Goal: Task Accomplishment & Management: Manage account settings

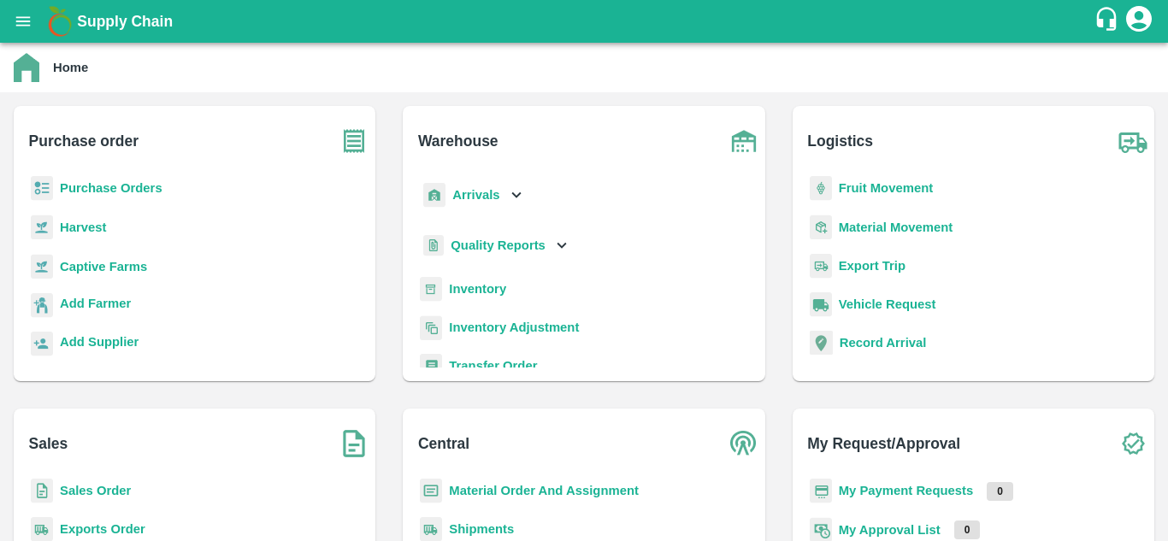
click at [68, 192] on b "Purchase Orders" at bounding box center [111, 188] width 103 height 14
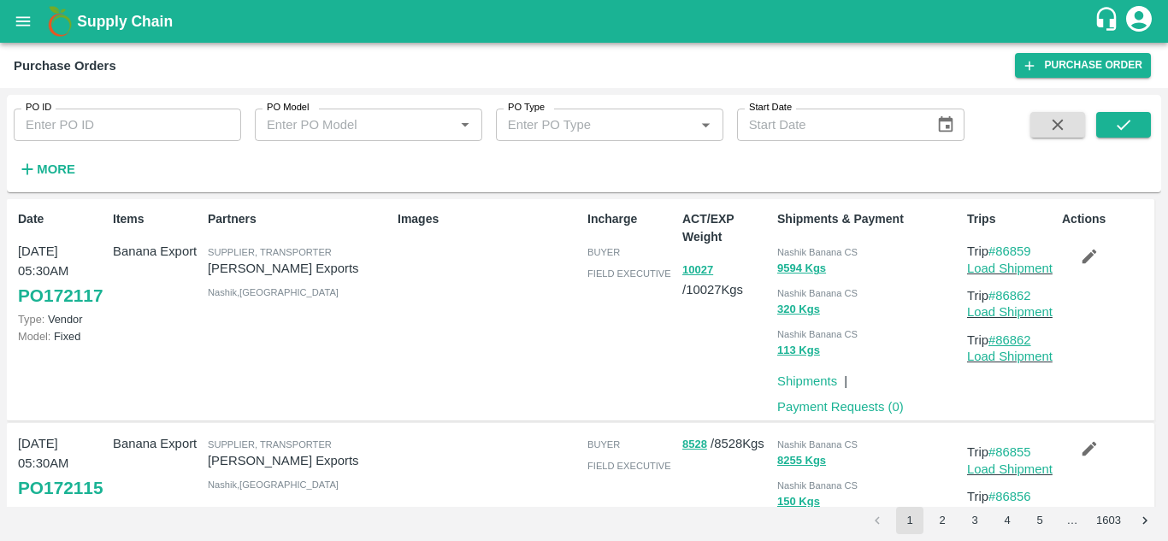
click at [1027, 340] on link "#86862" at bounding box center [1010, 341] width 43 height 14
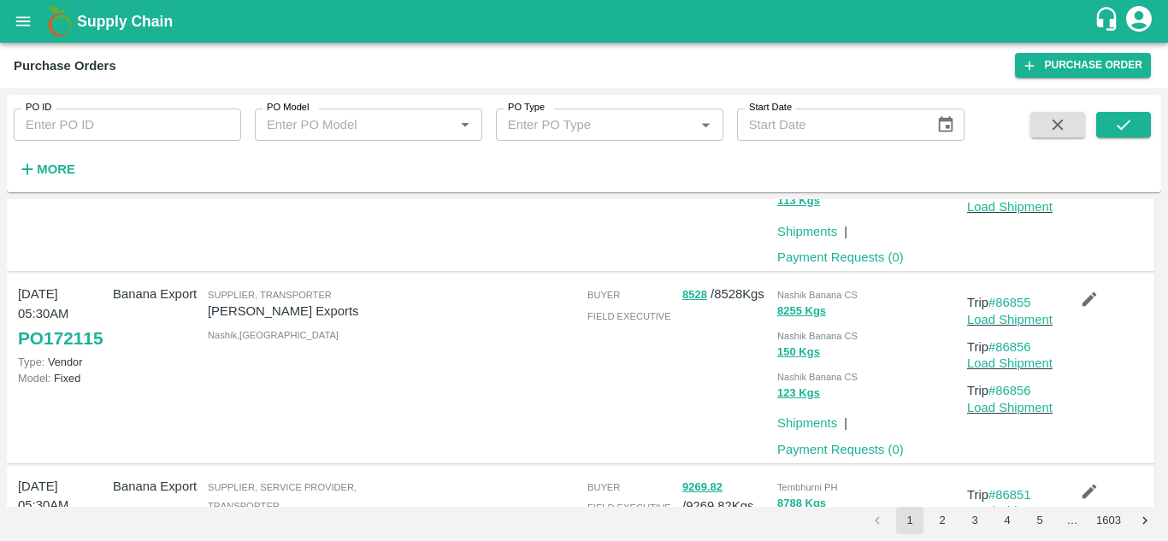
scroll to position [151, 0]
click at [1011, 387] on link "#86856" at bounding box center [1010, 390] width 43 height 14
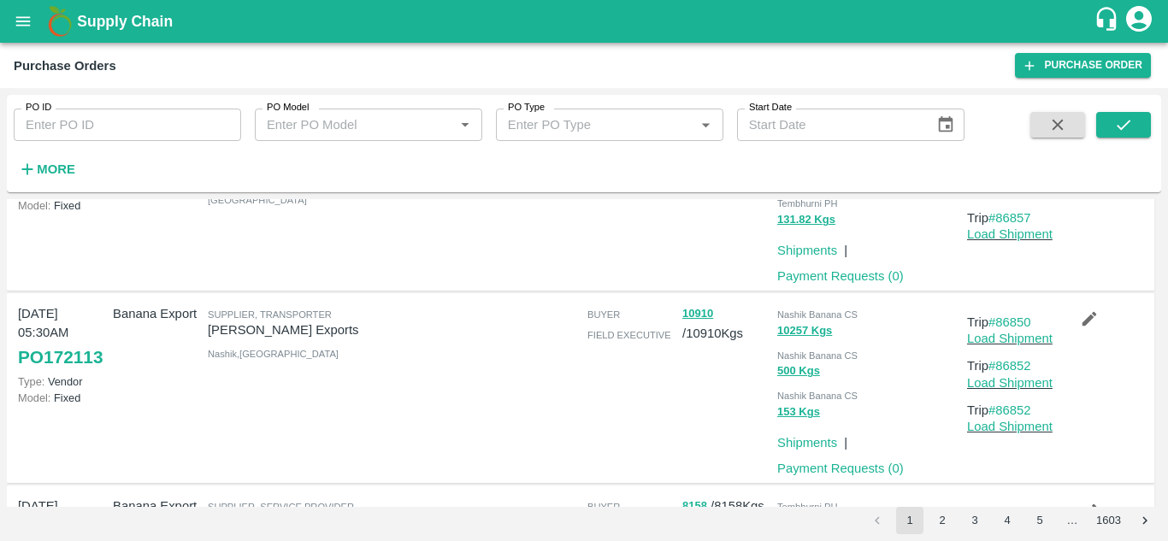
scroll to position [516, 0]
click at [1020, 413] on link "#86852" at bounding box center [1010, 410] width 43 height 14
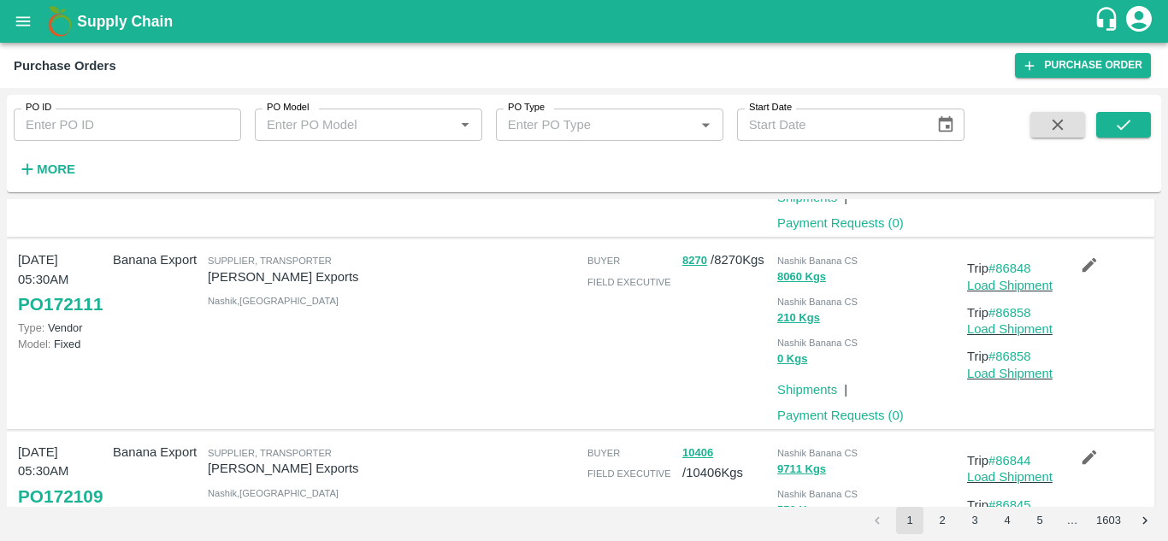
scroll to position [954, 0]
click at [1020, 357] on link "#86858" at bounding box center [1010, 356] width 43 height 14
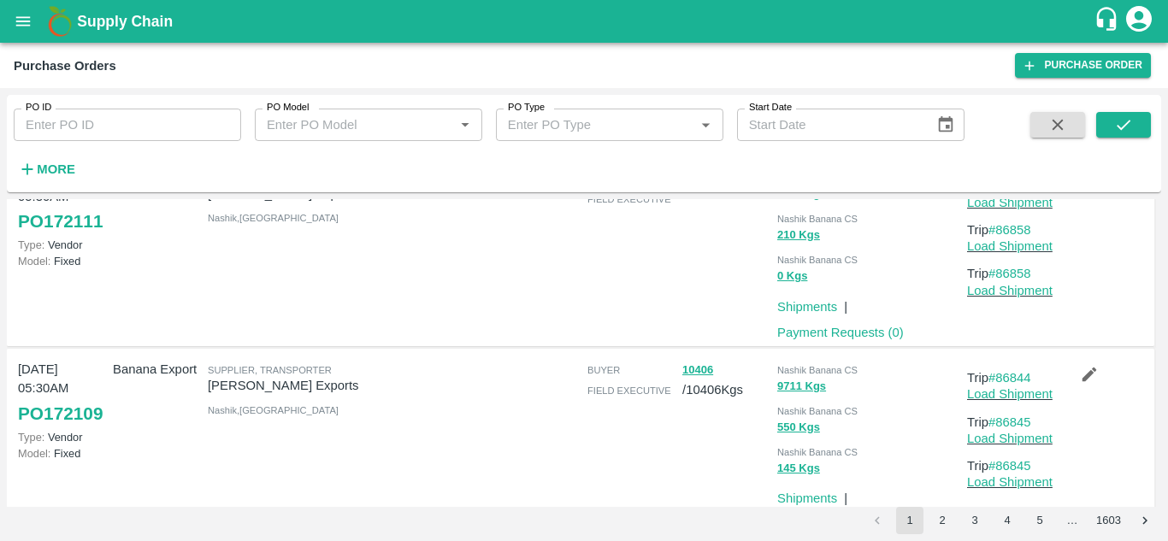
scroll to position [1038, 0]
click at [1016, 461] on link "#86845" at bounding box center [1010, 465] width 43 height 14
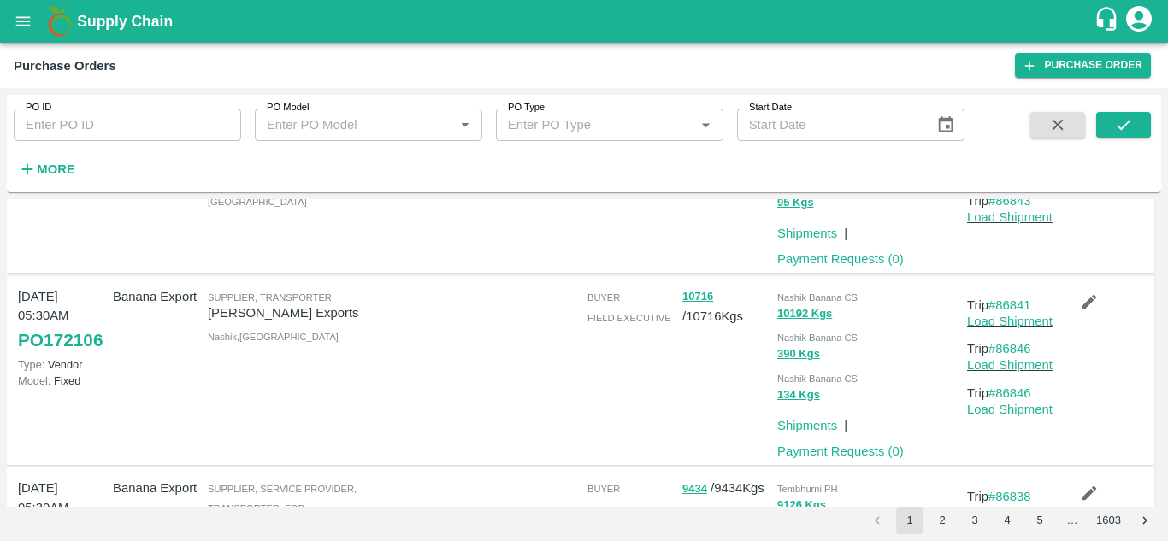
scroll to position [1494, 0]
click at [1016, 393] on link "#86846" at bounding box center [1010, 393] width 43 height 14
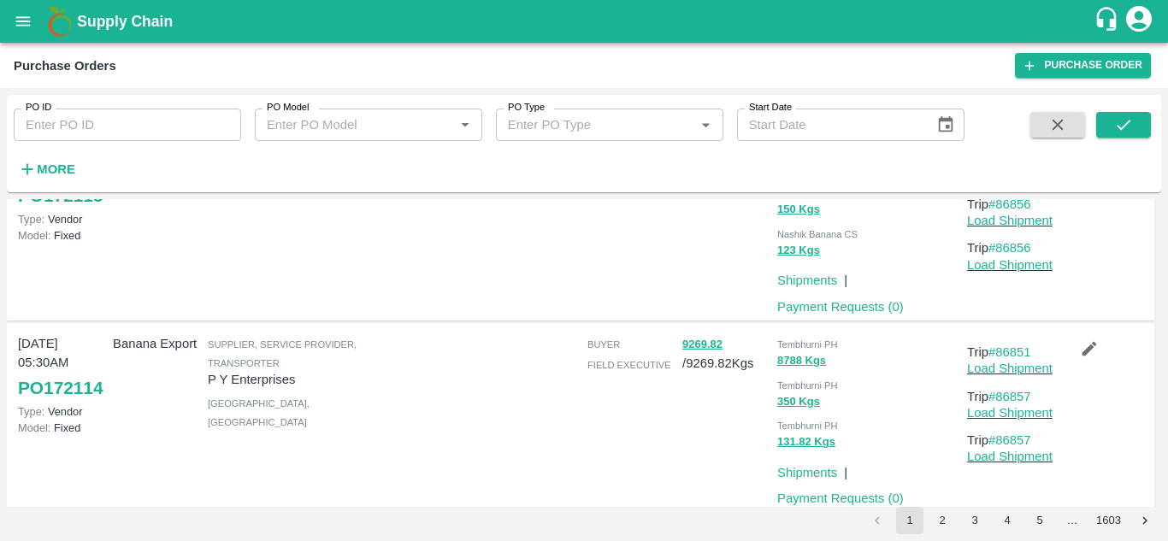
scroll to position [384, 0]
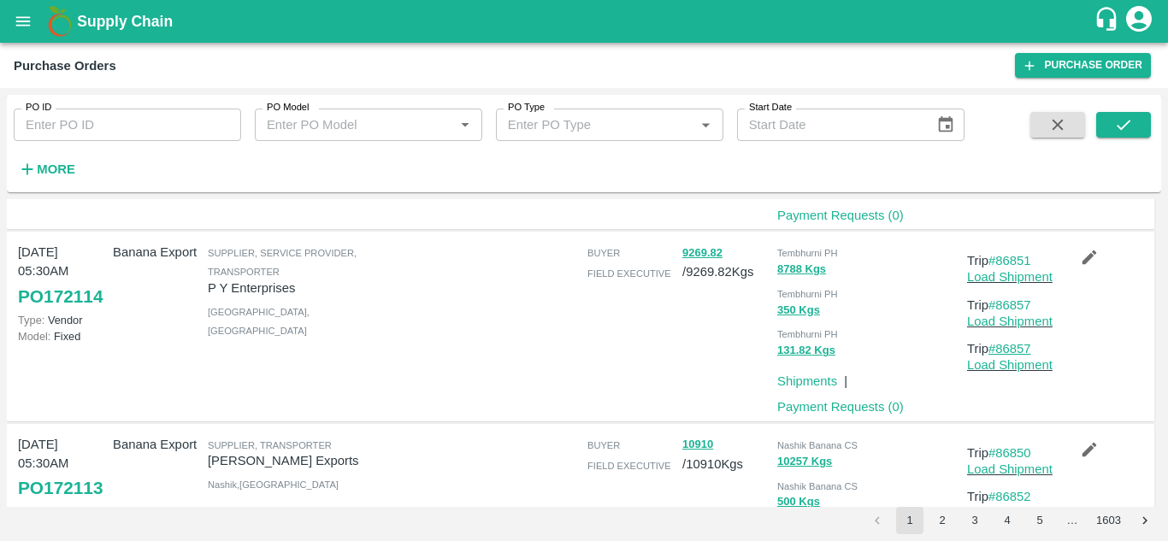
click at [1009, 346] on link "#86857" at bounding box center [1010, 349] width 43 height 14
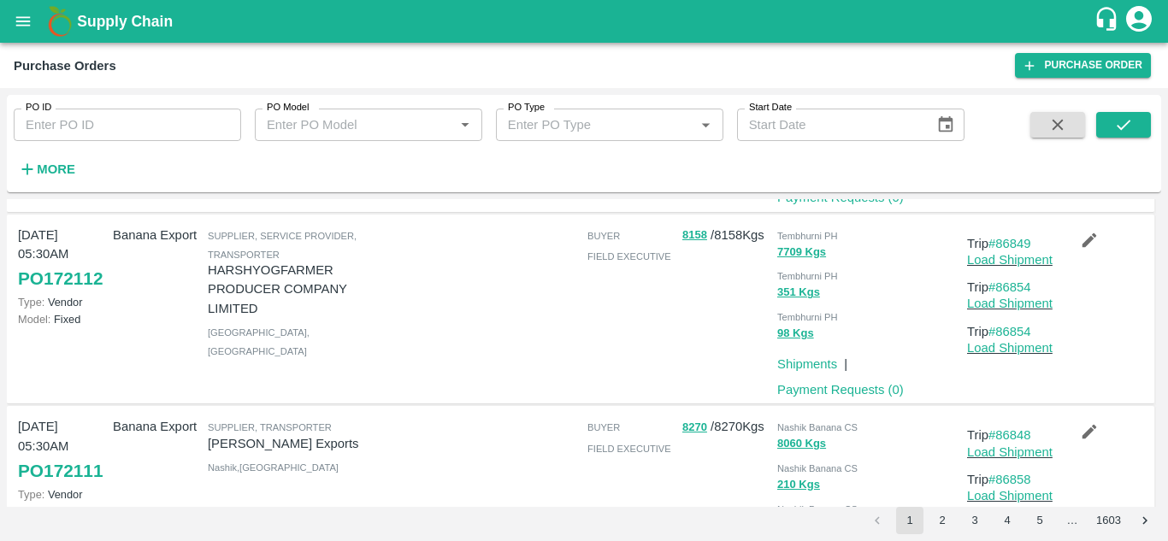
scroll to position [793, 0]
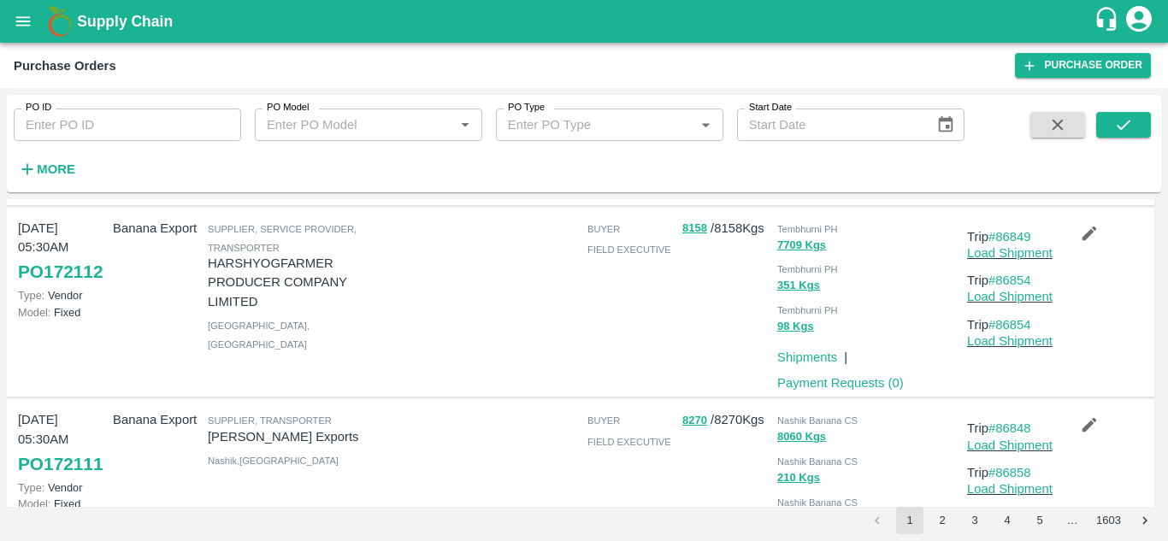
click at [1017, 333] on p "Load Shipment" at bounding box center [1011, 341] width 88 height 19
click at [1020, 326] on link "#86854" at bounding box center [1010, 325] width 43 height 14
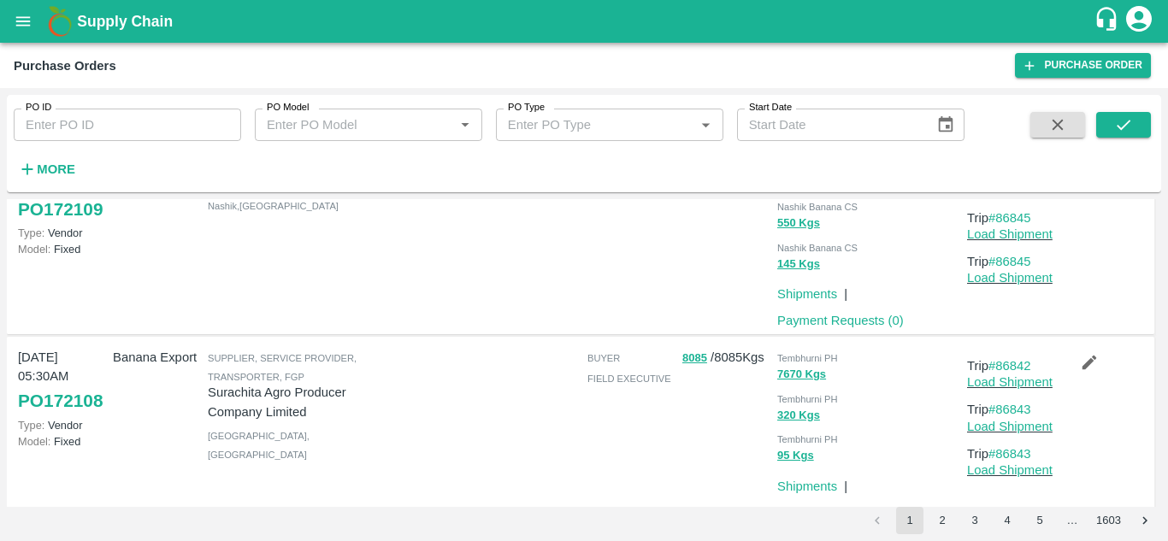
scroll to position [1339, 0]
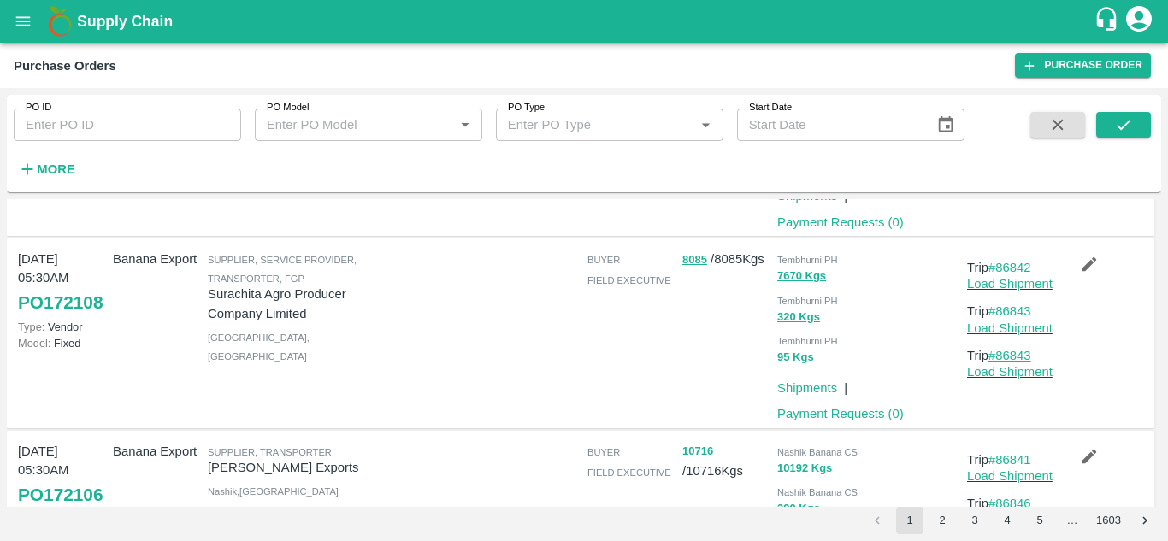
click at [1012, 355] on link "#86843" at bounding box center [1010, 356] width 43 height 14
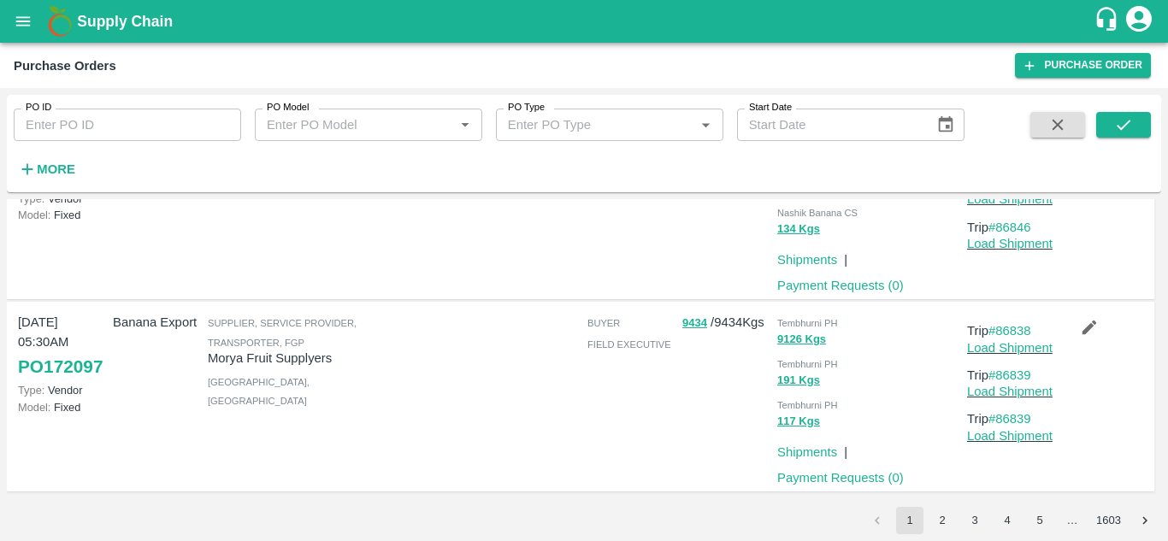
scroll to position [1662, 0]
click at [1018, 415] on link "#86839" at bounding box center [1010, 418] width 43 height 14
click at [943, 517] on button "2" at bounding box center [942, 520] width 27 height 27
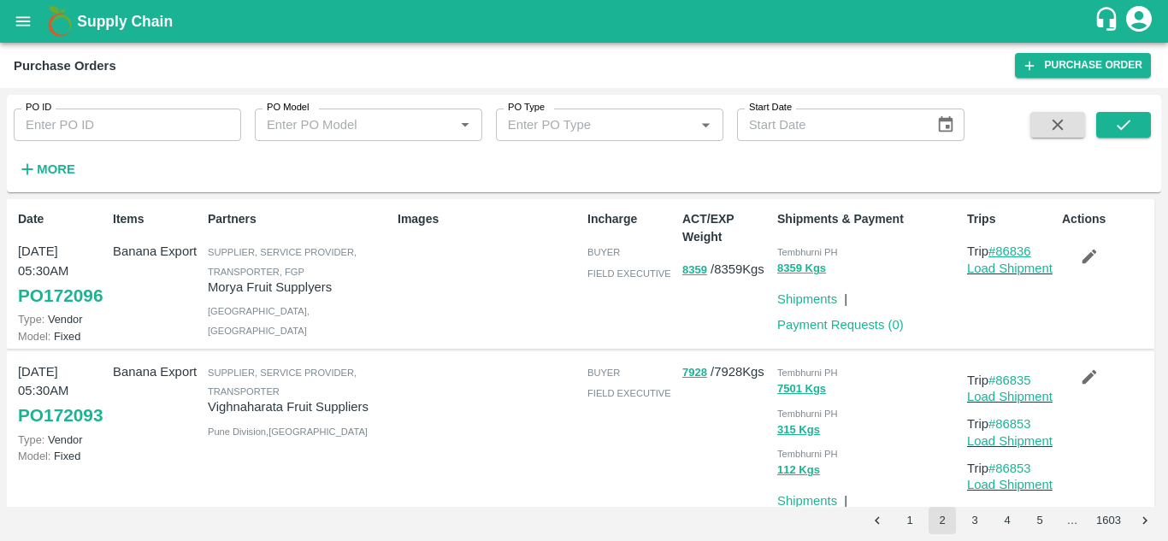
click at [1012, 255] on link "#86836" at bounding box center [1010, 252] width 43 height 14
click at [1016, 253] on link "#86836" at bounding box center [1010, 252] width 43 height 14
click at [1012, 253] on link "#86836" at bounding box center [1010, 252] width 43 height 14
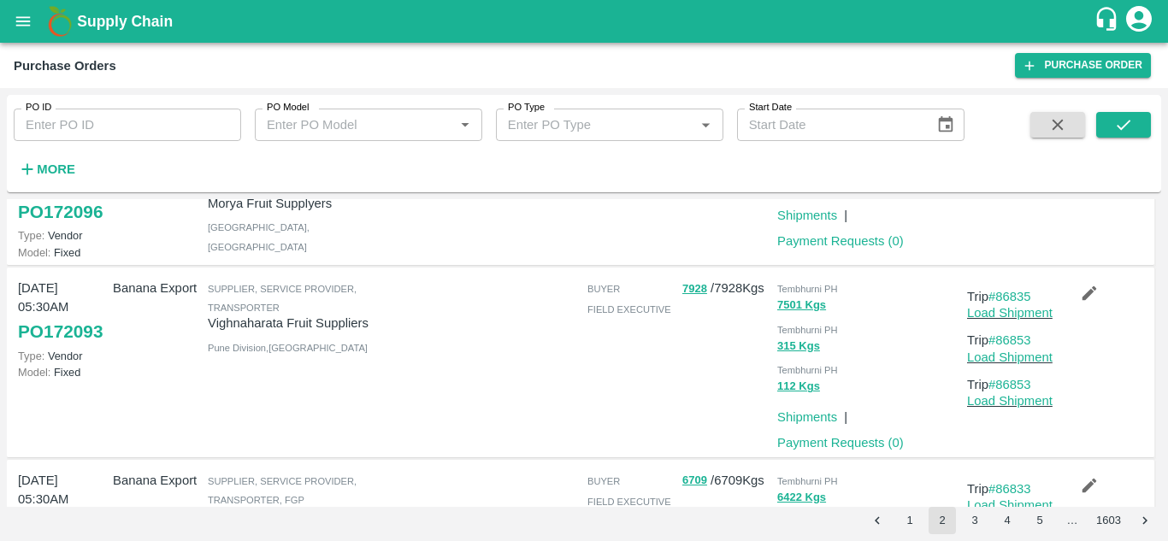
scroll to position [115, 0]
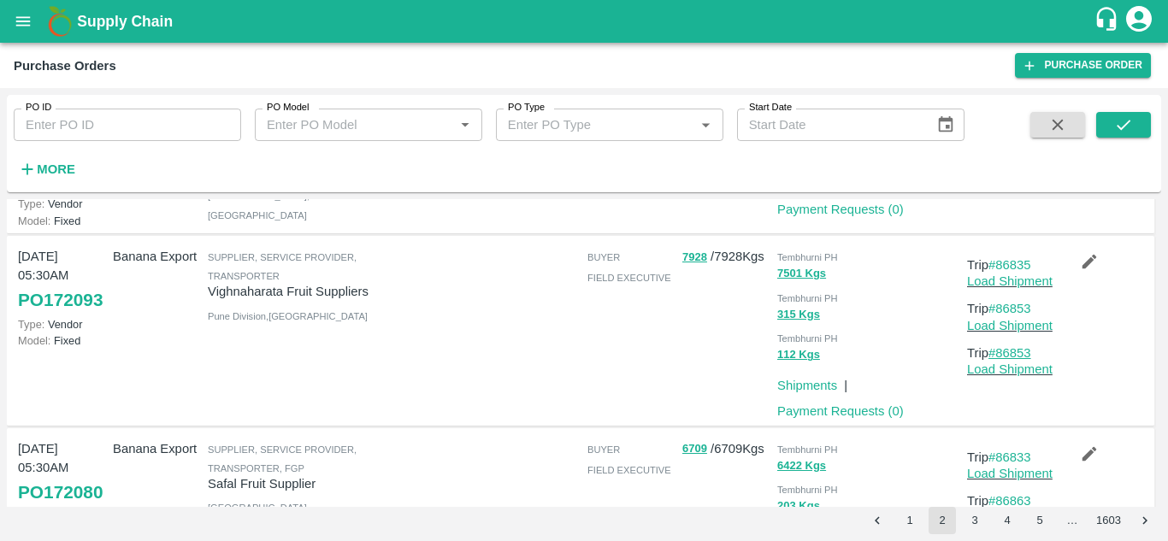
click at [1022, 360] on link "#86853" at bounding box center [1010, 353] width 43 height 14
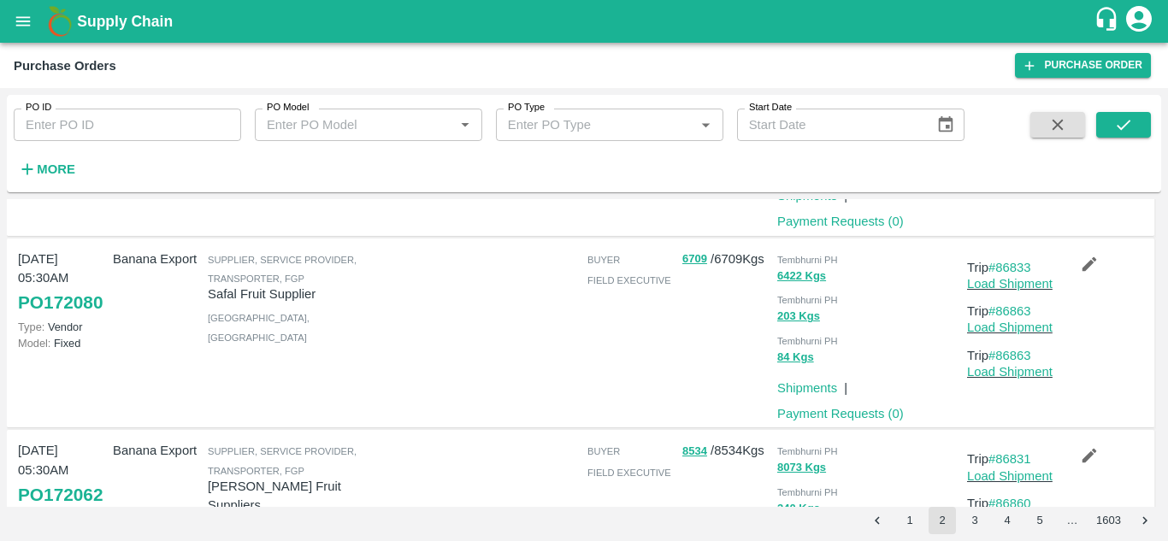
scroll to position [306, 0]
click at [1019, 362] on link "#86863" at bounding box center [1010, 355] width 43 height 14
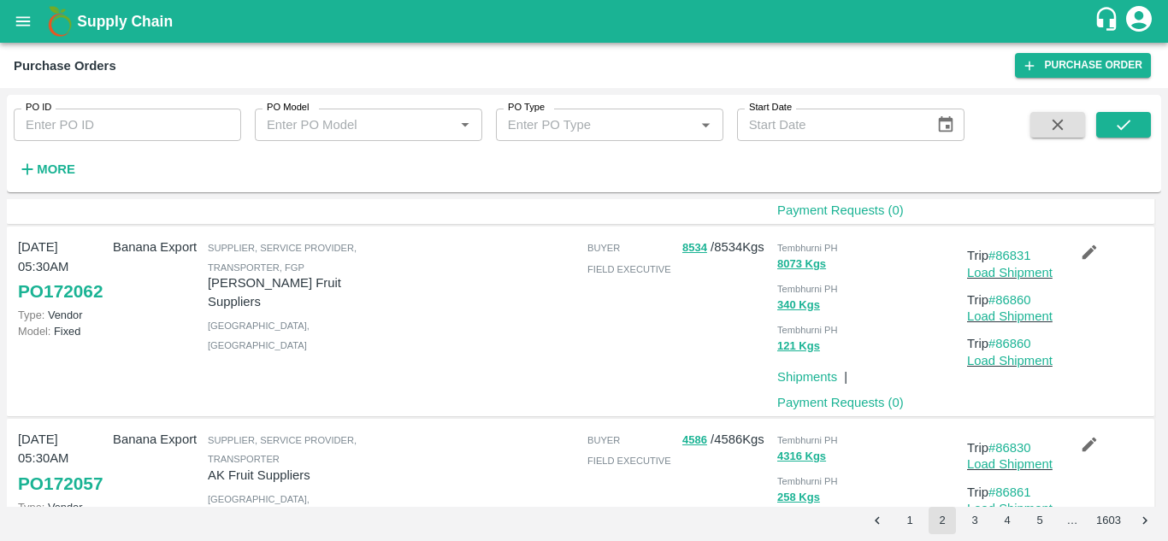
scroll to position [510, 0]
click at [1020, 350] on link "#86860" at bounding box center [1010, 343] width 43 height 14
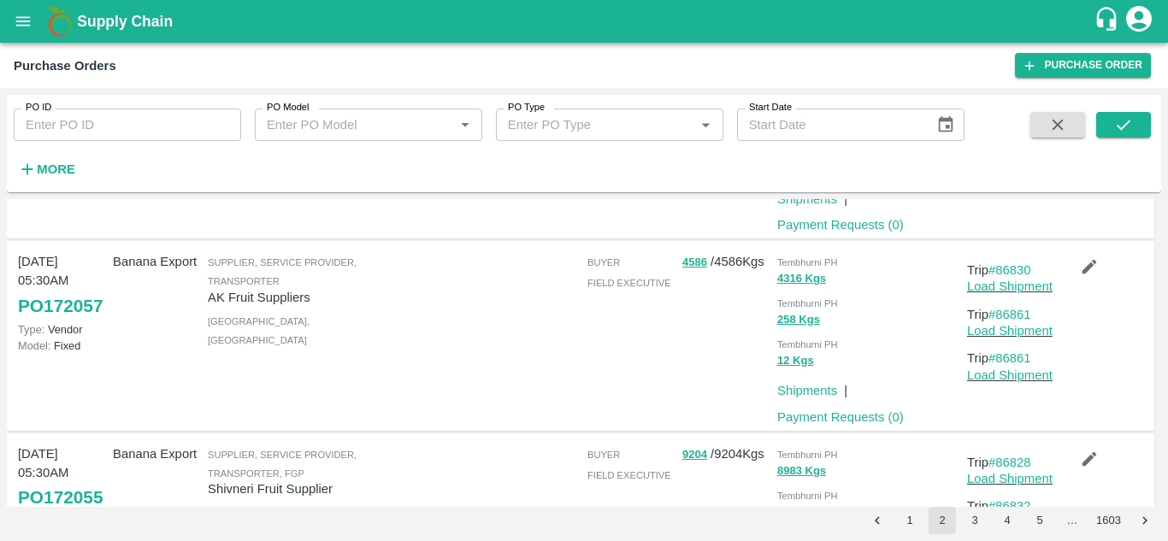
scroll to position [689, 0]
click at [1013, 364] on link "#86861" at bounding box center [1010, 357] width 43 height 14
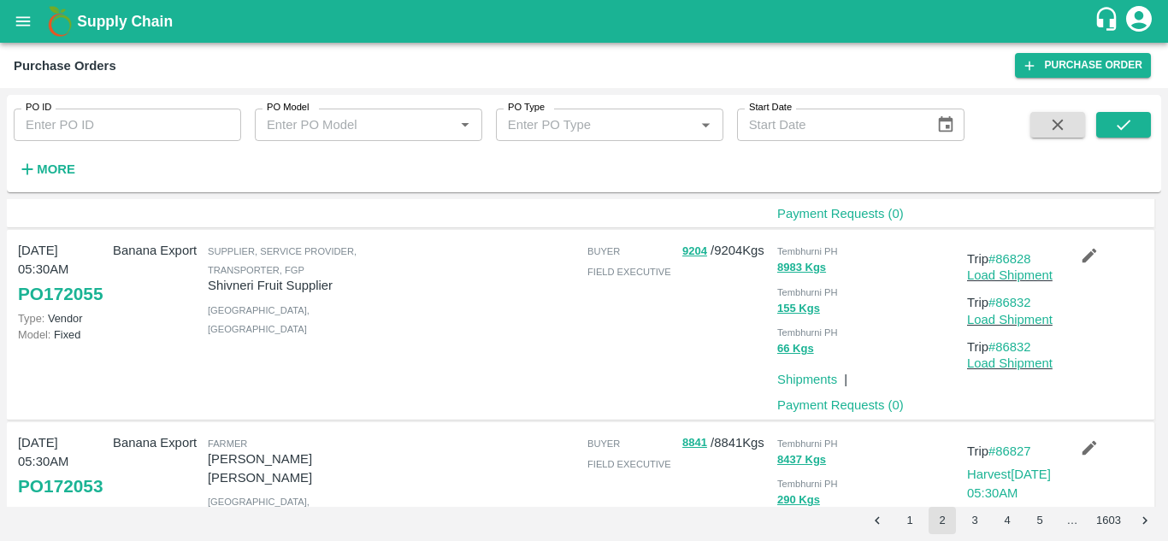
scroll to position [891, 0]
click at [1013, 353] on link "#86832" at bounding box center [1010, 347] width 43 height 14
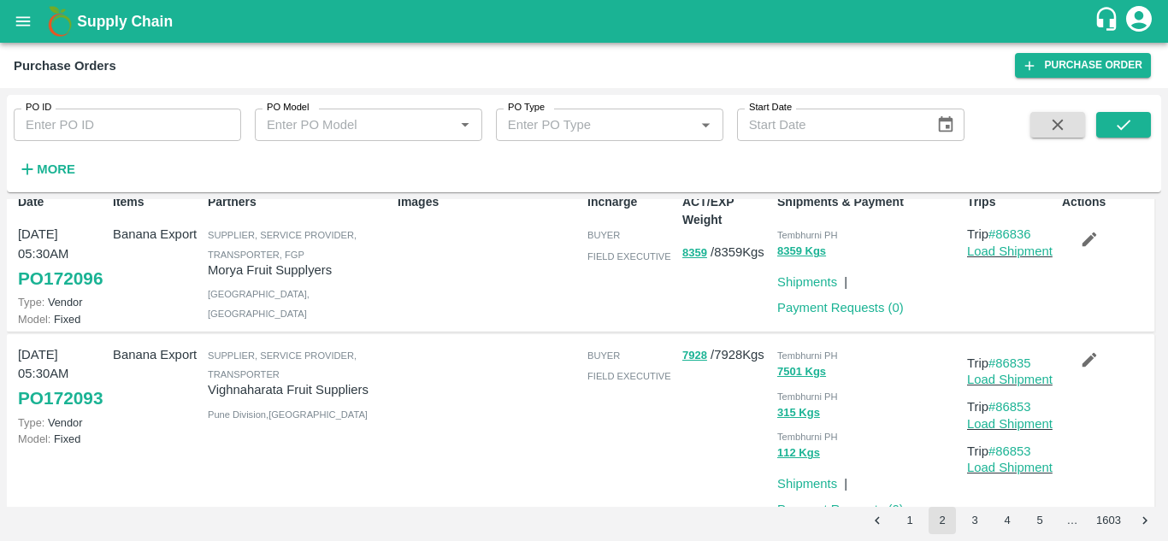
scroll to position [0, 0]
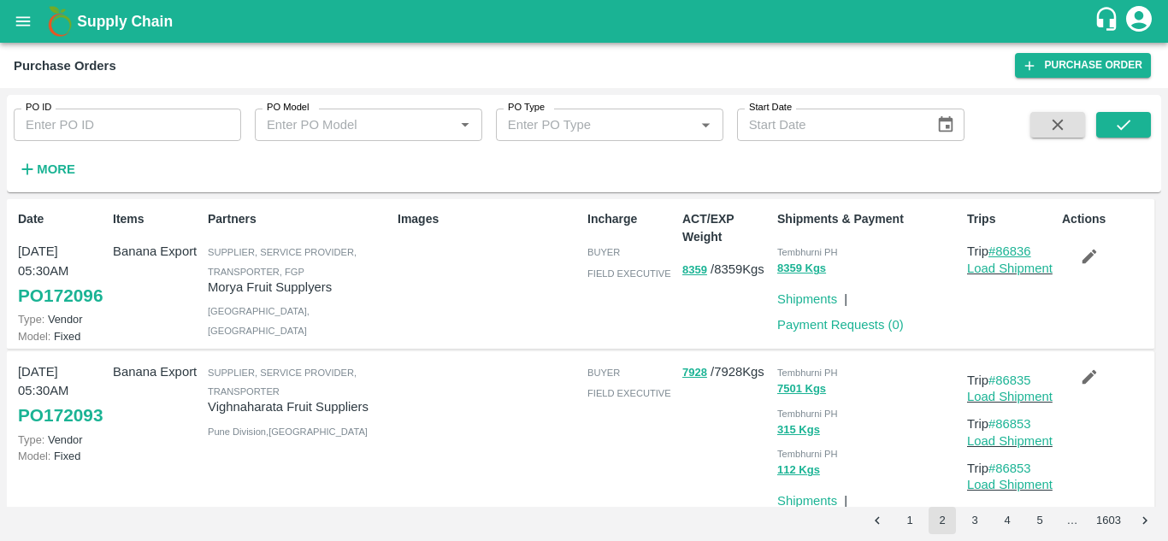
click at [1031, 247] on link "#86836" at bounding box center [1010, 252] width 43 height 14
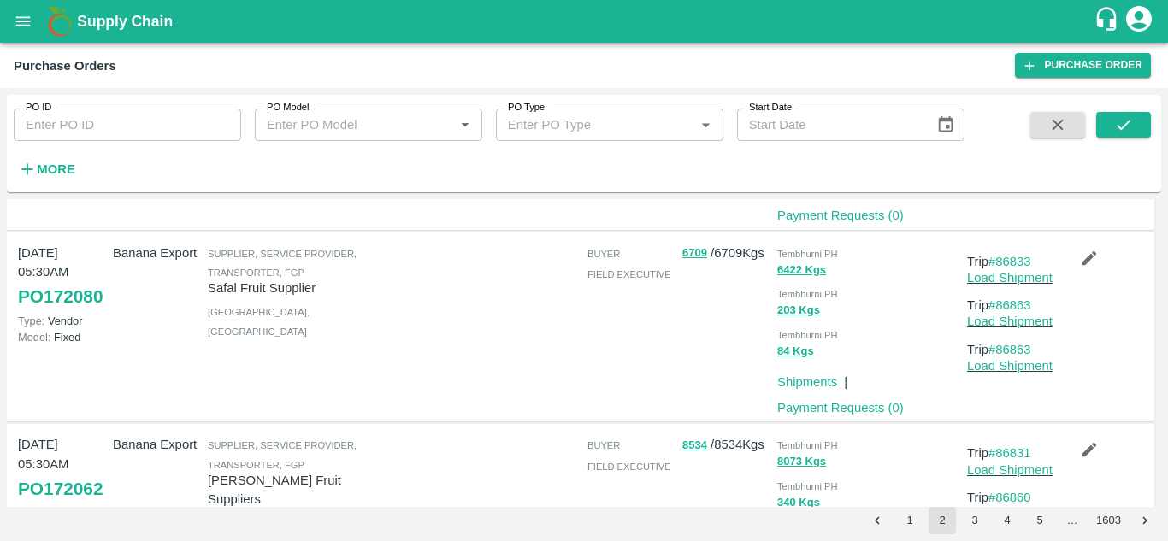
scroll to position [312, 0]
click at [1017, 356] on link "#86863" at bounding box center [1010, 349] width 43 height 14
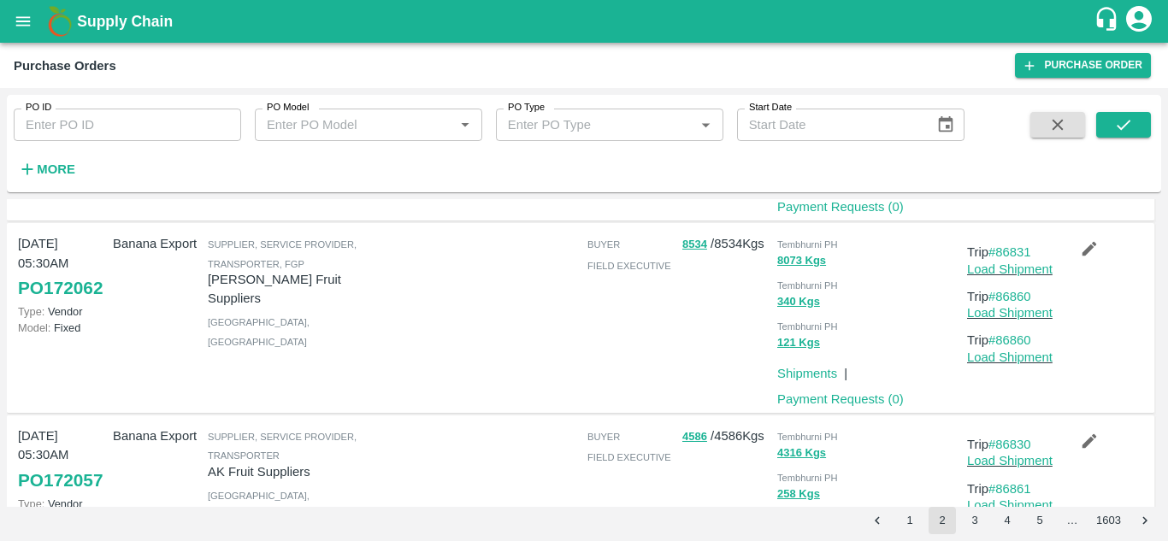
scroll to position [513, 0]
click at [1013, 349] on p "Trip #86860" at bounding box center [1011, 339] width 88 height 19
click at [1018, 346] on link "#86860" at bounding box center [1010, 340] width 43 height 14
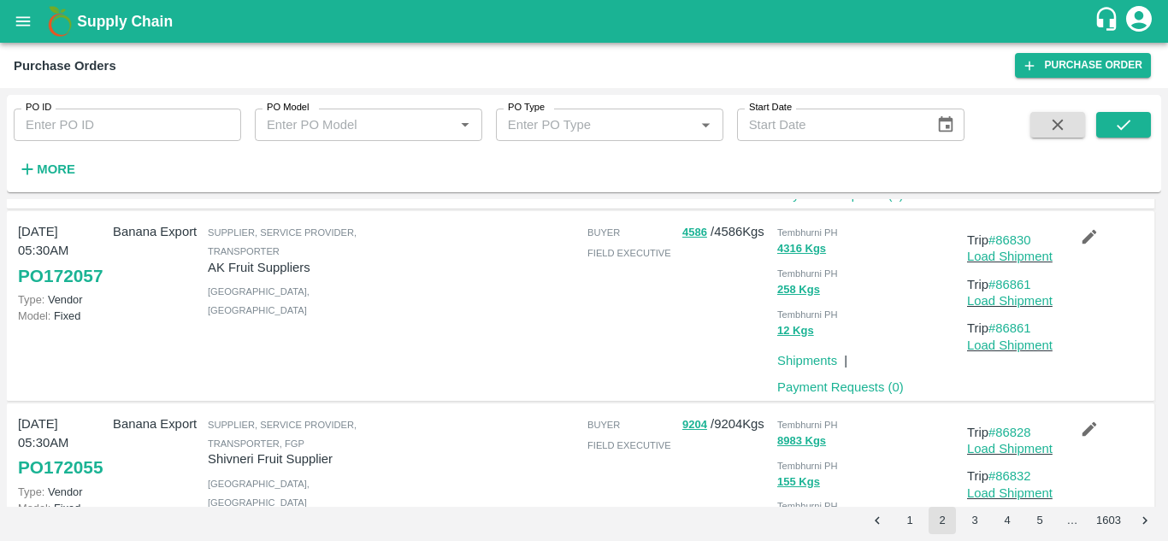
scroll to position [718, 0]
click at [1014, 334] on link "#86861" at bounding box center [1010, 328] width 43 height 14
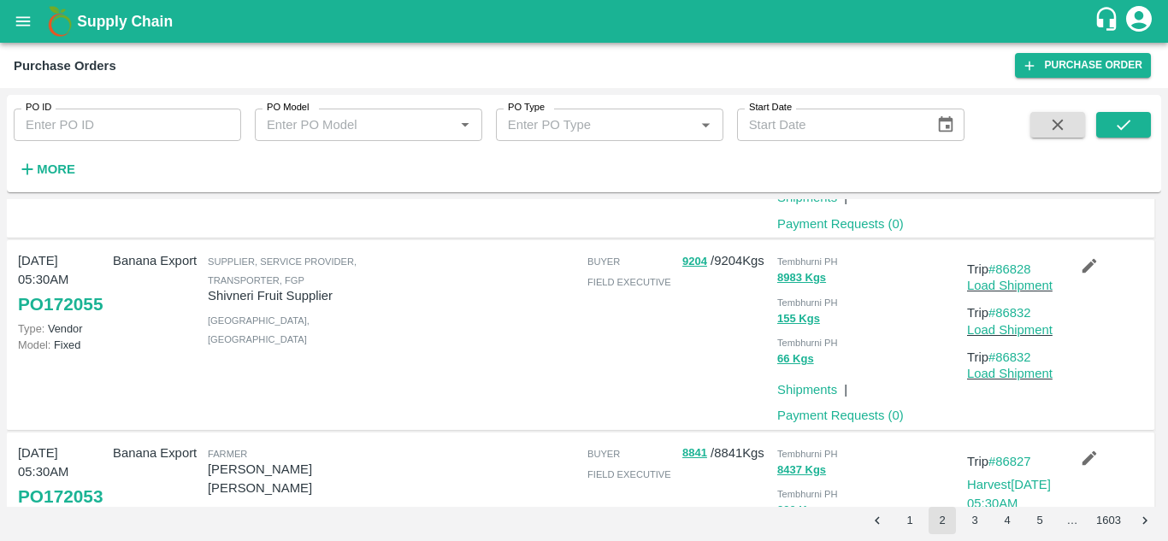
scroll to position [884, 0]
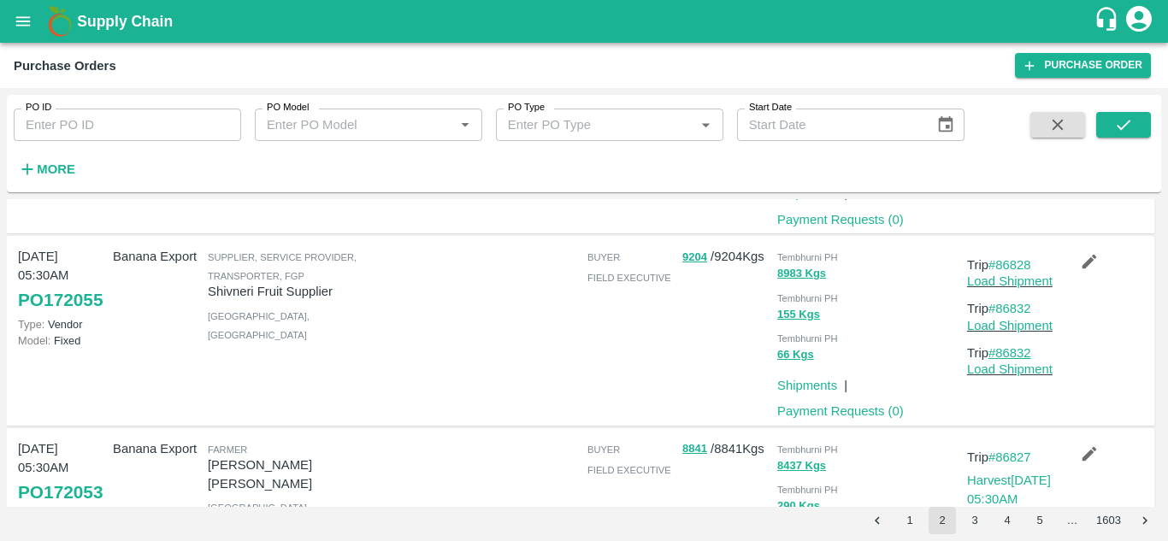
click at [1019, 360] on link "#86832" at bounding box center [1010, 353] width 43 height 14
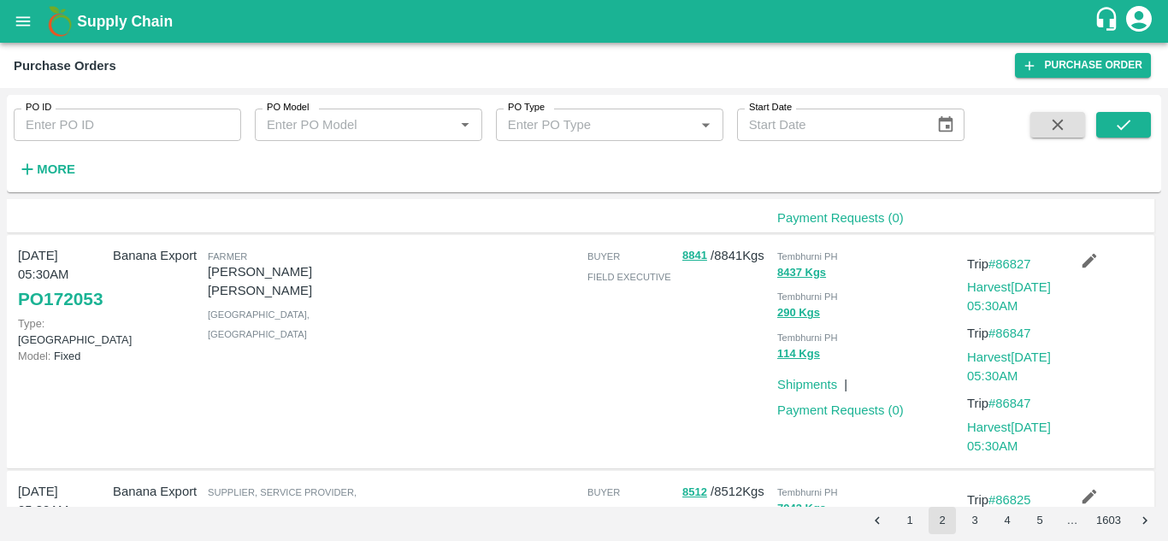
scroll to position [1081, 0]
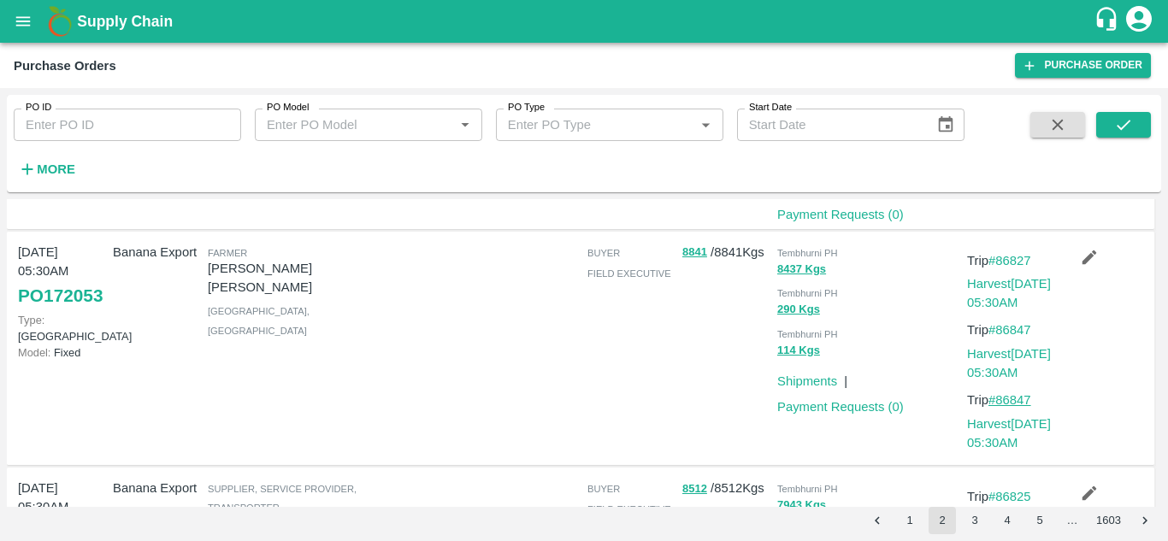
click at [1012, 407] on link "#86847" at bounding box center [1010, 400] width 43 height 14
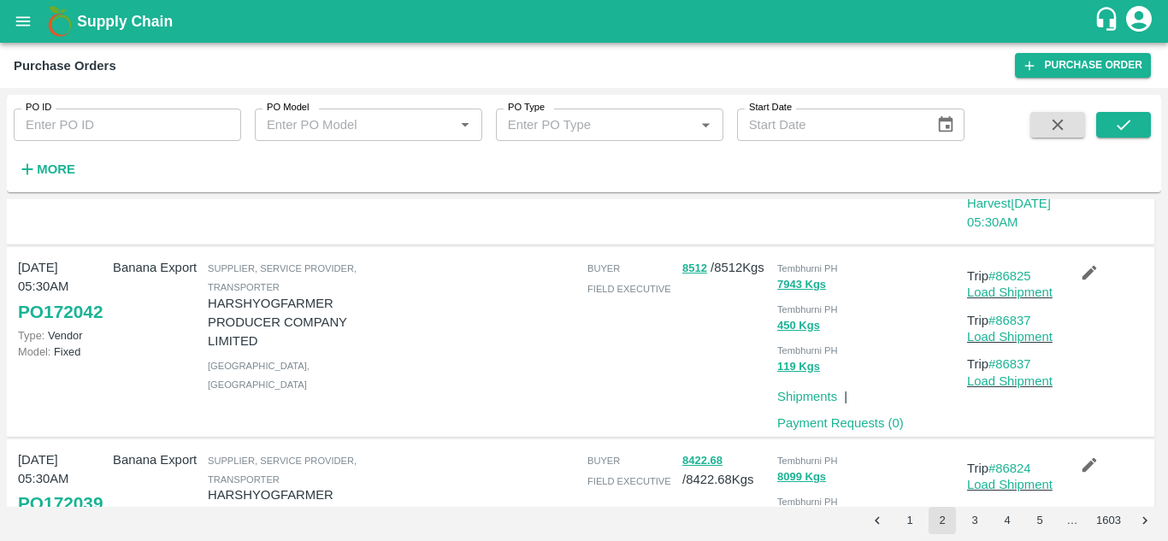
scroll to position [1304, 0]
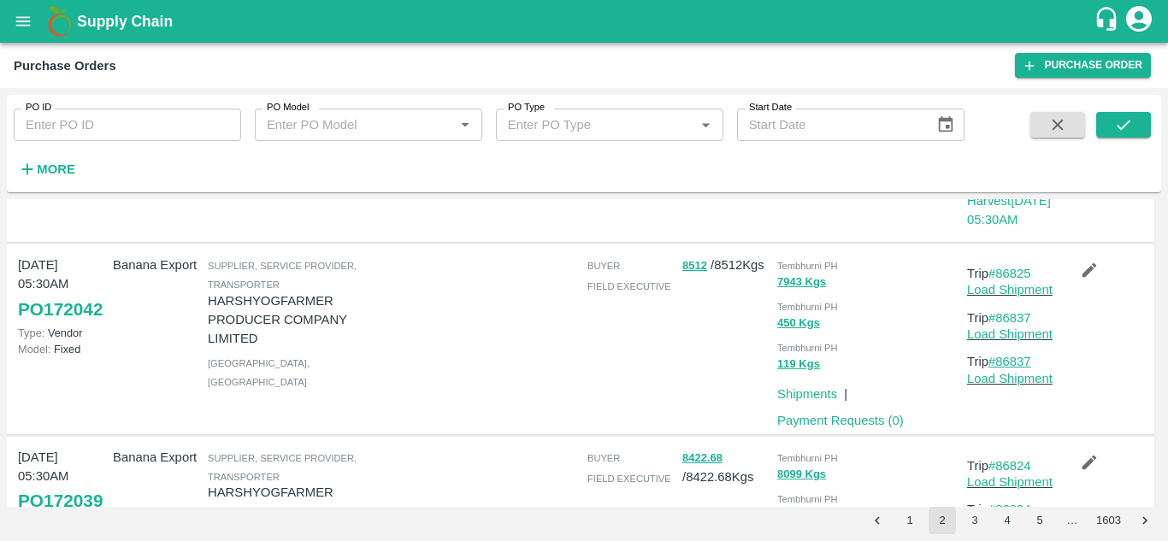
click at [1007, 369] on link "#86837" at bounding box center [1010, 362] width 43 height 14
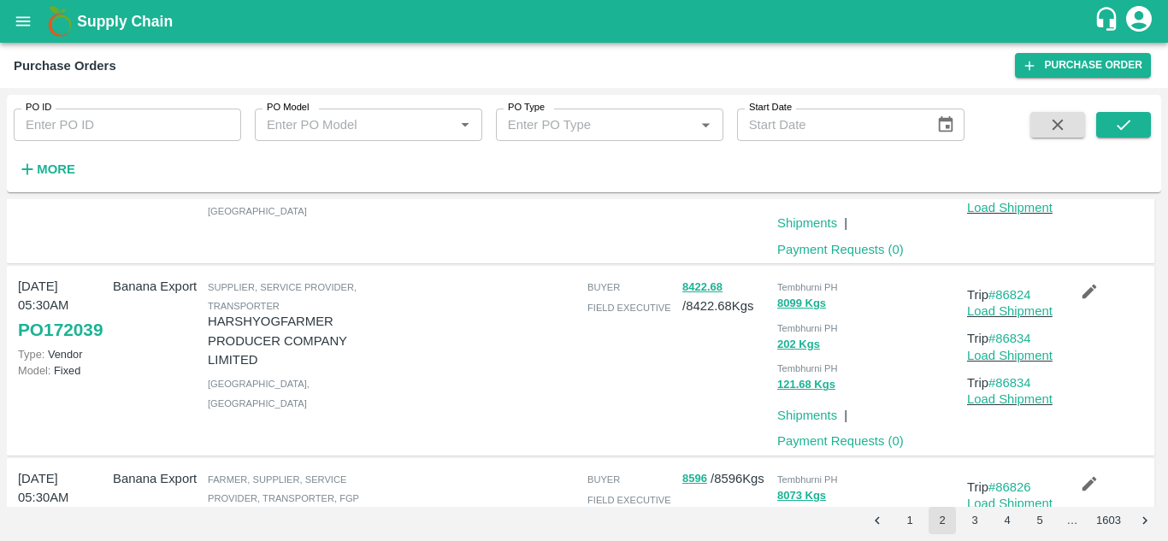
scroll to position [1477, 0]
click at [1018, 388] on link "#86834" at bounding box center [1010, 382] width 43 height 14
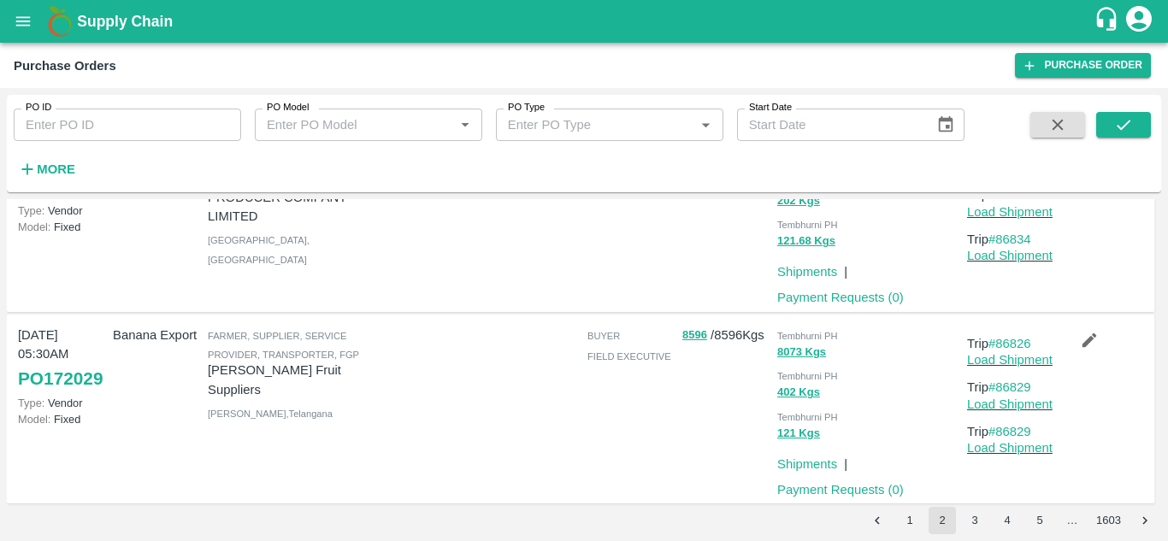
scroll to position [1665, 0]
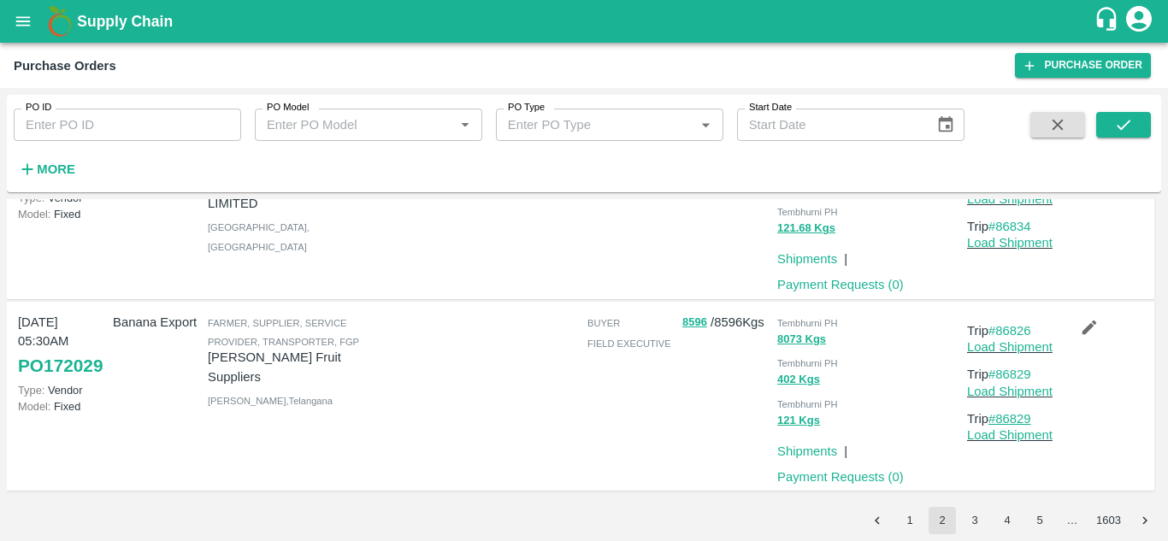
click at [1021, 417] on link "#86829" at bounding box center [1010, 419] width 43 height 14
click at [977, 525] on button "3" at bounding box center [974, 520] width 27 height 27
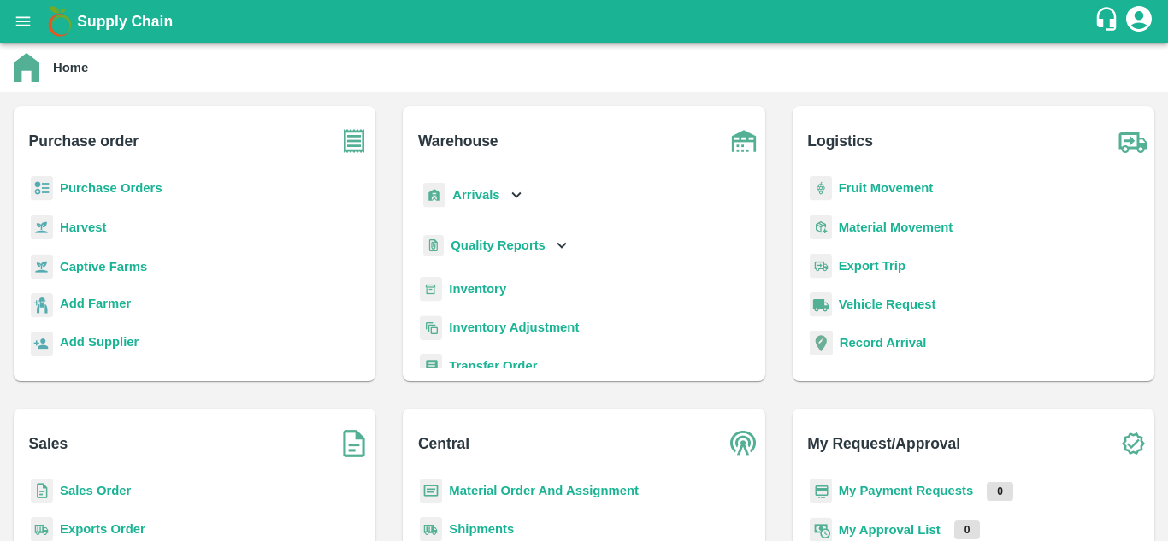
click at [903, 184] on b "Fruit Movement" at bounding box center [886, 188] width 95 height 14
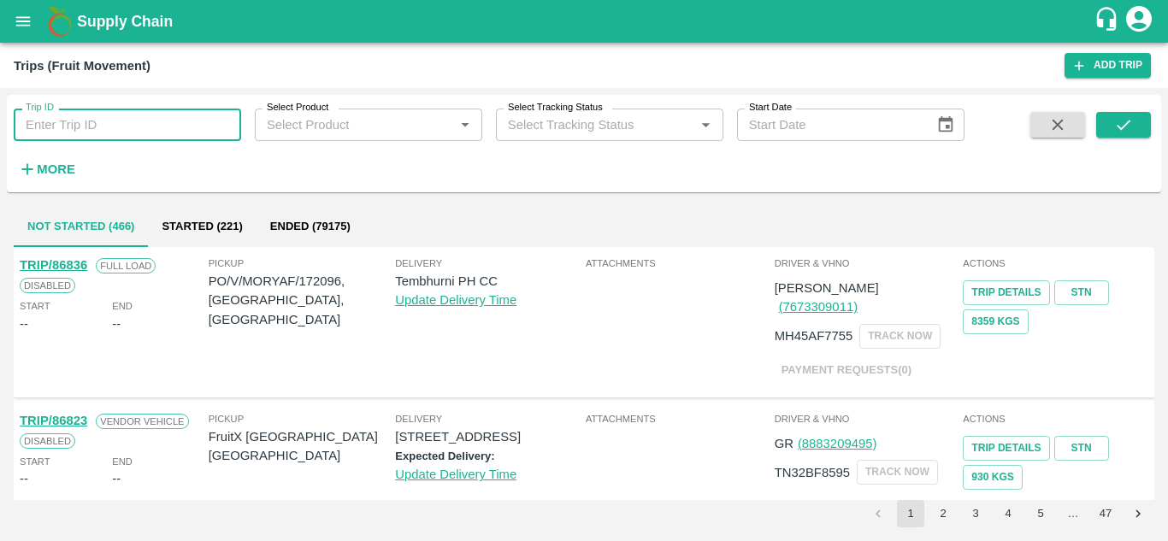
click at [147, 115] on input "Trip ID" at bounding box center [128, 125] width 228 height 33
paste input "86516"
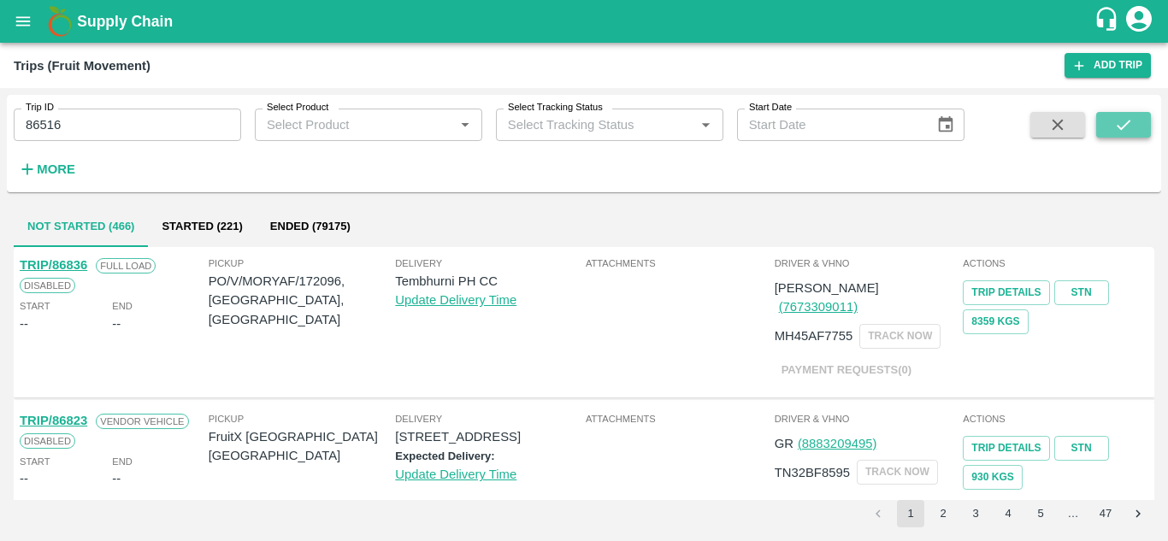
click at [1120, 126] on icon "submit" at bounding box center [1124, 124] width 19 height 19
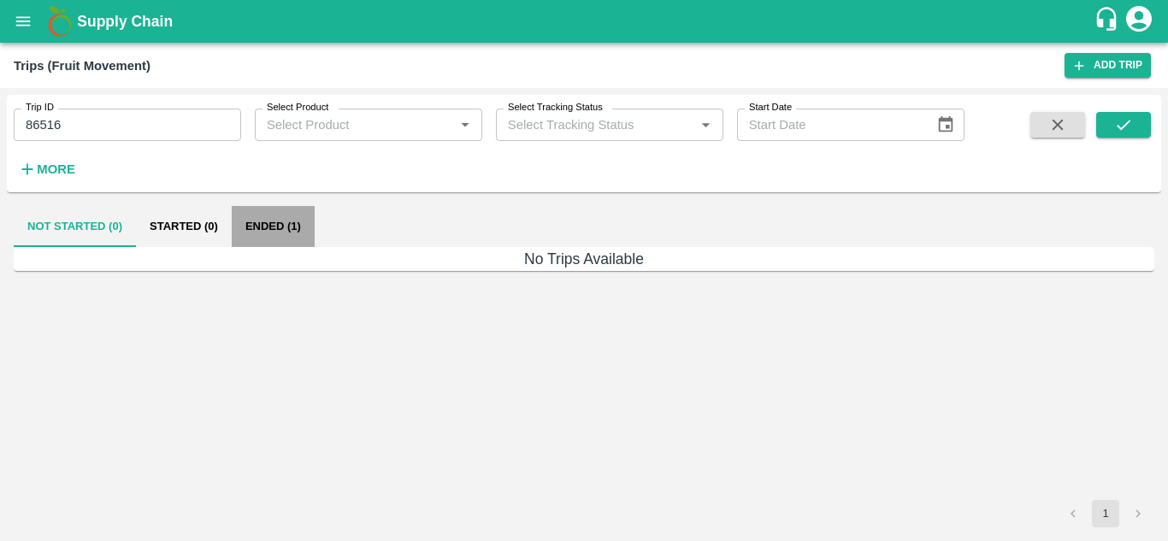
click at [277, 232] on button "Ended (1)" at bounding box center [273, 226] width 83 height 41
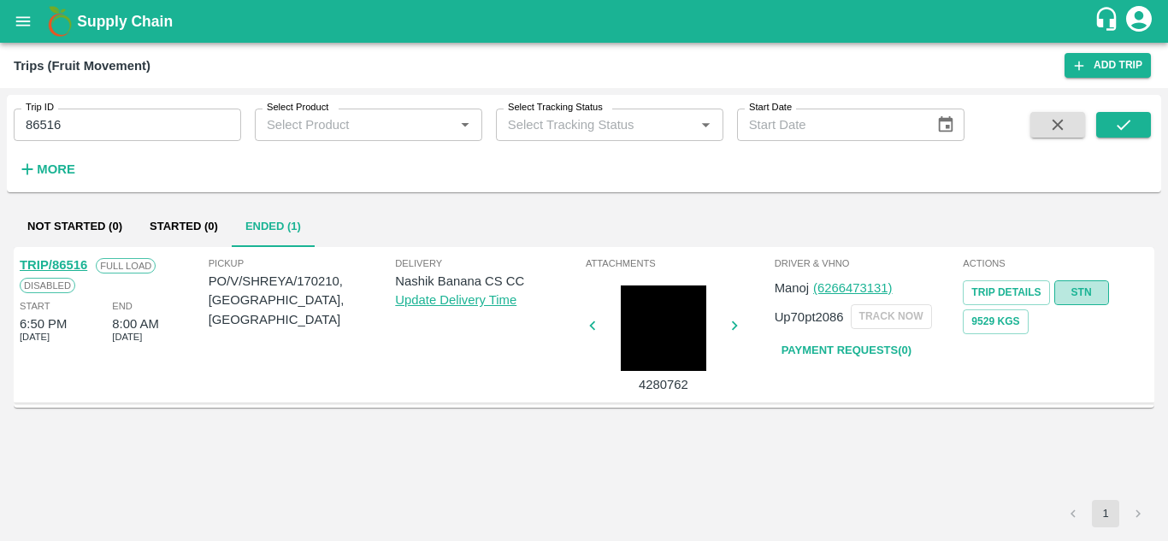
click at [1080, 298] on link "STN" at bounding box center [1082, 293] width 55 height 25
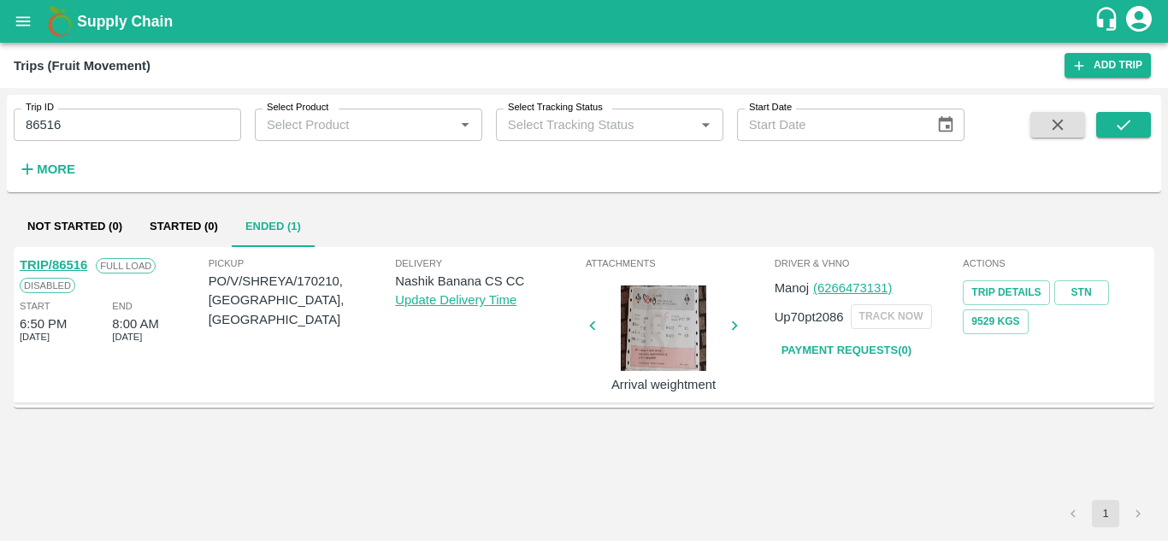
click at [98, 109] on input "86516" at bounding box center [128, 125] width 228 height 33
paste input "text"
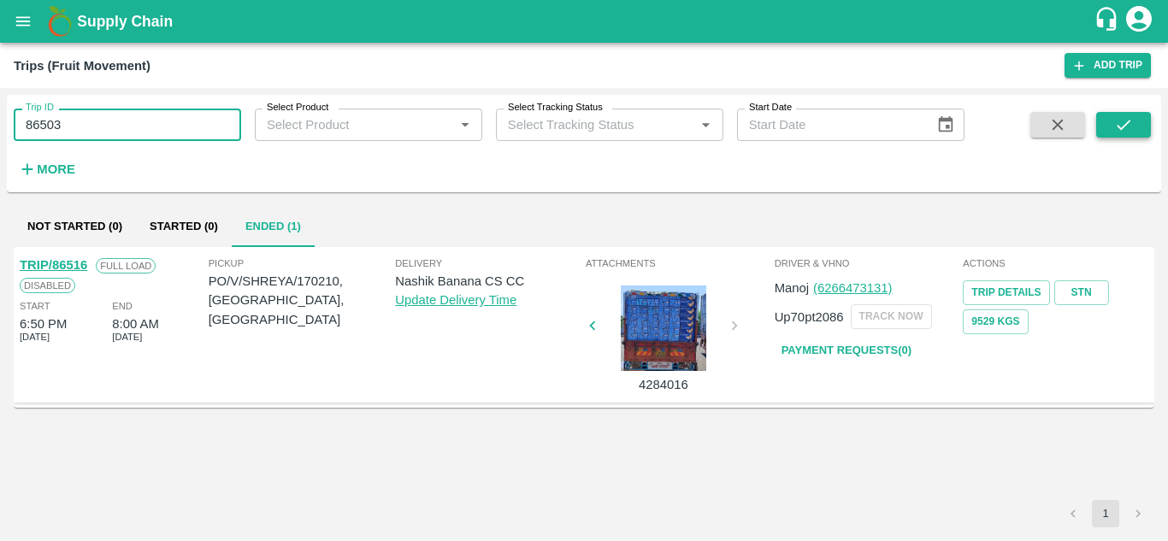
click at [1109, 121] on button "submit" at bounding box center [1124, 125] width 55 height 26
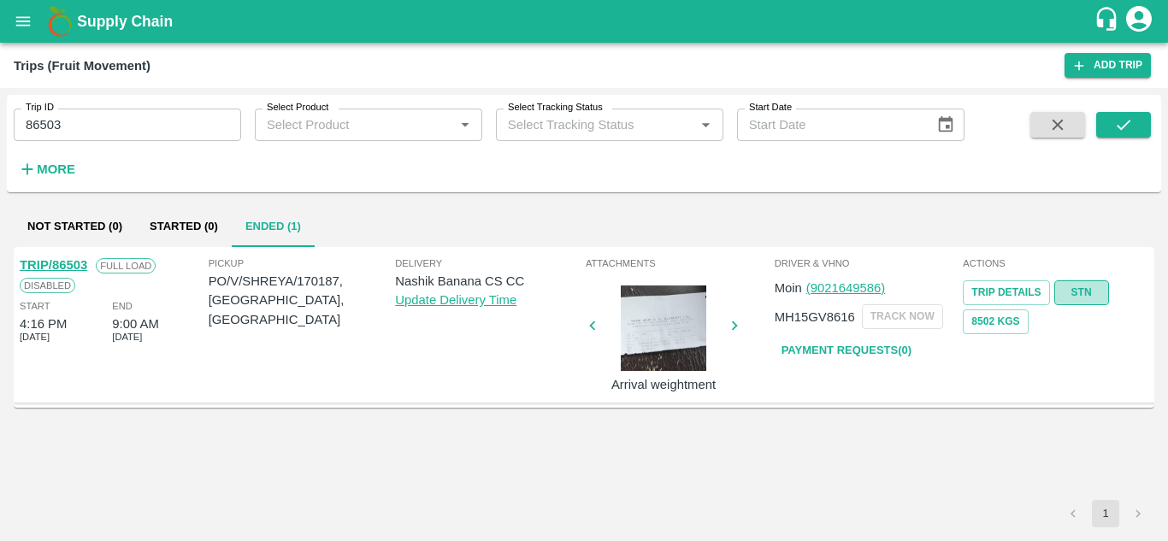
click at [1070, 290] on link "STN" at bounding box center [1082, 293] width 55 height 25
click at [80, 127] on input "86503" at bounding box center [128, 125] width 228 height 33
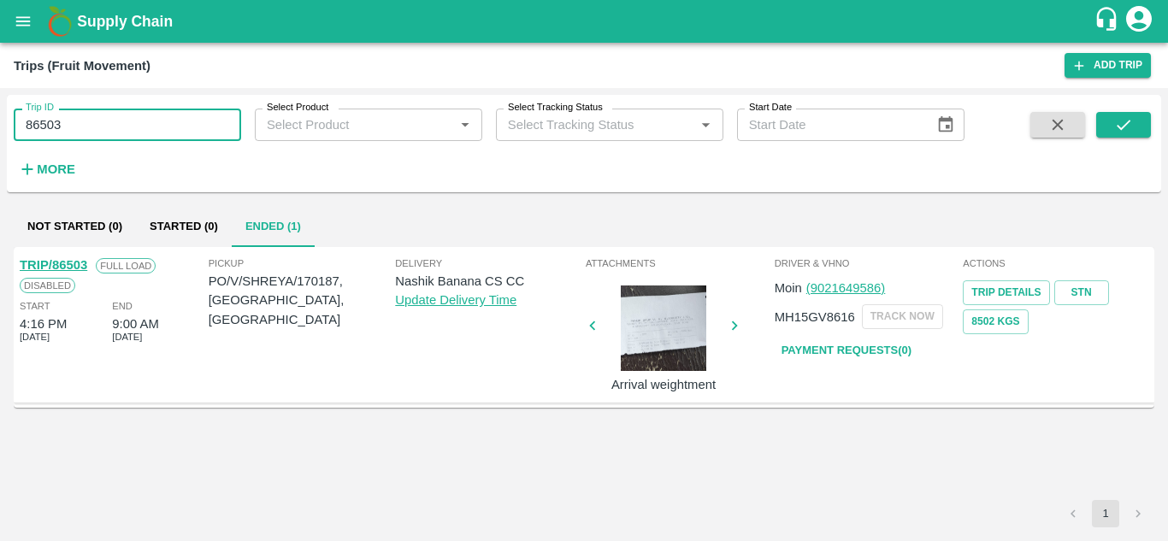
click at [80, 127] on input "86503" at bounding box center [128, 125] width 228 height 33
paste input "text"
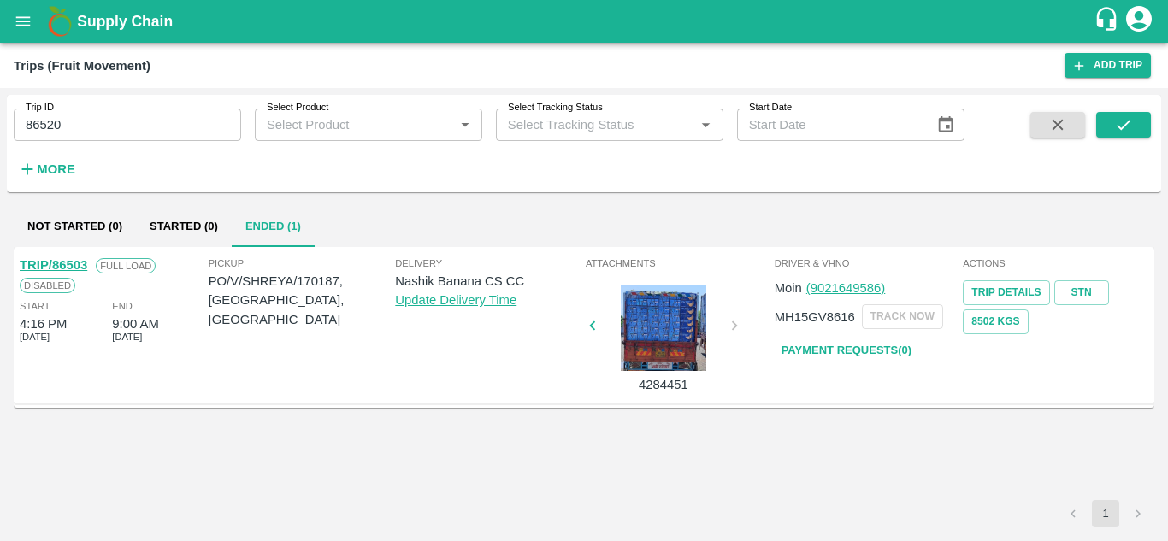
click at [1091, 138] on span at bounding box center [1058, 147] width 68 height 70
click at [1119, 138] on button "submit" at bounding box center [1124, 125] width 55 height 26
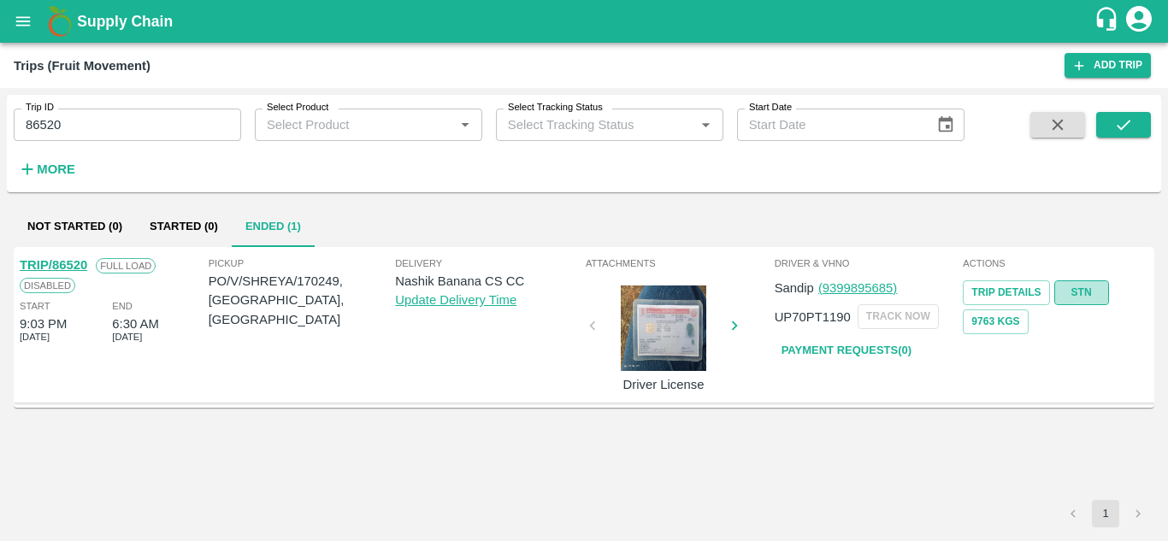
click at [1085, 290] on link "STN" at bounding box center [1082, 293] width 55 height 25
click at [114, 123] on input "86520" at bounding box center [128, 125] width 228 height 33
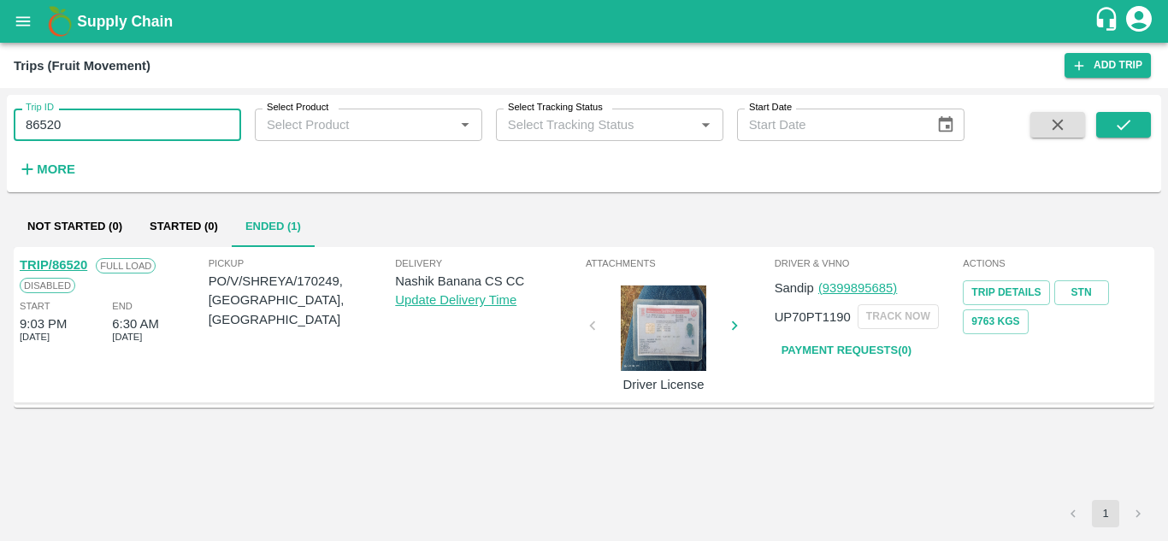
click at [114, 123] on input "86520" at bounding box center [128, 125] width 228 height 33
paste input "text"
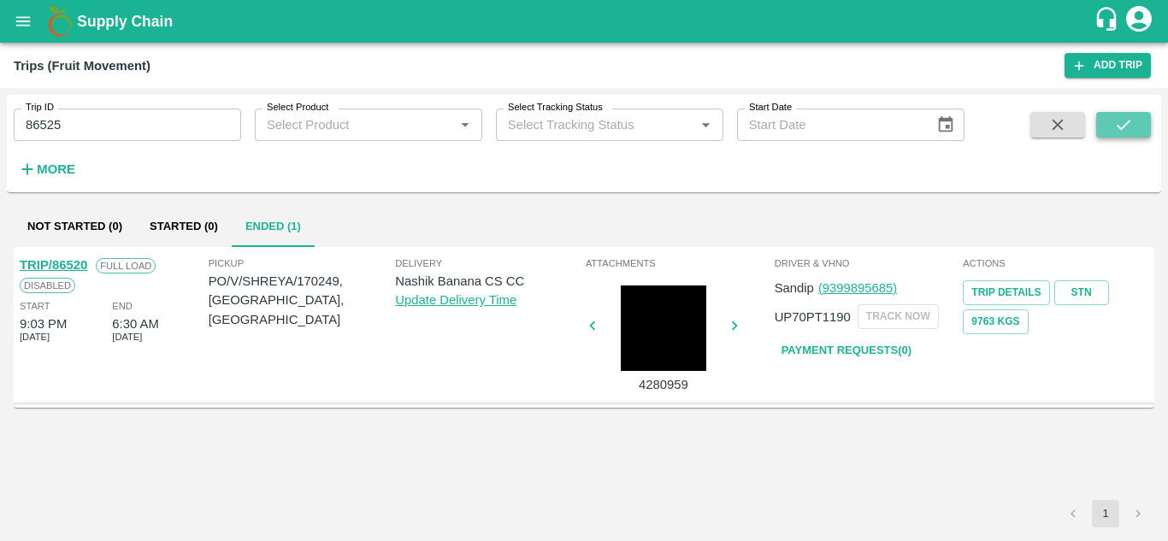
click at [1137, 115] on button "submit" at bounding box center [1124, 125] width 55 height 26
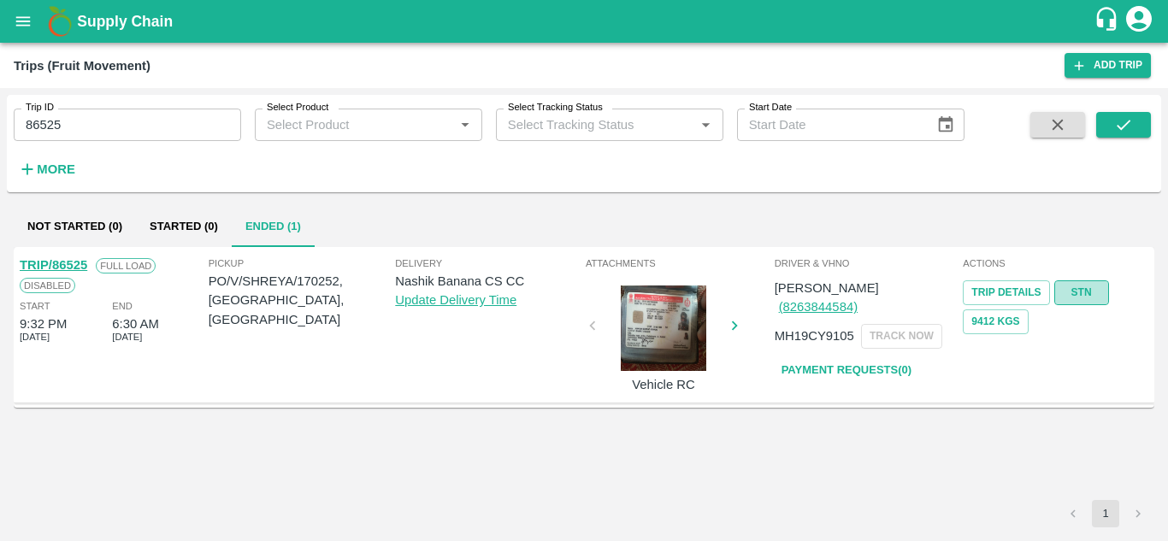
click at [1083, 293] on link "STN" at bounding box center [1082, 293] width 55 height 25
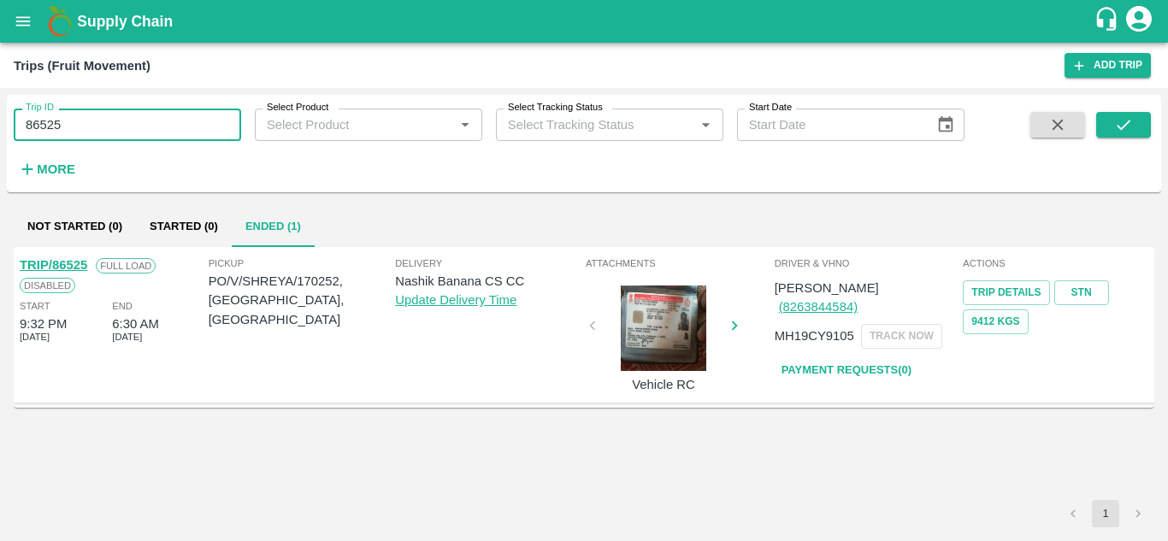
click at [88, 124] on input "86525" at bounding box center [128, 125] width 228 height 33
paste input "text"
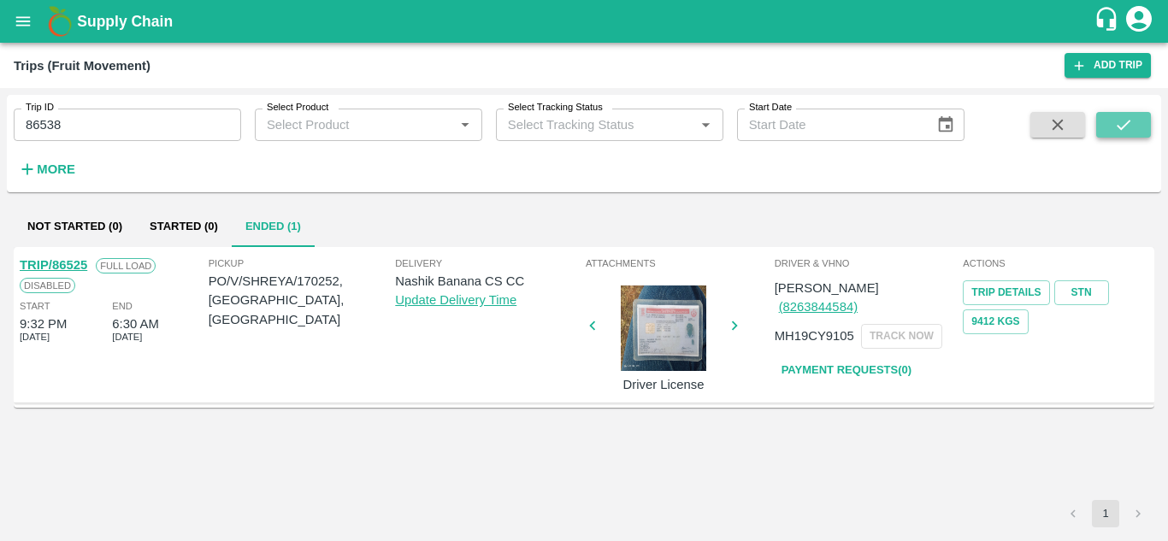
click at [1121, 119] on icon "submit" at bounding box center [1124, 124] width 19 height 19
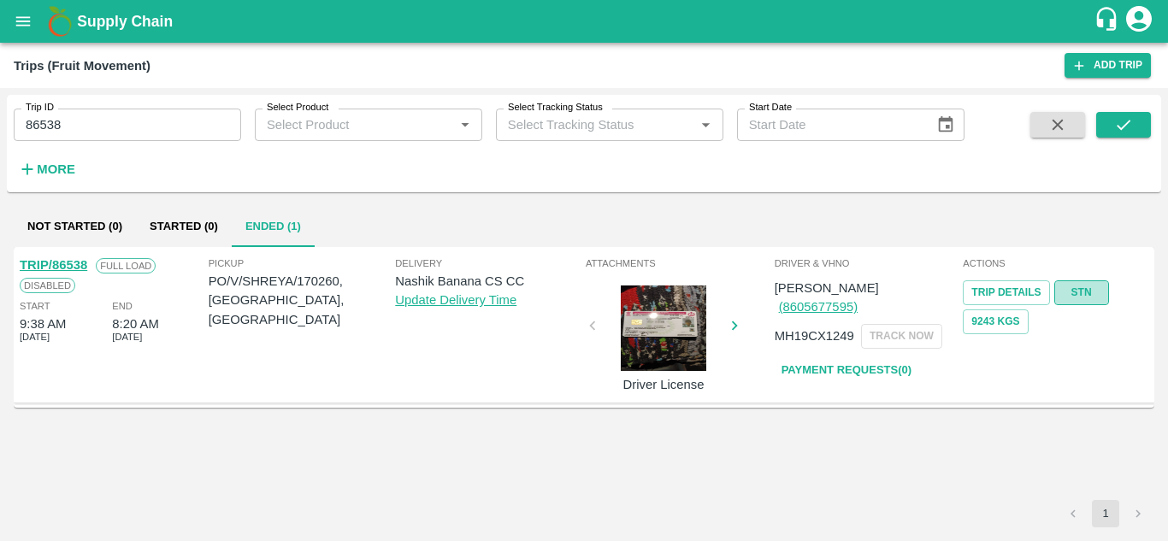
click at [1082, 288] on link "STN" at bounding box center [1082, 293] width 55 height 25
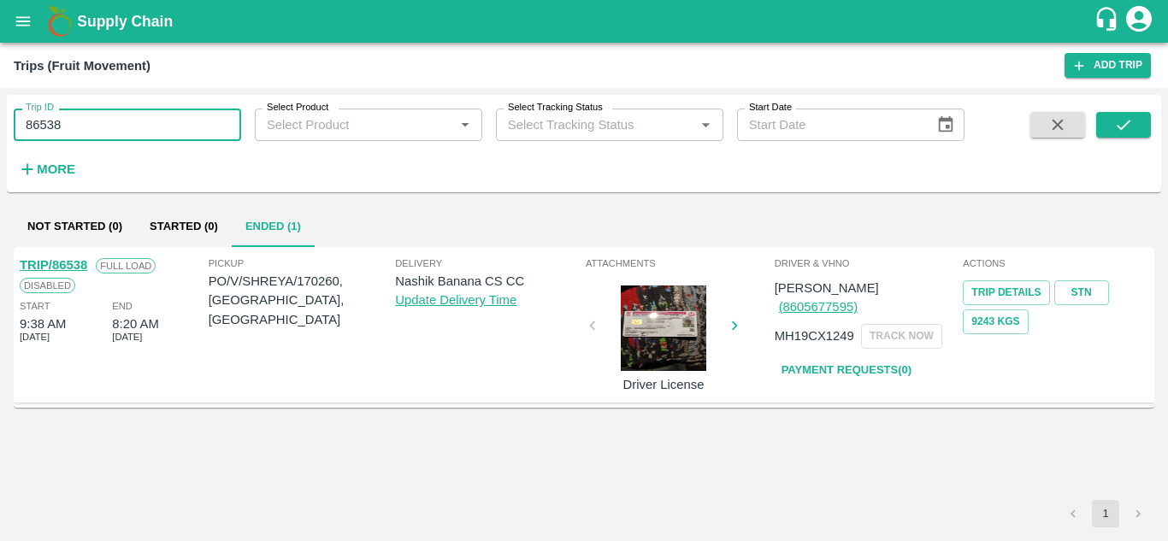
click at [92, 130] on input "86538" at bounding box center [128, 125] width 228 height 33
paste input "text"
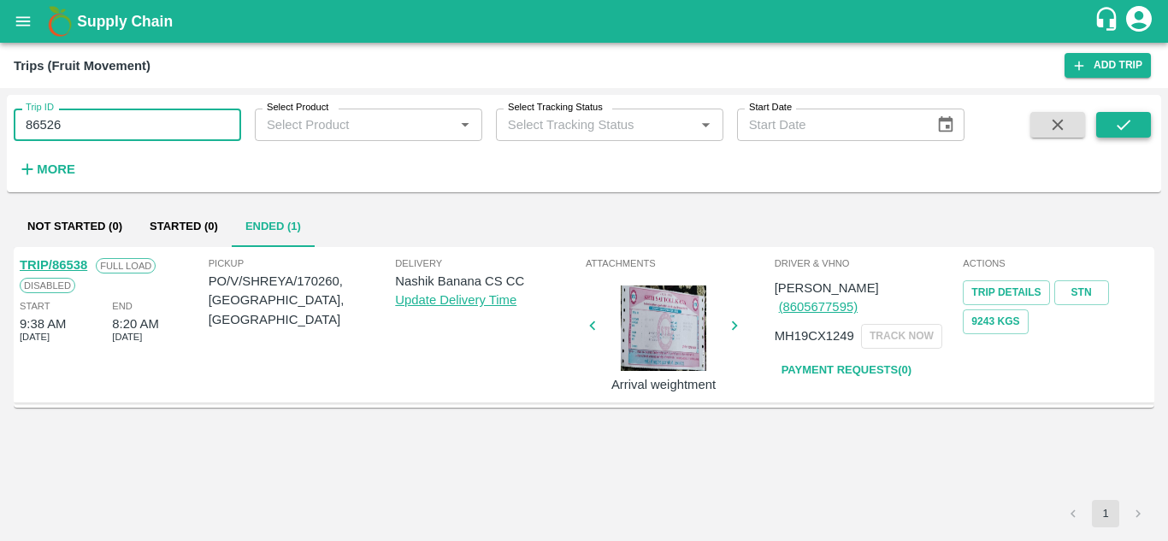
click at [1118, 127] on icon "submit" at bounding box center [1124, 125] width 14 height 10
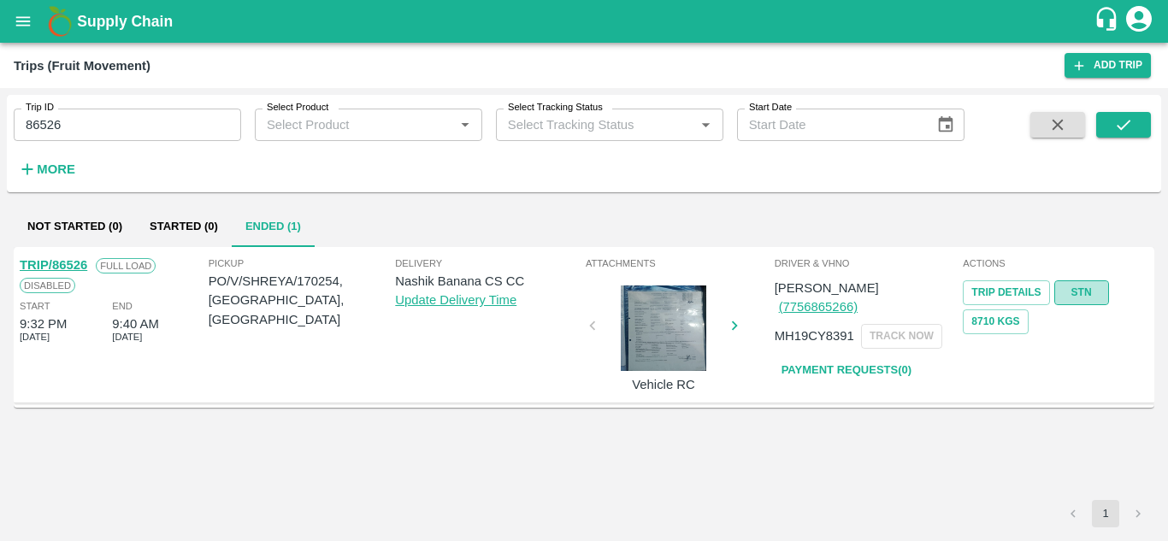
click at [1088, 291] on link "STN" at bounding box center [1082, 293] width 55 height 25
click at [112, 120] on input "86526" at bounding box center [128, 125] width 228 height 33
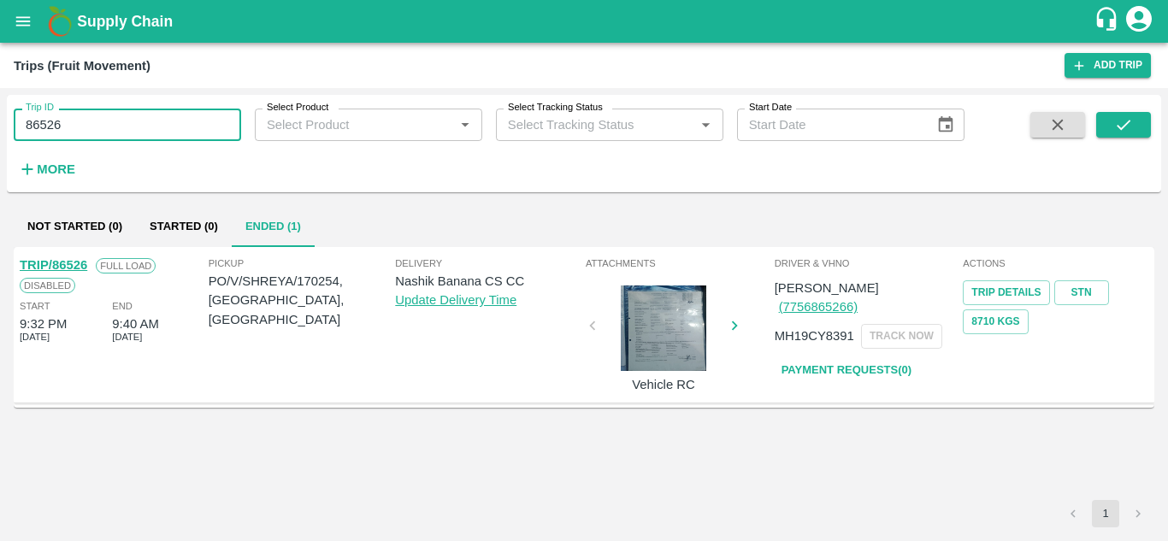
click at [112, 120] on input "86526" at bounding box center [128, 125] width 228 height 33
paste input "text"
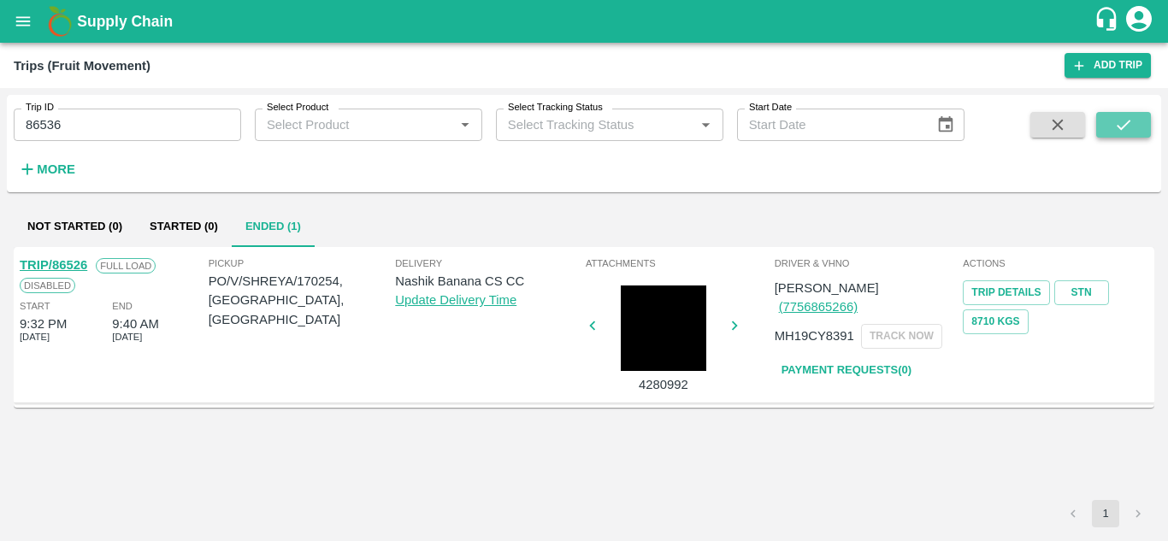
click at [1126, 128] on icon "submit" at bounding box center [1124, 124] width 19 height 19
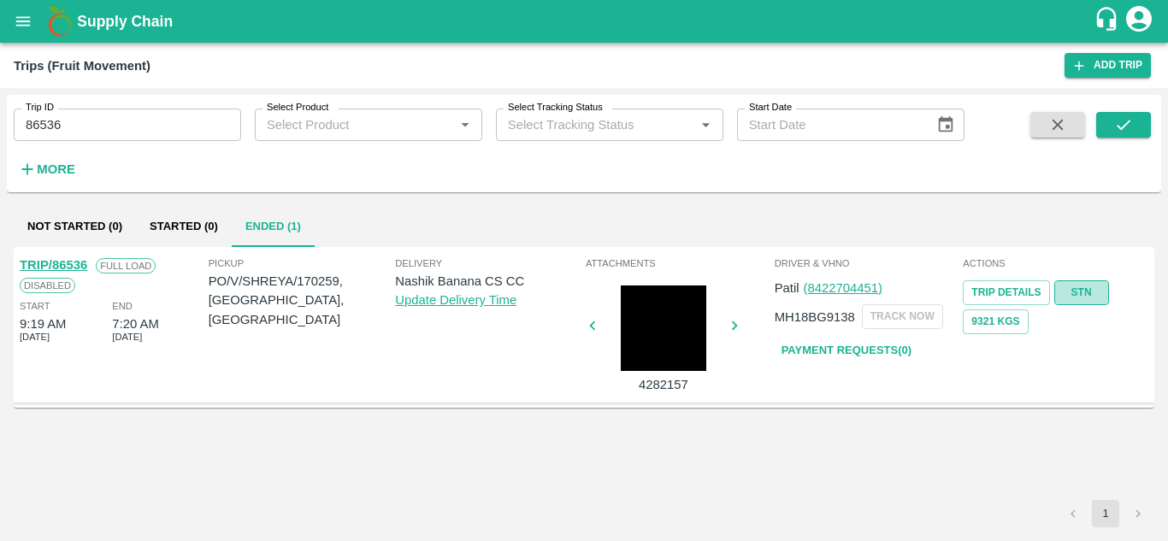
click at [1090, 293] on link "STN" at bounding box center [1082, 293] width 55 height 25
click at [82, 129] on input "86536" at bounding box center [128, 125] width 228 height 33
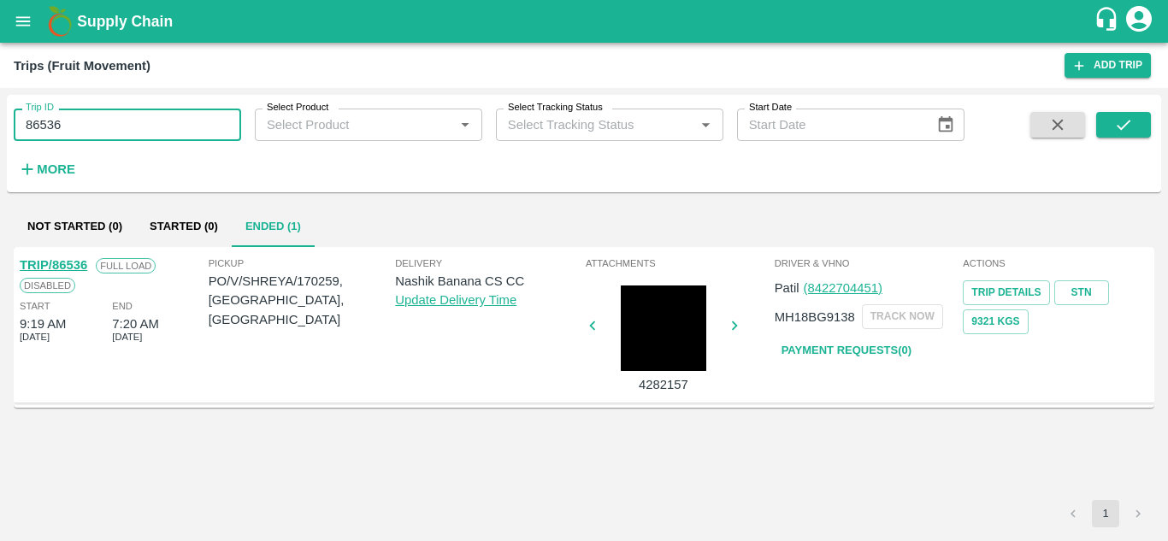
click at [82, 129] on input "86536" at bounding box center [128, 125] width 228 height 33
paste input "text"
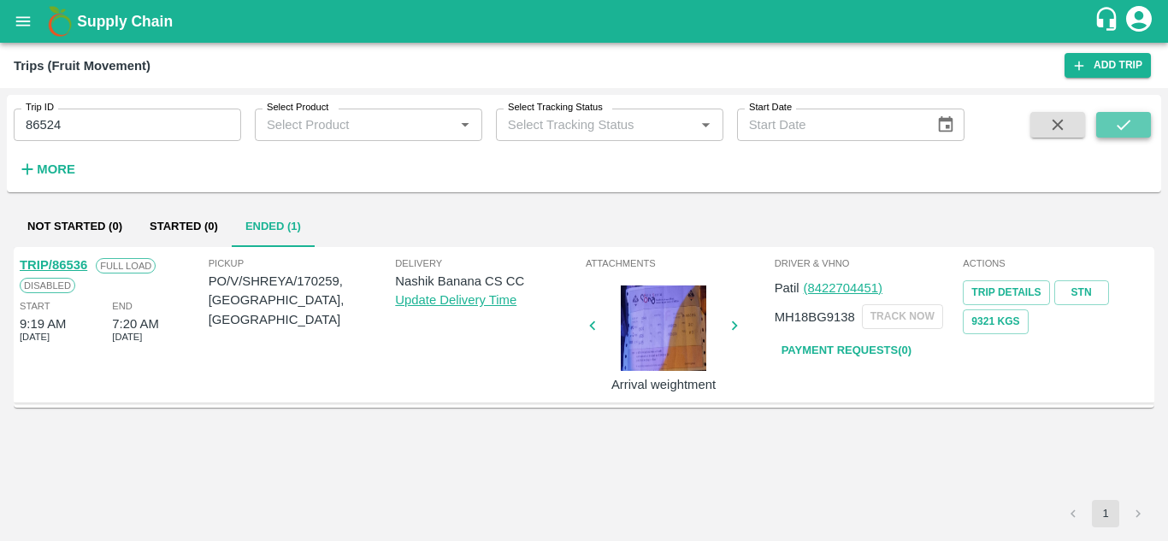
click at [1134, 125] on button "submit" at bounding box center [1124, 125] width 55 height 26
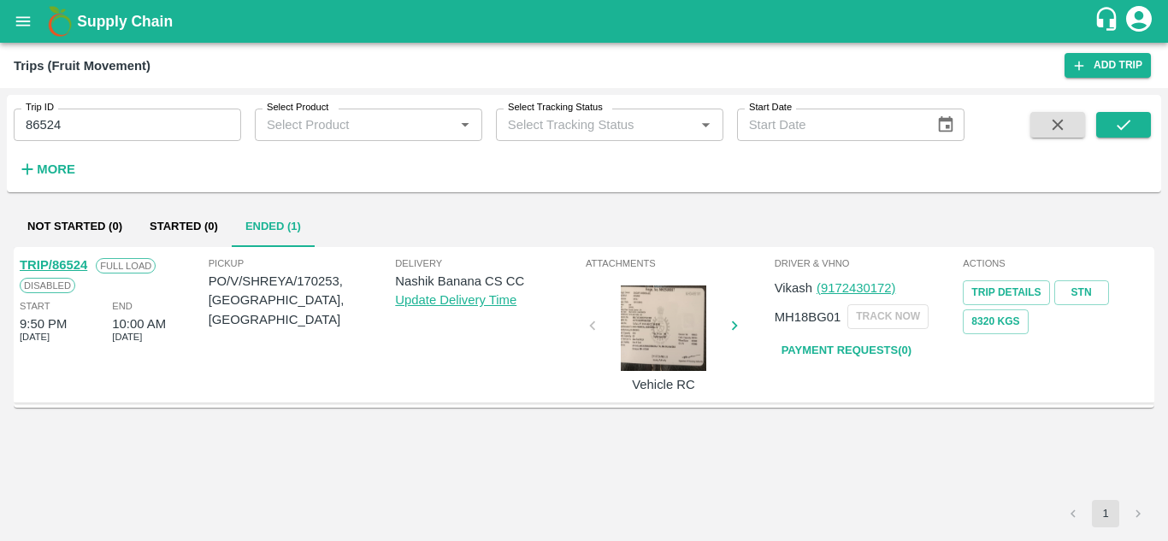
drag, startPoint x: 1134, startPoint y: 125, endPoint x: 833, endPoint y: 293, distance: 344.6
click at [833, 293] on div "Trip ID 86524 Trip ID Select Product Select Product   * Select Tracking Status …" at bounding box center [584, 315] width 1155 height 440
click at [1082, 292] on link "STN" at bounding box center [1082, 293] width 55 height 25
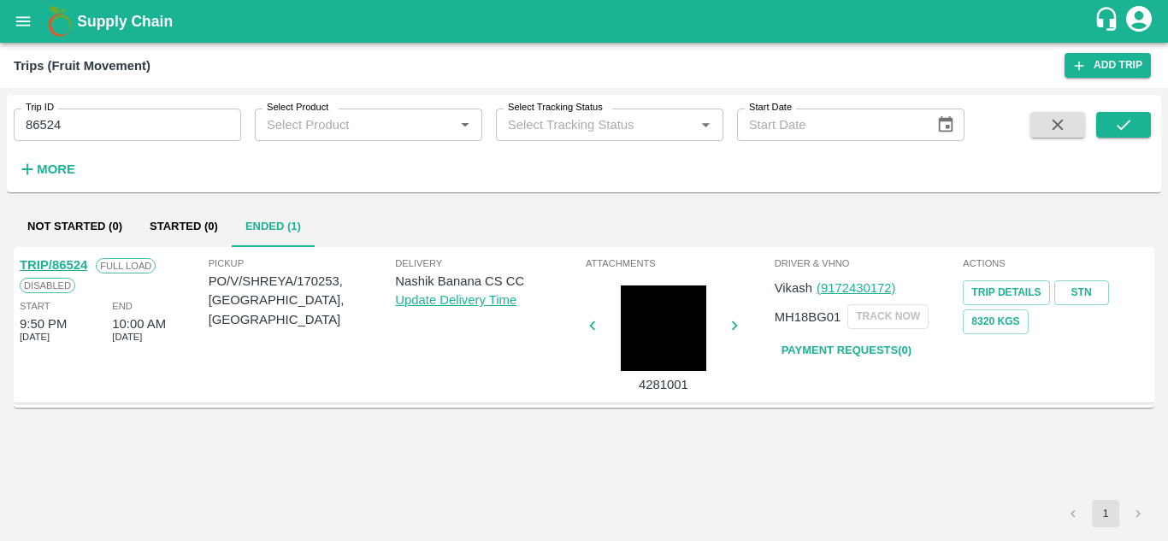
click at [113, 133] on input "86524" at bounding box center [128, 125] width 228 height 33
paste input "text"
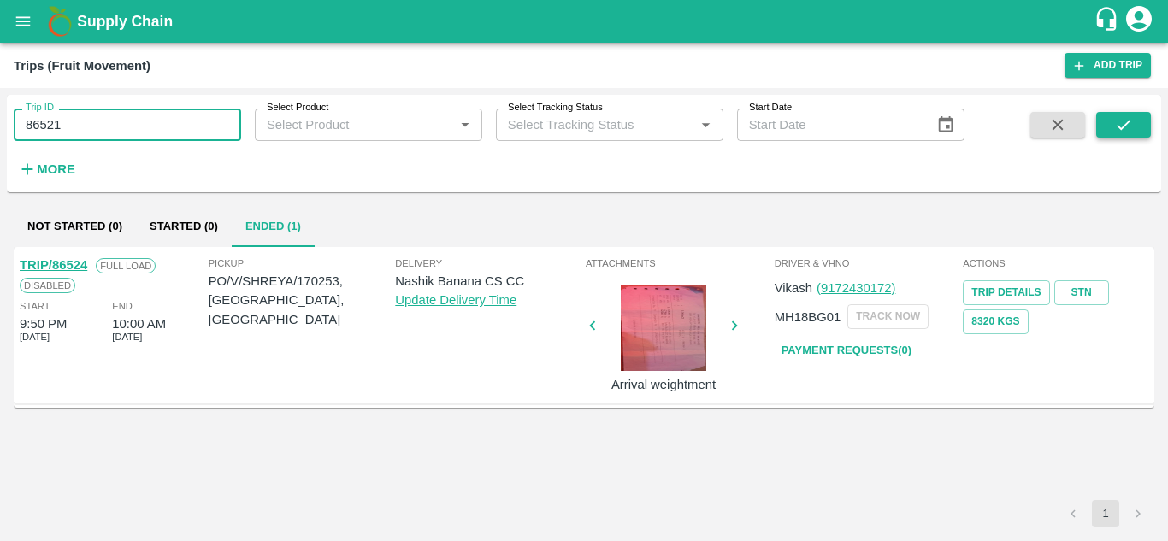
click at [1128, 115] on icon "submit" at bounding box center [1124, 124] width 19 height 19
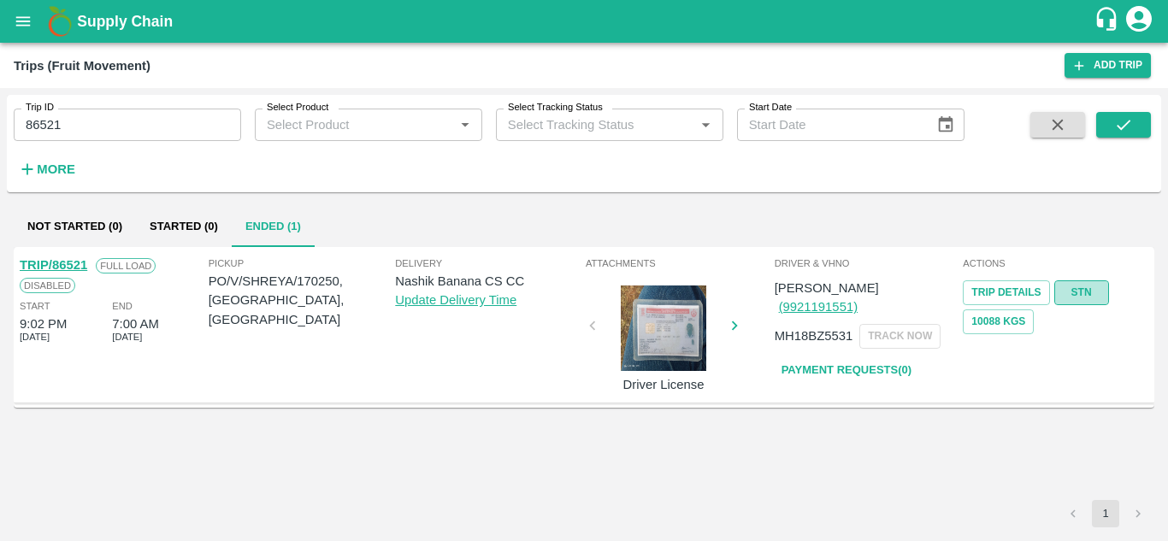
click at [1091, 287] on link "STN" at bounding box center [1082, 293] width 55 height 25
click at [103, 121] on input "86521" at bounding box center [128, 125] width 228 height 33
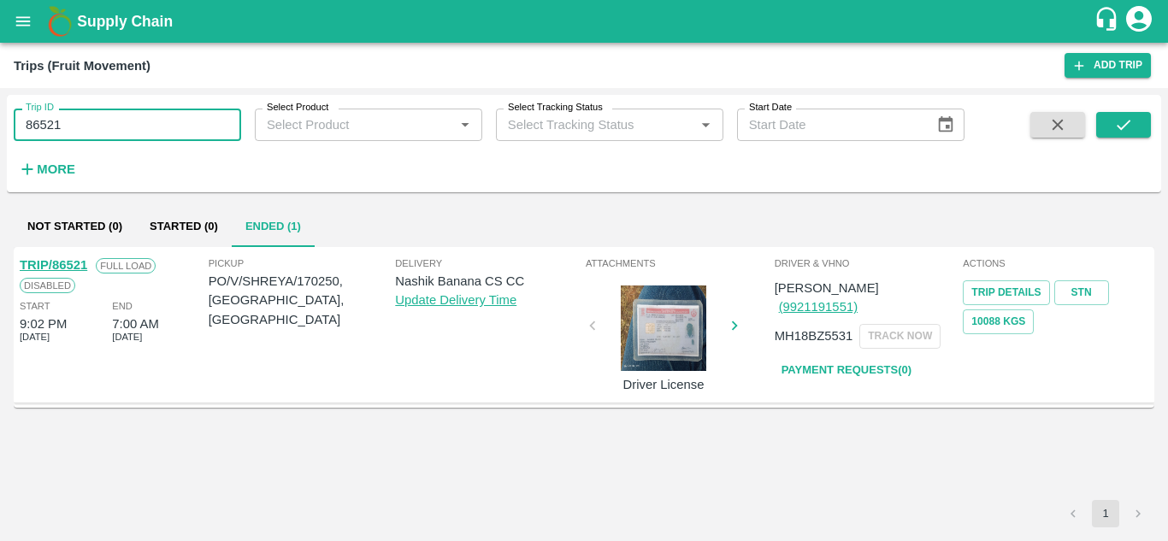
click at [103, 121] on input "86521" at bounding box center [128, 125] width 228 height 33
paste input "text"
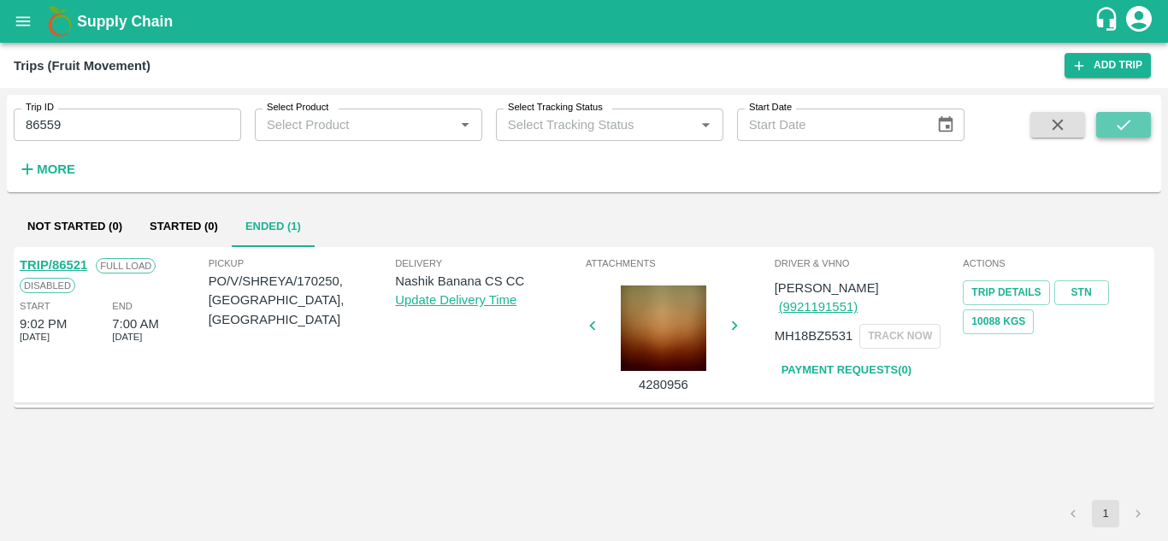
click at [1115, 115] on button "submit" at bounding box center [1124, 125] width 55 height 26
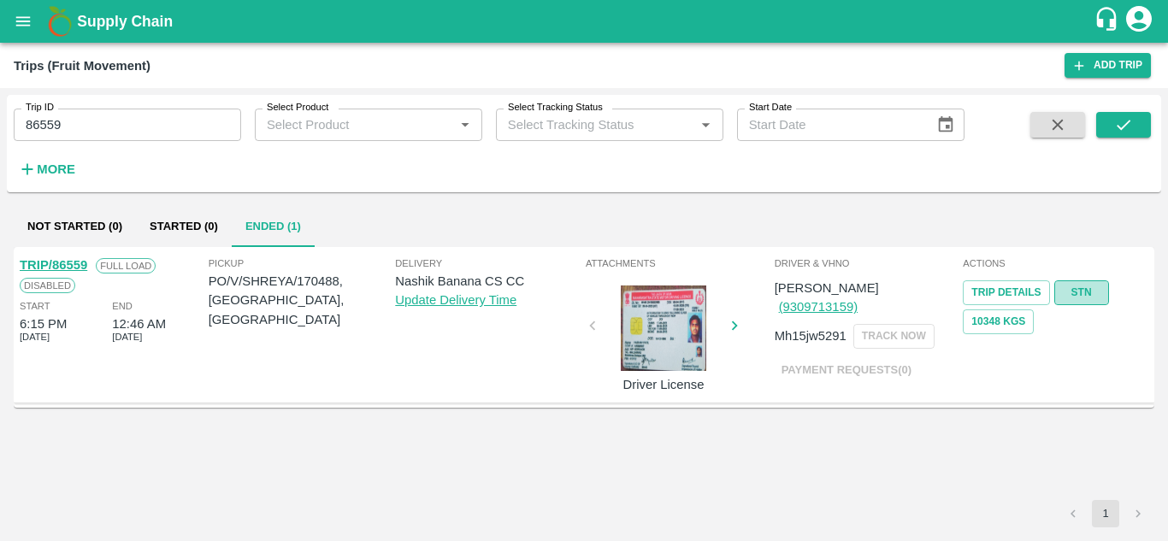
click at [1082, 294] on link "STN" at bounding box center [1082, 293] width 55 height 25
click at [73, 123] on input "86559" at bounding box center [128, 125] width 228 height 33
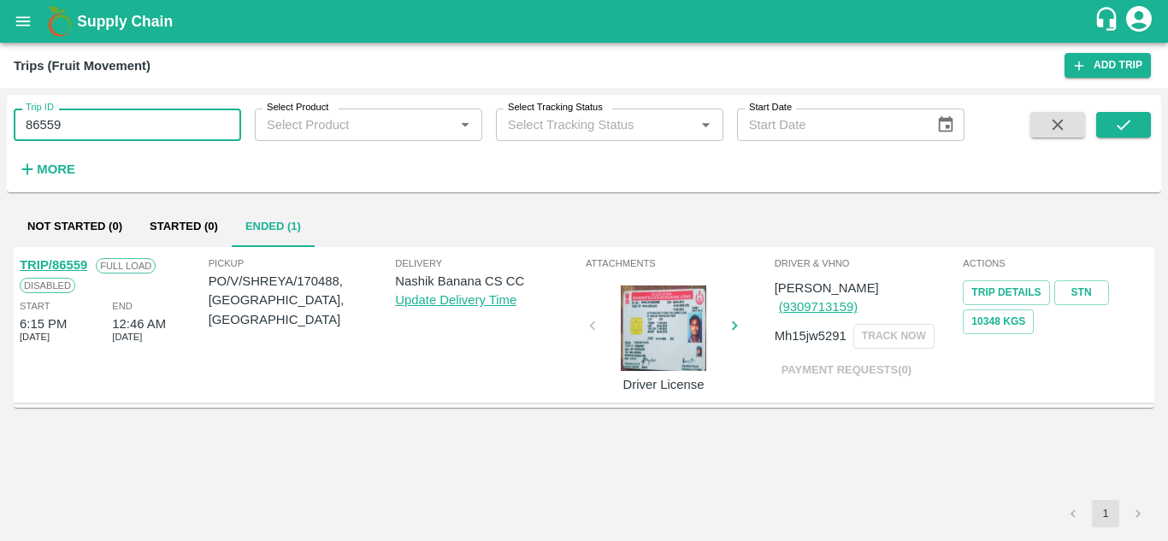
click at [73, 123] on input "86559" at bounding box center [128, 125] width 228 height 33
paste input "text"
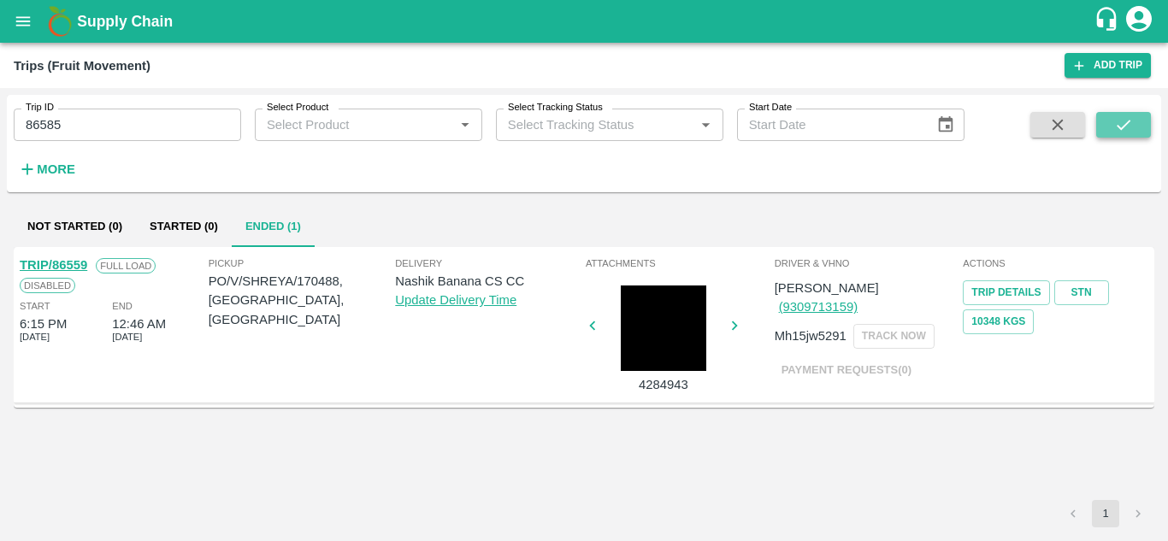
click at [1122, 124] on icon "submit" at bounding box center [1124, 124] width 19 height 19
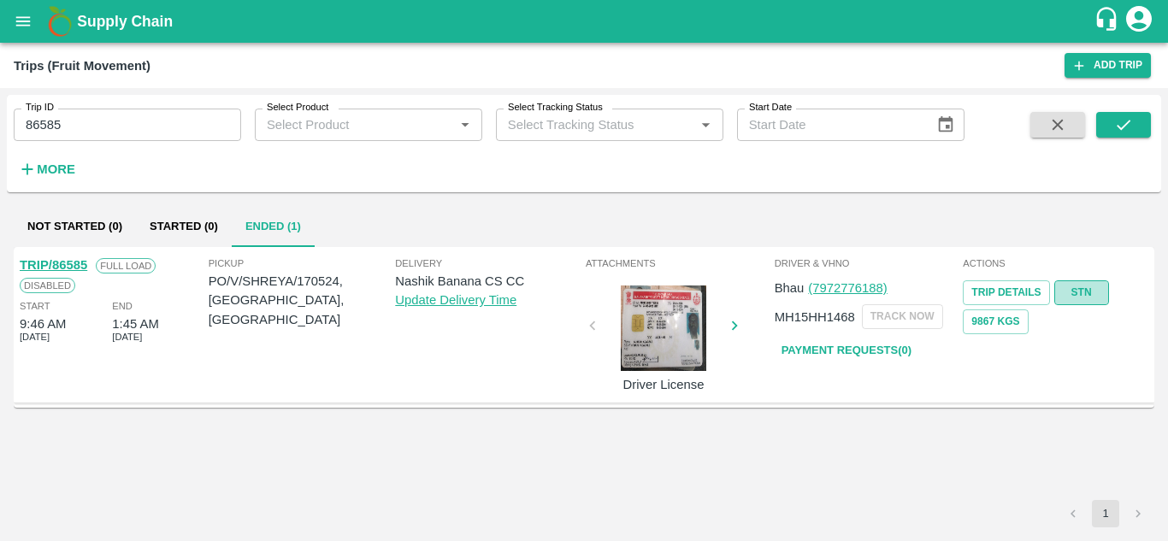
click at [1073, 291] on link "STN" at bounding box center [1082, 293] width 55 height 25
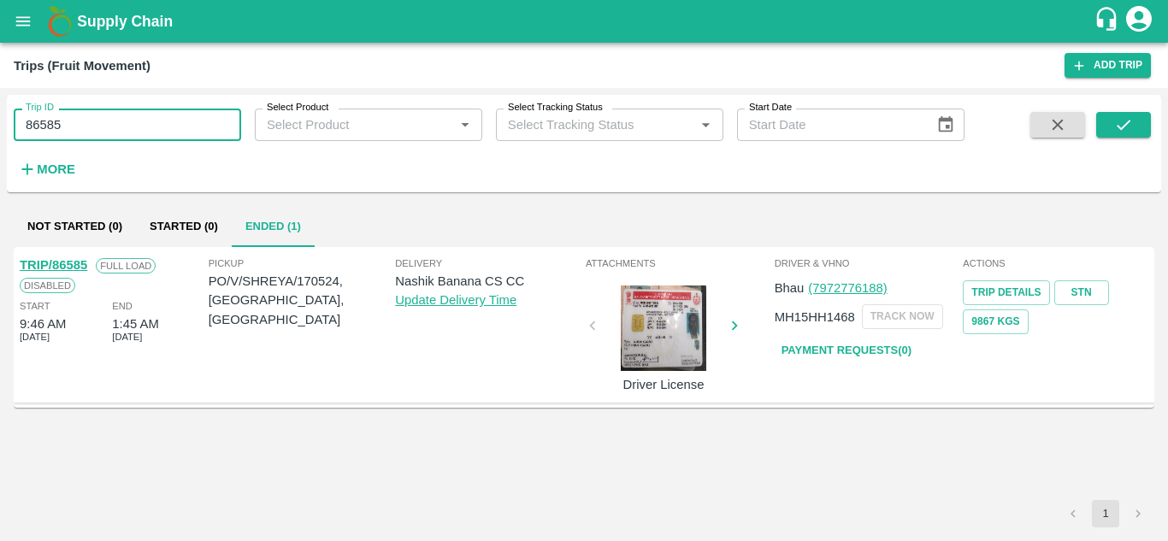
click at [84, 128] on input "86585" at bounding box center [128, 125] width 228 height 33
paste input "text"
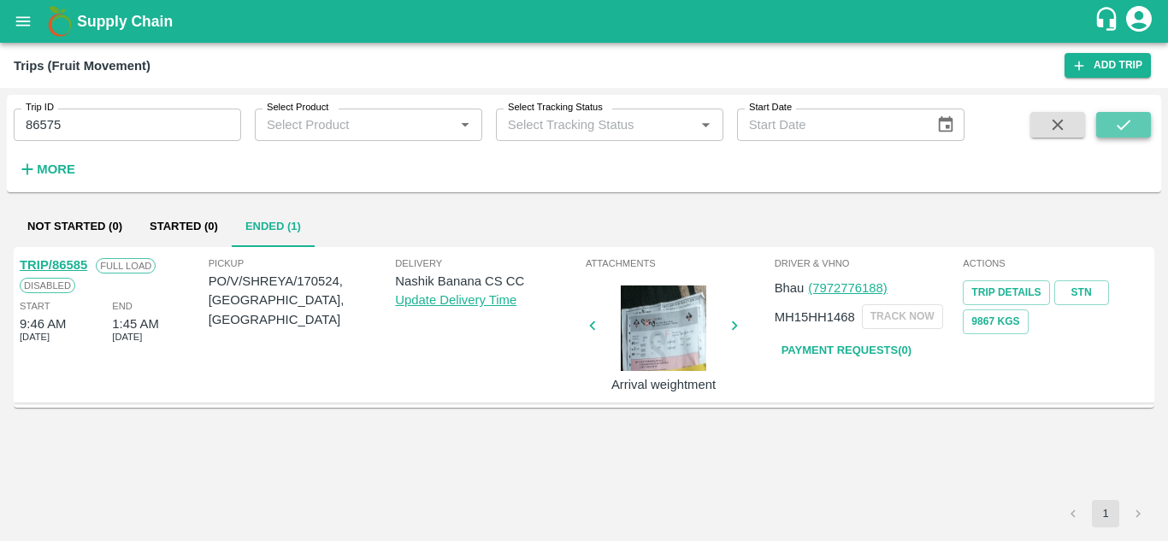
click at [1131, 113] on button "submit" at bounding box center [1124, 125] width 55 height 26
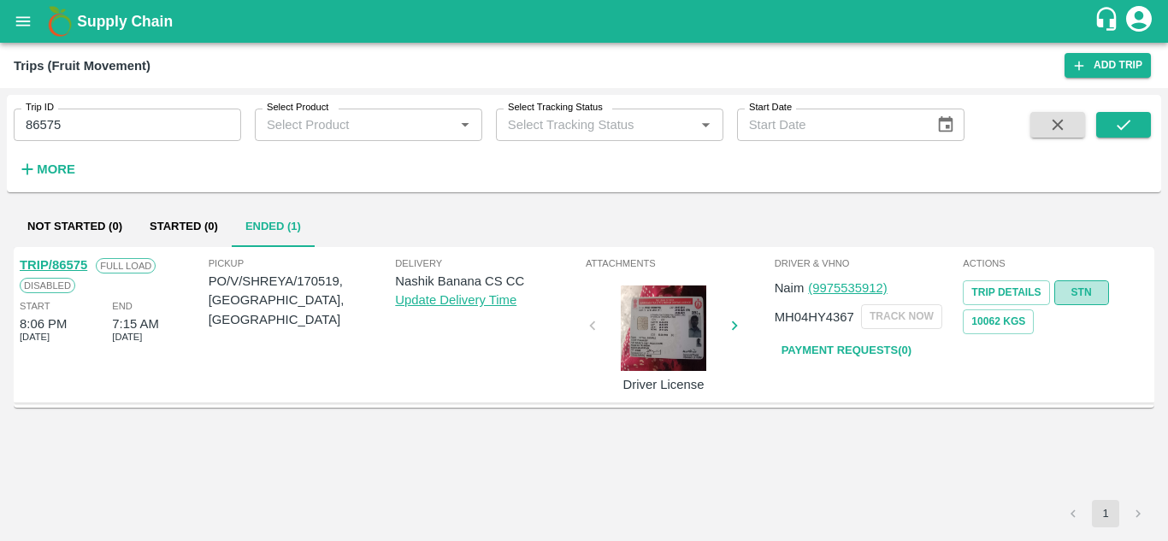
click at [1077, 289] on link "STN" at bounding box center [1082, 293] width 55 height 25
click at [77, 121] on input "86575" at bounding box center [128, 125] width 228 height 33
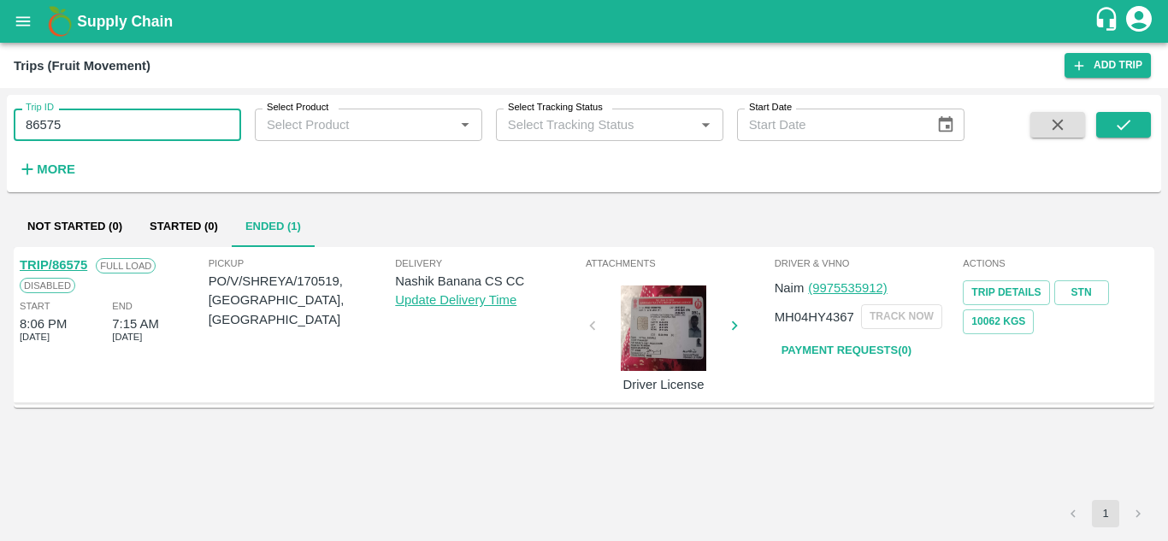
click at [77, 121] on input "86575" at bounding box center [128, 125] width 228 height 33
paste input "text"
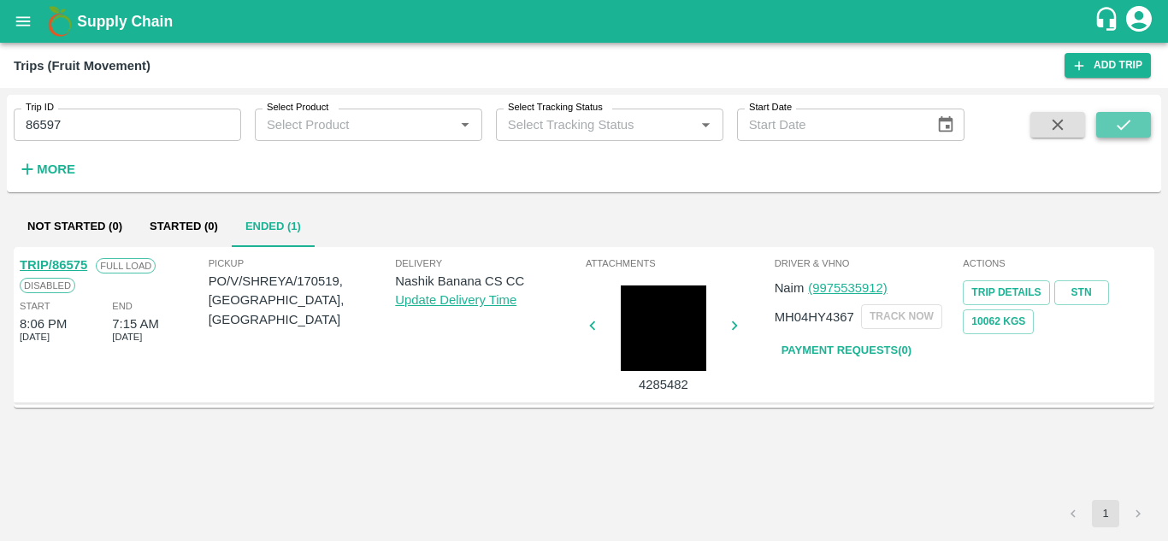
click at [1126, 121] on icon "submit" at bounding box center [1124, 124] width 19 height 19
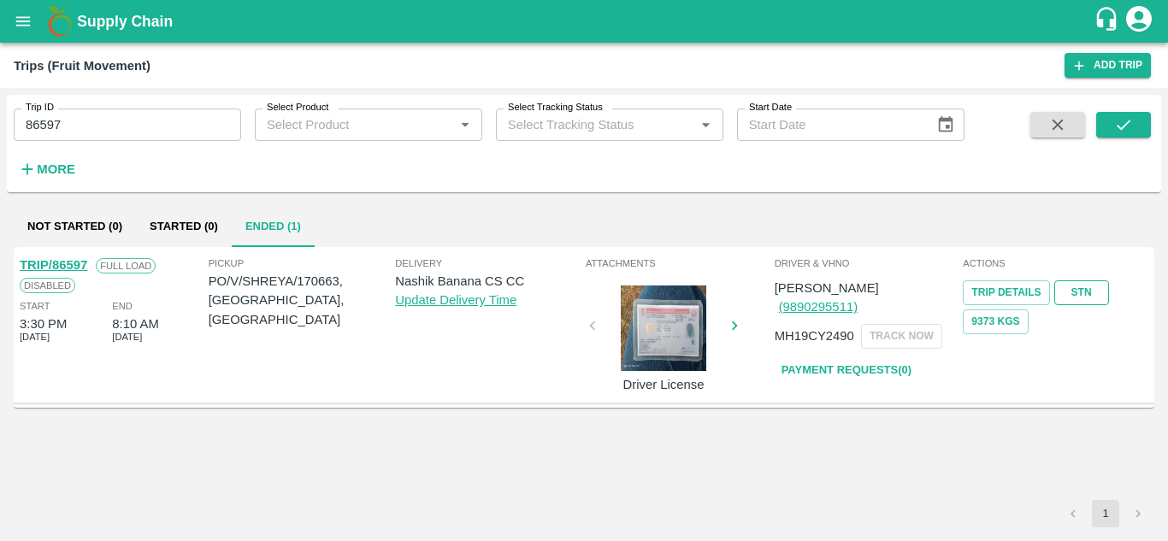
click at [1073, 289] on link "STN" at bounding box center [1082, 293] width 55 height 25
click at [96, 128] on input "86597" at bounding box center [128, 125] width 228 height 33
paste input "text"
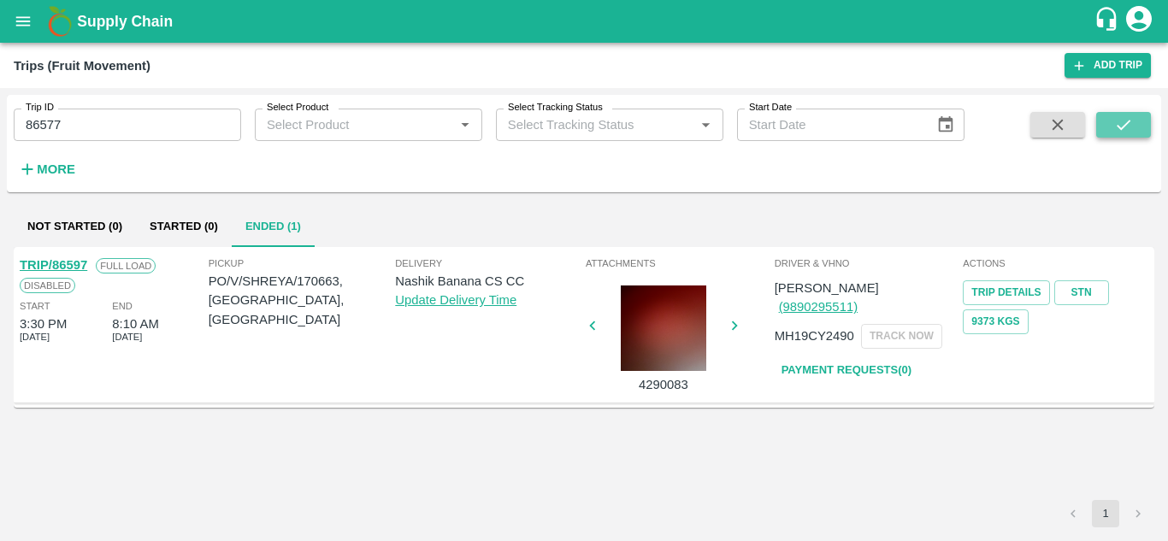
click at [1123, 128] on icon "submit" at bounding box center [1124, 125] width 14 height 10
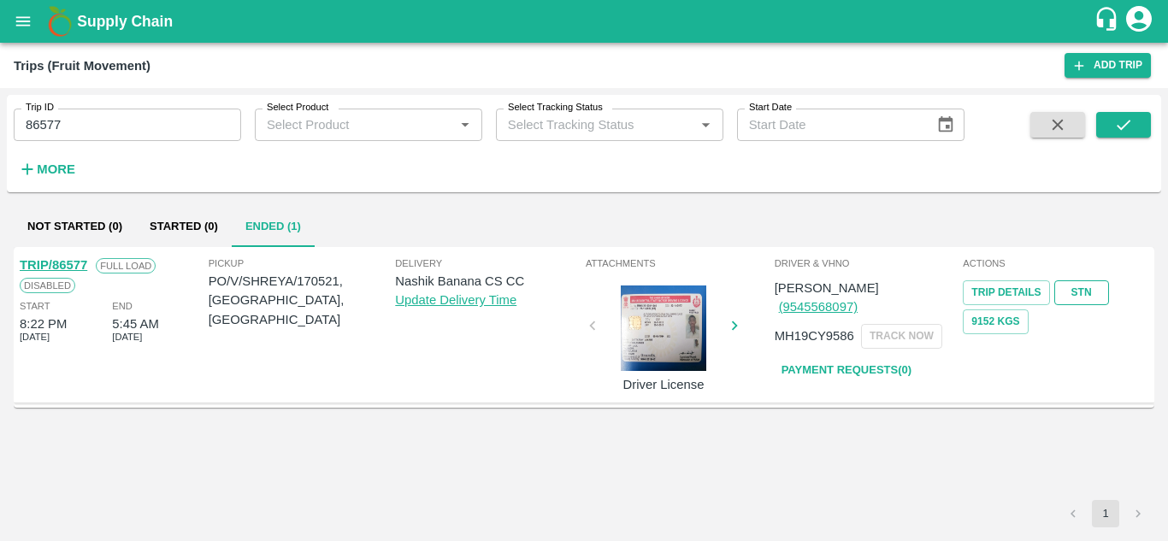
click at [1085, 283] on link "STN" at bounding box center [1082, 293] width 55 height 25
click at [123, 116] on input "86577" at bounding box center [128, 125] width 228 height 33
paste input "text"
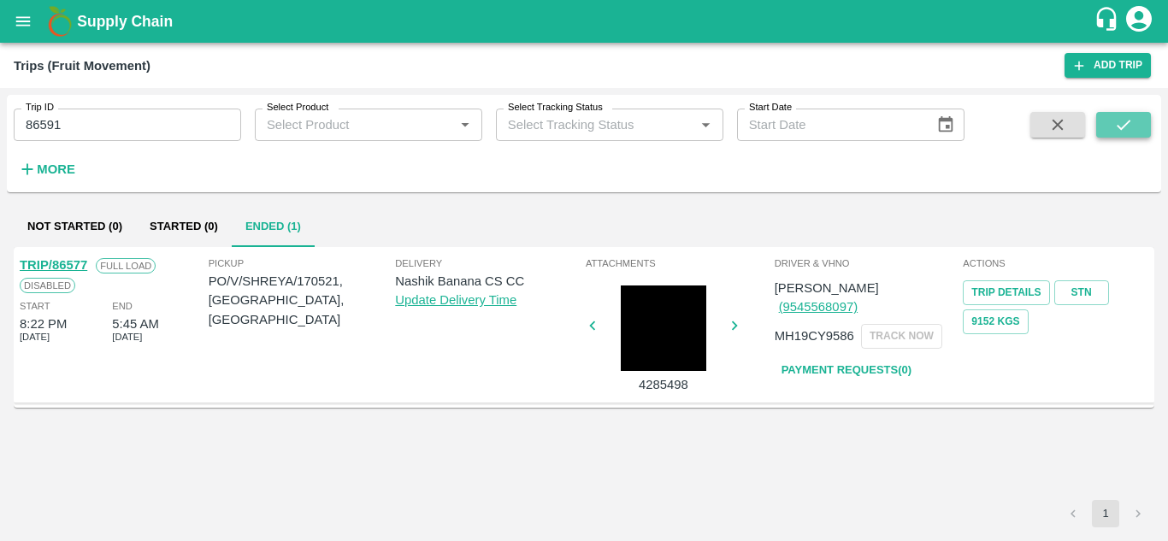
click at [1127, 126] on icon "submit" at bounding box center [1124, 124] width 19 height 19
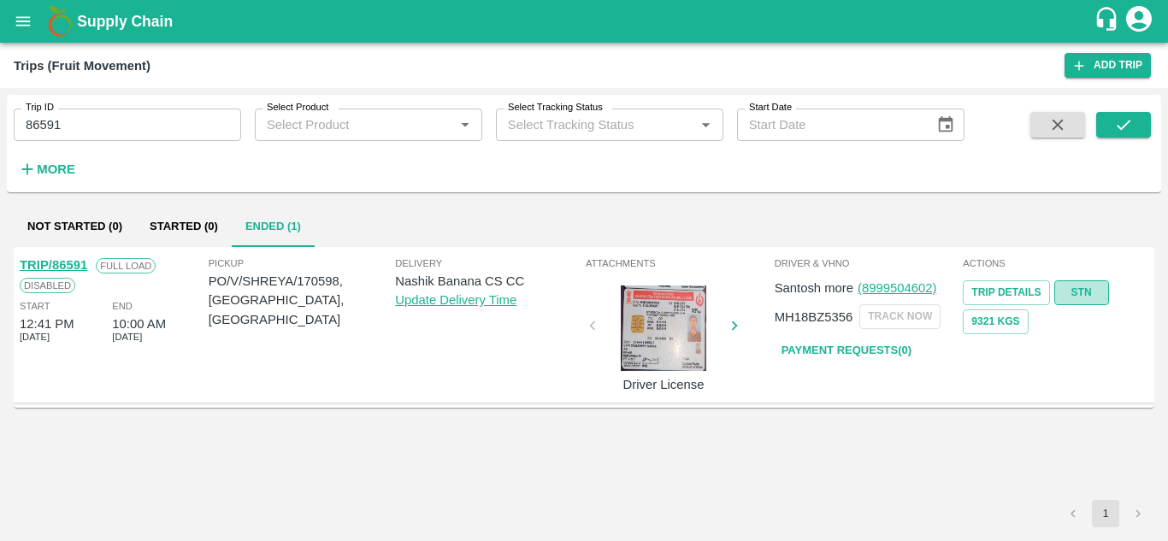
click at [1083, 286] on link "STN" at bounding box center [1082, 293] width 55 height 25
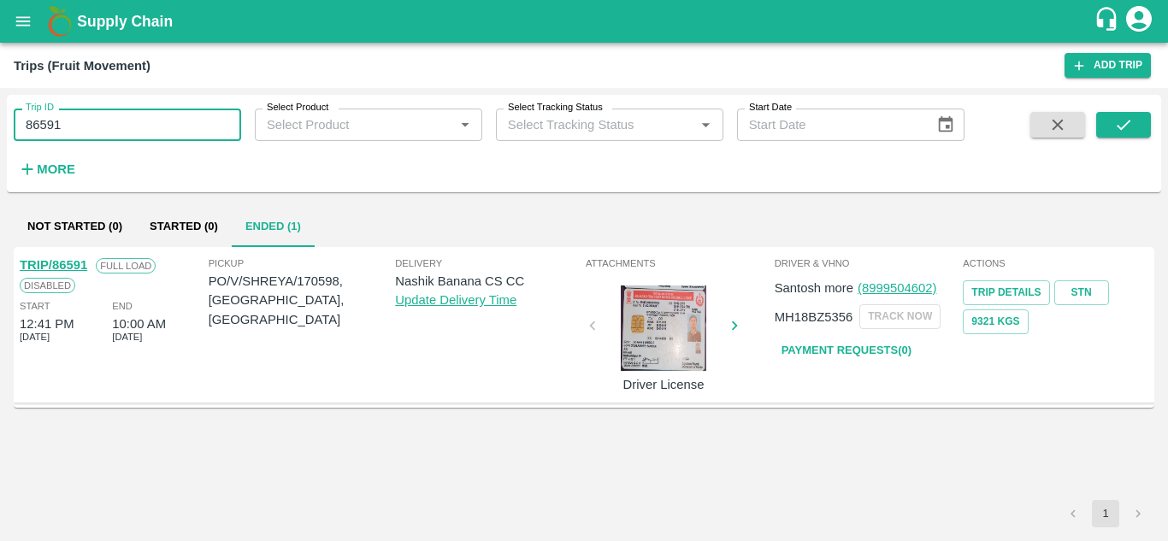
click at [95, 121] on input "86591" at bounding box center [128, 125] width 228 height 33
paste input "text"
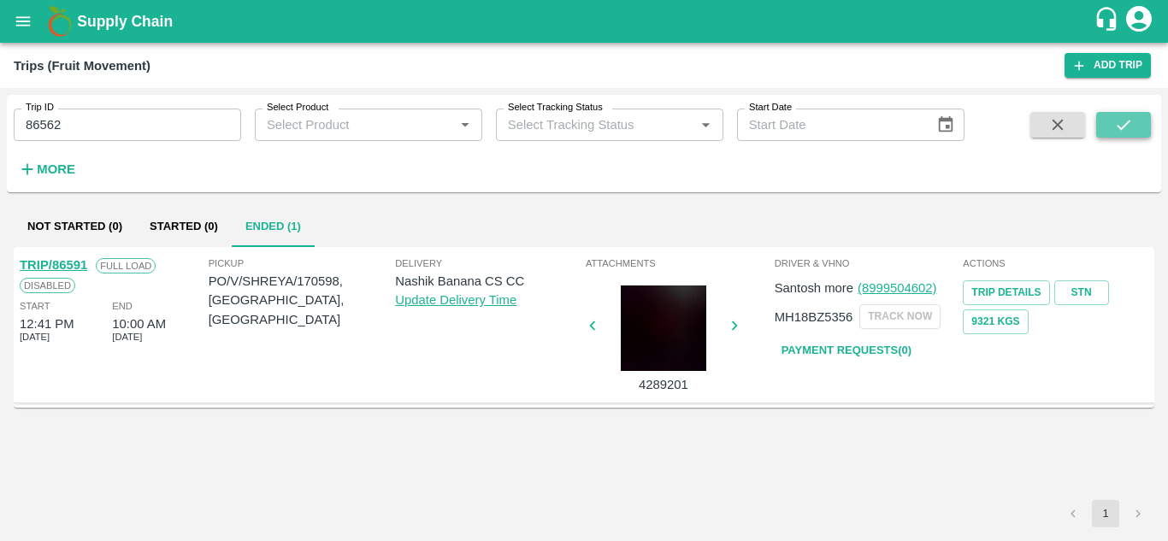
click at [1123, 121] on icon "submit" at bounding box center [1124, 124] width 19 height 19
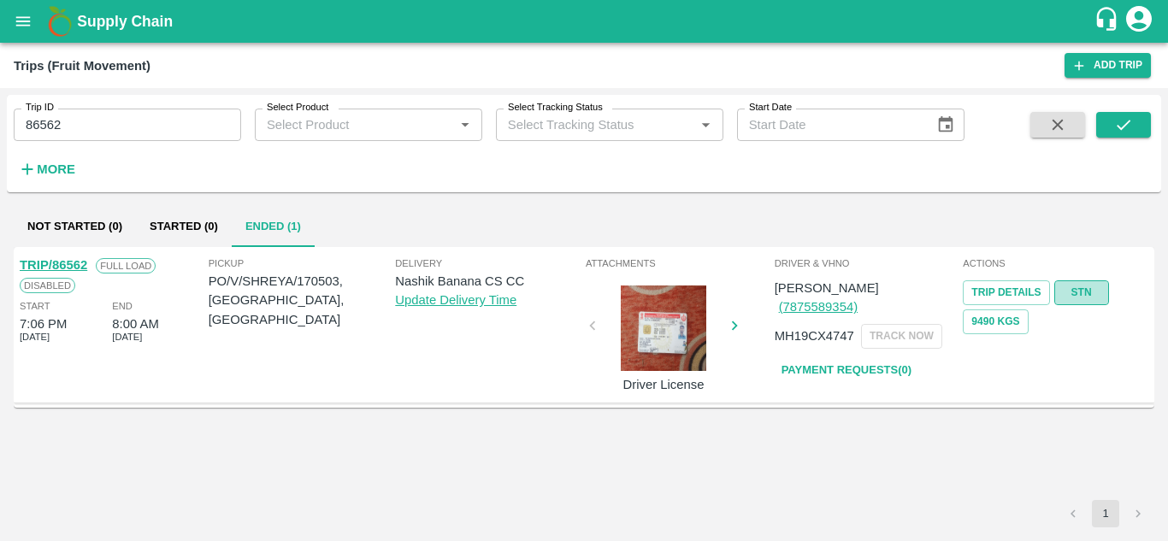
click at [1085, 288] on link "STN" at bounding box center [1082, 293] width 55 height 25
click at [96, 125] on input "86562" at bounding box center [128, 125] width 228 height 33
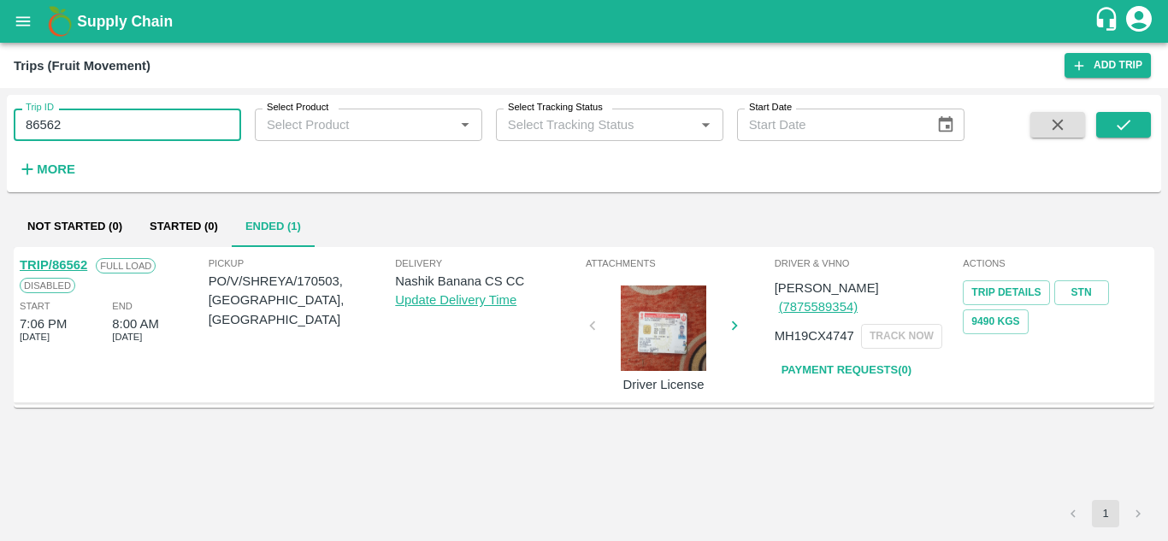
click at [96, 125] on input "86562" at bounding box center [128, 125] width 228 height 33
paste input "text"
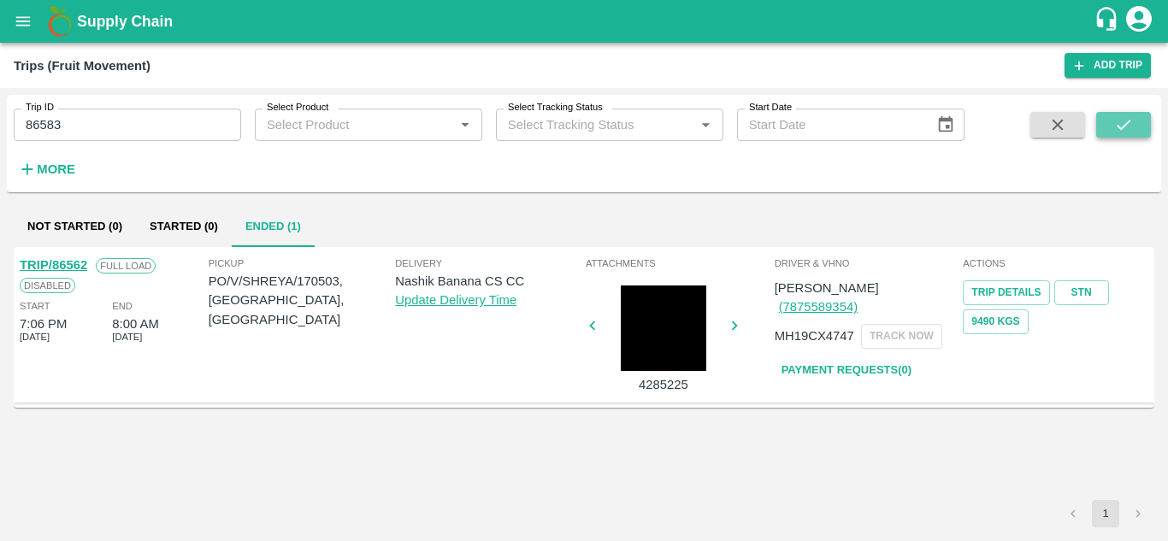
click at [1139, 112] on button "submit" at bounding box center [1124, 125] width 55 height 26
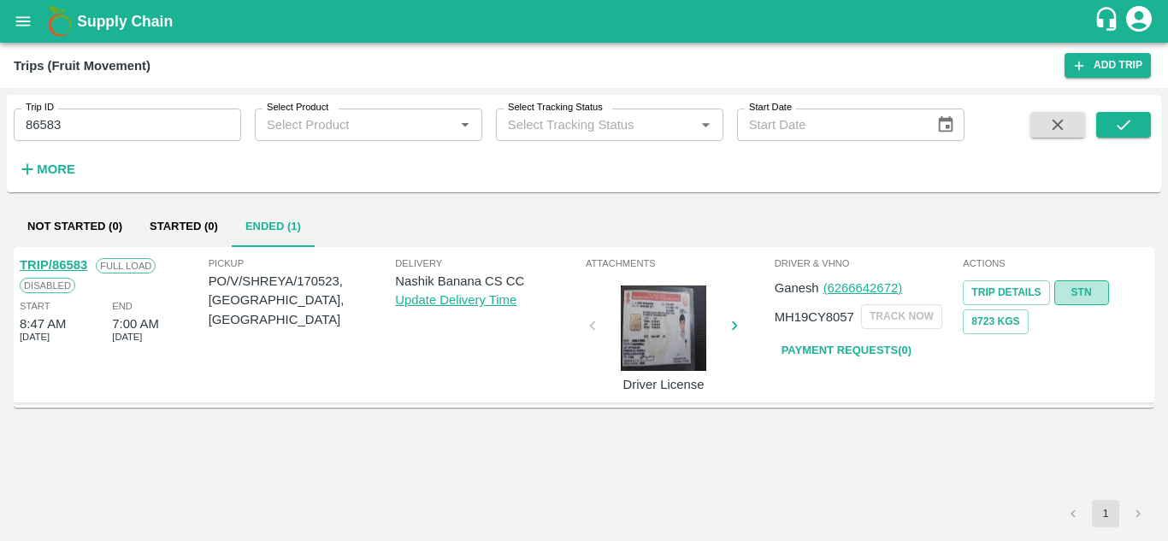
click at [1085, 287] on link "STN" at bounding box center [1082, 293] width 55 height 25
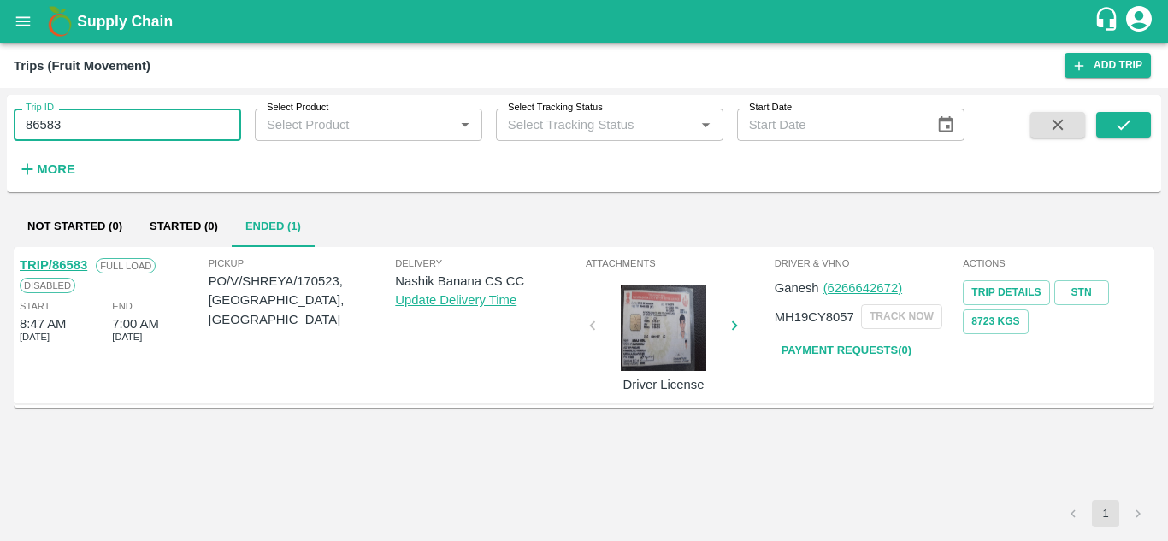
click at [97, 136] on input "86583" at bounding box center [128, 125] width 228 height 33
paste input "text"
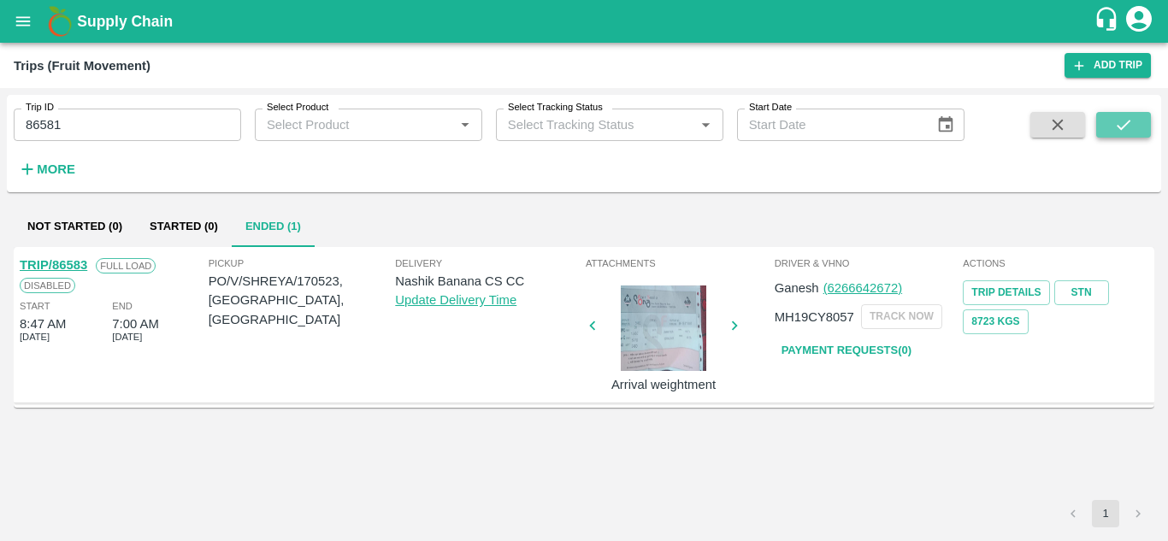
click at [1125, 133] on icon "submit" at bounding box center [1124, 124] width 19 height 19
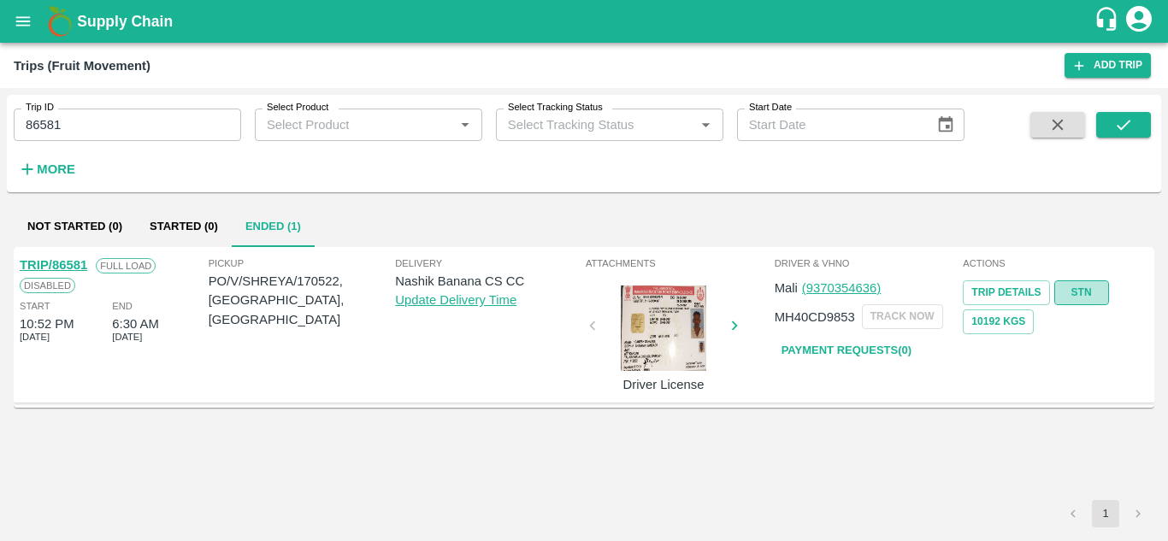
click at [1085, 282] on link "STN" at bounding box center [1082, 293] width 55 height 25
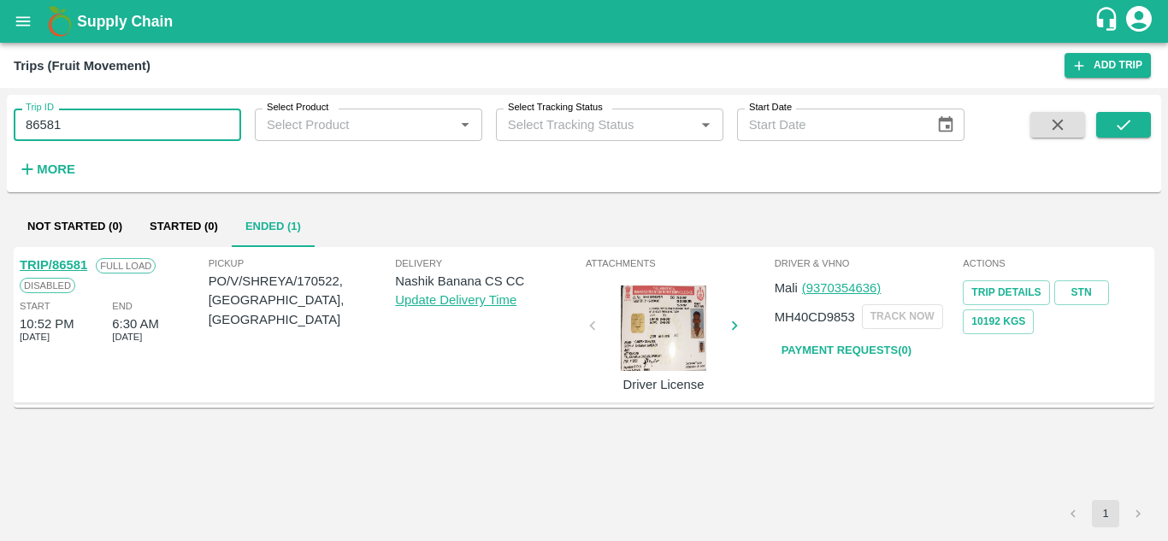
click at [80, 130] on input "86581" at bounding box center [128, 125] width 228 height 33
paste input "text"
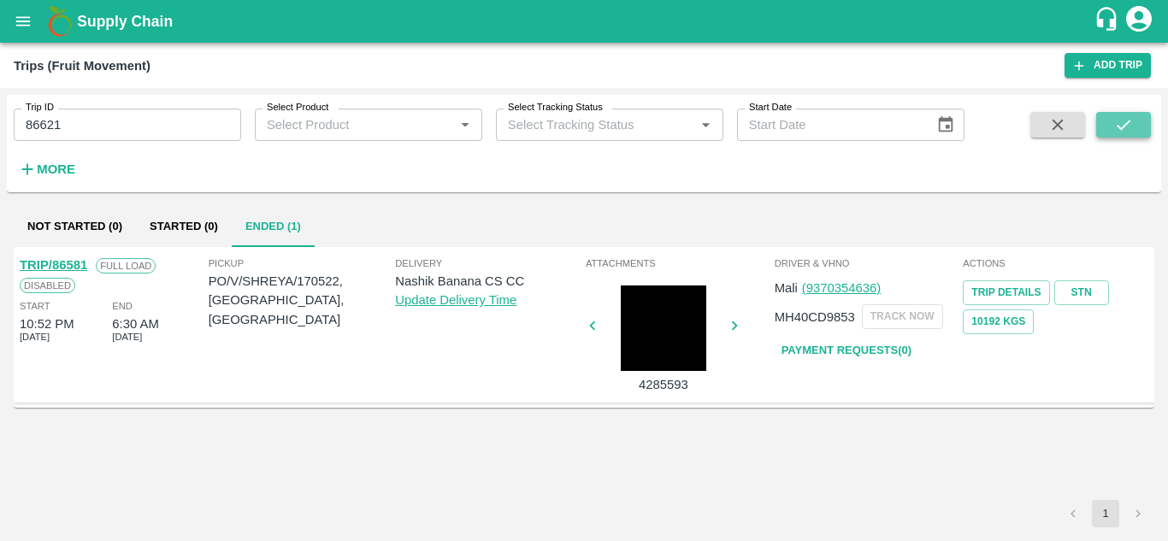
click at [1121, 123] on icon "submit" at bounding box center [1124, 124] width 19 height 19
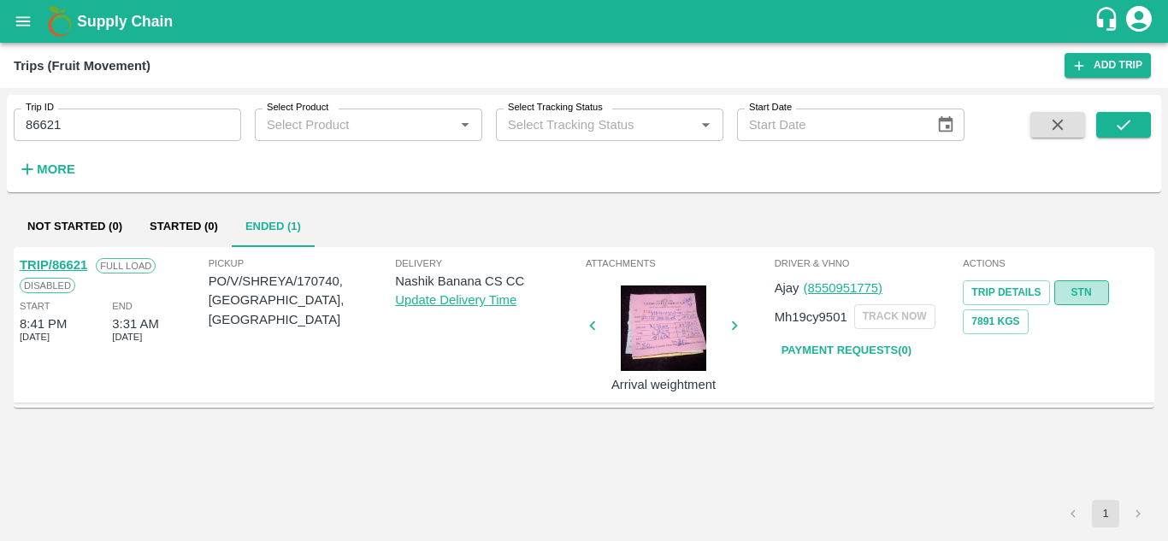
click at [1084, 285] on link "STN" at bounding box center [1082, 293] width 55 height 25
click at [106, 117] on input "86621" at bounding box center [128, 125] width 228 height 33
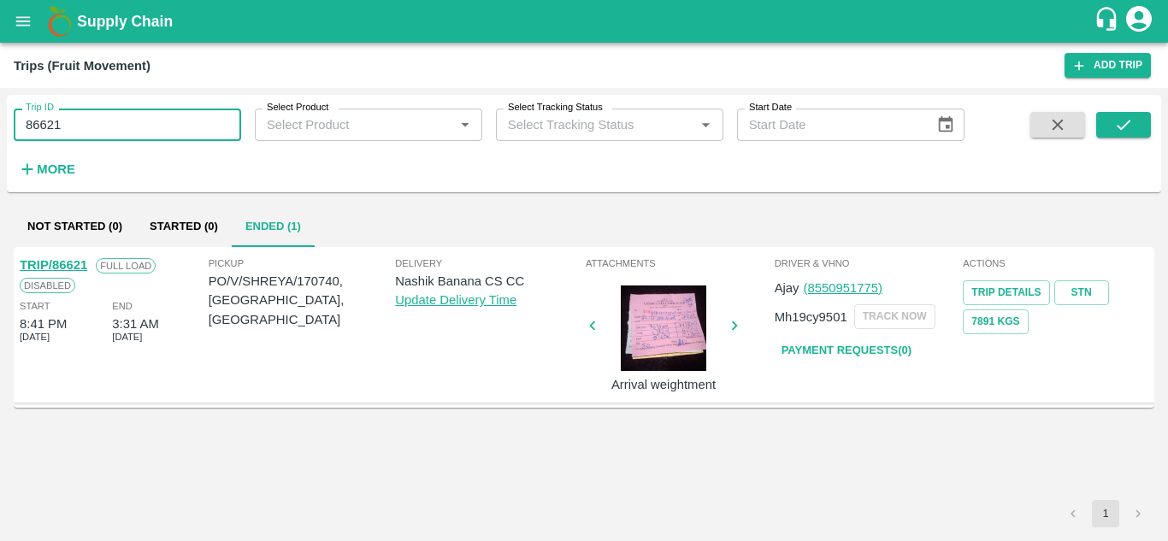
click at [106, 117] on input "86621" at bounding box center [128, 125] width 228 height 33
paste input "text"
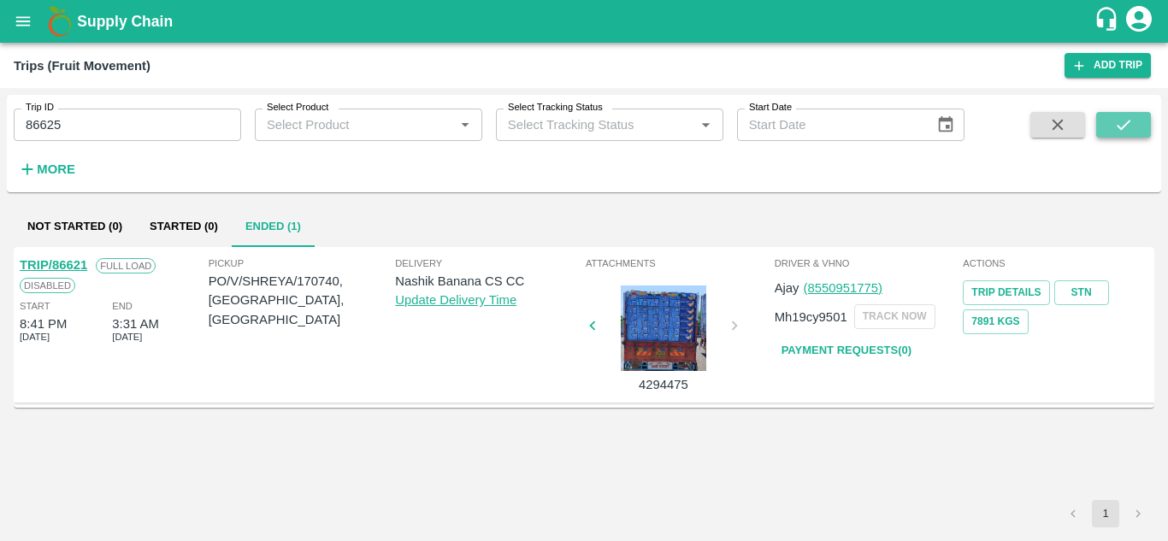
click at [1125, 126] on icon "submit" at bounding box center [1124, 125] width 14 height 10
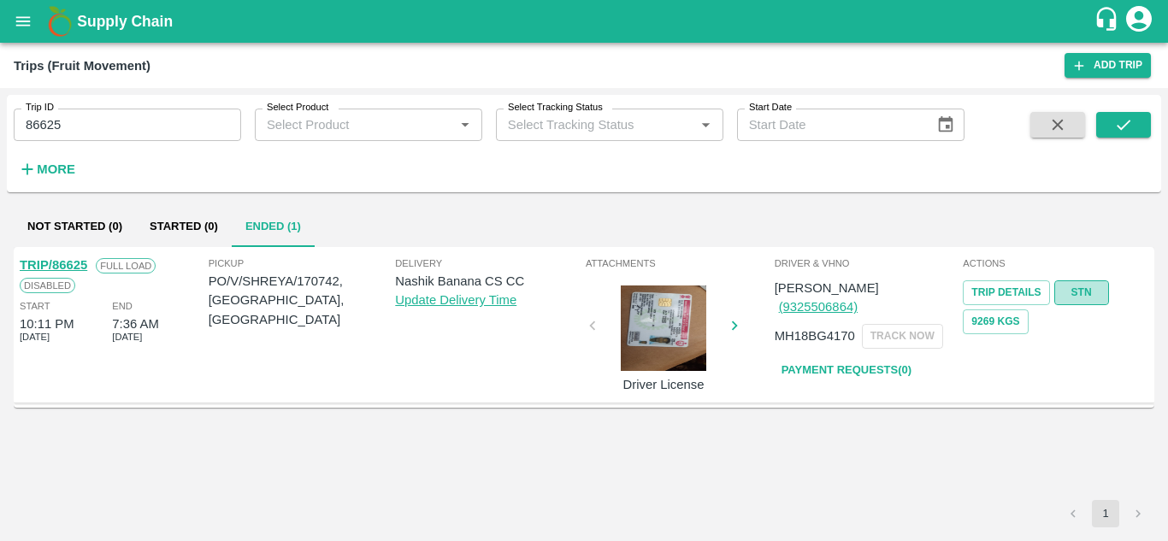
click at [1084, 289] on link "STN" at bounding box center [1082, 293] width 55 height 25
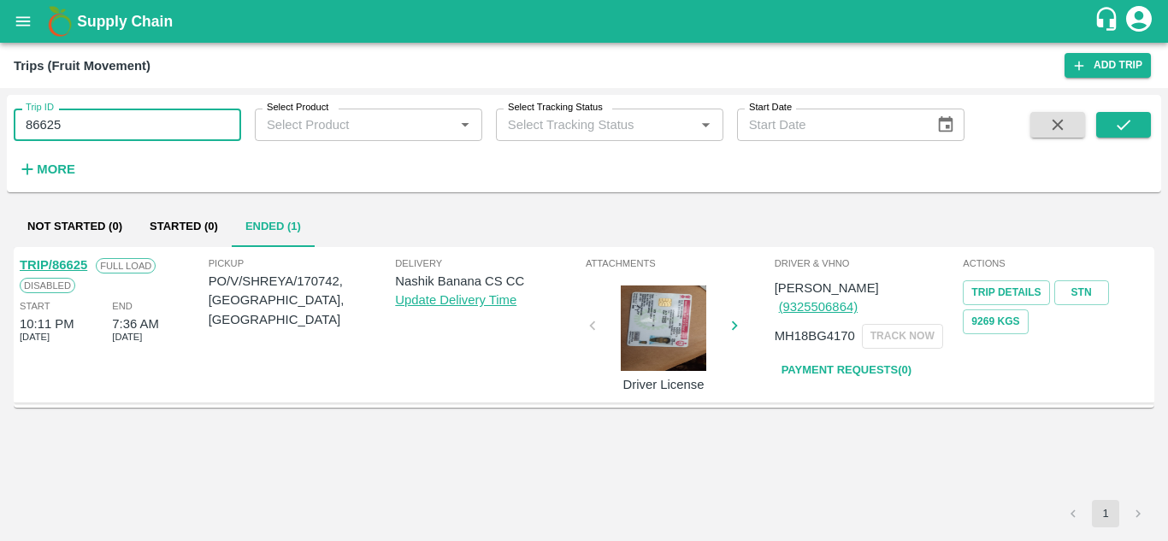
click at [122, 126] on input "86625" at bounding box center [128, 125] width 228 height 33
paste input "text"
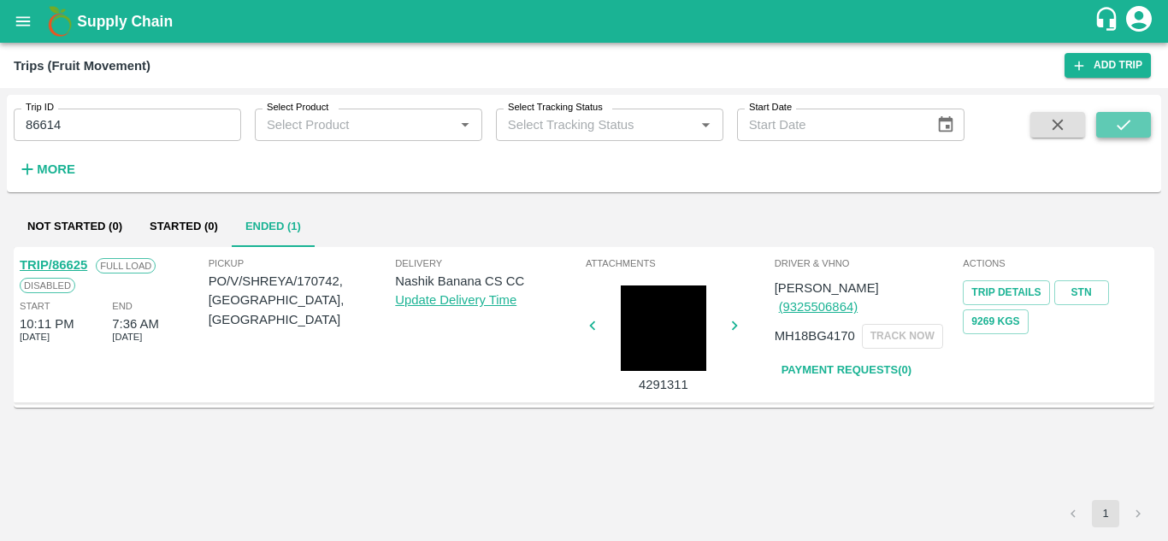
click at [1126, 124] on icon "submit" at bounding box center [1124, 124] width 19 height 19
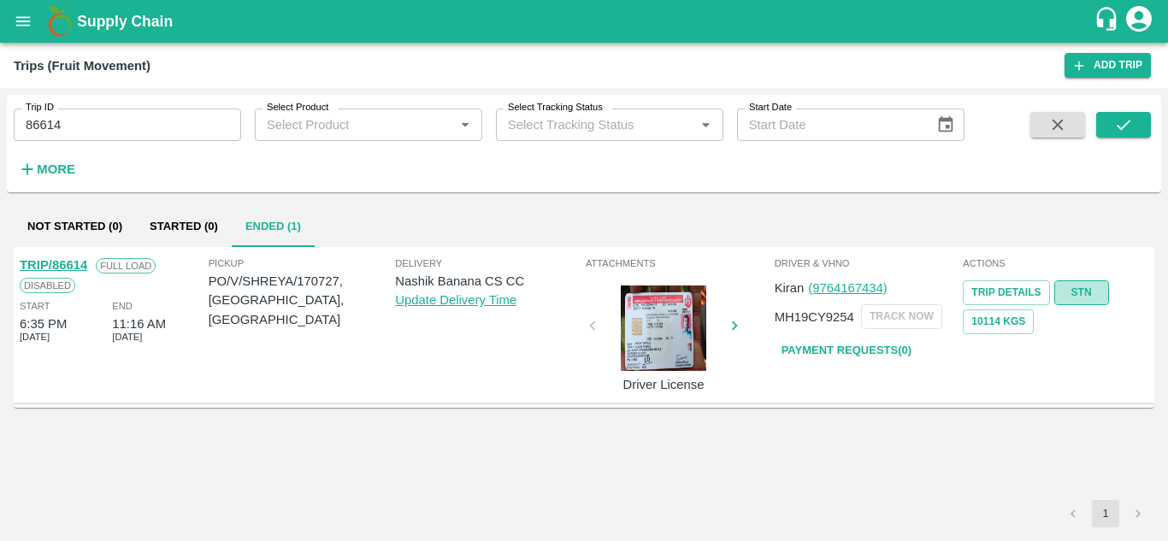
click at [1085, 285] on link "STN" at bounding box center [1082, 293] width 55 height 25
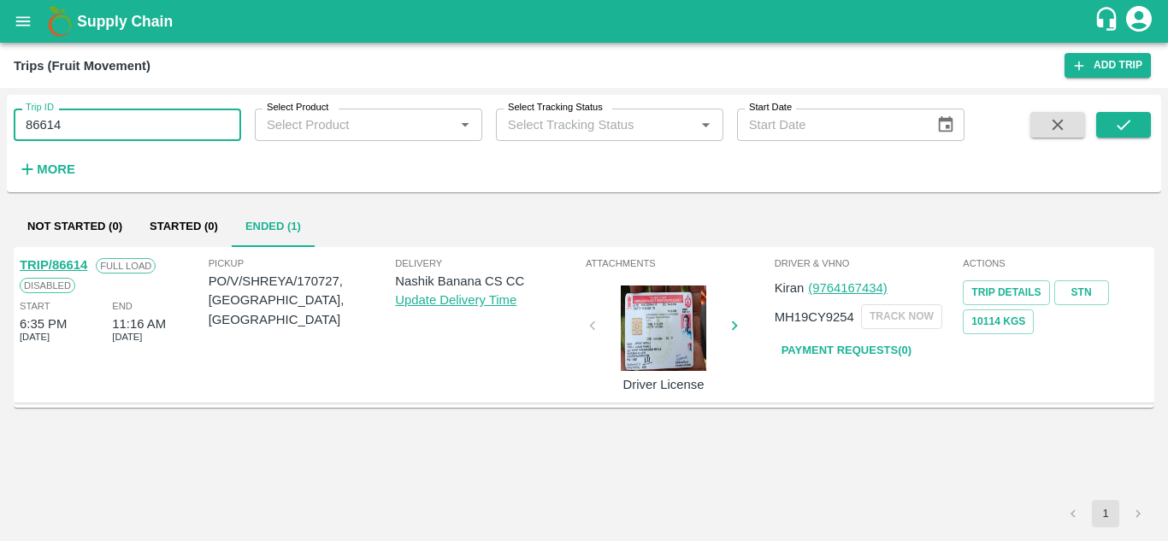
click at [98, 120] on input "86614" at bounding box center [128, 125] width 228 height 33
paste input "text"
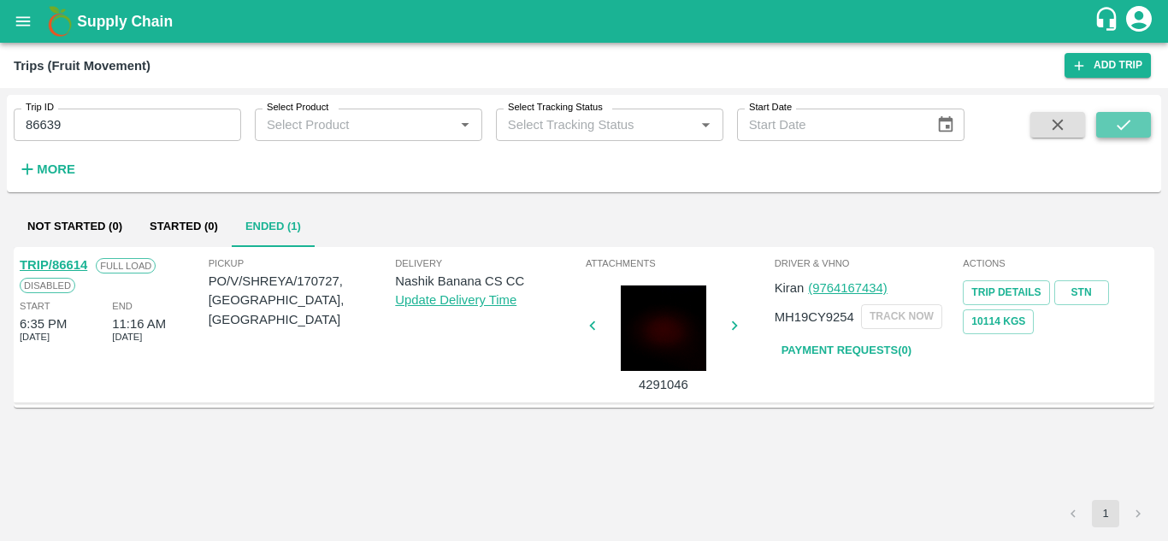
click at [1130, 122] on icon "submit" at bounding box center [1124, 124] width 19 height 19
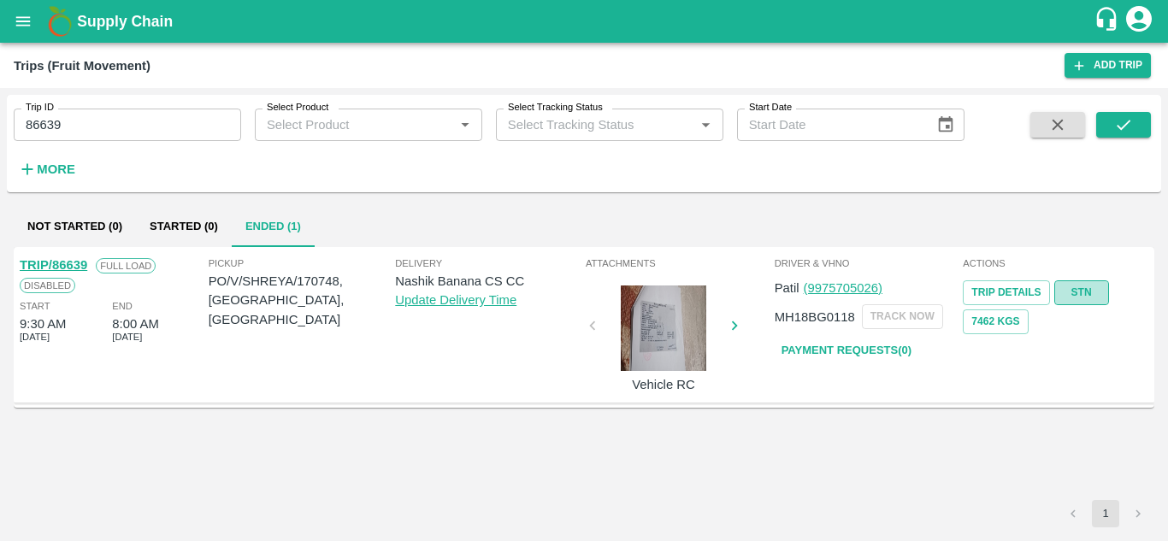
click at [1086, 287] on link "STN" at bounding box center [1082, 293] width 55 height 25
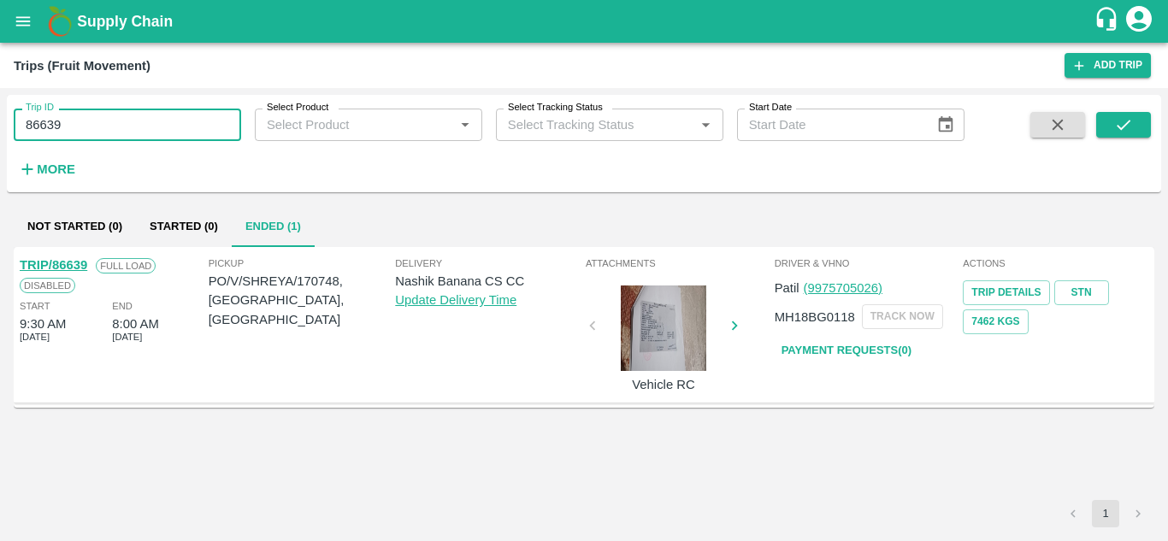
click at [121, 122] on input "86639" at bounding box center [128, 125] width 228 height 33
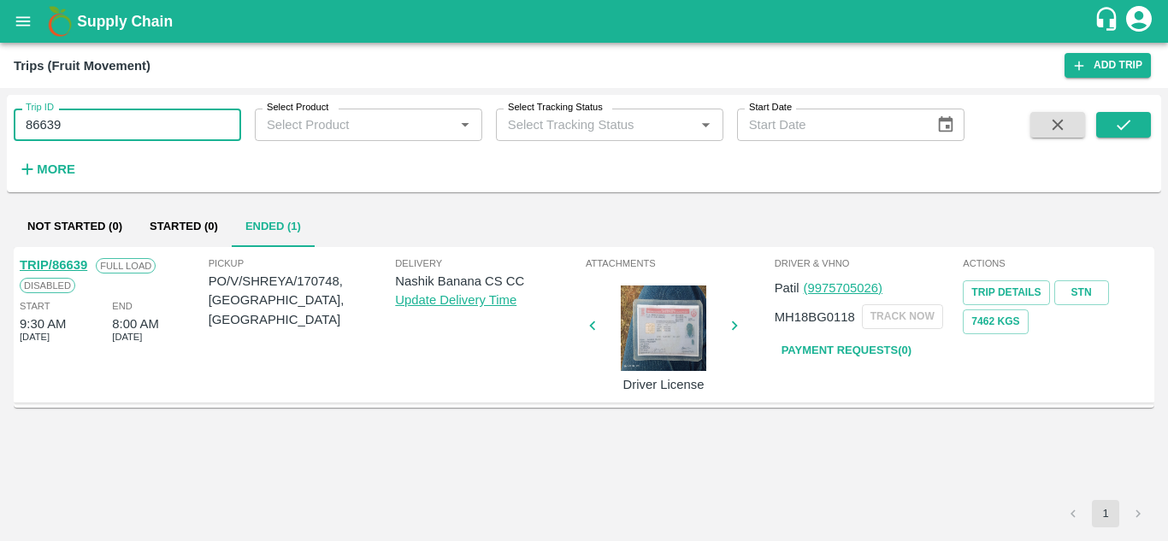
paste input "text"
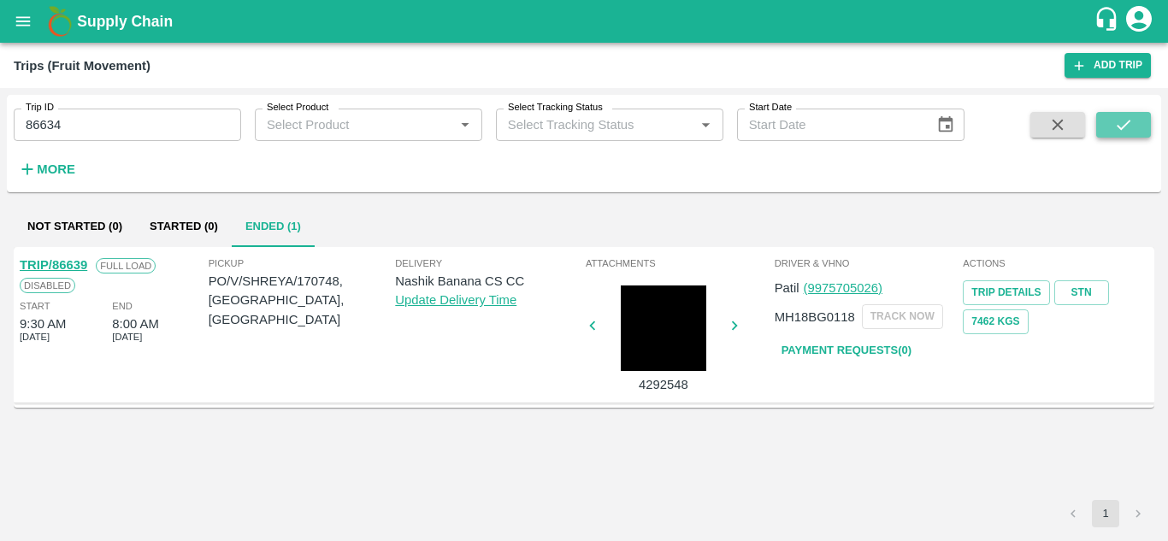
click at [1124, 121] on icon "submit" at bounding box center [1124, 124] width 19 height 19
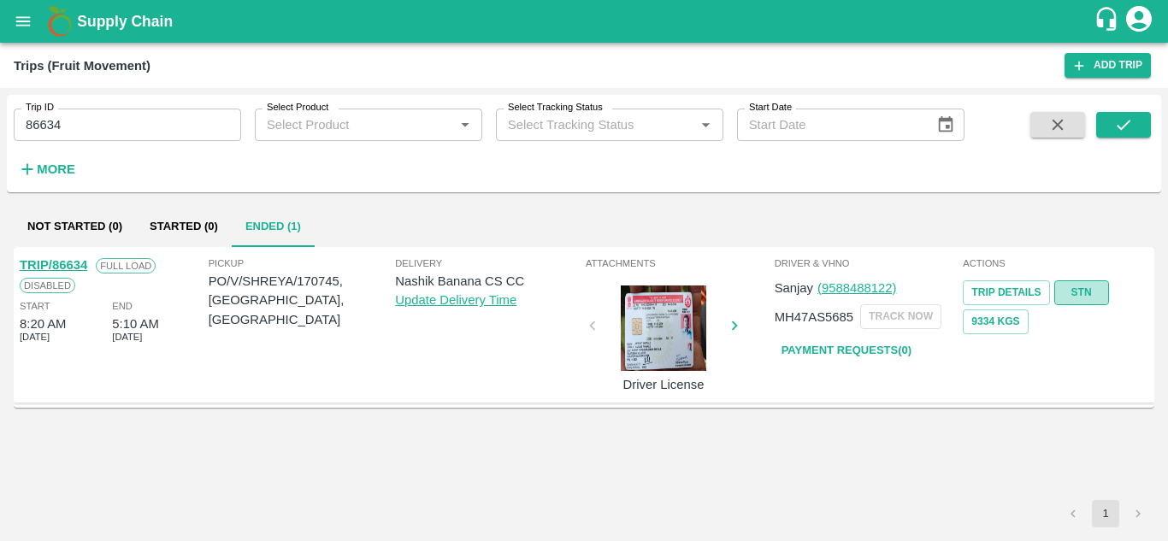
click at [1082, 289] on link "STN" at bounding box center [1082, 293] width 55 height 25
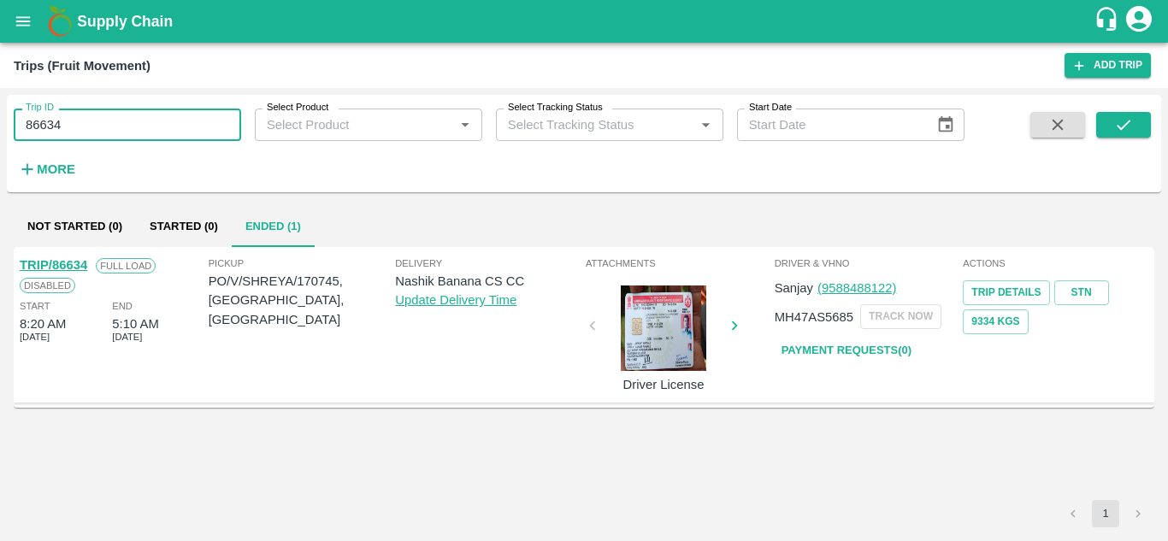
click at [133, 124] on input "86634" at bounding box center [128, 125] width 228 height 33
paste input "text"
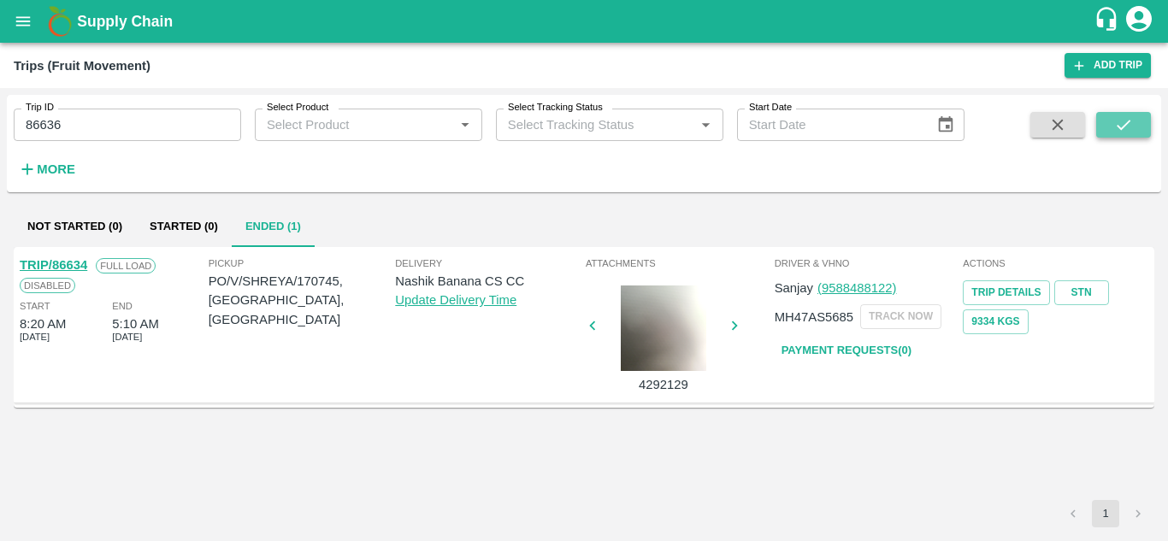
click at [1115, 122] on icon "submit" at bounding box center [1124, 124] width 19 height 19
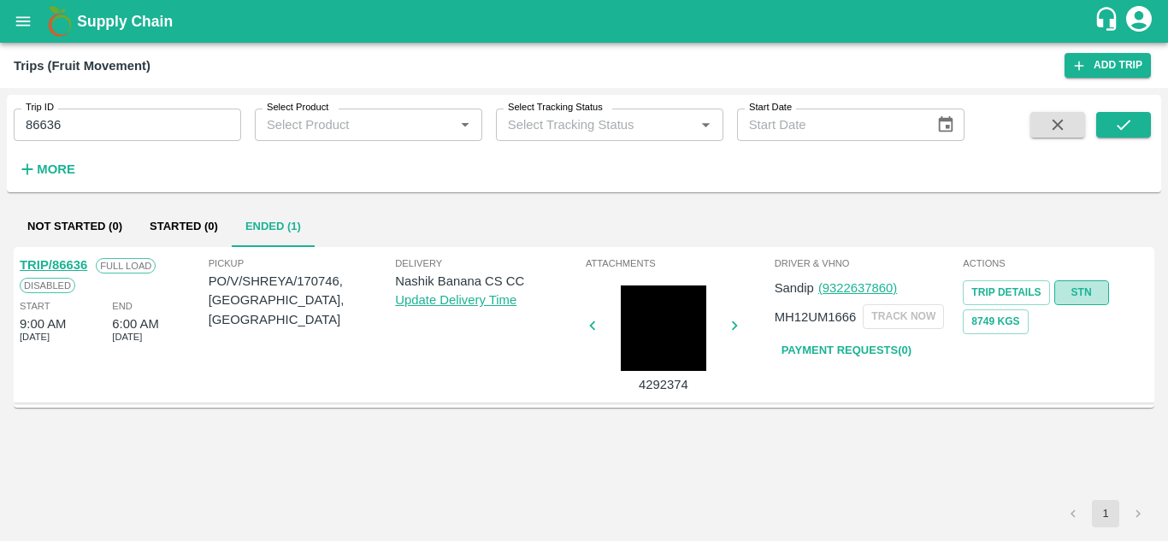
click at [1091, 289] on link "STN" at bounding box center [1082, 293] width 55 height 25
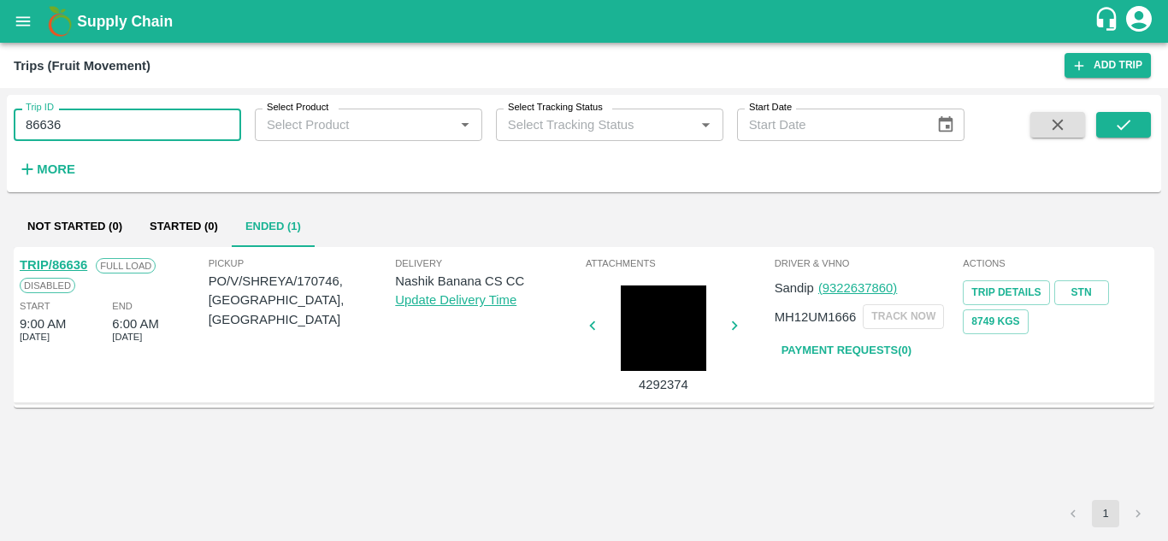
click at [80, 119] on input "86636" at bounding box center [128, 125] width 228 height 33
paste input "text"
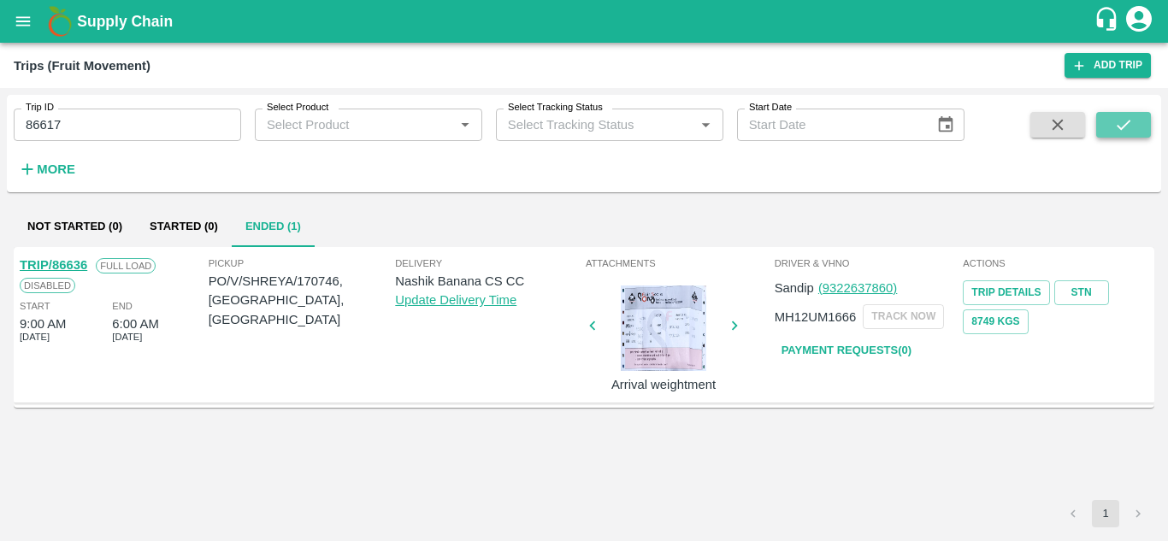
click at [1122, 122] on icon "submit" at bounding box center [1124, 124] width 19 height 19
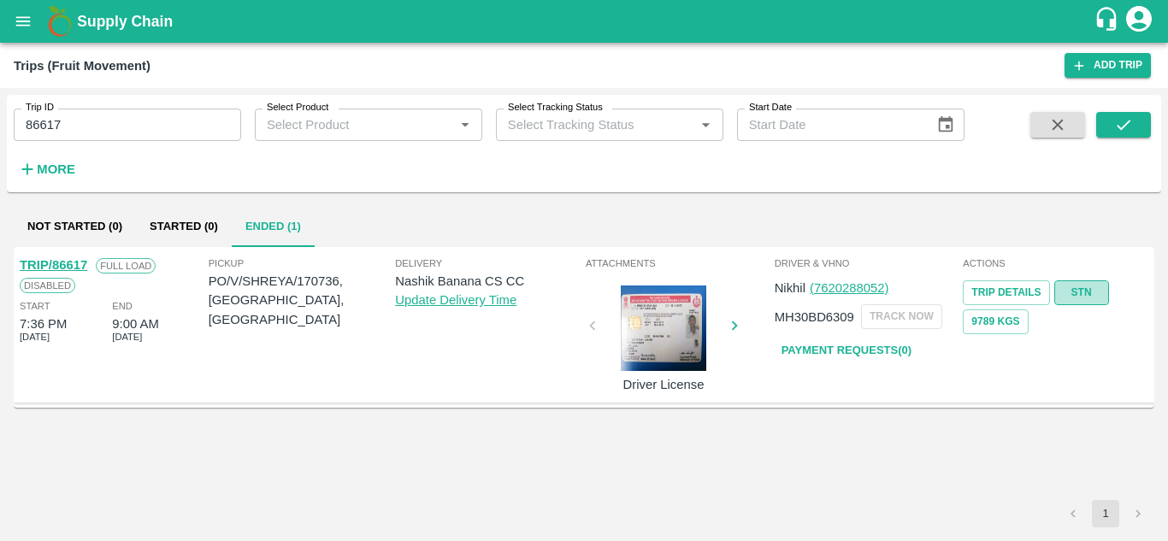
click at [1075, 291] on link "STN" at bounding box center [1082, 293] width 55 height 25
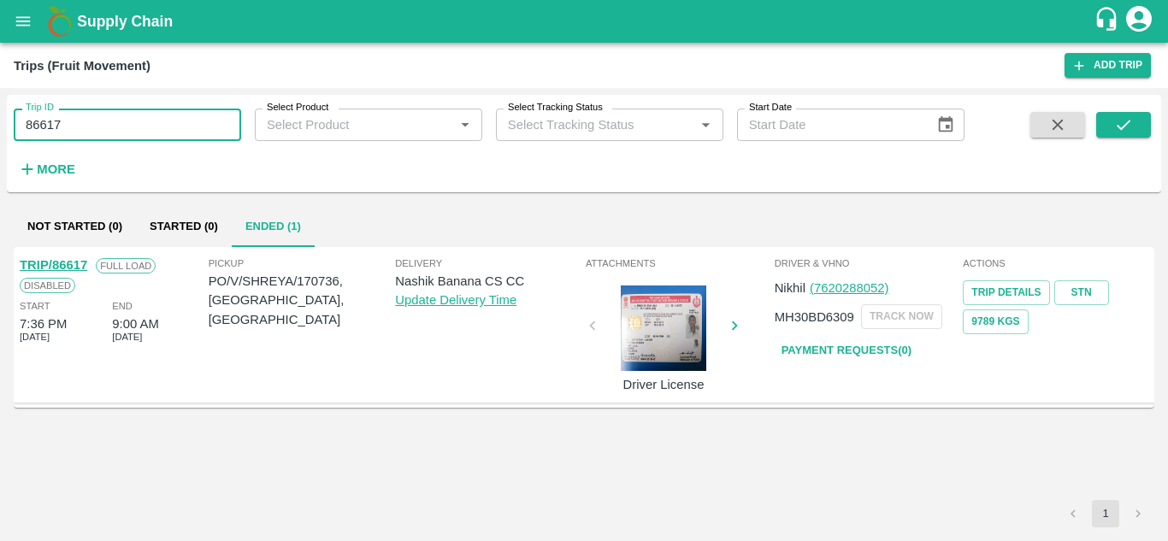
click at [115, 139] on input "86617" at bounding box center [128, 125] width 228 height 33
paste input "text"
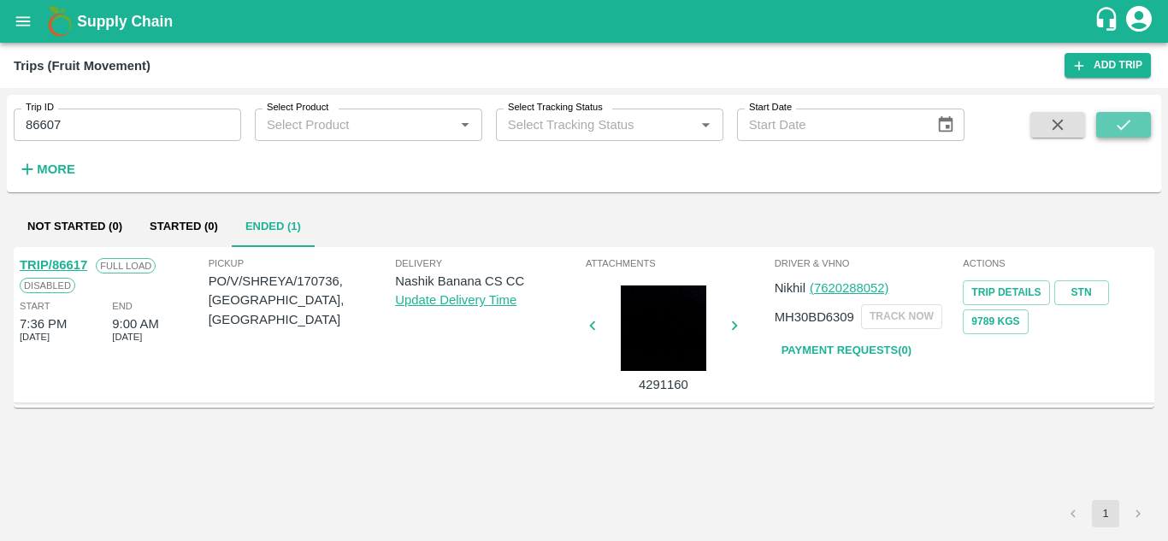
click at [1121, 121] on icon "submit" at bounding box center [1124, 124] width 19 height 19
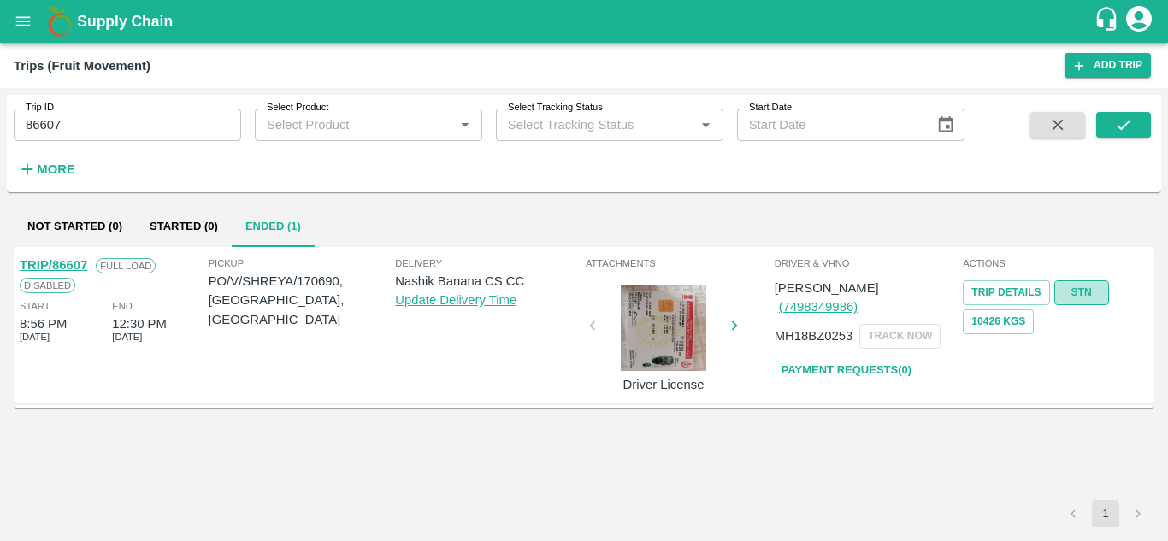
click at [1082, 282] on link "STN" at bounding box center [1082, 293] width 55 height 25
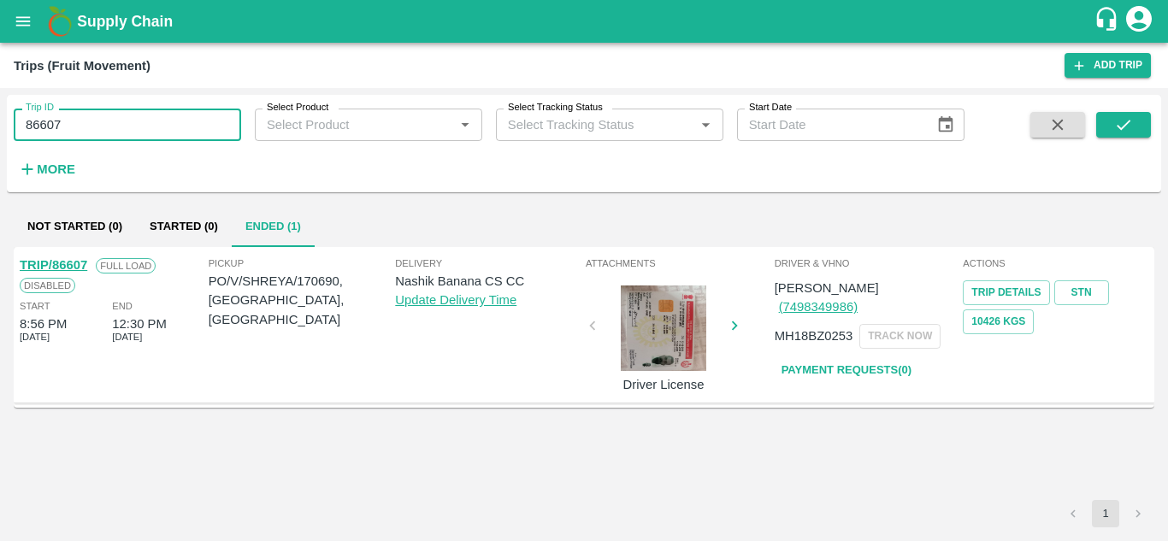
click at [99, 127] on input "86607" at bounding box center [128, 125] width 228 height 33
paste input "text"
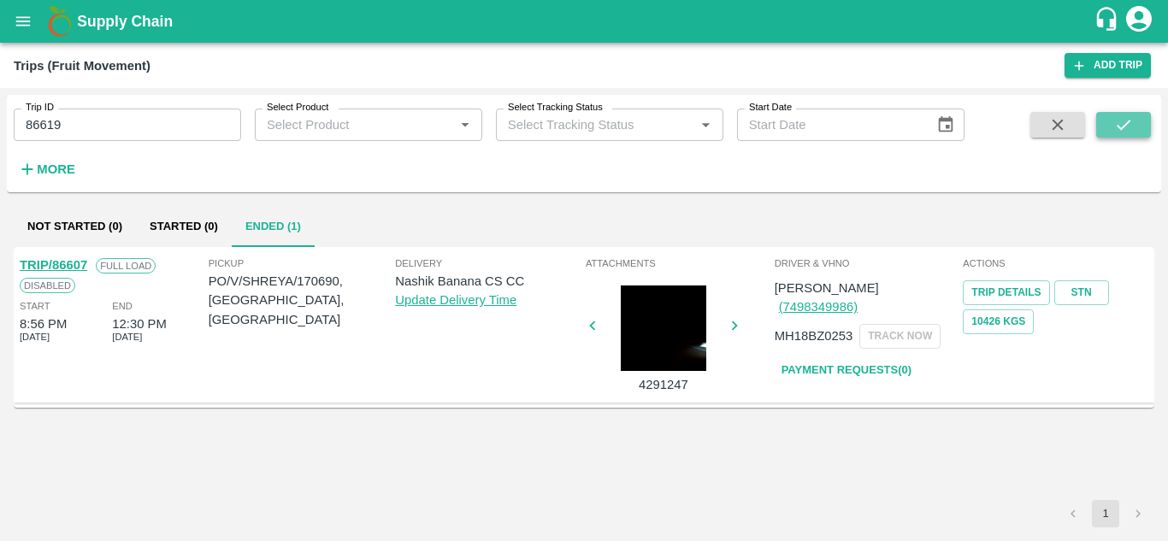
click at [1130, 120] on icon "submit" at bounding box center [1124, 124] width 19 height 19
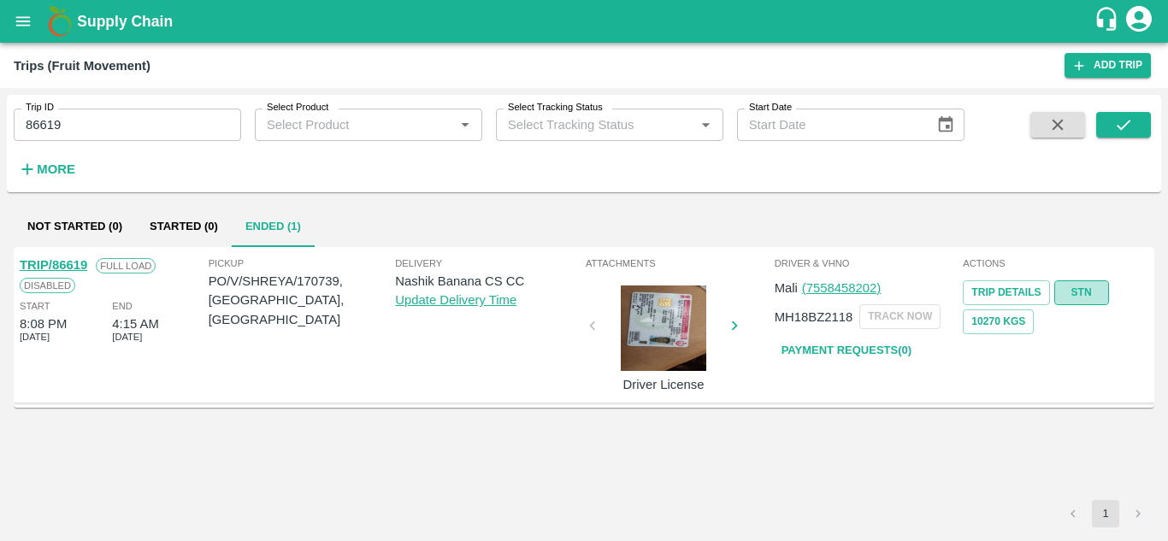
click at [1078, 287] on link "STN" at bounding box center [1082, 293] width 55 height 25
click at [80, 130] on input "86619" at bounding box center [128, 125] width 228 height 33
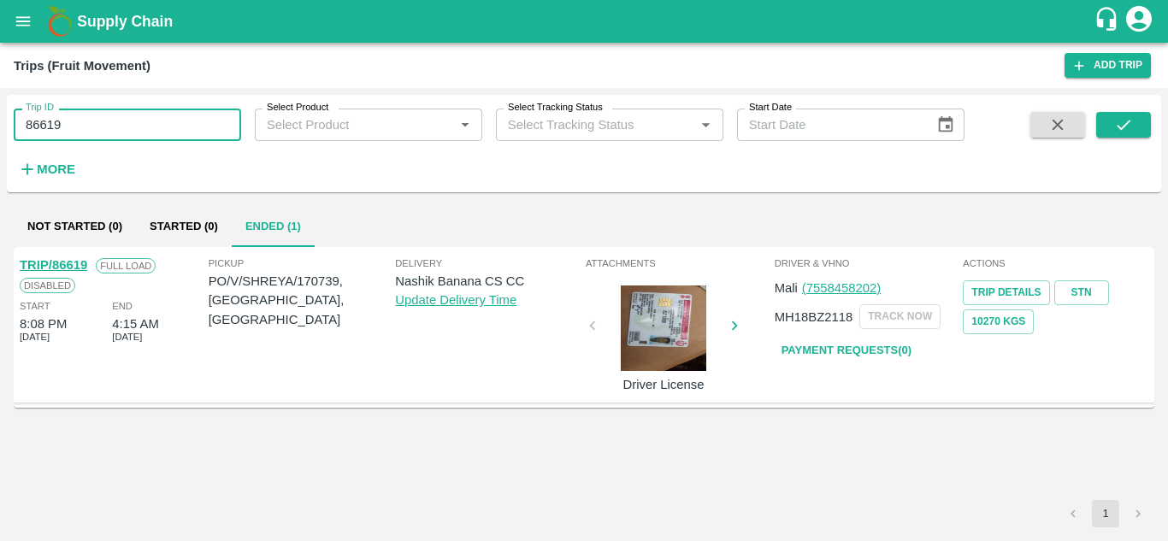
click at [80, 130] on input "86619" at bounding box center [128, 125] width 228 height 33
paste input "text"
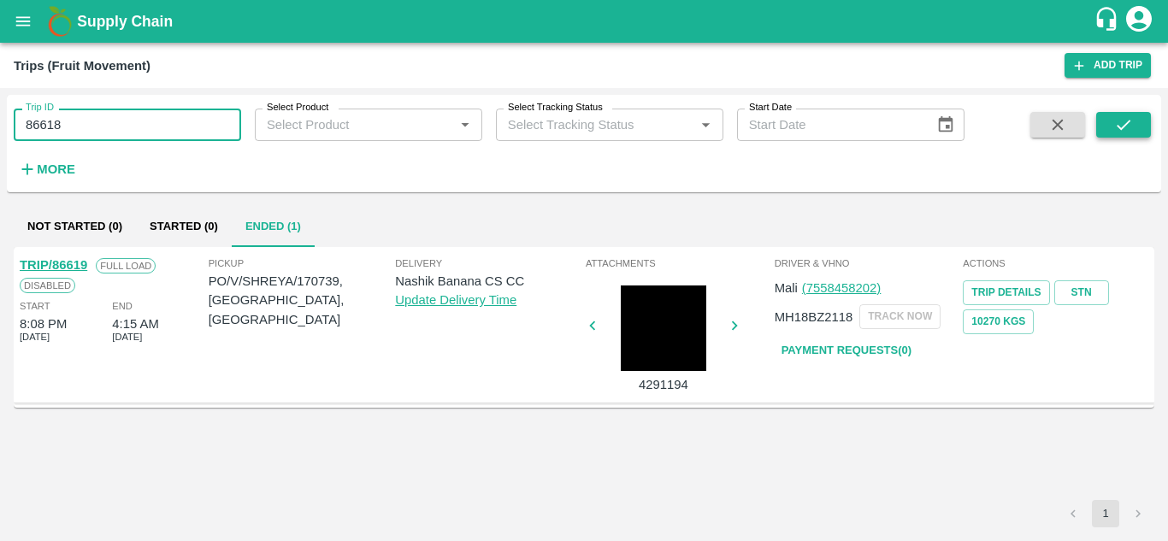
type input "86618"
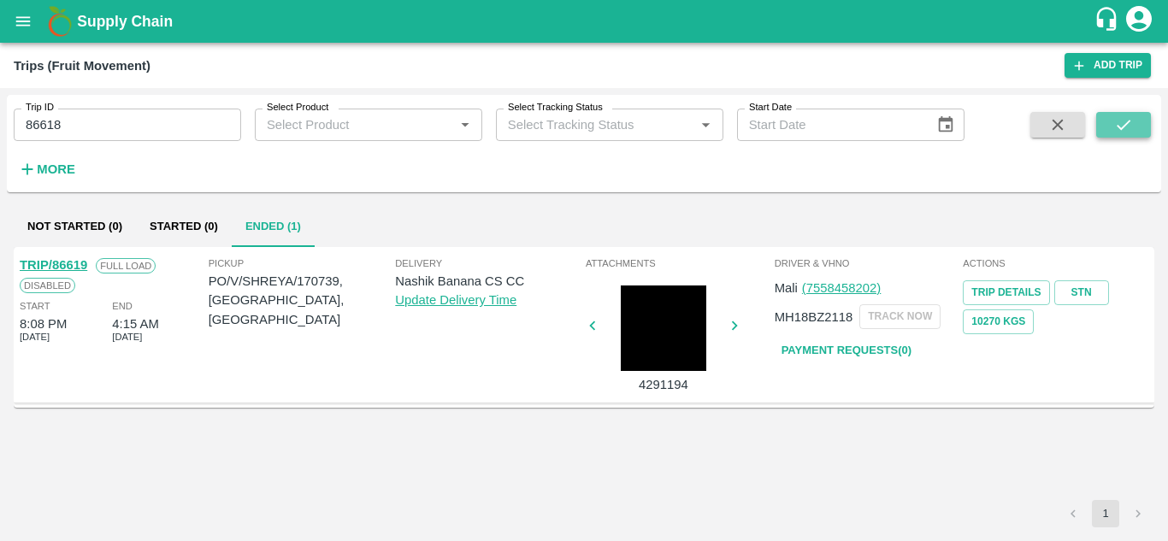
click at [1143, 117] on button "submit" at bounding box center [1124, 125] width 55 height 26
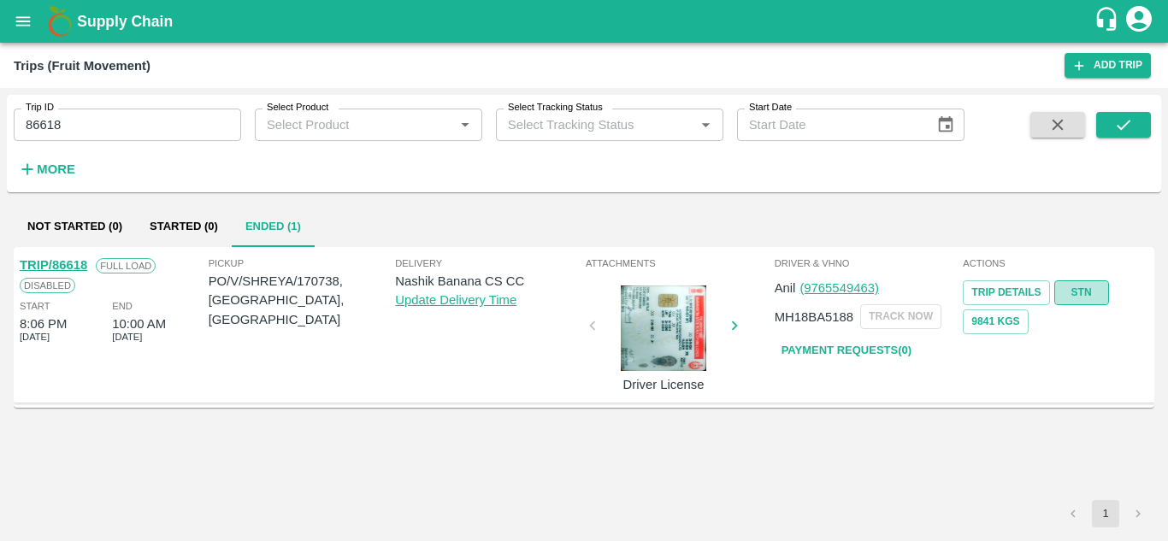
click at [1068, 290] on link "STN" at bounding box center [1082, 293] width 55 height 25
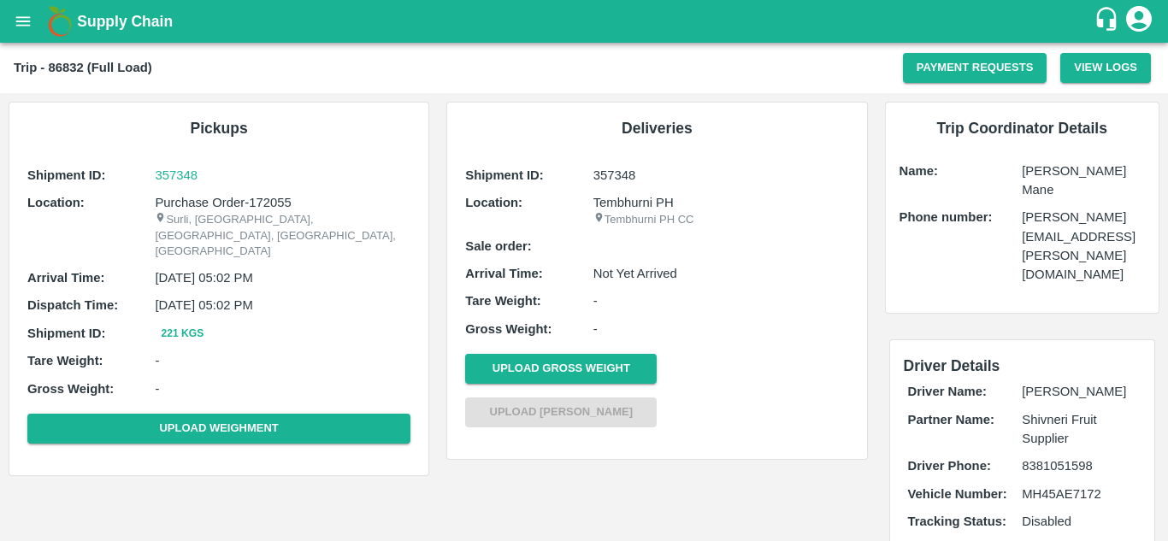
click at [407, 103] on div "Pickups Shipment ID: 357348 Location: Purchase Order-172055 [GEOGRAPHIC_DATA], …" at bounding box center [218, 289] width 419 height 373
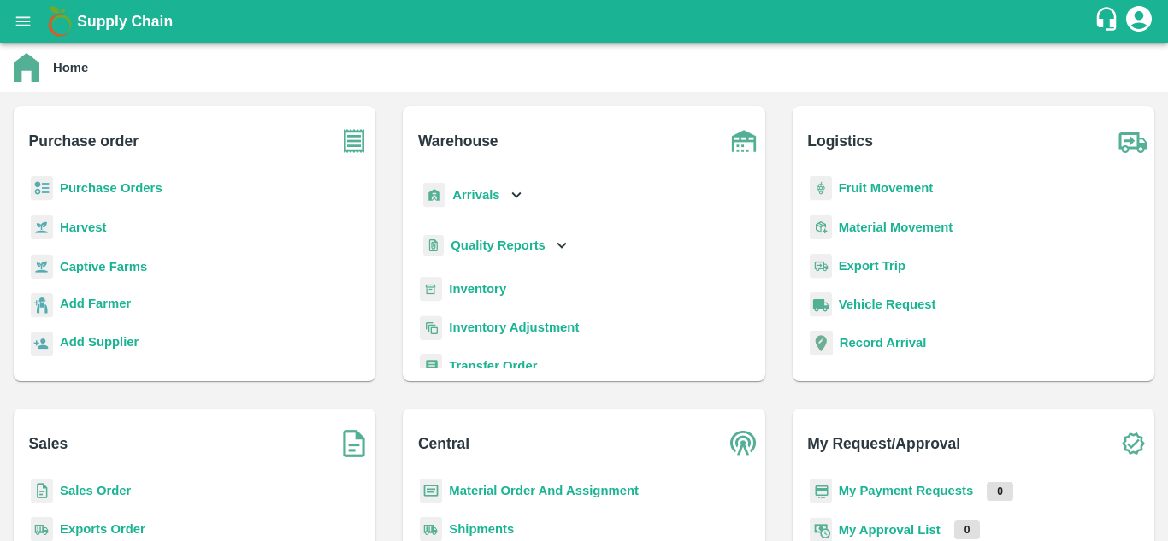
click at [144, 197] on p "Purchase Orders" at bounding box center [111, 188] width 103 height 19
click at [109, 186] on b "Purchase Orders" at bounding box center [111, 188] width 103 height 14
click at [124, 203] on div "Purchase Orders" at bounding box center [194, 195] width 334 height 38
click at [135, 192] on b "Purchase Orders" at bounding box center [111, 188] width 103 height 14
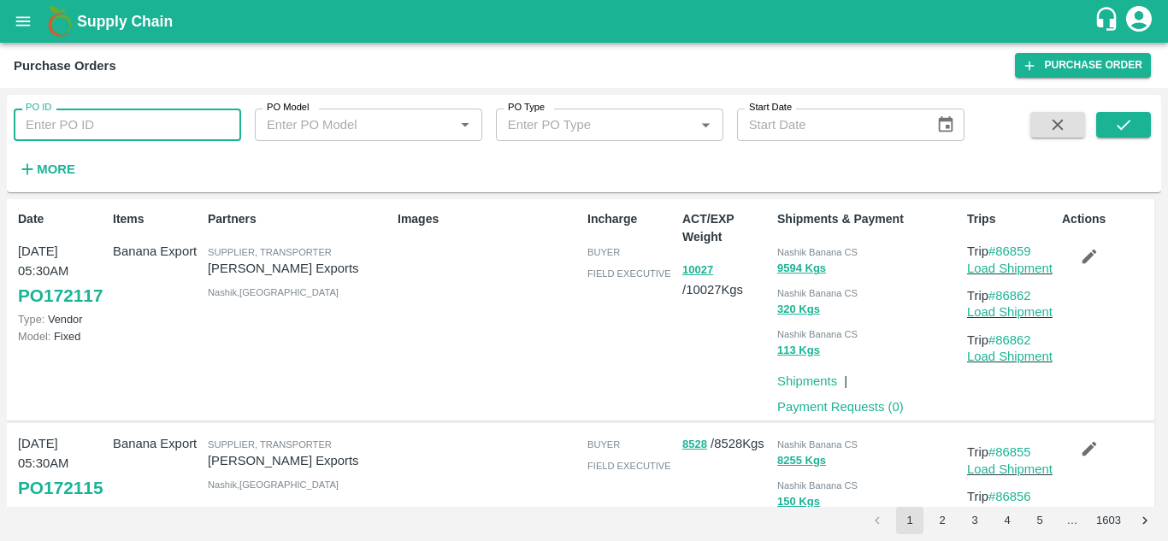
click at [74, 131] on input "PO ID" at bounding box center [128, 125] width 228 height 33
paste input "170210"
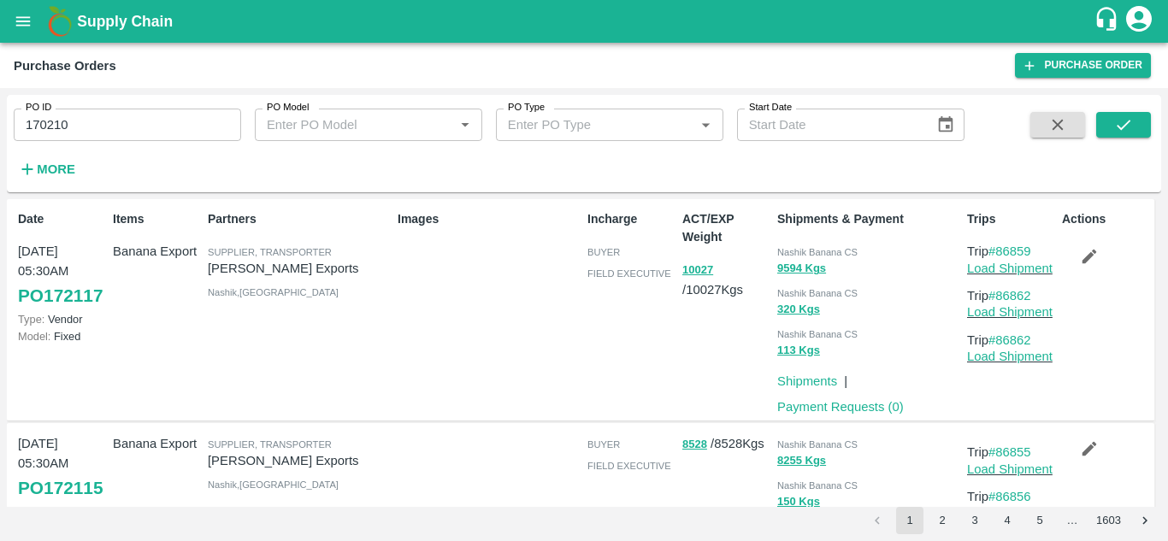
click at [1123, 139] on span at bounding box center [1124, 147] width 55 height 70
click at [1126, 129] on icon "submit" at bounding box center [1124, 124] width 19 height 19
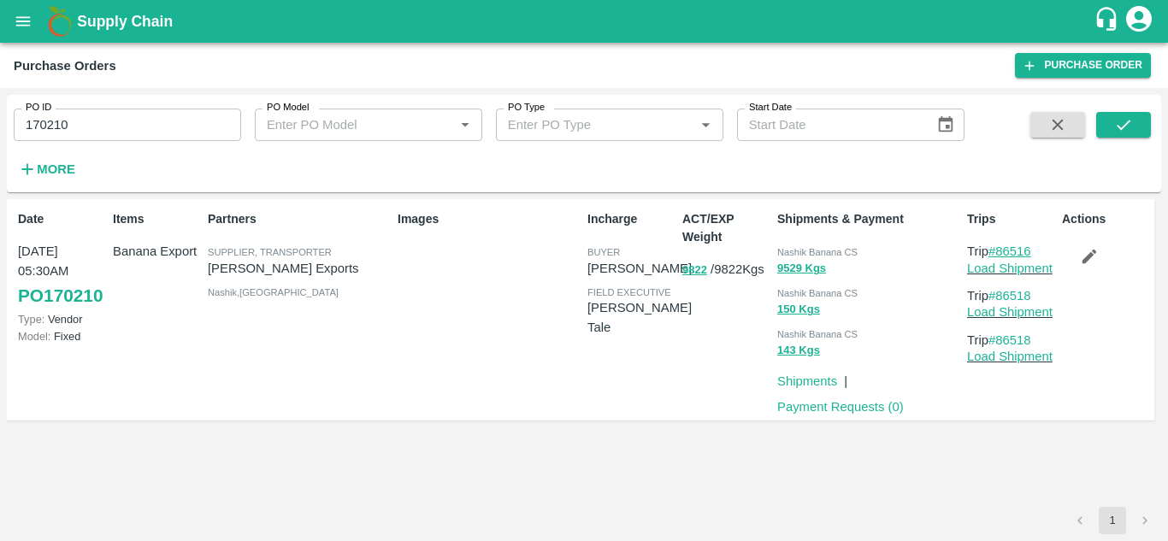
drag, startPoint x: 1040, startPoint y: 251, endPoint x: 997, endPoint y: 254, distance: 42.9
click at [997, 254] on p "Trip #86516" at bounding box center [1011, 251] width 88 height 19
copy link "86516"
click at [118, 129] on input "170210" at bounding box center [128, 125] width 228 height 33
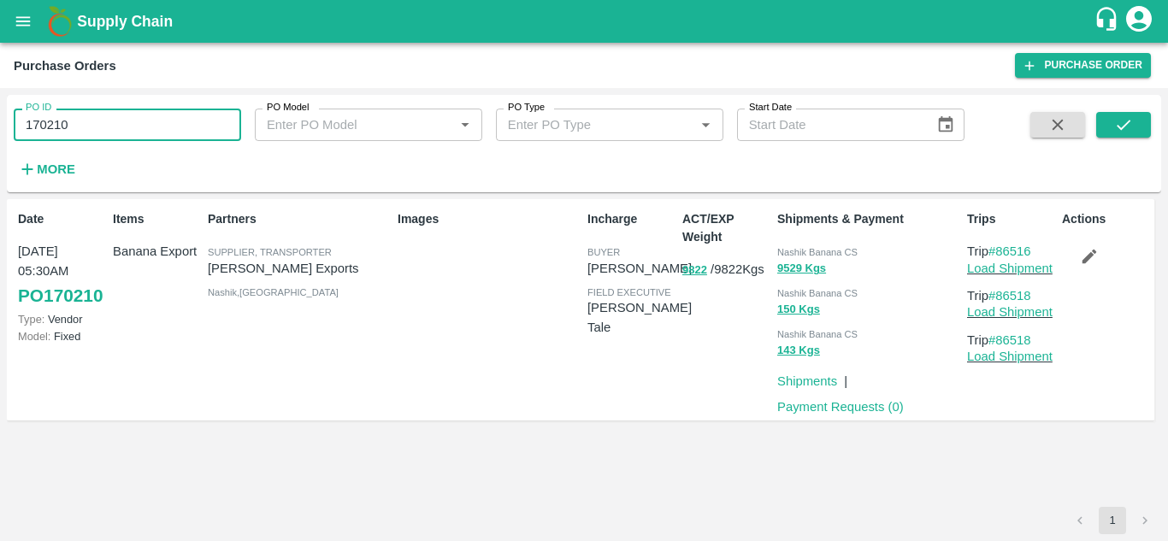
paste input "text"
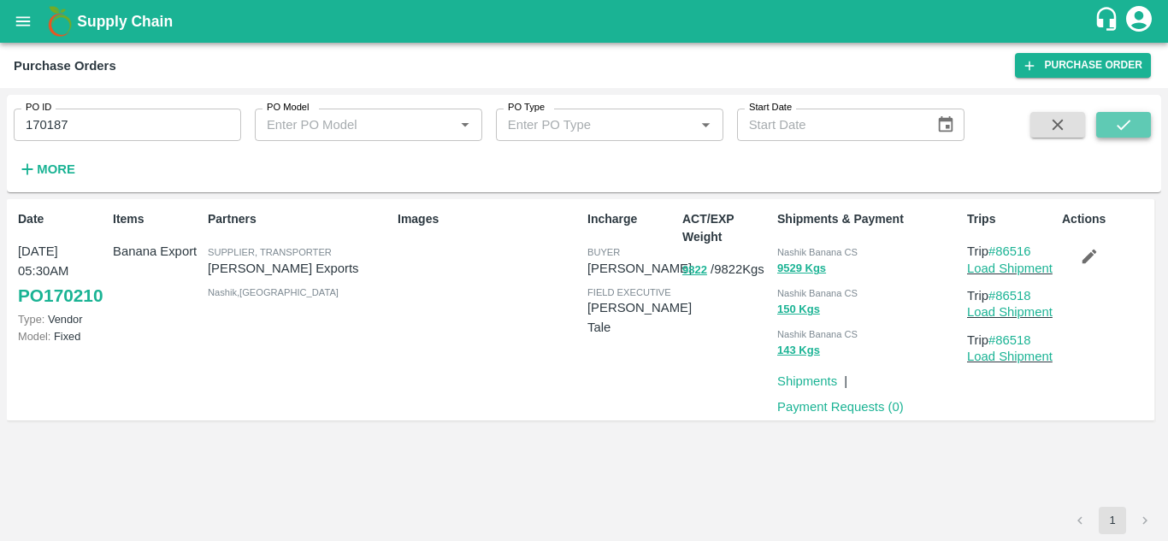
click at [1140, 119] on button "submit" at bounding box center [1124, 125] width 55 height 26
drag, startPoint x: 1039, startPoint y: 249, endPoint x: 996, endPoint y: 251, distance: 42.8
click at [996, 251] on p "Trip #86503" at bounding box center [1011, 251] width 88 height 19
copy link "86503"
click at [116, 126] on input "170187" at bounding box center [128, 125] width 228 height 33
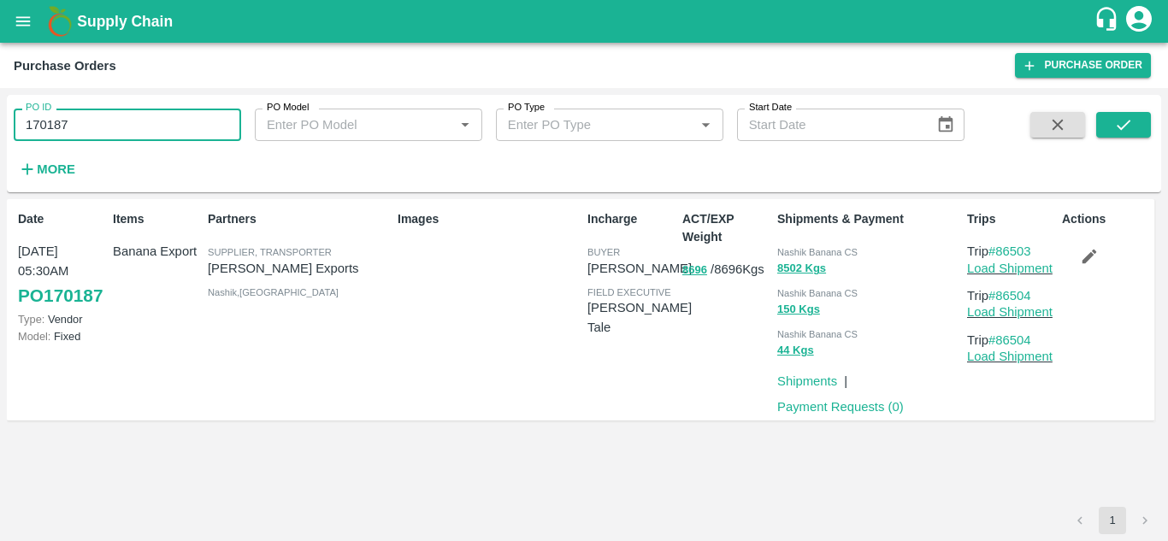
click at [116, 126] on input "170187" at bounding box center [128, 125] width 228 height 33
paste input "text"
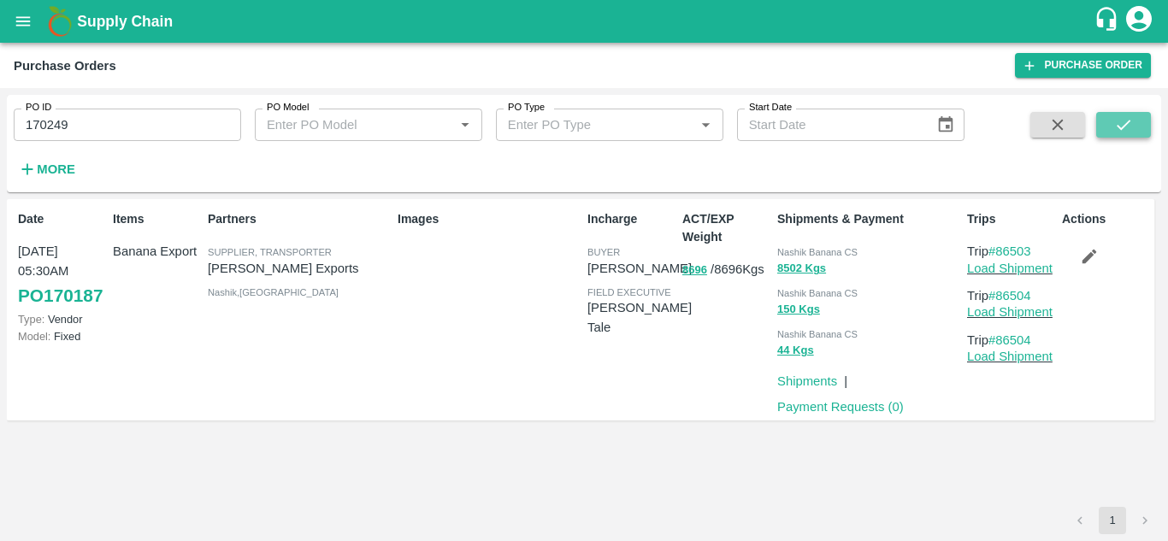
click at [1115, 123] on icon "submit" at bounding box center [1124, 124] width 19 height 19
drag, startPoint x: 1037, startPoint y: 252, endPoint x: 1002, endPoint y: 253, distance: 34.2
click at [1002, 253] on p "Trip #86520" at bounding box center [1011, 251] width 88 height 19
copy link "86520"
click at [109, 128] on input "170249" at bounding box center [128, 125] width 228 height 33
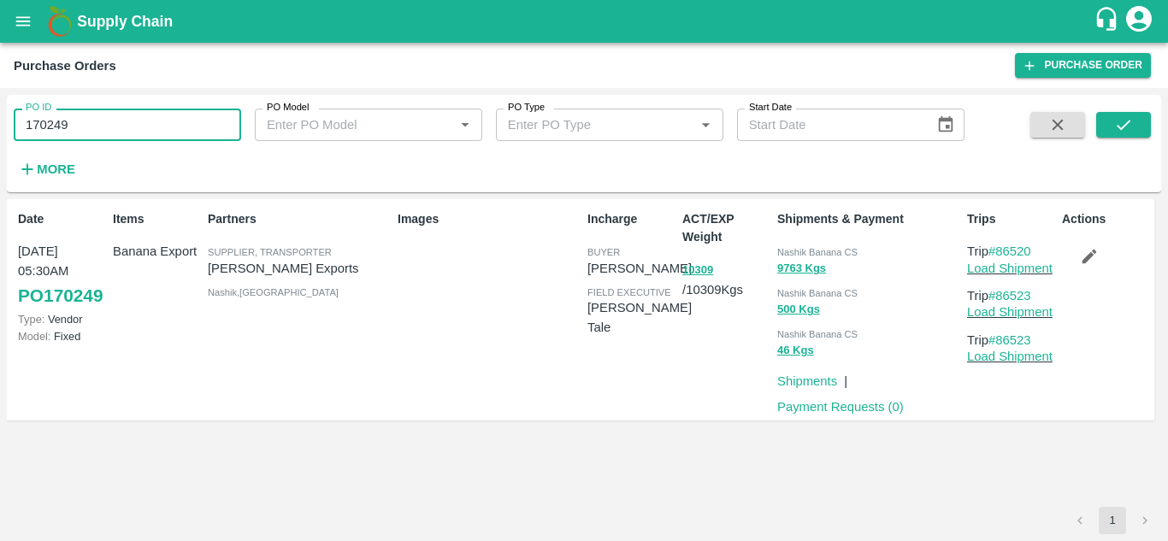
click at [109, 128] on input "170249" at bounding box center [128, 125] width 228 height 33
paste input "text"
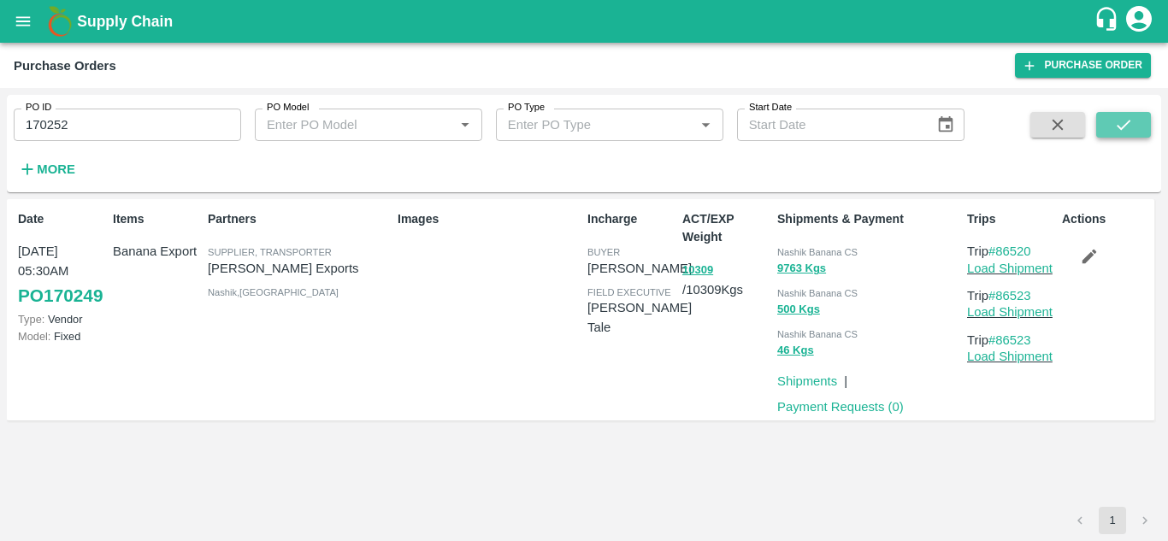
click at [1135, 124] on button "submit" at bounding box center [1124, 125] width 55 height 26
drag, startPoint x: 1041, startPoint y: 253, endPoint x: 1000, endPoint y: 251, distance: 41.1
click at [1000, 251] on p "Trip #86525" at bounding box center [1011, 251] width 88 height 19
copy link "86525"
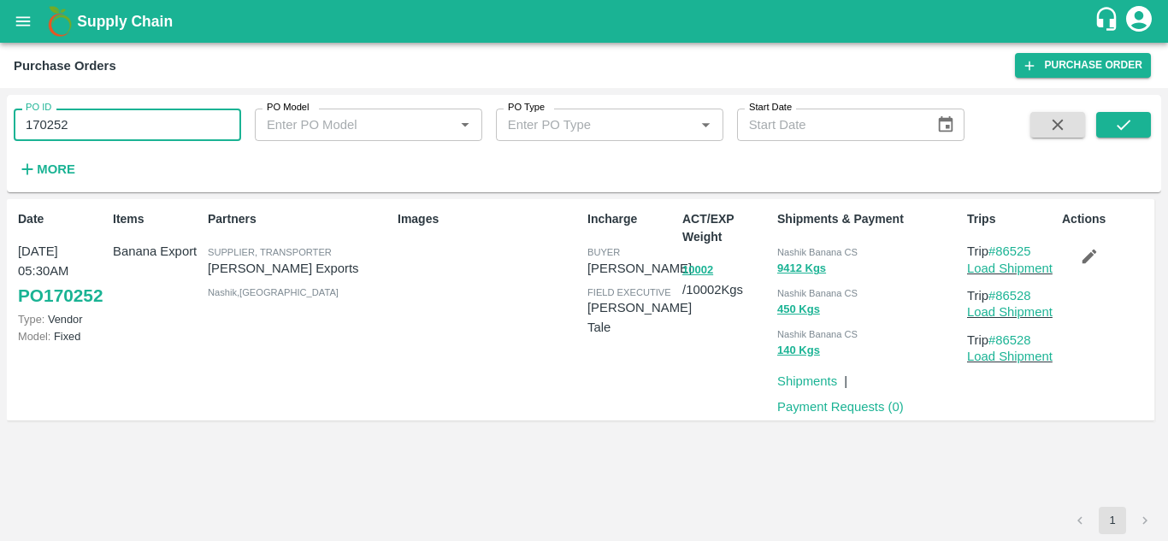
click at [101, 117] on input "170252" at bounding box center [128, 125] width 228 height 33
paste input "text"
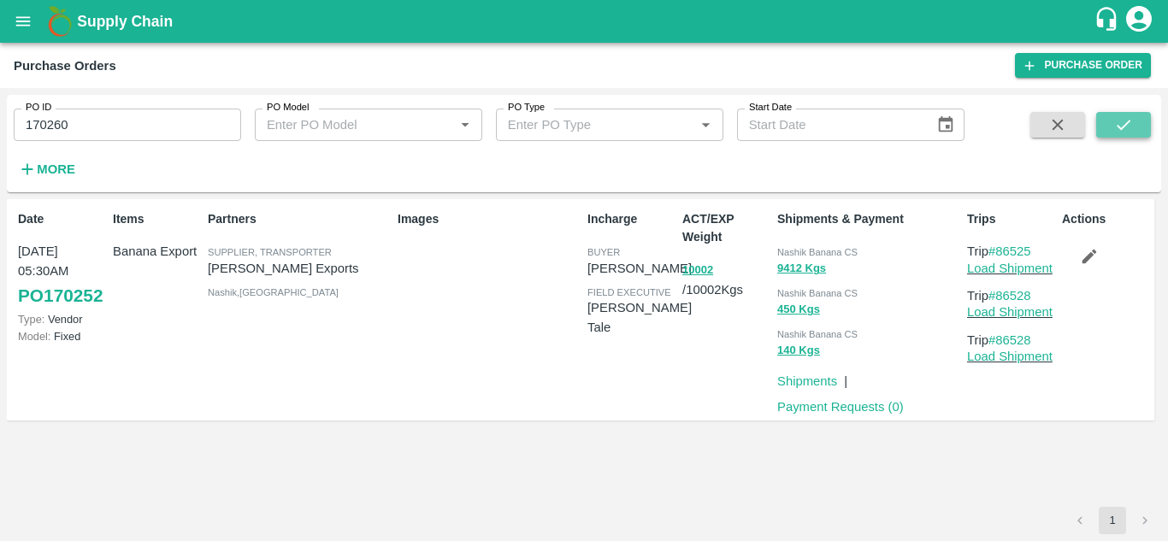
click at [1109, 120] on button "submit" at bounding box center [1124, 125] width 55 height 26
drag, startPoint x: 1041, startPoint y: 250, endPoint x: 1001, endPoint y: 250, distance: 40.2
click at [1001, 250] on p "Trip #86538" at bounding box center [1011, 251] width 88 height 19
copy link "86538"
click at [79, 126] on input "170260" at bounding box center [128, 125] width 228 height 33
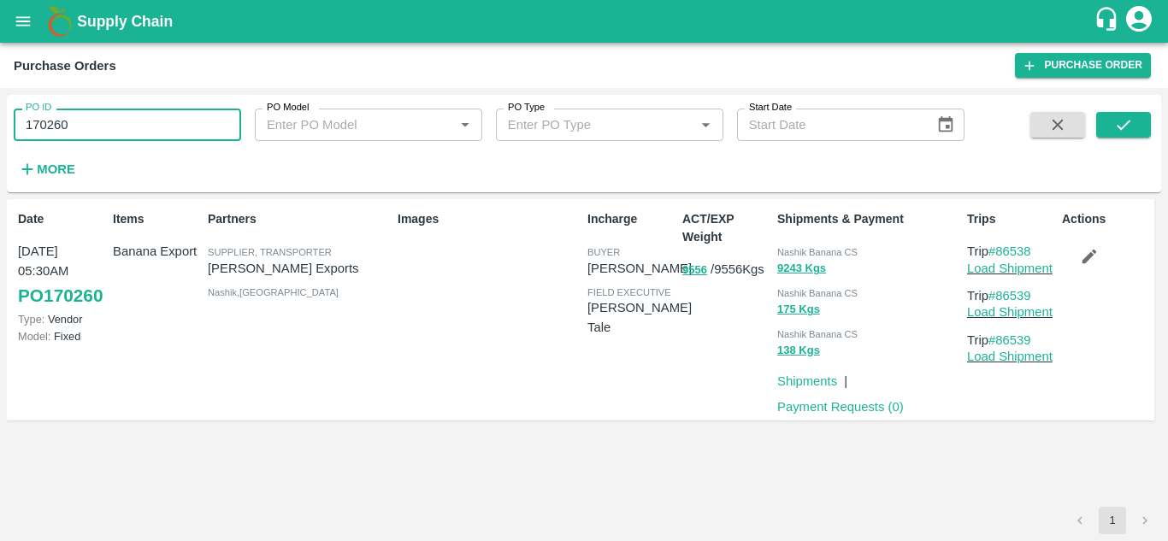
click at [79, 126] on input "170260" at bounding box center [128, 125] width 228 height 33
paste input "text"
click at [1115, 115] on icon "submit" at bounding box center [1124, 124] width 19 height 19
drag, startPoint x: 1043, startPoint y: 250, endPoint x: 999, endPoint y: 248, distance: 43.7
click at [999, 248] on p "Trip #86526" at bounding box center [1011, 251] width 88 height 19
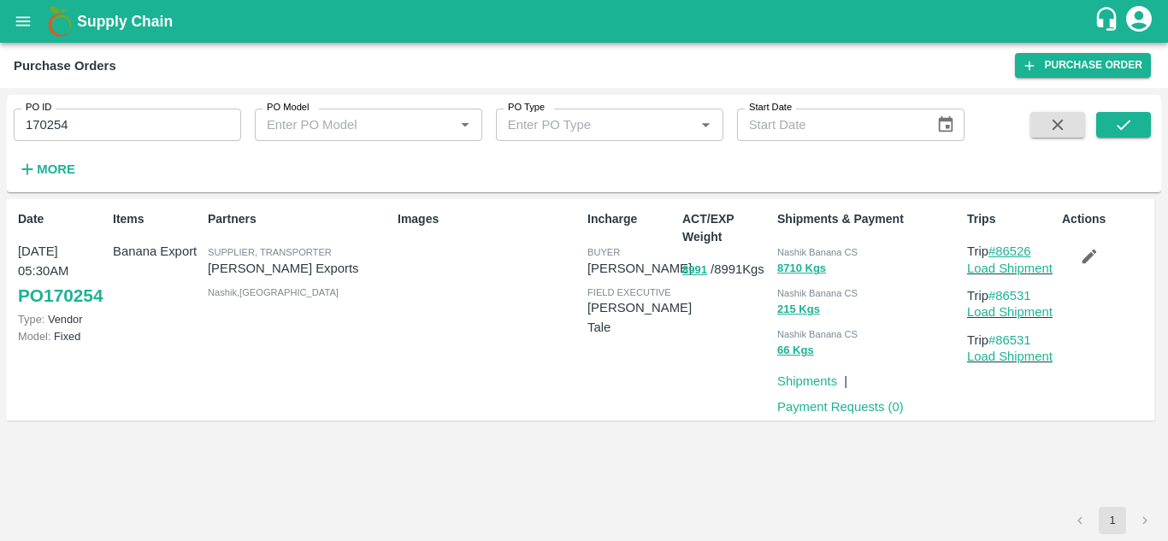
copy link "86526"
click at [95, 128] on input "170254" at bounding box center [128, 125] width 228 height 33
paste input "text"
click at [1123, 125] on icon "submit" at bounding box center [1124, 124] width 19 height 19
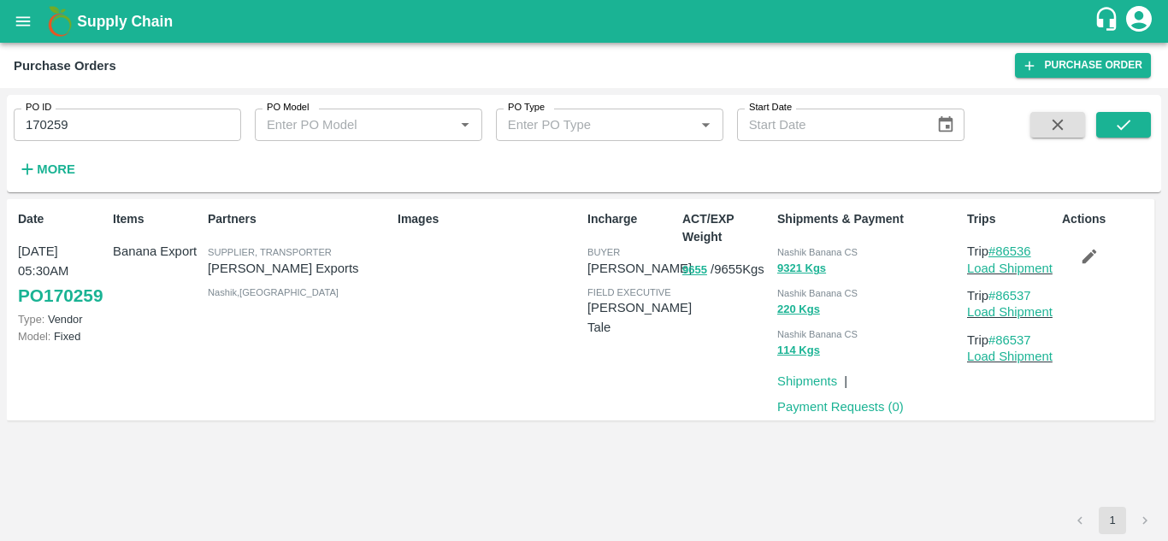
drag, startPoint x: 1042, startPoint y: 250, endPoint x: 1000, endPoint y: 250, distance: 41.9
click at [1000, 250] on p "Trip #86536" at bounding box center [1011, 251] width 88 height 19
copy link "86536"
click at [102, 123] on input "170259" at bounding box center [128, 125] width 228 height 33
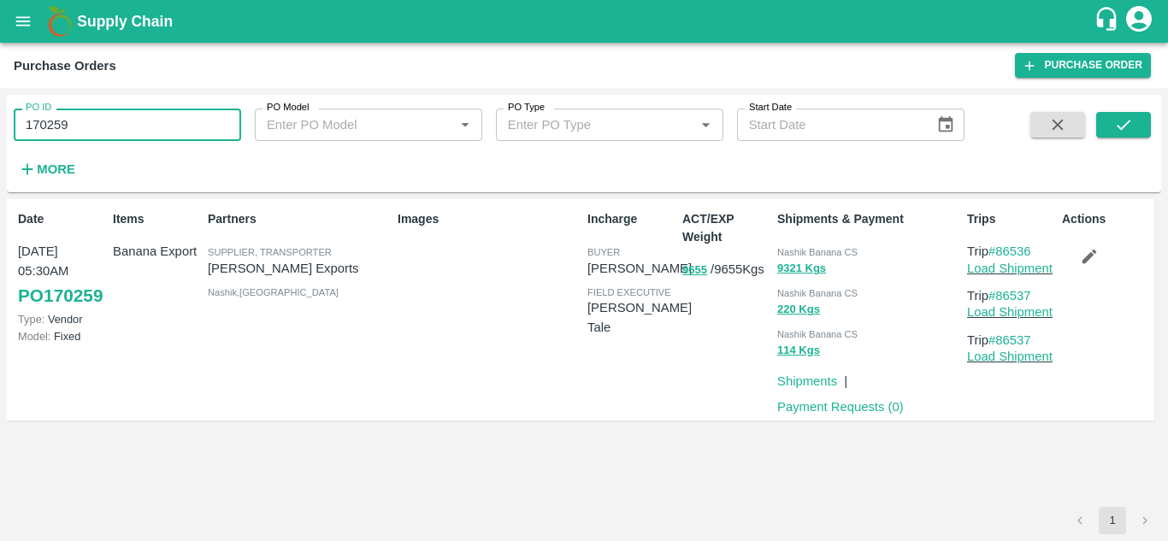
paste input "text"
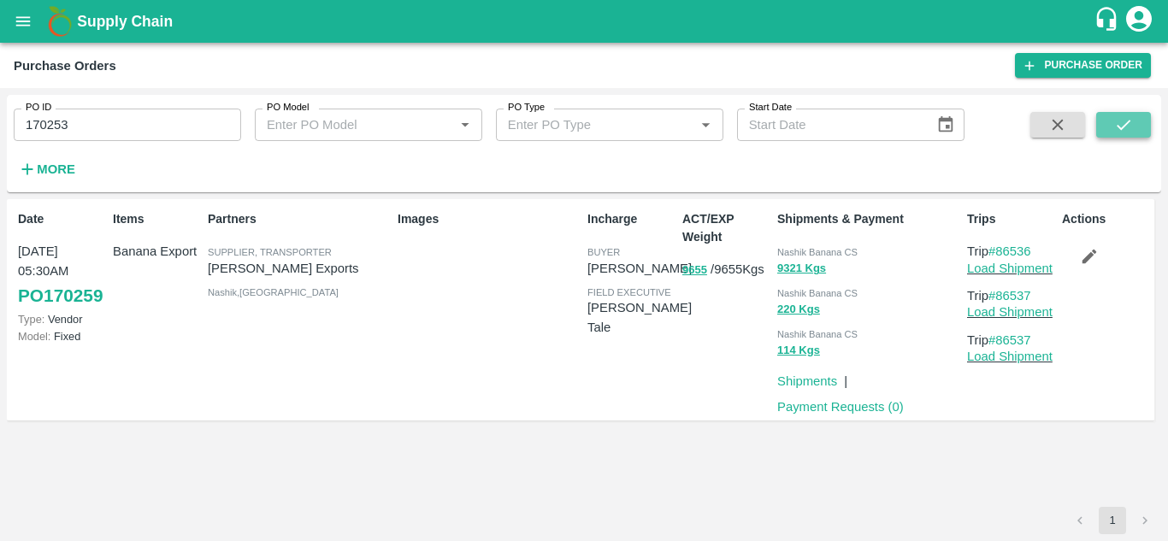
click at [1134, 115] on button "submit" at bounding box center [1124, 125] width 55 height 26
drag, startPoint x: 1038, startPoint y: 247, endPoint x: 1001, endPoint y: 248, distance: 36.8
click at [1001, 248] on p "Trip #86524" at bounding box center [1011, 251] width 88 height 19
copy link "86524"
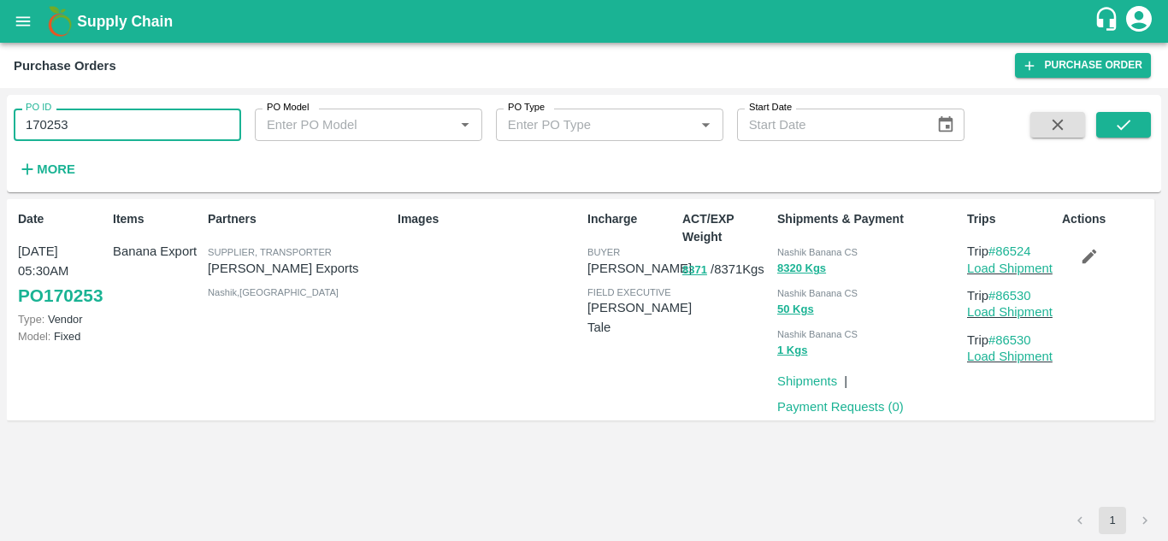
click at [92, 128] on input "170253" at bounding box center [128, 125] width 228 height 33
paste input "text"
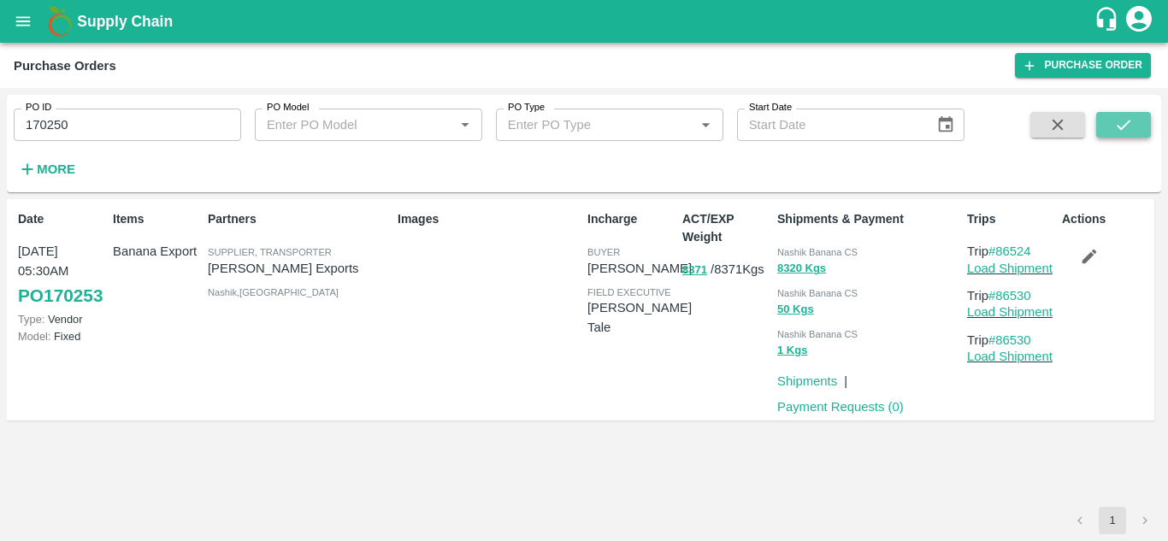
click at [1121, 129] on icon "submit" at bounding box center [1124, 125] width 14 height 10
drag, startPoint x: 1040, startPoint y: 247, endPoint x: 1001, endPoint y: 251, distance: 39.6
click at [1001, 251] on p "Trip #86521" at bounding box center [1011, 251] width 88 height 19
copy link "86521"
click at [111, 132] on input "170250" at bounding box center [128, 125] width 228 height 33
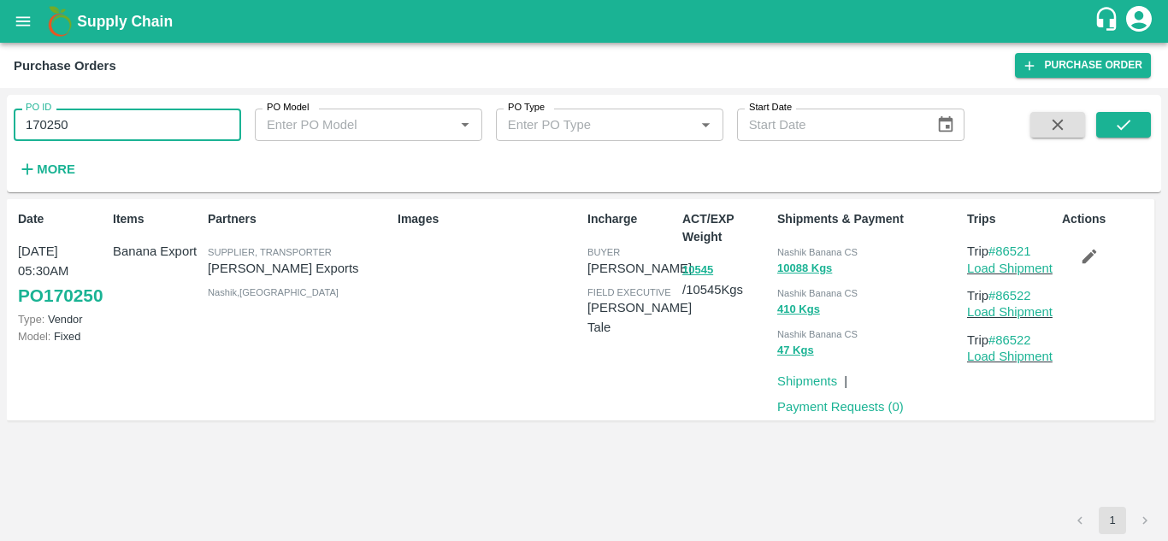
click at [111, 132] on input "170250" at bounding box center [128, 125] width 228 height 33
paste input "text"
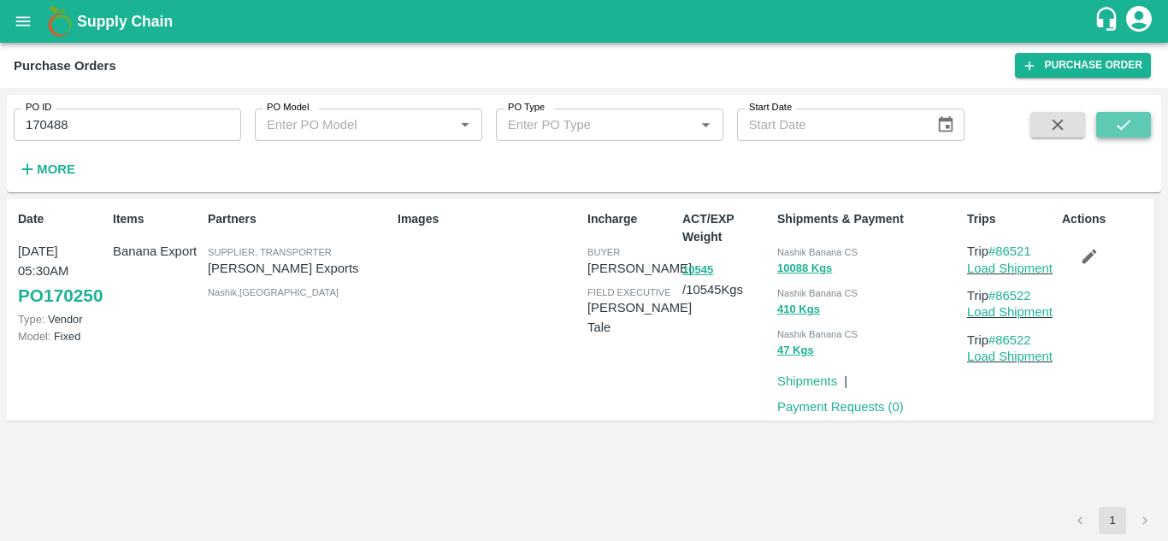
click at [1131, 131] on icon "submit" at bounding box center [1124, 124] width 19 height 19
drag, startPoint x: 1042, startPoint y: 247, endPoint x: 1002, endPoint y: 253, distance: 39.8
click at [1002, 253] on p "Trip #86559" at bounding box center [1011, 251] width 88 height 19
copy link "86559"
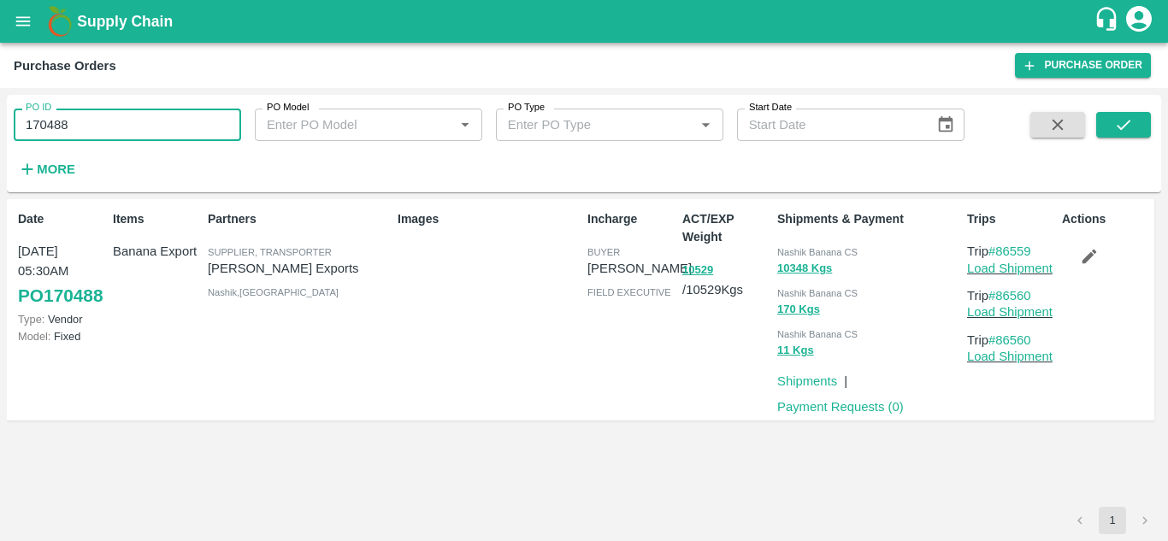
click at [92, 134] on input "170488" at bounding box center [128, 125] width 228 height 33
paste input "text"
click at [1112, 125] on button "submit" at bounding box center [1124, 125] width 55 height 26
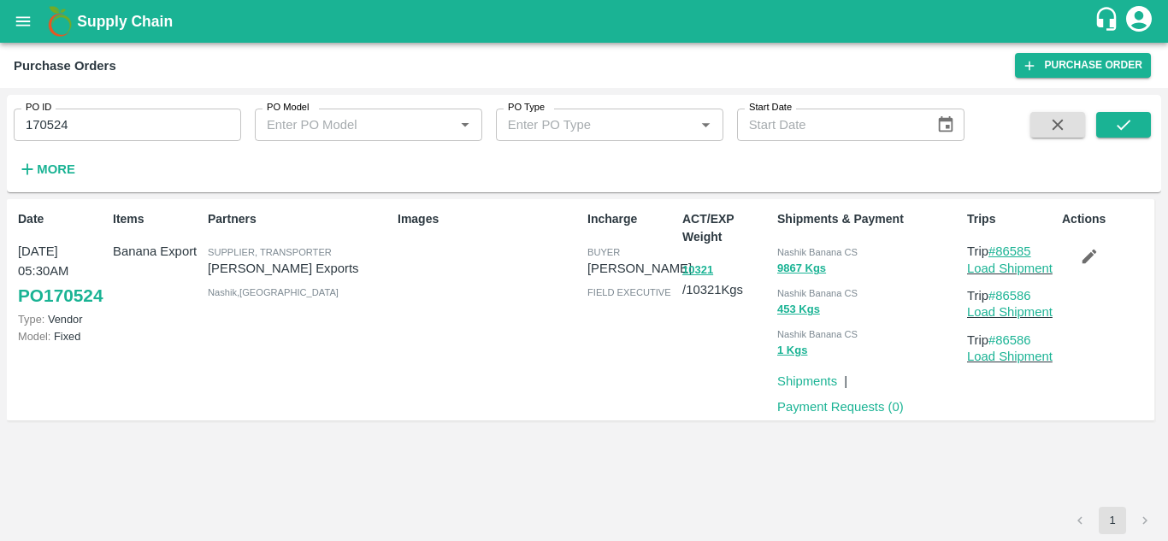
drag, startPoint x: 1040, startPoint y: 248, endPoint x: 1002, endPoint y: 250, distance: 37.7
click at [1002, 250] on p "Trip #86585" at bounding box center [1011, 251] width 88 height 19
click at [105, 119] on input "170524" at bounding box center [128, 125] width 228 height 33
paste input "text"
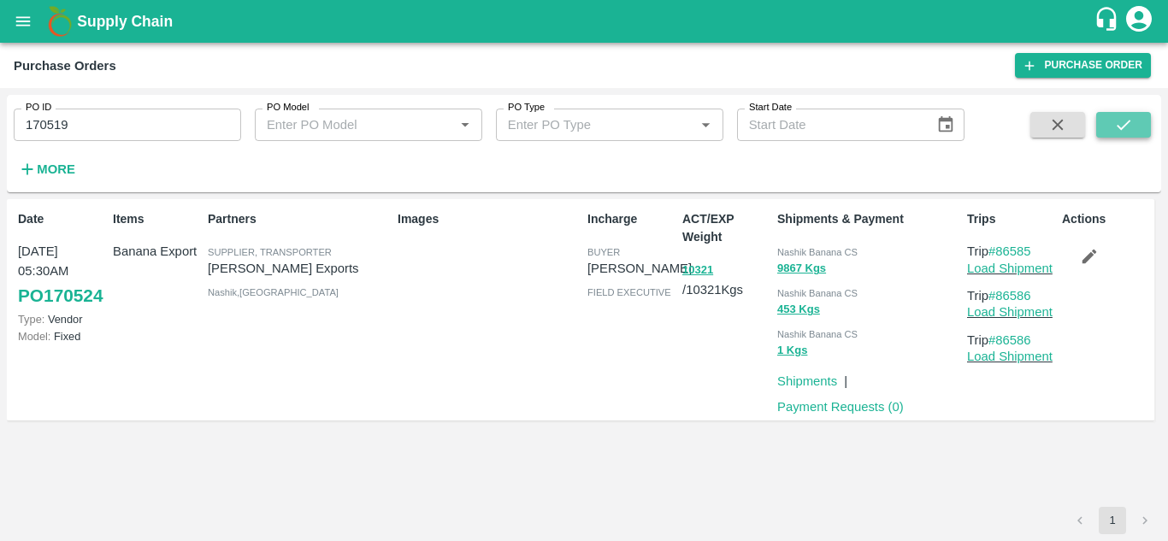
click at [1121, 135] on button "submit" at bounding box center [1124, 125] width 55 height 26
drag, startPoint x: 1042, startPoint y: 249, endPoint x: 1002, endPoint y: 251, distance: 39.4
click at [1002, 251] on p "Trip #86575" at bounding box center [1011, 251] width 88 height 19
click at [115, 122] on input "170519" at bounding box center [128, 125] width 228 height 33
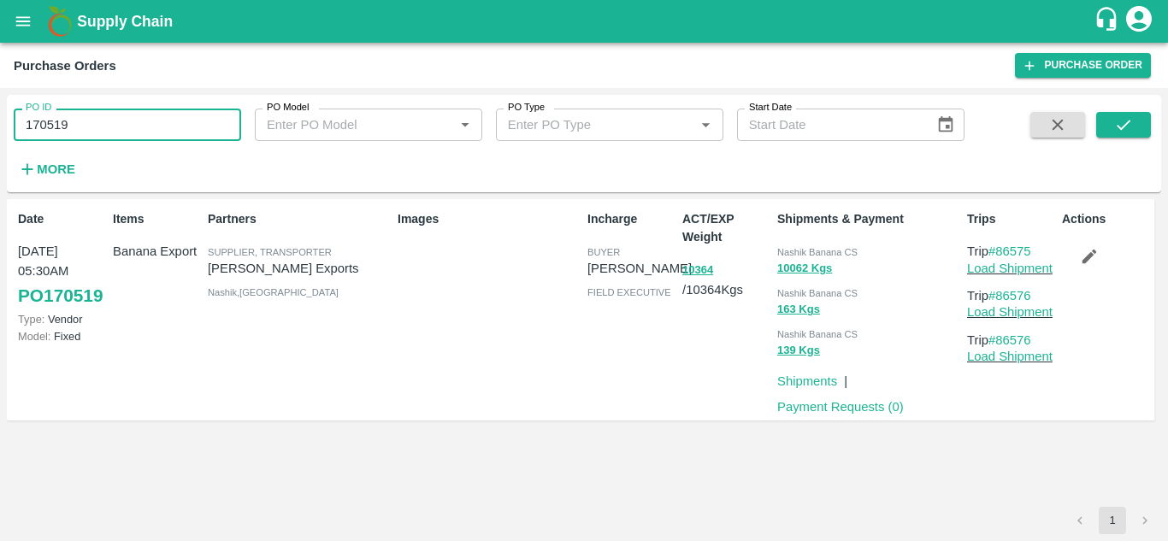
click at [115, 122] on input "170519" at bounding box center [128, 125] width 228 height 33
paste input "text"
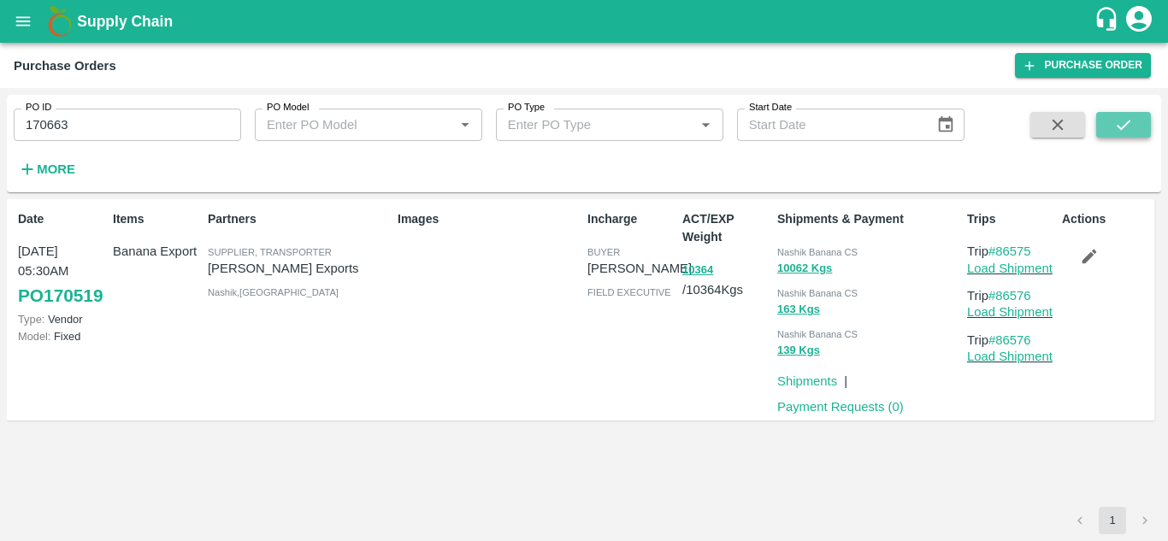
click at [1112, 118] on button "submit" at bounding box center [1124, 125] width 55 height 26
drag, startPoint x: 1043, startPoint y: 252, endPoint x: 1002, endPoint y: 252, distance: 41.1
click at [1002, 252] on p "Trip #86597" at bounding box center [1011, 251] width 88 height 19
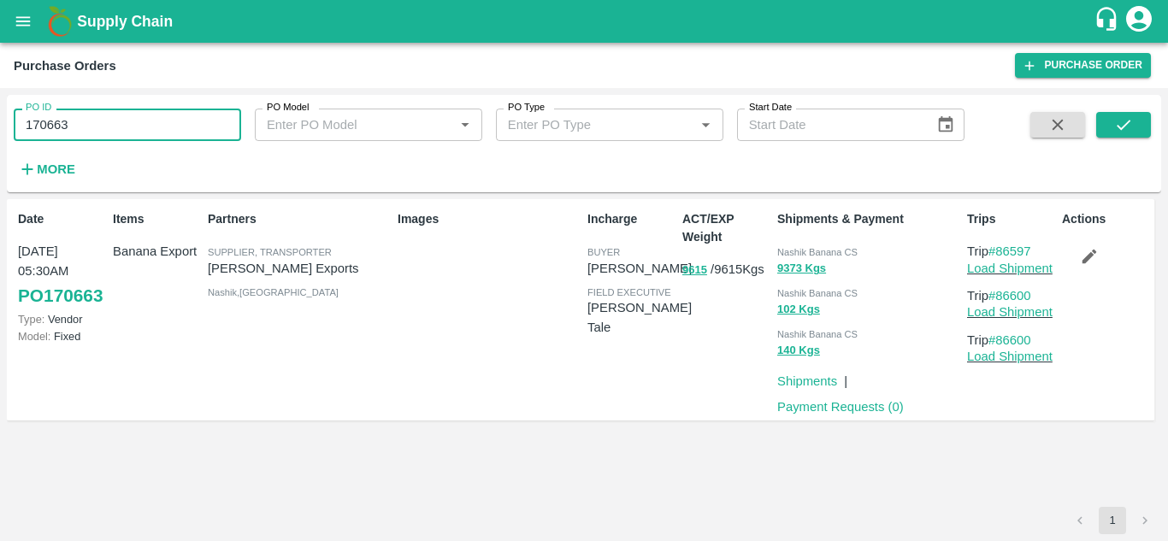
click at [127, 121] on input "170663" at bounding box center [128, 125] width 228 height 33
paste input "text"
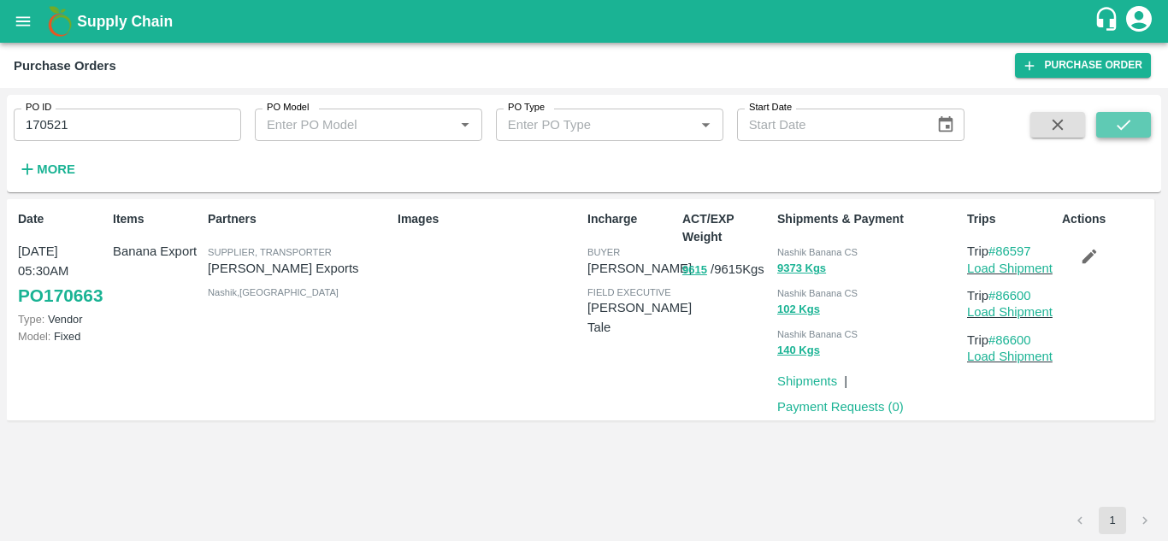
click at [1126, 118] on icon "submit" at bounding box center [1124, 124] width 19 height 19
drag, startPoint x: 1043, startPoint y: 248, endPoint x: 999, endPoint y: 244, distance: 43.8
click at [999, 244] on p "Trip #86577" at bounding box center [1011, 251] width 88 height 19
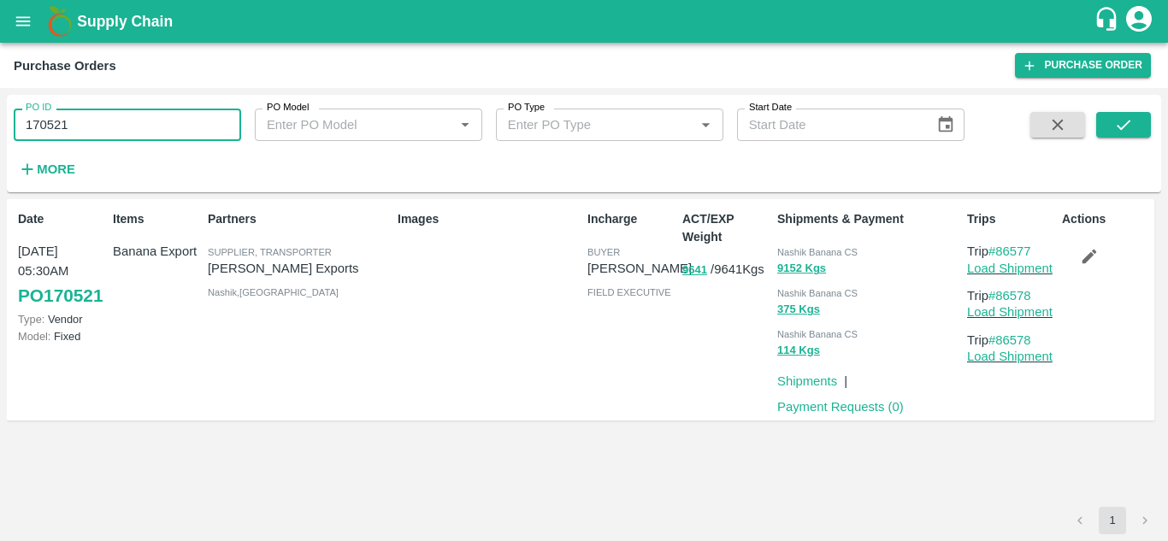
click at [89, 125] on input "170521" at bounding box center [128, 125] width 228 height 33
paste input "text"
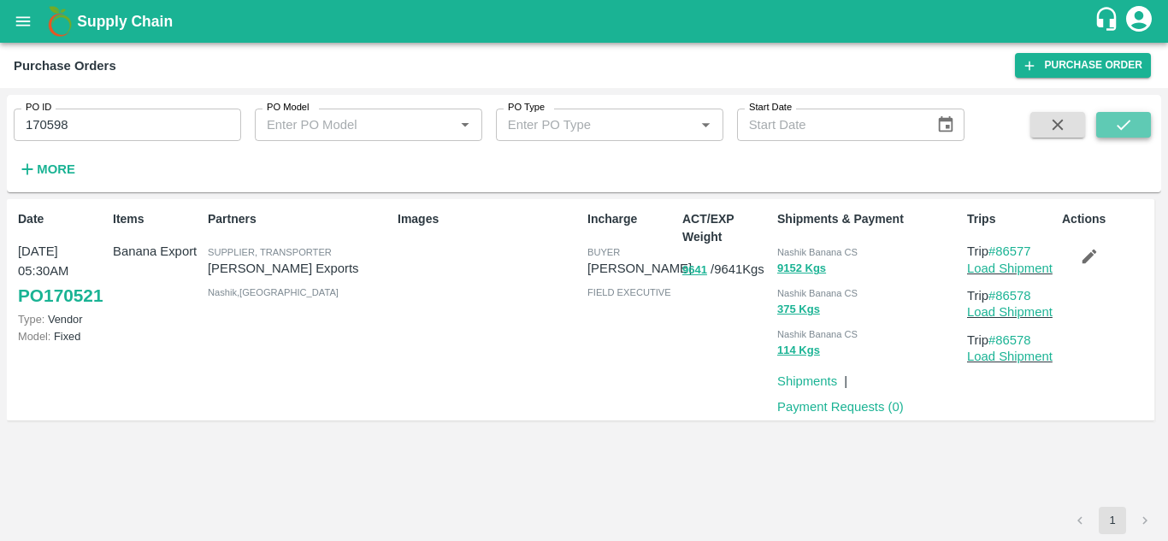
click at [1144, 123] on button "submit" at bounding box center [1124, 125] width 55 height 26
drag, startPoint x: 1039, startPoint y: 250, endPoint x: 1001, endPoint y: 255, distance: 38.8
click at [1001, 255] on p "Trip #86591" at bounding box center [1011, 251] width 88 height 19
click at [110, 127] on input "170598" at bounding box center [128, 125] width 228 height 33
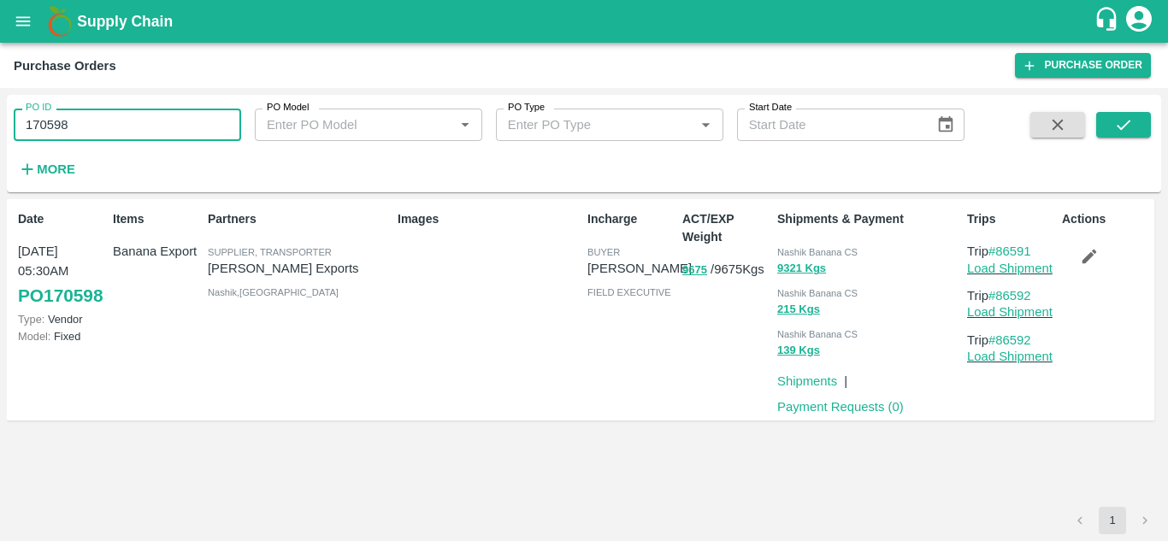
click at [110, 127] on input "170598" at bounding box center [128, 125] width 228 height 33
paste input "text"
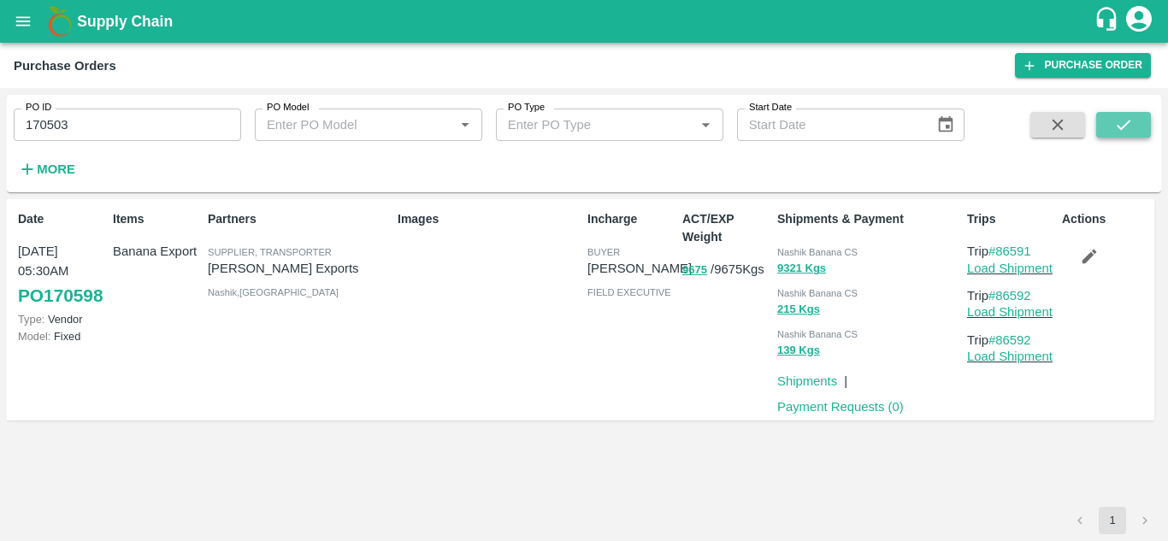
click at [1125, 128] on icon "submit" at bounding box center [1124, 124] width 19 height 19
click at [1048, 257] on p "Trip #86562" at bounding box center [1011, 251] width 88 height 19
drag, startPoint x: 1043, startPoint y: 255, endPoint x: 1002, endPoint y: 256, distance: 41.1
click at [1002, 256] on p "Trip #86562" at bounding box center [1011, 251] width 88 height 19
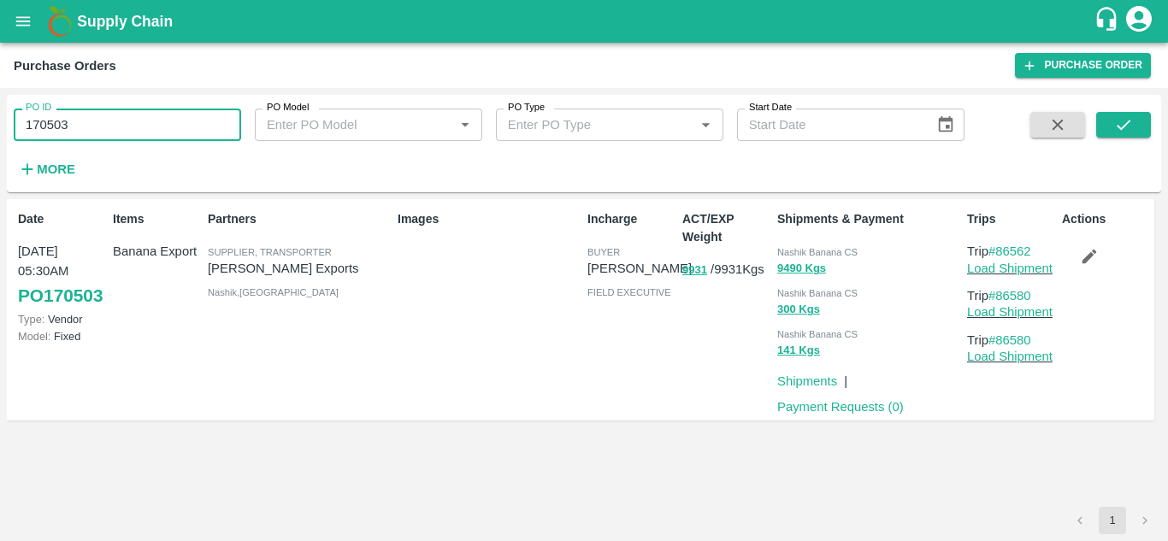
click at [121, 120] on input "170503" at bounding box center [128, 125] width 228 height 33
paste input "text"
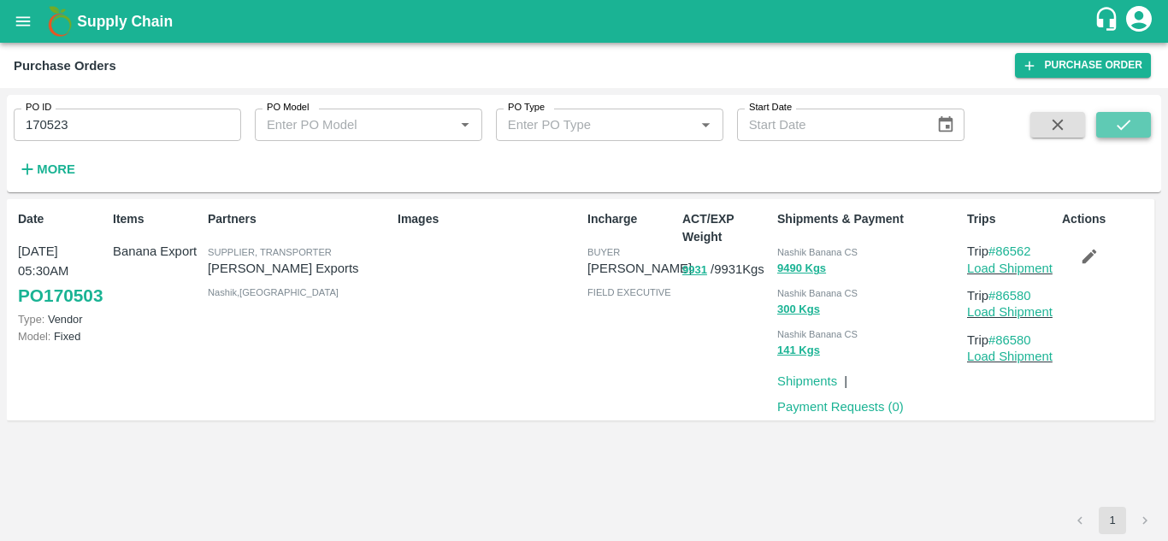
click at [1121, 121] on icon "submit" at bounding box center [1124, 124] width 19 height 19
drag, startPoint x: 1044, startPoint y: 249, endPoint x: 999, endPoint y: 253, distance: 45.5
click at [999, 253] on p "Trip #86583" at bounding box center [1011, 251] width 88 height 19
click at [74, 122] on input "170523" at bounding box center [128, 125] width 228 height 33
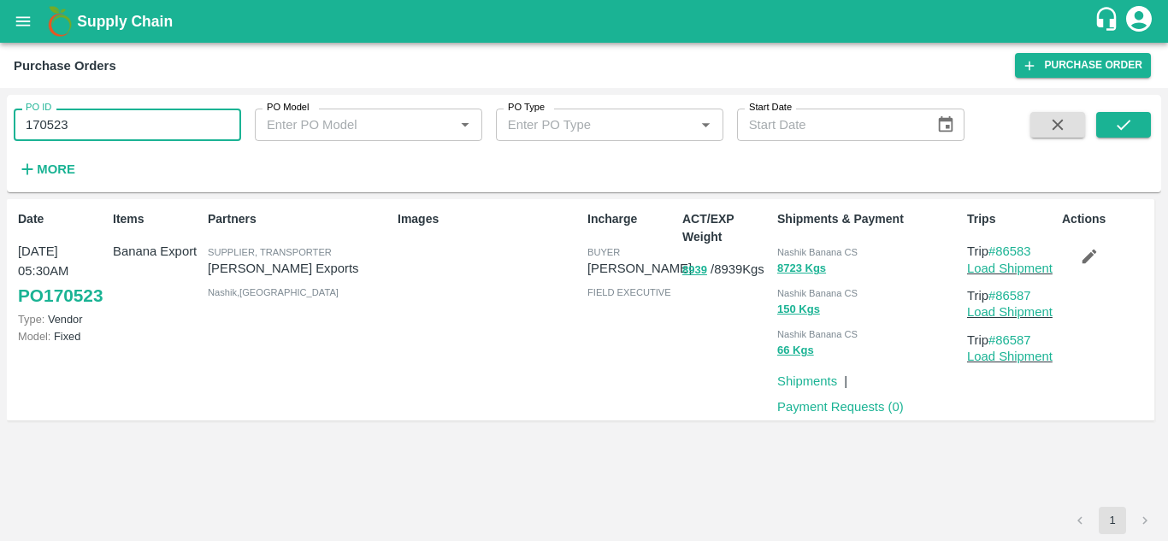
click at [74, 122] on input "170523" at bounding box center [128, 125] width 228 height 33
paste input "text"
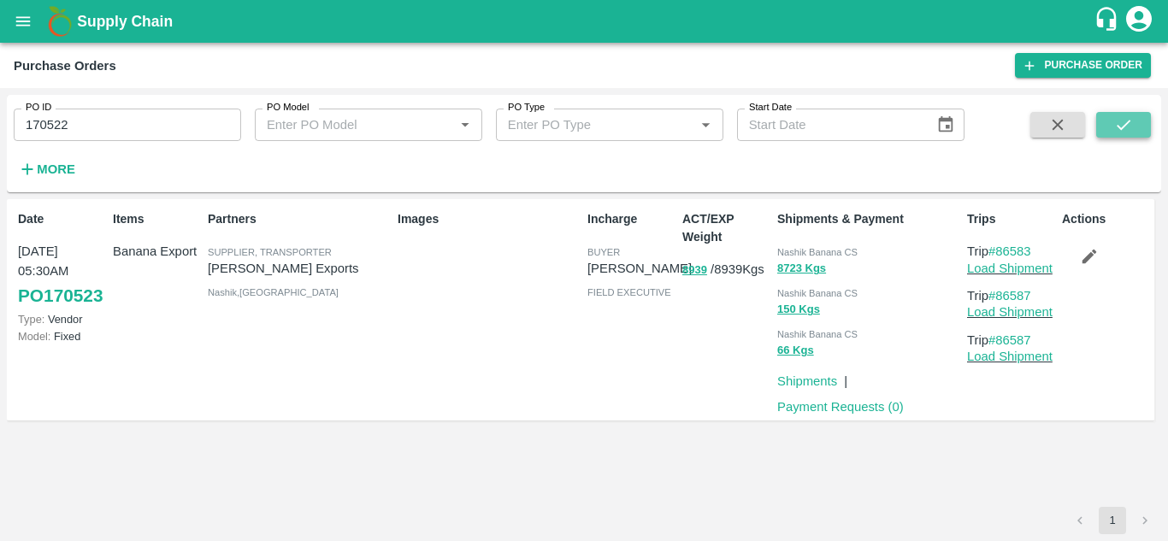
click at [1127, 115] on button "submit" at bounding box center [1124, 125] width 55 height 26
drag, startPoint x: 1042, startPoint y: 245, endPoint x: 1002, endPoint y: 250, distance: 40.4
click at [1002, 250] on p "Trip #86581" at bounding box center [1011, 251] width 88 height 19
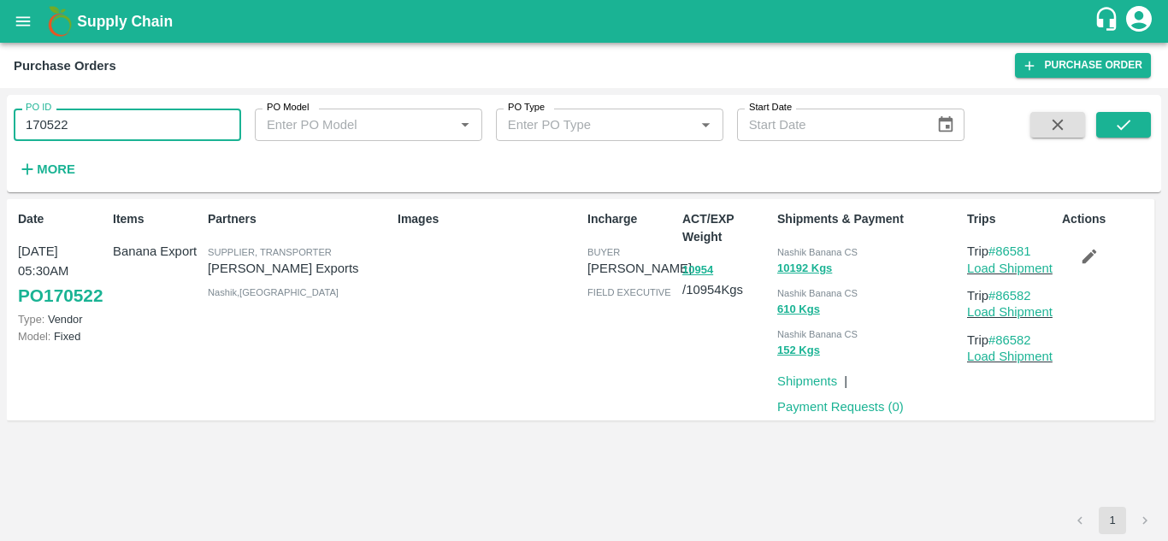
click at [86, 122] on input "170522" at bounding box center [128, 125] width 228 height 33
paste input "text"
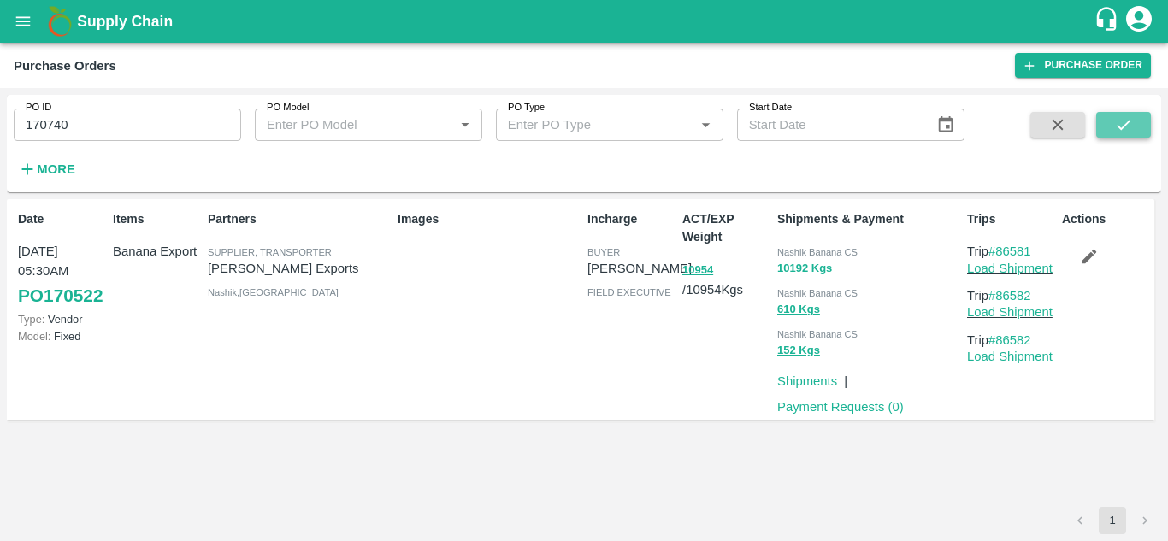
click at [1126, 115] on icon "submit" at bounding box center [1124, 124] width 19 height 19
drag, startPoint x: 1038, startPoint y: 251, endPoint x: 996, endPoint y: 254, distance: 42.0
click at [996, 254] on p "Trip #86621" at bounding box center [1011, 251] width 88 height 19
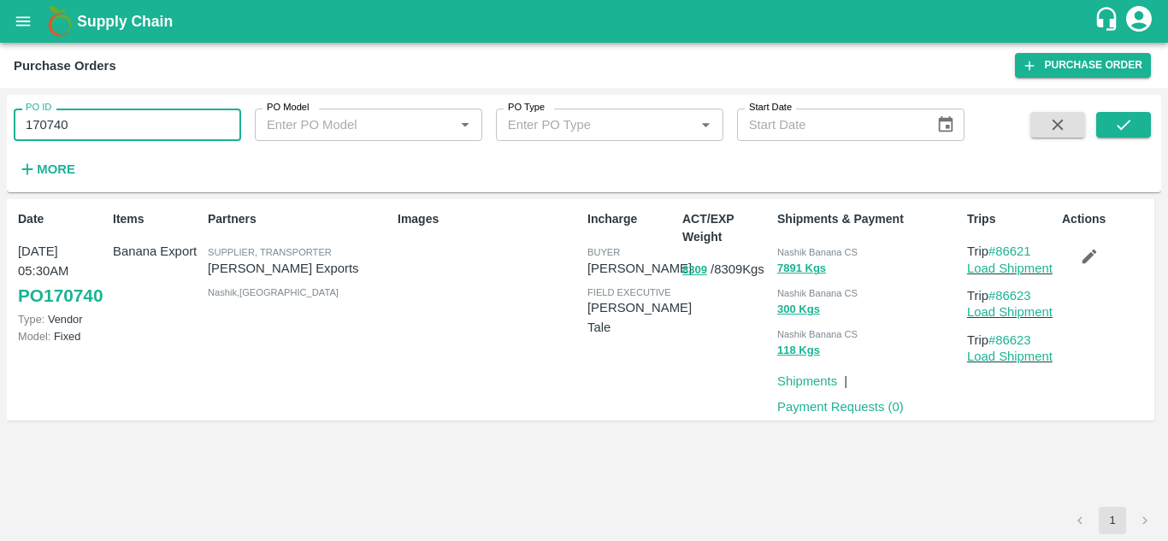
click at [98, 121] on input "170740" at bounding box center [128, 125] width 228 height 33
paste input "text"
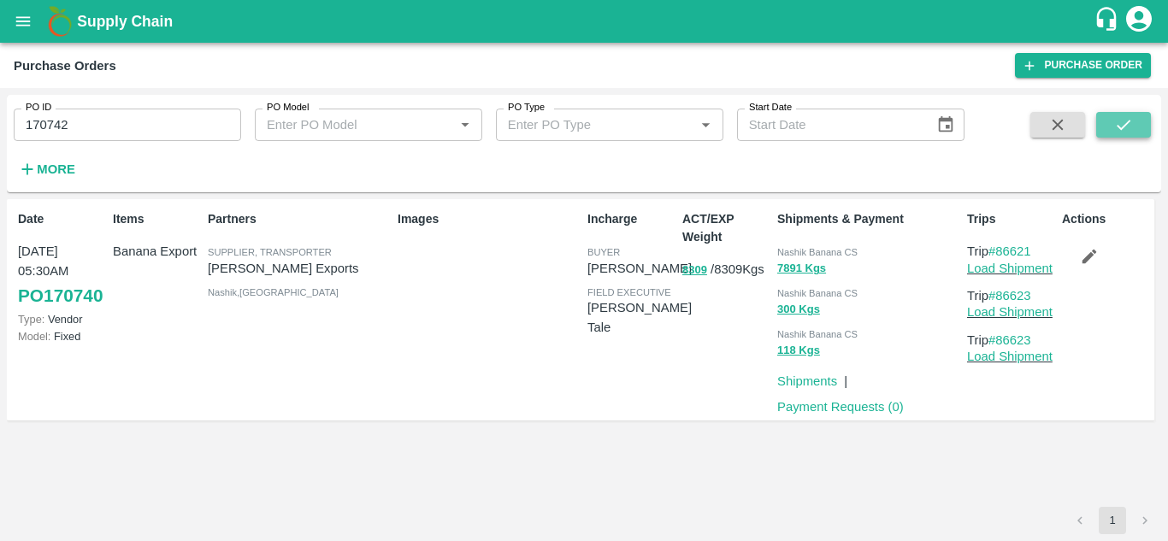
click at [1139, 121] on button "submit" at bounding box center [1124, 125] width 55 height 26
drag, startPoint x: 1038, startPoint y: 256, endPoint x: 999, endPoint y: 251, distance: 39.7
click at [999, 251] on p "Trip #86625" at bounding box center [1011, 251] width 88 height 19
click at [107, 127] on input "170742" at bounding box center [128, 125] width 228 height 33
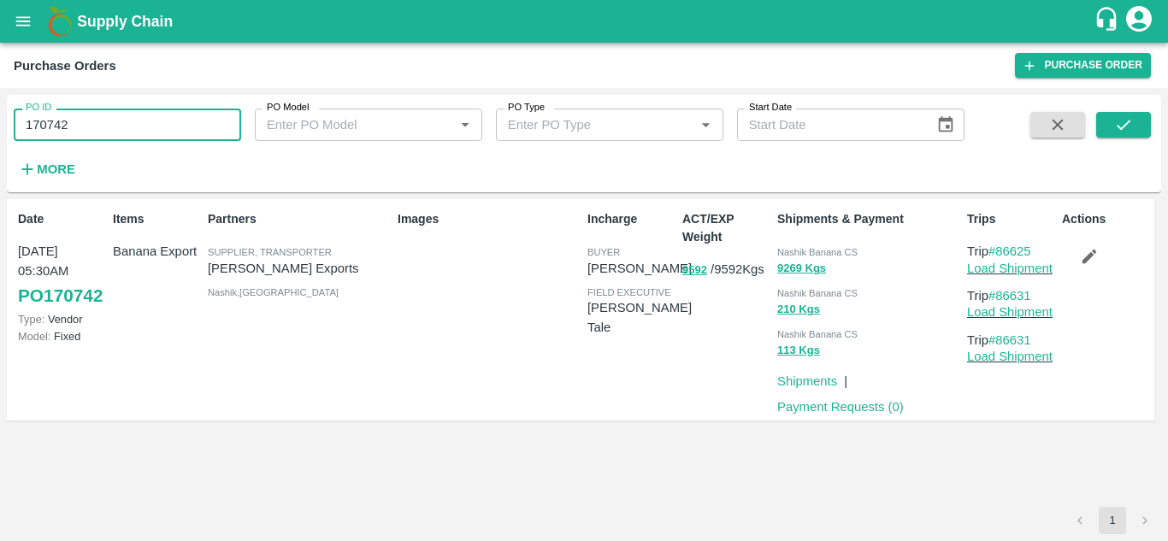
click at [107, 127] on input "170742" at bounding box center [128, 125] width 228 height 33
paste input "text"
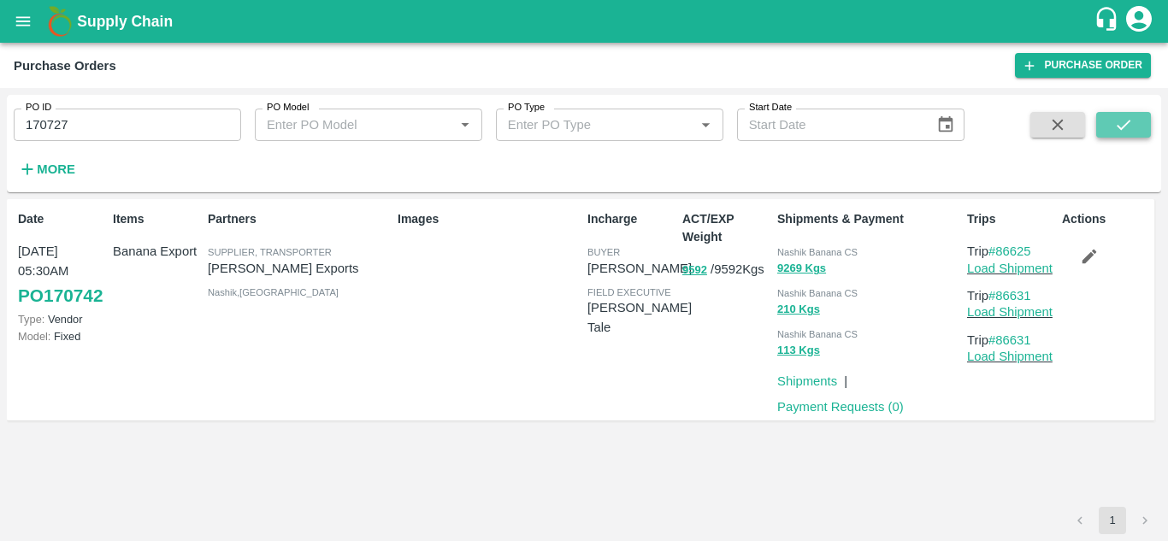
click at [1138, 123] on button "submit" at bounding box center [1124, 125] width 55 height 26
drag, startPoint x: 1041, startPoint y: 250, endPoint x: 1001, endPoint y: 249, distance: 40.2
click at [1001, 249] on p "Trip #86614" at bounding box center [1011, 251] width 88 height 19
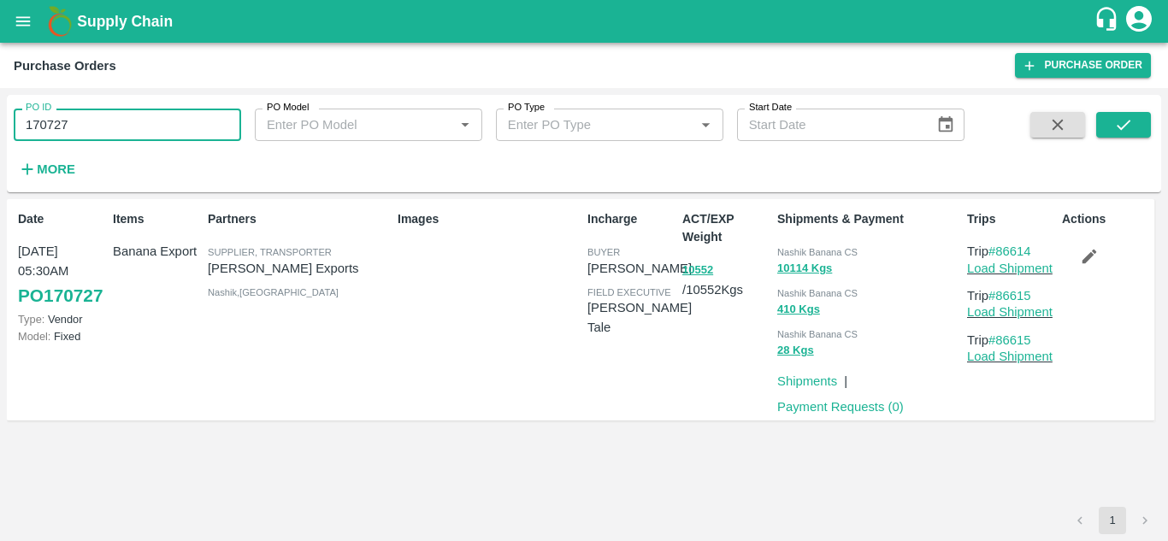
click at [79, 119] on input "170727" at bounding box center [128, 125] width 228 height 33
paste input "text"
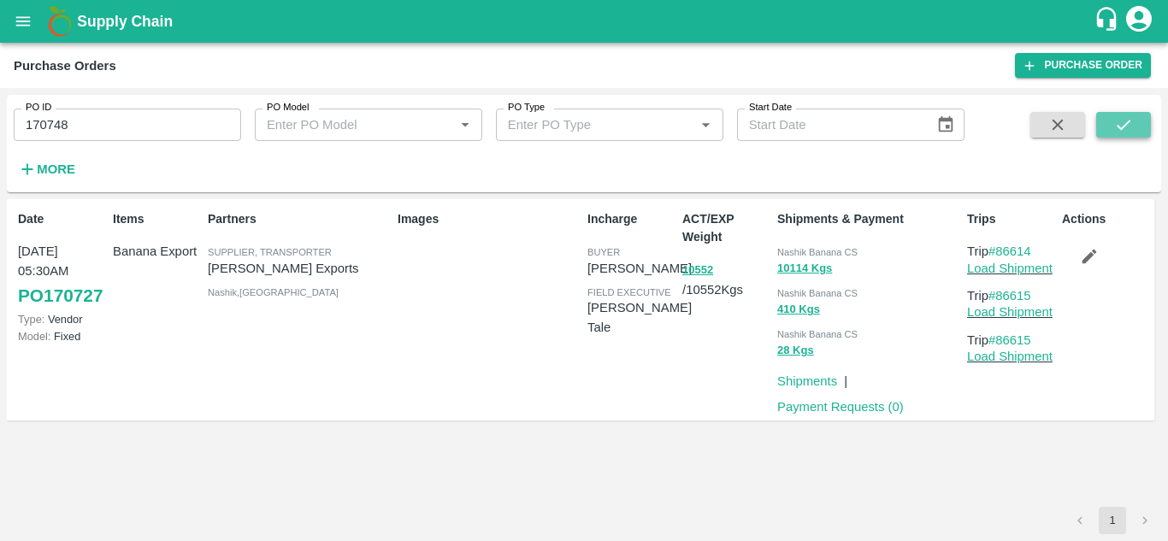
click at [1137, 126] on button "submit" at bounding box center [1124, 125] width 55 height 26
drag, startPoint x: 1045, startPoint y: 249, endPoint x: 1002, endPoint y: 248, distance: 42.8
click at [1002, 248] on p "Trip #86639" at bounding box center [1011, 251] width 88 height 19
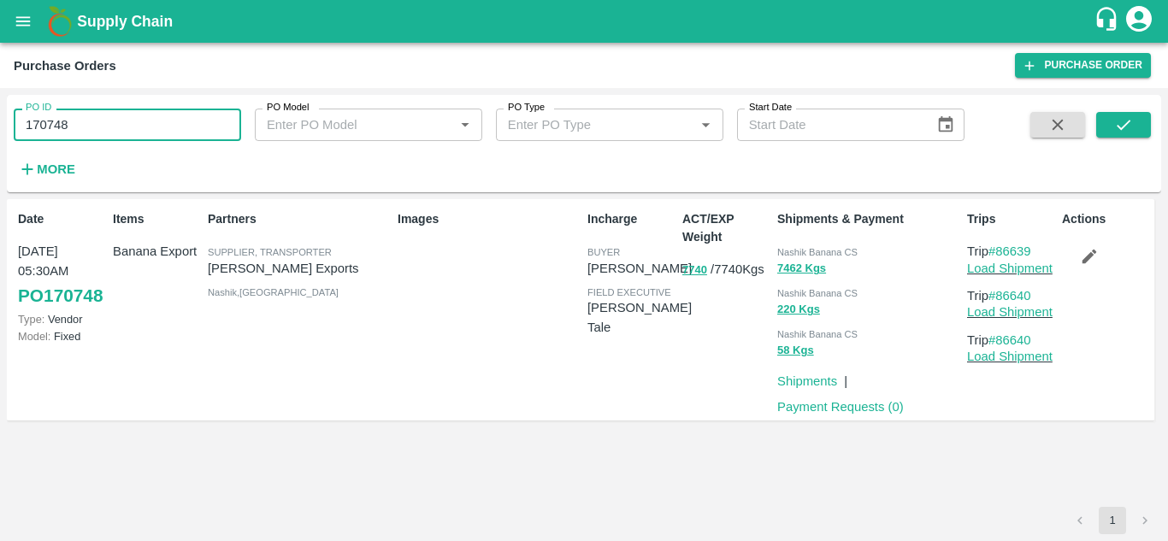
click at [104, 120] on input "170748" at bounding box center [128, 125] width 228 height 33
paste input "text"
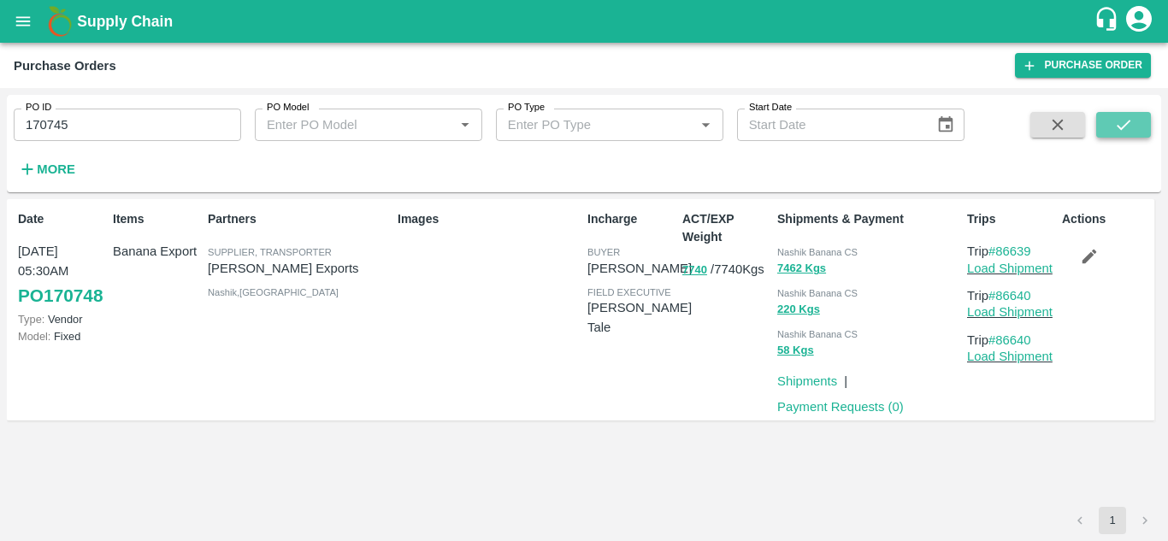
click at [1123, 121] on icon "submit" at bounding box center [1124, 124] width 19 height 19
drag, startPoint x: 1038, startPoint y: 249, endPoint x: 997, endPoint y: 249, distance: 40.2
click at [997, 249] on p "Trip #86634" at bounding box center [1011, 251] width 88 height 19
click at [112, 122] on input "170745" at bounding box center [128, 125] width 228 height 33
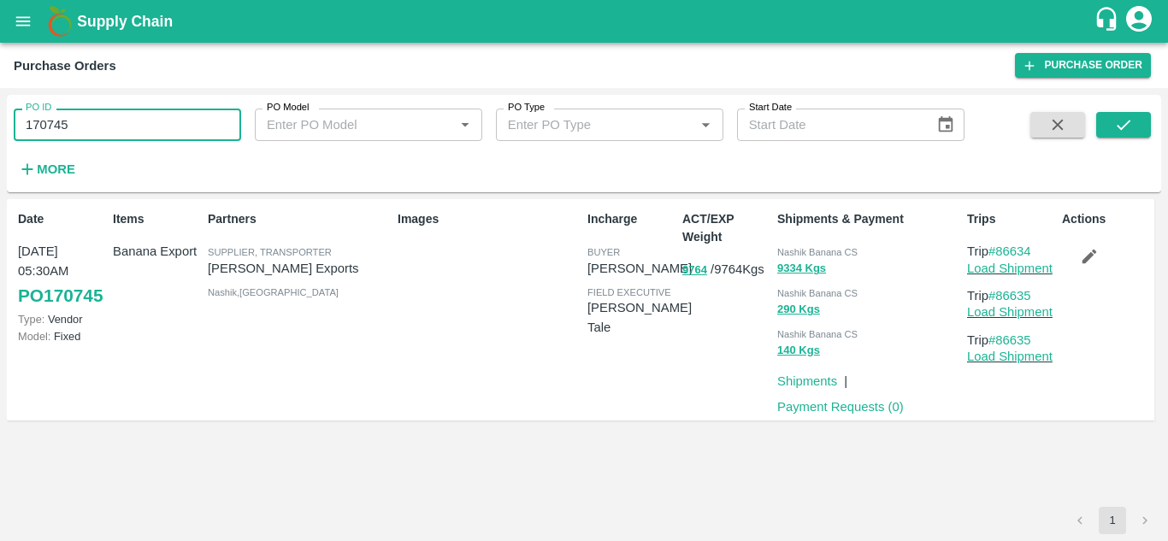
click at [112, 122] on input "170745" at bounding box center [128, 125] width 228 height 33
paste input "text"
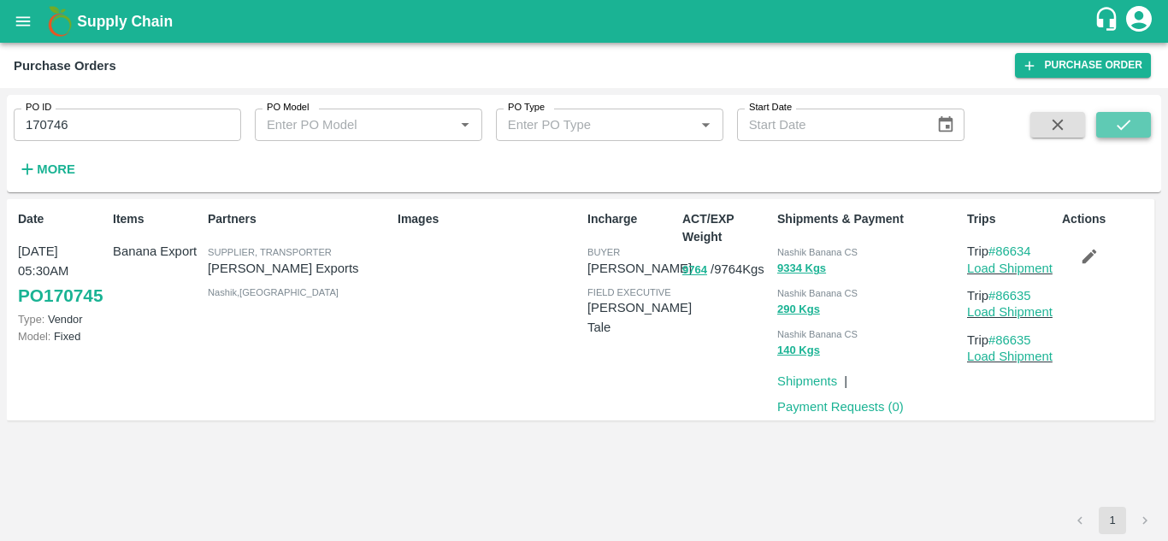
click at [1115, 115] on icon "submit" at bounding box center [1124, 124] width 19 height 19
drag, startPoint x: 1042, startPoint y: 251, endPoint x: 1002, endPoint y: 250, distance: 40.2
click at [1002, 250] on p "Trip #86636" at bounding box center [1011, 251] width 88 height 19
click at [85, 130] on input "170746" at bounding box center [128, 125] width 228 height 33
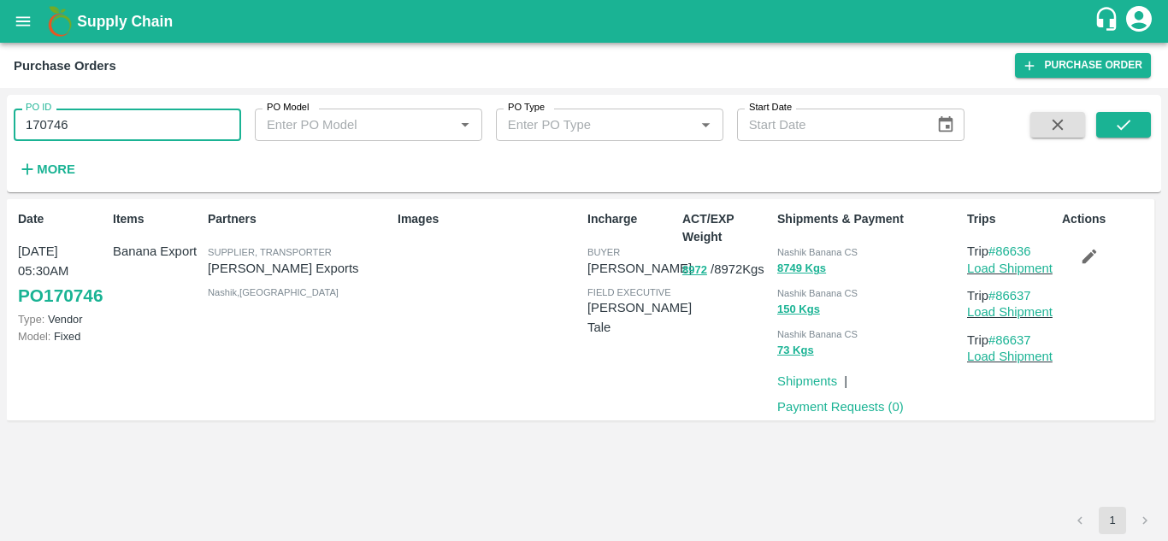
click at [85, 130] on input "170746" at bounding box center [128, 125] width 228 height 33
paste input "text"
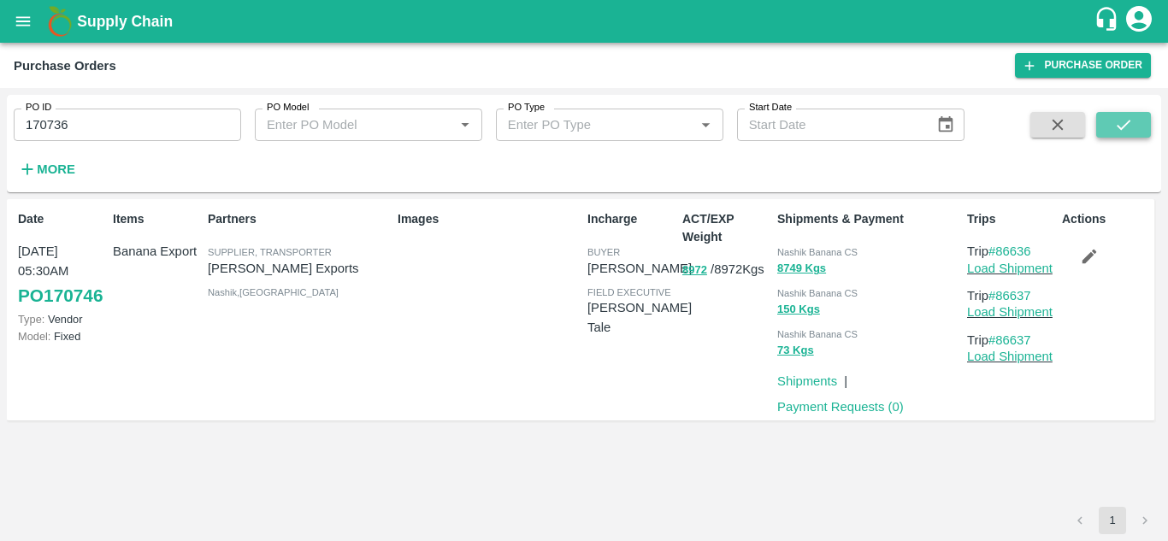
click at [1130, 121] on icon "submit" at bounding box center [1124, 125] width 14 height 10
drag, startPoint x: 1039, startPoint y: 248, endPoint x: 1001, endPoint y: 251, distance: 38.6
click at [1001, 251] on p "Trip #86617" at bounding box center [1011, 251] width 88 height 19
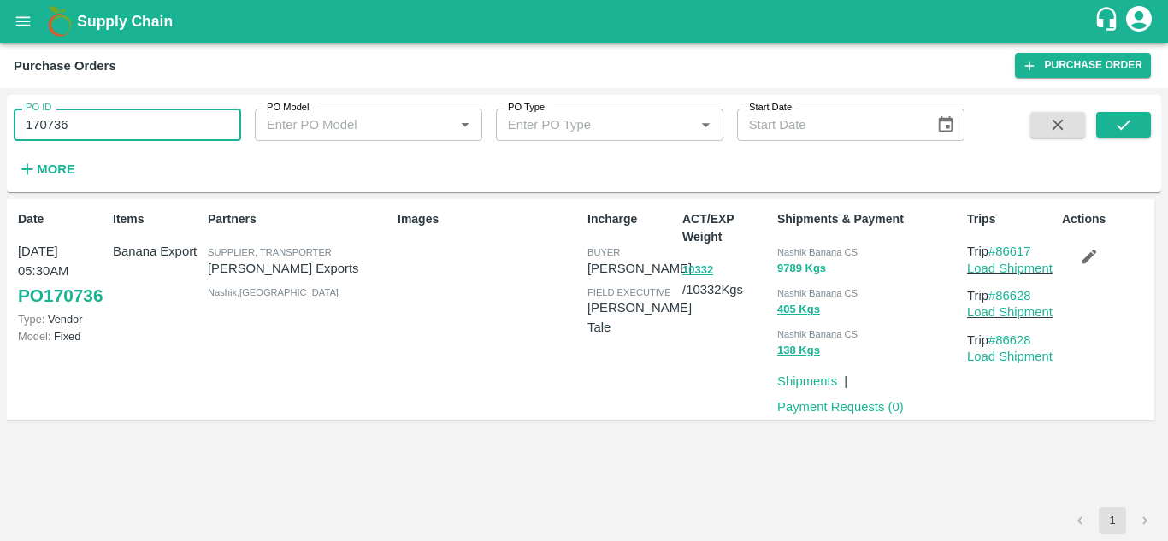
click at [86, 113] on input "170736" at bounding box center [128, 125] width 228 height 33
paste input "text"
click at [1103, 122] on button "submit" at bounding box center [1124, 125] width 55 height 26
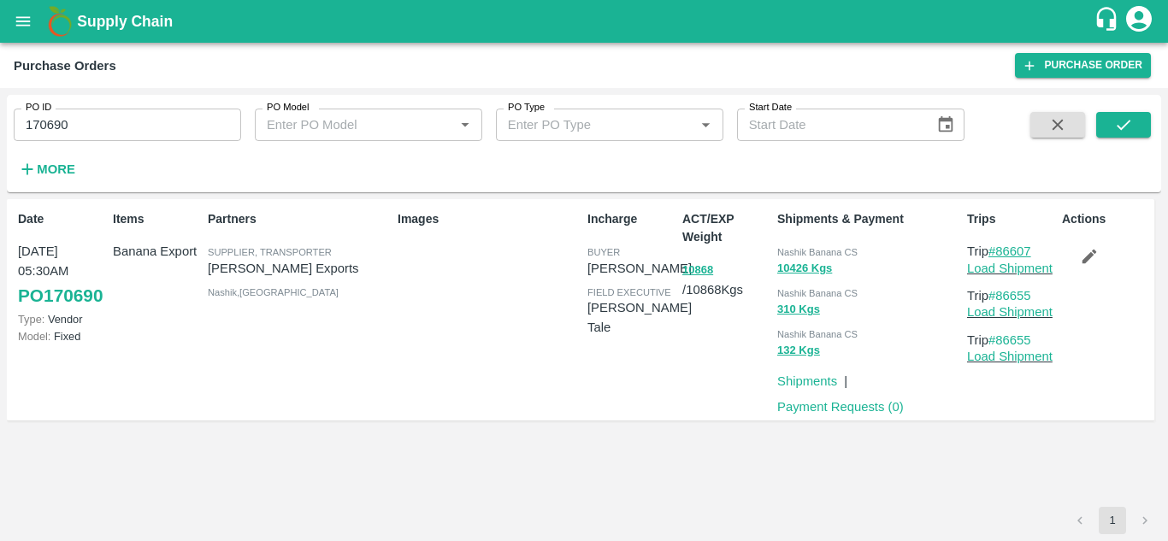
drag, startPoint x: 1039, startPoint y: 251, endPoint x: 997, endPoint y: 251, distance: 41.9
click at [997, 251] on p "Trip #86607" at bounding box center [1011, 251] width 88 height 19
click at [86, 129] on input "170690" at bounding box center [128, 125] width 228 height 33
paste input "text"
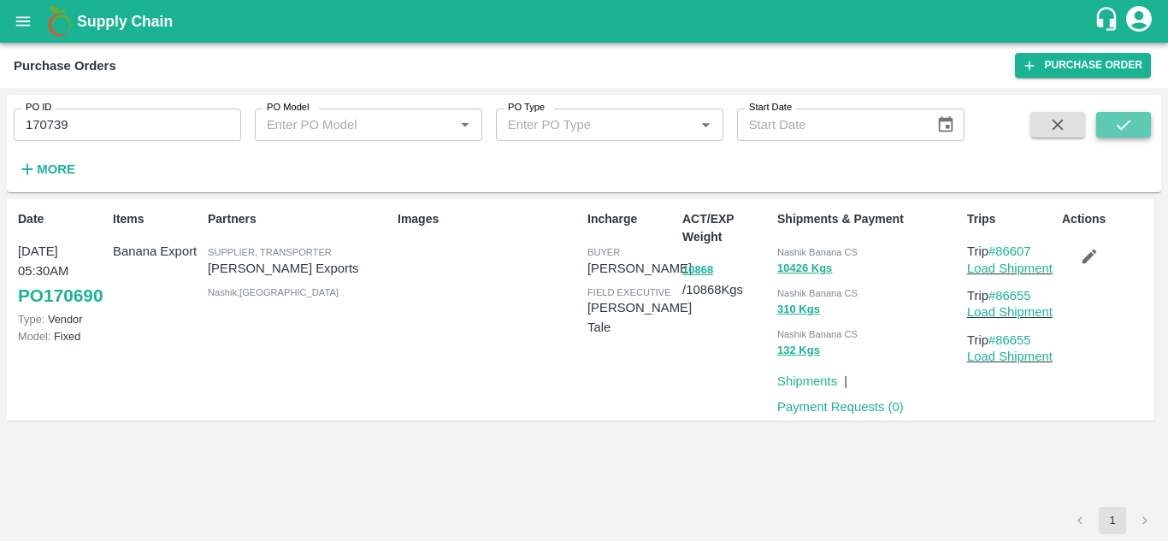
click at [1124, 117] on icon "submit" at bounding box center [1124, 124] width 19 height 19
drag, startPoint x: 1038, startPoint y: 249, endPoint x: 1000, endPoint y: 251, distance: 38.6
click at [1000, 251] on p "Trip #86619" at bounding box center [1011, 251] width 88 height 19
click at [120, 115] on input "170739" at bounding box center [128, 125] width 228 height 33
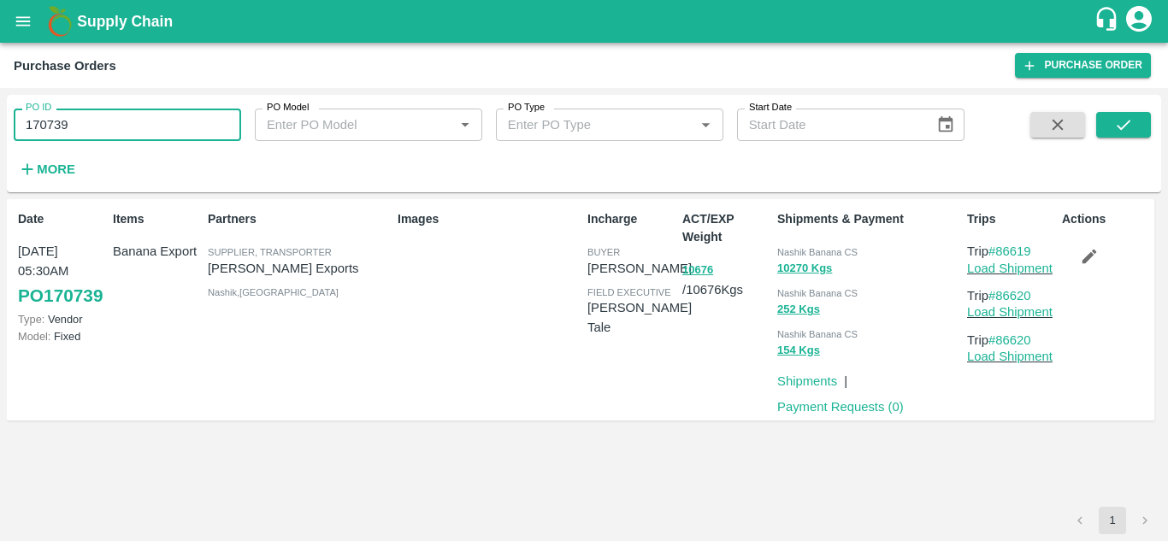
click at [120, 115] on input "170739" at bounding box center [128, 125] width 228 height 33
paste input "text"
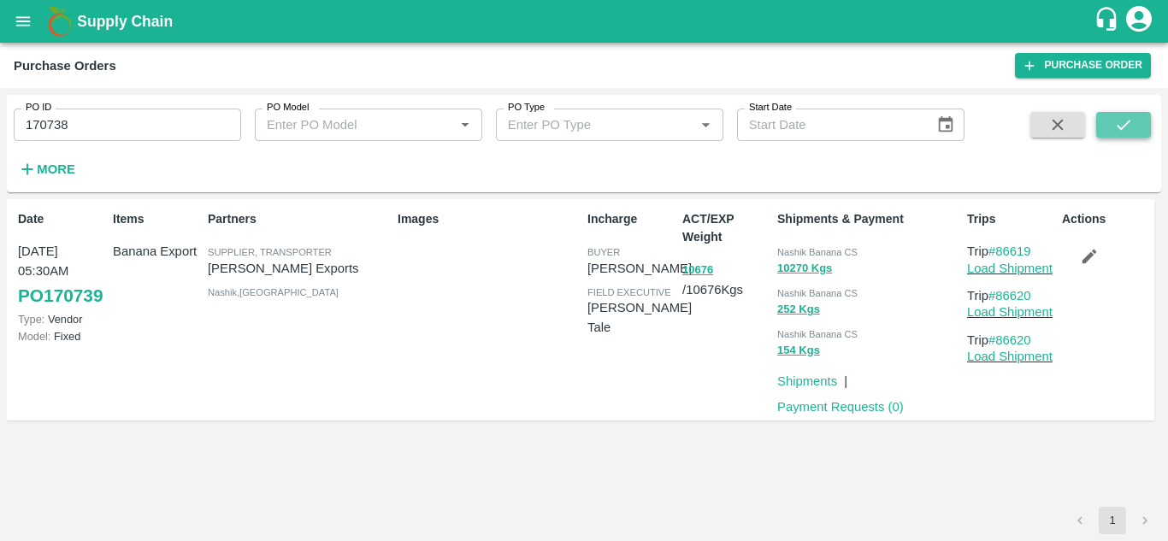
click at [1116, 119] on icon "submit" at bounding box center [1124, 124] width 19 height 19
drag, startPoint x: 1043, startPoint y: 252, endPoint x: 999, endPoint y: 251, distance: 43.6
click at [999, 251] on p "Trip #86618" at bounding box center [1011, 251] width 88 height 19
click at [87, 133] on input "170738" at bounding box center [128, 125] width 228 height 33
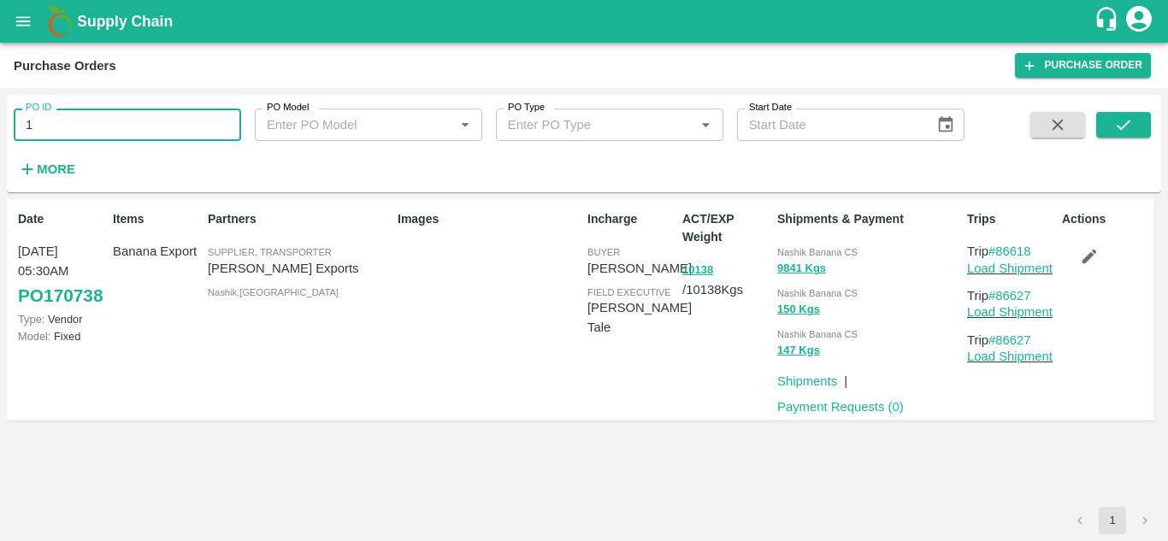
type input "1"
click at [1078, 64] on link "Purchase Order" at bounding box center [1083, 65] width 136 height 25
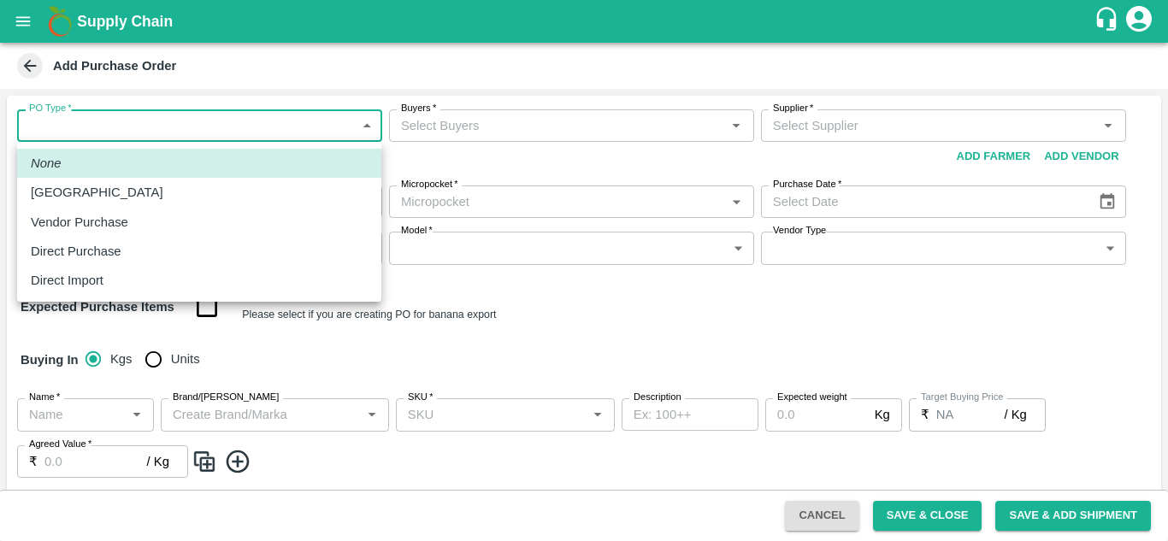
click at [252, 120] on body "Supply Chain Add Purchase Order PO Type   * ​ PO Type Buyers   * Buyers   * Sup…" at bounding box center [584, 270] width 1168 height 541
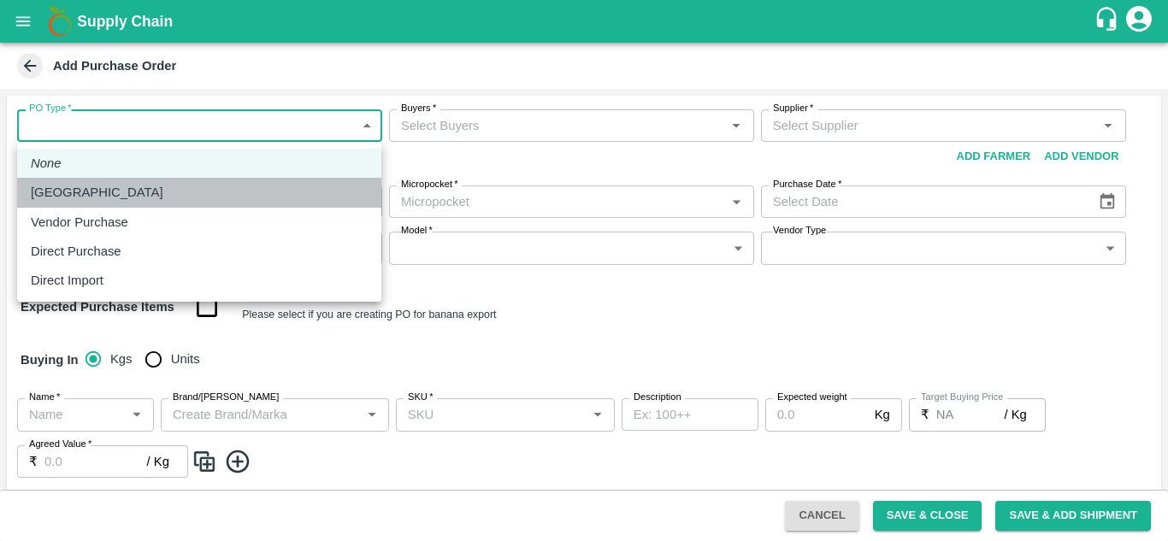
click at [89, 195] on p "Farm Gate" at bounding box center [97, 192] width 133 height 19
type input "1"
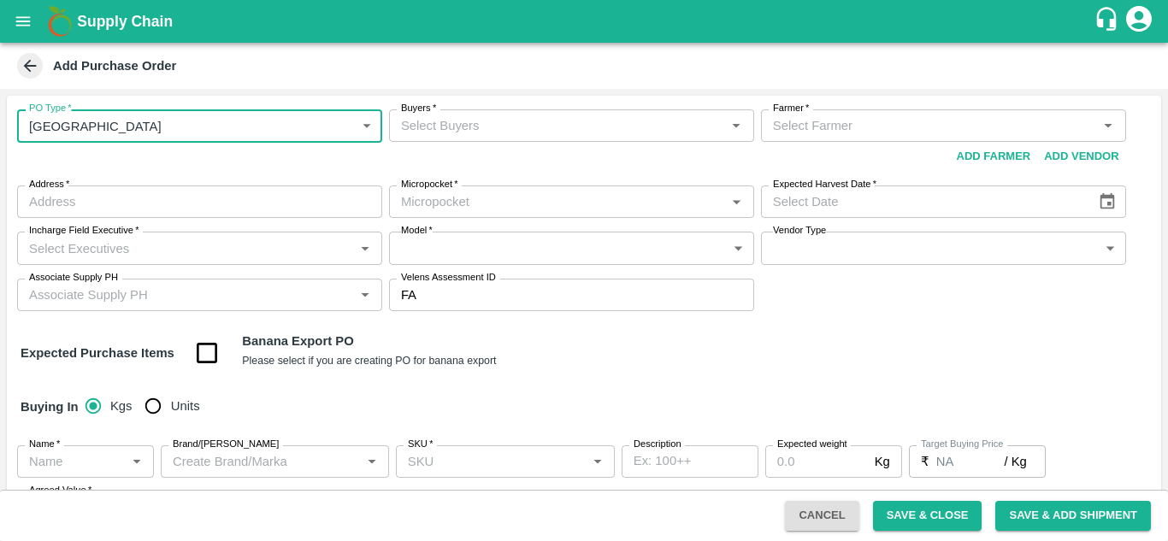
click at [437, 127] on input "Buyers   *" at bounding box center [557, 126] width 327 height 22
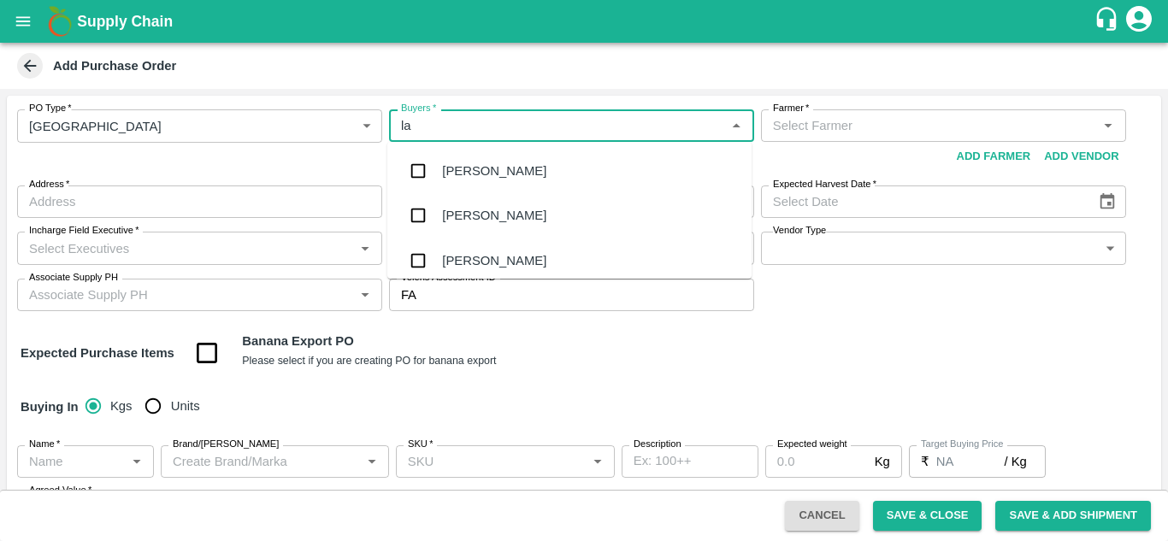
type input "lax"
click at [502, 225] on div "Nunavath Laxman" at bounding box center [494, 215] width 104 height 19
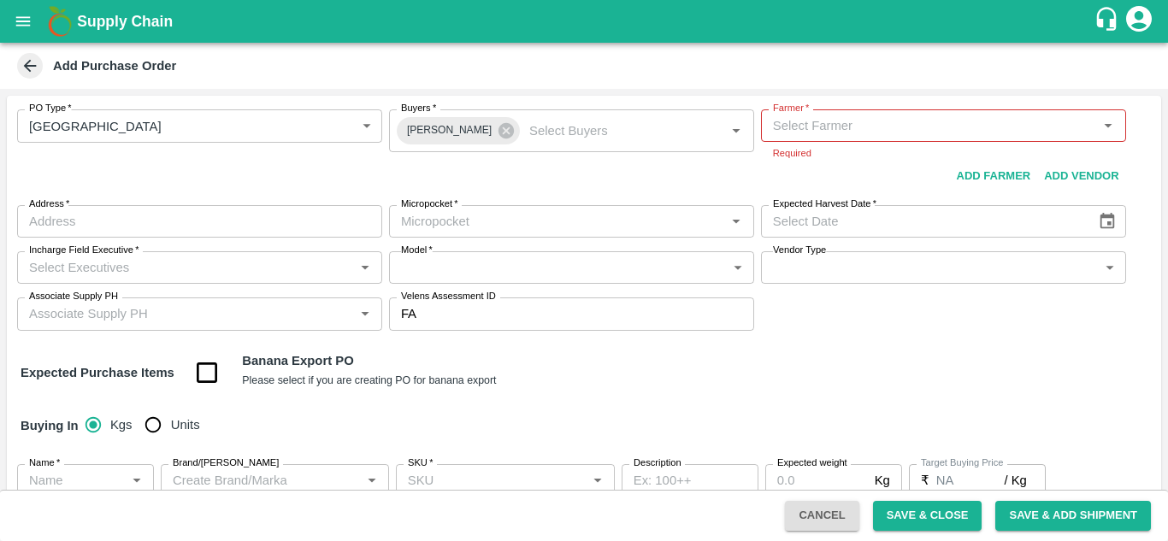
click at [693, 13] on h1 "Supply Chain" at bounding box center [585, 21] width 1017 height 24
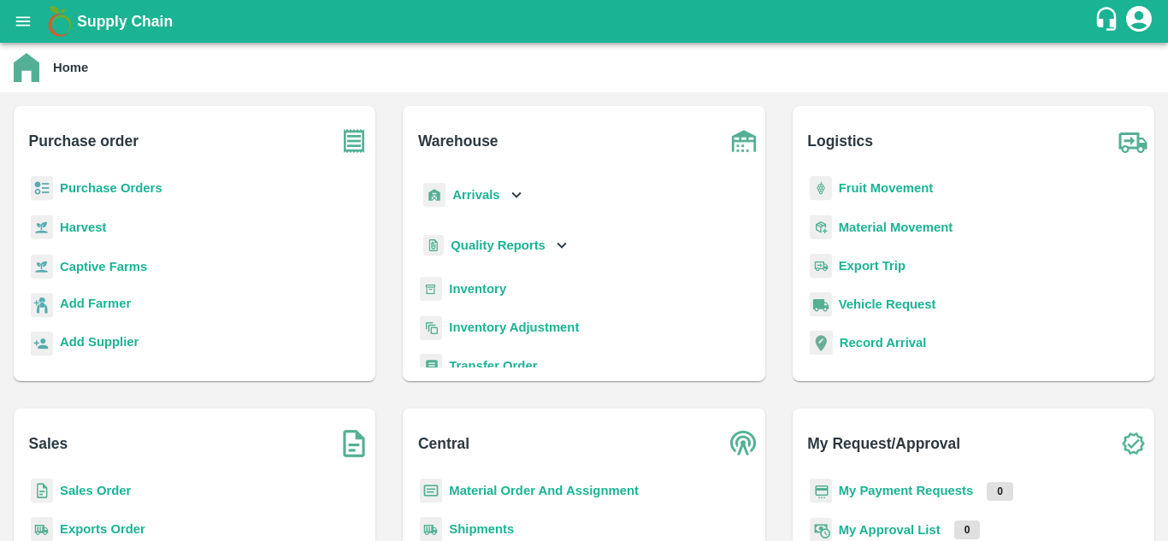
click at [108, 186] on b "Purchase Orders" at bounding box center [111, 188] width 103 height 14
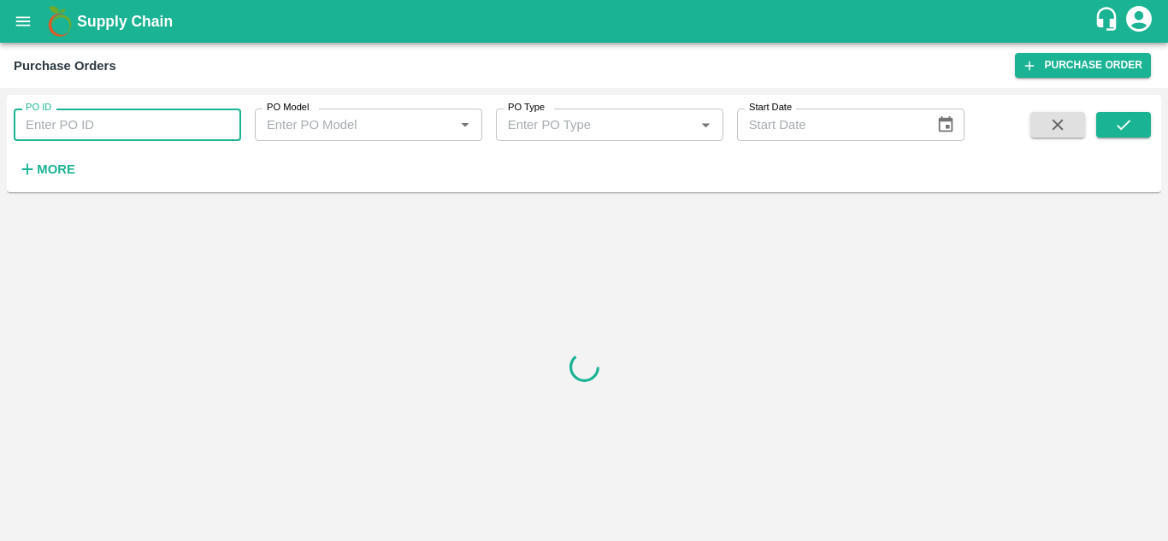
click at [94, 131] on input "PO ID" at bounding box center [128, 125] width 228 height 33
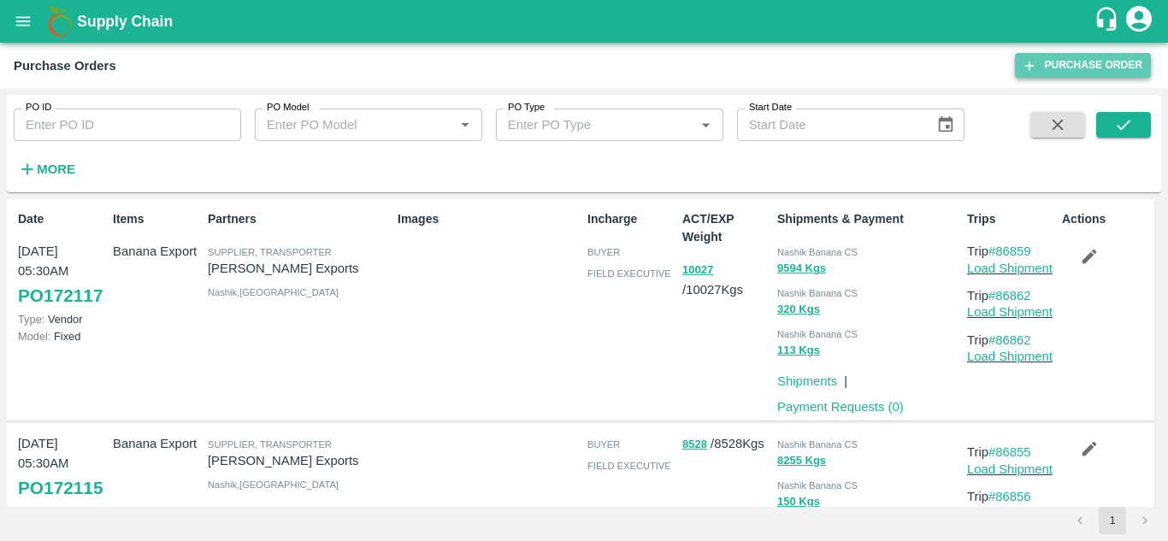
click at [1085, 56] on link "Purchase Order" at bounding box center [1083, 65] width 136 height 25
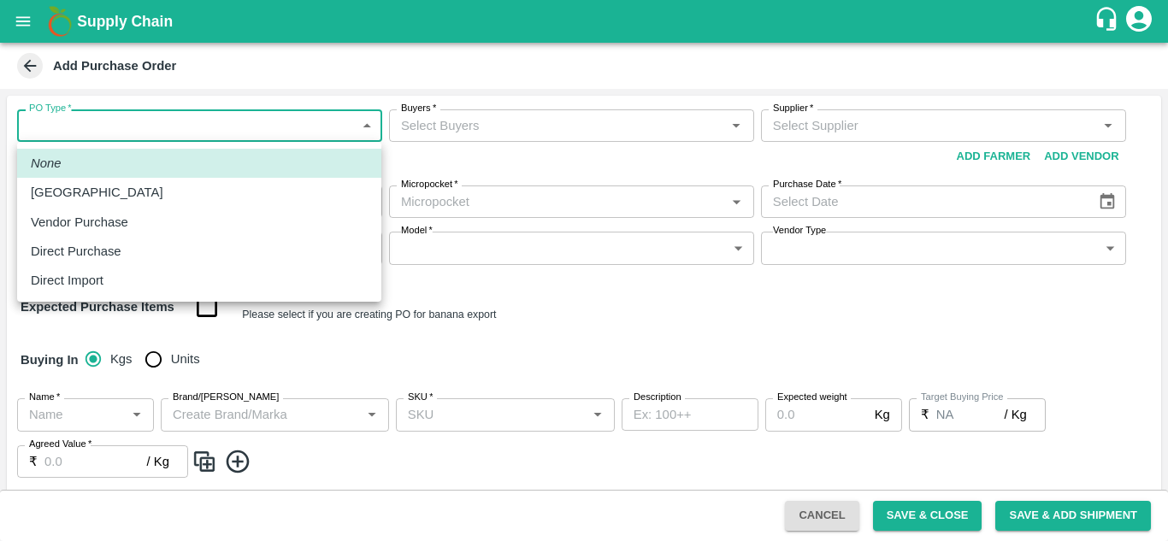
click at [200, 138] on body "Supply Chain Add Purchase Order PO Type   * ​ PO Type Buyers   * Buyers   * Sup…" at bounding box center [584, 270] width 1168 height 541
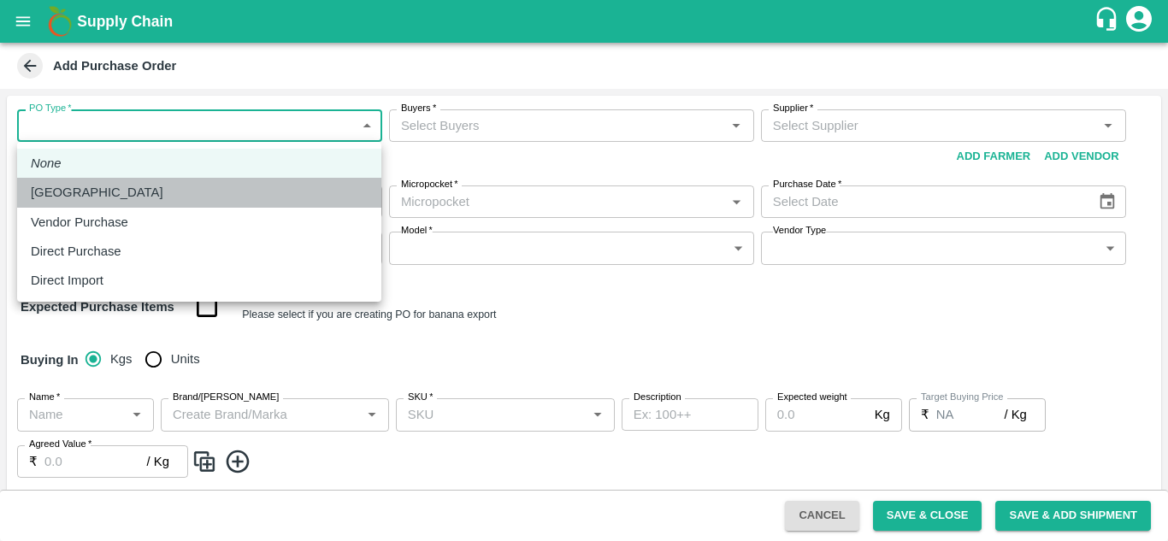
click at [114, 192] on div "[GEOGRAPHIC_DATA]" at bounding box center [199, 192] width 337 height 19
type input "1"
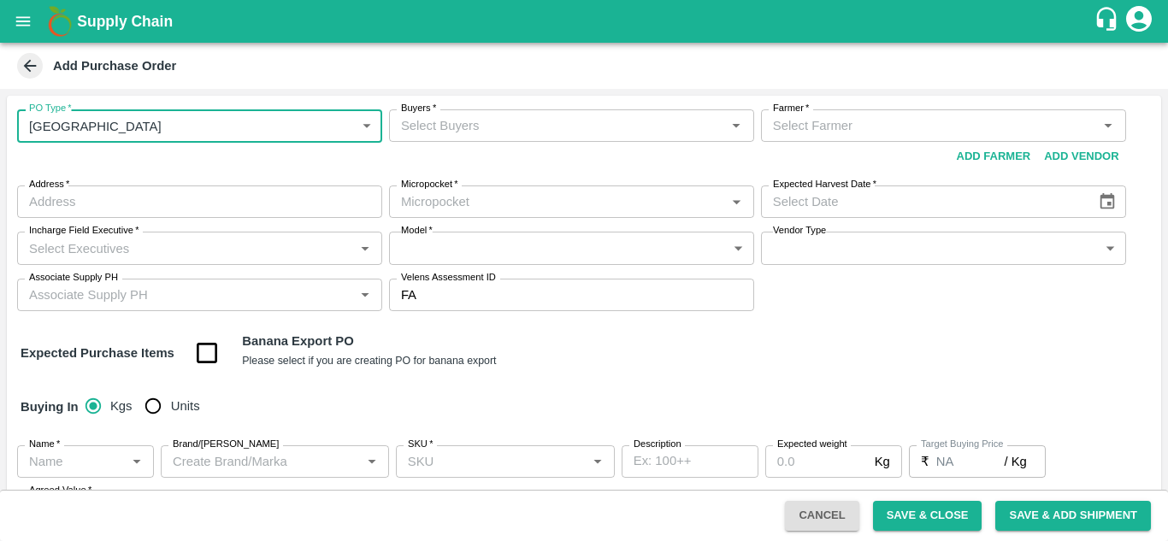
click at [437, 123] on input "Buyers   *" at bounding box center [557, 126] width 327 height 22
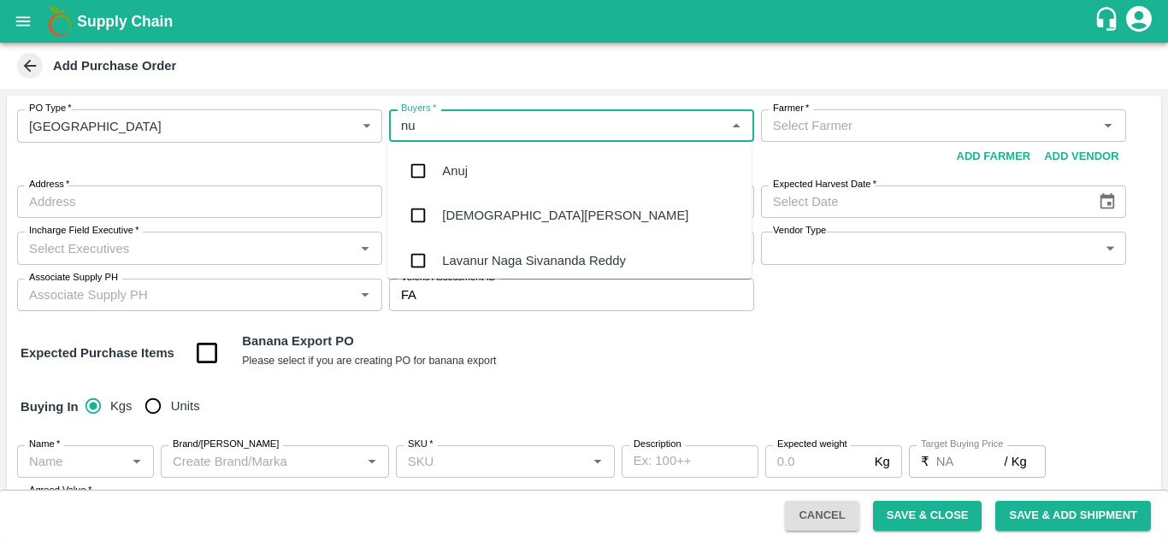
type input "n"
type input "a"
type input "n"
type input "lax"
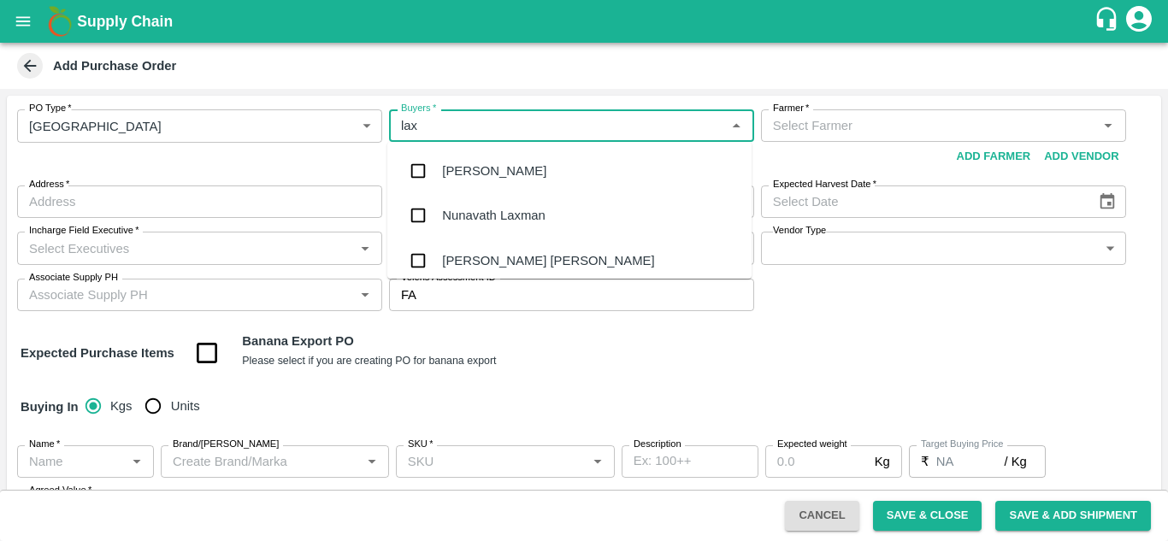
click at [525, 215] on div "Nunavath Laxman" at bounding box center [493, 215] width 103 height 19
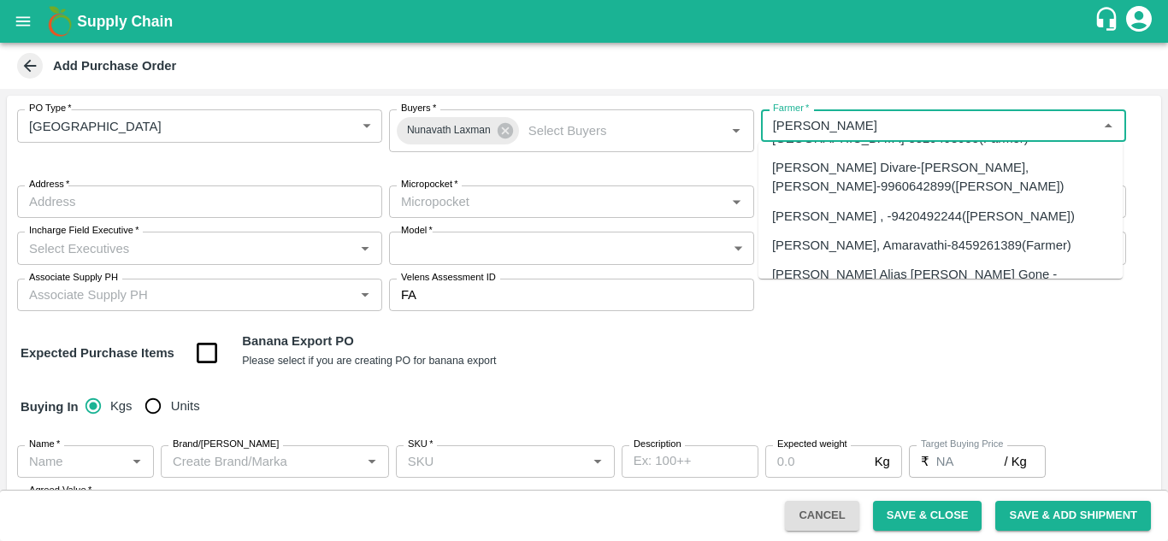
scroll to position [99, 0]
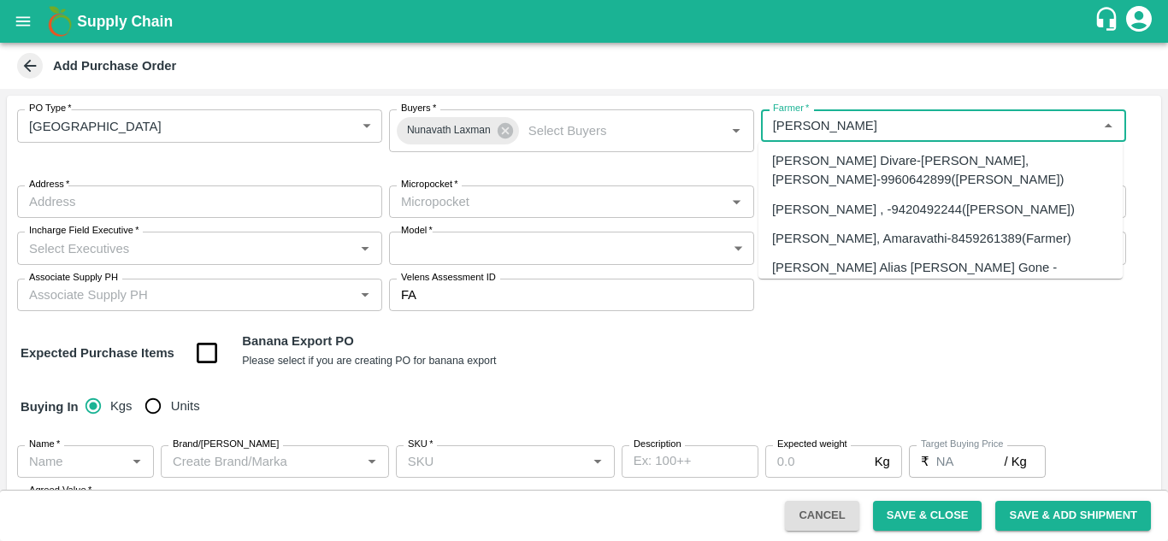
click at [901, 204] on div "Sharada Ramesh Shinde-Tembhurni , -9420492244(Farmer)" at bounding box center [923, 209] width 303 height 19
type input "Sharada Ramesh Shinde-Tembhurni , -9420492244(Farmer)"
type input "Tembhurni , , ,"
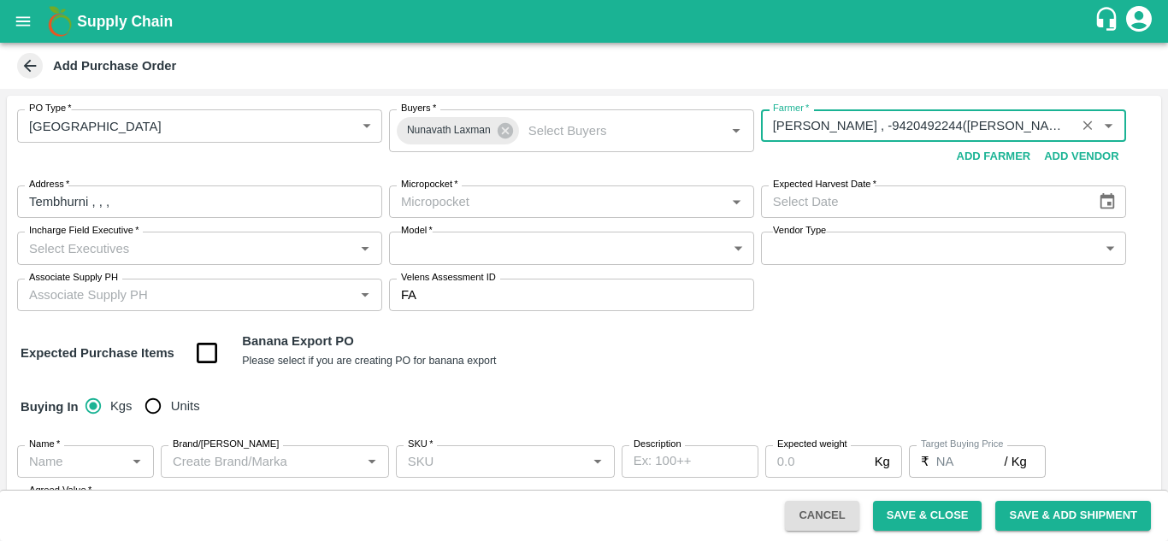
type input "Sharada Ramesh Shinde-Tembhurni , -9420492244(Farmer)"
click at [535, 199] on input "Micropocket   *" at bounding box center [557, 202] width 327 height 22
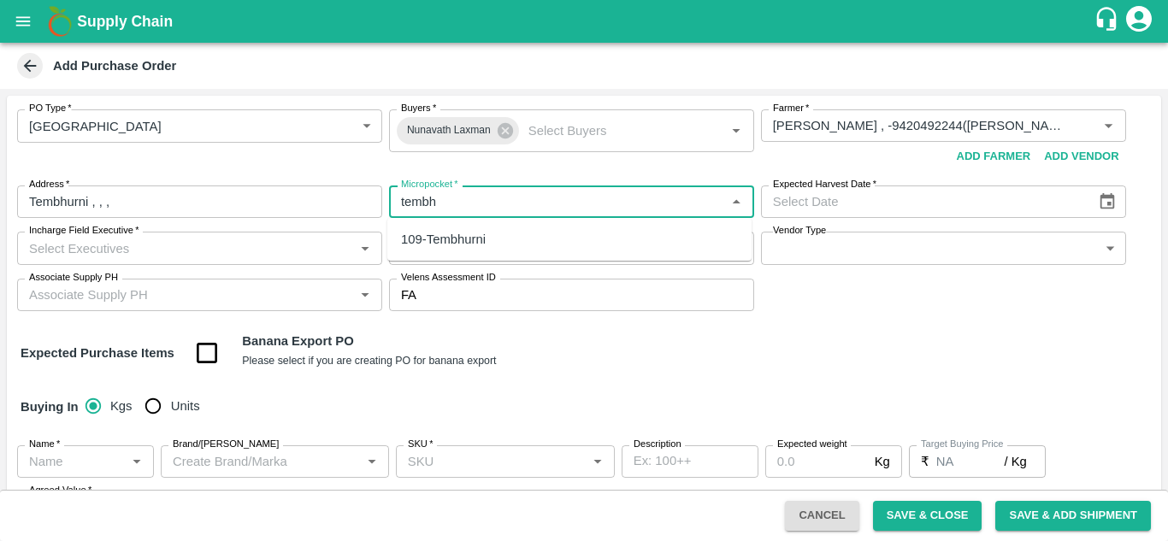
click at [493, 237] on div "109-Tembhurni" at bounding box center [569, 239] width 364 height 29
type input "109-Tembhurni"
type input "DD/MM/YYYY"
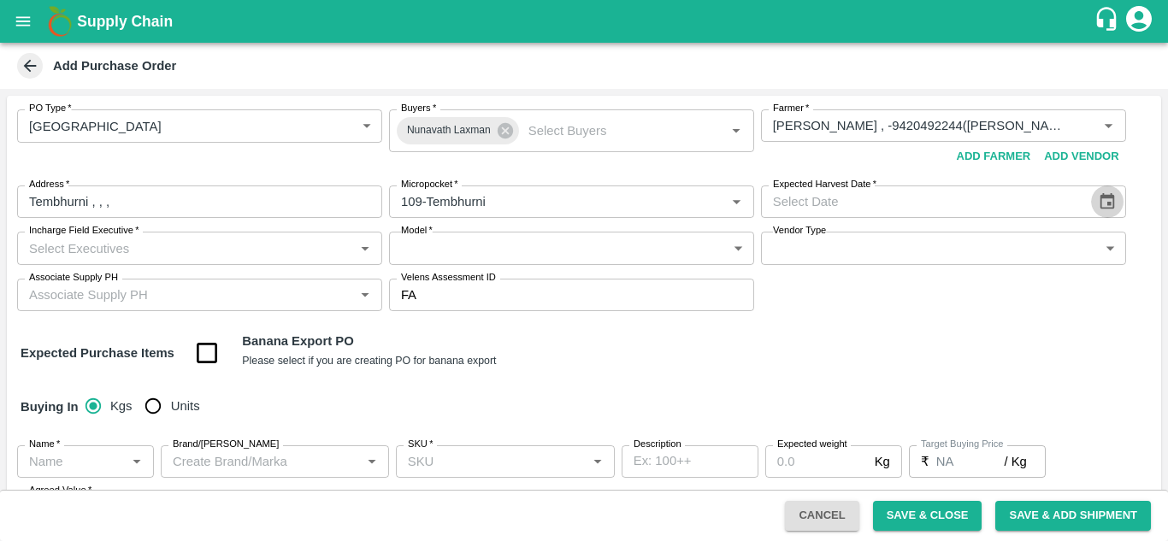
click at [1105, 204] on icon "Choose date" at bounding box center [1108, 201] width 15 height 16
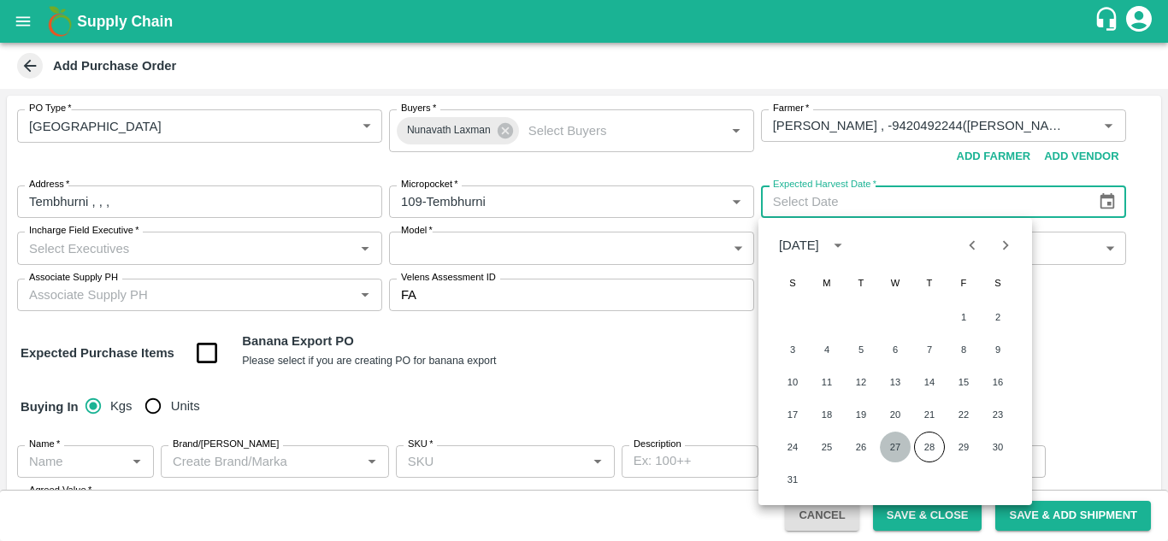
click at [891, 449] on button "27" at bounding box center [895, 447] width 31 height 31
type input "27/08/2025"
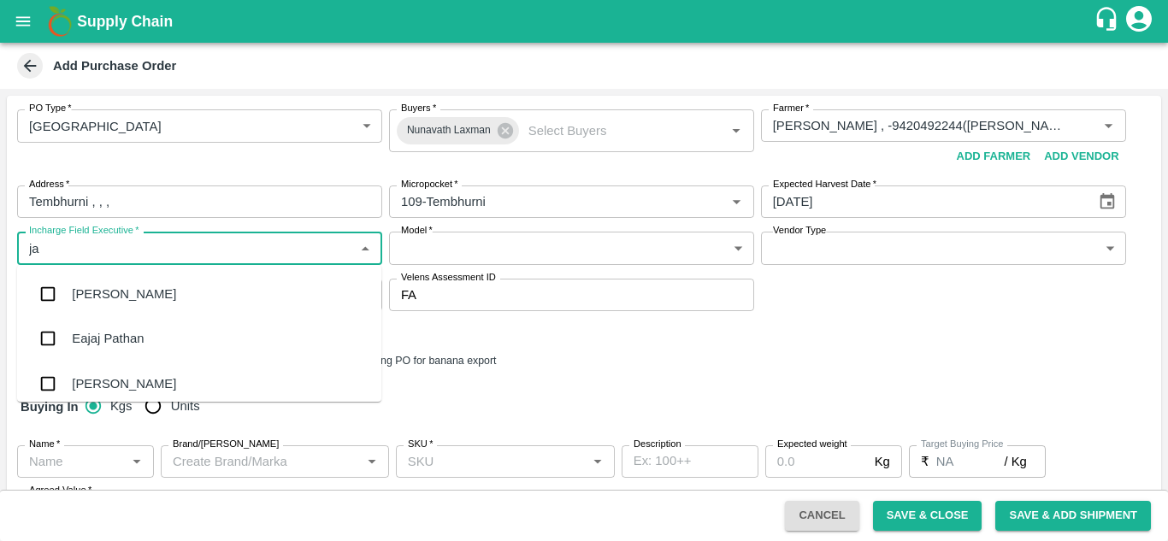
type input "j"
type input "laxman"
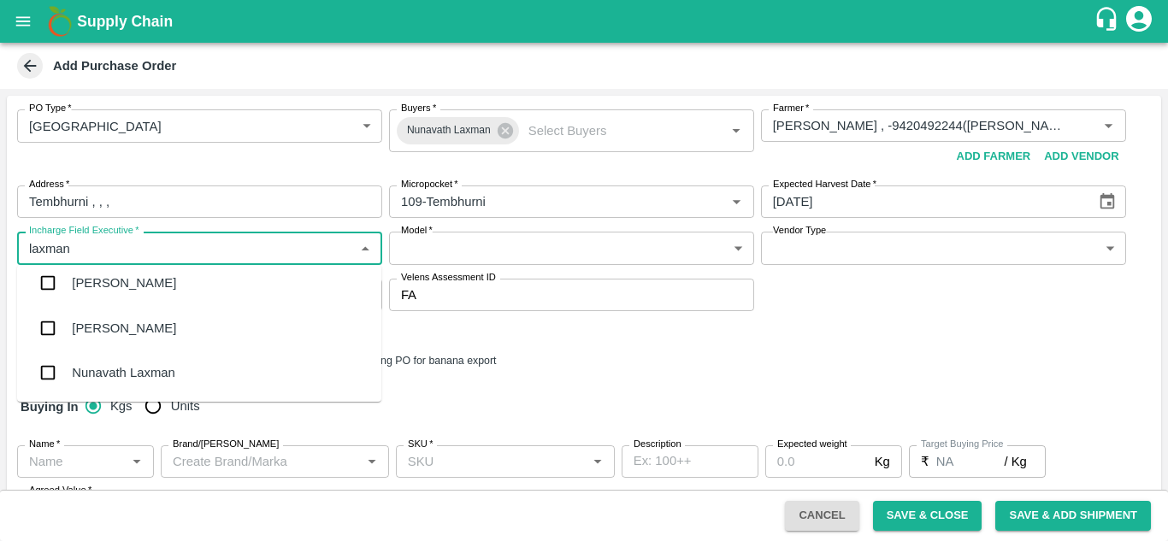
click at [142, 375] on div "Nunavath Laxman" at bounding box center [123, 373] width 103 height 19
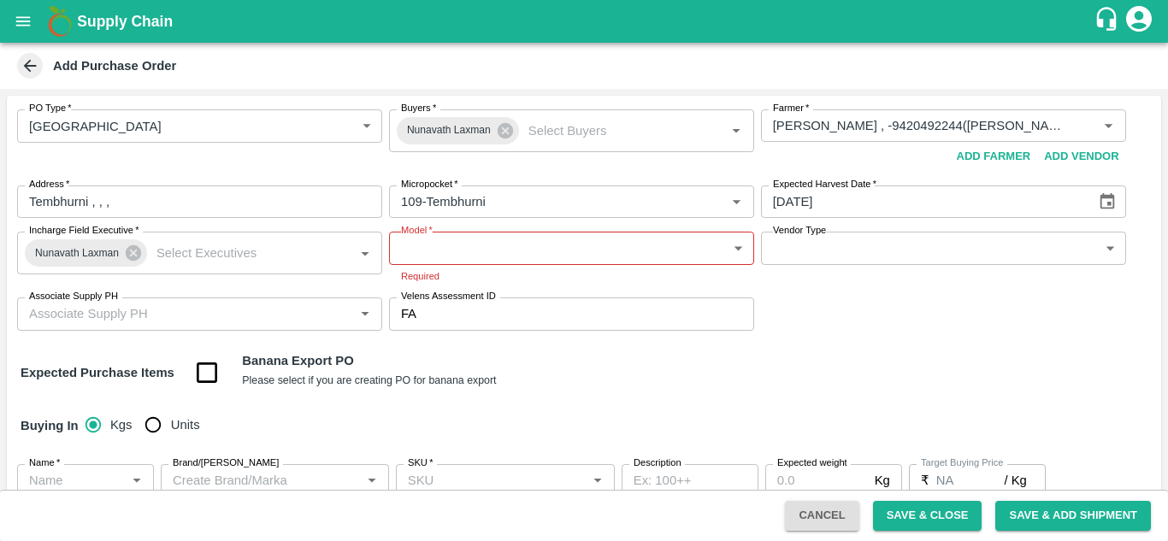
click at [430, 265] on div "Model   * ​ Model Required" at bounding box center [571, 258] width 365 height 52
click at [438, 245] on body "Supply Chain Add Purchase Order PO Type   * Farm Gate 1 PO Type Buyers   * Nuna…" at bounding box center [584, 270] width 1168 height 541
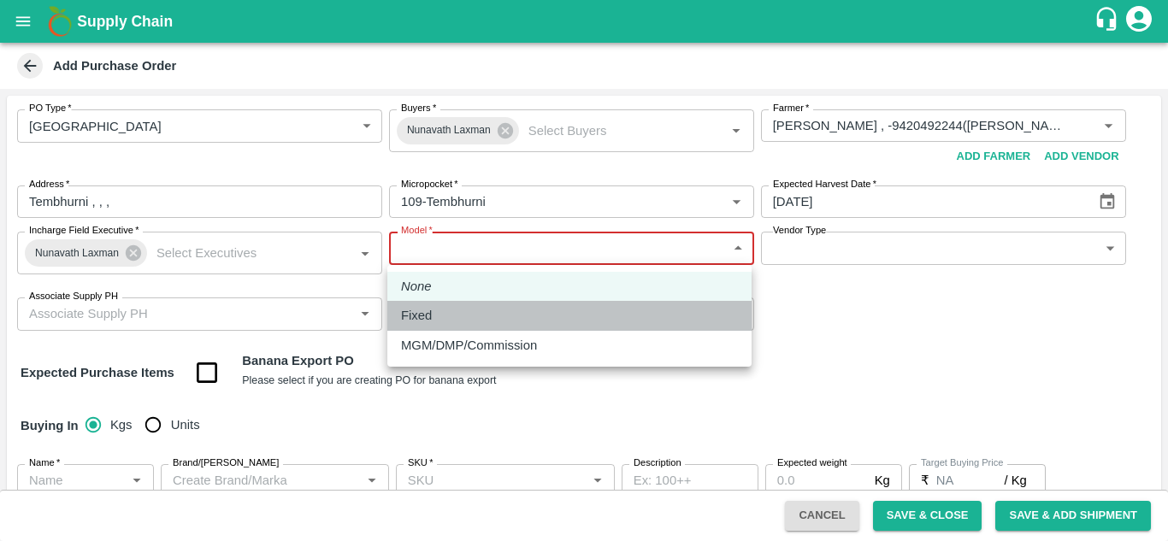
click at [416, 309] on p "Fixed" at bounding box center [416, 315] width 31 height 19
type input "Fixed"
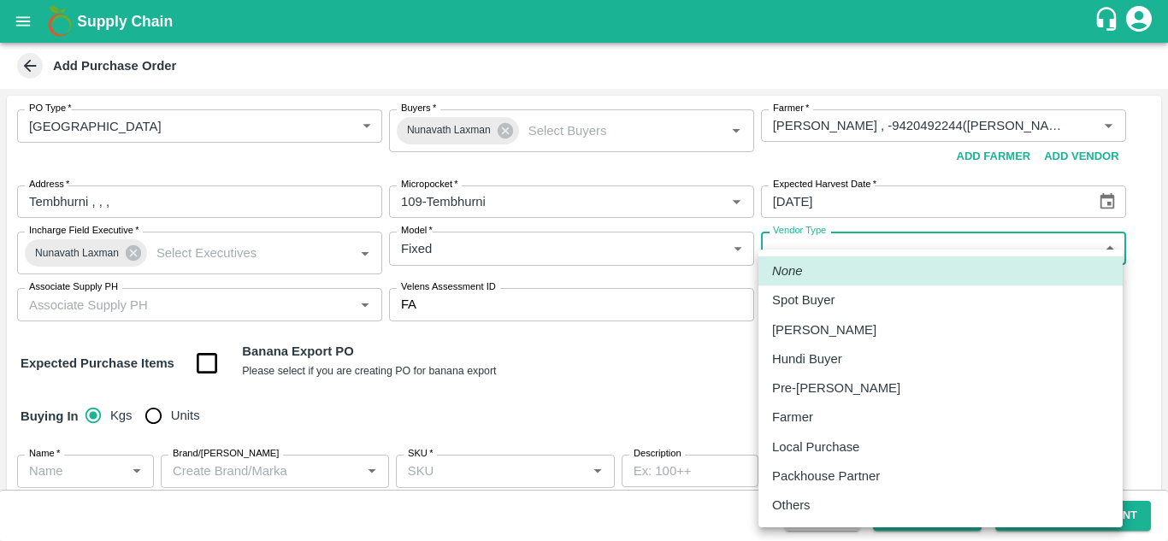
click at [952, 257] on body "Supply Chain Add Purchase Order PO Type   * Farm Gate 1 PO Type Buyers   * Nuna…" at bounding box center [584, 270] width 1168 height 541
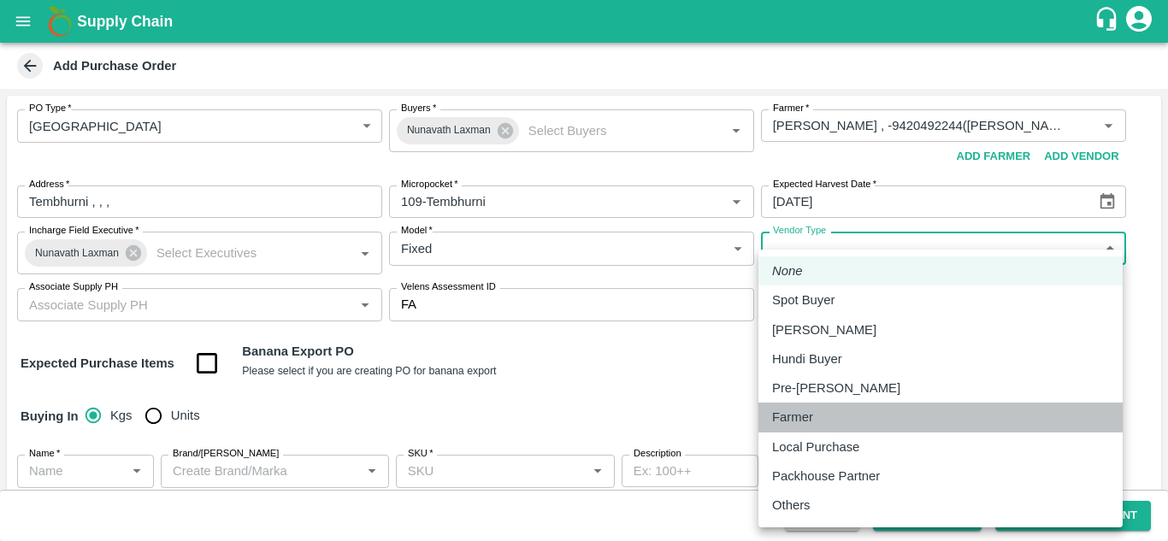
click at [810, 426] on p "Farmer" at bounding box center [792, 417] width 41 height 19
type input "FARMER"
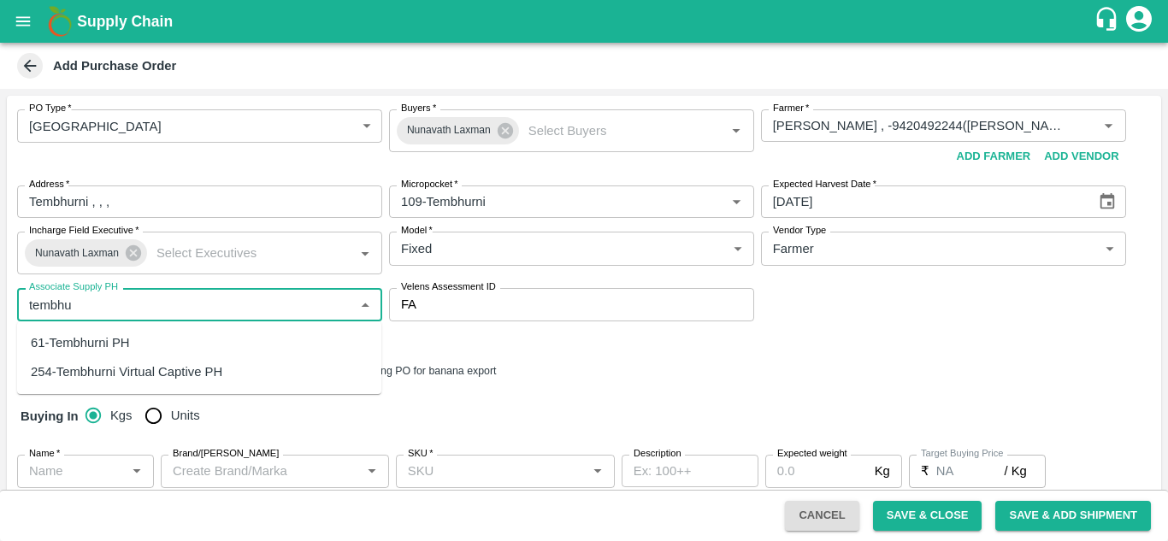
click at [106, 342] on div "61-Tembhurni PH" at bounding box center [80, 343] width 99 height 19
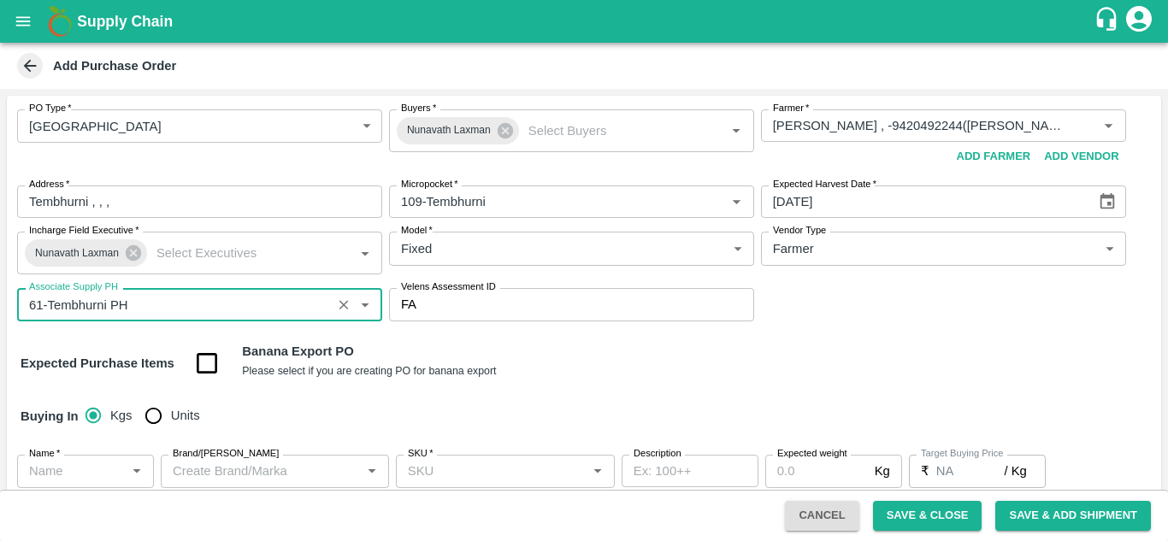
type input "61-Tembhurni PH"
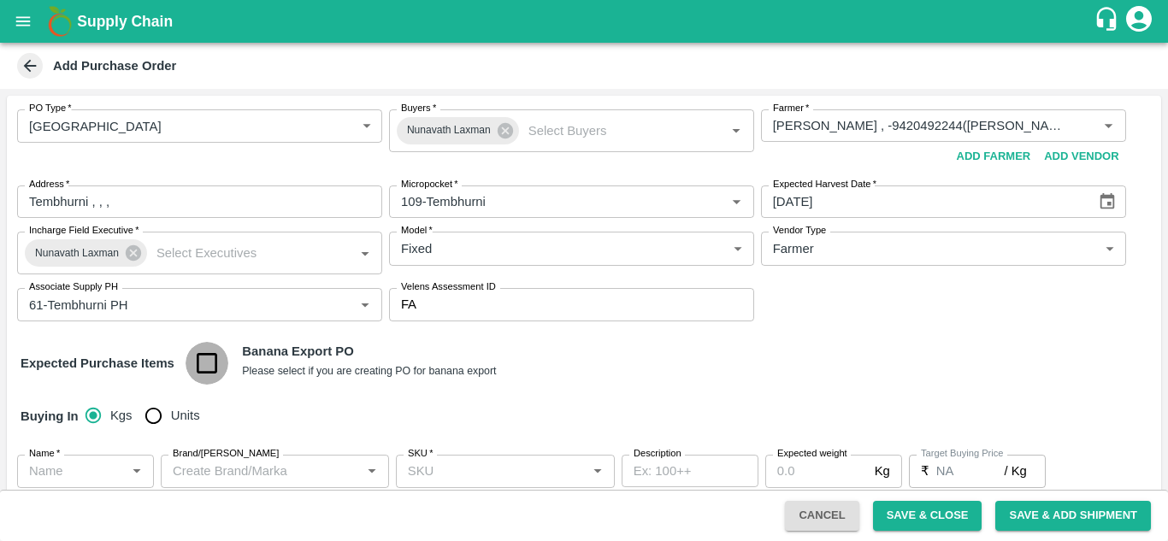
click at [210, 366] on input "checkbox" at bounding box center [208, 364] width 44 height 44
checkbox input "true"
type input "Banana Export"
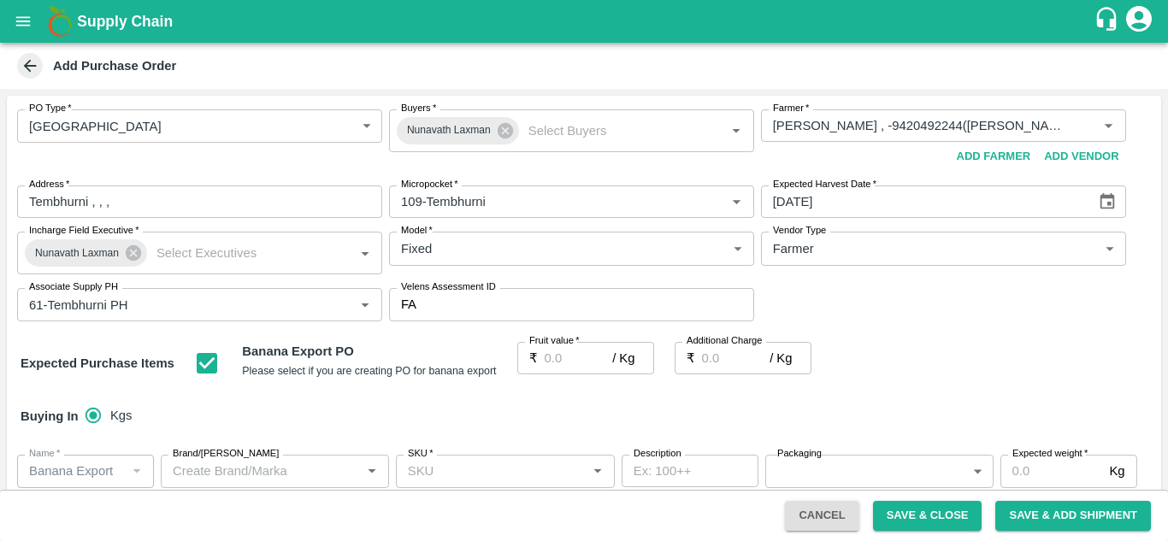
click at [547, 359] on input "Fruit value   *" at bounding box center [579, 358] width 68 height 33
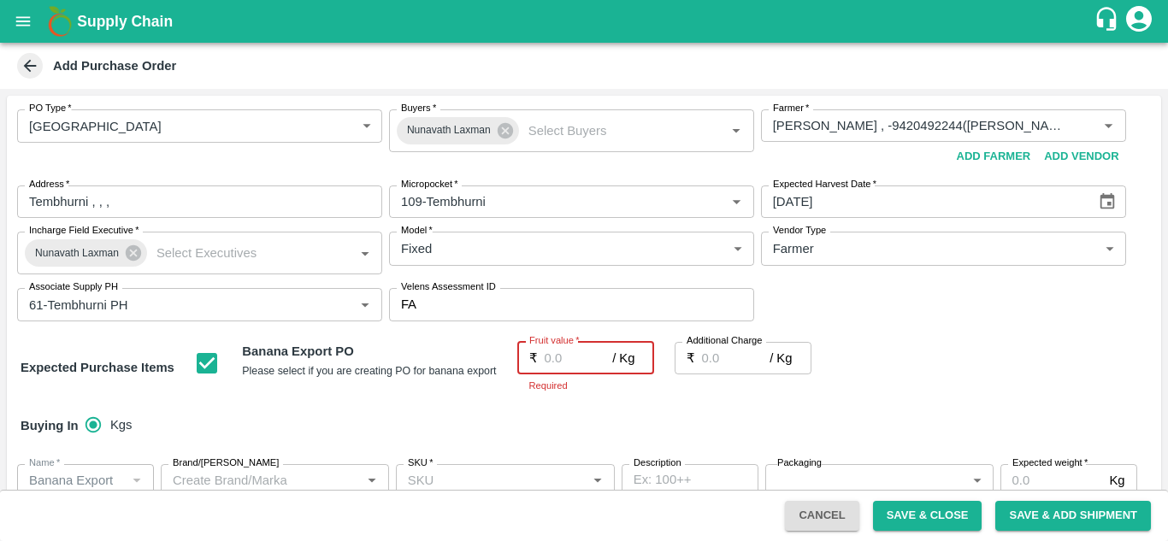
type input "2"
type input "26"
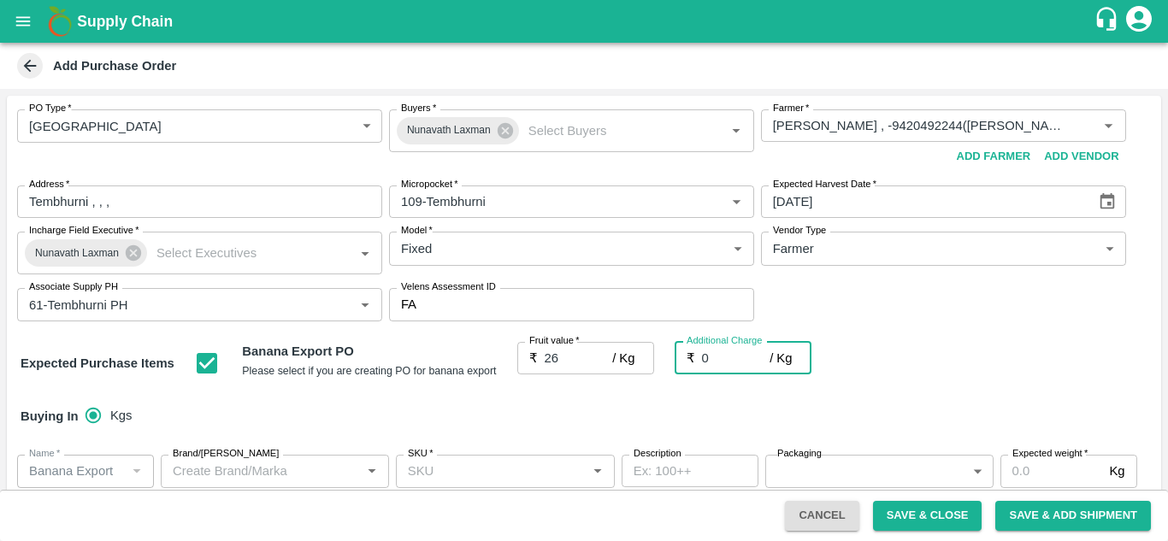
type input "0"
click at [306, 412] on div "Buying In Kgs" at bounding box center [584, 417] width 1155 height 50
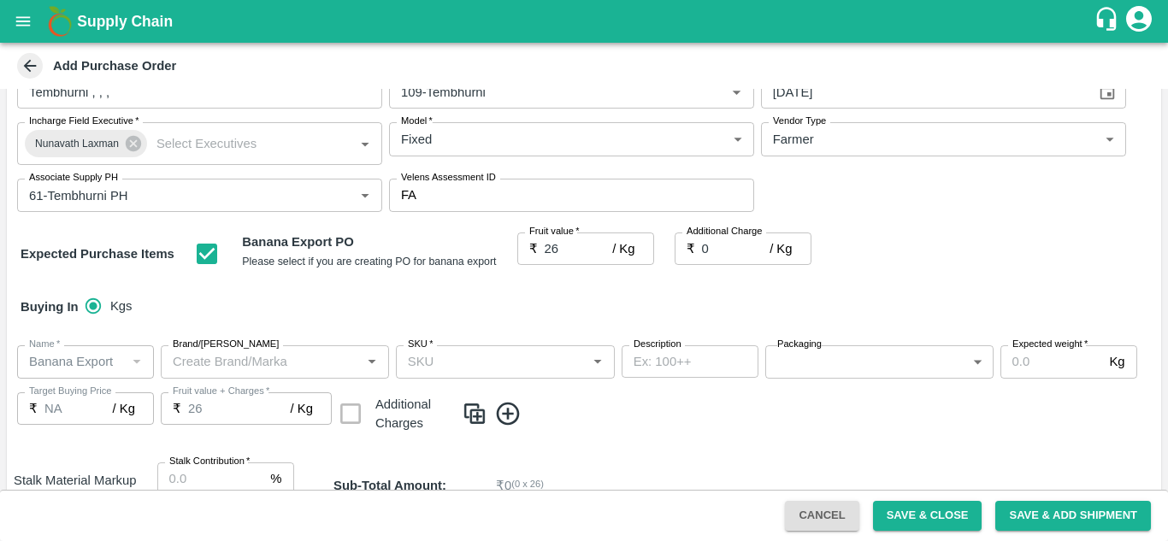
scroll to position [110, 0]
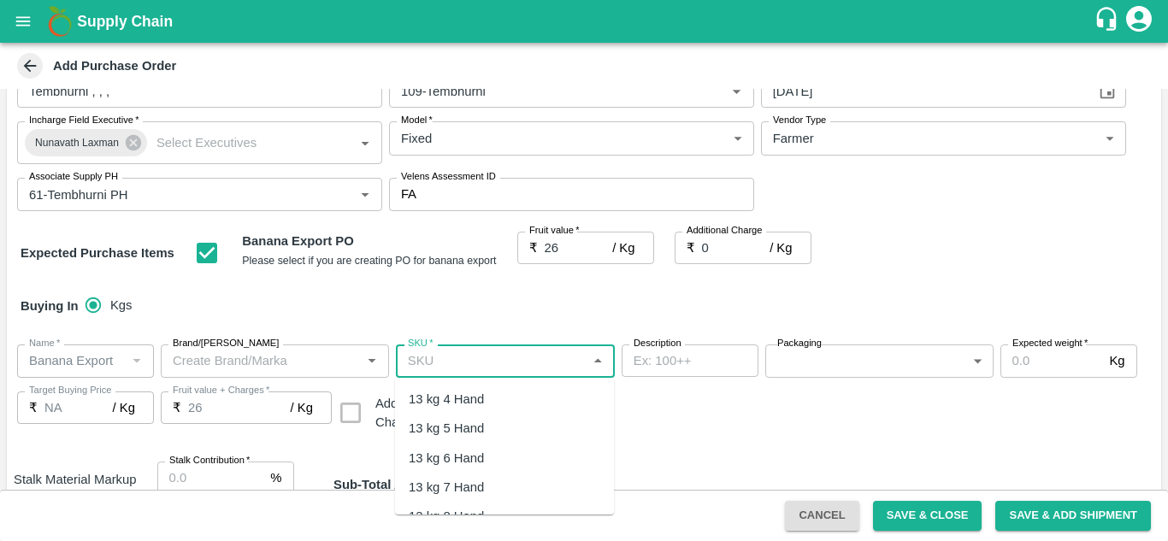
click at [450, 362] on input "SKU   *" at bounding box center [491, 361] width 180 height 22
type input "m n"
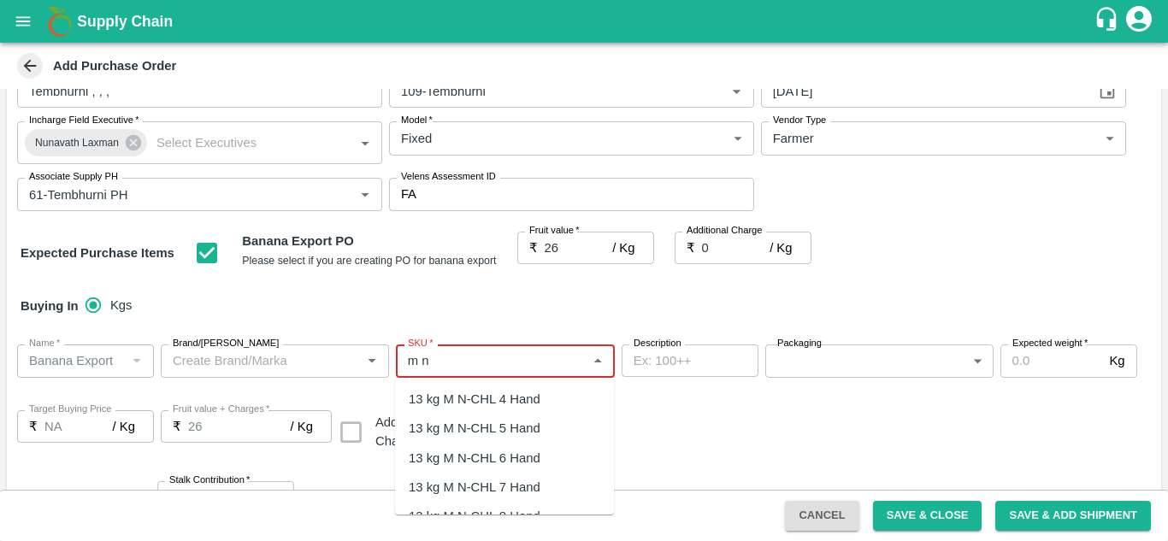
click at [464, 391] on div "13 kg M N-CHL 4 Hand" at bounding box center [475, 399] width 132 height 19
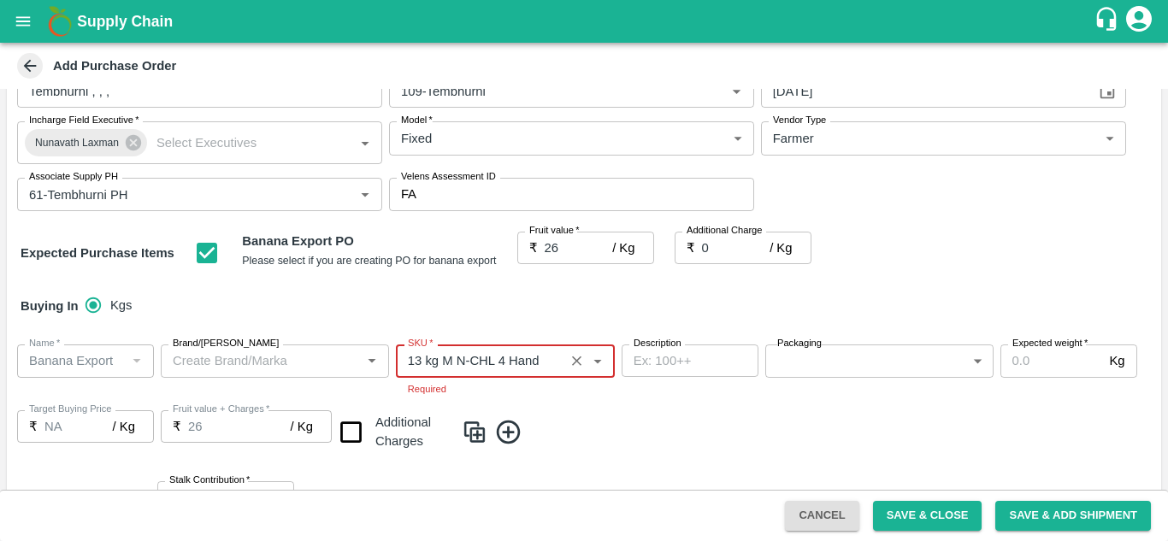
type input "13 kg M N-CHL 4 Hand"
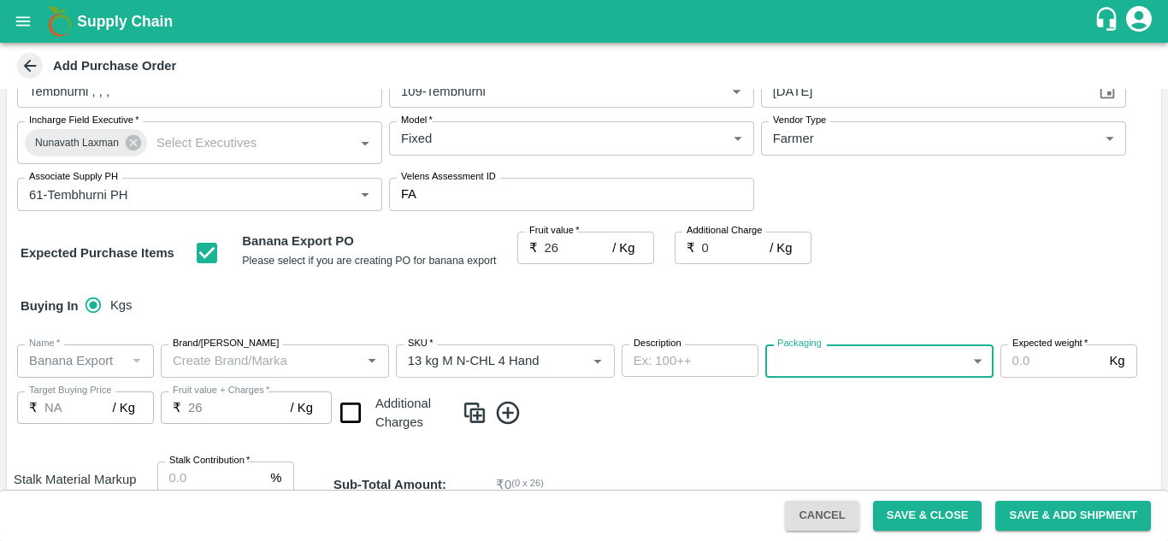
click at [837, 378] on div "Name   * Name   * Brand/Marka Brand/Marka SKU   * SKU   * Description x Descrip…" at bounding box center [584, 389] width 1155 height 117
click at [876, 356] on body "Supply Chain Add Purchase Order PO Type   * Farm Gate 1 PO Type Buyers   * Nuna…" at bounding box center [584, 270] width 1168 height 541
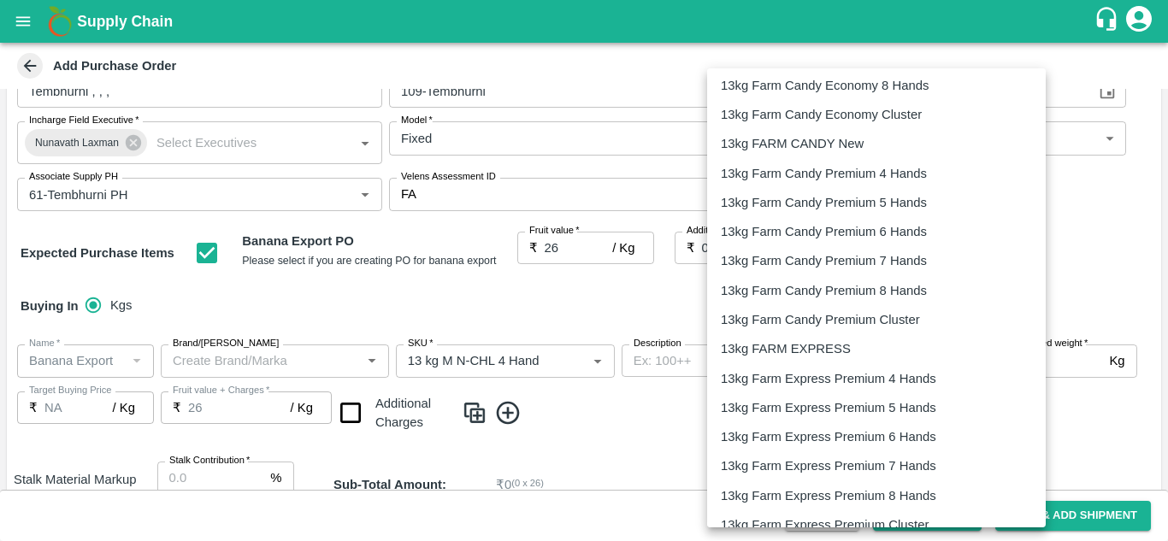
scroll to position [507, 0]
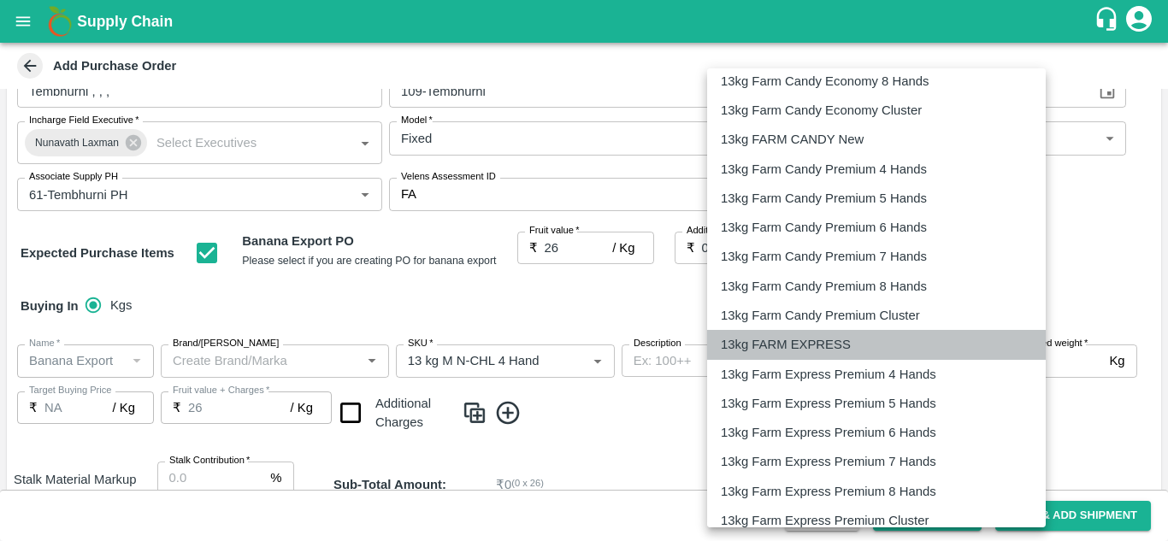
click at [795, 340] on p "13kg FARM EXPRESS" at bounding box center [786, 344] width 130 height 19
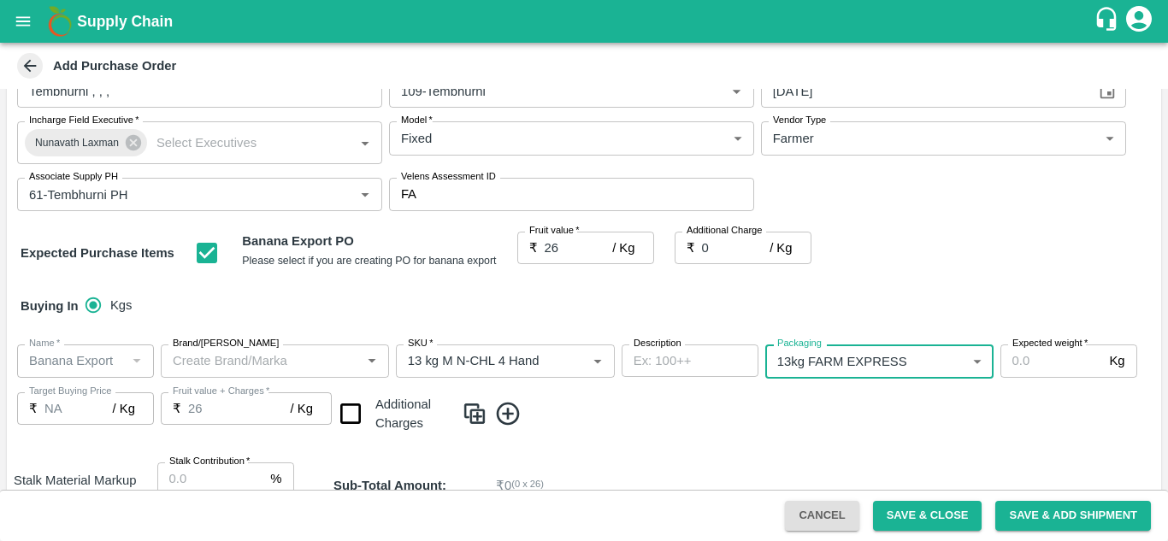
type input "468"
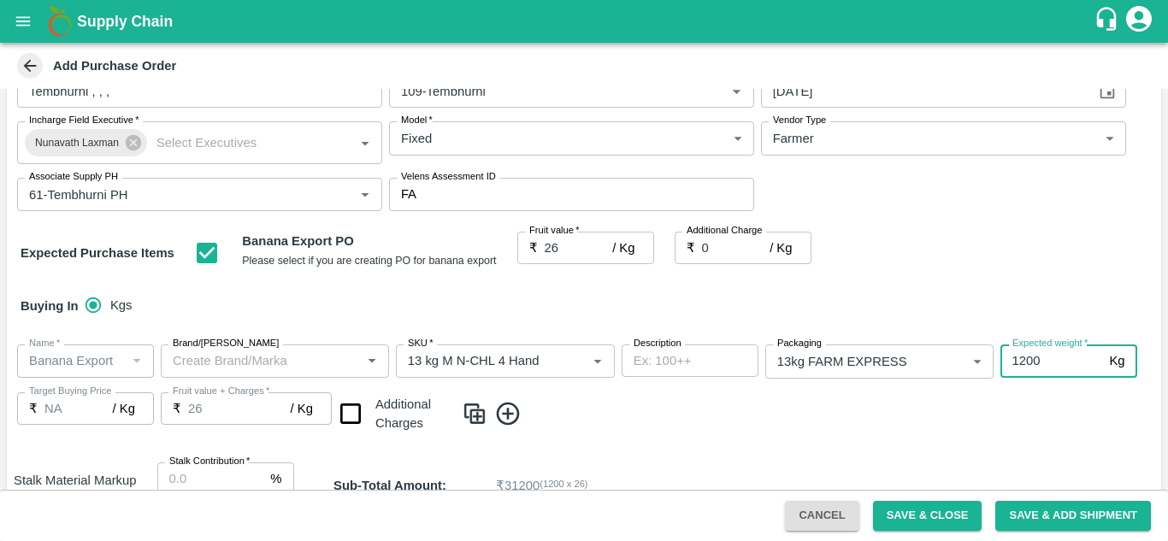
type input "1200"
click at [353, 413] on input "checkbox" at bounding box center [351, 415] width 44 height 44
checkbox input "true"
click at [505, 417] on icon at bounding box center [508, 414] width 28 height 28
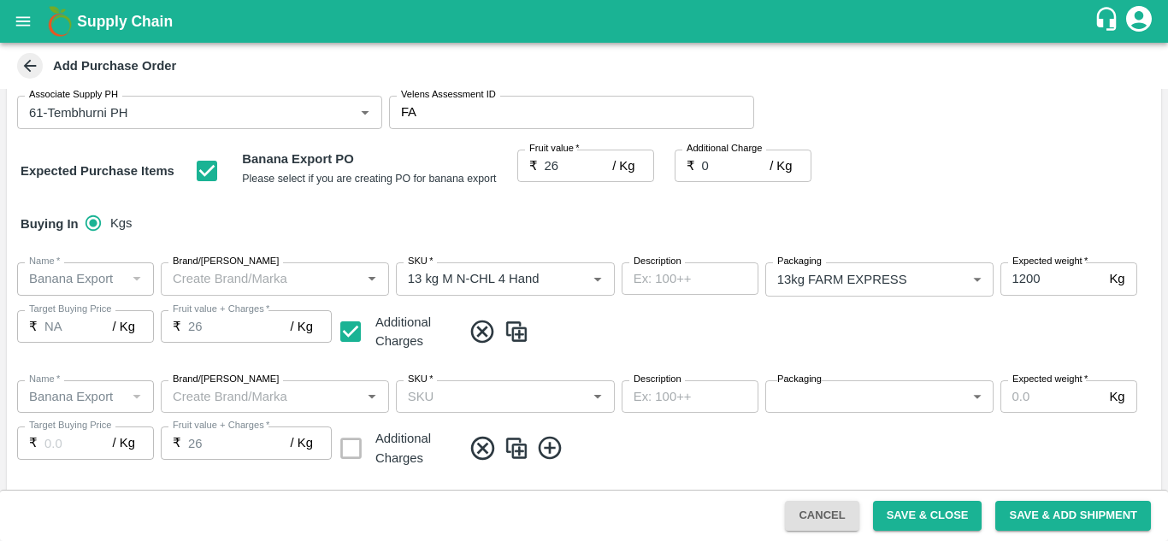
scroll to position [233, 0]
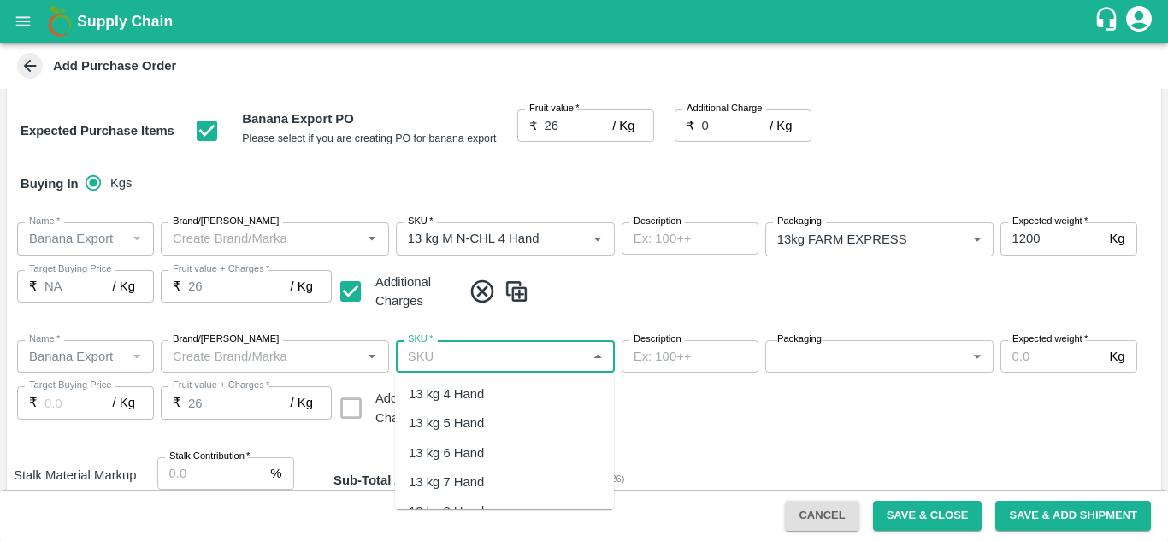
click at [417, 357] on input "SKU   *" at bounding box center [491, 357] width 180 height 22
click at [510, 426] on div "13 kg M N-CHL 5 Hand" at bounding box center [475, 423] width 132 height 19
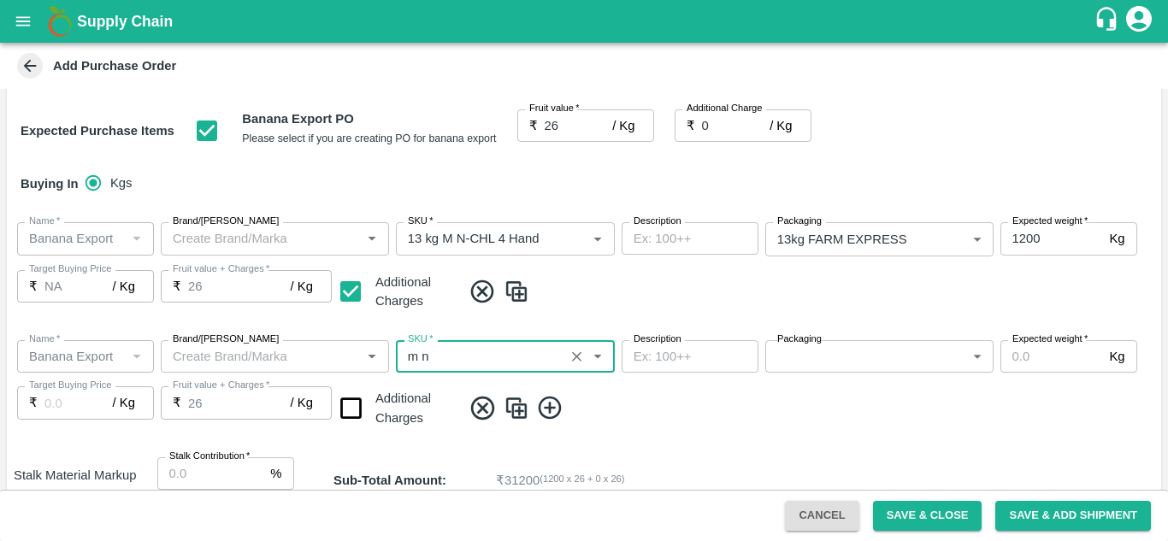
type input "13 kg M N-CHL 5 Hand"
type input "NA"
type input "13 kg M N-CHL 5 Hand"
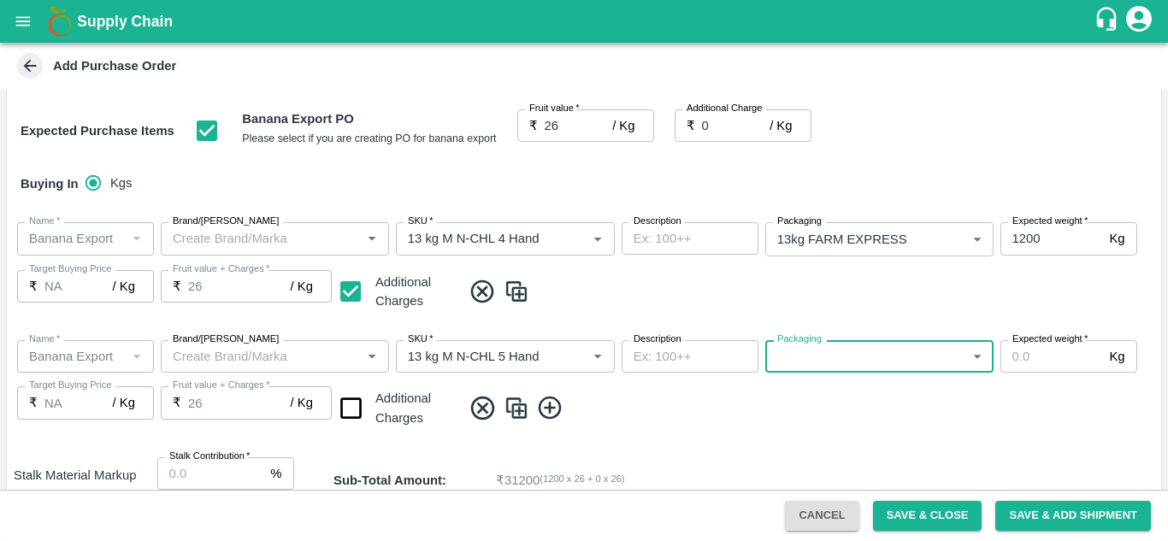
click at [859, 361] on body "Supply Chain Add Purchase Order PO Type   * Farm Gate 1 PO Type Buyers   * Nuna…" at bounding box center [584, 270] width 1168 height 541
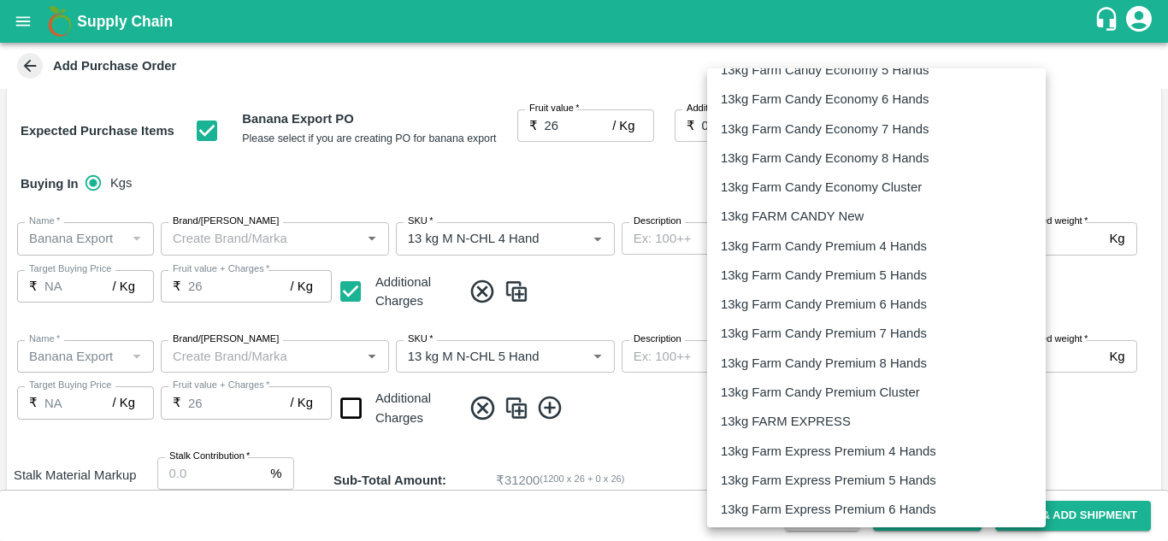
scroll to position [469, 0]
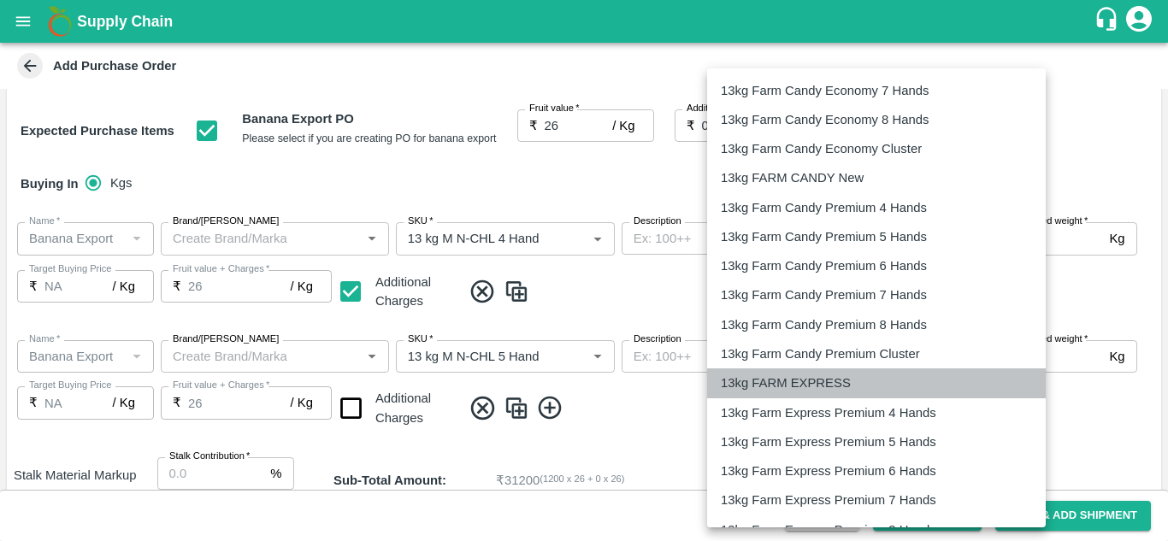
click at [796, 381] on p "13kg FARM EXPRESS" at bounding box center [786, 383] width 130 height 19
type input "468"
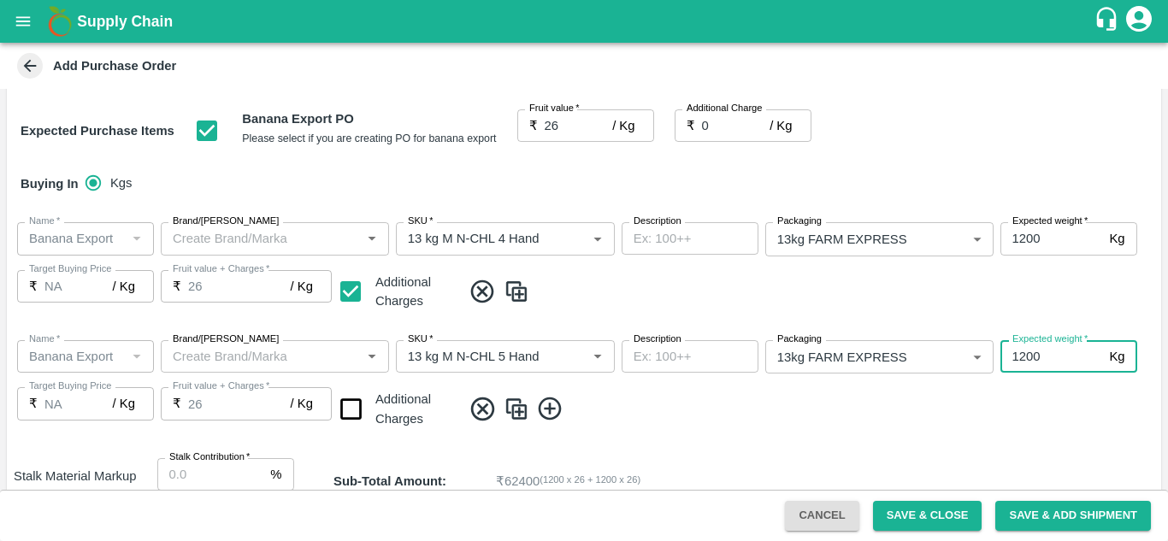
type input "1200"
click at [645, 396] on span at bounding box center [808, 409] width 693 height 28
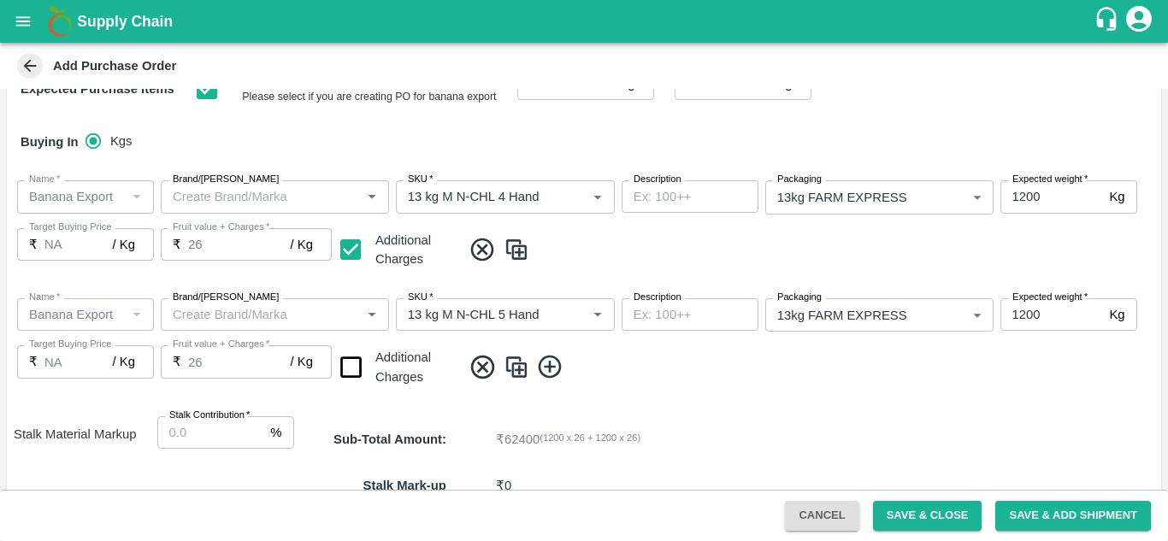
scroll to position [295, 0]
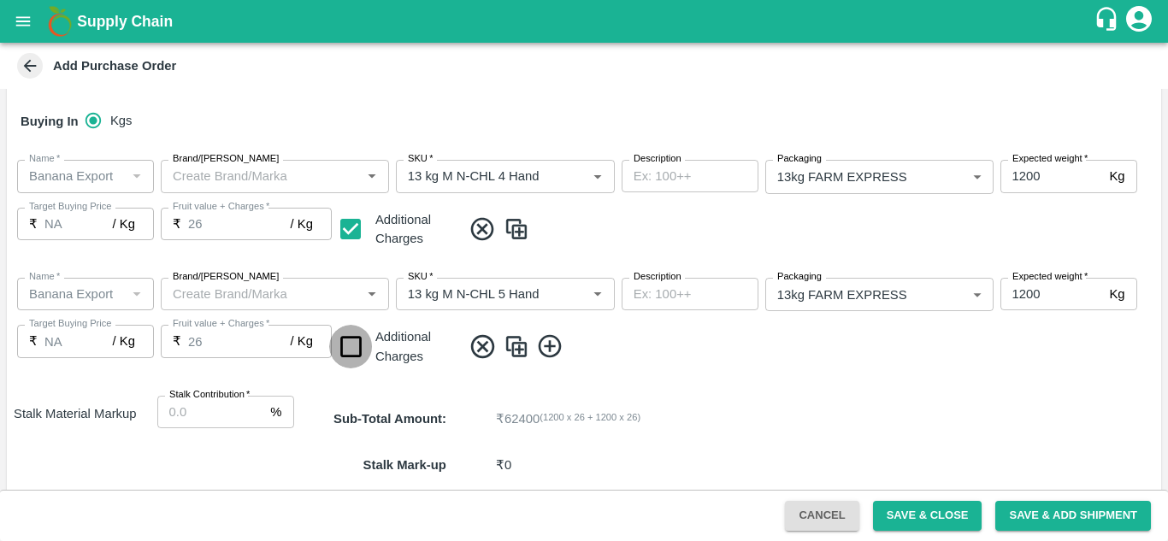
click at [354, 349] on input "checkbox" at bounding box center [351, 347] width 44 height 44
checkbox input "true"
click at [547, 346] on icon at bounding box center [550, 347] width 28 height 28
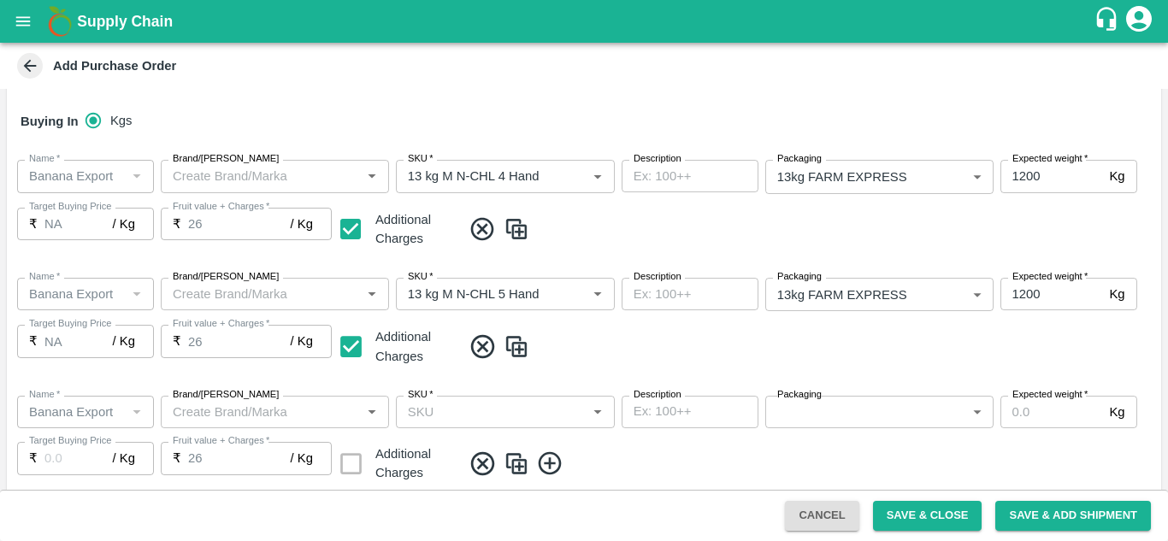
scroll to position [378, 0]
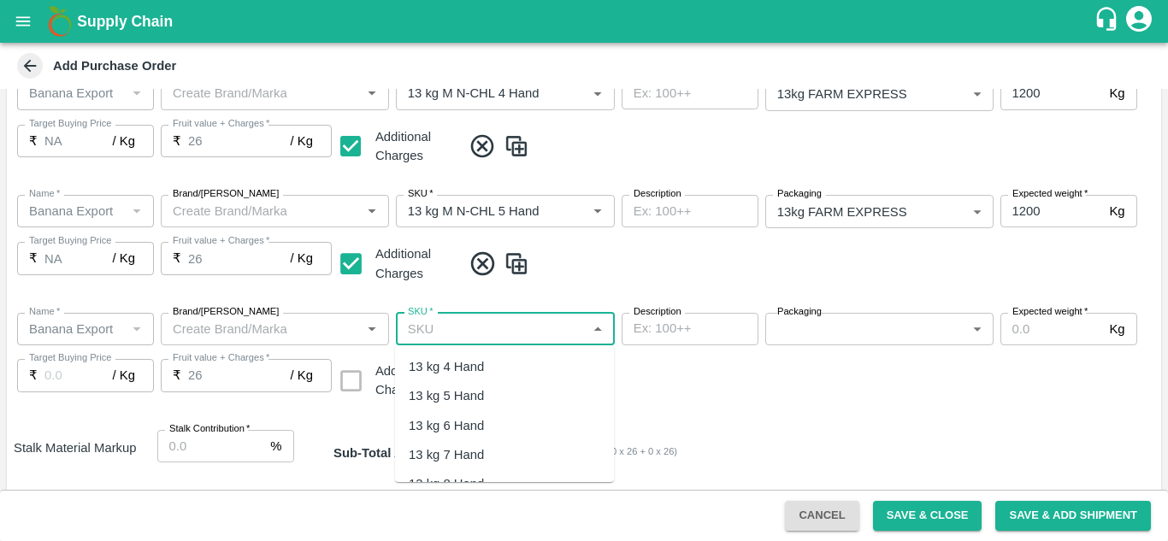
click at [460, 338] on input "SKU   *" at bounding box center [491, 329] width 180 height 22
click at [503, 421] on div "13 kg M N-CHL 6 Hand" at bounding box center [475, 426] width 132 height 19
type input "13 kg M N-CHL 6 Hand"
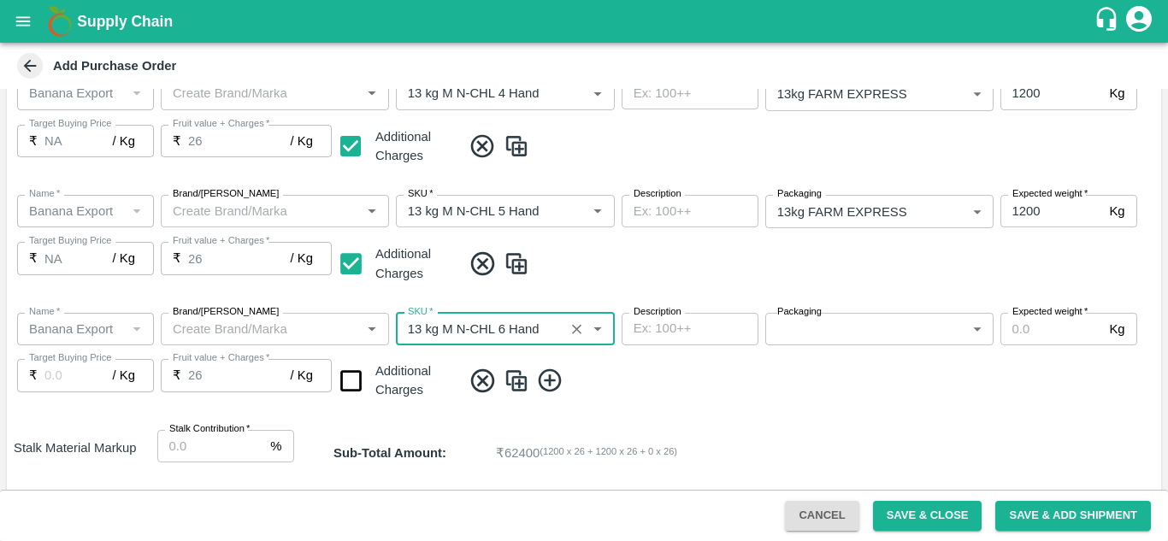
type input "NA"
type input "13 kg M N-CHL 6 Hand"
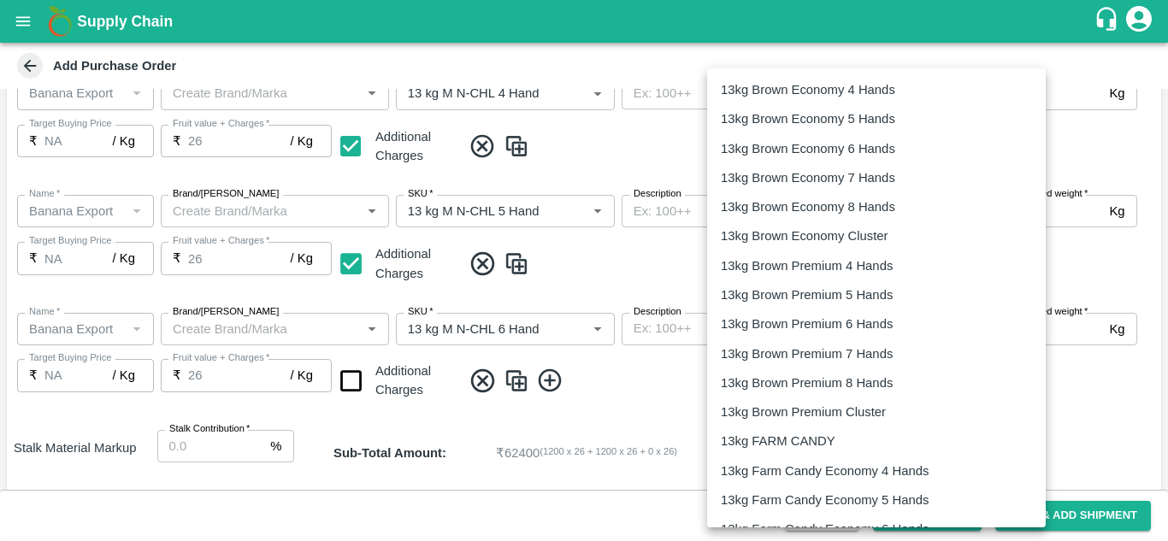
click at [661, 374] on div at bounding box center [584, 270] width 1168 height 541
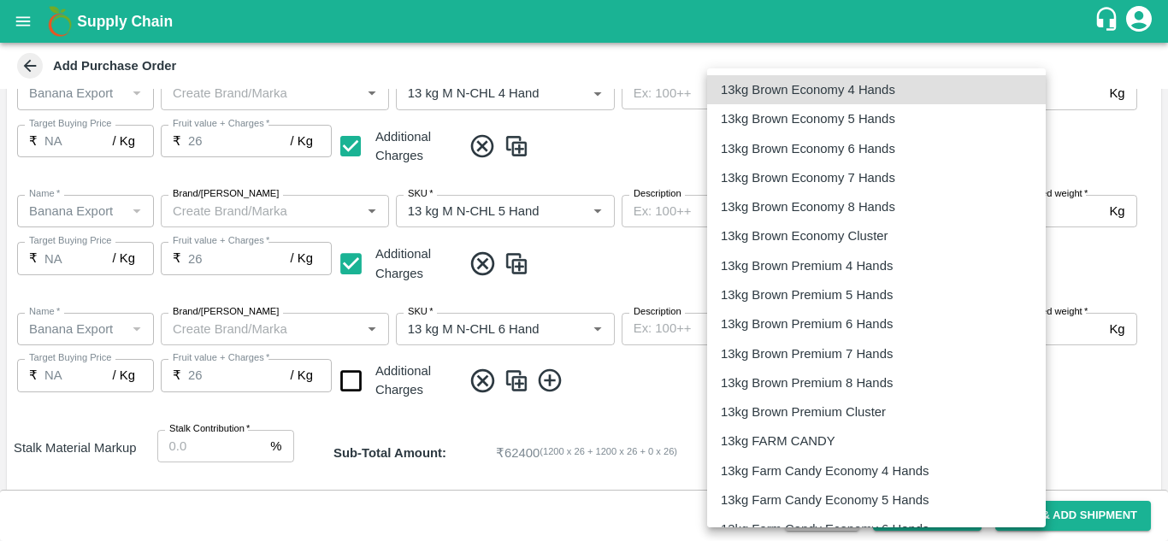
click at [789, 326] on body "Supply Chain Add Purchase Order PO Type   * Farm Gate 1 PO Type Buyers   * Nuna…" at bounding box center [584, 270] width 1168 height 541
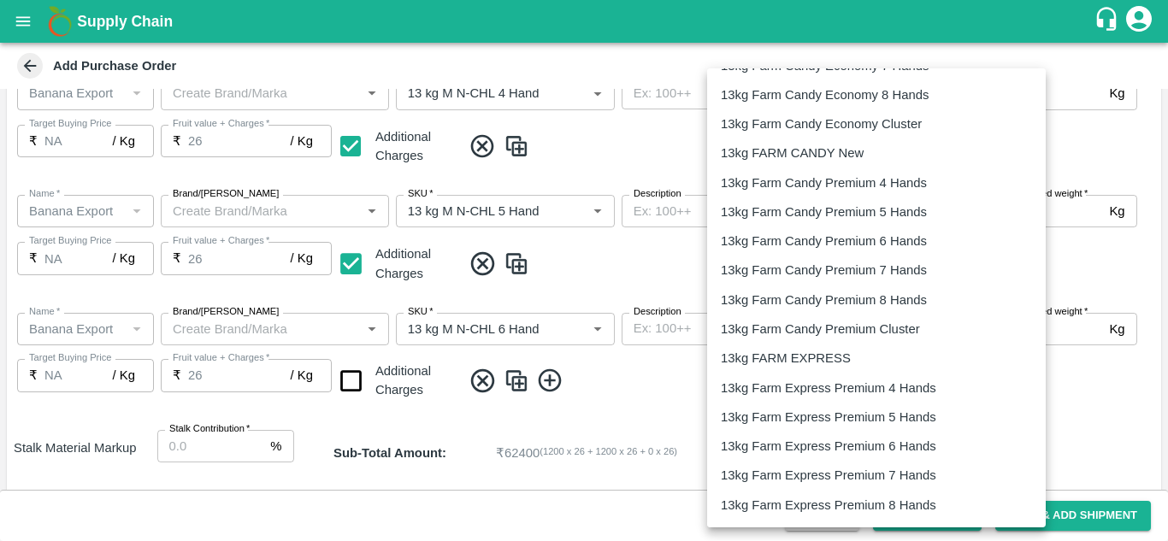
scroll to position [506, 0]
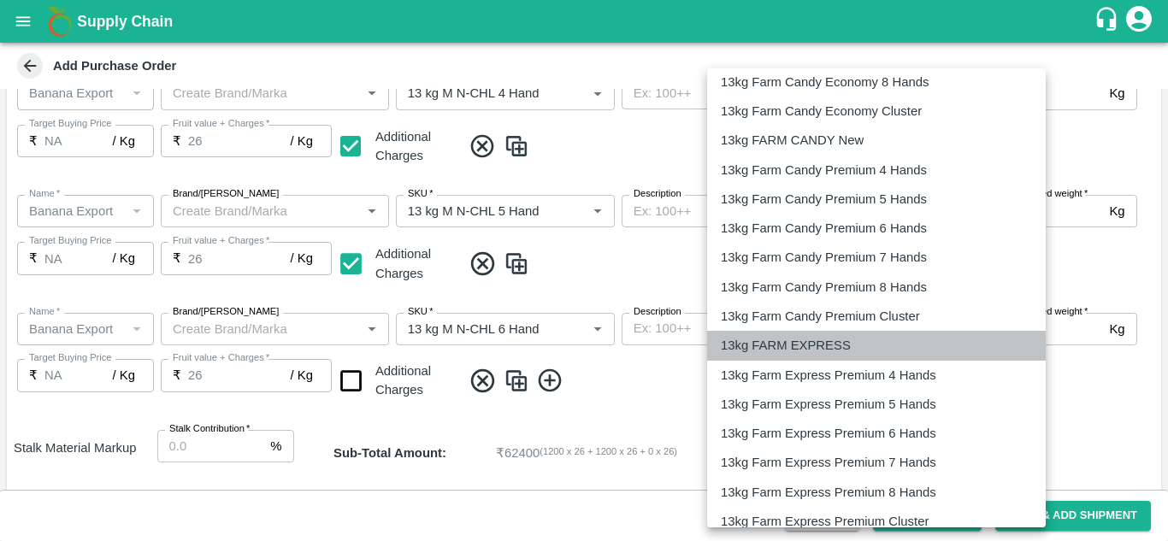
click at [822, 340] on p "13kg FARM EXPRESS" at bounding box center [786, 345] width 130 height 19
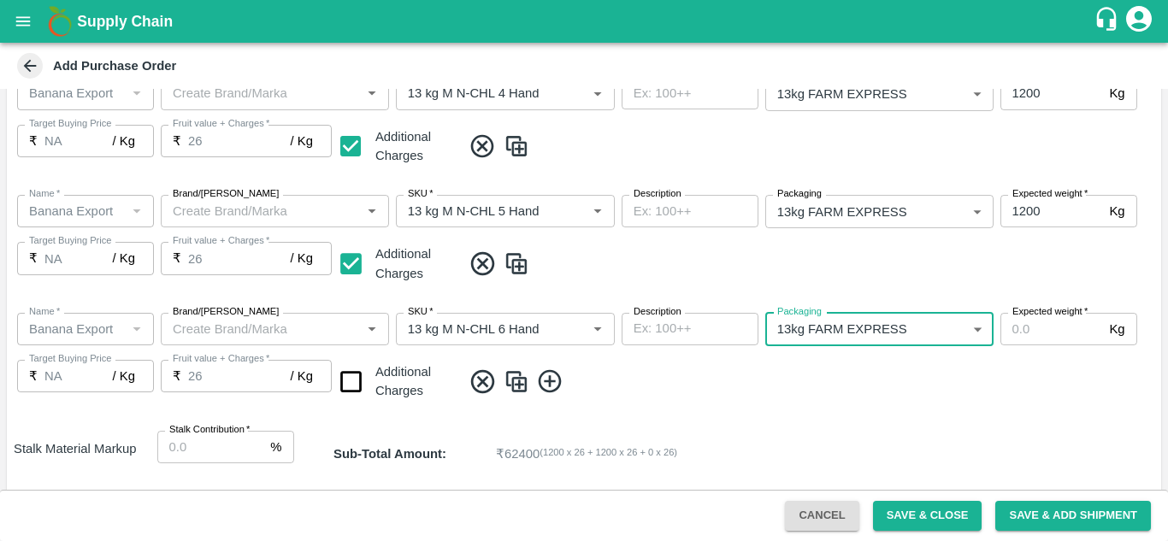
type input "468"
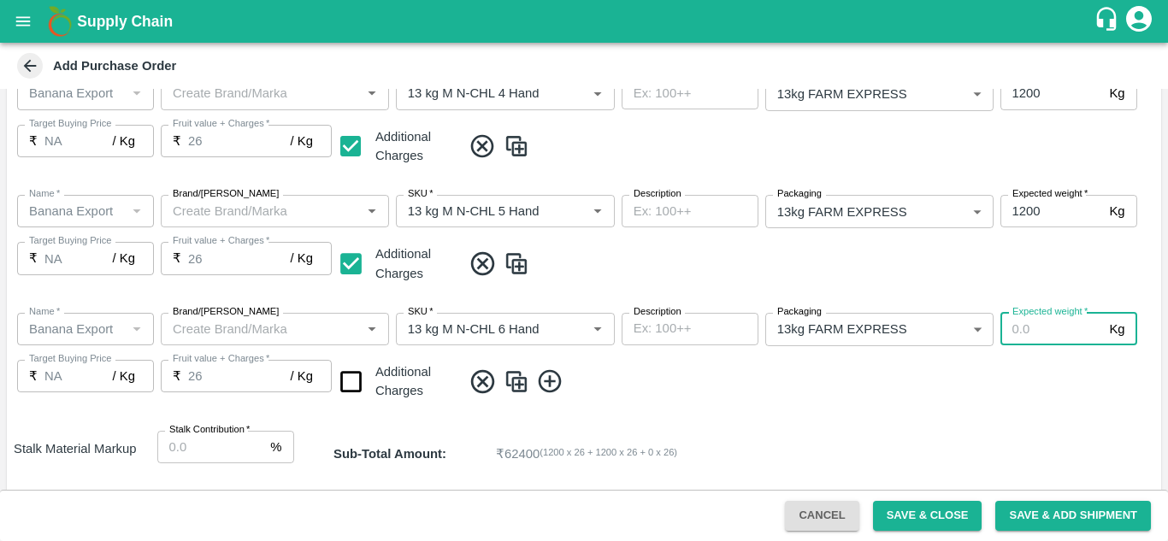
click at [1021, 322] on input "Expected weight   *" at bounding box center [1052, 329] width 103 height 33
type input "1200"
click at [756, 399] on div "Name   * Name   * Brand/Marka Brand/Marka SKU   * SKU   * Description x Descrip…" at bounding box center [584, 358] width 1155 height 118
click at [351, 381] on input "checkbox" at bounding box center [351, 382] width 44 height 44
checkbox input "true"
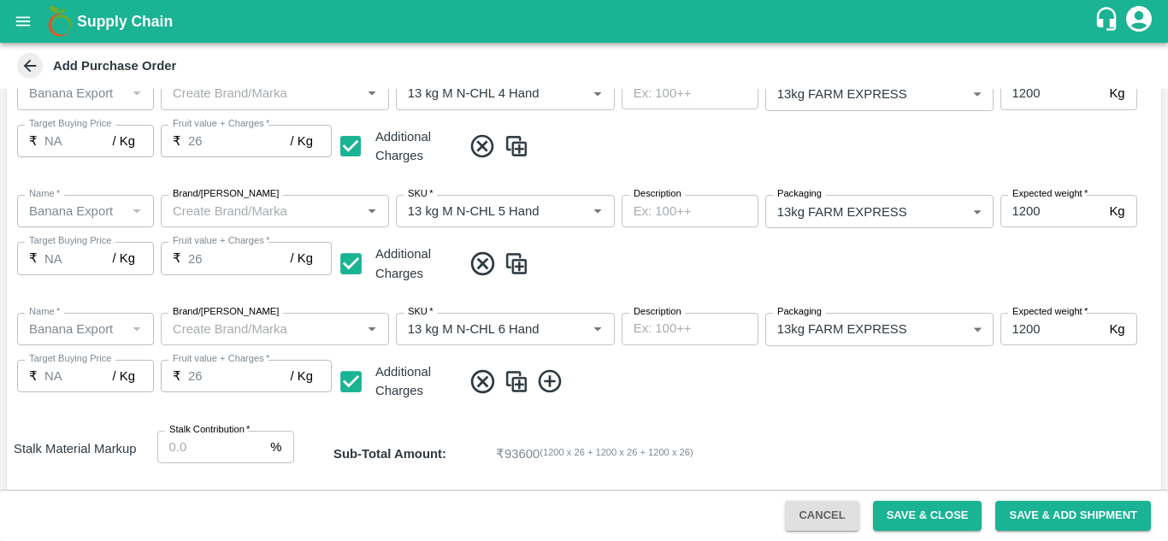
click at [549, 377] on icon at bounding box center [549, 381] width 23 height 23
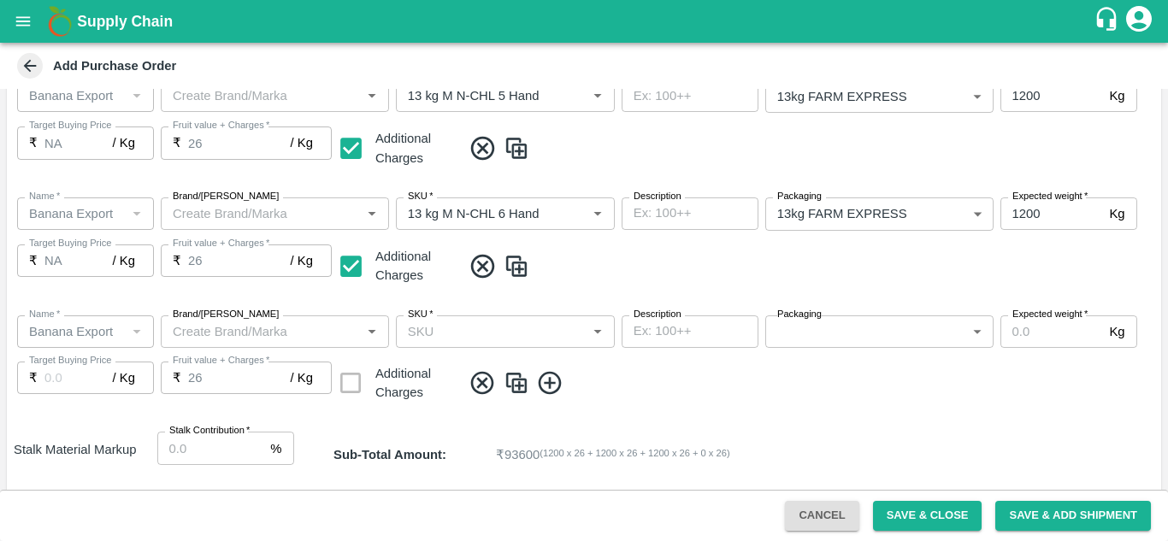
scroll to position [496, 0]
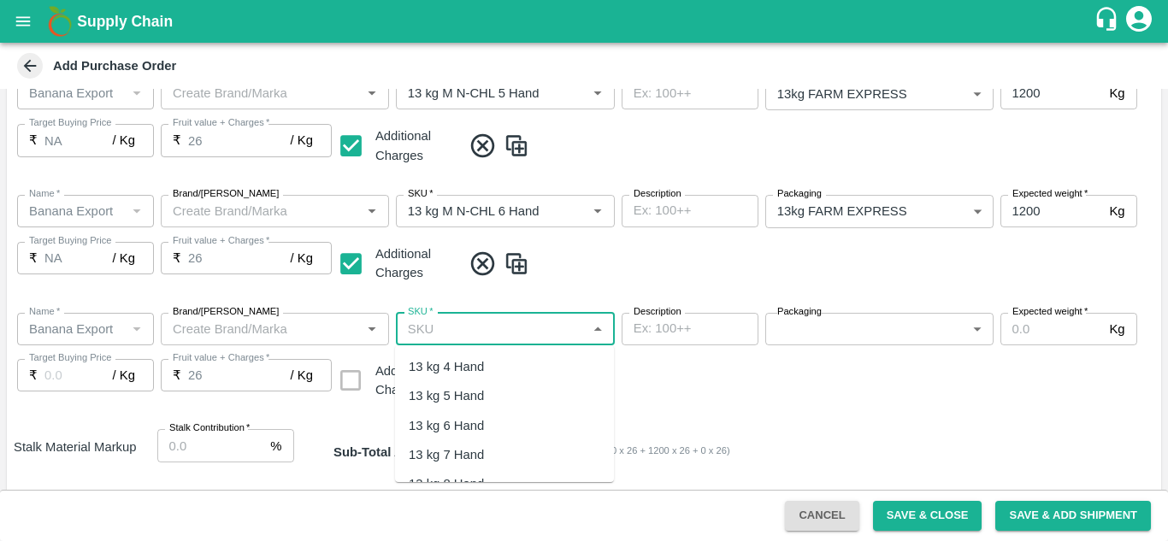
click at [424, 326] on input "SKU   *" at bounding box center [491, 329] width 180 height 22
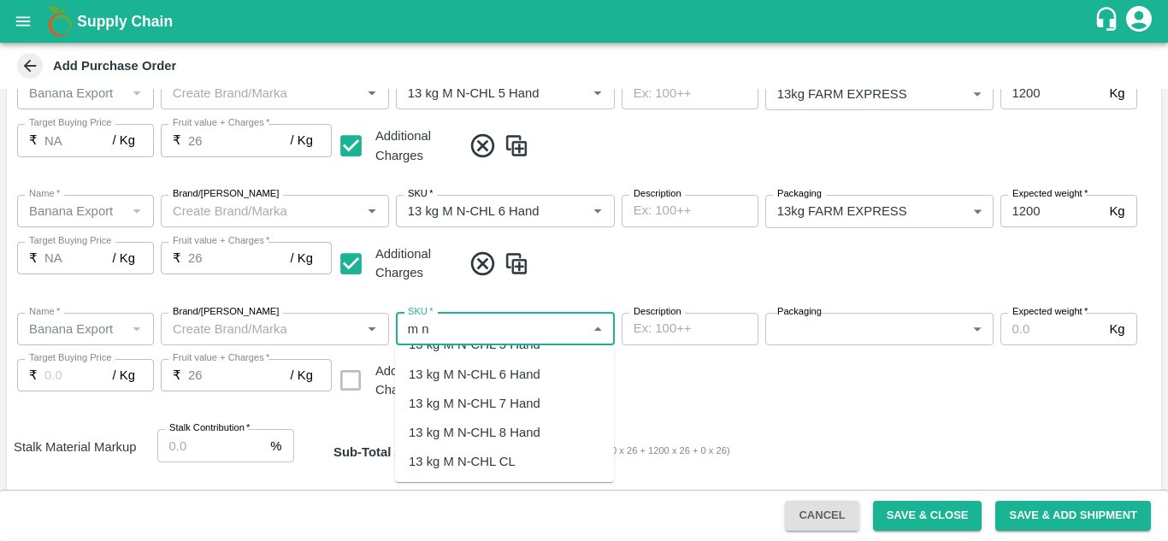
scroll to position [85, 0]
click at [515, 402] on div "13 kg M N-CHL 8 Hand" at bounding box center [475, 399] width 132 height 19
type input "13 kg M N-CHL 8 Hand"
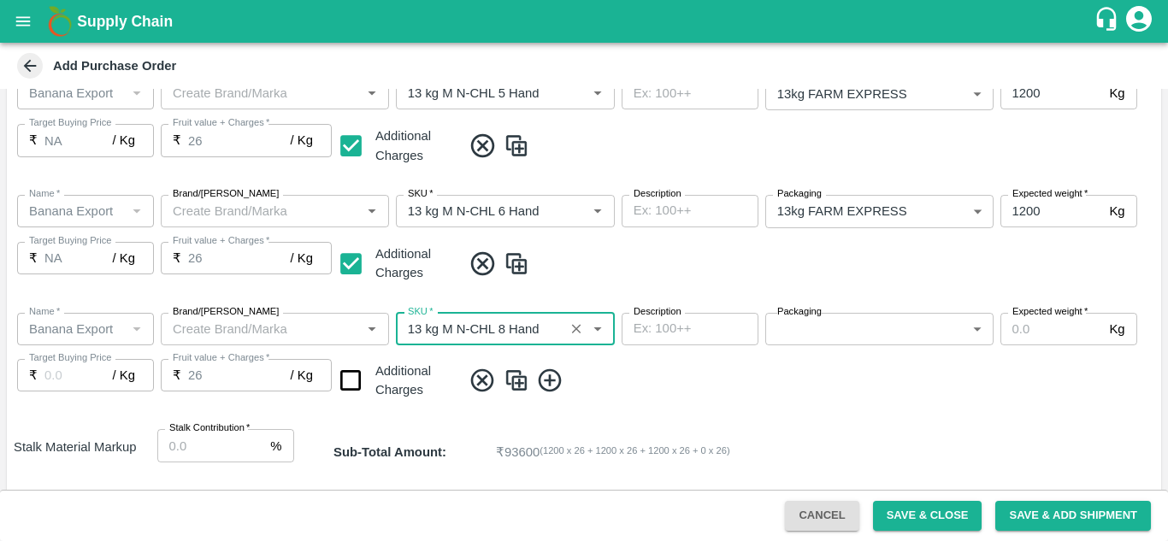
type input "NA"
type input "13 kg M N-CHL 8 Hand"
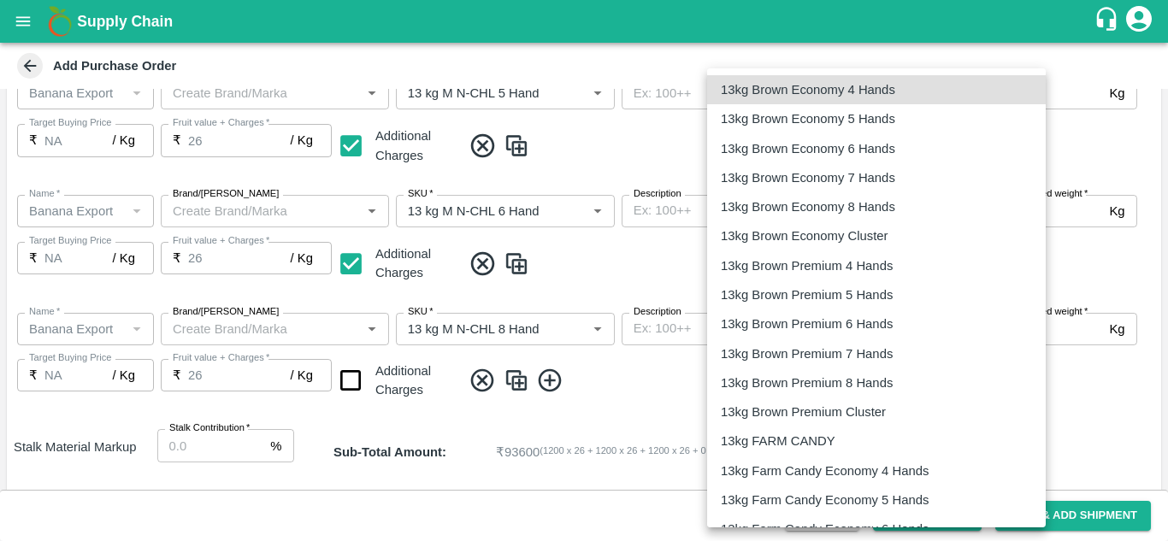
click at [951, 336] on body "Supply Chain Add Purchase Order PO Type   * Farm Gate 1 PO Type Buyers   * Nuna…" at bounding box center [584, 270] width 1168 height 541
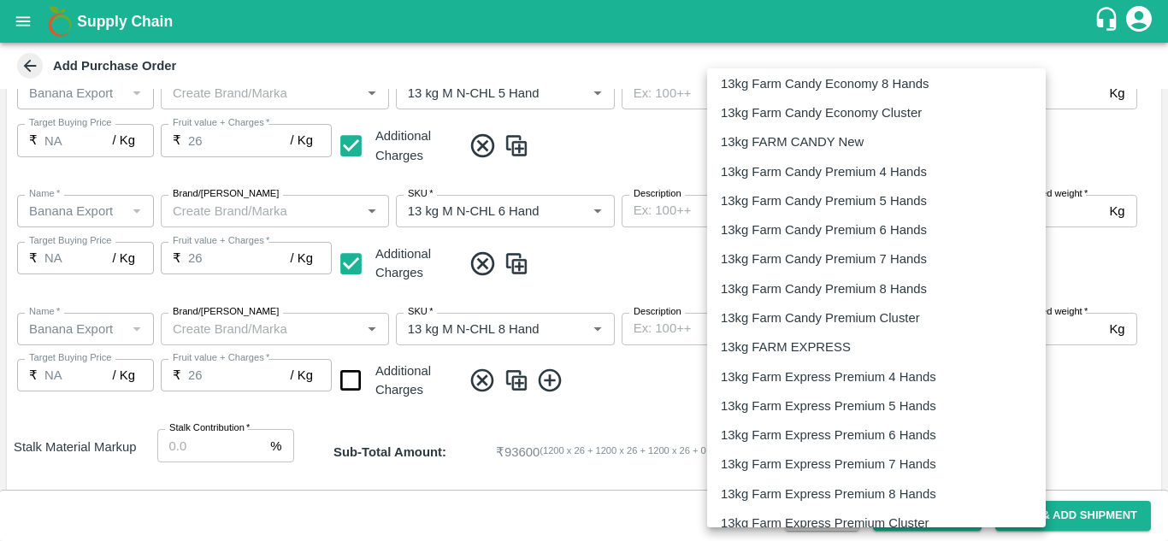
scroll to position [506, 0]
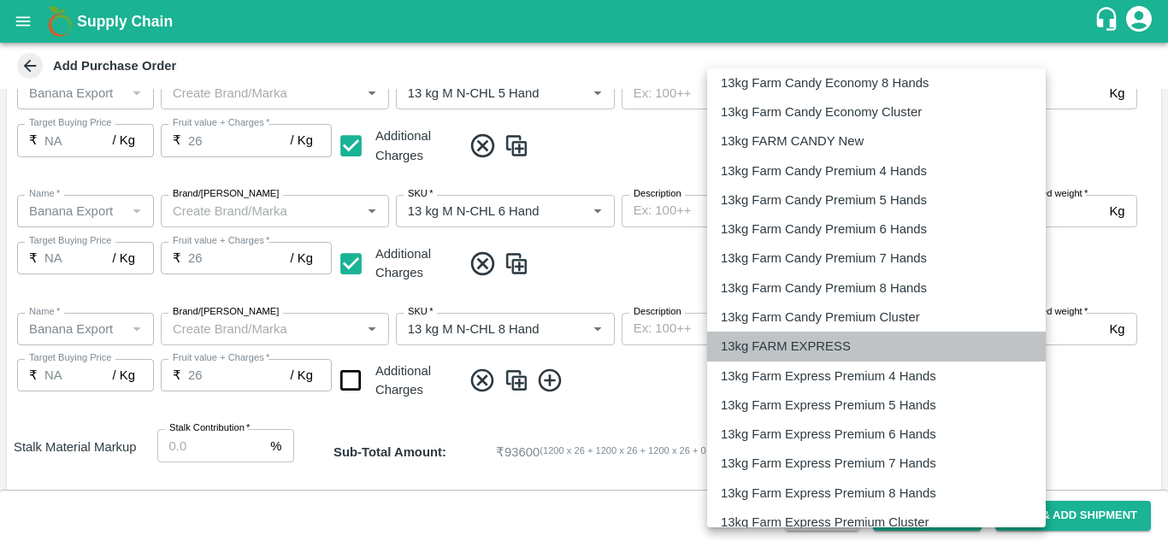
click at [785, 341] on p "13kg FARM EXPRESS" at bounding box center [786, 346] width 130 height 19
type input "468"
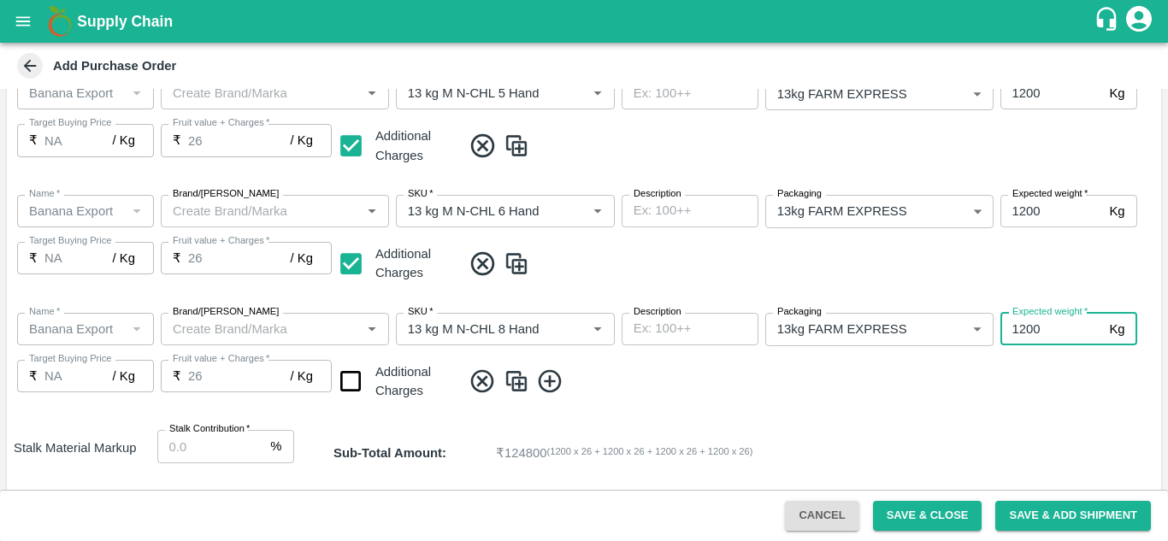
type input "1200"
click at [740, 379] on span at bounding box center [808, 382] width 693 height 28
click at [351, 381] on input "checkbox" at bounding box center [351, 382] width 44 height 44
checkbox input "true"
click at [553, 381] on icon at bounding box center [549, 381] width 23 height 23
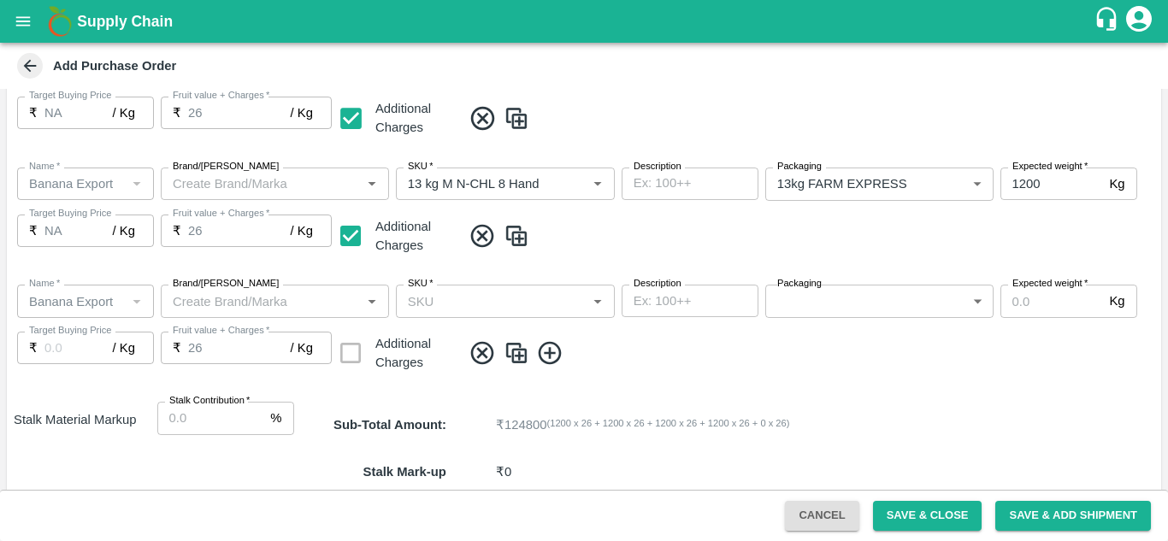
scroll to position [697, 0]
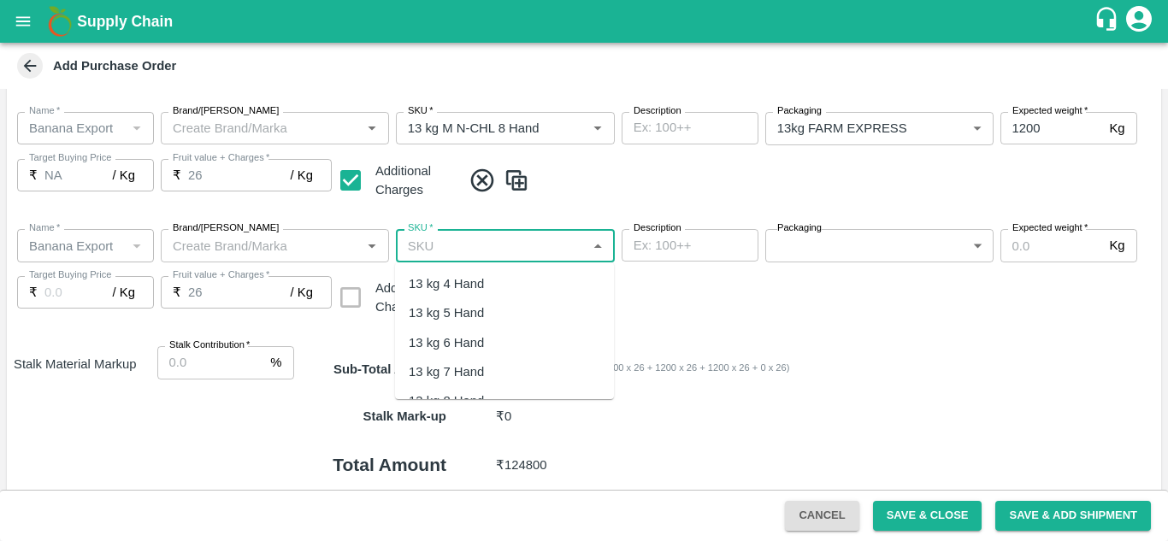
click at [445, 243] on input "SKU   *" at bounding box center [491, 245] width 180 height 22
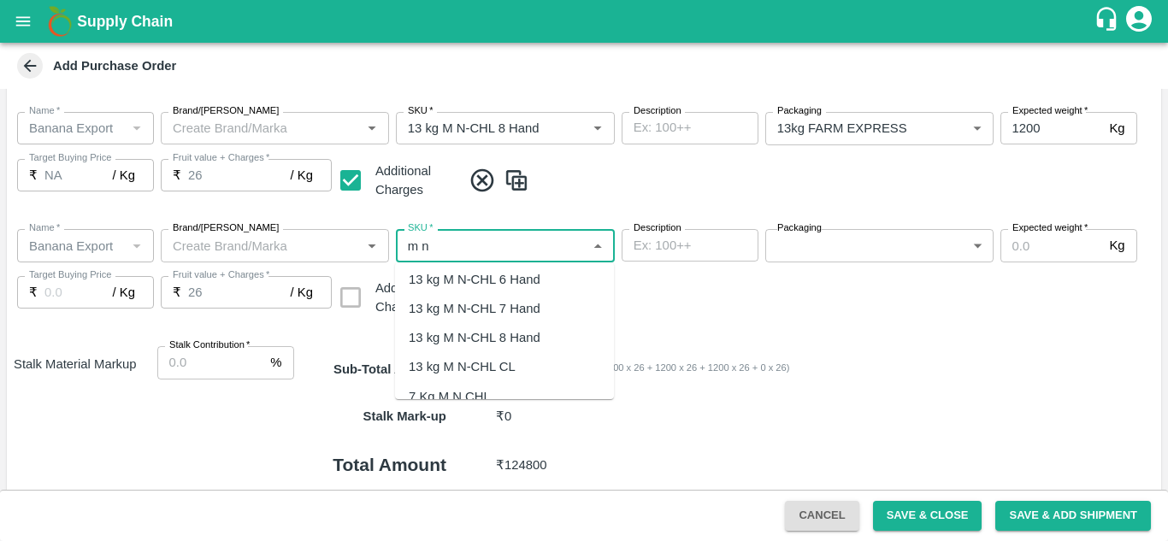
scroll to position [64, 0]
click at [492, 366] on div "13 kg M N-CHL CL" at bounding box center [462, 366] width 107 height 19
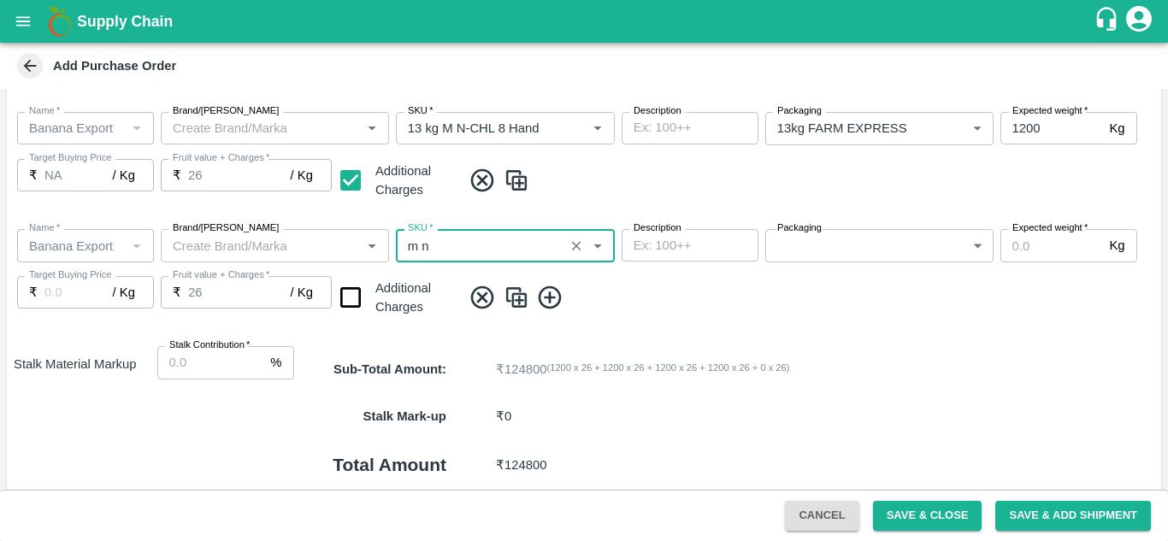
type input "13 kg M N-CHL CL"
type input "NA"
type input "13 kg M N-CHL CL"
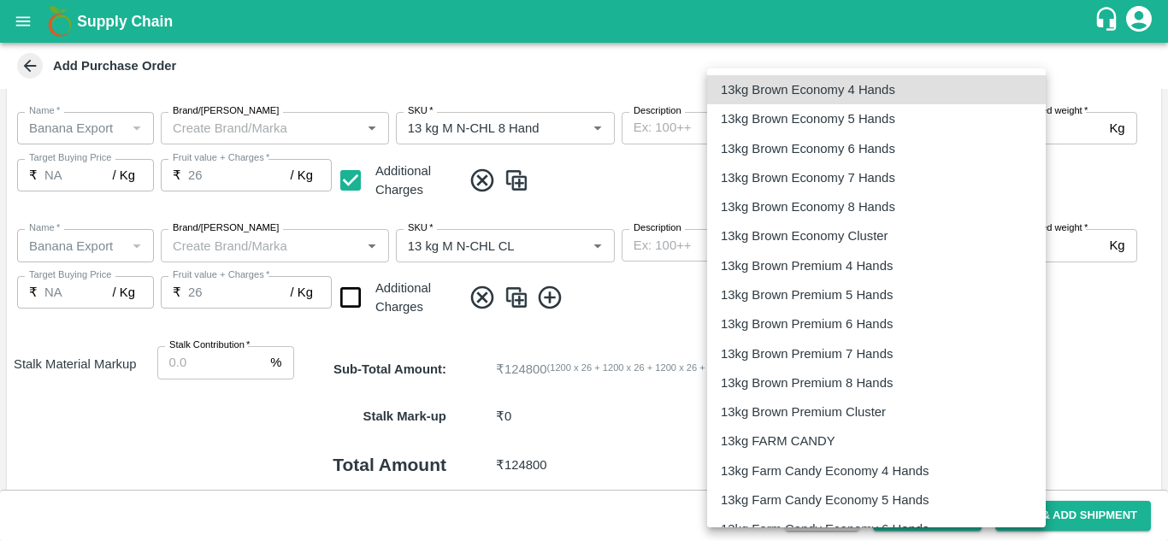
click at [789, 237] on body "Supply Chain Add Purchase Order PO Type   * Farm Gate 1 PO Type Buyers   * Nuna…" at bounding box center [584, 270] width 1168 height 541
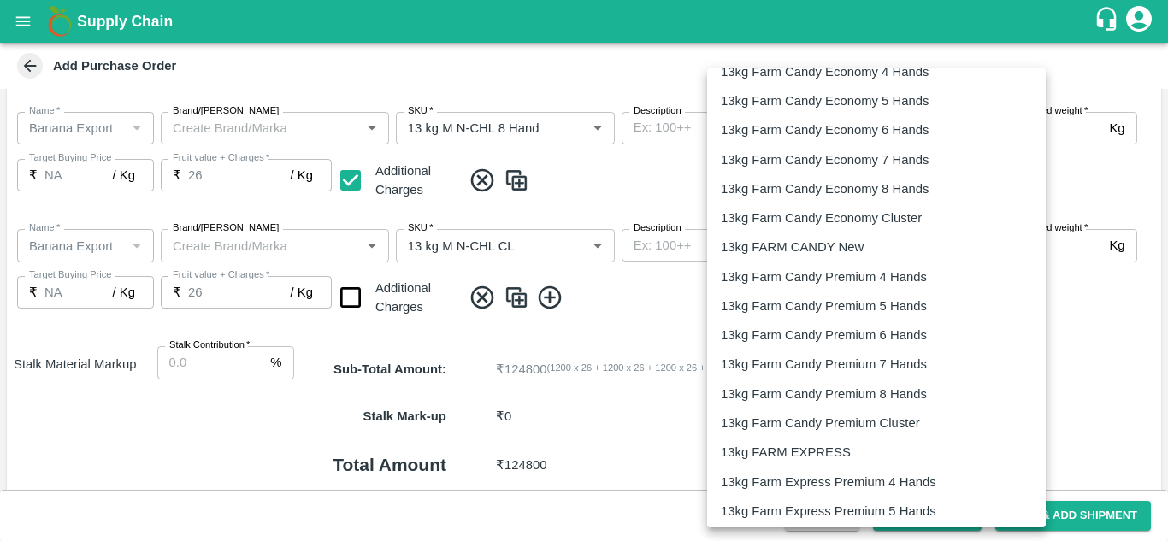
scroll to position [463, 0]
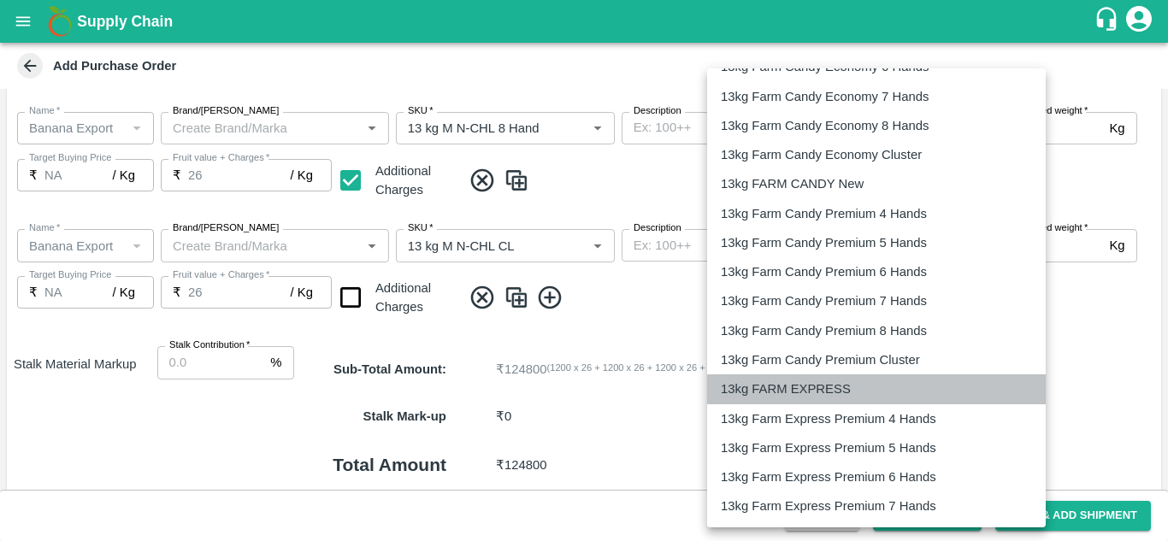
click at [827, 375] on li "13kg FARM EXPRESS" at bounding box center [876, 389] width 339 height 29
type input "468"
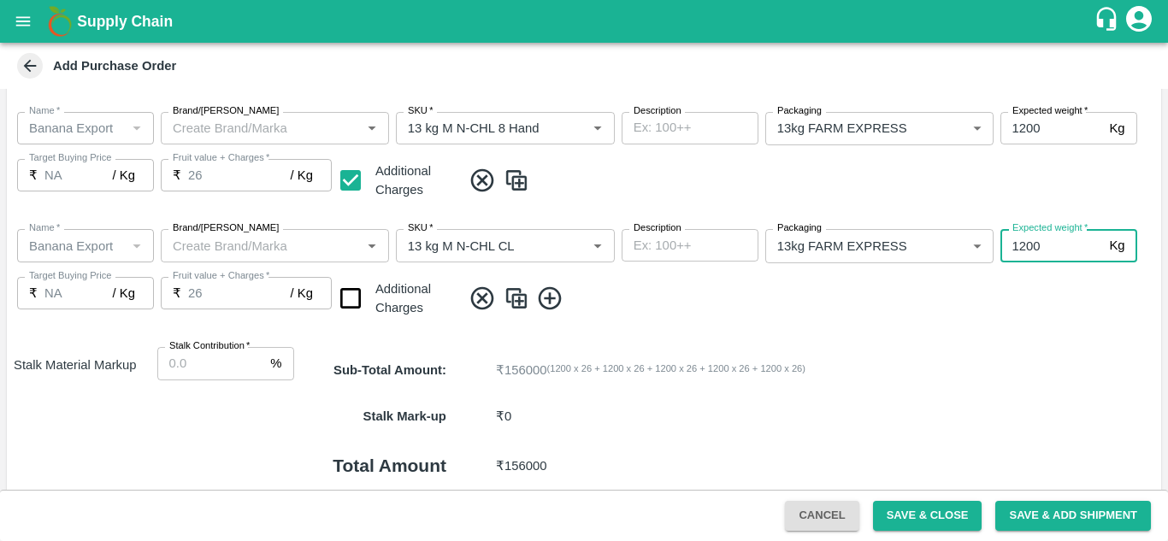
type input "1200"
click at [353, 293] on input "checkbox" at bounding box center [351, 299] width 44 height 44
checkbox input "true"
click at [548, 296] on icon at bounding box center [550, 299] width 28 height 28
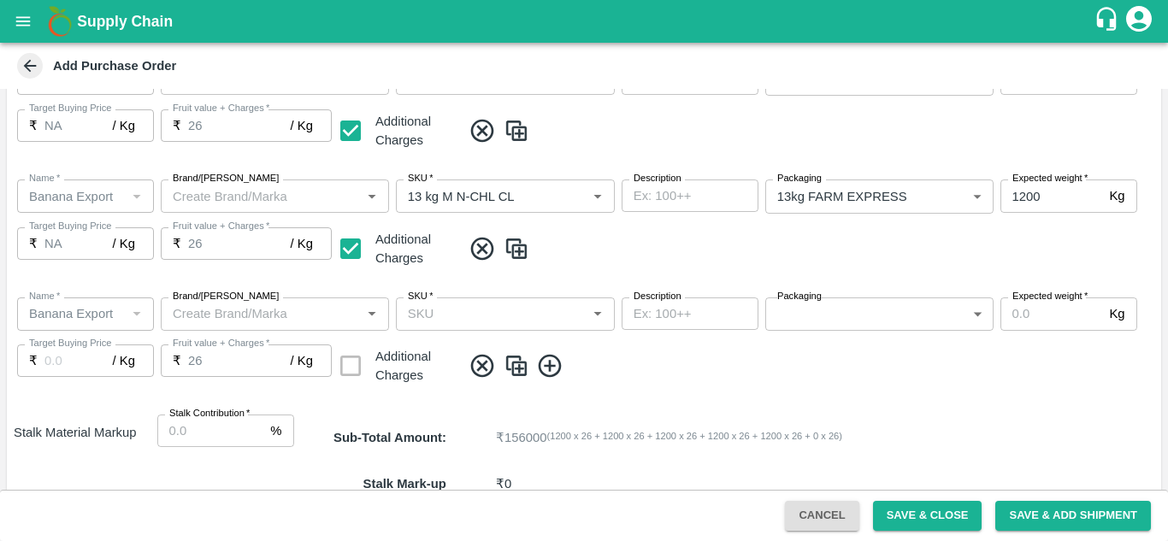
scroll to position [801, 0]
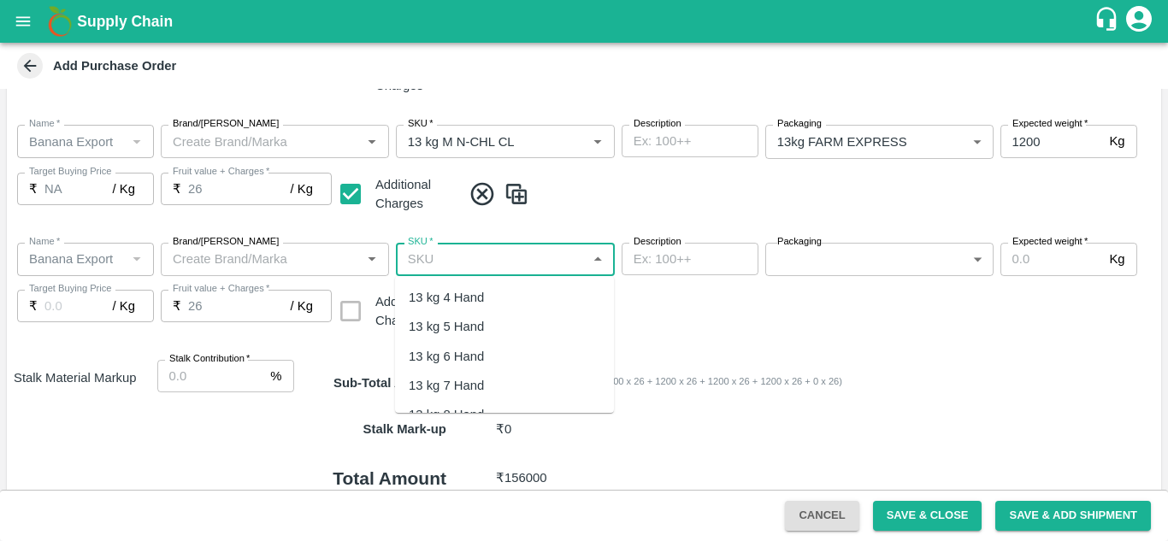
click at [416, 257] on input "SKU   *" at bounding box center [491, 259] width 180 height 22
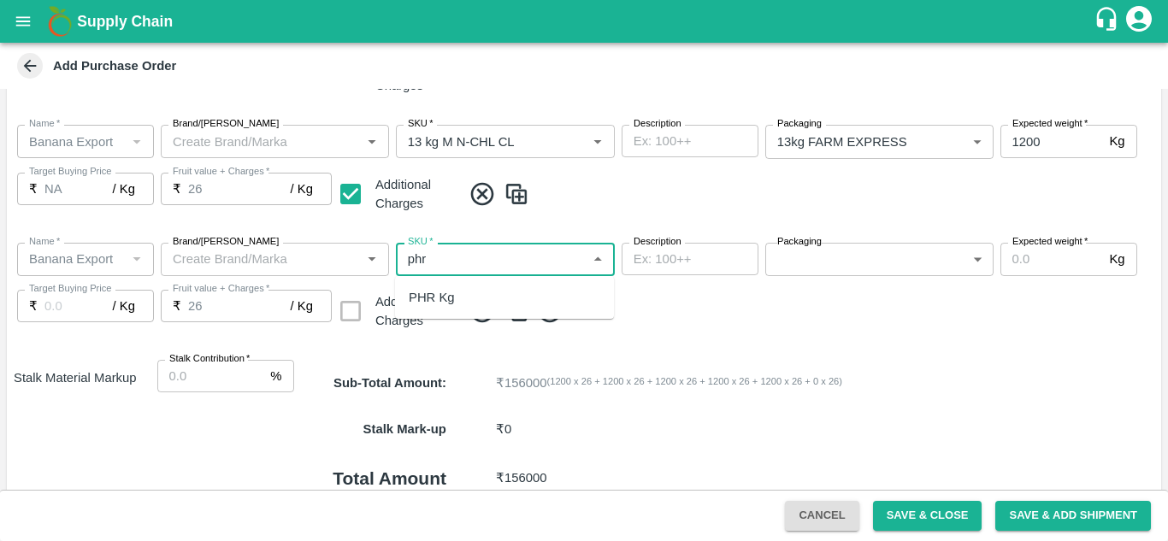
click at [437, 300] on div "PHR Kg" at bounding box center [432, 297] width 46 height 19
type input "PHR Kg"
type input "NA"
type input "PHR Kg"
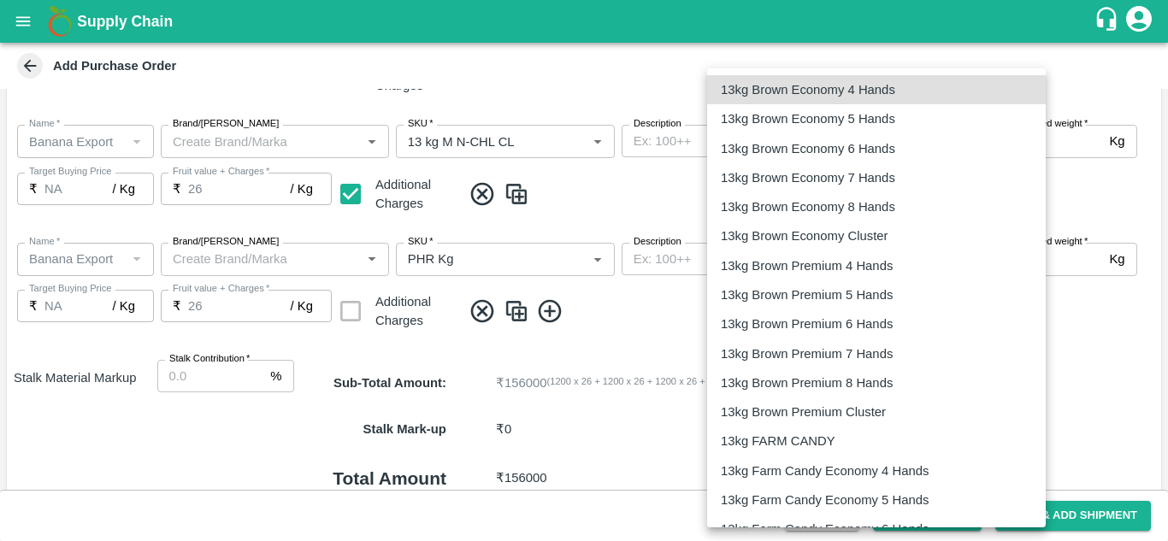
click at [799, 261] on body "Supply Chain Add Purchase Order PO Type   * Farm Gate 1 PO Type Buyers   * Nuna…" at bounding box center [584, 270] width 1168 height 541
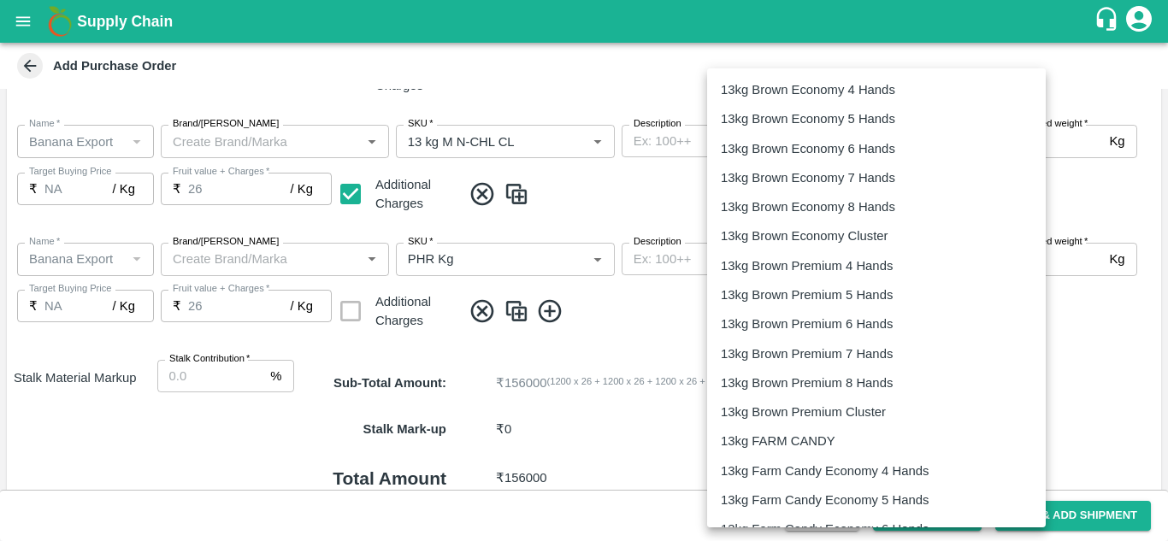
scroll to position [2751, 0]
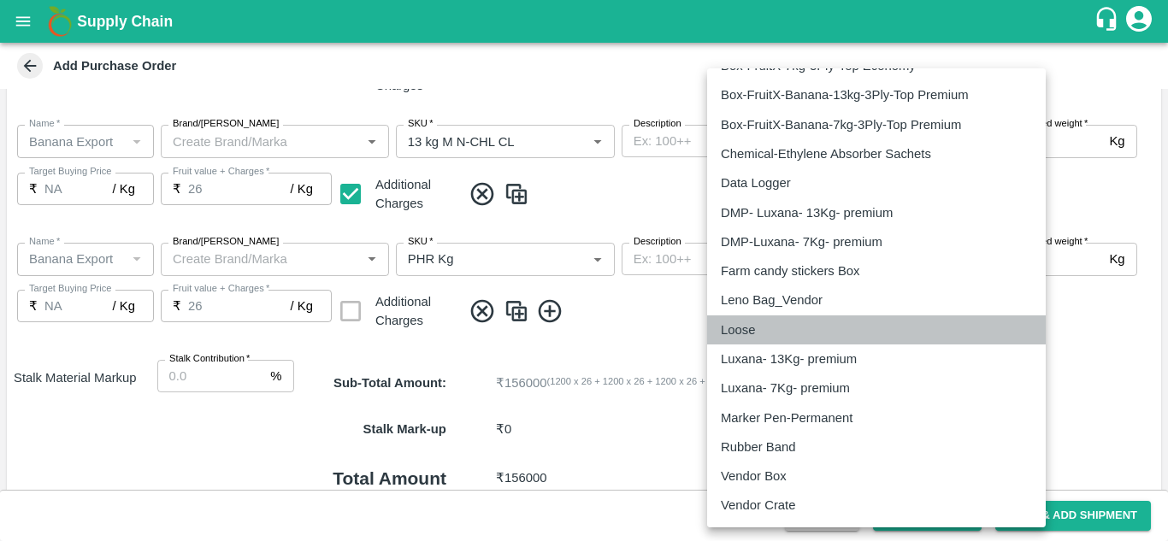
click at [734, 334] on p "Loose" at bounding box center [738, 330] width 34 height 19
type input "258"
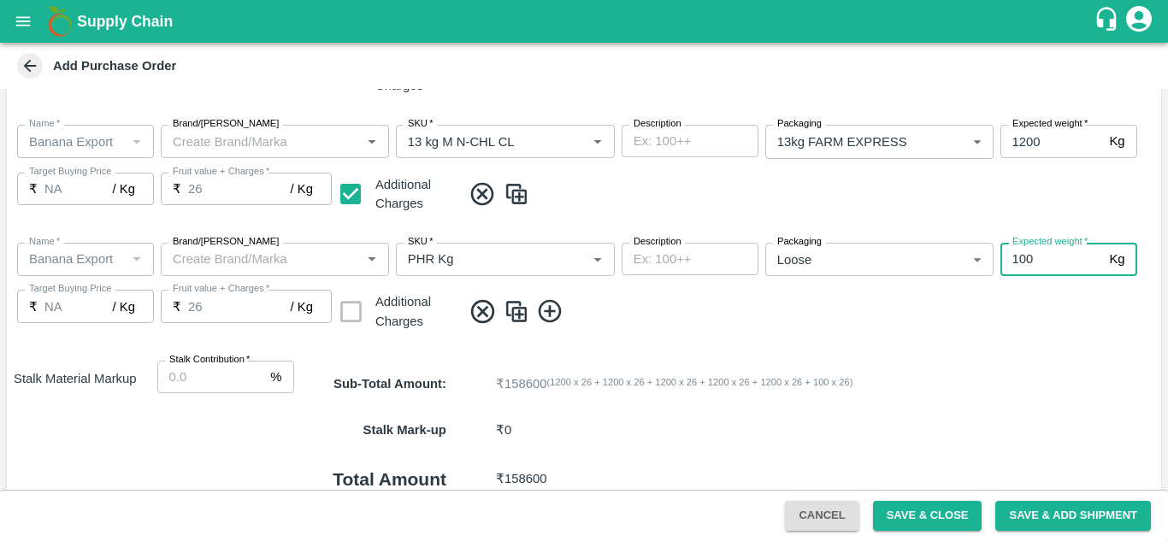
type input "100"
click at [547, 317] on icon at bounding box center [550, 312] width 28 height 28
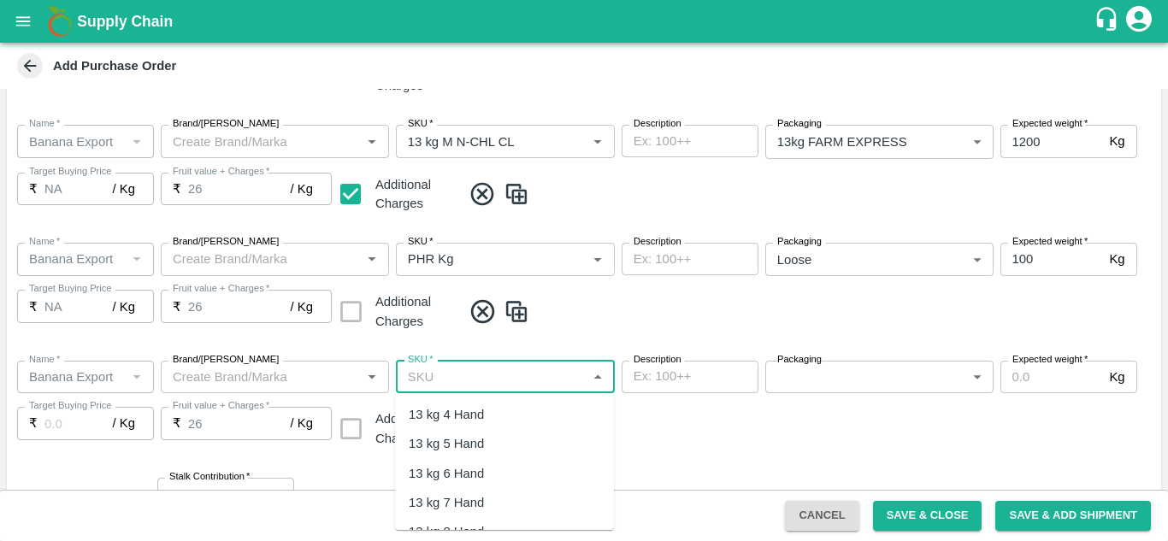
click at [454, 386] on input "SKU   *" at bounding box center [491, 377] width 180 height 22
click at [436, 416] on div "C Class" at bounding box center [431, 414] width 44 height 19
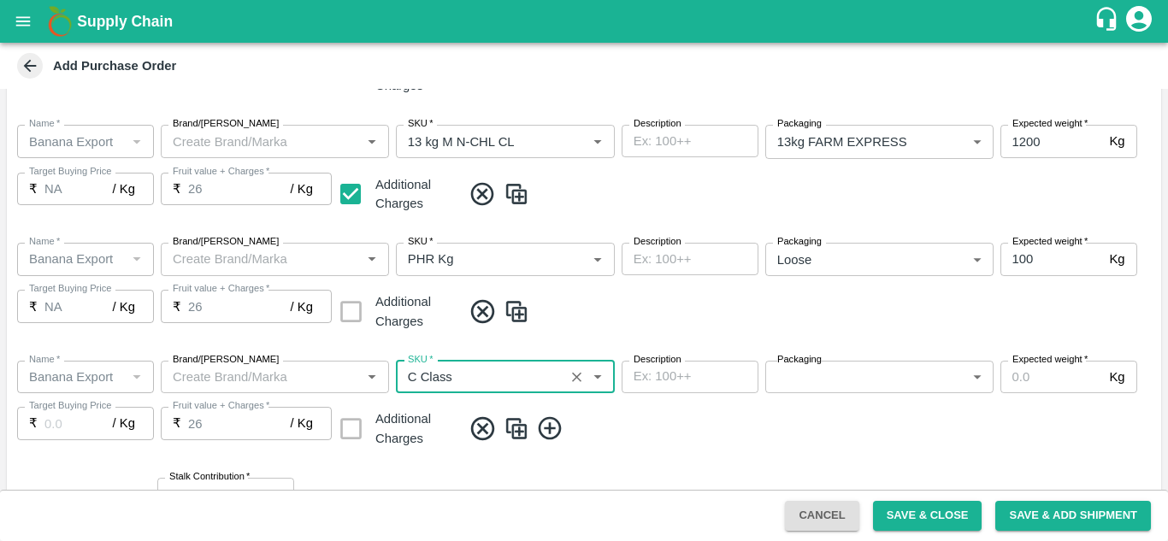
type input "C Class"
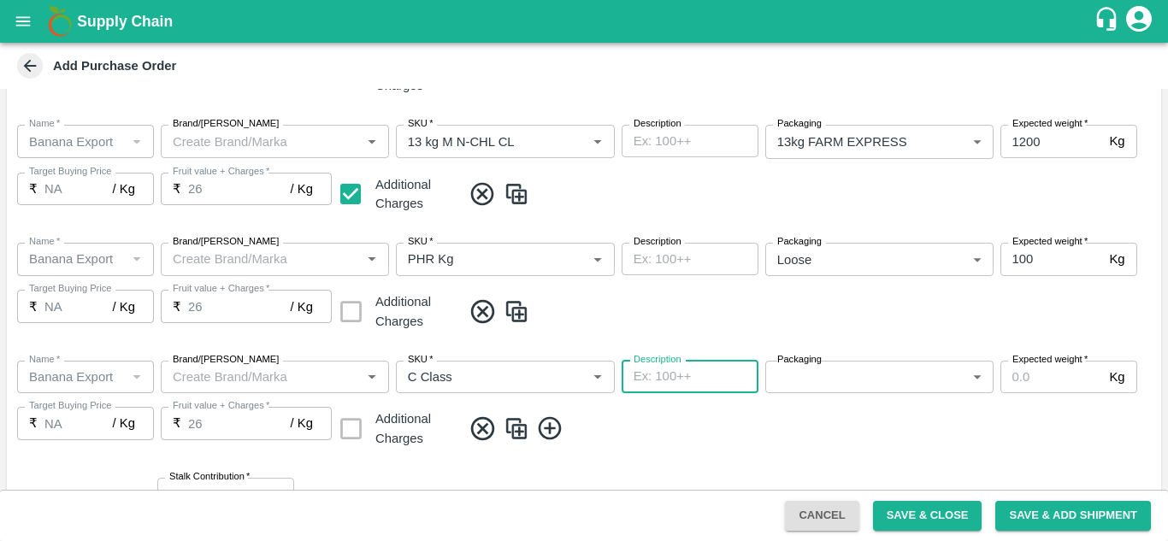
type input "NA"
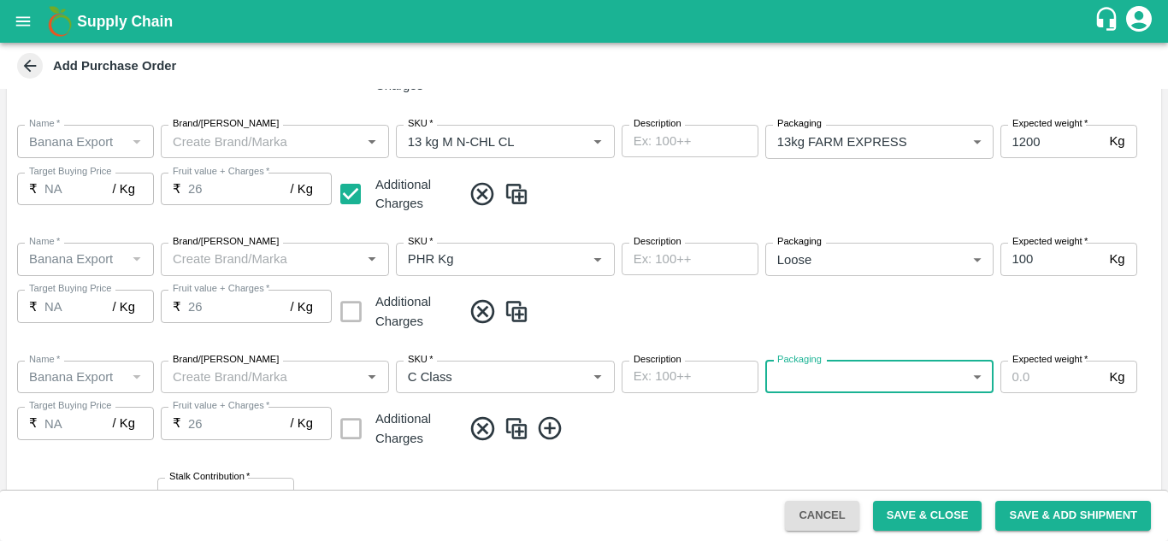
click at [813, 371] on body "Supply Chain Add Purchase Order PO Type   * Farm Gate 1 PO Type Buyers   * Nuna…" at bounding box center [584, 270] width 1168 height 541
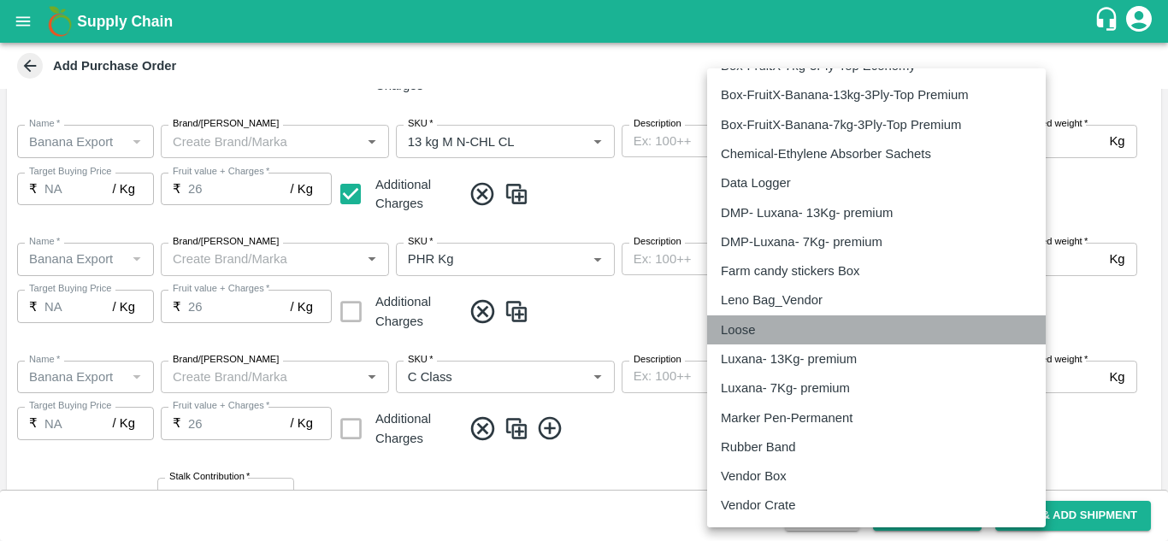
click at [748, 332] on p "Loose" at bounding box center [738, 330] width 34 height 19
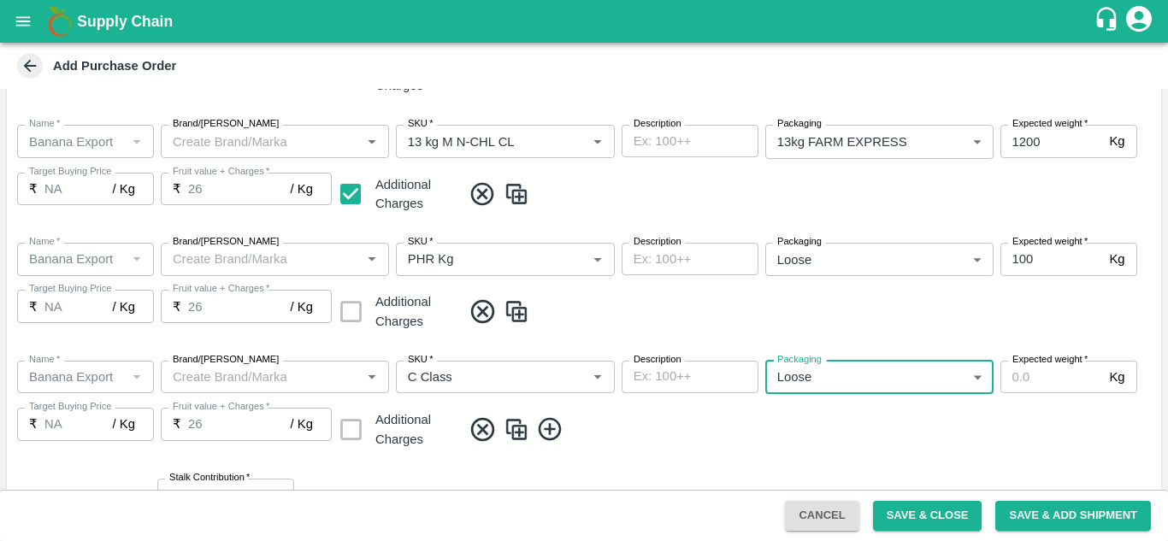
type input "258"
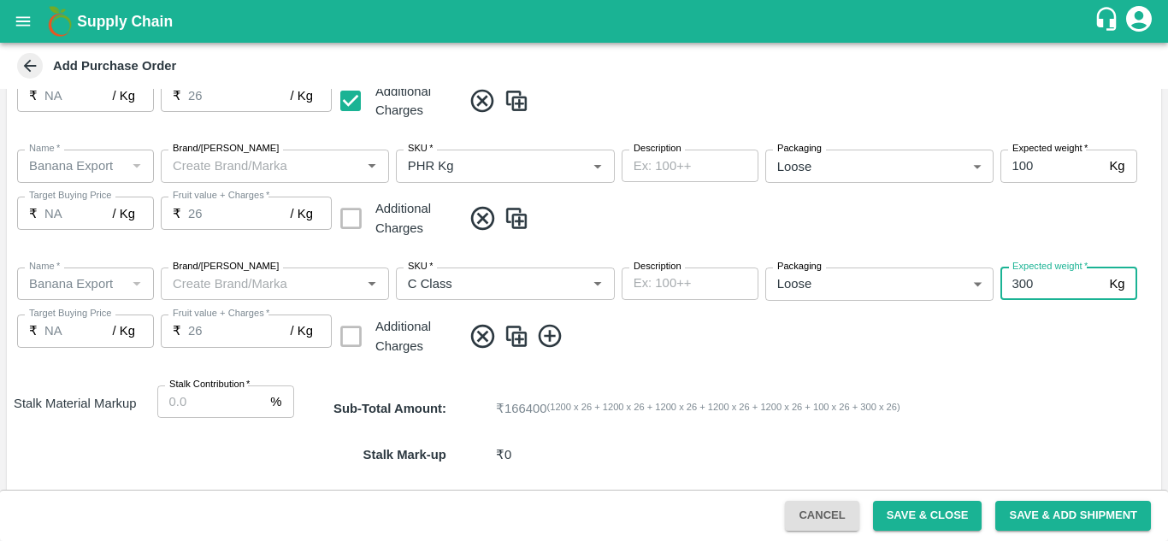
scroll to position [931, 0]
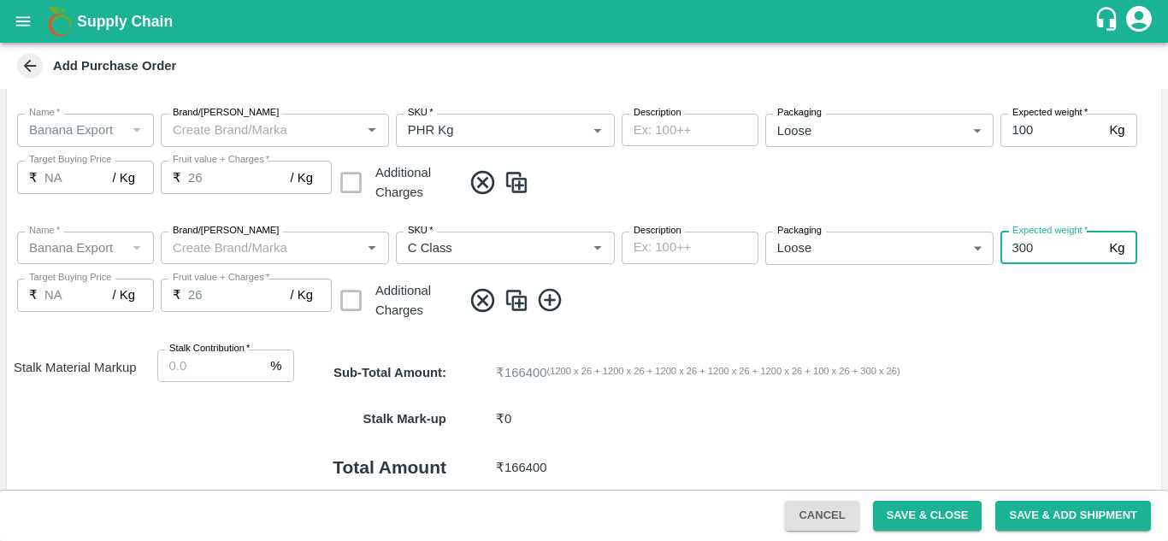
type input "300"
click at [777, 292] on span at bounding box center [808, 301] width 693 height 28
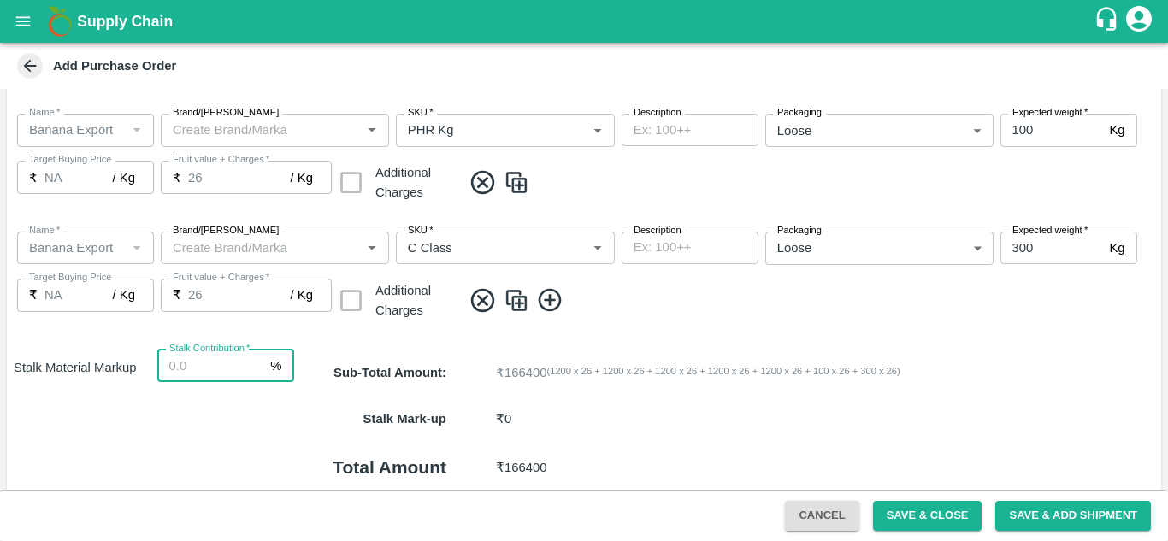
click at [190, 365] on input "Stalk Contribution   *" at bounding box center [210, 366] width 107 height 33
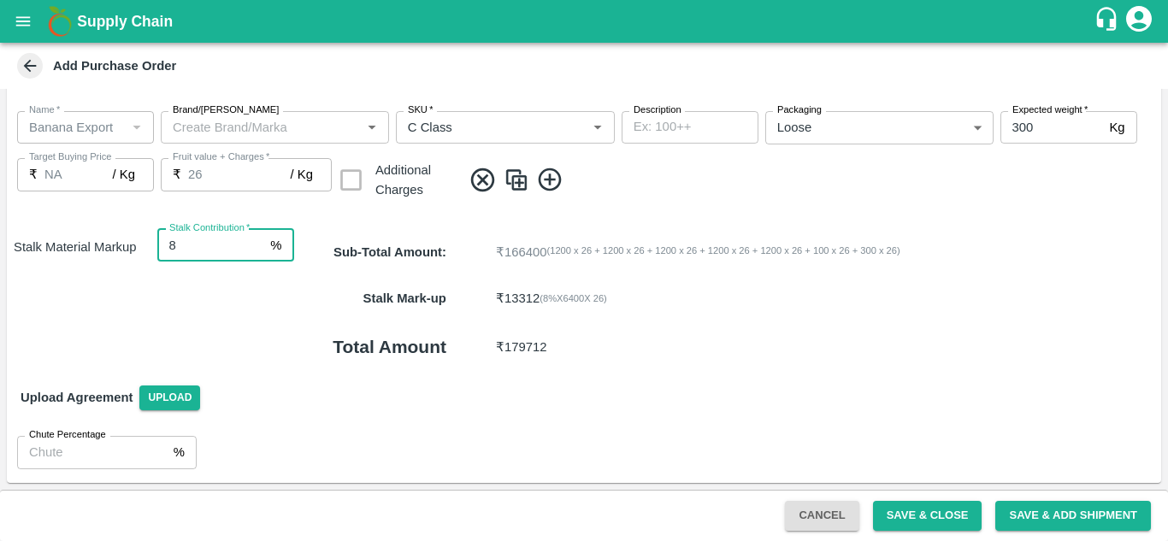
type input "8"
click at [711, 353] on p "₹ 179712" at bounding box center [759, 347] width 527 height 19
click at [786, 313] on div "Stalk Mark-up ₹ 13312 ( 8 %X 6400 X 26 )" at bounding box center [727, 298] width 867 height 46
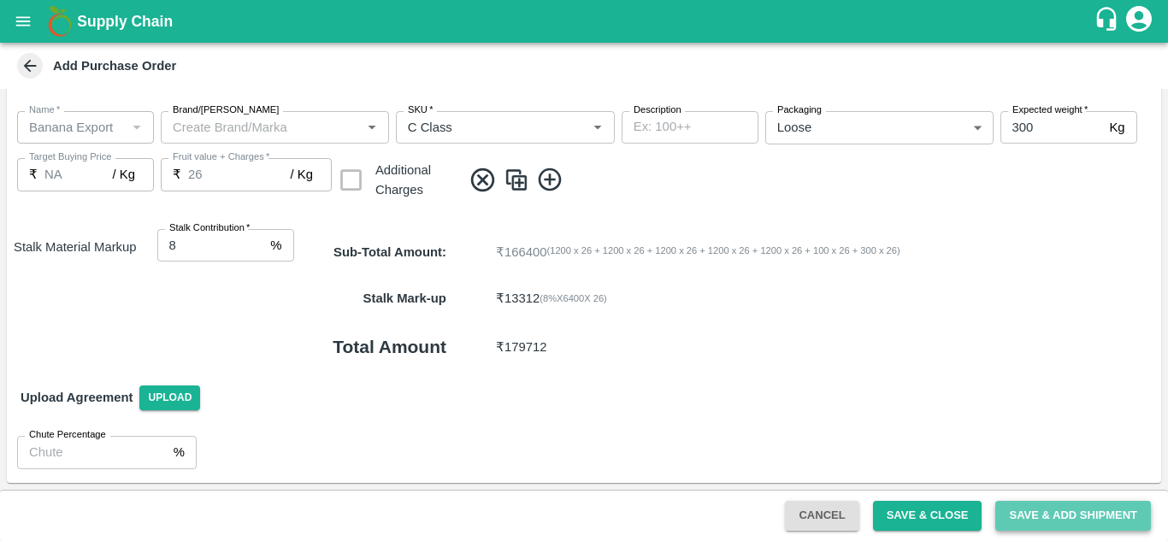
click at [1066, 511] on button "Save & Add Shipment" at bounding box center [1074, 516] width 156 height 30
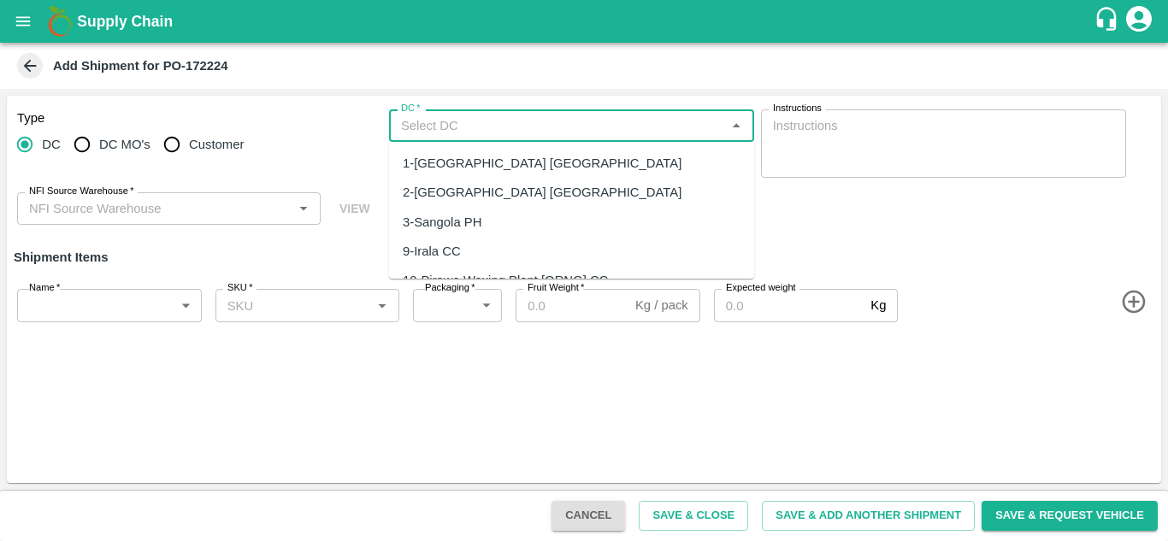
click at [461, 131] on input "DC   *" at bounding box center [557, 126] width 327 height 22
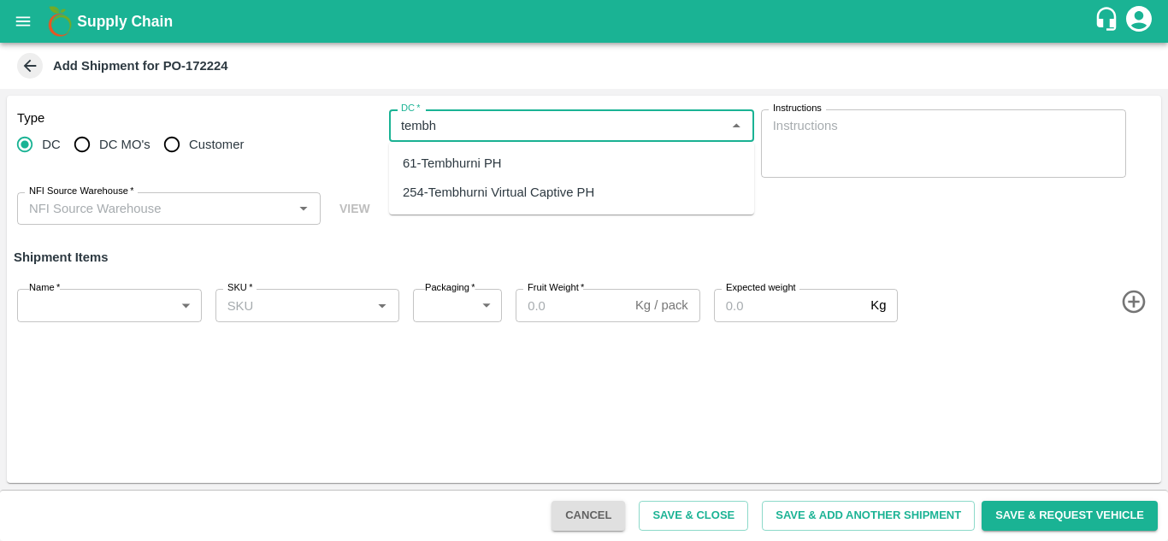
click at [477, 169] on div "61-Tembhurni PH" at bounding box center [452, 163] width 99 height 19
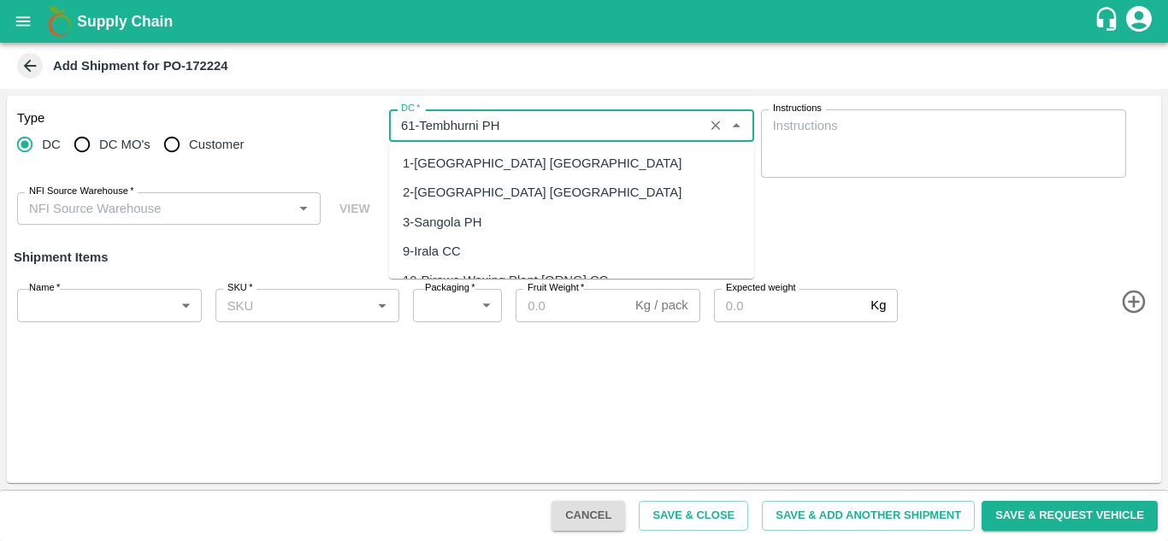
click at [528, 125] on input "DC   *" at bounding box center [546, 126] width 305 height 22
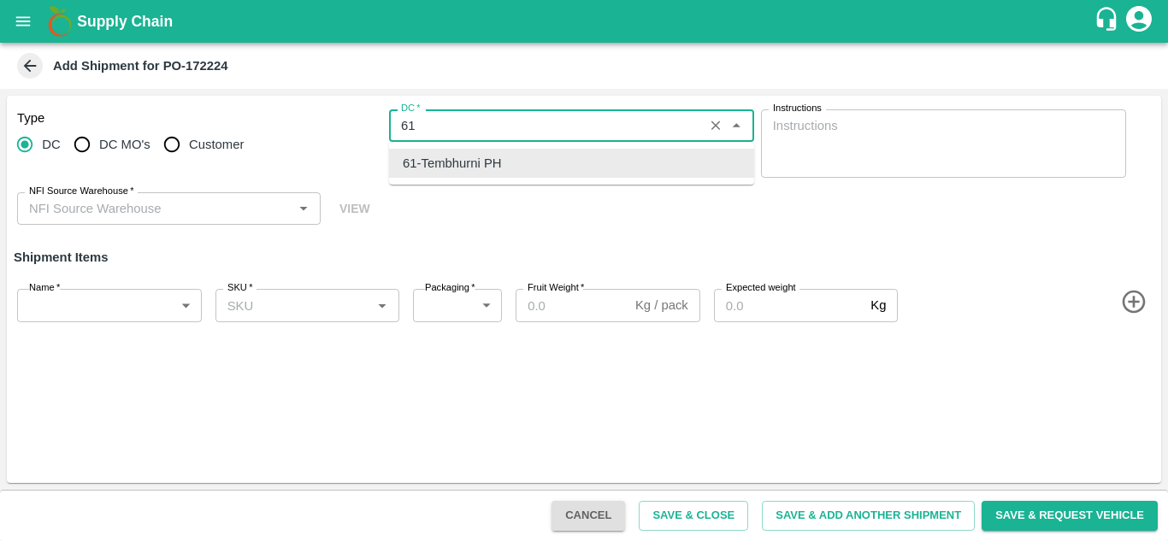
type input "6"
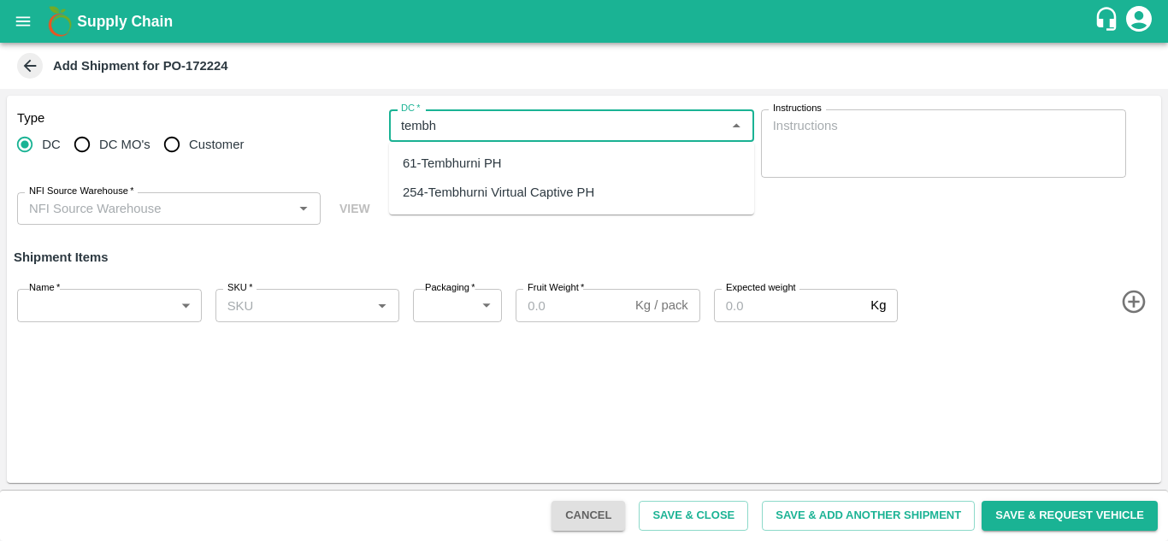
click at [568, 197] on div "254-Tembhurni Virtual Captive PH" at bounding box center [499, 192] width 192 height 19
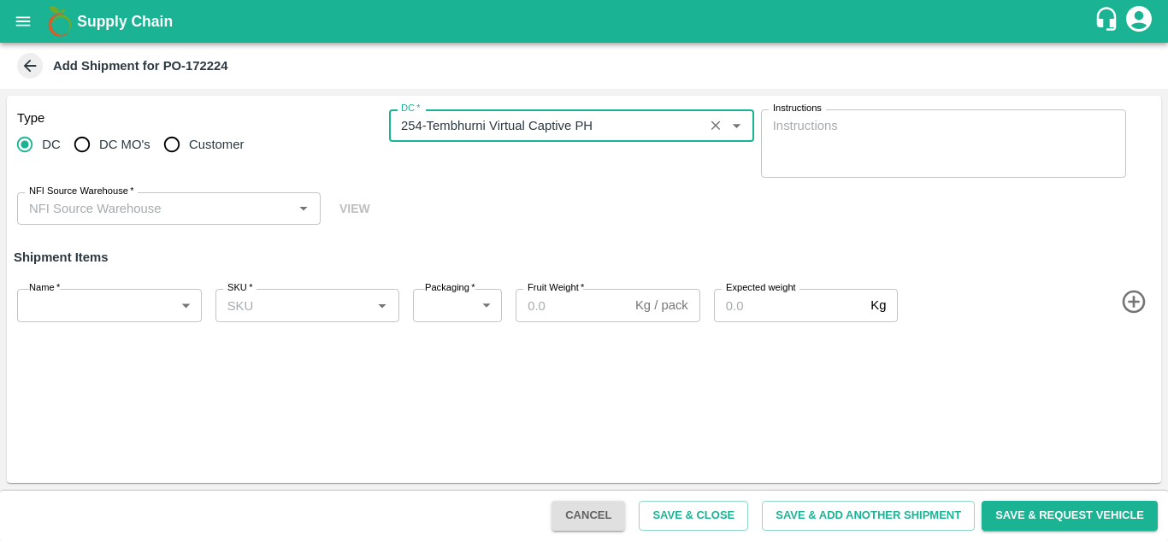
type input "254-Tembhurni Virtual Captive PH"
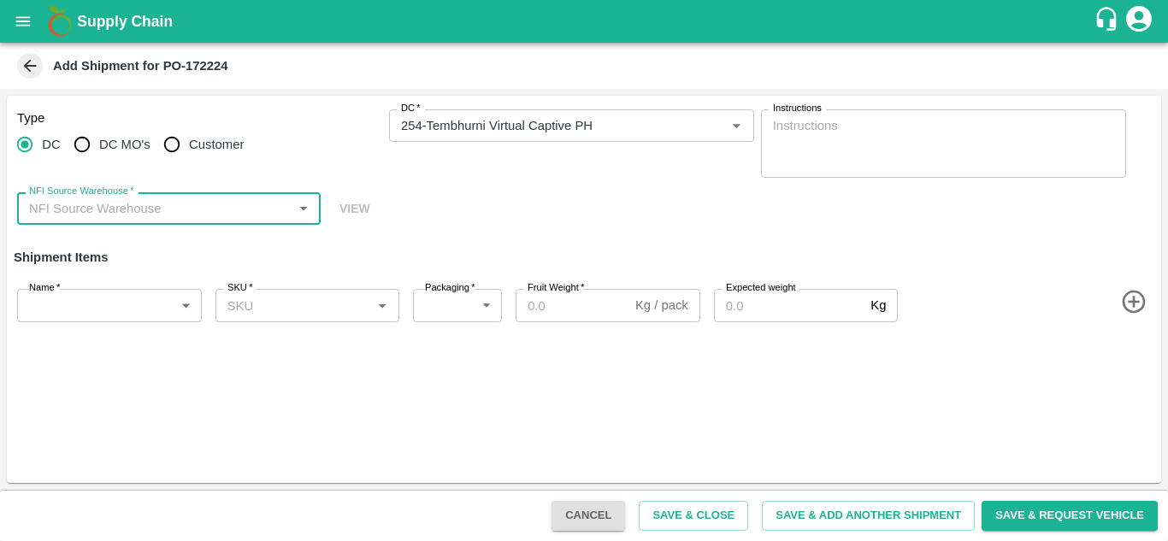
click at [199, 221] on div "NFI Source Warehouse   *" at bounding box center [169, 208] width 304 height 33
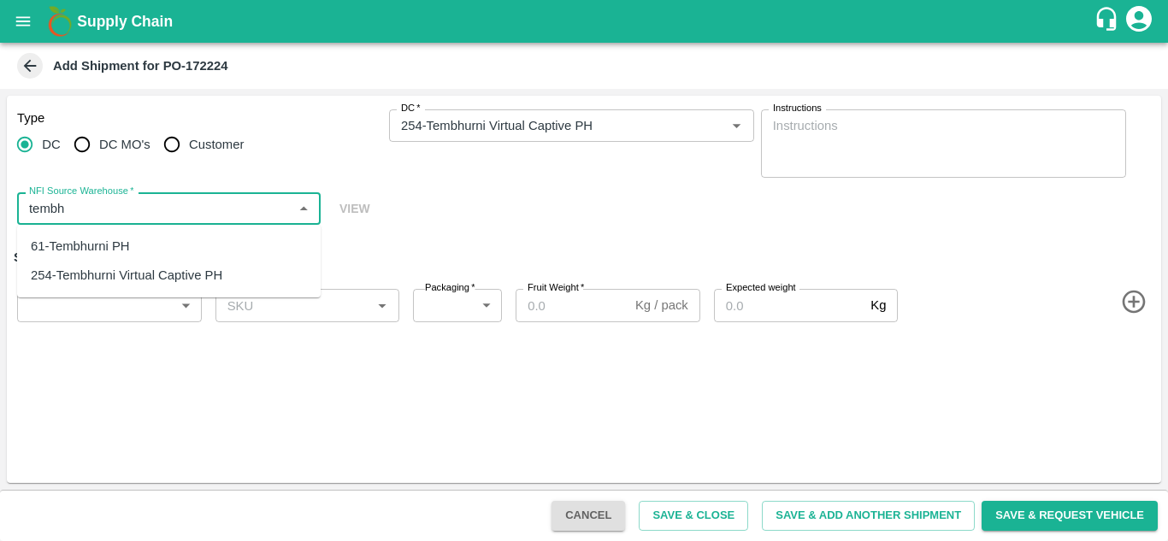
click at [81, 247] on div "61-Tembhurni PH" at bounding box center [80, 246] width 99 height 19
type input "61-Tembhurni PH"
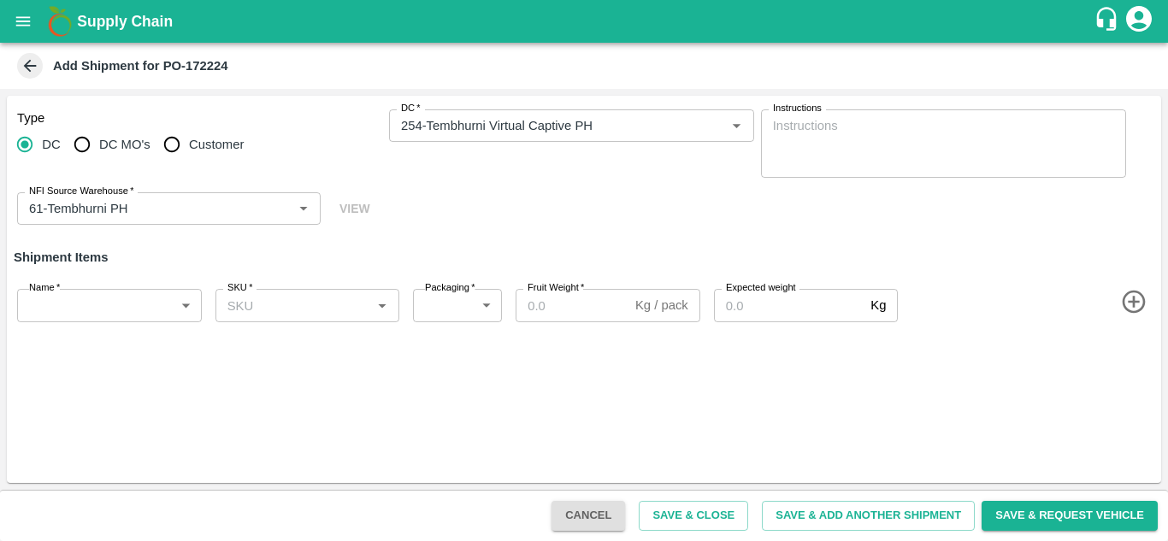
click at [447, 205] on div "Type DC DC MO's Customer DC   * DC   * Instructions x Instructions NFI Source W…" at bounding box center [584, 168] width 1155 height 144
click at [133, 292] on body "Supply Chain Add Shipment for PO-172224 Type DC DC MO's Customer DC   * DC   * …" at bounding box center [584, 270] width 1168 height 541
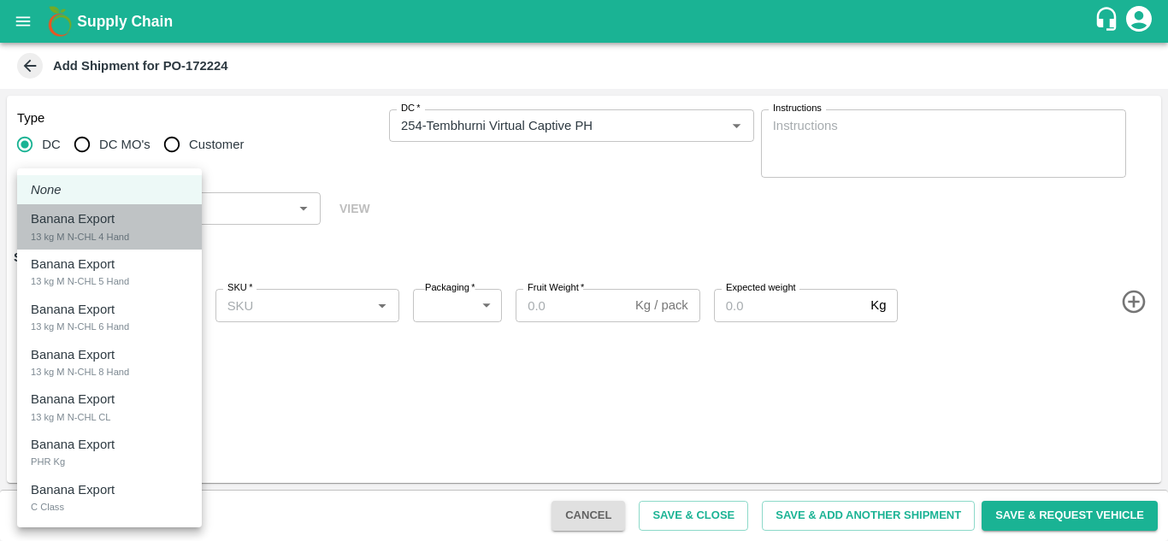
click at [118, 236] on div "13 kg M N-CHL 4 Hand" at bounding box center [80, 236] width 98 height 15
type input "1956322"
type input "468"
type input "1200"
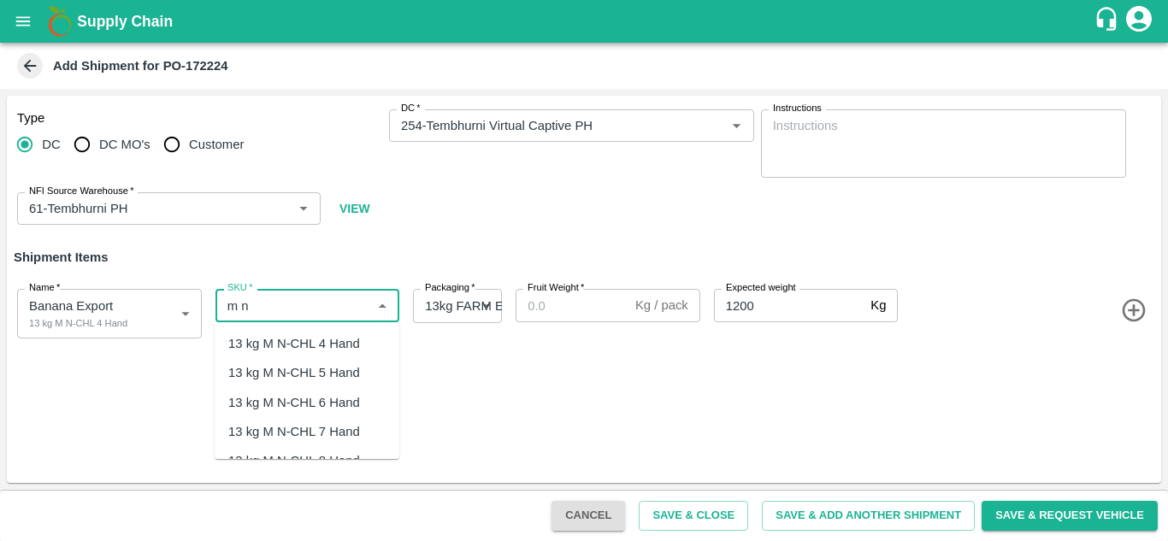
click at [265, 348] on div "13 kg M N-CHL 4 Hand" at bounding box center [294, 343] width 132 height 19
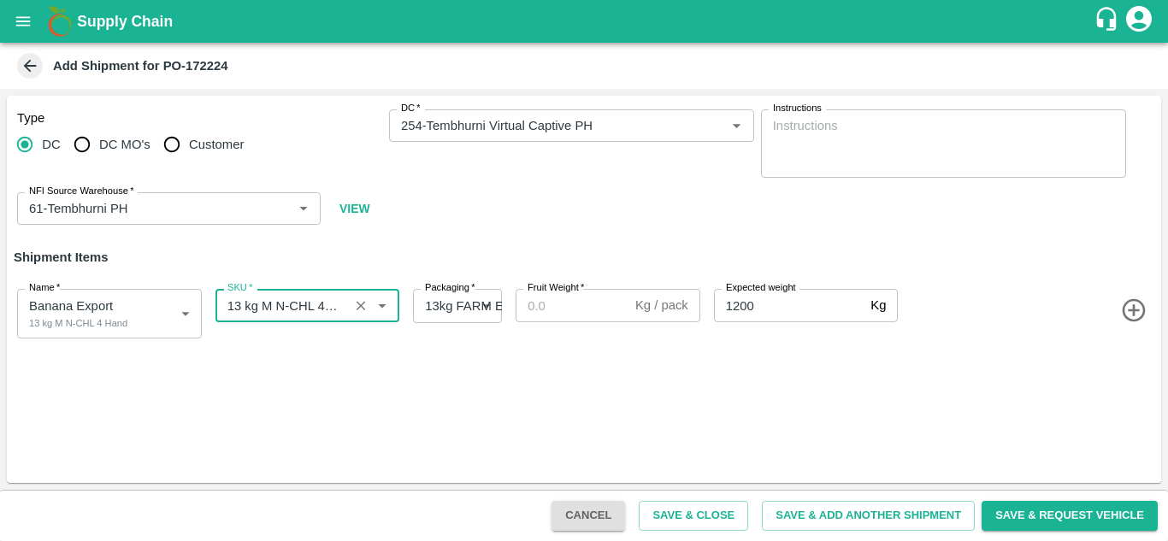
type input "13 kg M N-CHL 4 Hand"
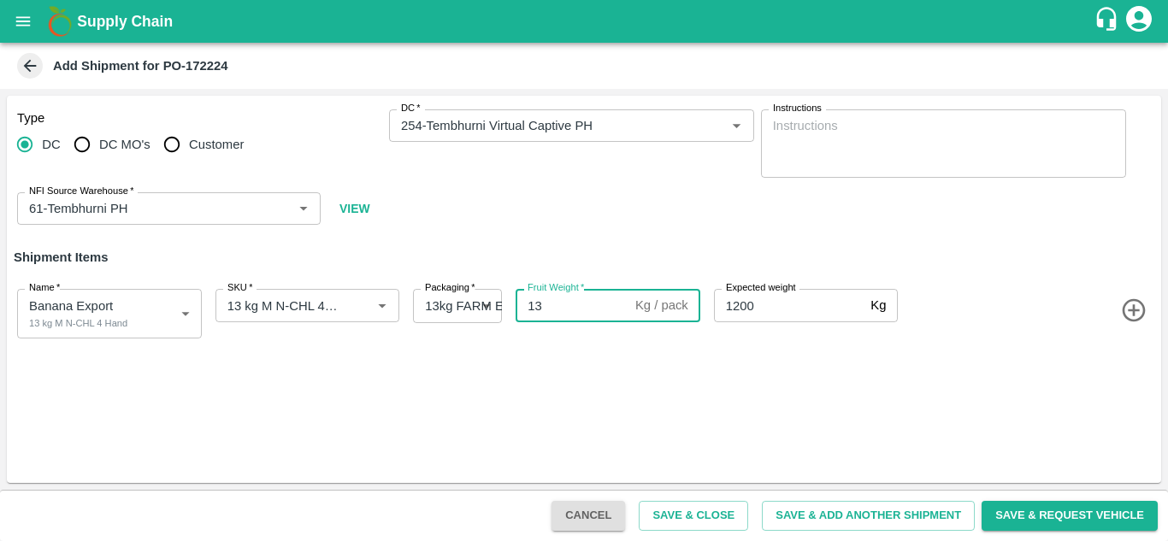
type input "13"
click at [1139, 309] on icon "button" at bounding box center [1135, 311] width 28 height 28
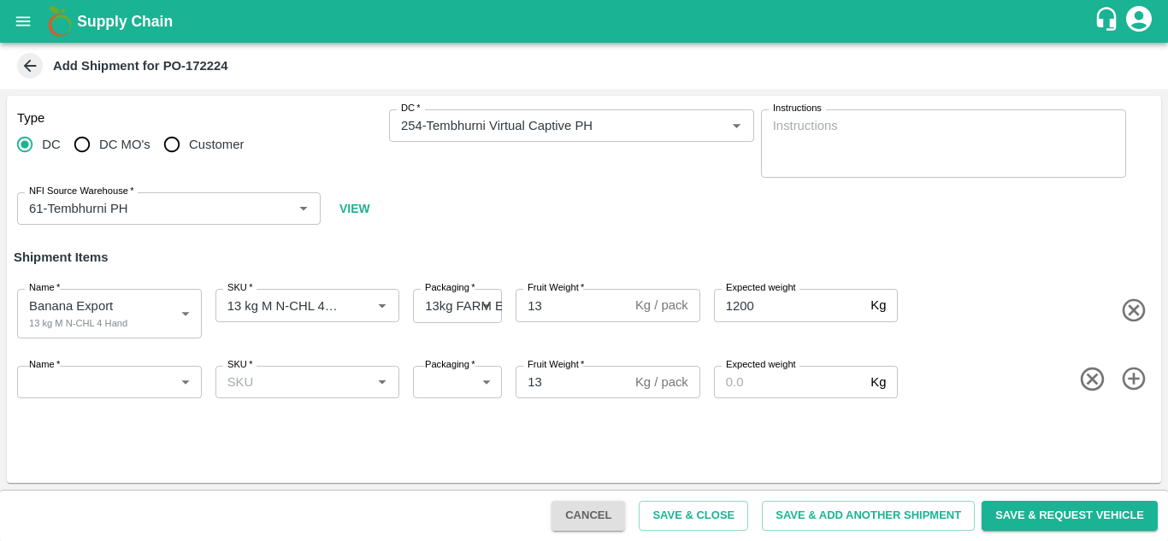
click at [52, 372] on label "Name   *" at bounding box center [44, 365] width 31 height 14
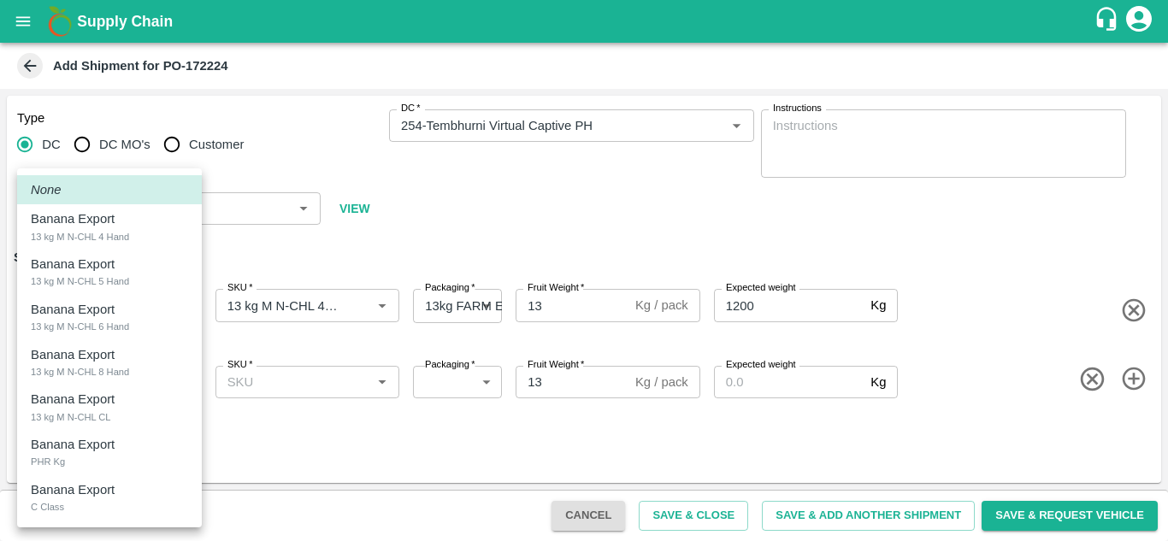
click at [78, 384] on body "Supply Chain Add Shipment for PO-172224 Type DC DC MO's Customer DC   * DC   * …" at bounding box center [584, 270] width 1168 height 541
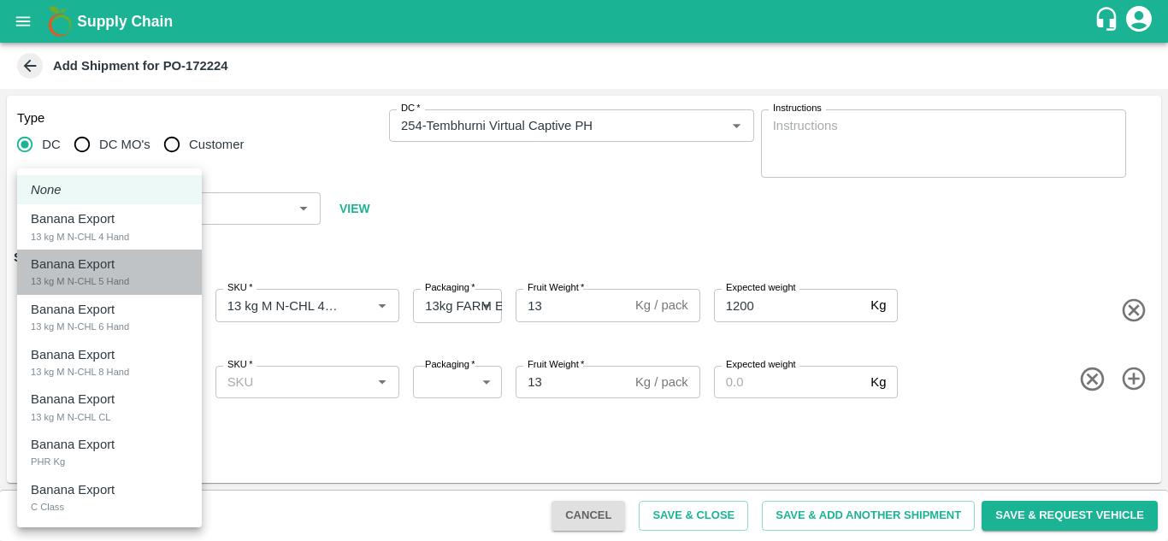
click at [104, 281] on div "13 kg M N-CHL 5 Hand" at bounding box center [80, 281] width 98 height 15
type input "1956323"
type input "468"
type input "1200"
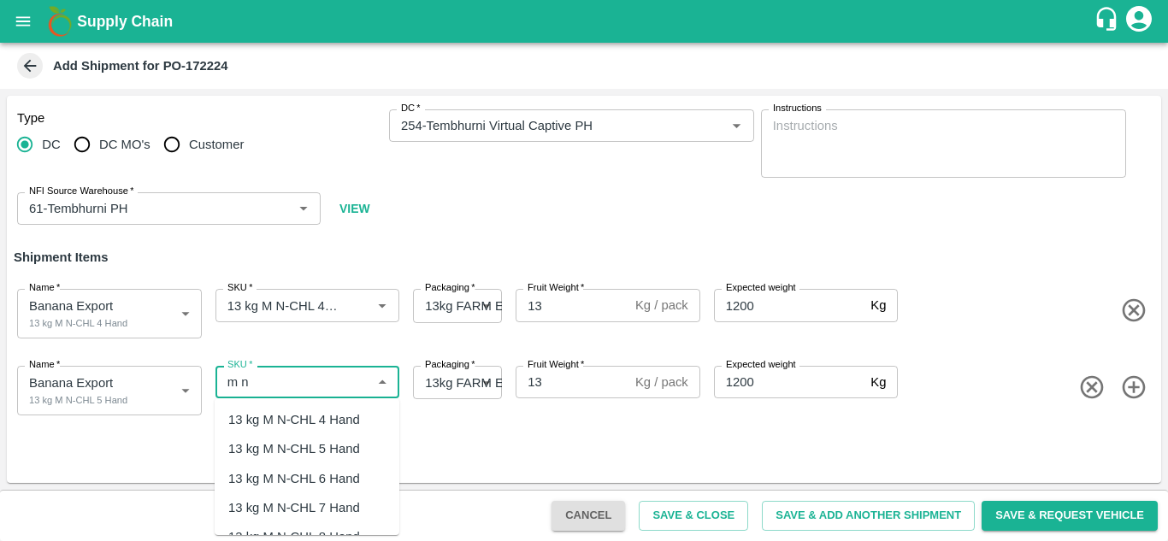
click at [311, 460] on div "13 kg M N-CHL 5 Hand" at bounding box center [307, 449] width 185 height 29
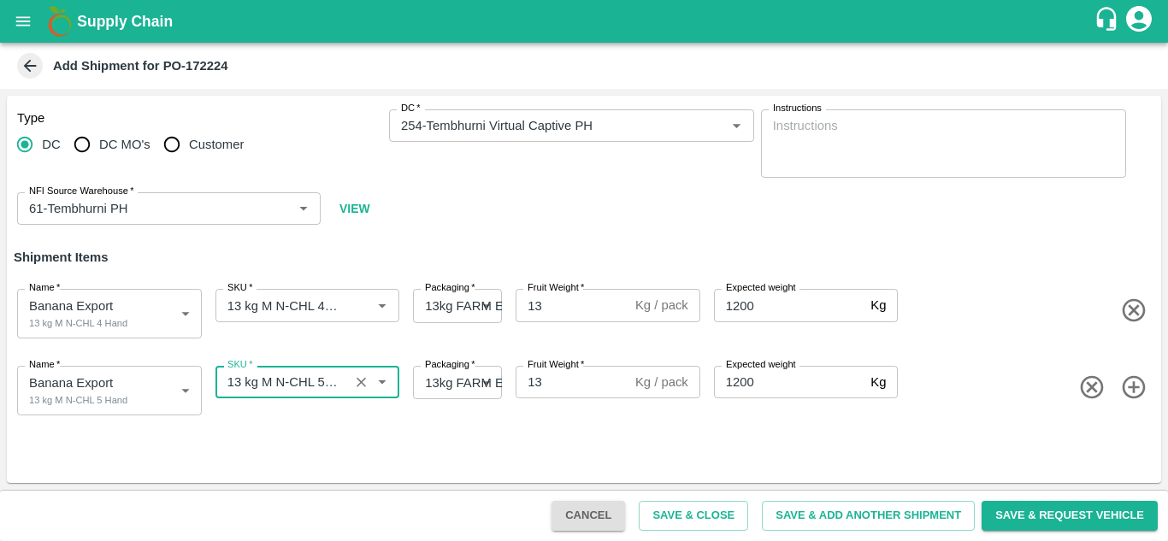
type input "13 kg M N-CHL 5 Hand"
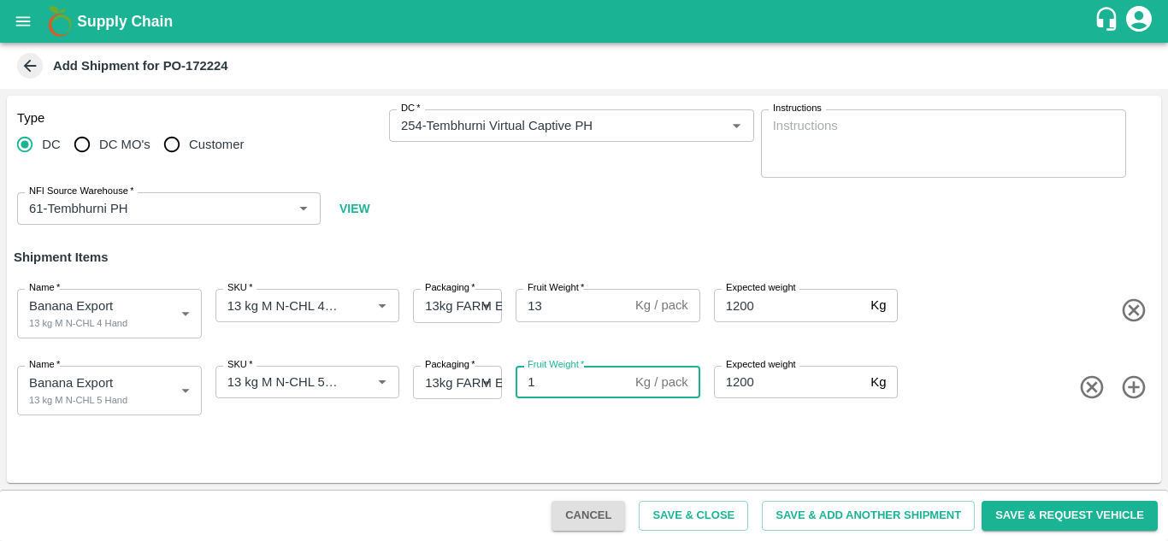
type input "13"
click at [1135, 379] on icon "button" at bounding box center [1135, 388] width 28 height 28
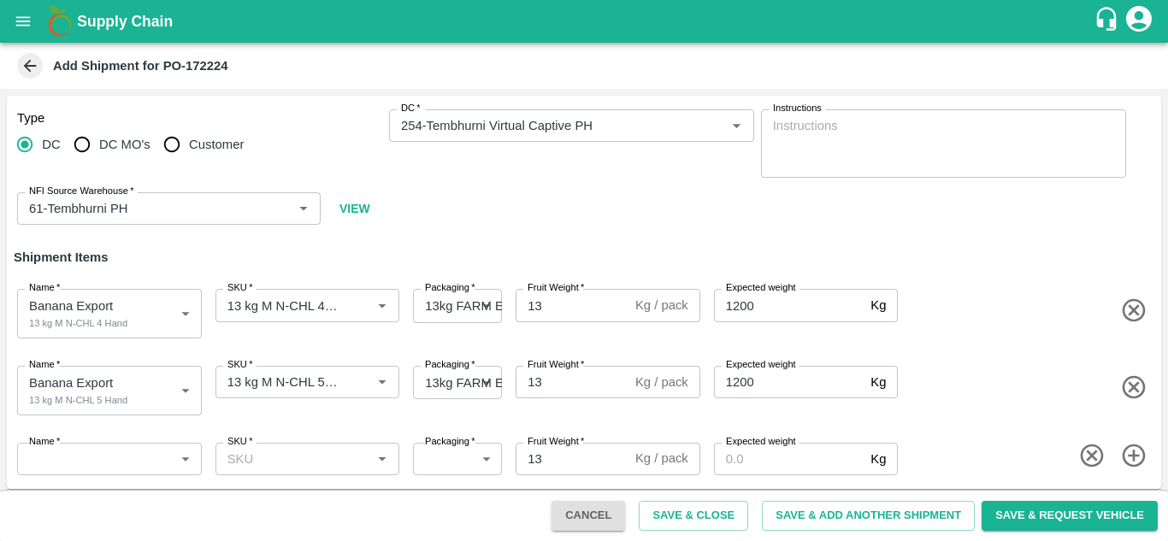
scroll to position [6, 0]
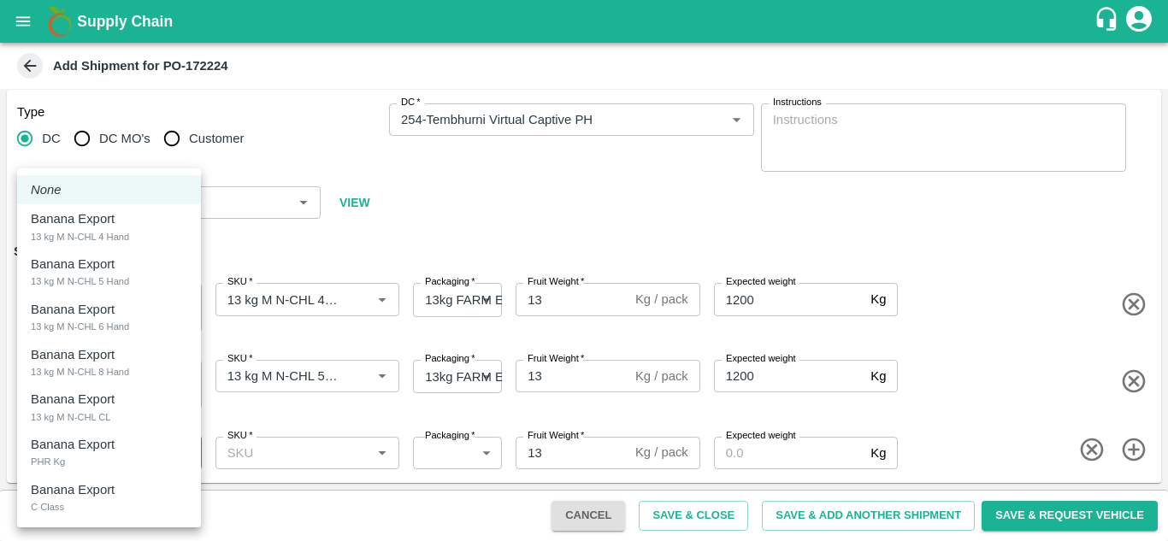
click at [127, 447] on body "Supply Chain Add Shipment for PO-172224 Type DC DC MO's Customer DC   * DC   * …" at bounding box center [584, 270] width 1168 height 541
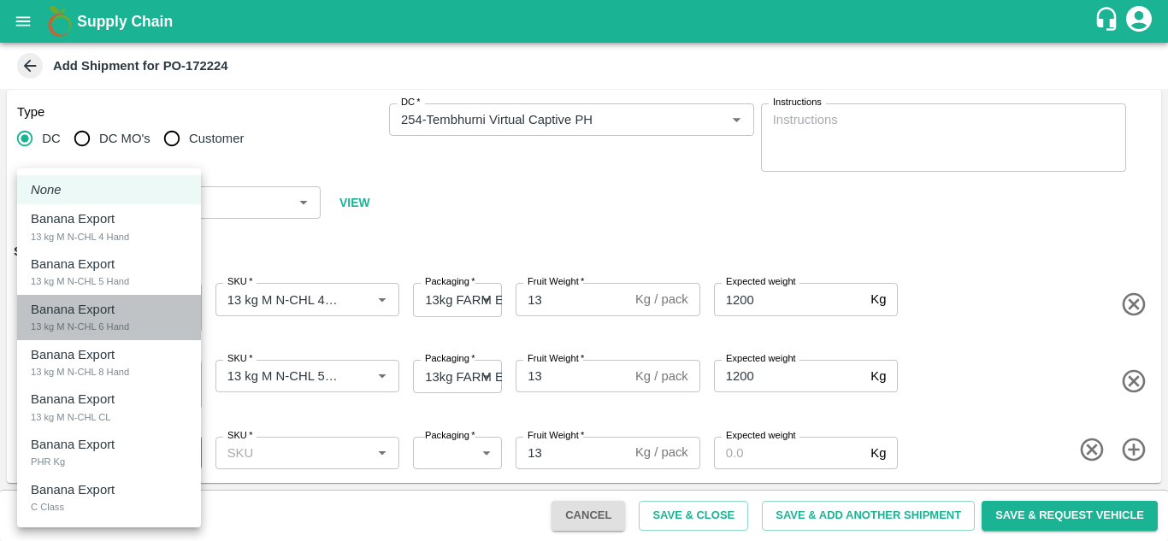
click at [112, 322] on div "13 kg M N-CHL 6 Hand" at bounding box center [80, 326] width 98 height 15
type input "1956324"
type input "468"
type input "1200"
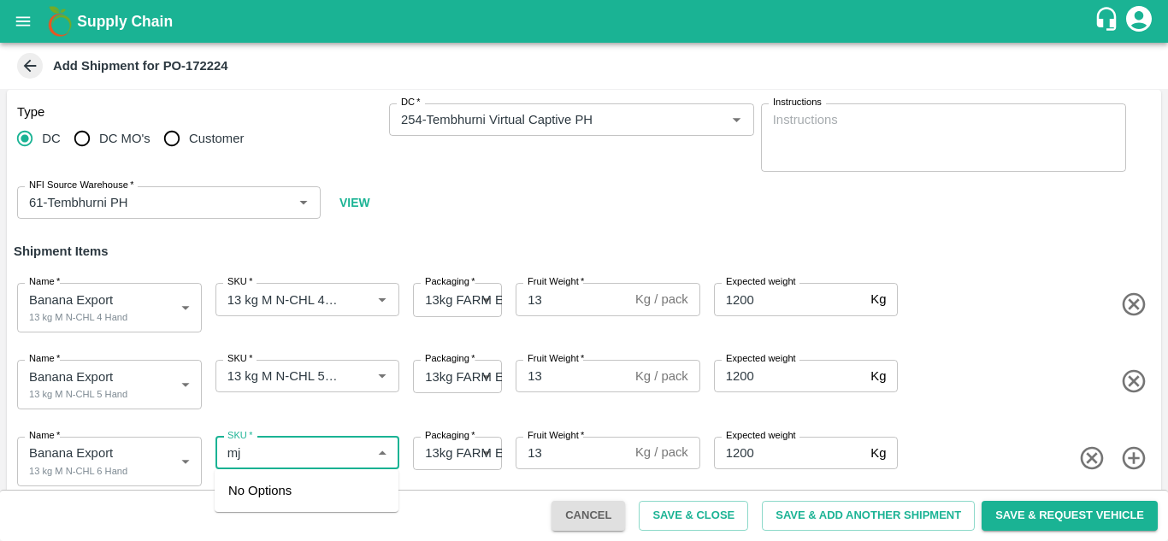
type input "m"
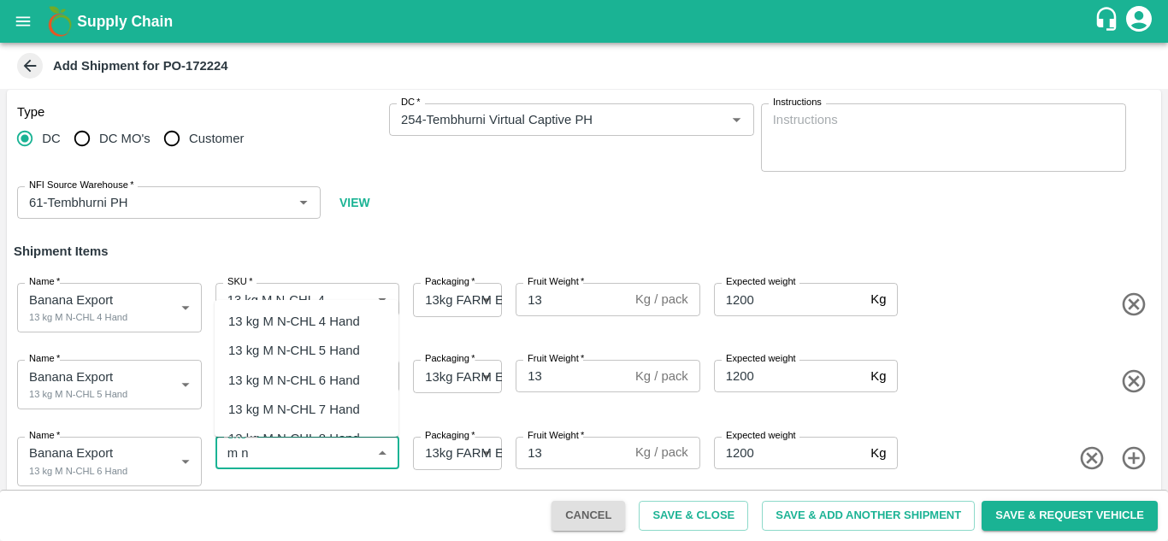
click at [316, 387] on div "13 kg M N-CHL 6 Hand" at bounding box center [294, 380] width 132 height 19
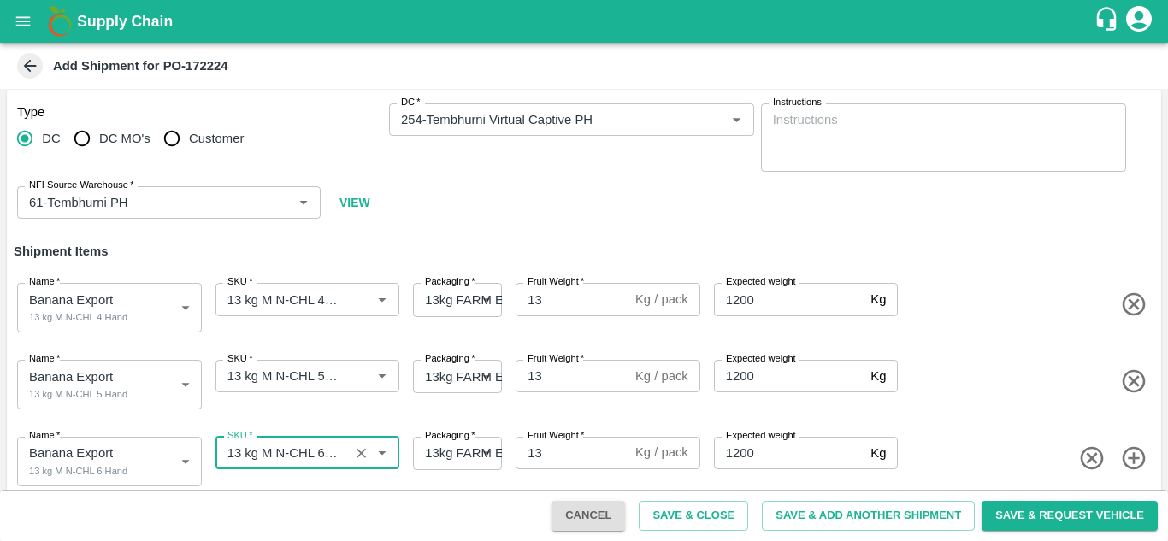
type input "13 kg M N-CHL 6 Hand"
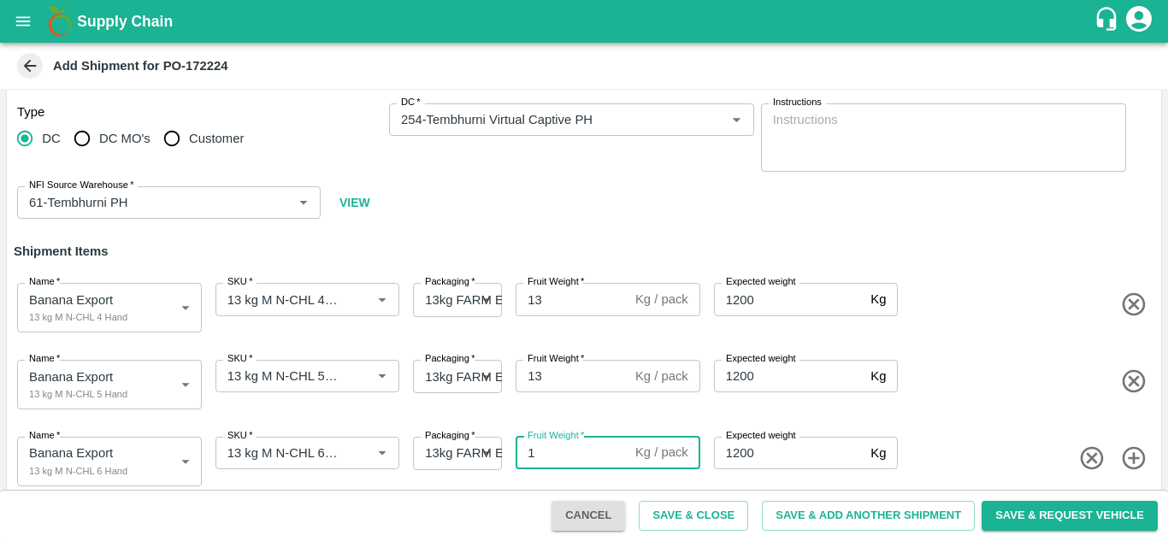
type input "13"
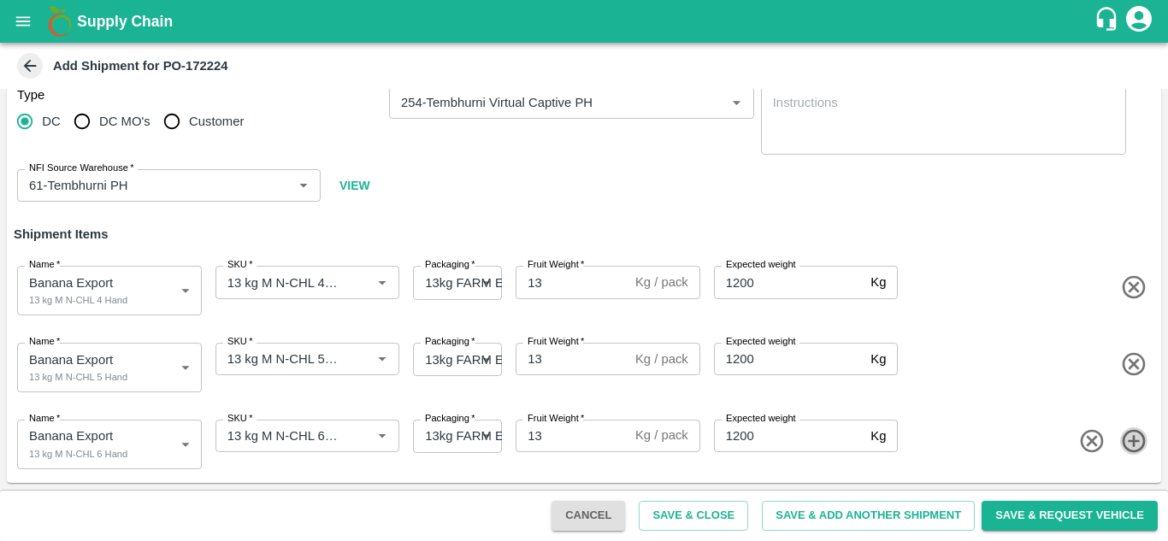
click at [1129, 442] on icon "button" at bounding box center [1133, 440] width 23 height 23
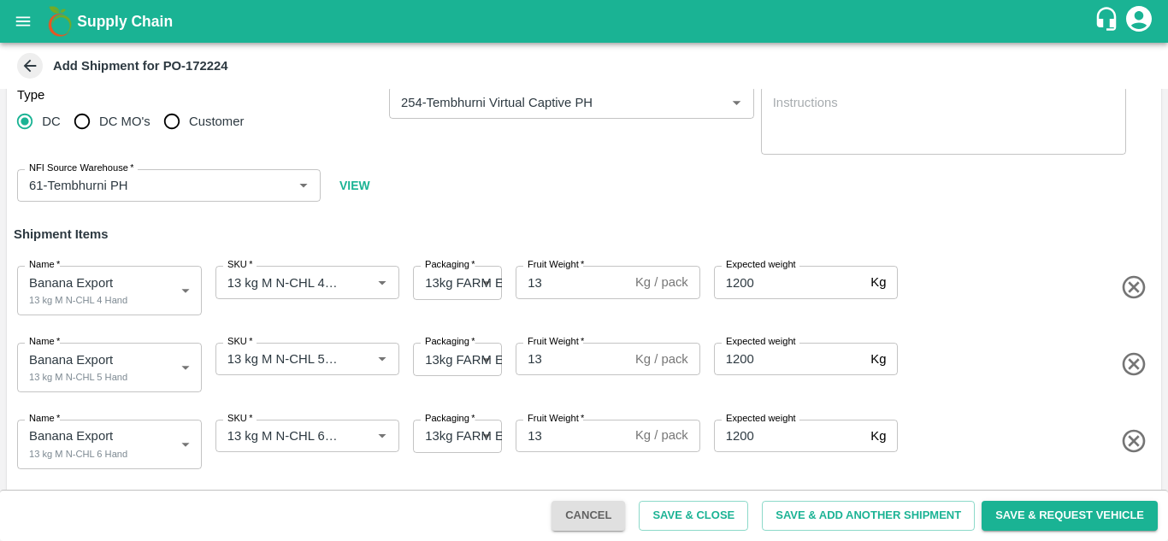
scroll to position [83, 0]
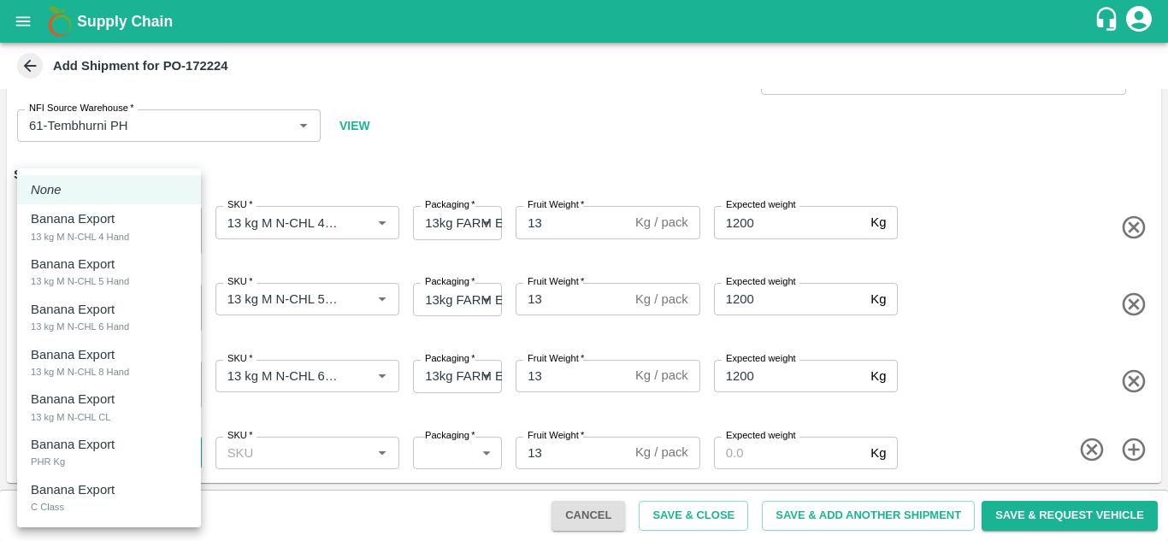
click at [84, 443] on body "Supply Chain Add Shipment for PO-172224 Type DC DC MO's Customer DC   * DC   * …" at bounding box center [584, 270] width 1168 height 541
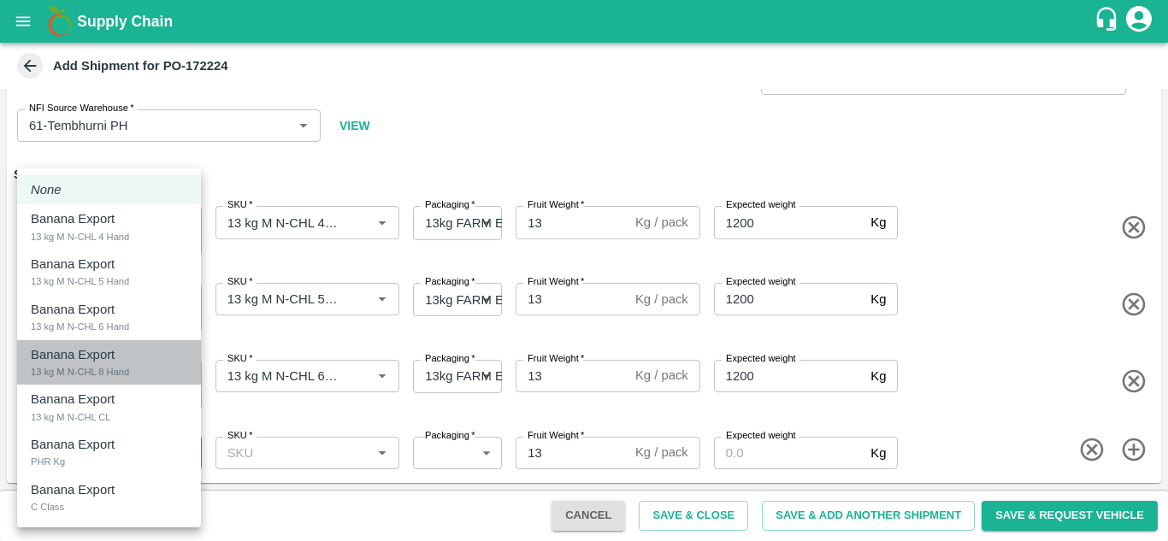
click at [114, 358] on p "Banana Export" at bounding box center [73, 355] width 84 height 19
type input "1956325"
type input "468"
type input "1200"
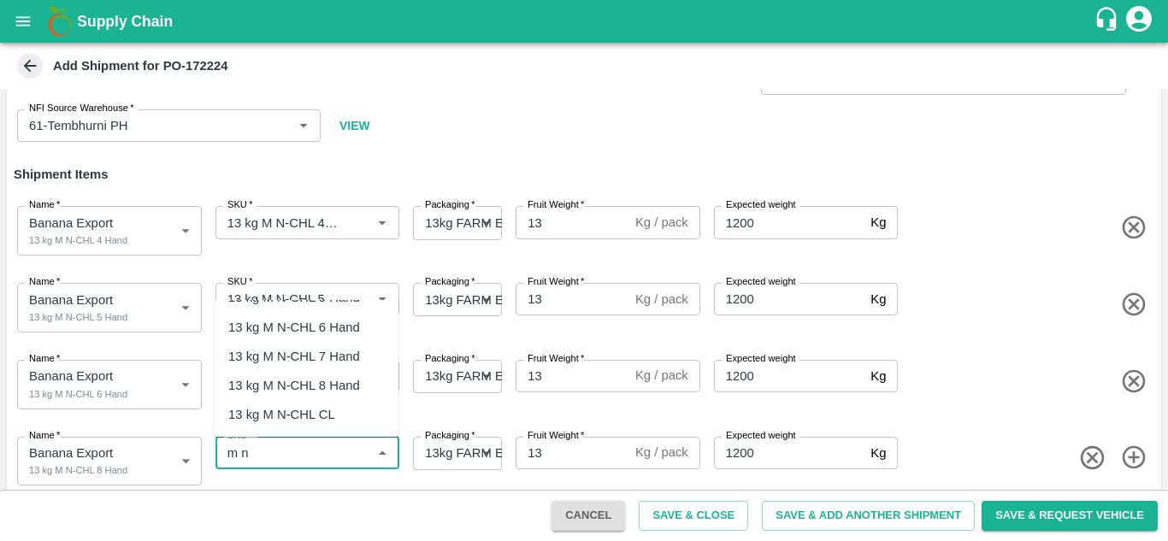
scroll to position [60, 0]
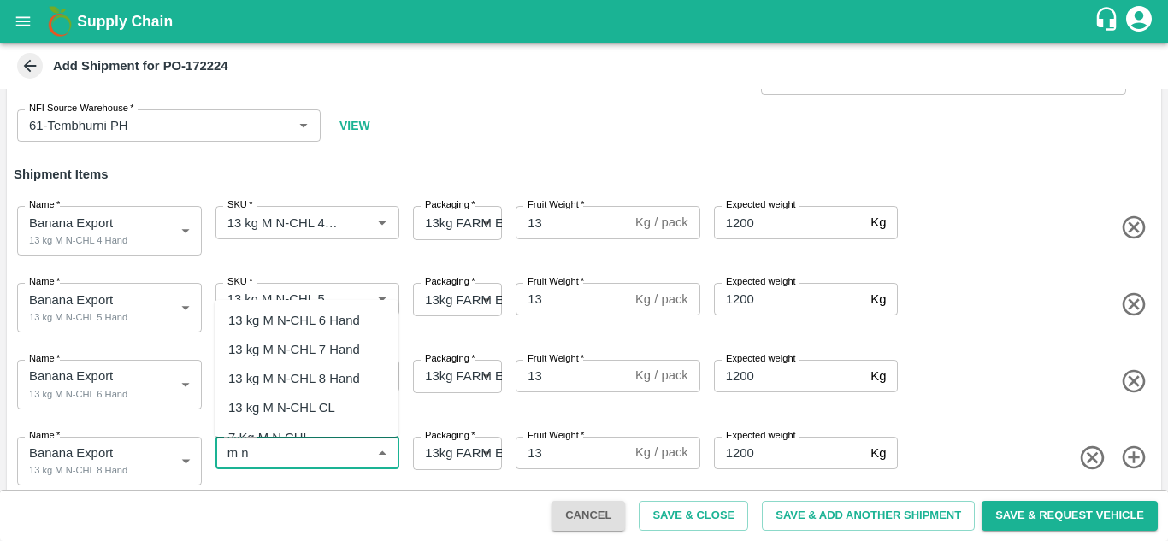
click at [328, 370] on div "13 kg M N-CHL 8 Hand" at bounding box center [294, 379] width 132 height 19
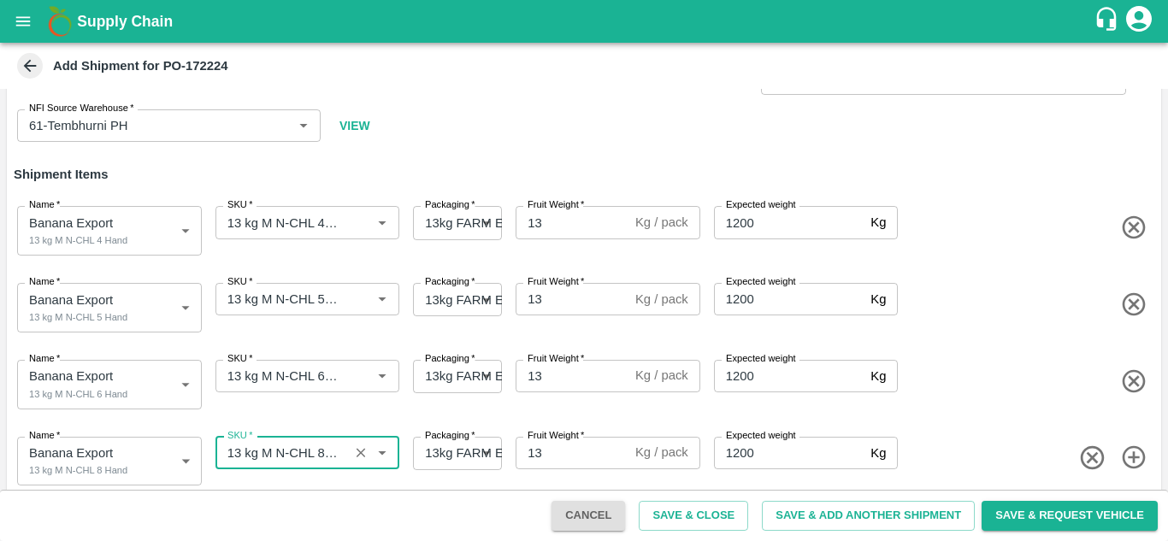
type input "13 kg M N-CHL 8 Hand"
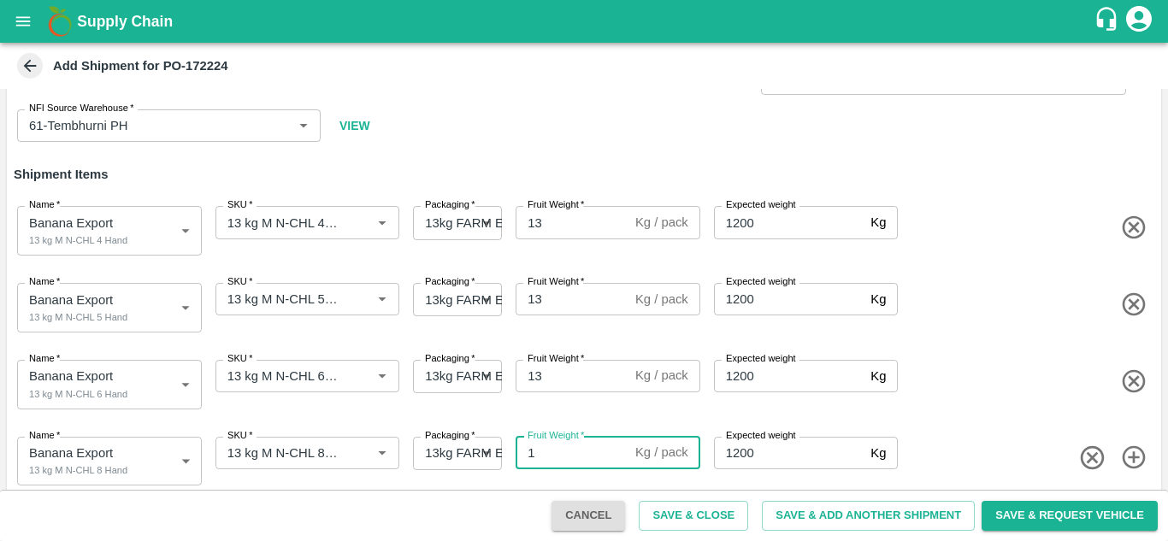
type input "13"
click at [1133, 447] on icon "button" at bounding box center [1133, 457] width 23 height 23
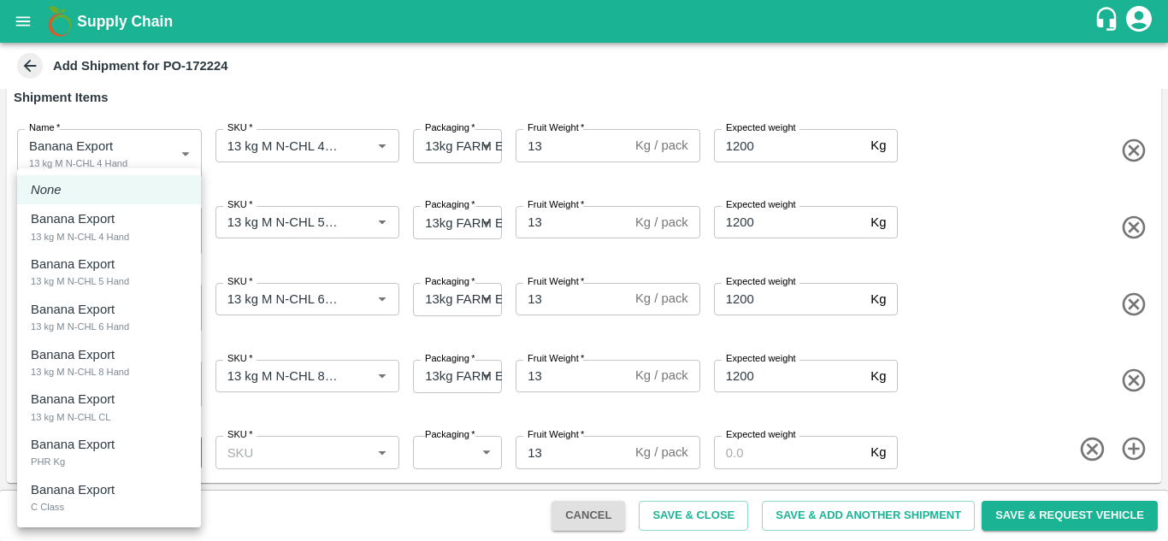
click at [107, 455] on body "Supply Chain Add Shipment for PO-172224 Type DC DC MO's Customer DC   * DC   * …" at bounding box center [584, 270] width 1168 height 541
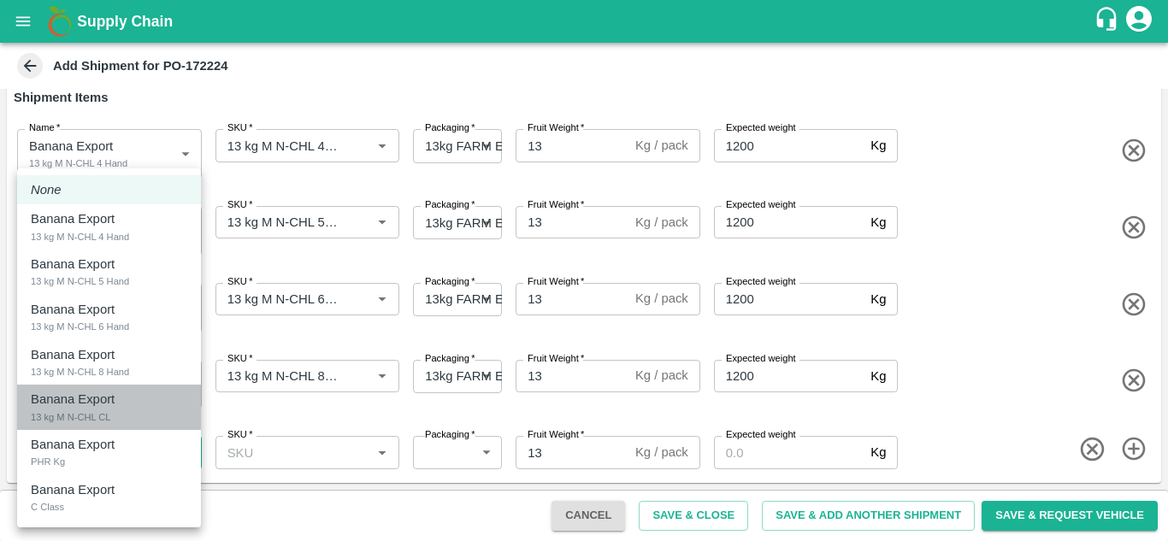
click at [97, 420] on div "13 kg M N-CHL CL" at bounding box center [71, 417] width 80 height 15
type input "1956326"
type input "468"
type input "1200"
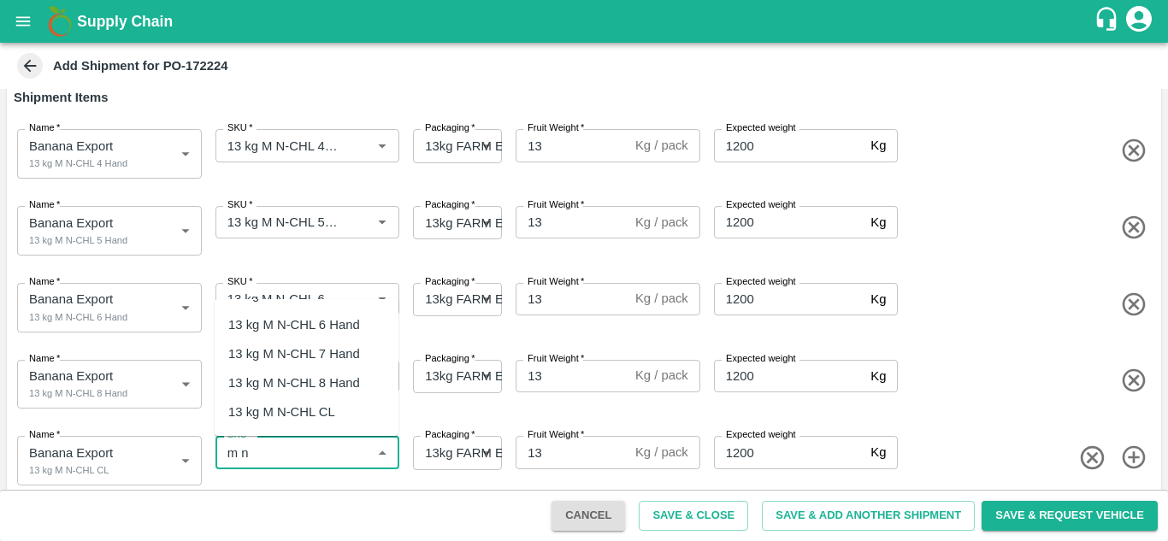
scroll to position [56, 0]
click at [294, 401] on div "13 kg M N-CHL CL" at bounding box center [281, 410] width 107 height 19
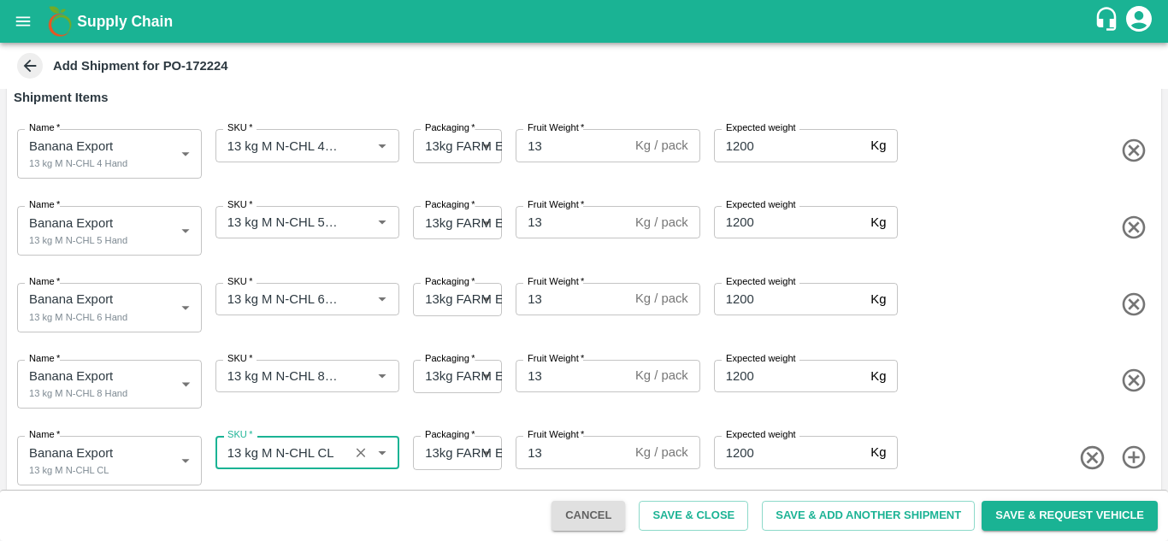
type input "13 kg M N-CHL CL"
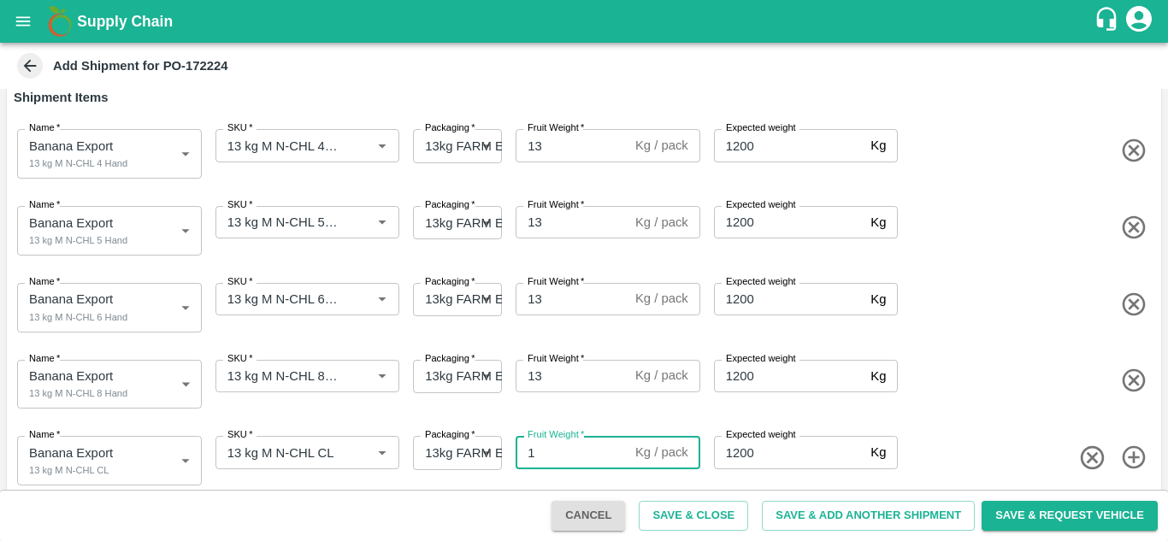
type input "13"
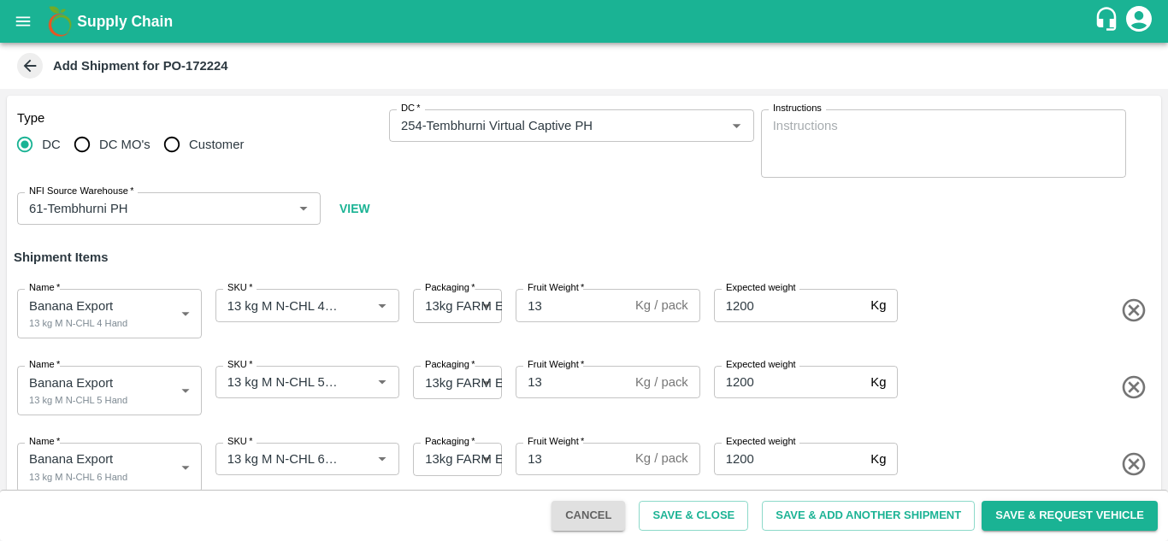
scroll to position [176, 0]
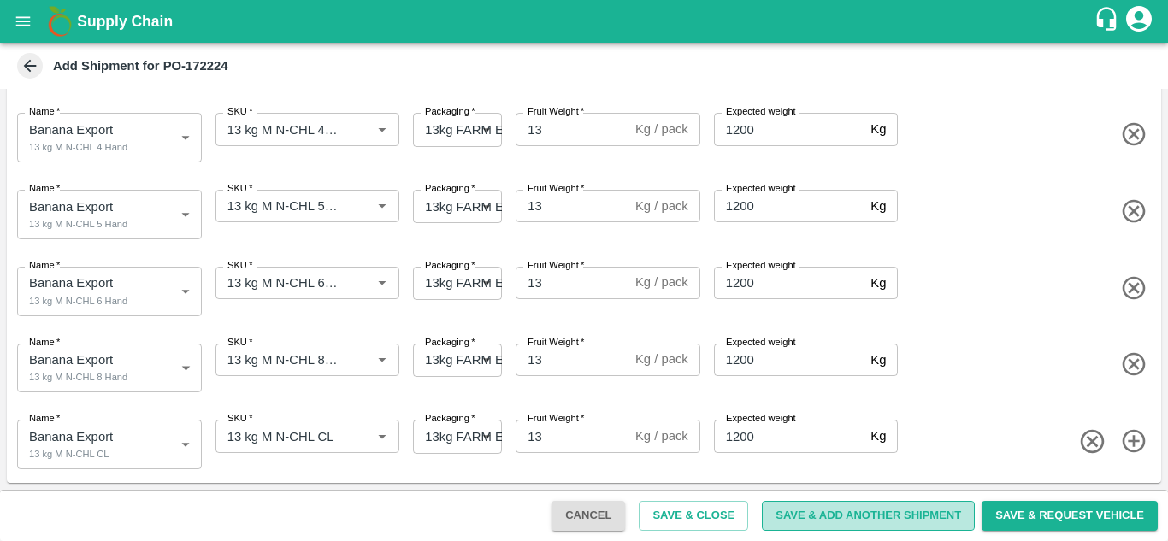
click at [856, 519] on button "Save & Add Another Shipment" at bounding box center [868, 516] width 213 height 30
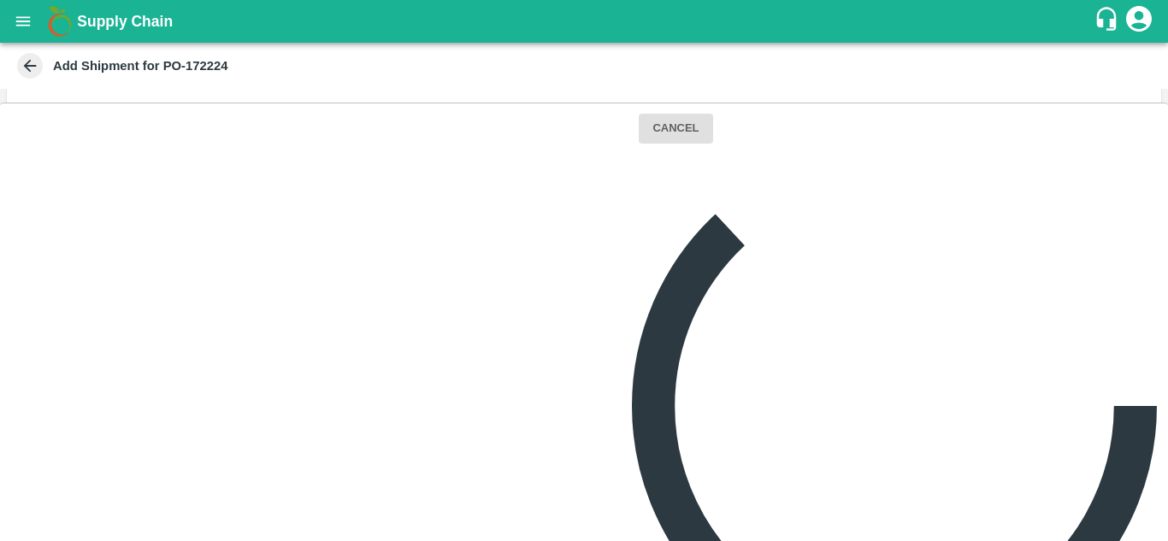
scroll to position [0, 0]
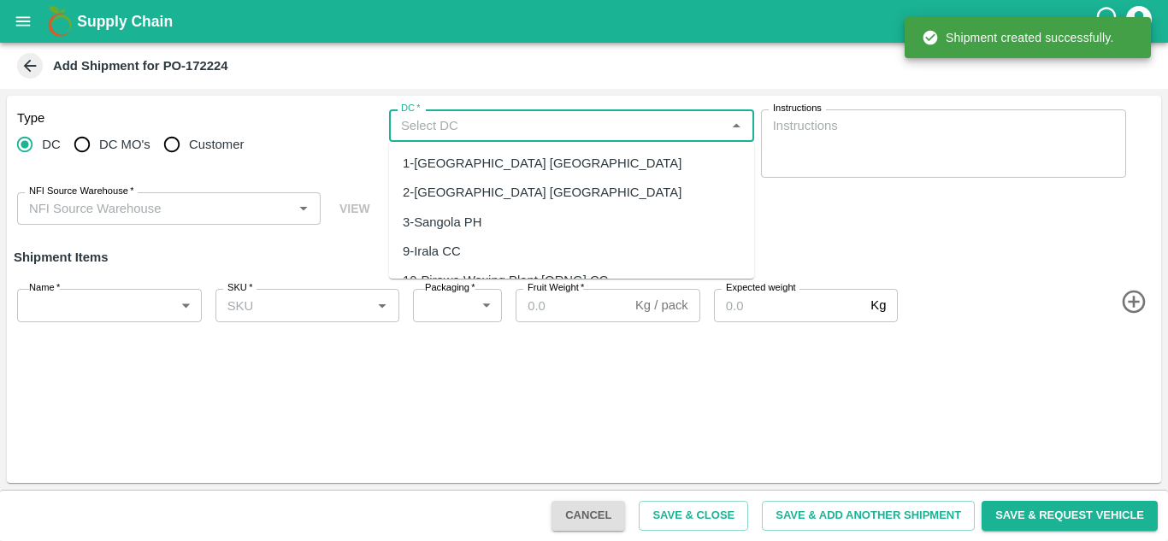
click at [484, 132] on input "DC   *" at bounding box center [557, 126] width 327 height 22
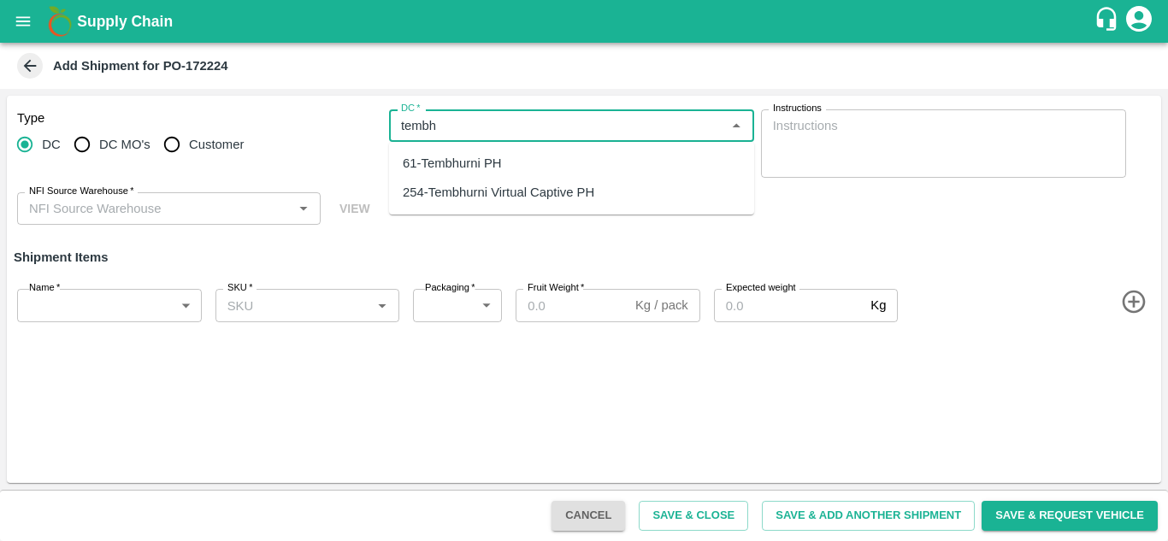
click at [521, 186] on div "254-Tembhurni Virtual Captive PH" at bounding box center [499, 192] width 192 height 19
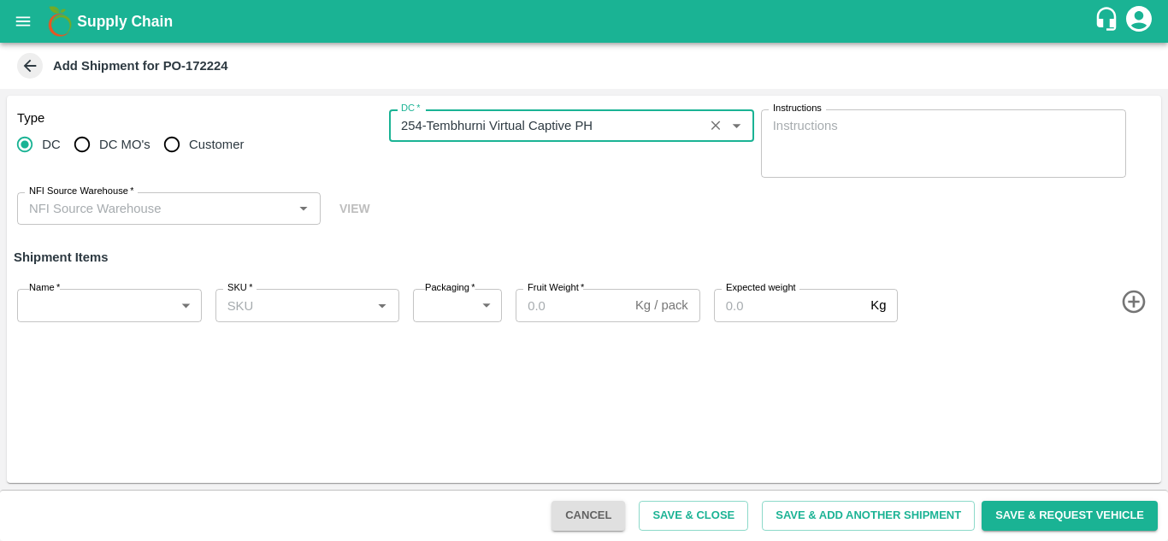
type input "254-Tembhurni Virtual Captive PH"
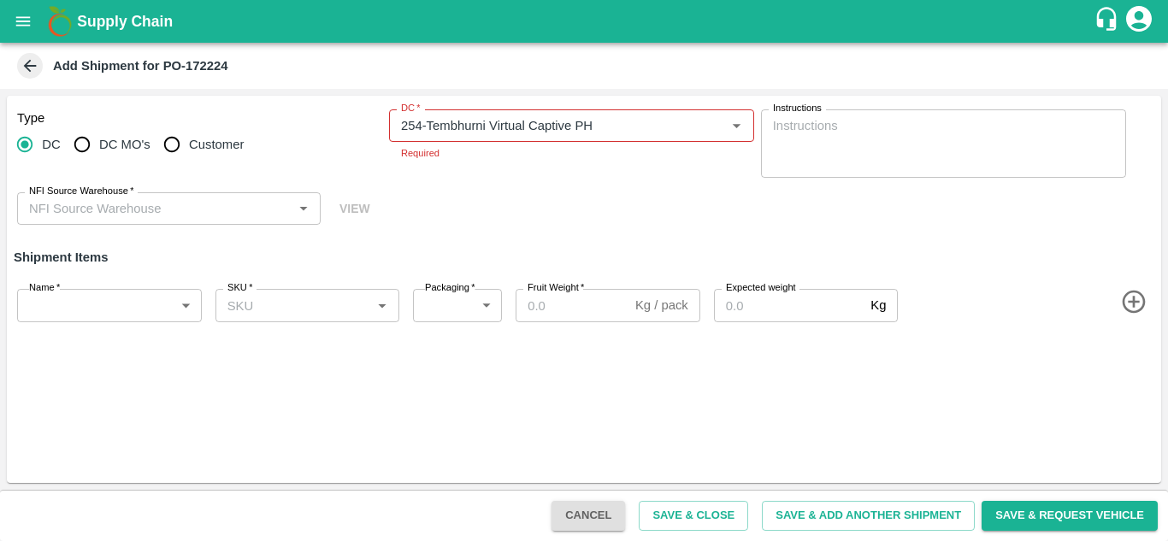
click at [419, 213] on div "Type DC DC MO's Customer DC   * DC   * Required Instructions x Instructions NFI…" at bounding box center [584, 168] width 1155 height 144
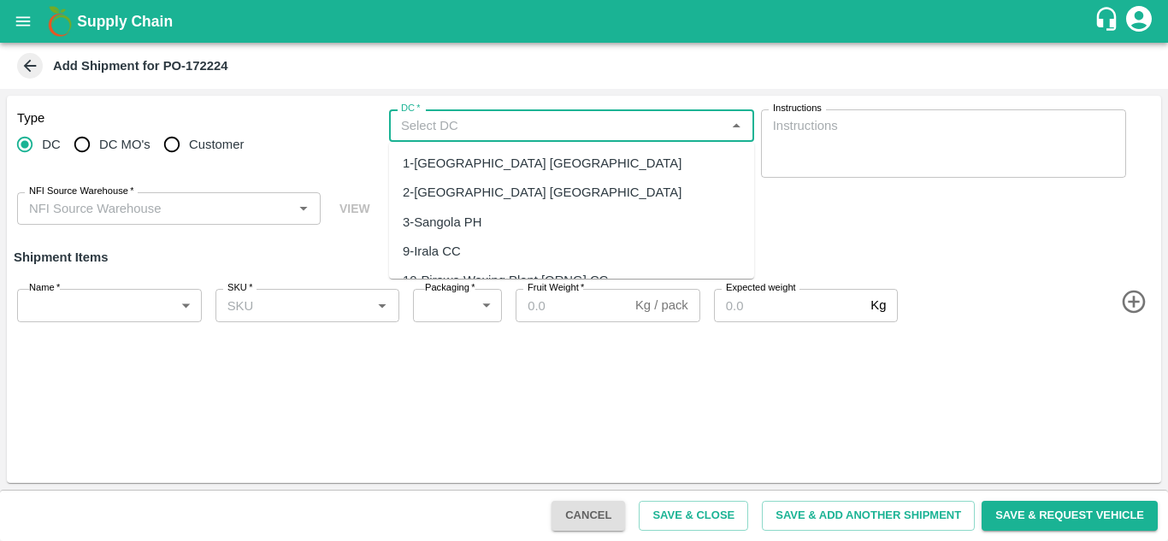
click at [451, 128] on input "DC   *" at bounding box center [557, 126] width 327 height 22
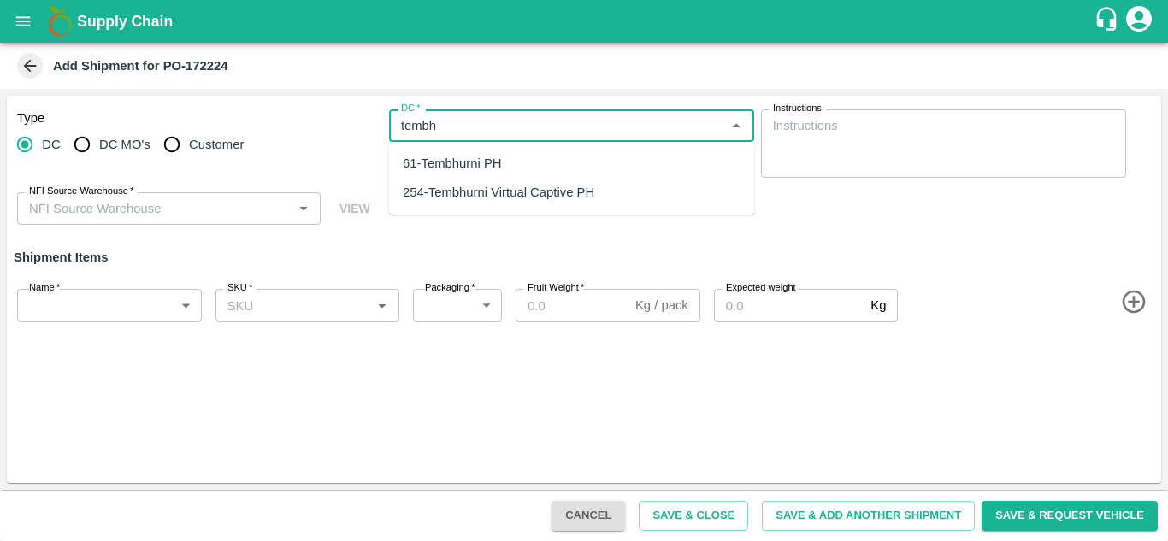
click at [495, 191] on div "254-Tembhurni Virtual Captive PH" at bounding box center [499, 192] width 192 height 19
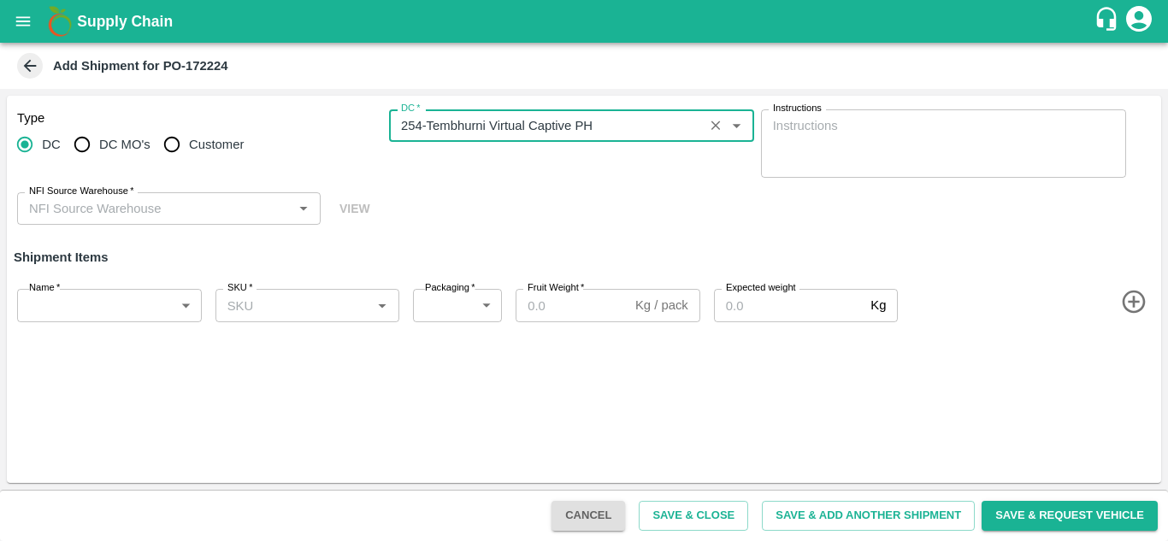
type input "254-Tembhurni Virtual Captive PH"
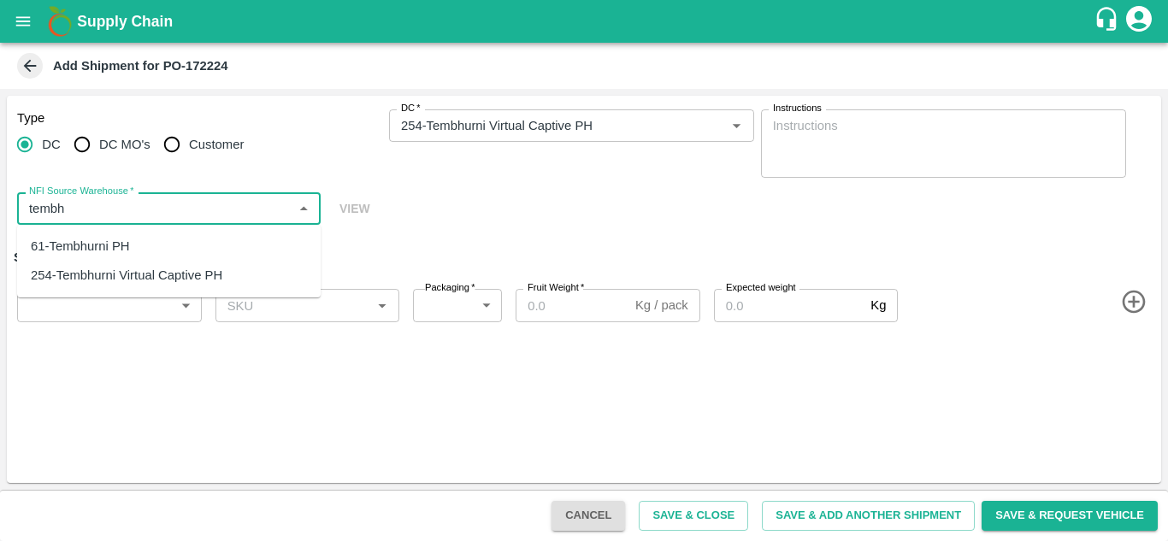
click at [66, 251] on div "61-Tembhurni PH" at bounding box center [80, 246] width 99 height 19
type input "61-Tembhurni PH"
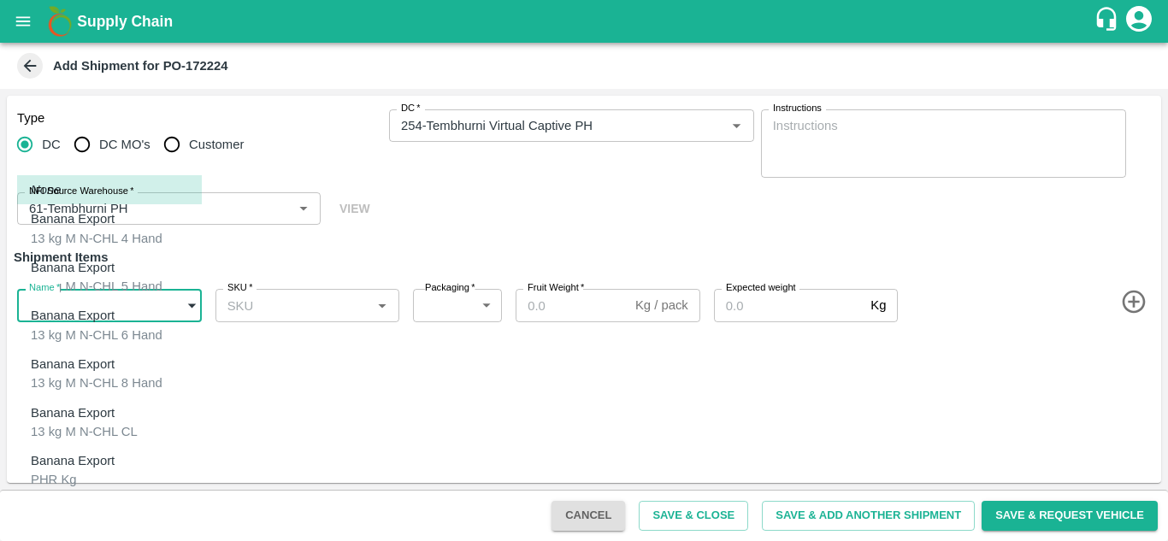
click at [86, 306] on body "Supply Chain Add Shipment for PO-172224 Type DC DC MO's Customer DC   * DC   * …" at bounding box center [584, 270] width 1168 height 541
click at [84, 452] on p "Banana Export" at bounding box center [73, 461] width 84 height 19
type input "1956327"
type input "258"
type input "100"
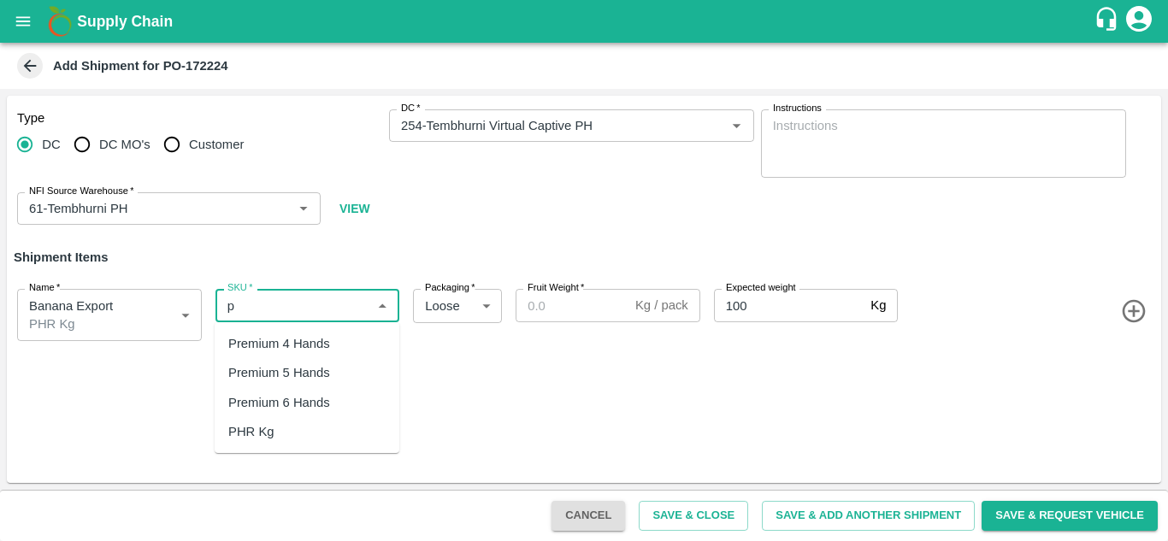
click at [260, 433] on div "PHR Kg" at bounding box center [251, 432] width 46 height 19
type input "PHR Kg"
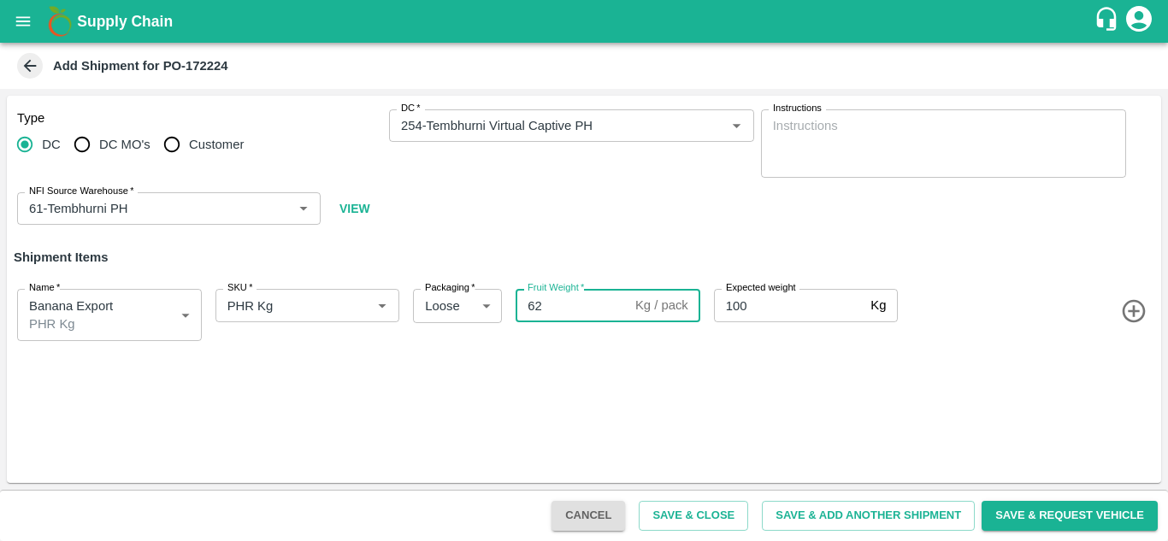
type input "62"
click at [878, 509] on button "Save & Add Another Shipment" at bounding box center [868, 516] width 213 height 30
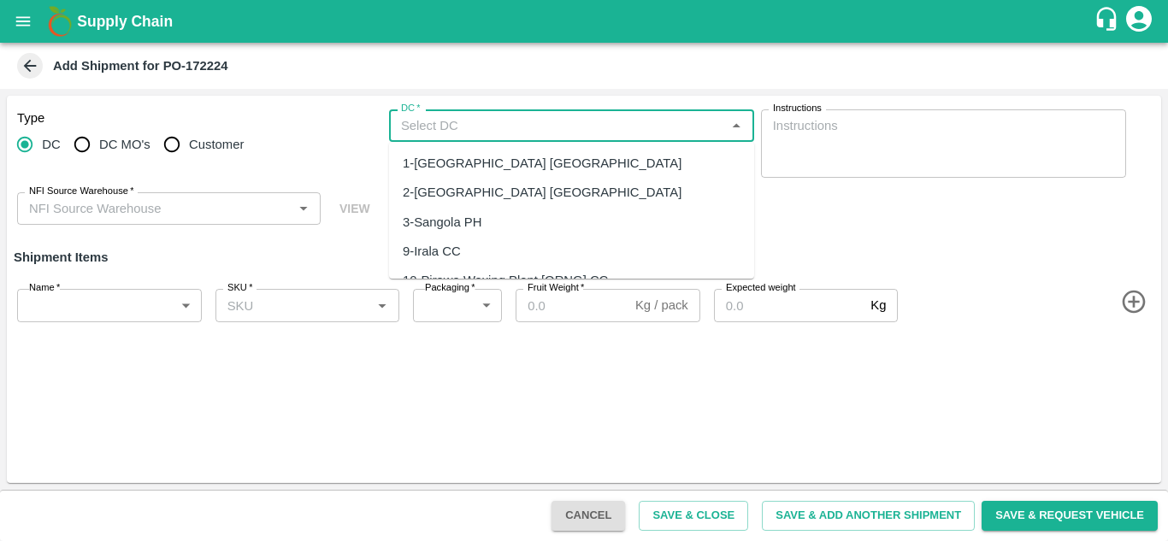
click at [436, 134] on input "DC   *" at bounding box center [557, 126] width 327 height 22
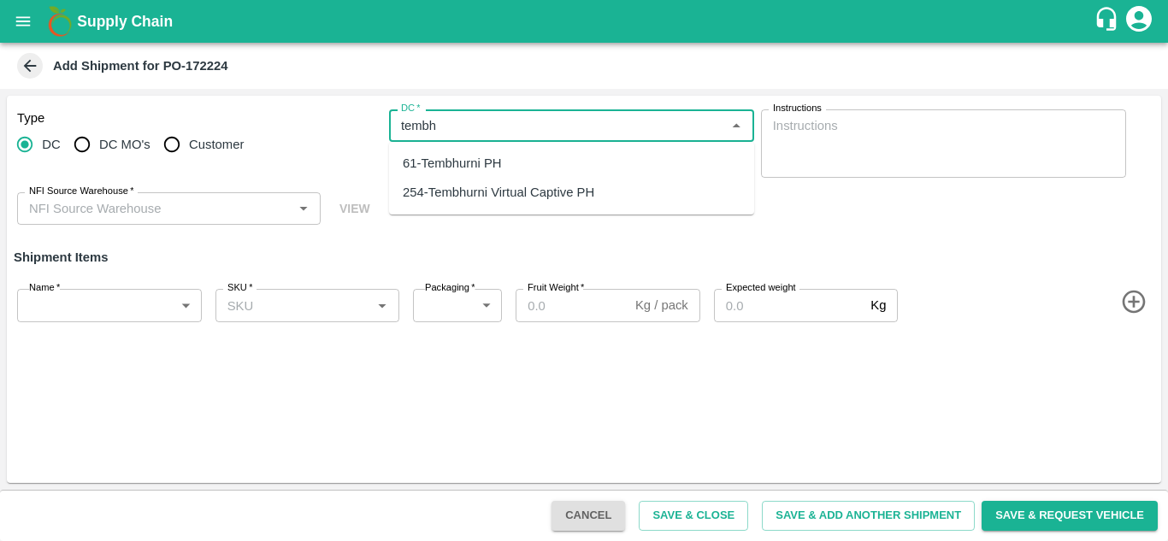
click at [523, 198] on div "254-Tembhurni Virtual Captive PH" at bounding box center [499, 192] width 192 height 19
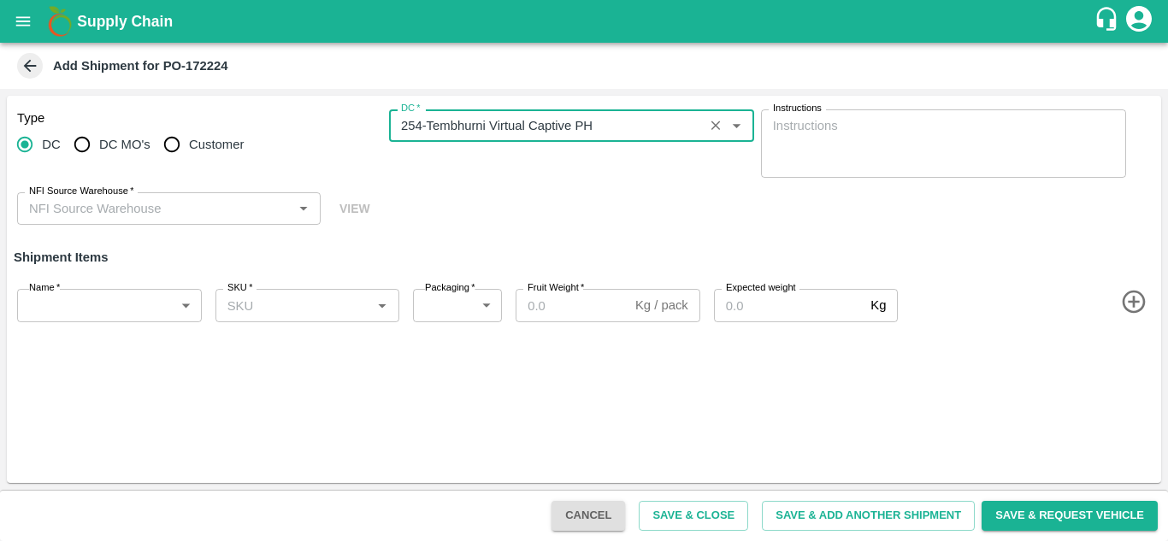
type input "254-Tembhurni Virtual Captive PH"
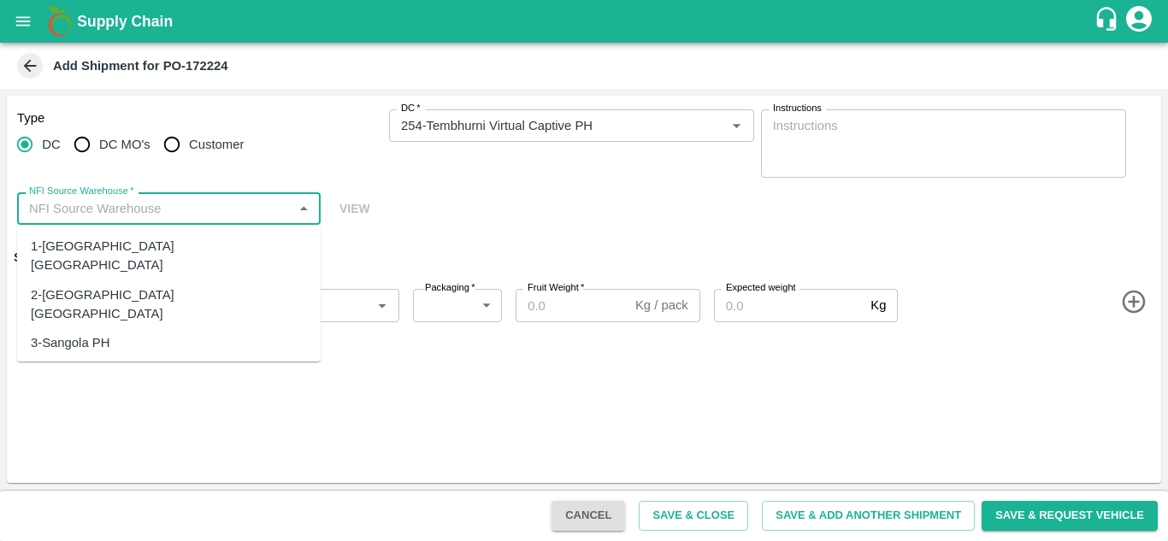
click at [154, 206] on input "NFI Source Warehouse   *" at bounding box center [154, 209] width 265 height 22
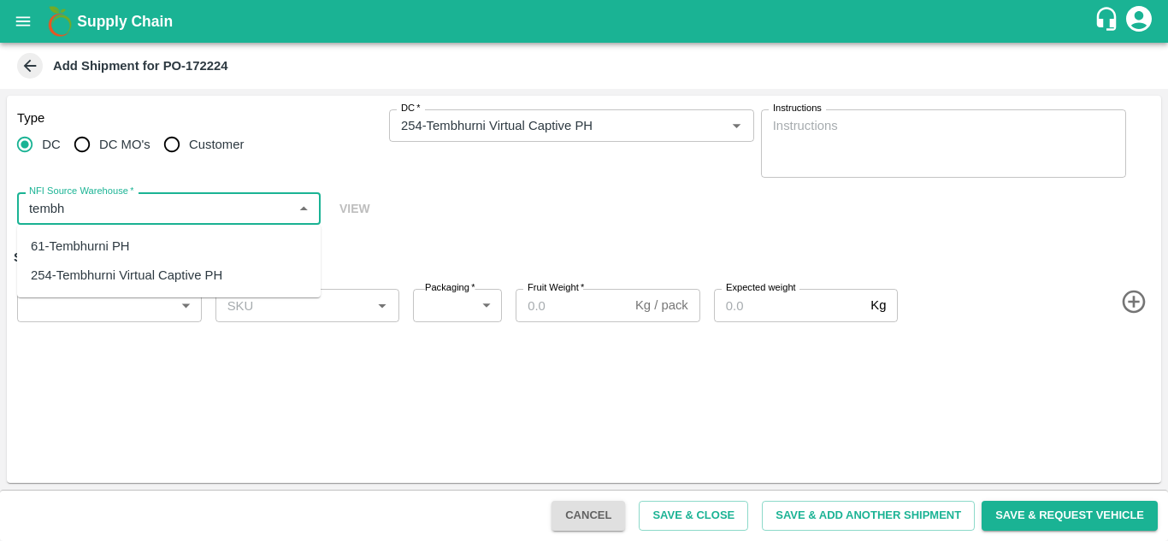
click at [68, 246] on div "61-Tembhurni PH" at bounding box center [80, 246] width 99 height 19
type input "61-Tembhurni PH"
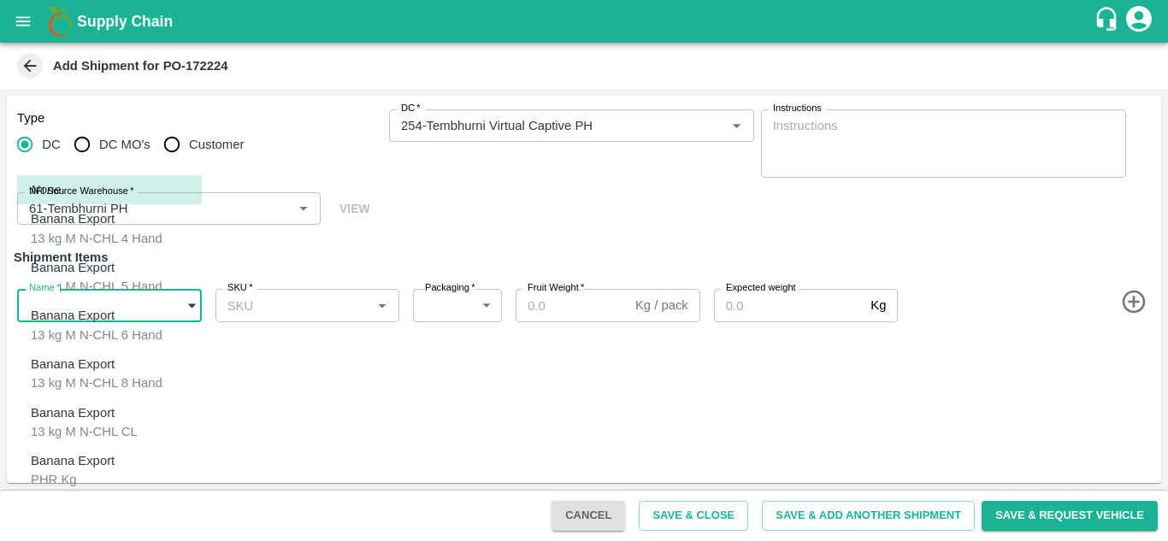
click at [78, 305] on body "Supply Chain Add Shipment for PO-172224 Type DC DC MO's Customer DC   * DC   * …" at bounding box center [584, 270] width 1168 height 541
click at [74, 500] on p "Banana Export" at bounding box center [73, 509] width 84 height 19
type input "1956328"
type input "258"
type input "300"
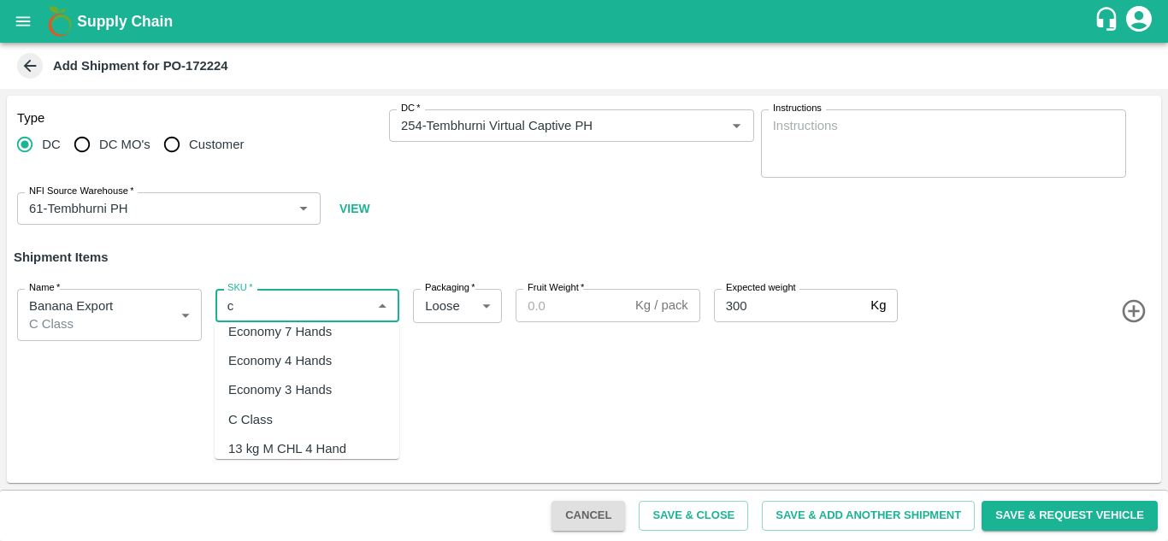
scroll to position [104, 0]
click at [257, 406] on div "C Class" at bounding box center [250, 415] width 44 height 19
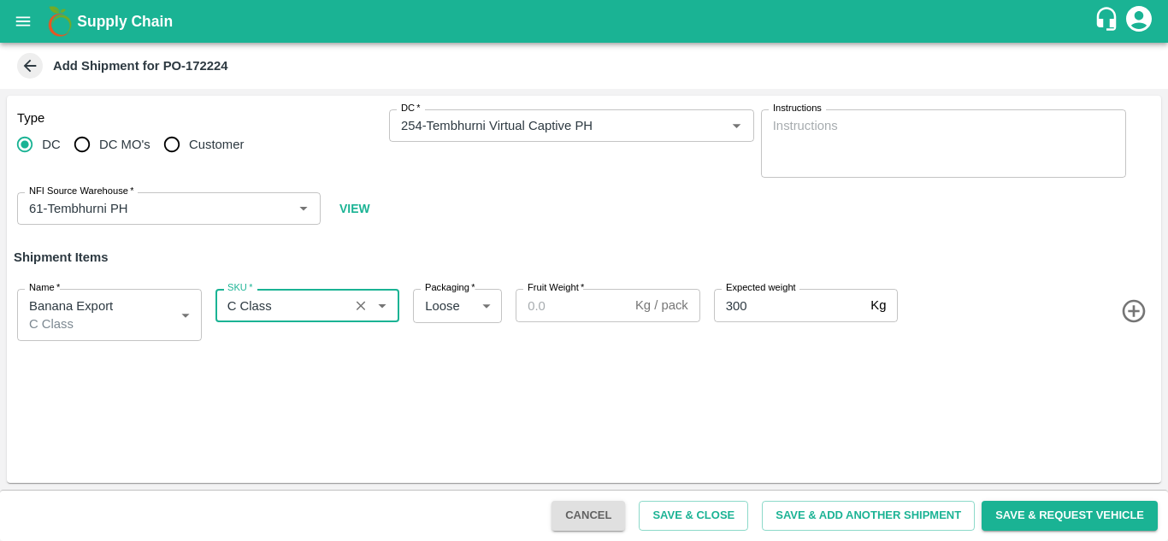
type input "C Class"
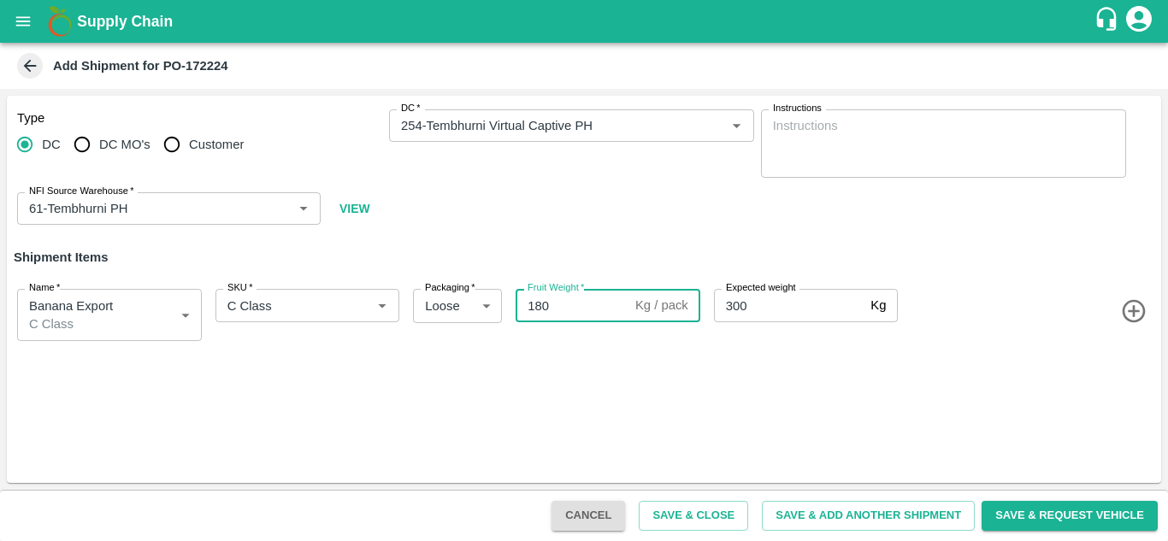
type input "180"
click at [696, 513] on button "Save & Close" at bounding box center [693, 516] width 109 height 30
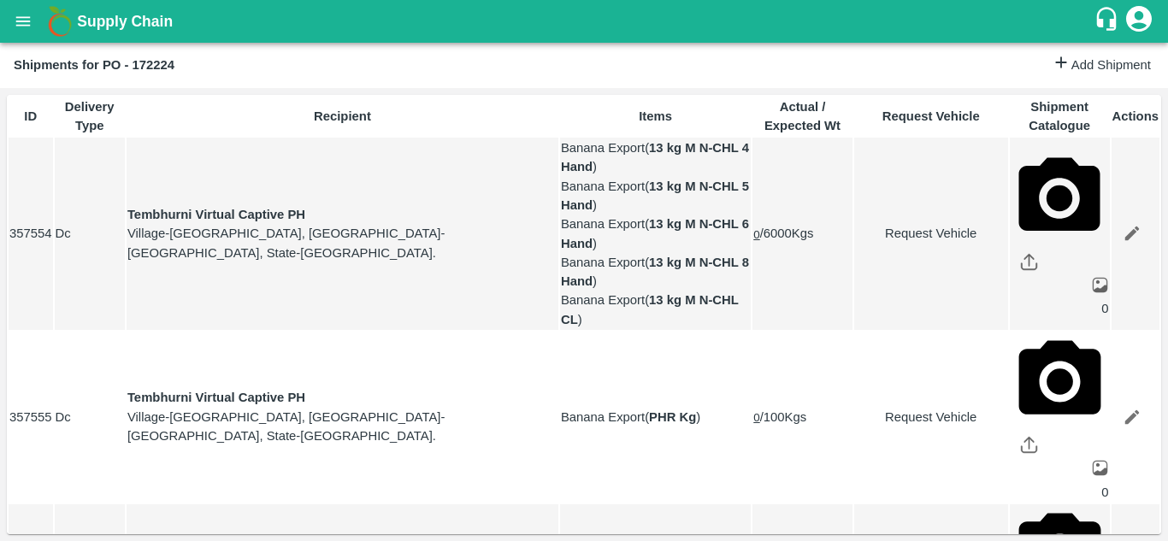
click at [19, 14] on icon "open drawer" at bounding box center [23, 21] width 19 height 19
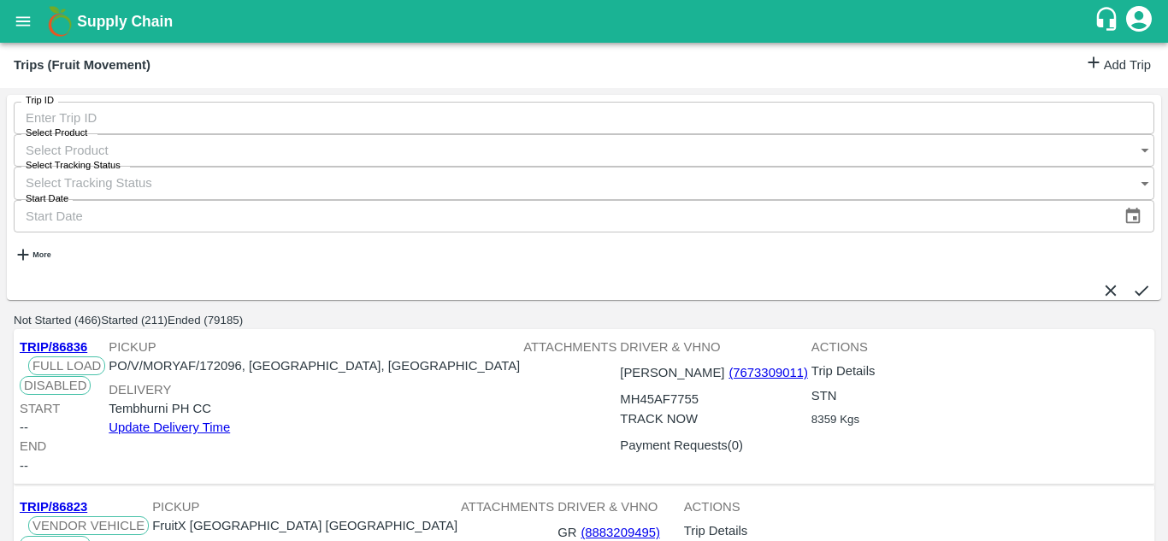
click at [1111, 67] on link "Add Trip" at bounding box center [1118, 65] width 67 height 25
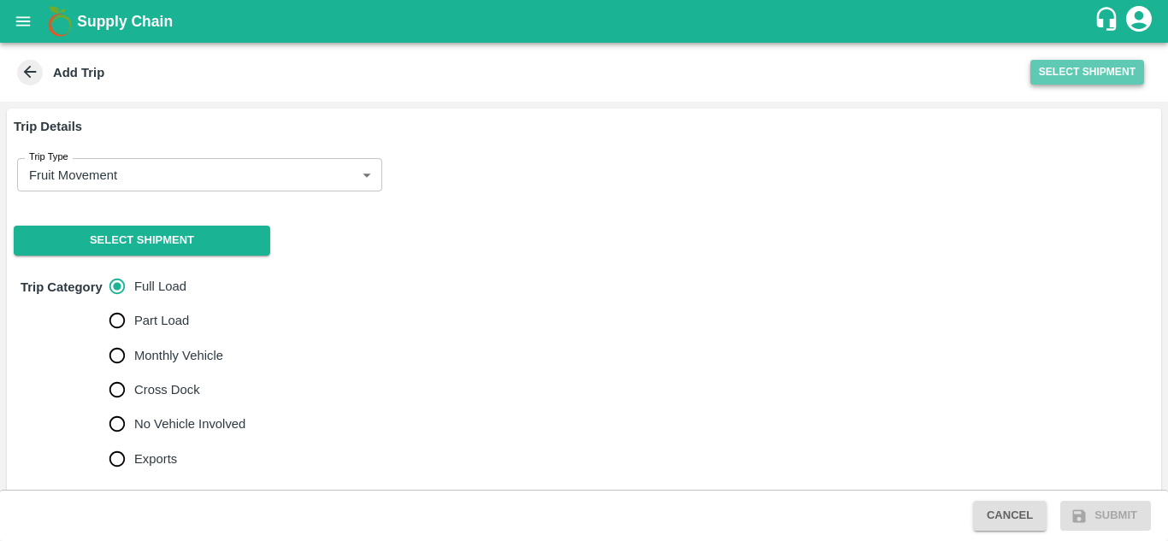
click at [1072, 76] on button "Select Shipment" at bounding box center [1088, 72] width 114 height 25
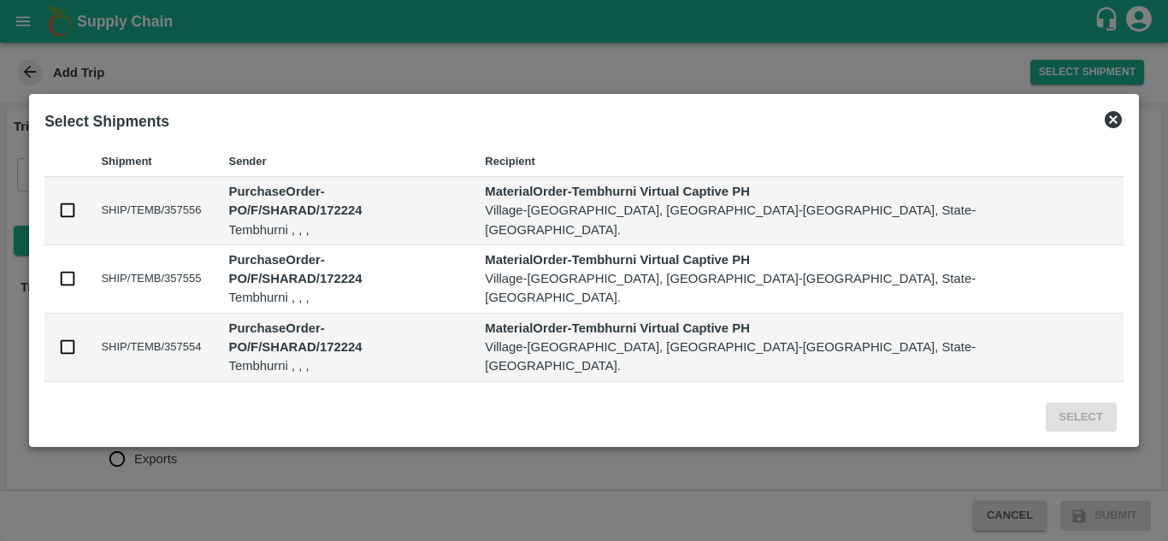
click at [215, 325] on td "SHIP/TEMB/357554" at bounding box center [150, 348] width 127 height 68
click at [87, 330] on td at bounding box center [65, 348] width 43 height 68
click at [77, 338] on input "checkbox" at bounding box center [67, 347] width 19 height 19
checkbox input "true"
click at [1046, 403] on button "Select" at bounding box center [1081, 418] width 71 height 30
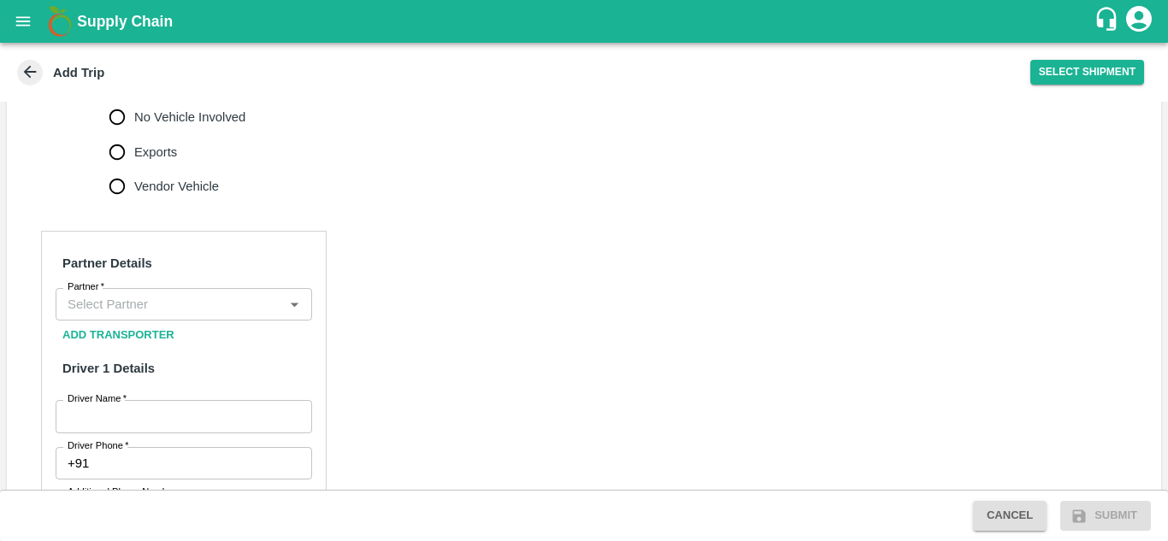
scroll to position [665, 0]
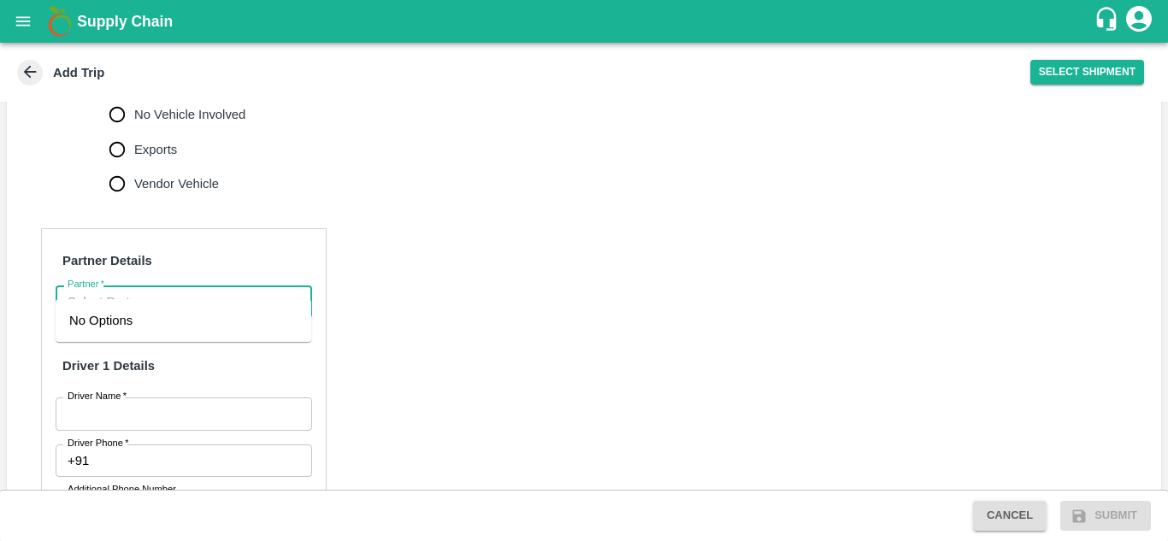
click at [191, 291] on input "Partner   *" at bounding box center [170, 302] width 218 height 22
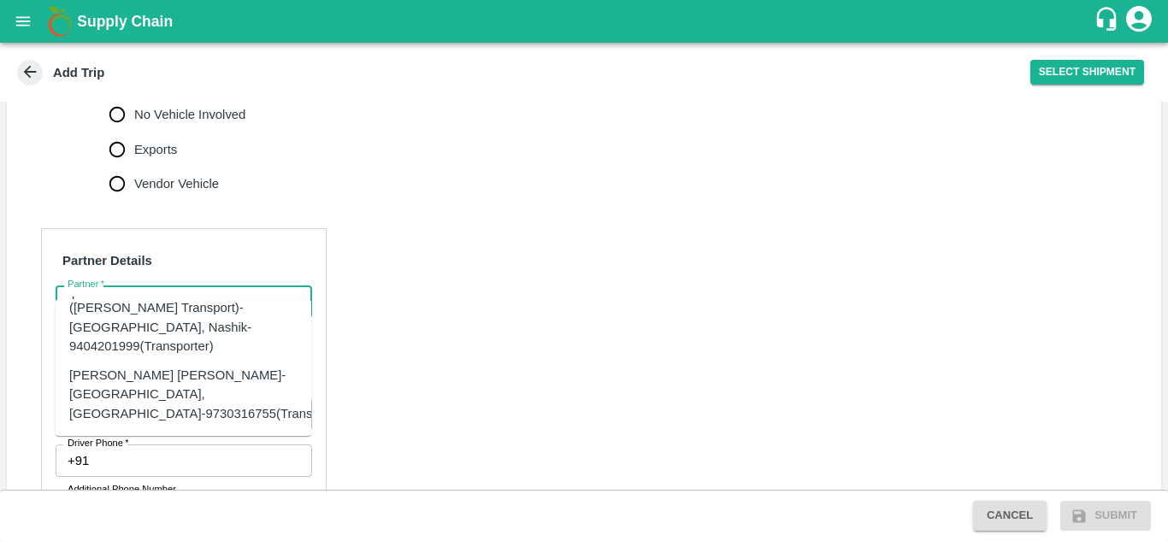
scroll to position [36, 0]
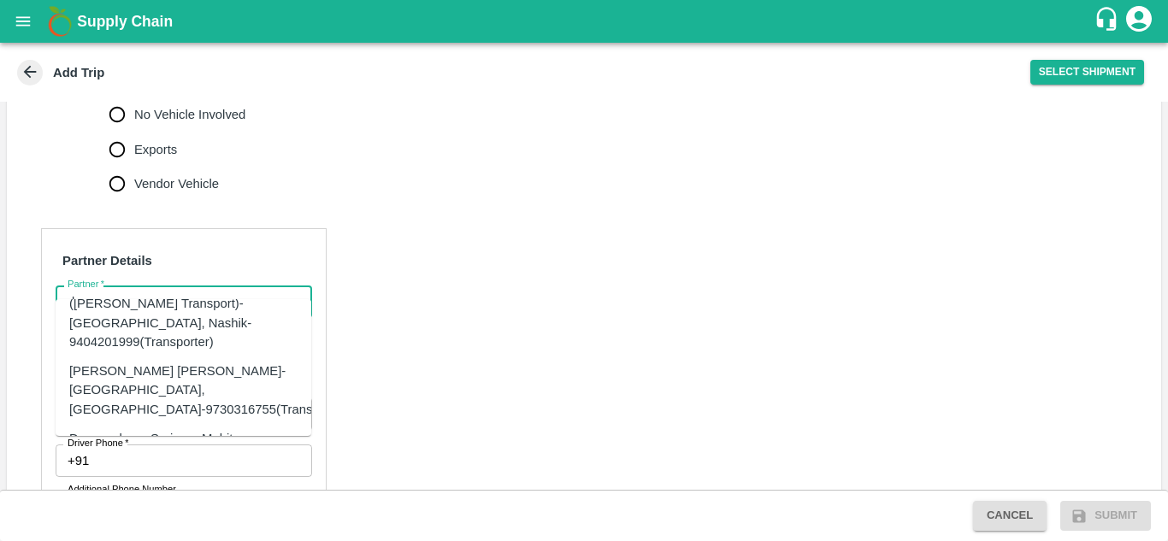
click at [138, 362] on div "[PERSON_NAME] [PERSON_NAME]-[GEOGRAPHIC_DATA], [GEOGRAPHIC_DATA]-9730316755(Tra…" at bounding box center [209, 390] width 281 height 57
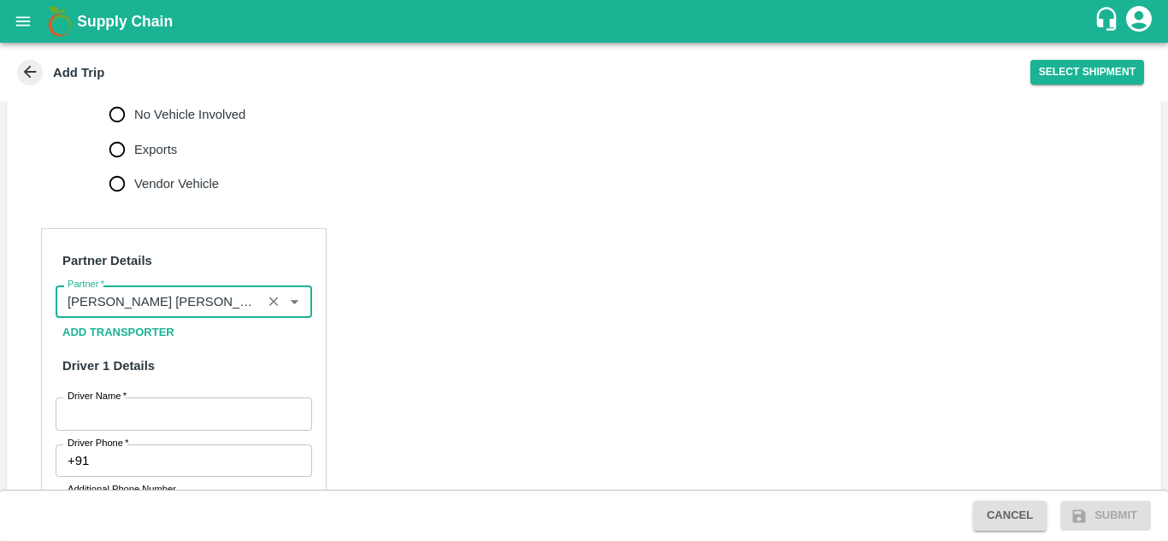
type input "[PERSON_NAME] [PERSON_NAME]-[GEOGRAPHIC_DATA], [GEOGRAPHIC_DATA]-9730316755(Tra…"
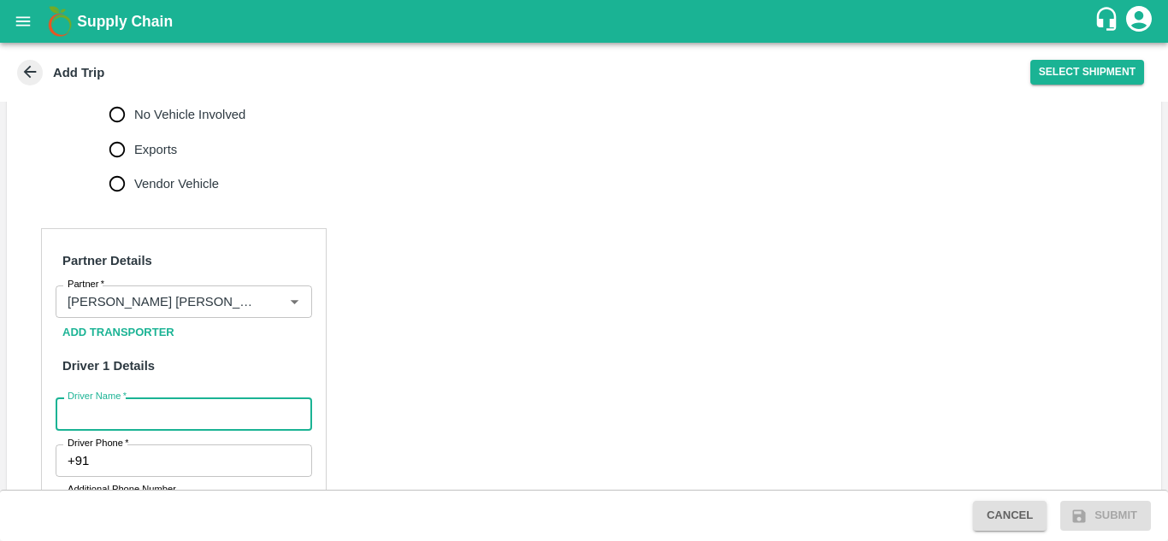
click at [140, 398] on input "Driver Name   *" at bounding box center [184, 414] width 257 height 33
type input "s"
type input "Shaikh"
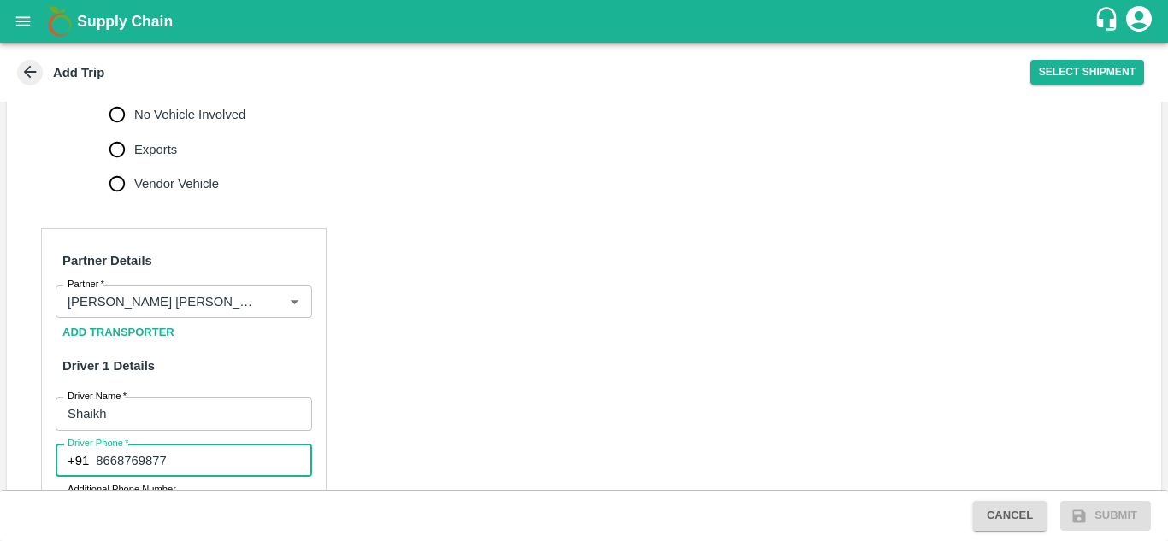
type input "8668769877"
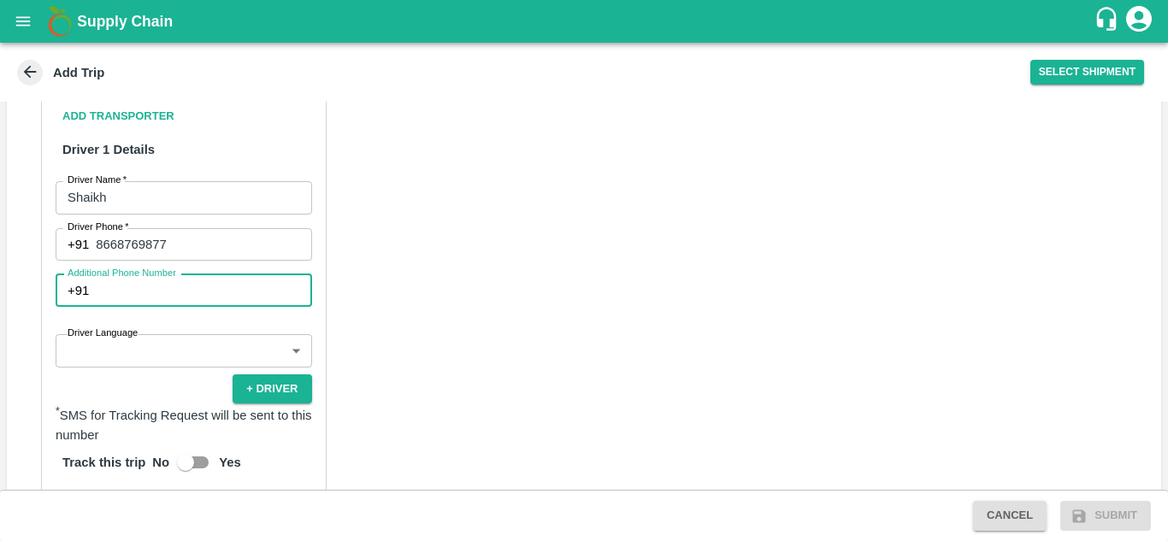
scroll to position [882, 0]
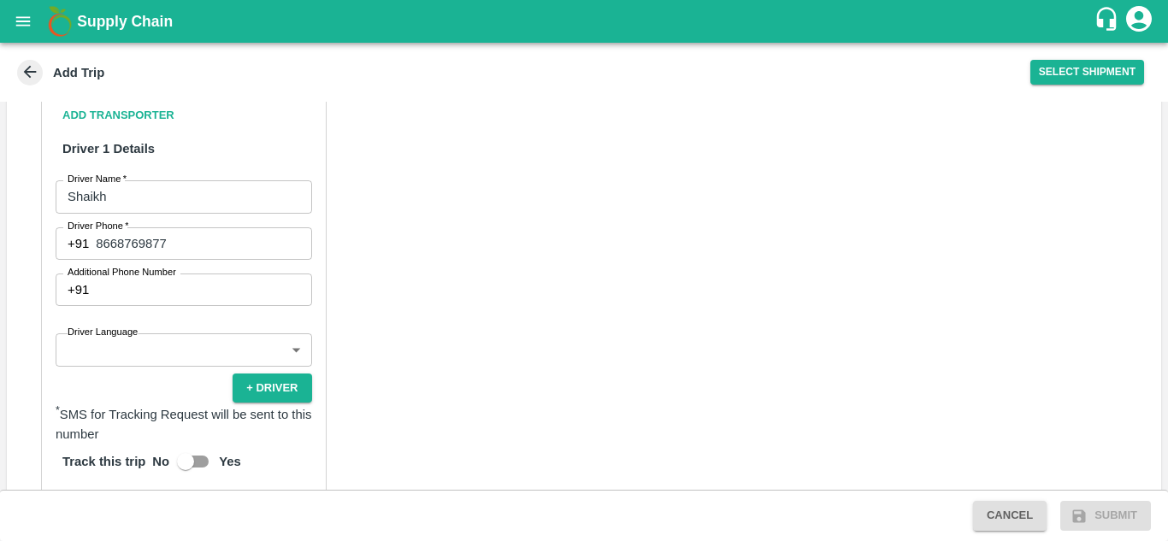
click at [156, 313] on div "Partner Details Partner   * Partner Add Transporter Driver 1 Details Driver Nam…" at bounding box center [184, 420] width 286 height 818
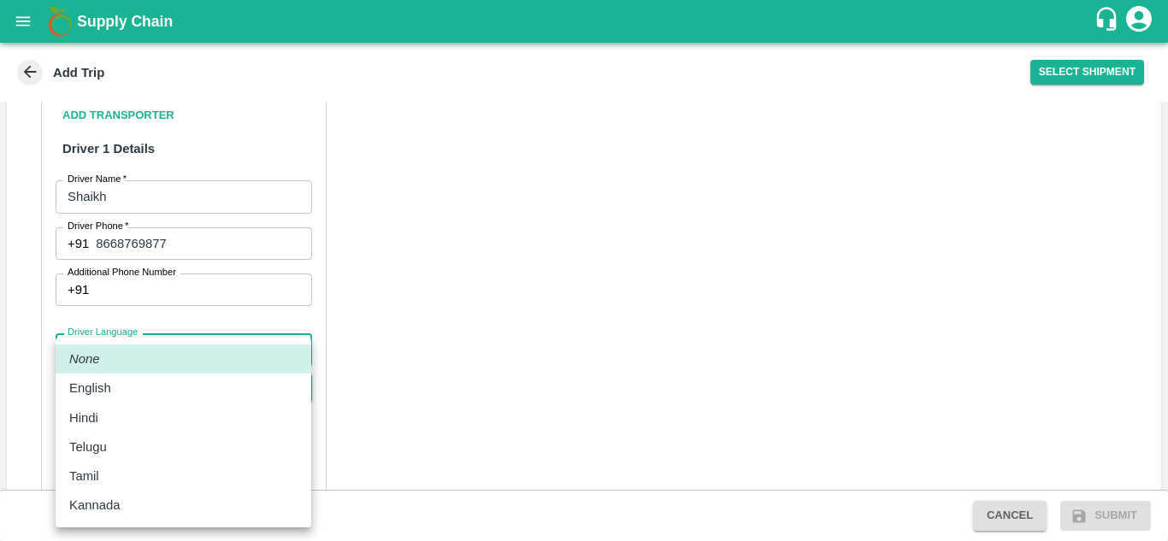
click at [149, 328] on body "Supply Chain Add Trip Select Shipment Trip Details Trip Type Fruit Movement 1 T…" at bounding box center [584, 270] width 1168 height 541
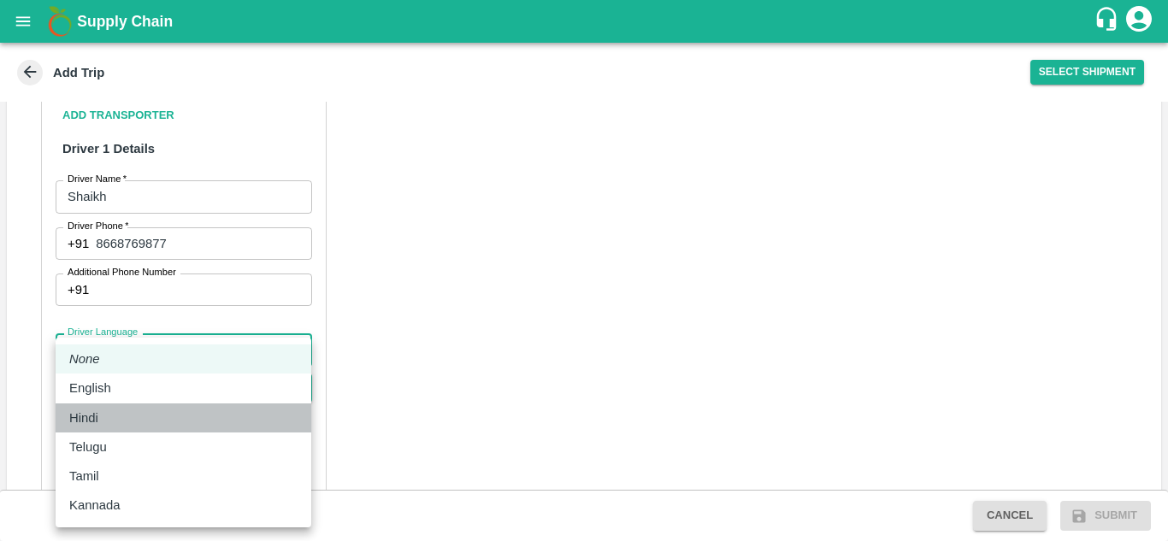
click at [109, 424] on div "Hindi" at bounding box center [183, 418] width 228 height 19
type input "hi"
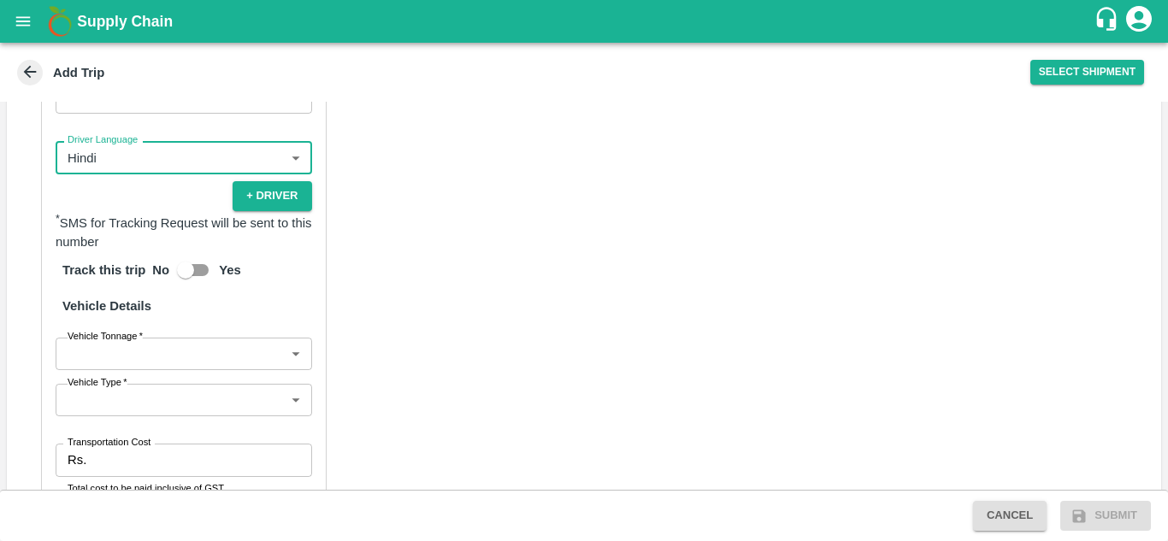
scroll to position [1081, 0]
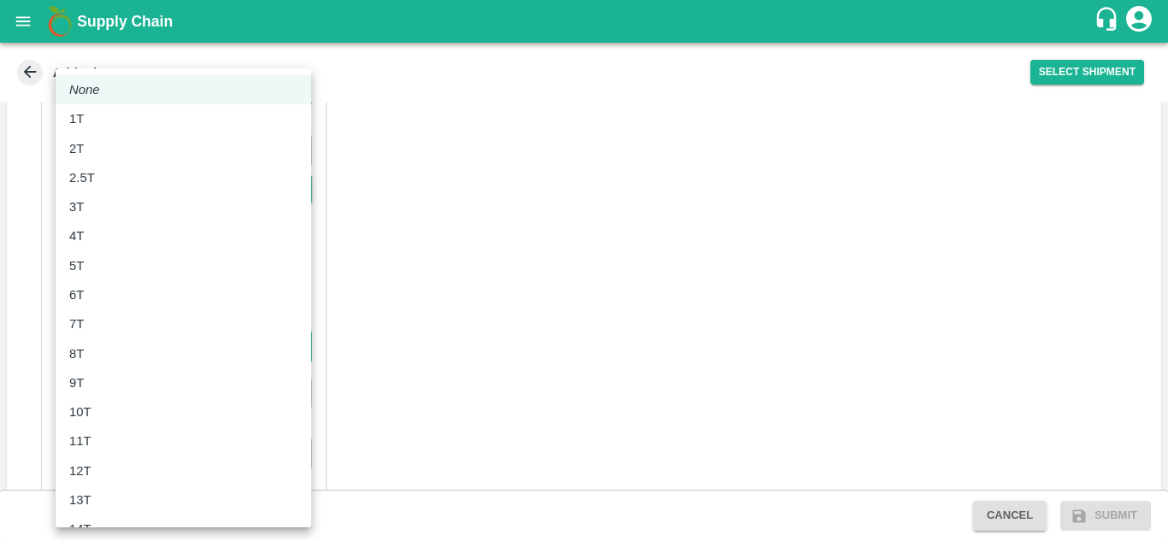
click at [181, 322] on body "Supply Chain Add Trip Select Shipment Trip Details Trip Type Fruit Movement 1 T…" at bounding box center [584, 270] width 1168 height 541
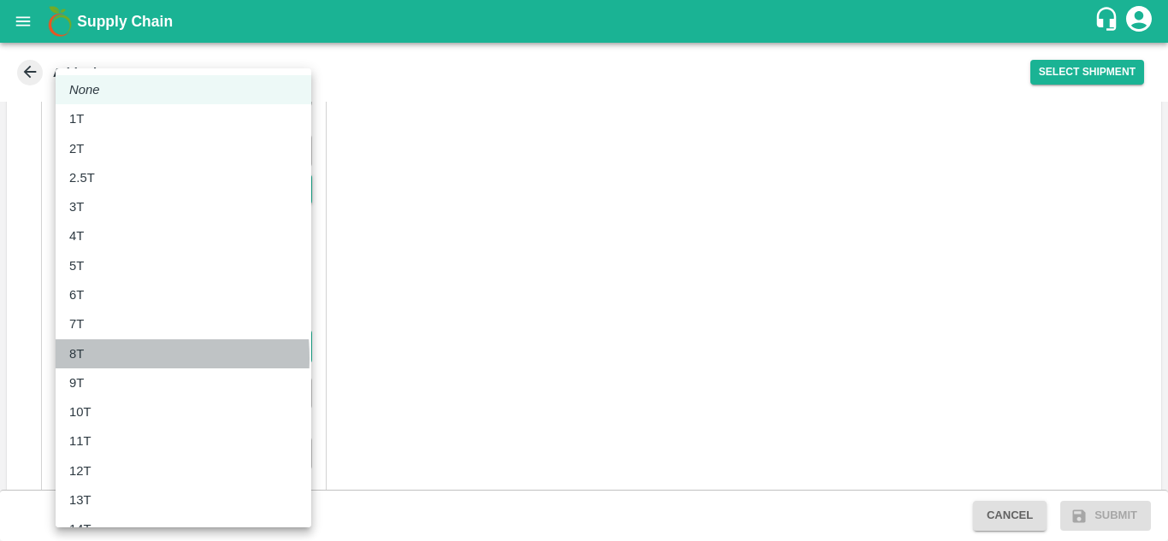
click at [79, 358] on p "8T" at bounding box center [76, 354] width 15 height 19
type input "8000"
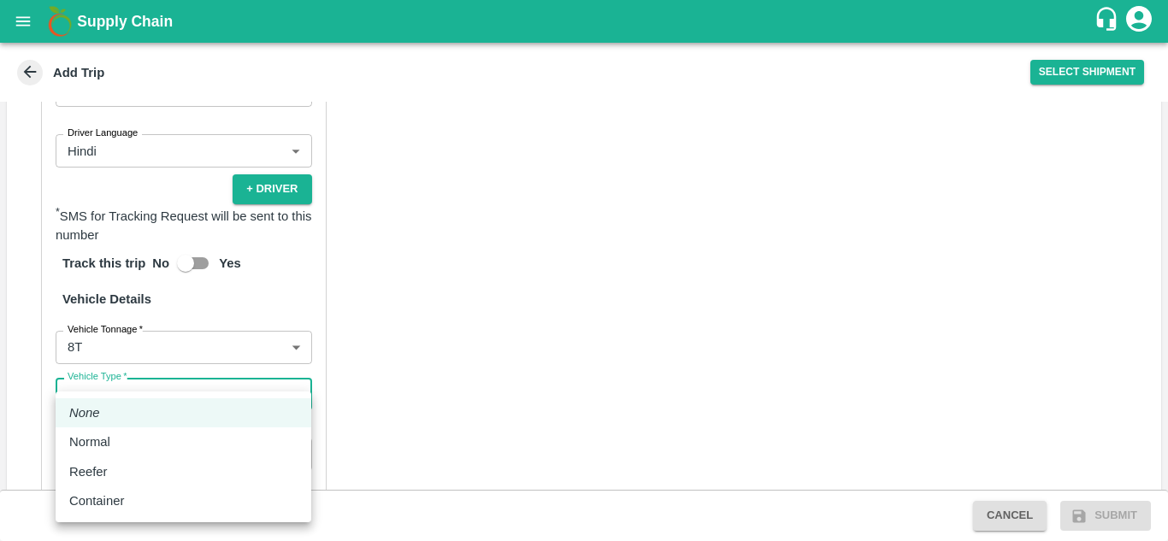
click at [192, 370] on body "Supply Chain Add Trip Select Shipment Trip Details Trip Type Fruit Movement 1 T…" at bounding box center [584, 270] width 1168 height 541
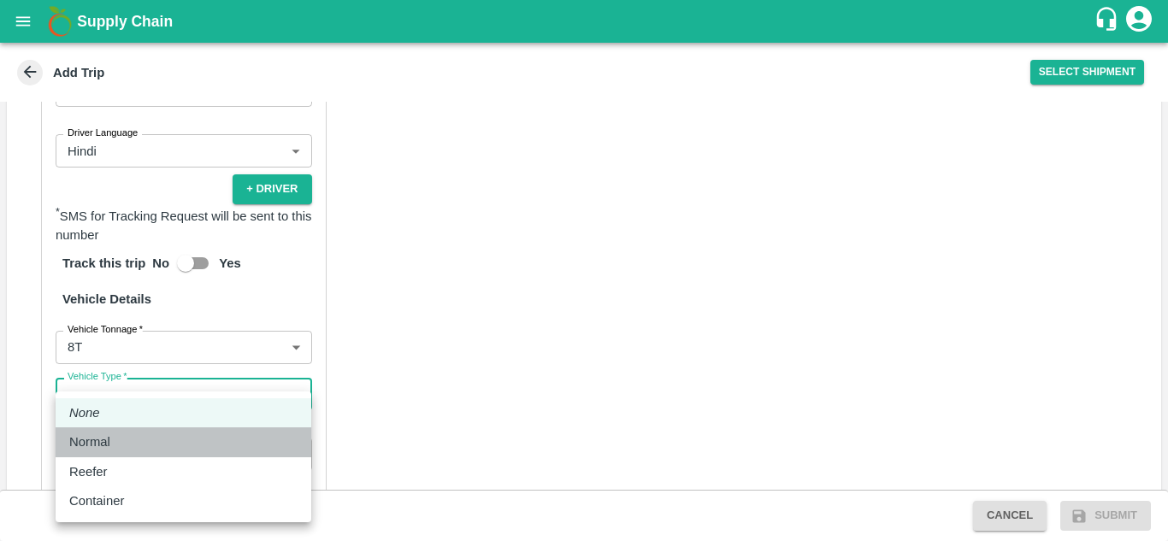
click at [118, 447] on div "Normal" at bounding box center [94, 442] width 50 height 19
type input "Normal"
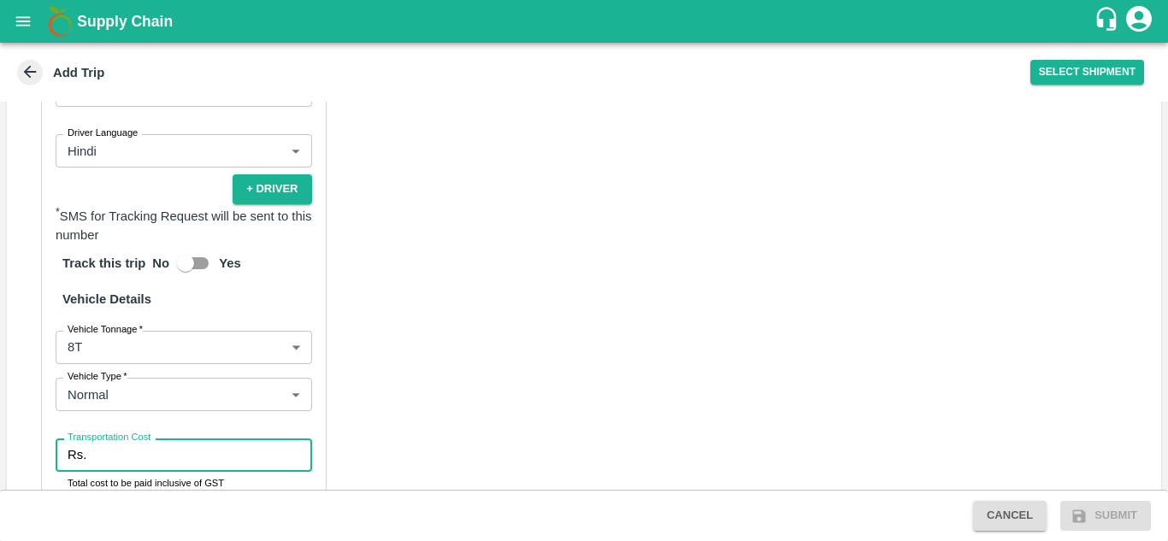
click at [137, 439] on input "Transportation Cost" at bounding box center [202, 455] width 218 height 33
type input "5033"
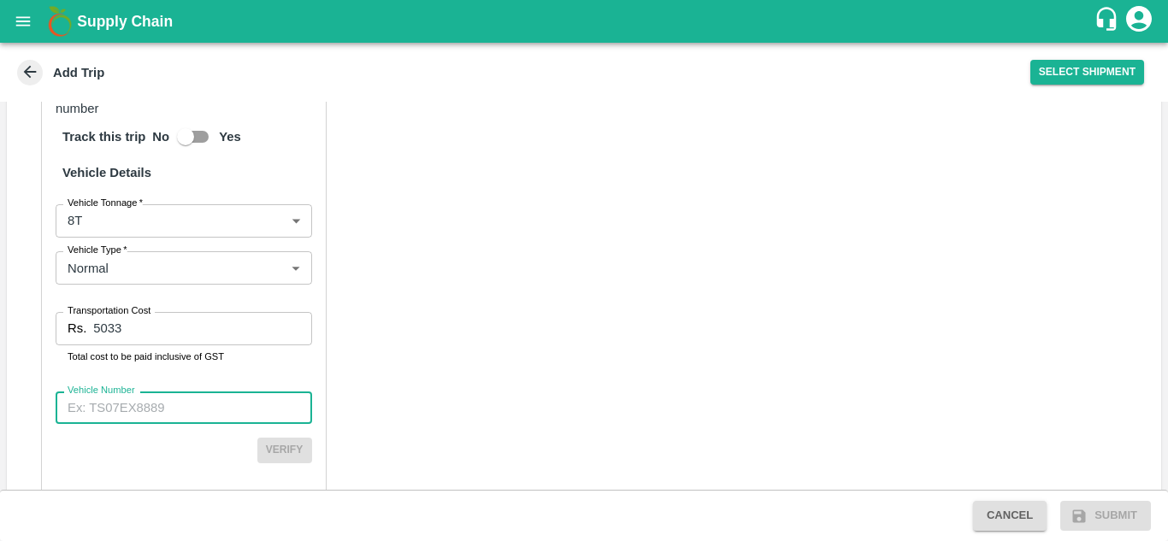
scroll to position [1231, 0]
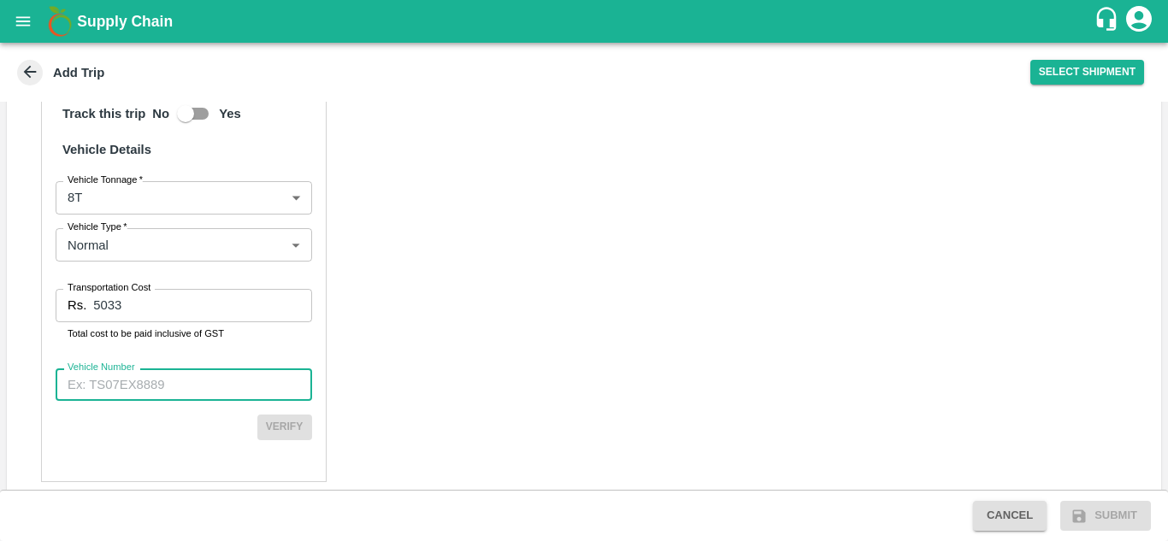
click at [127, 378] on input "Vehicle Number" at bounding box center [184, 385] width 257 height 33
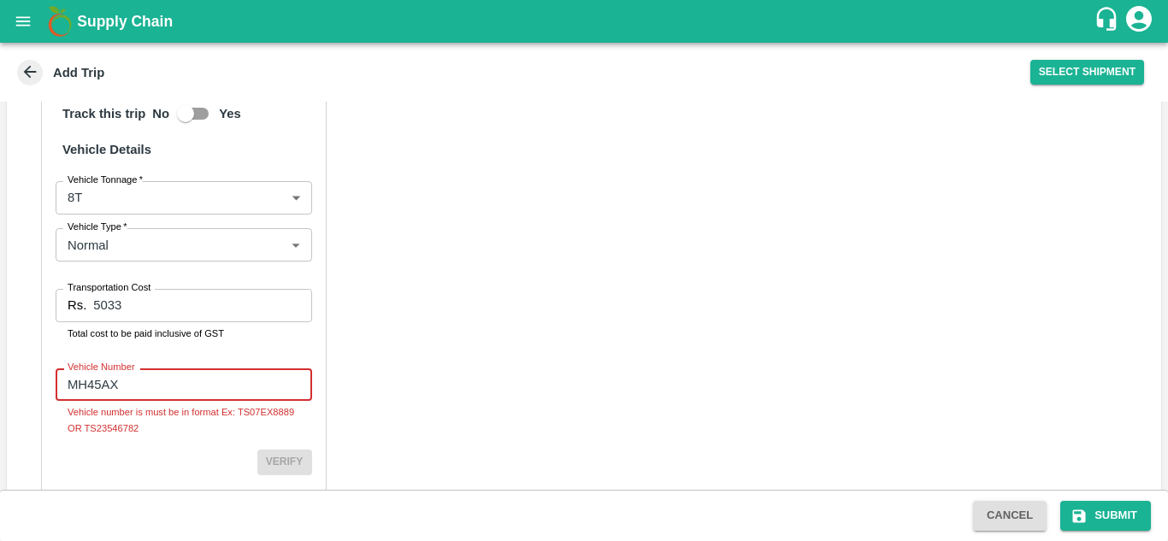
type input "MH45AX3780"
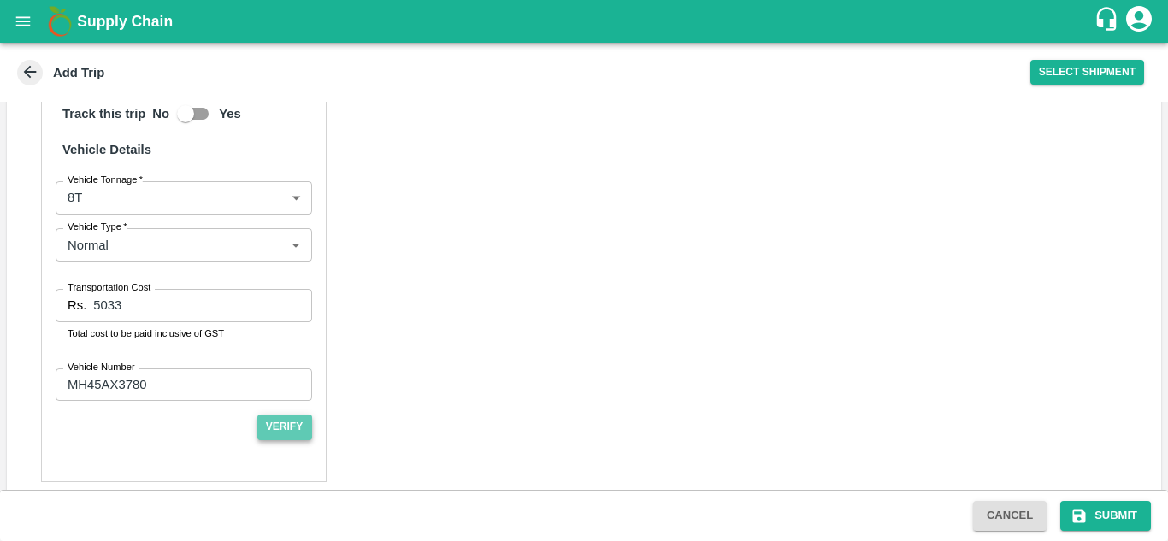
click at [287, 415] on button "Verify" at bounding box center [284, 427] width 55 height 25
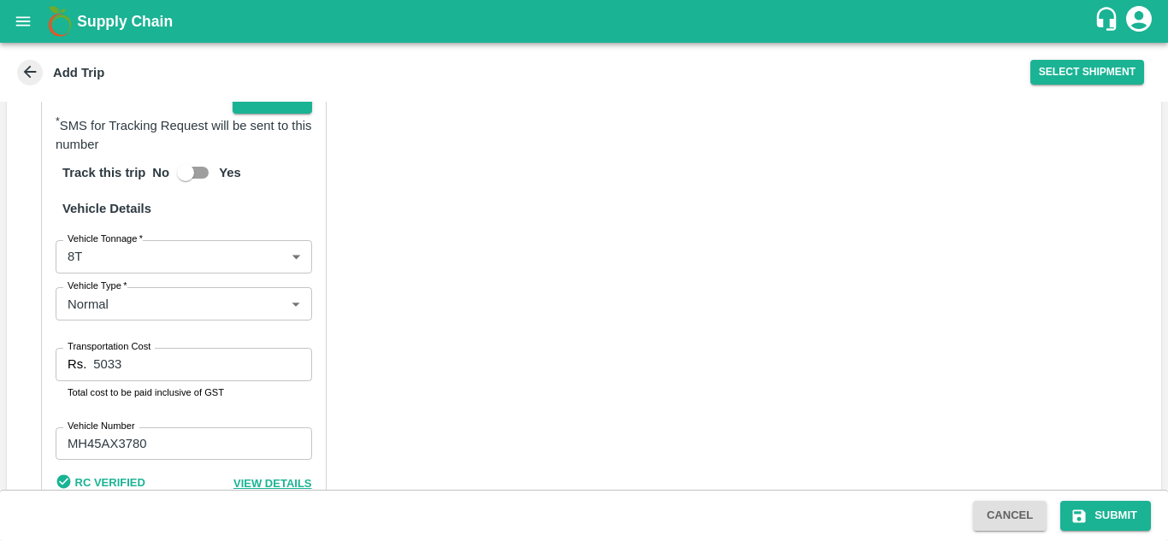
scroll to position [1227, 0]
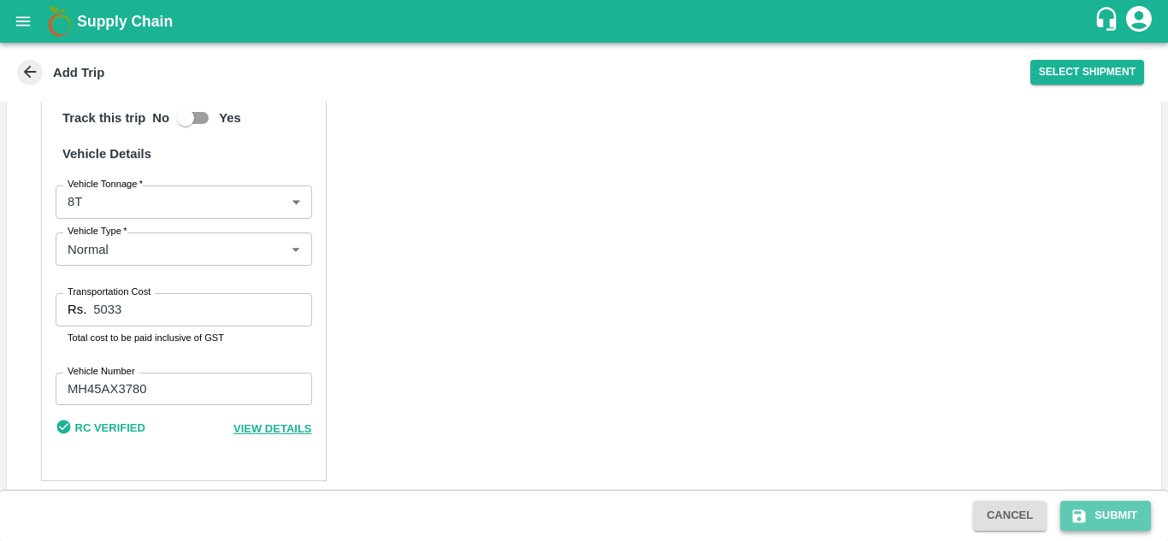
click at [1103, 506] on button "Submit" at bounding box center [1106, 516] width 91 height 30
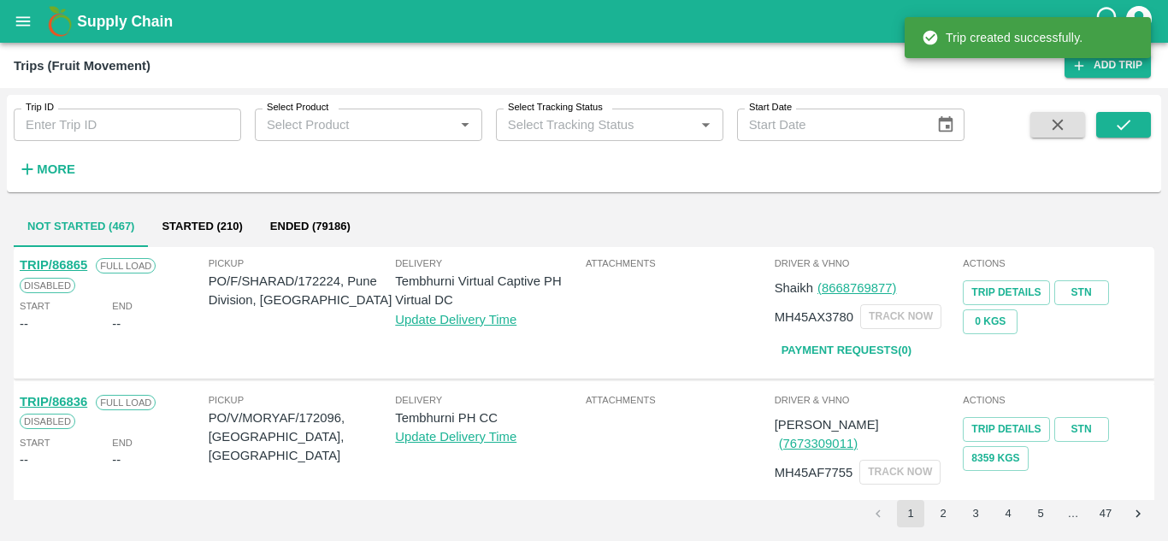
click at [1100, 63] on div "Trip created successfully." at bounding box center [1028, 37] width 246 height 51
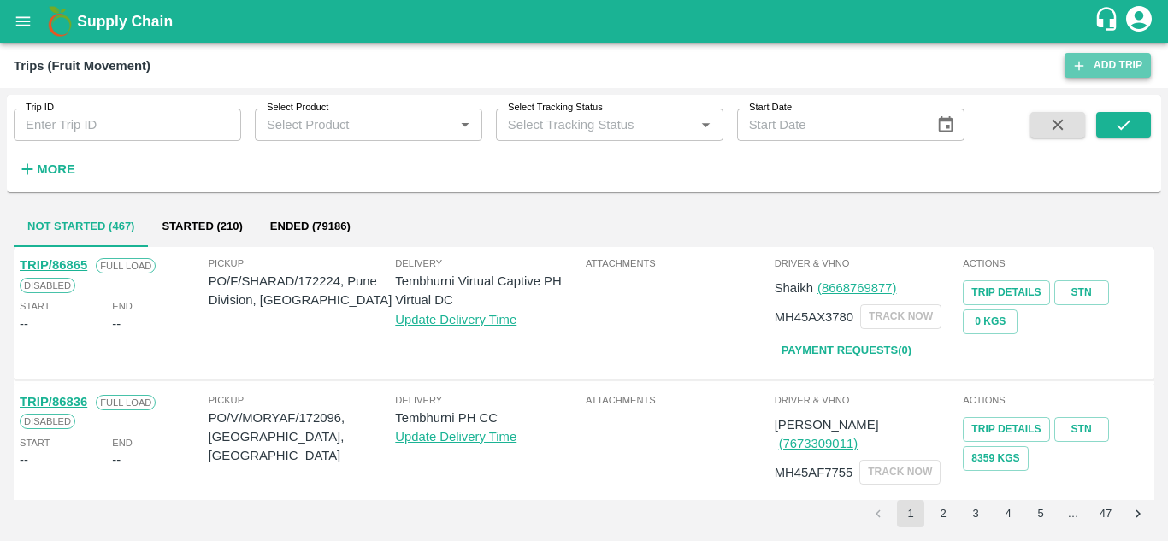
click at [1118, 64] on link "Add Trip" at bounding box center [1108, 65] width 86 height 25
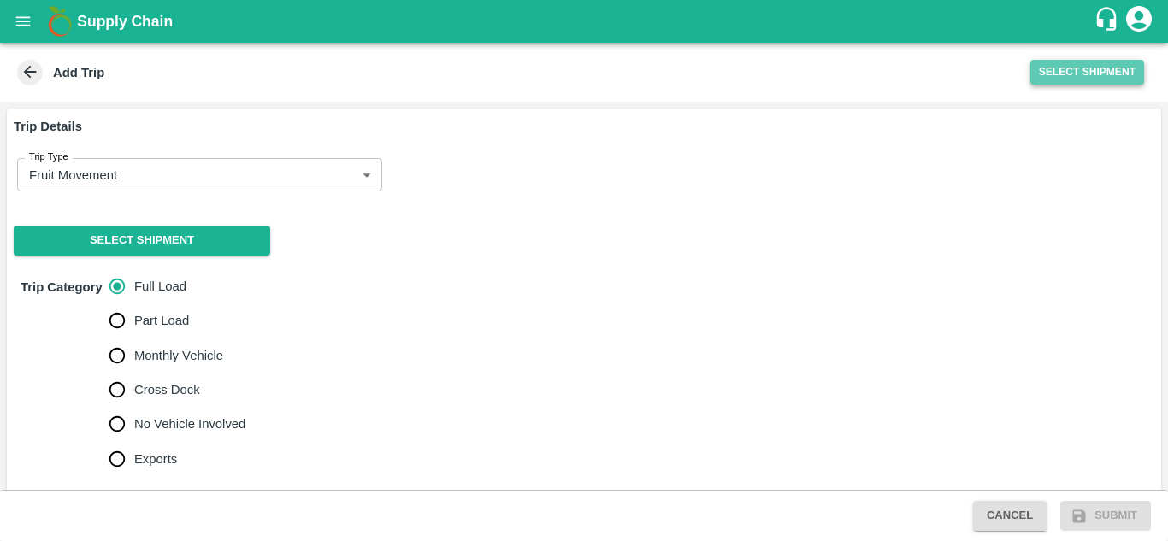
click at [1074, 71] on button "Select Shipment" at bounding box center [1088, 72] width 114 height 25
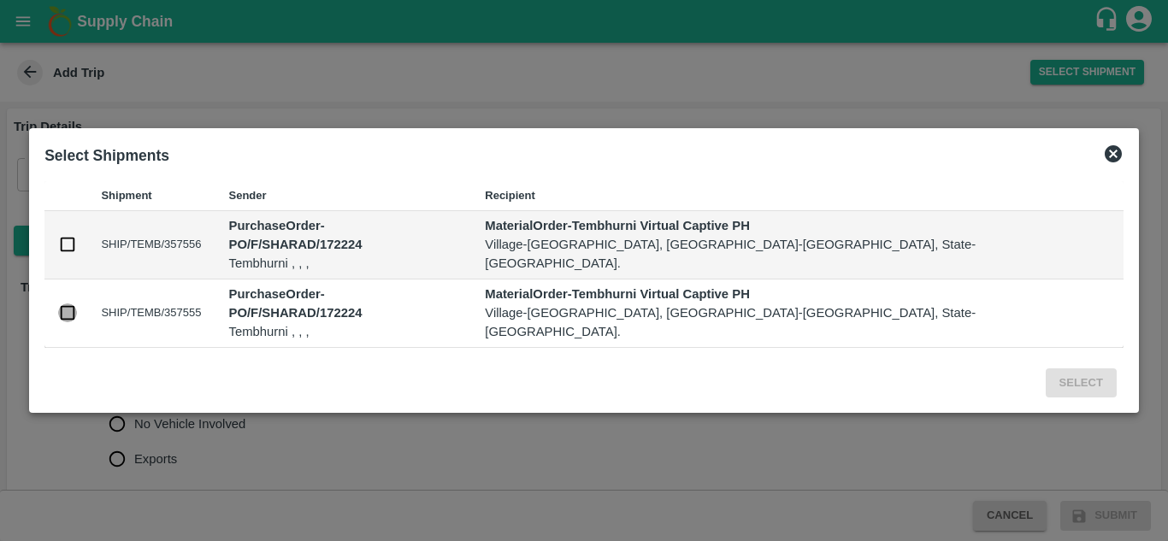
click at [77, 312] on input "checkbox" at bounding box center [67, 313] width 19 height 19
checkbox input "true"
click at [77, 250] on input "checkbox" at bounding box center [67, 244] width 19 height 19
checkbox input "true"
click at [1046, 369] on button "Select" at bounding box center [1081, 384] width 71 height 30
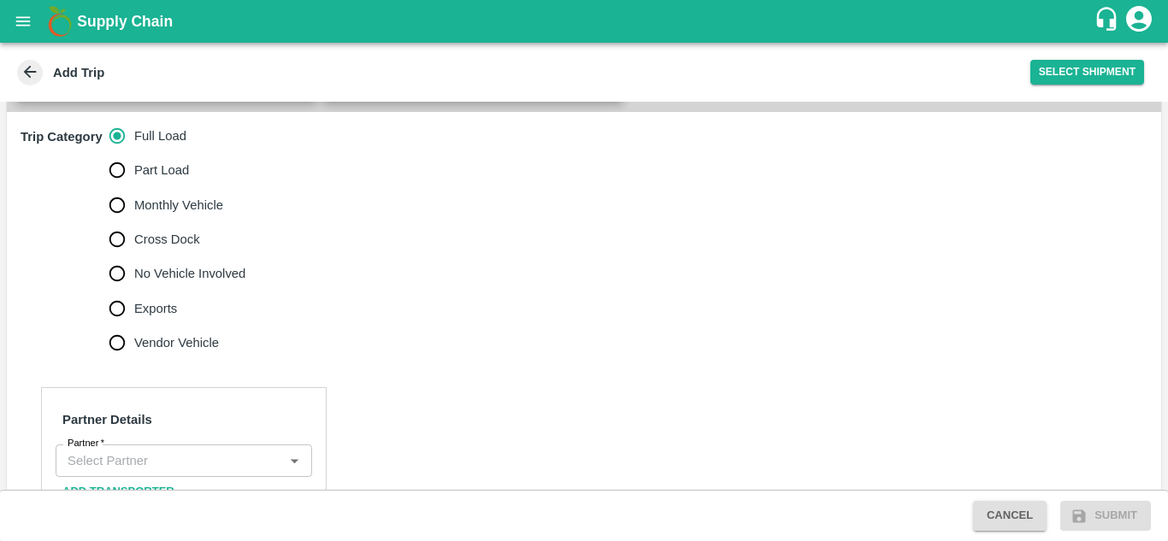
scroll to position [506, 0]
click at [120, 256] on input "No Vehicle Involved" at bounding box center [117, 273] width 34 height 34
radio input "true"
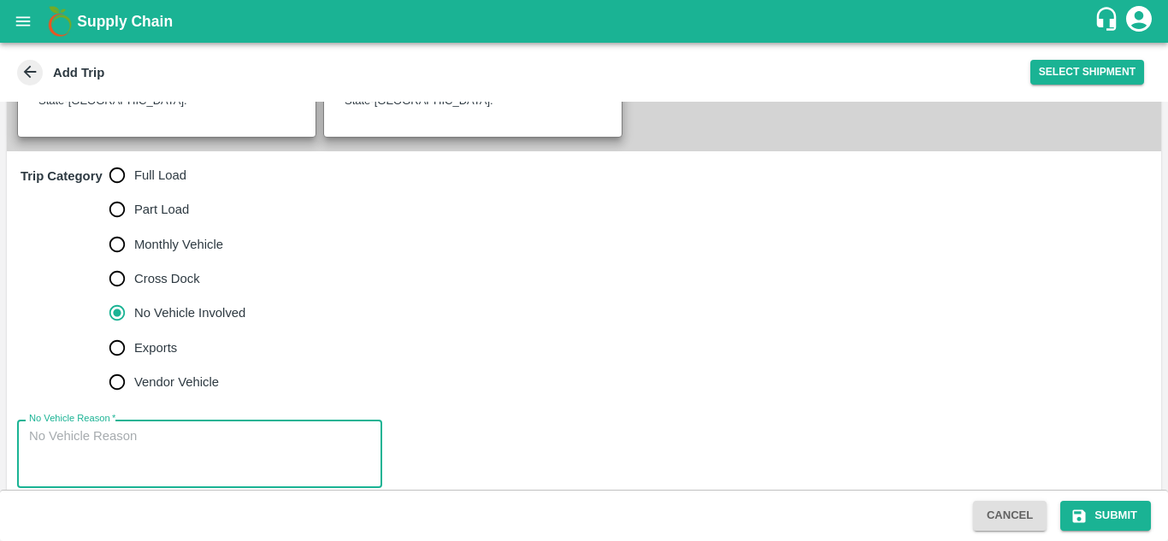
click at [80, 428] on textarea "No Vehicle Reason   *" at bounding box center [199, 455] width 341 height 54
type textarea "Field Dump"
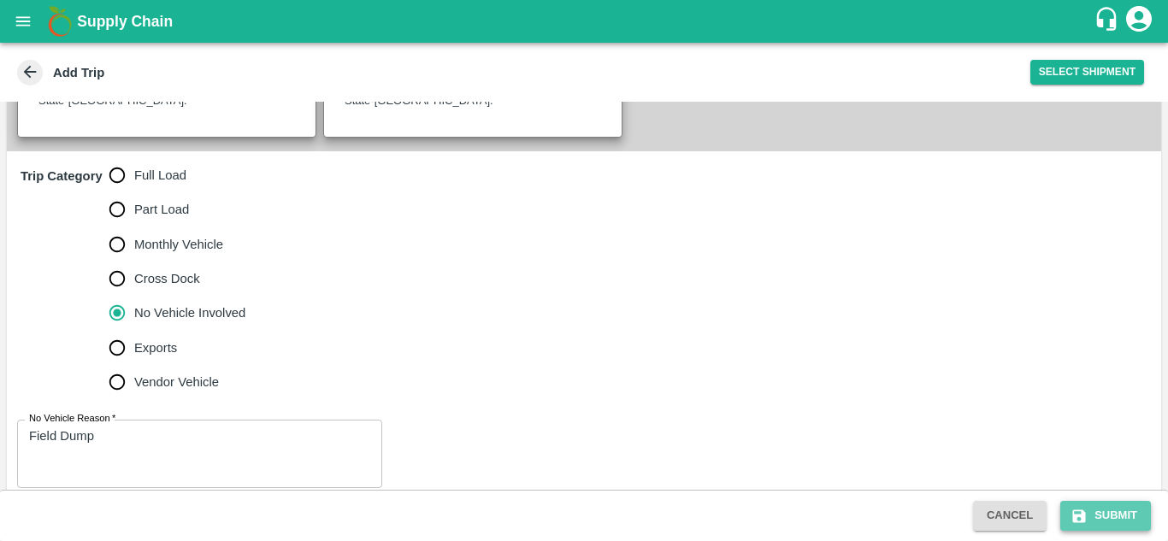
click at [1121, 511] on button "Submit" at bounding box center [1106, 516] width 91 height 30
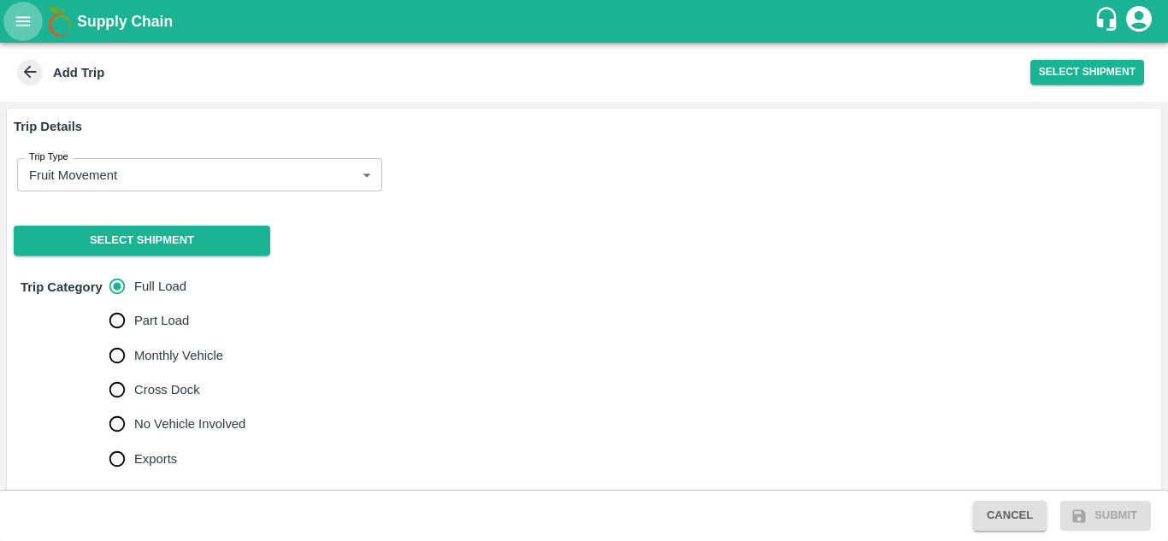
click at [23, 18] on icon "open drawer" at bounding box center [23, 20] width 15 height 9
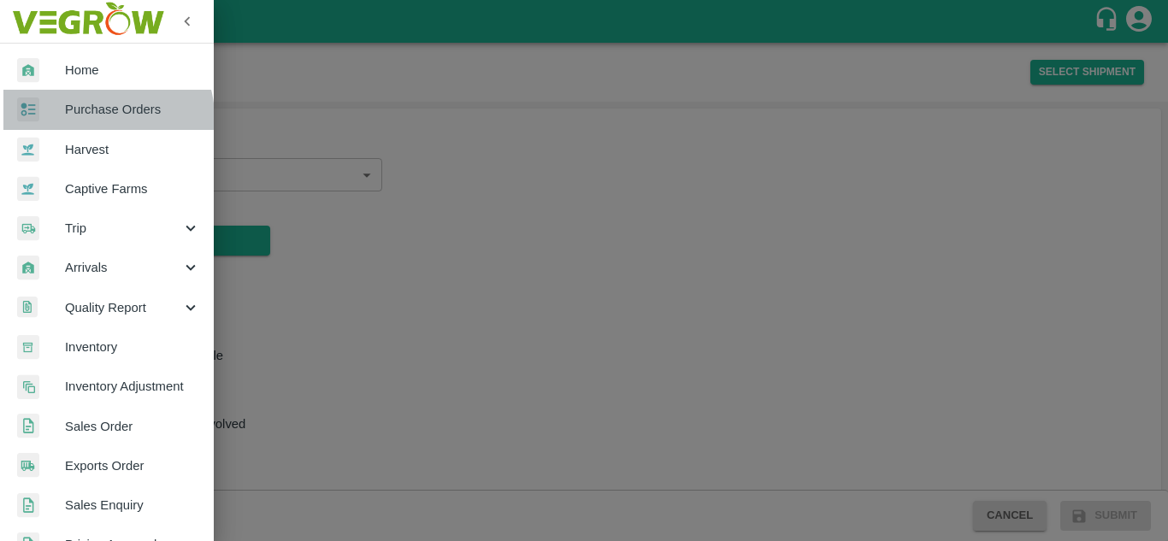
click at [103, 117] on span "Purchase Orders" at bounding box center [132, 109] width 135 height 19
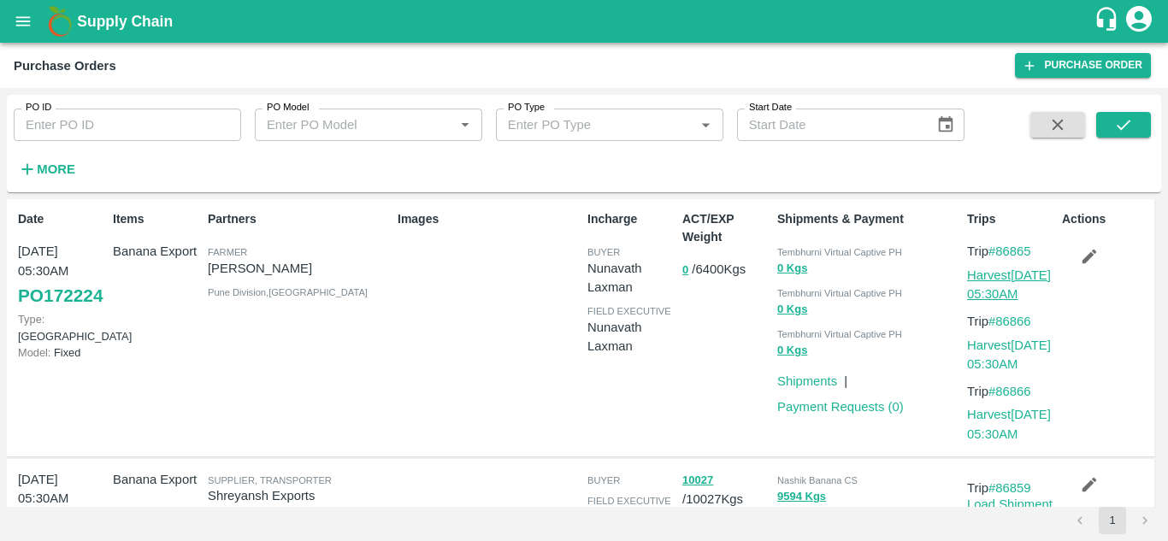
click at [995, 275] on link "Harvest [DATE] 05:30AM" at bounding box center [1009, 285] width 84 height 33
click at [1016, 274] on link "Harvest [DATE] 05:30AM" at bounding box center [1009, 285] width 84 height 33
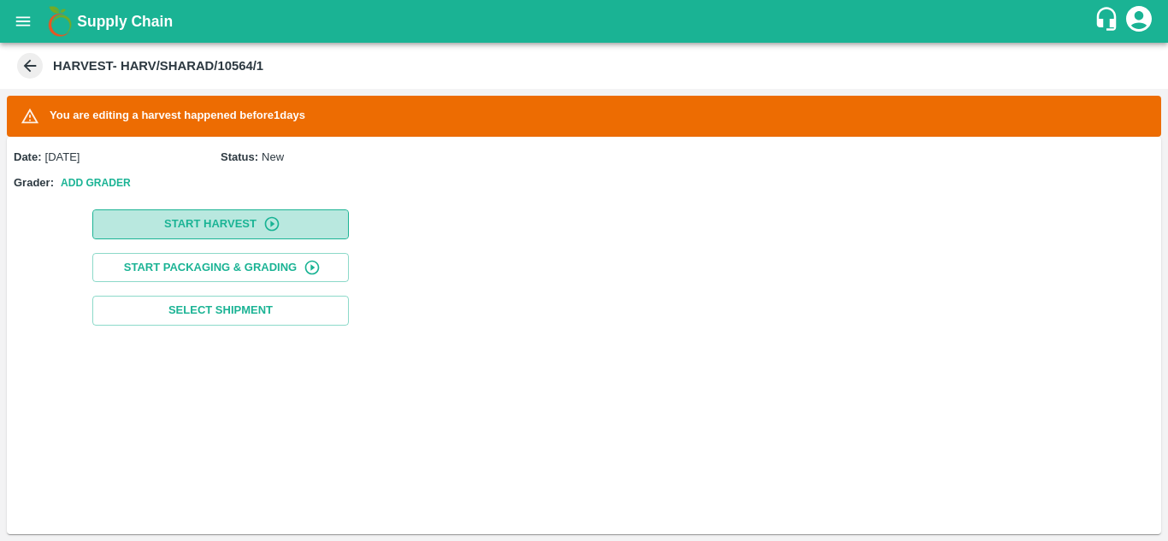
click at [209, 223] on button "Start Harvest" at bounding box center [220, 225] width 257 height 30
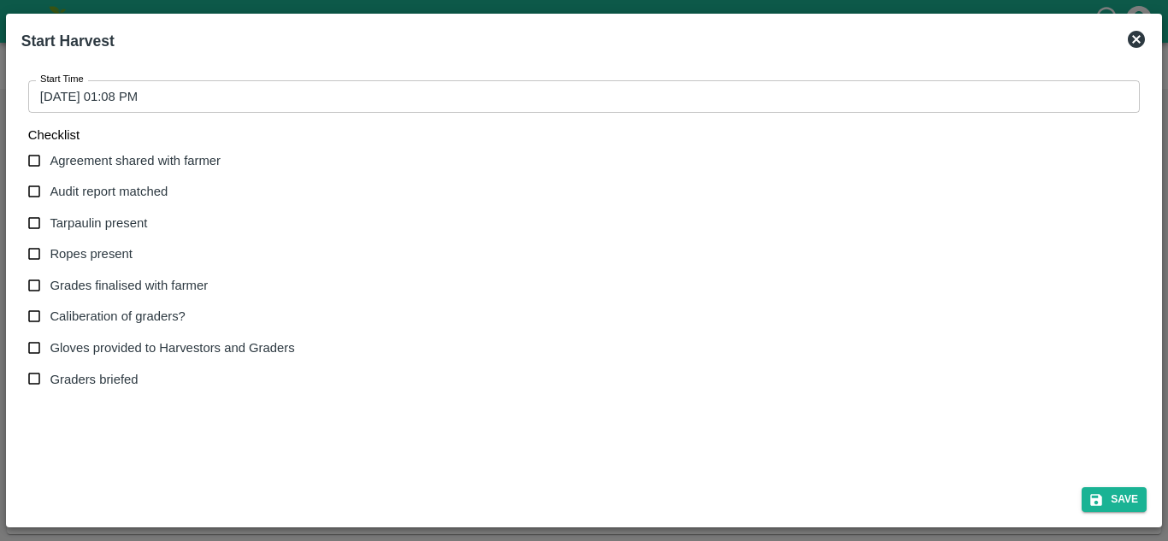
click at [103, 94] on input "[DATE] 01:08 PM" at bounding box center [578, 96] width 1100 height 33
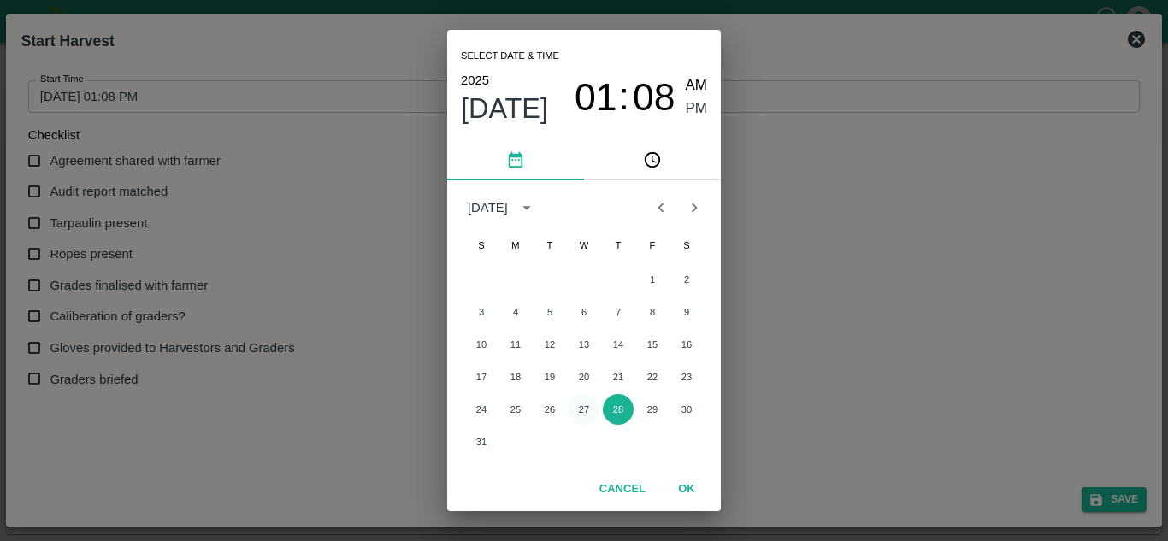
click at [579, 413] on button "27" at bounding box center [584, 409] width 31 height 31
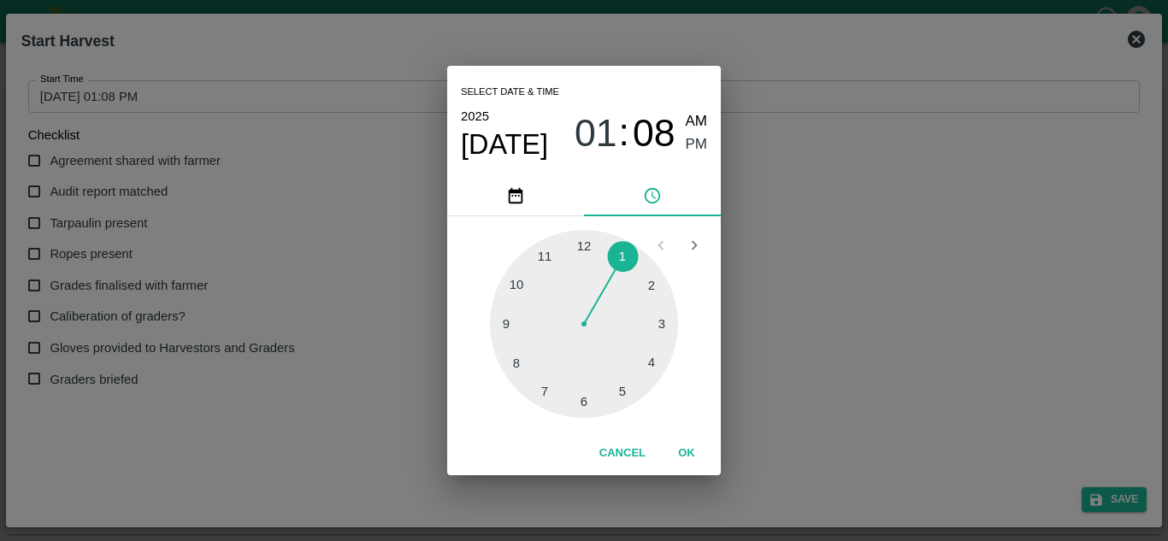
click at [516, 281] on div at bounding box center [584, 324] width 188 height 188
click at [582, 243] on div at bounding box center [584, 324] width 188 height 188
click at [694, 121] on span "AM" at bounding box center [697, 121] width 22 height 23
type input "[DATE] 10:00 AM"
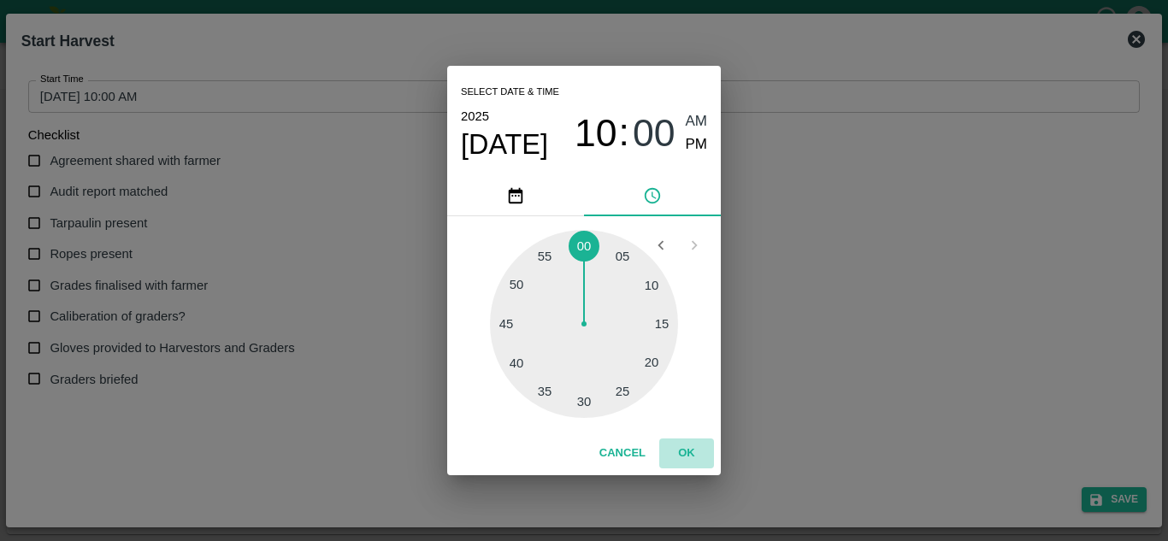
click at [695, 455] on button "OK" at bounding box center [686, 454] width 55 height 30
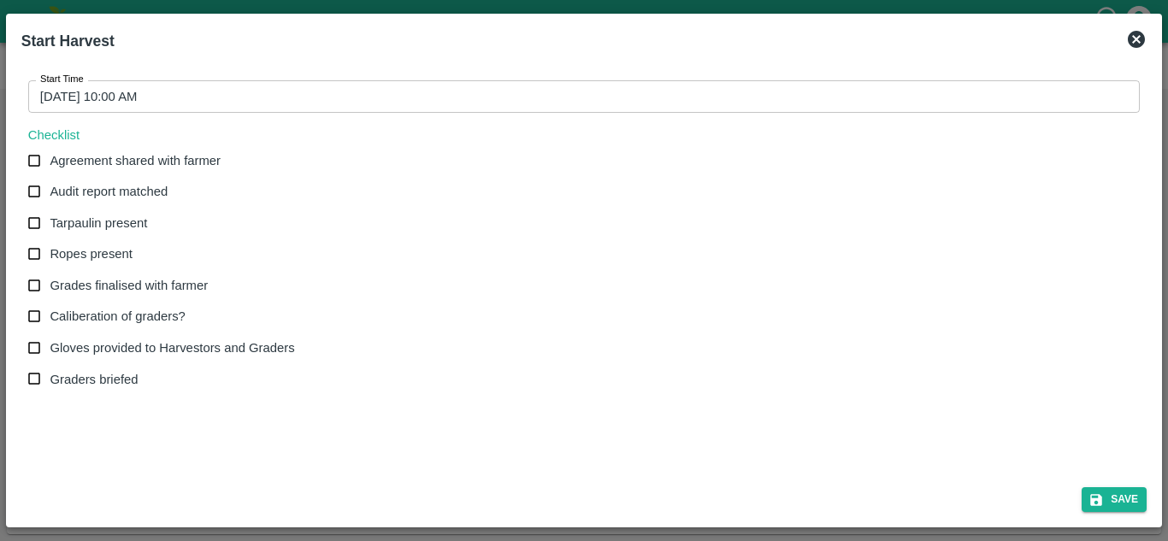
drag, startPoint x: 38, startPoint y: 168, endPoint x: 38, endPoint y: 198, distance: 29.9
click at [38, 198] on div "Agreement shared with farmer Audit report matched Tarpaulin present Ropes prese…" at bounding box center [168, 270] width 281 height 251
click at [38, 198] on input "Audit report matched" at bounding box center [35, 192] width 32 height 32
checkbox input "true"
click at [33, 165] on input "Agreement shared with farmer" at bounding box center [35, 161] width 32 height 32
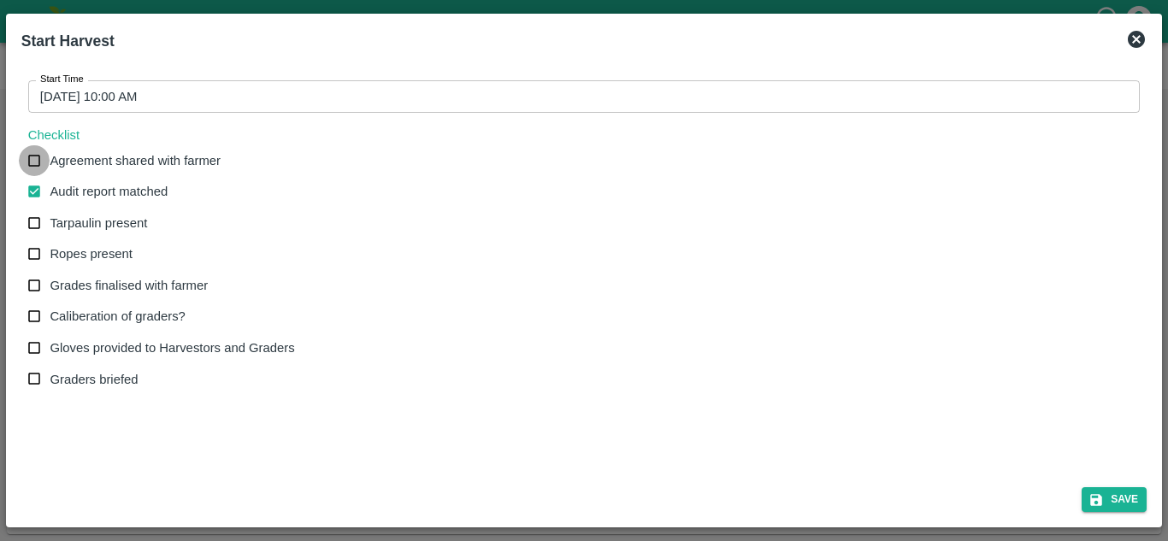
checkbox input "true"
click at [36, 223] on input "Tarpaulin present" at bounding box center [35, 224] width 32 height 32
checkbox input "true"
click at [35, 259] on input "Ropes present" at bounding box center [35, 255] width 32 height 32
checkbox input "true"
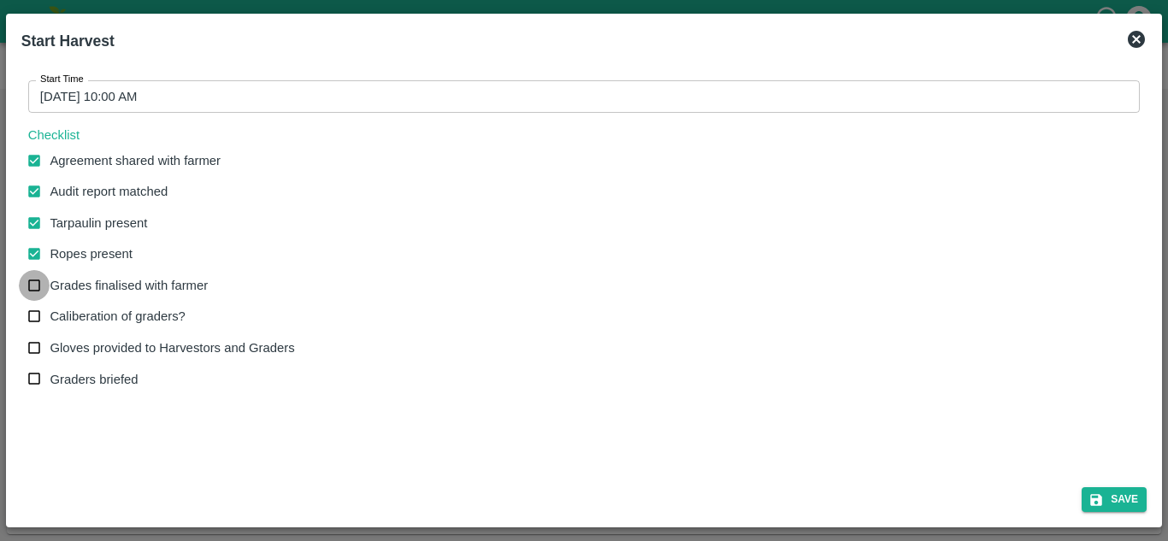
click at [35, 281] on input "Grades finalised with farmer" at bounding box center [35, 286] width 32 height 32
checkbox input "true"
click at [37, 317] on input "Caliberation of graders?" at bounding box center [35, 317] width 32 height 32
checkbox input "true"
click at [37, 347] on input "Gloves provided to Harvestors and Graders" at bounding box center [35, 349] width 32 height 32
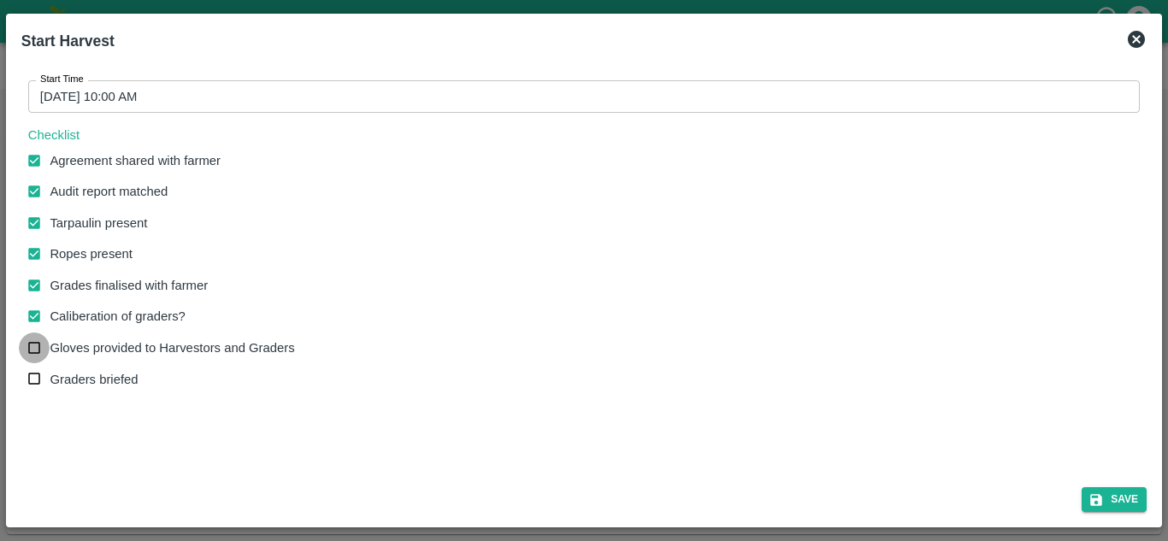
checkbox input "true"
click at [33, 377] on input "Graders briefed" at bounding box center [35, 380] width 32 height 32
checkbox input "true"
click at [1120, 495] on button "Save" at bounding box center [1114, 500] width 65 height 25
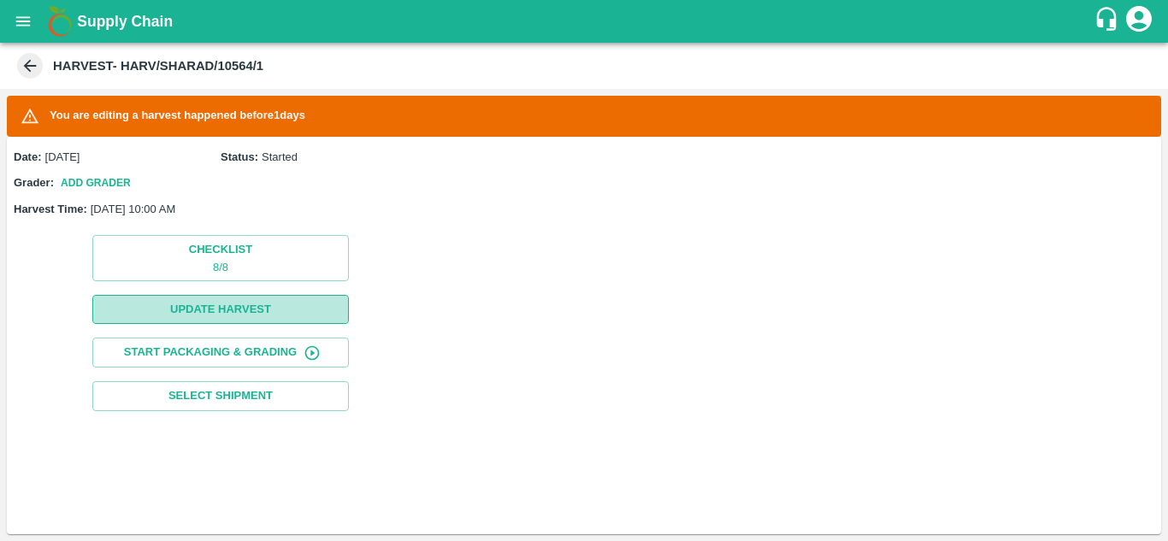
click at [249, 305] on button "Update Harvest" at bounding box center [220, 310] width 257 height 30
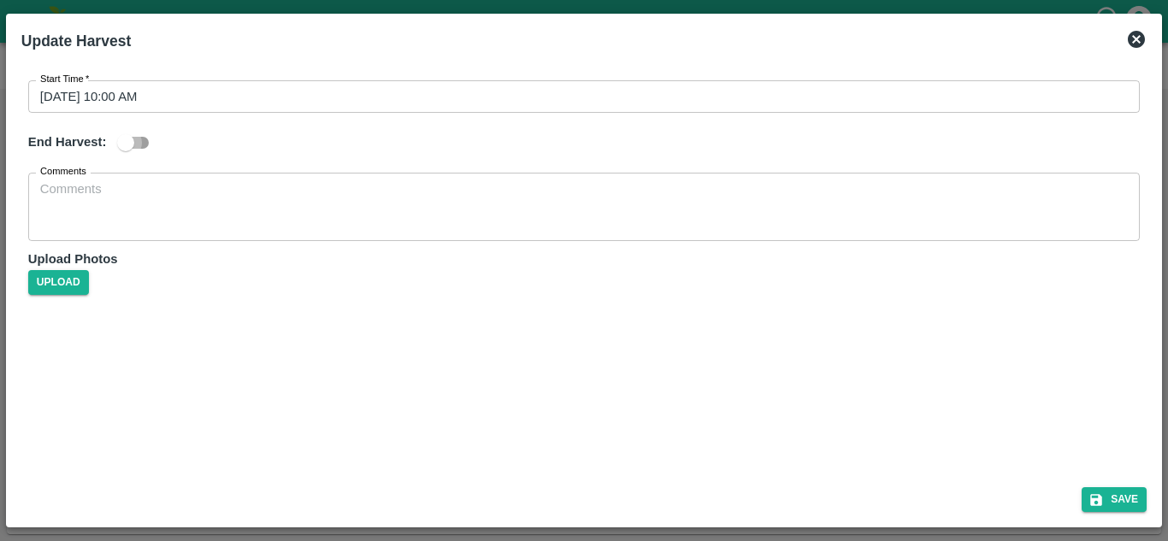
click at [139, 142] on input "checkbox" at bounding box center [126, 143] width 98 height 33
checkbox input "true"
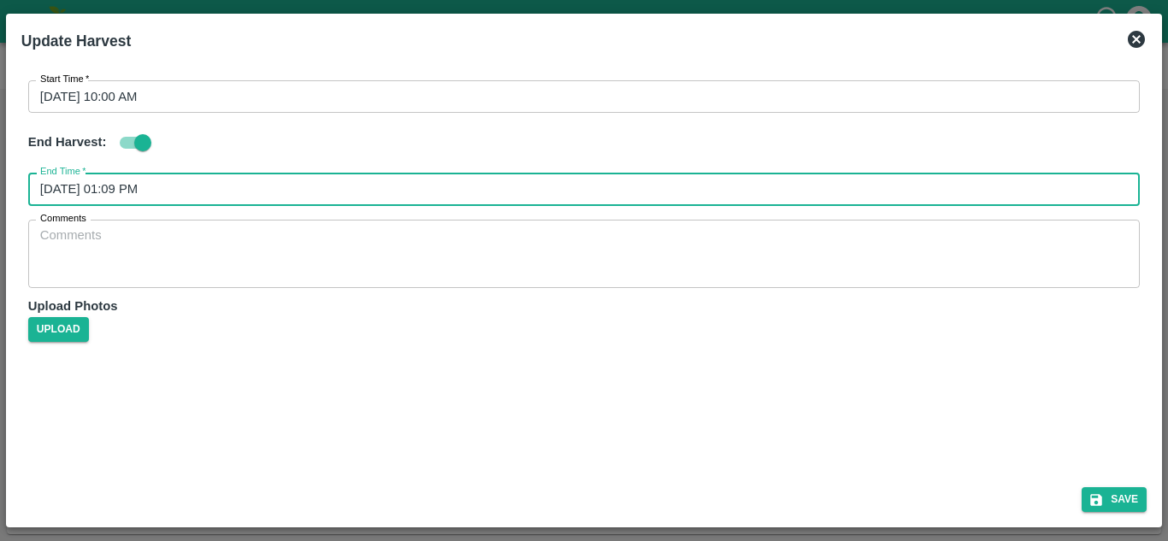
click at [143, 186] on input "[DATE] 01:09 PM" at bounding box center [578, 189] width 1100 height 33
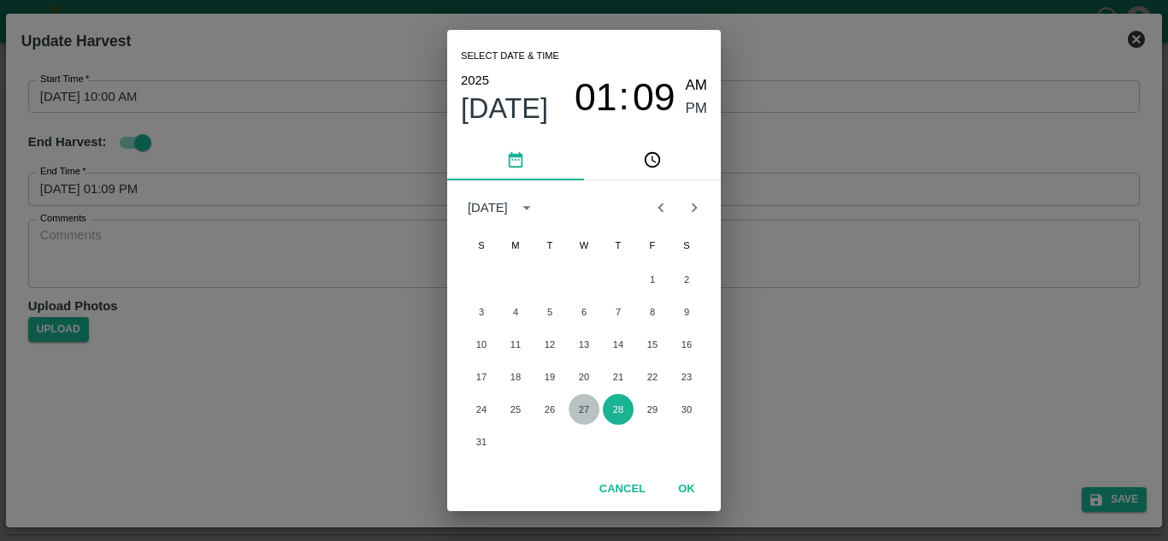
click at [583, 410] on button "27" at bounding box center [584, 409] width 31 height 31
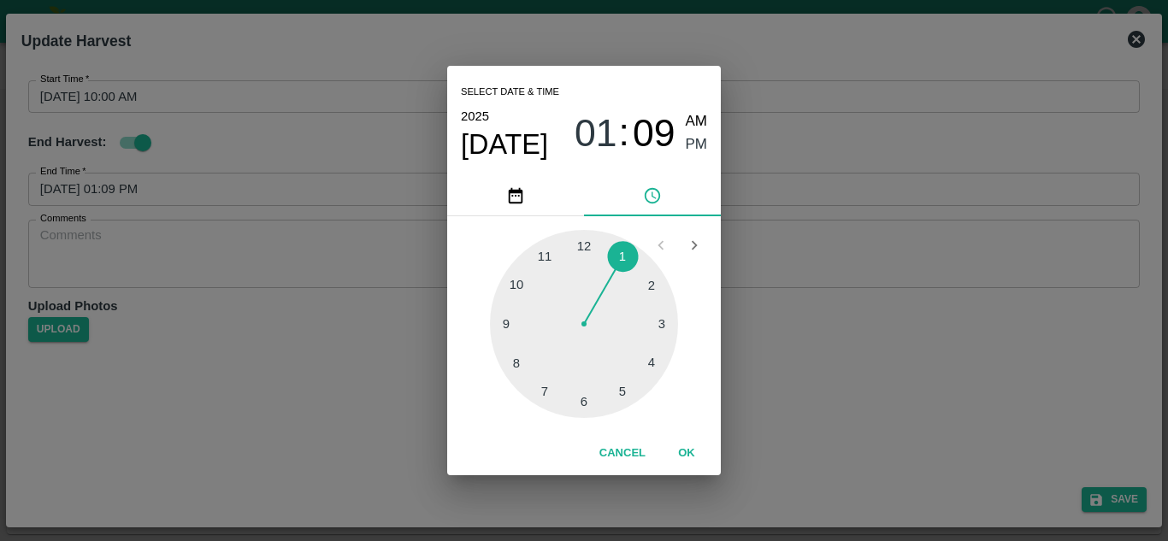
click at [624, 387] on div at bounding box center [584, 324] width 188 height 188
click at [580, 251] on div at bounding box center [584, 324] width 188 height 188
click at [585, 245] on div at bounding box center [584, 324] width 188 height 188
type input "[DATE] 05:00 PM"
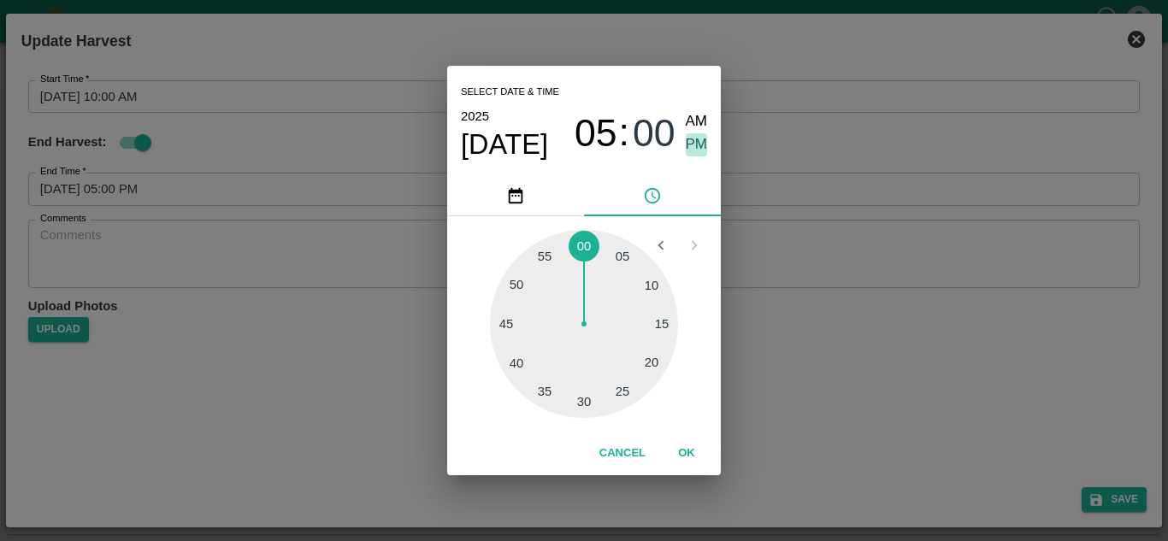
click at [695, 147] on span "PM" at bounding box center [697, 144] width 22 height 23
click at [689, 451] on button "OK" at bounding box center [686, 454] width 55 height 30
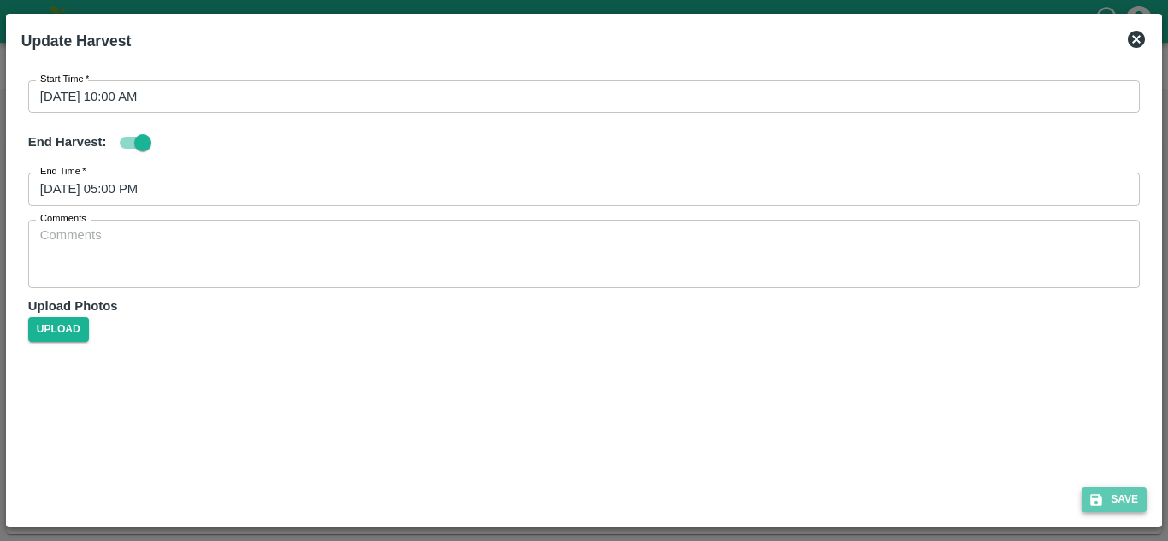
click at [1126, 492] on button "Save" at bounding box center [1114, 500] width 65 height 25
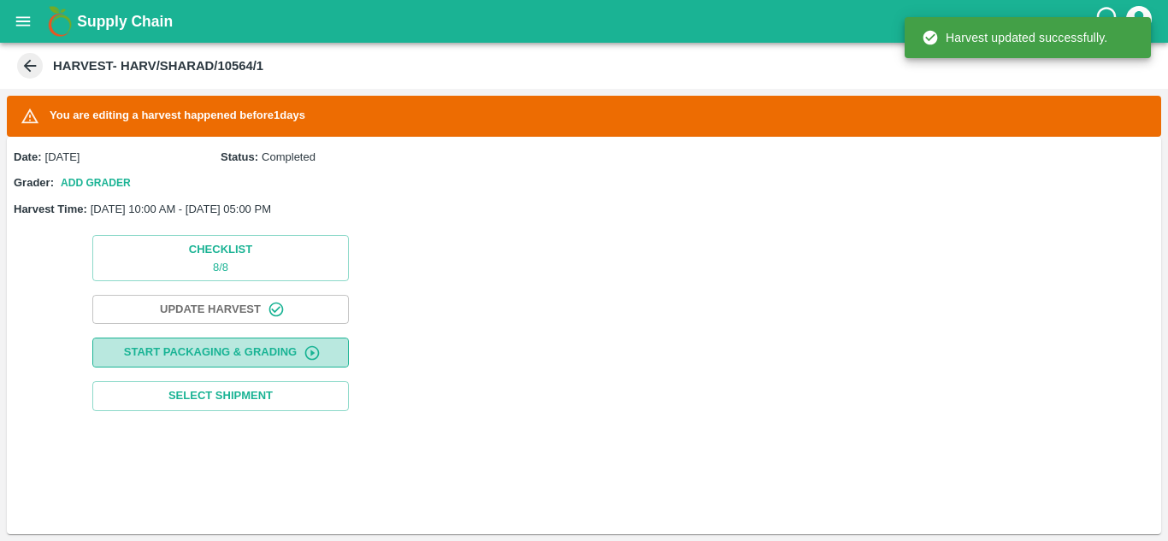
click at [229, 342] on button "Start Packaging & Grading" at bounding box center [220, 353] width 257 height 30
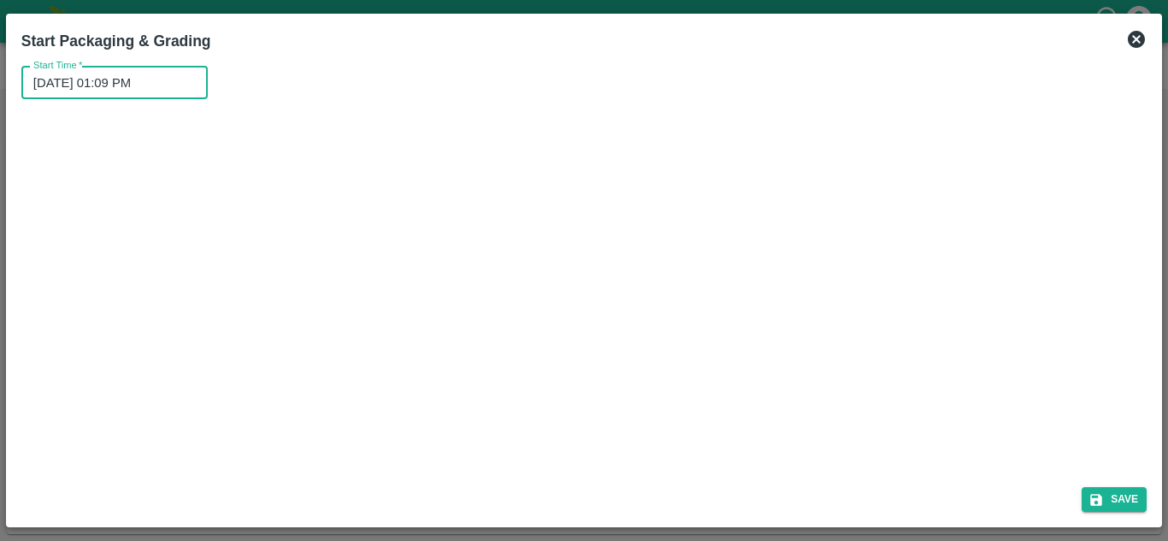
click at [96, 84] on input "[DATE] 01:09 PM" at bounding box center [108, 83] width 174 height 33
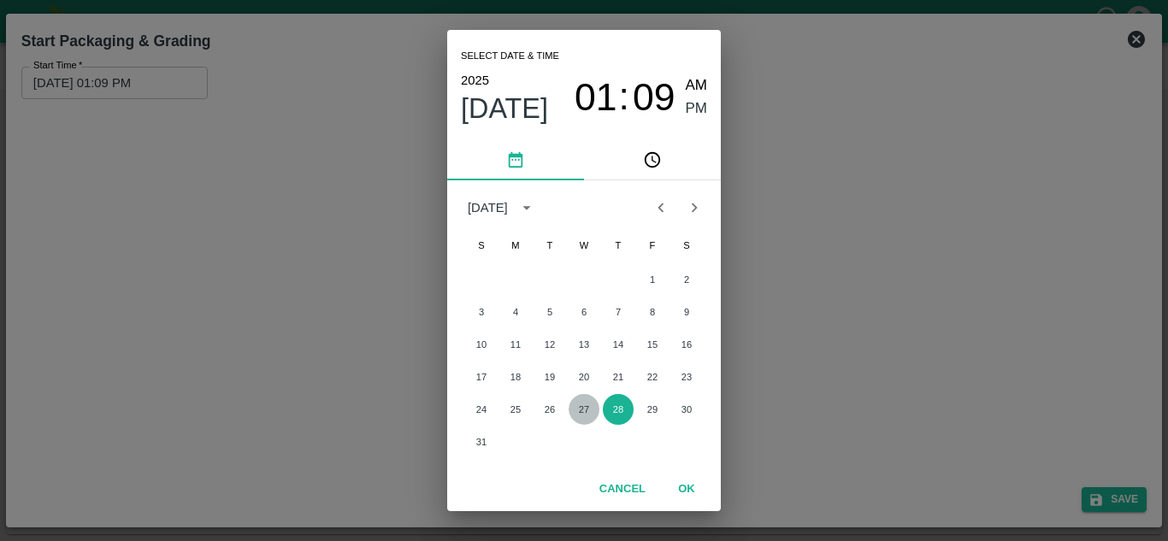
click at [581, 413] on button "27" at bounding box center [584, 409] width 31 height 31
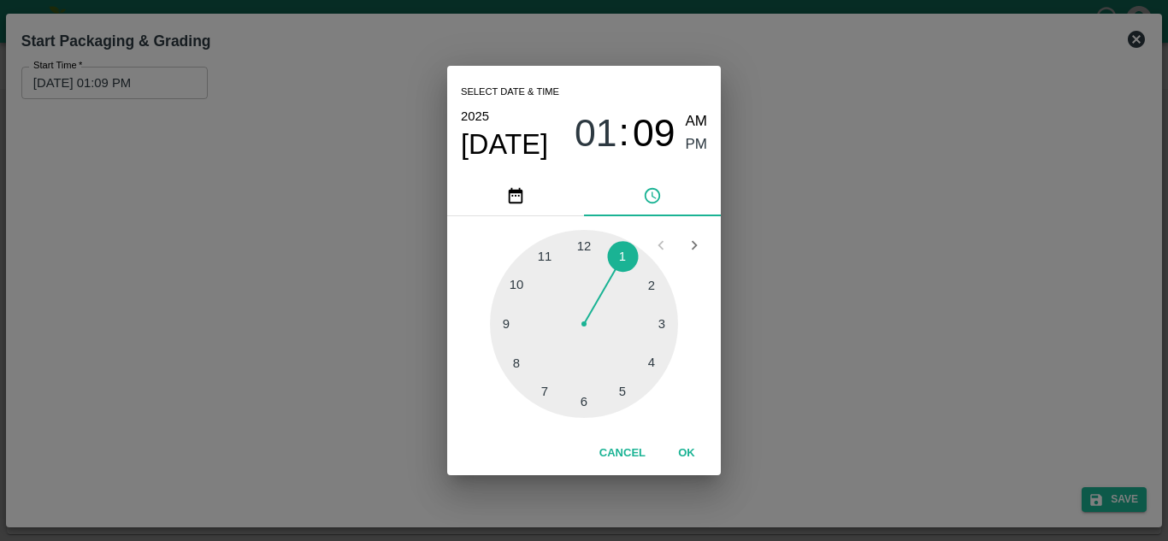
click at [519, 286] on div at bounding box center [584, 324] width 188 height 188
click at [583, 242] on div at bounding box center [584, 324] width 188 height 188
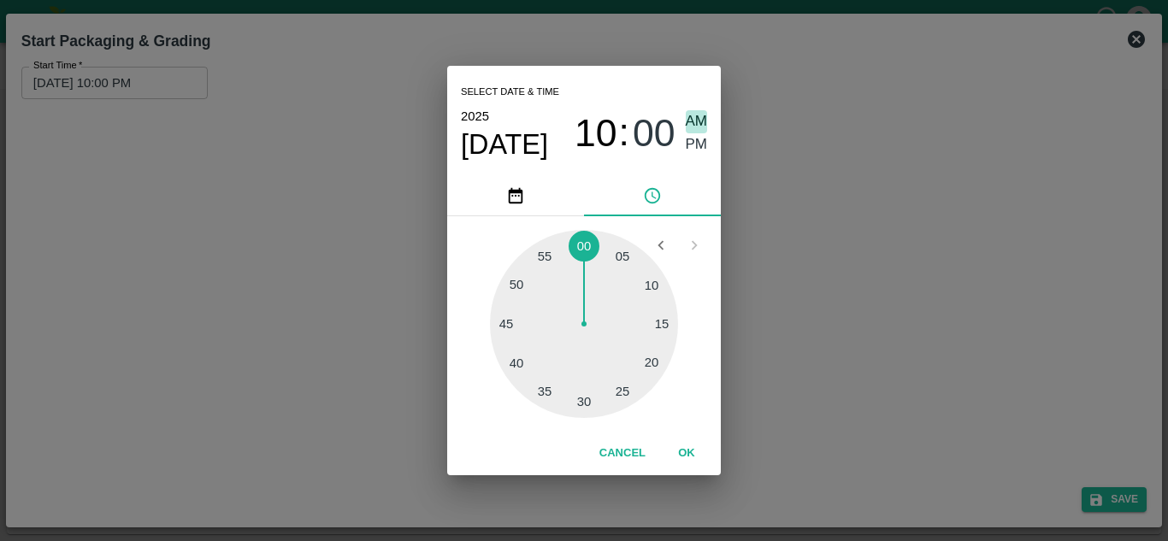
click at [693, 117] on span "AM" at bounding box center [697, 121] width 22 height 23
type input "[DATE] 10:00 AM"
click at [689, 452] on button "OK" at bounding box center [686, 454] width 55 height 30
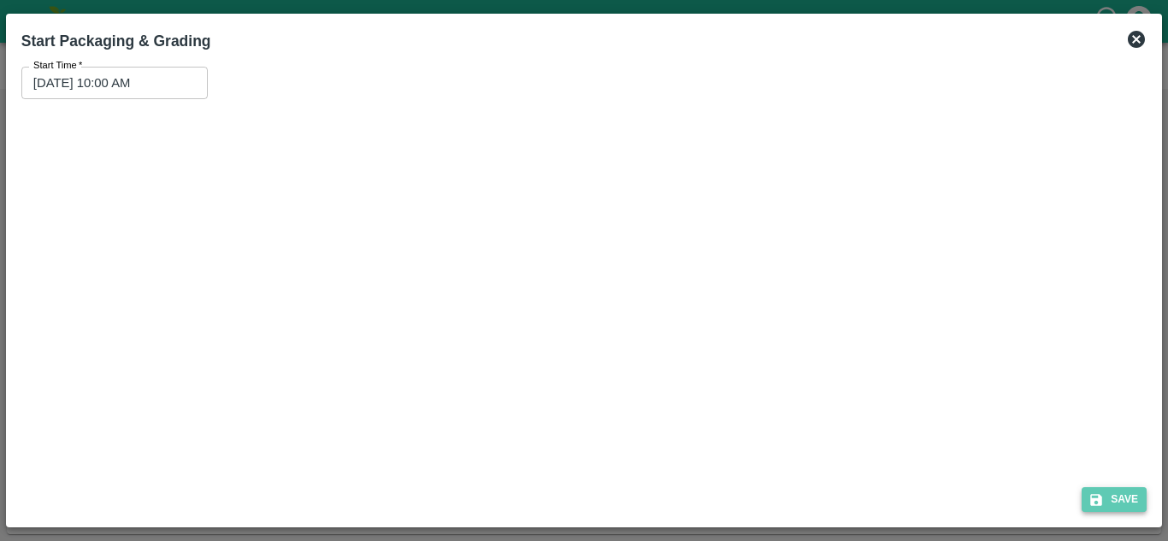
click at [1118, 508] on button "Save" at bounding box center [1114, 500] width 65 height 25
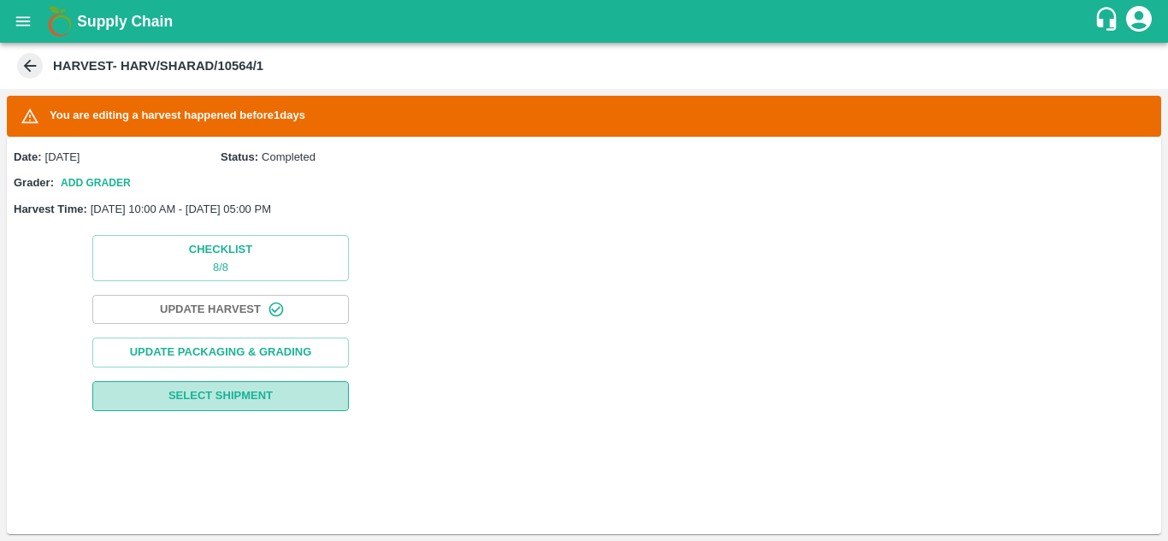
click at [230, 392] on span "Select Shipment" at bounding box center [221, 397] width 104 height 20
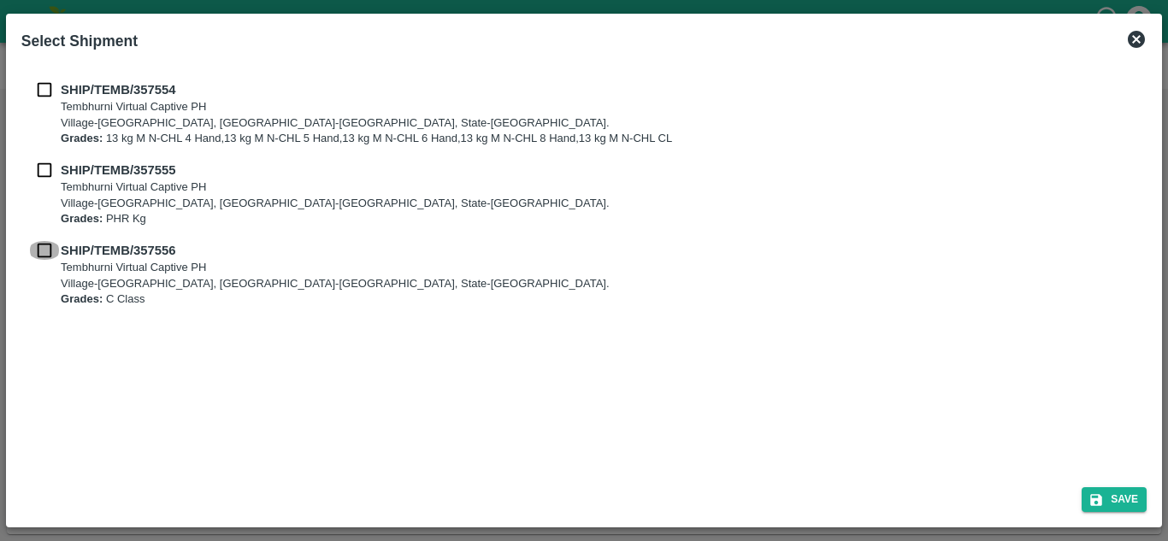
click at [46, 253] on input "checkbox" at bounding box center [44, 250] width 33 height 19
checkbox input "true"
click at [50, 172] on input "checkbox" at bounding box center [44, 170] width 33 height 19
checkbox input "true"
click at [44, 89] on input "checkbox" at bounding box center [44, 89] width 33 height 19
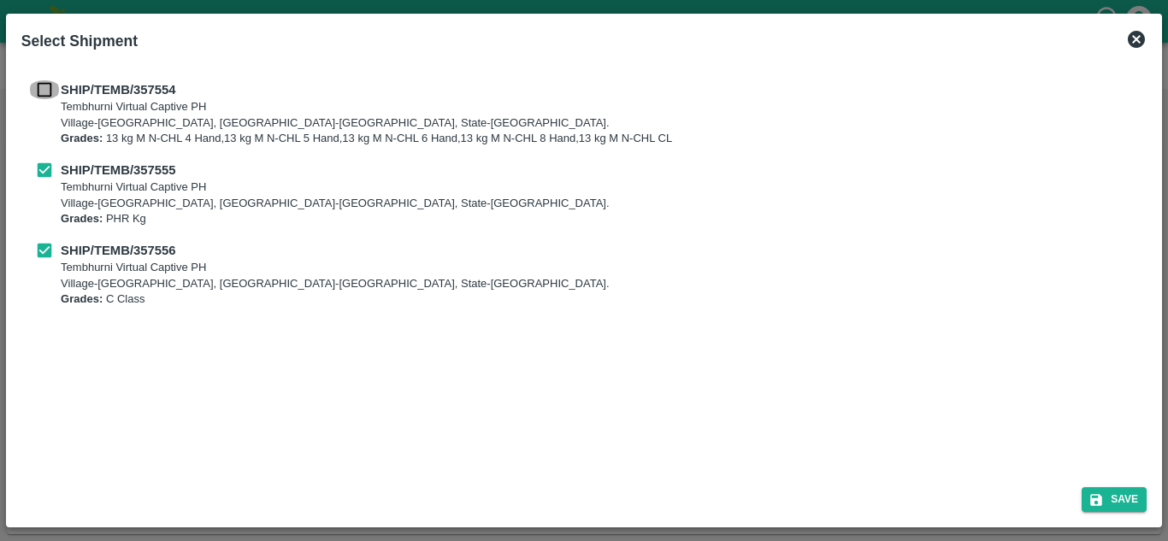
checkbox input "true"
click at [1126, 494] on button "Save" at bounding box center [1114, 500] width 65 height 25
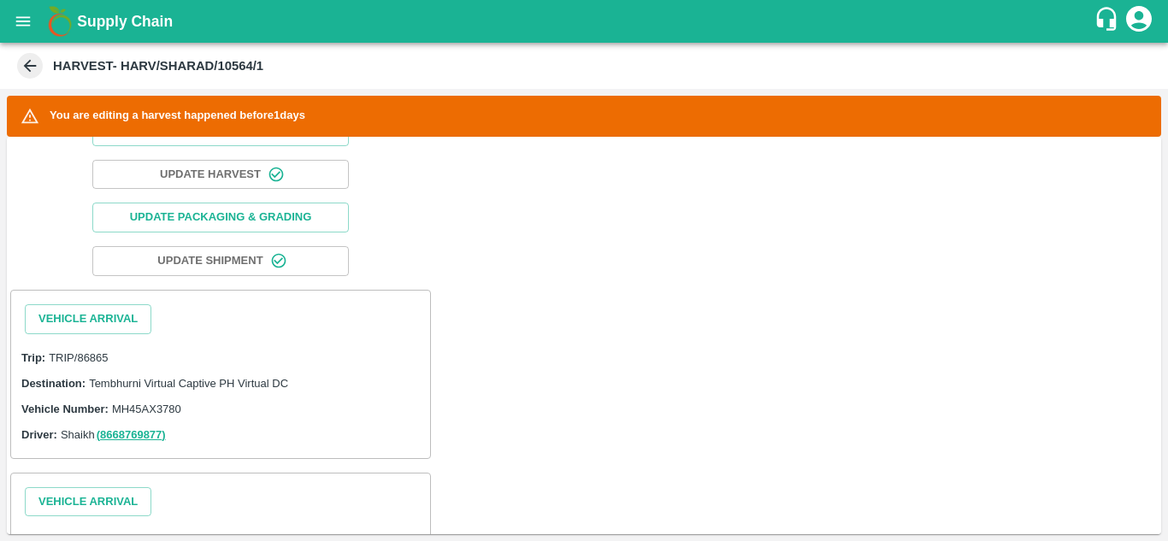
scroll to position [133, 0]
click at [92, 325] on button "Vehicle Arrival" at bounding box center [88, 321] width 127 height 30
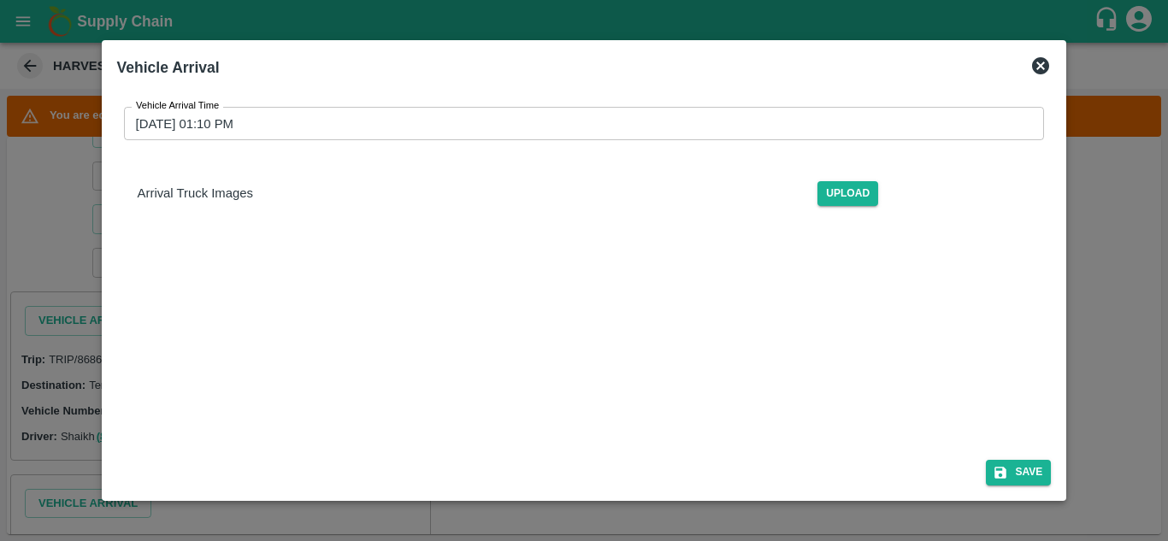
click at [1041, 61] on icon at bounding box center [1040, 65] width 17 height 17
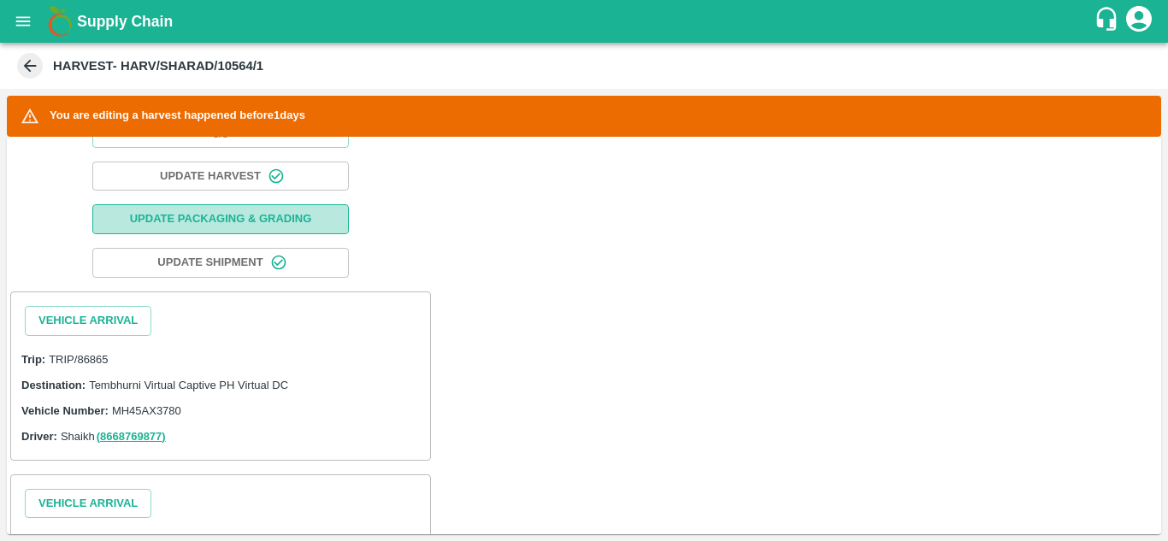
click at [261, 214] on button "Update Packaging & Grading" at bounding box center [220, 219] width 257 height 30
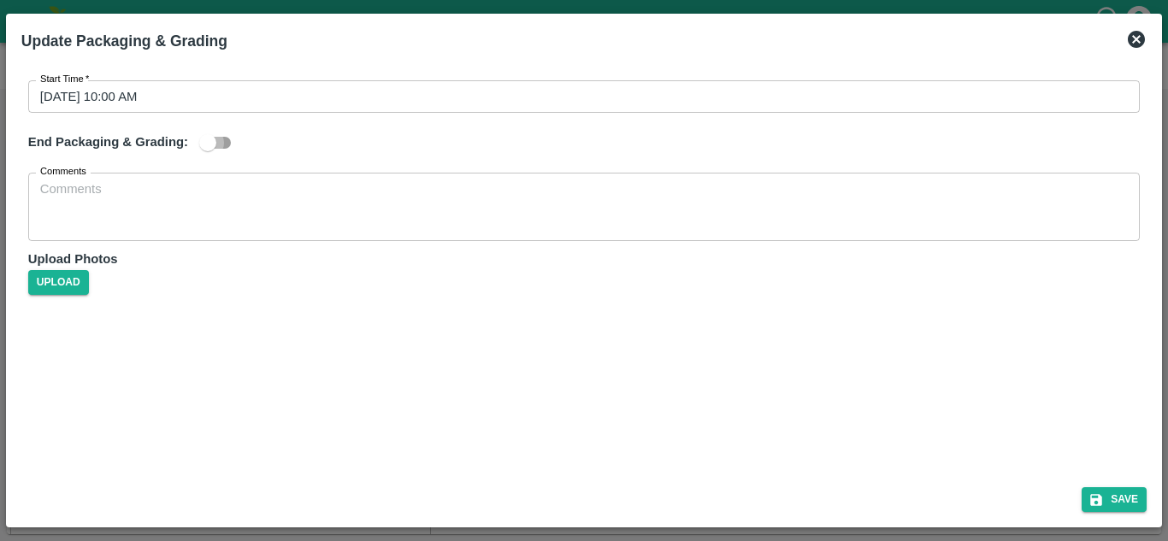
click at [225, 144] on input "checkbox" at bounding box center [208, 143] width 98 height 33
checkbox input "true"
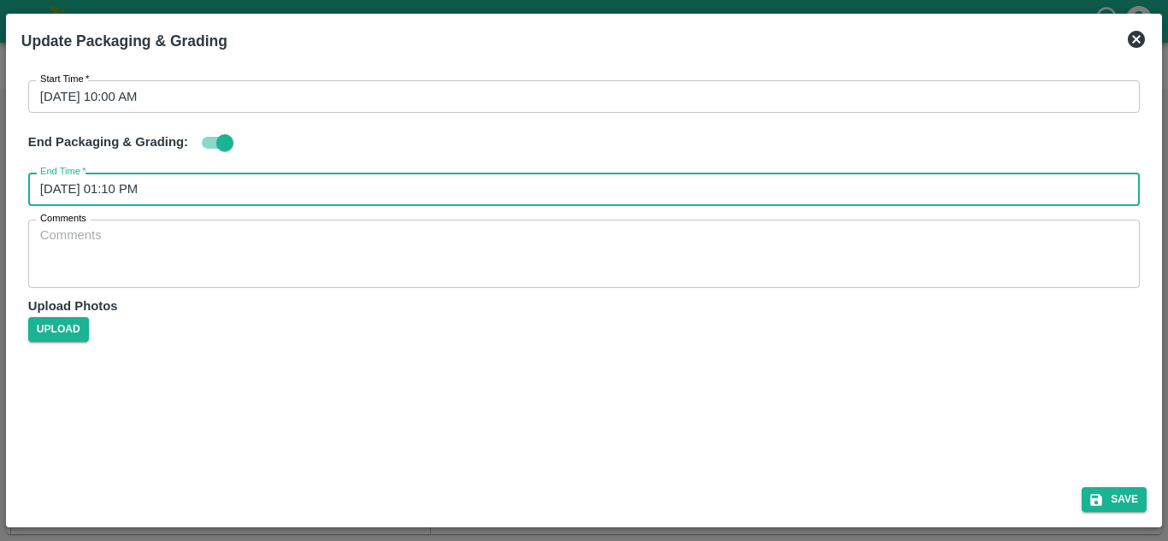
click at [110, 180] on input "[DATE] 01:10 PM" at bounding box center [578, 189] width 1100 height 33
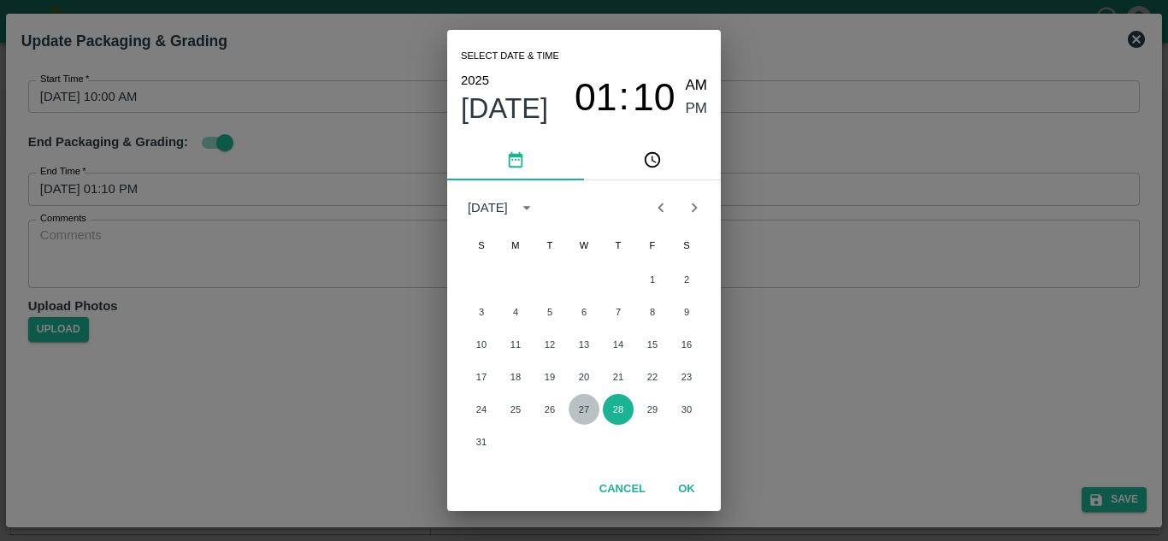
click at [581, 416] on button "27" at bounding box center [584, 409] width 31 height 31
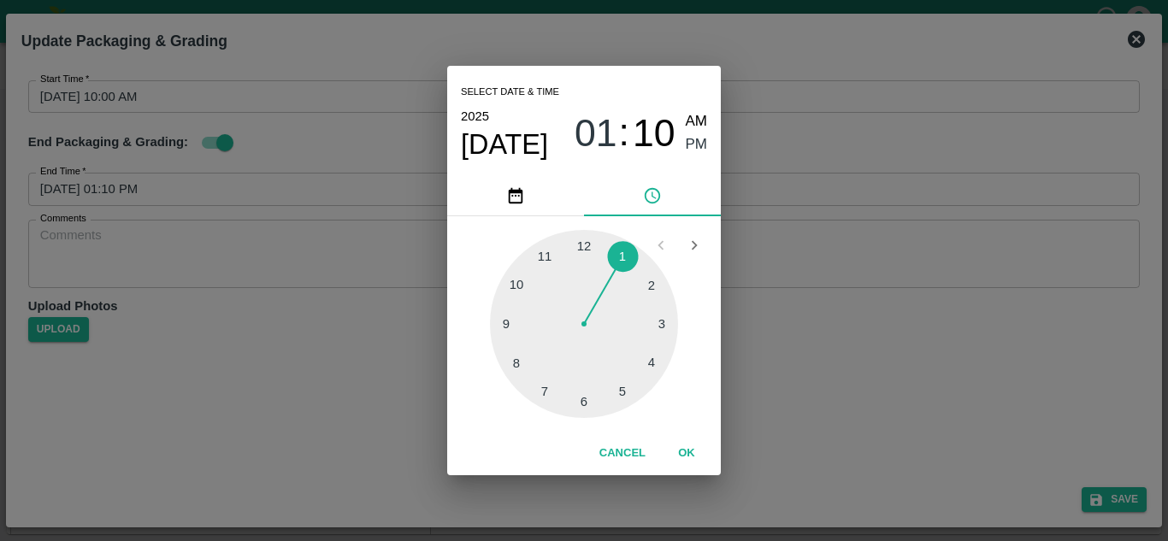
click at [619, 381] on div at bounding box center [584, 324] width 188 height 188
click at [582, 246] on div at bounding box center [584, 324] width 188 height 188
type input "[DATE] 05:00 PM"
click at [690, 146] on span "PM" at bounding box center [697, 144] width 22 height 23
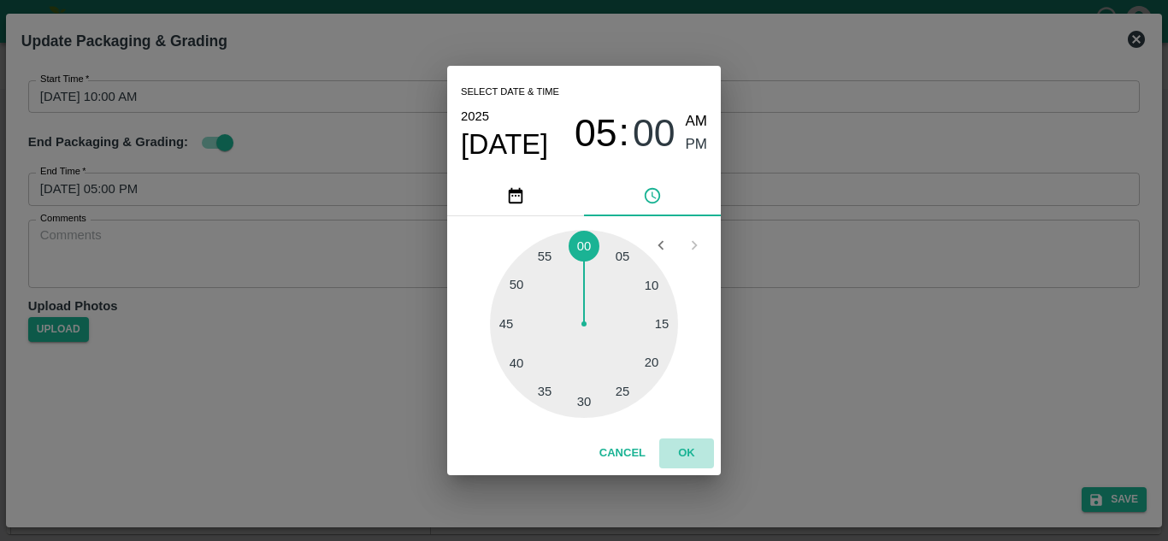
click at [693, 446] on button "OK" at bounding box center [686, 454] width 55 height 30
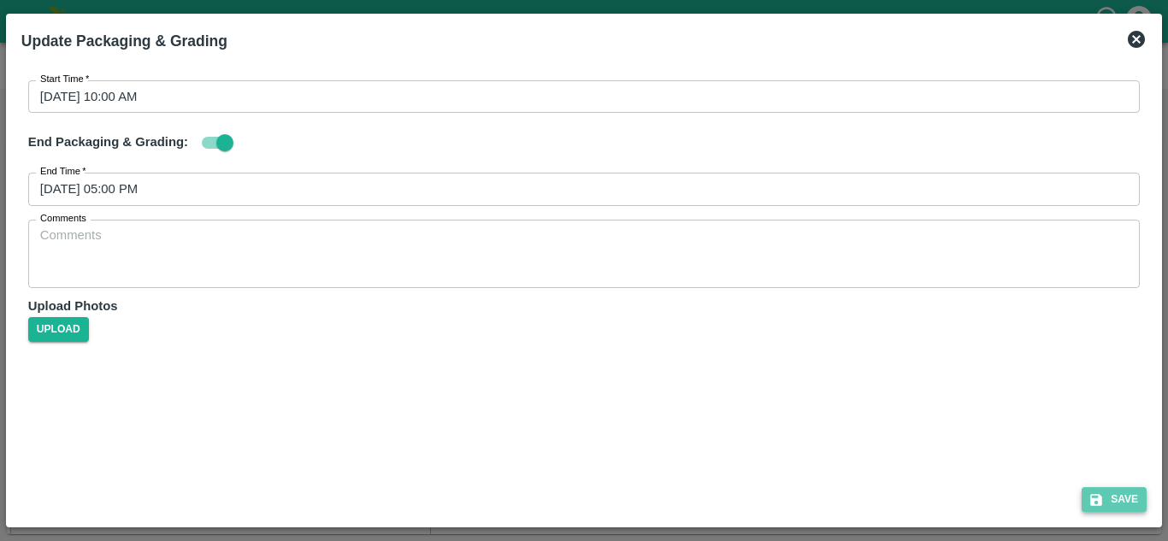
click at [1119, 488] on button "Save" at bounding box center [1114, 500] width 65 height 25
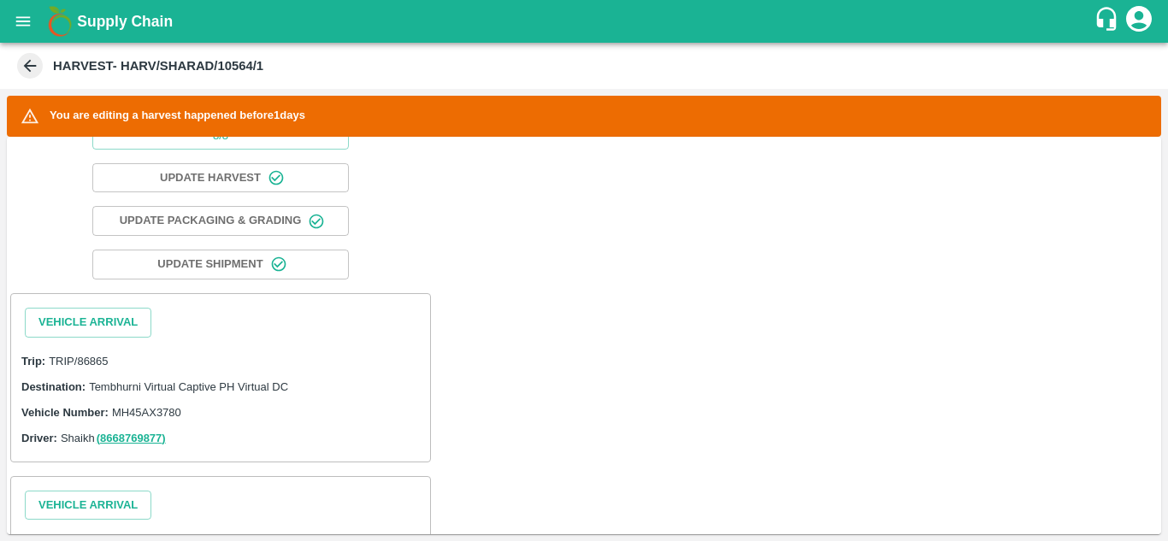
scroll to position [131, 0]
click at [98, 319] on button "Vehicle Arrival" at bounding box center [88, 324] width 127 height 30
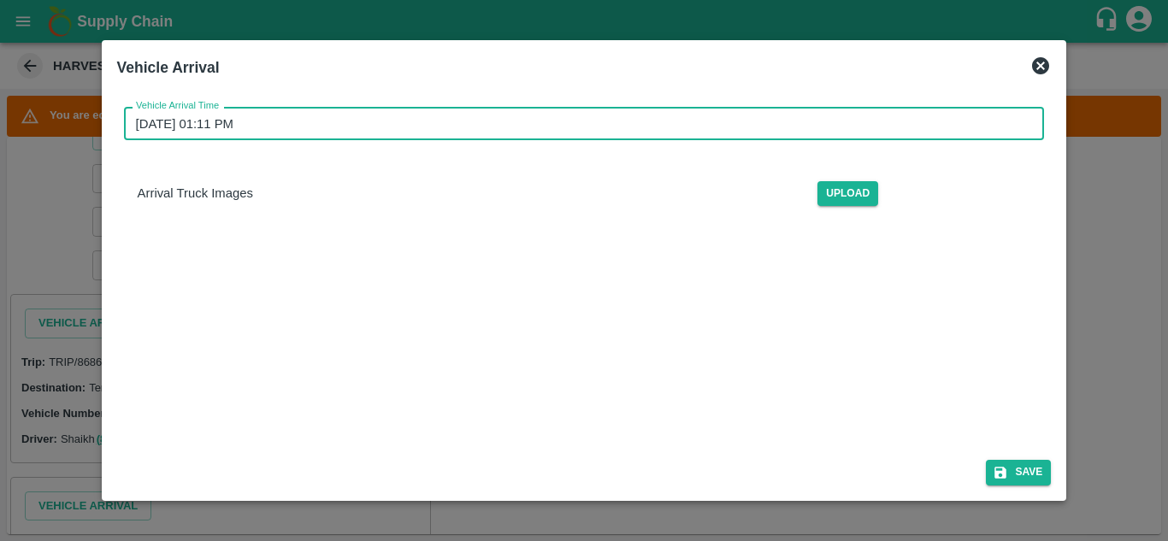
click at [204, 124] on input "[DATE] 01:11 PM" at bounding box center [578, 123] width 909 height 33
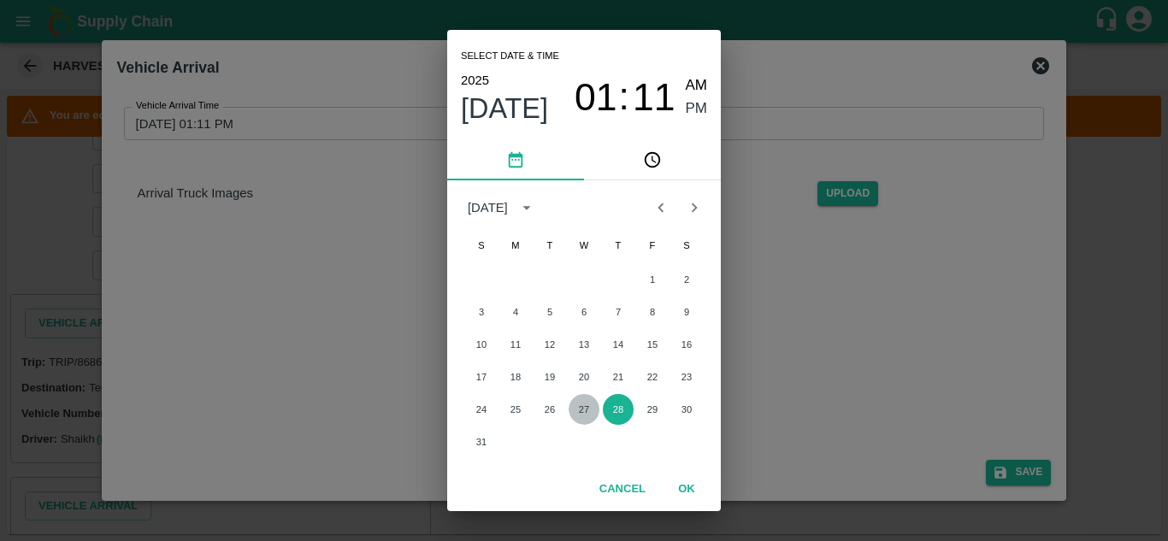
click at [584, 405] on button "27" at bounding box center [584, 409] width 31 height 31
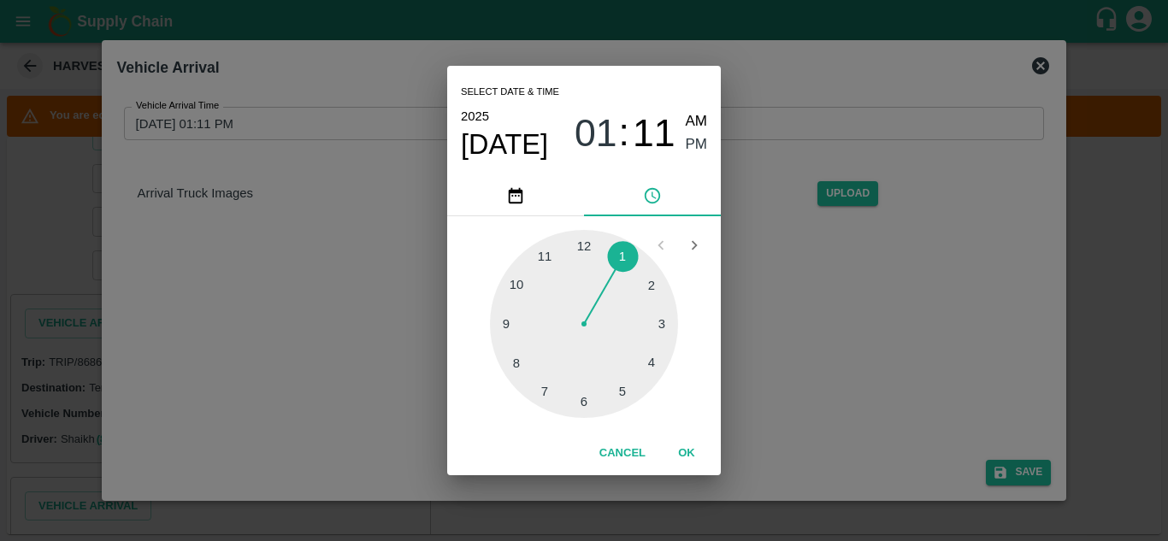
click at [521, 279] on div at bounding box center [584, 324] width 188 height 188
click at [584, 245] on div at bounding box center [584, 324] width 188 height 188
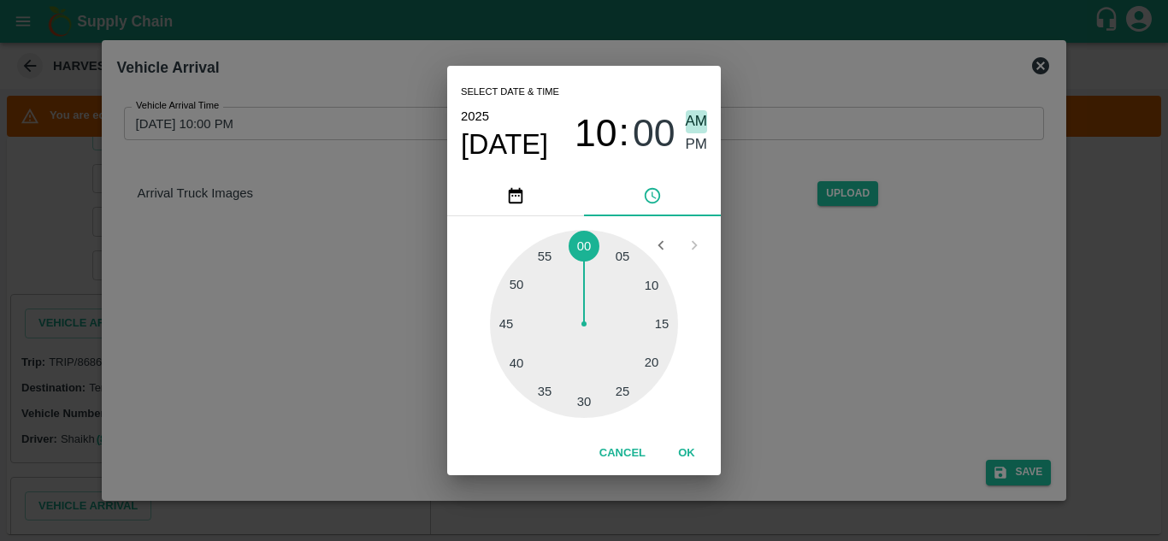
click at [689, 121] on span "AM" at bounding box center [697, 121] width 22 height 23
type input "[DATE] 10:00 AM"
click at [682, 448] on button "OK" at bounding box center [686, 454] width 55 height 30
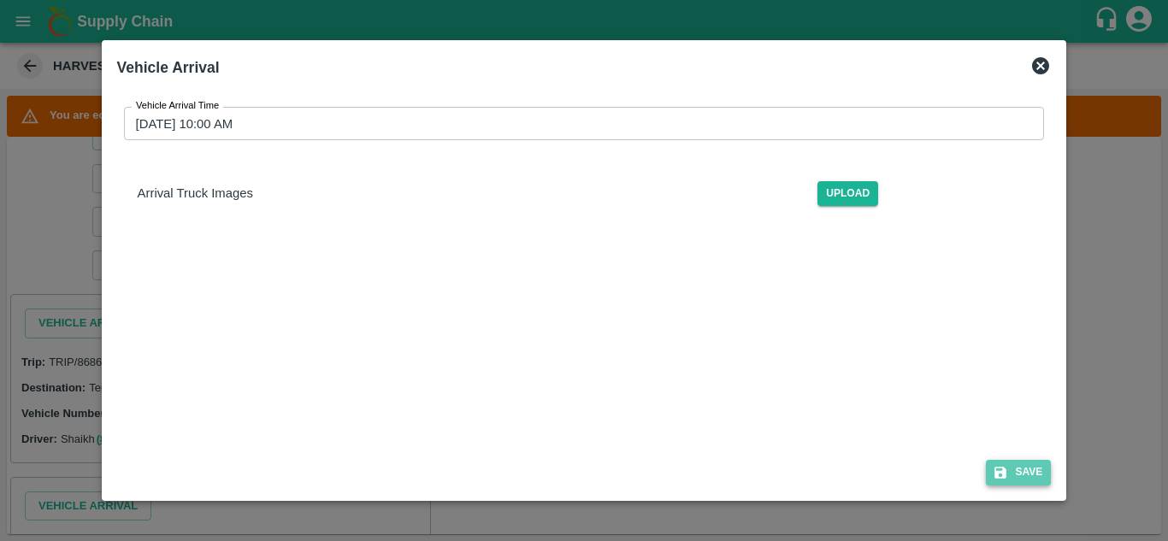
click at [1019, 473] on button "Save" at bounding box center [1018, 472] width 65 height 25
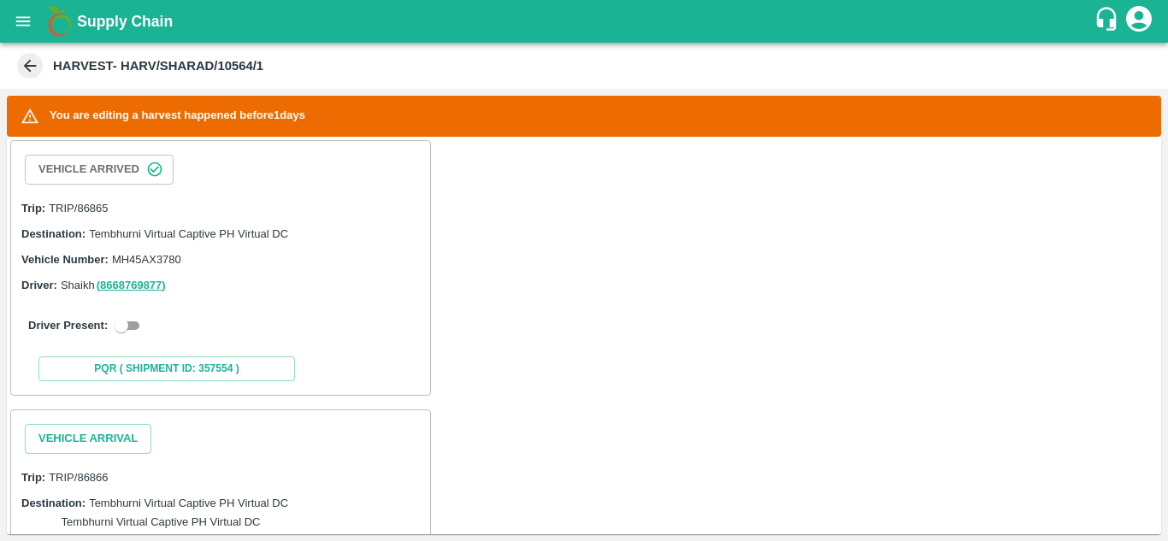
scroll to position [286, 0]
click at [133, 327] on input "checkbox" at bounding box center [122, 325] width 62 height 21
checkbox input "true"
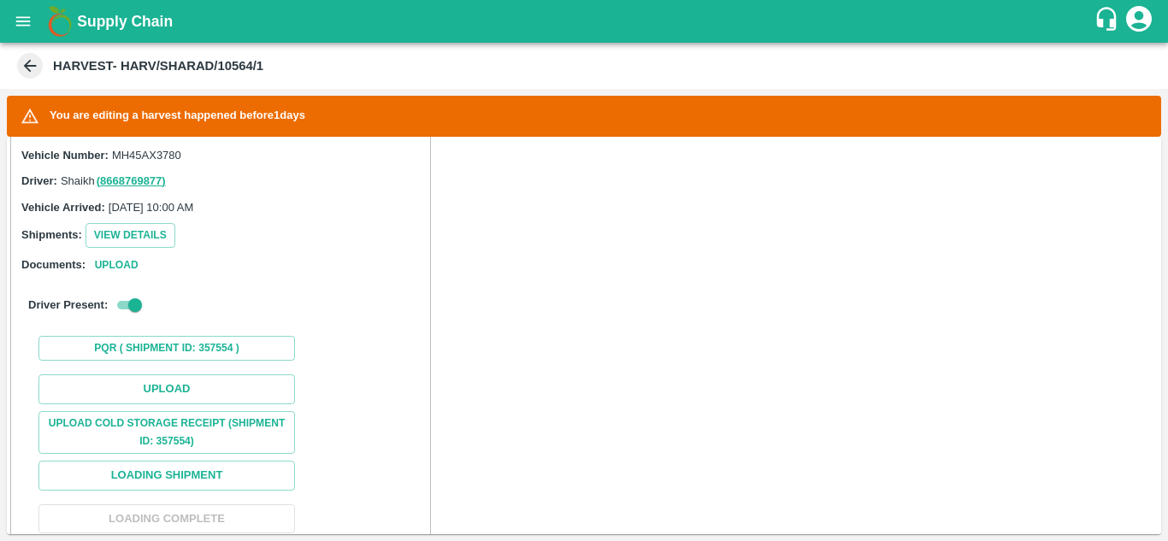
scroll to position [390, 0]
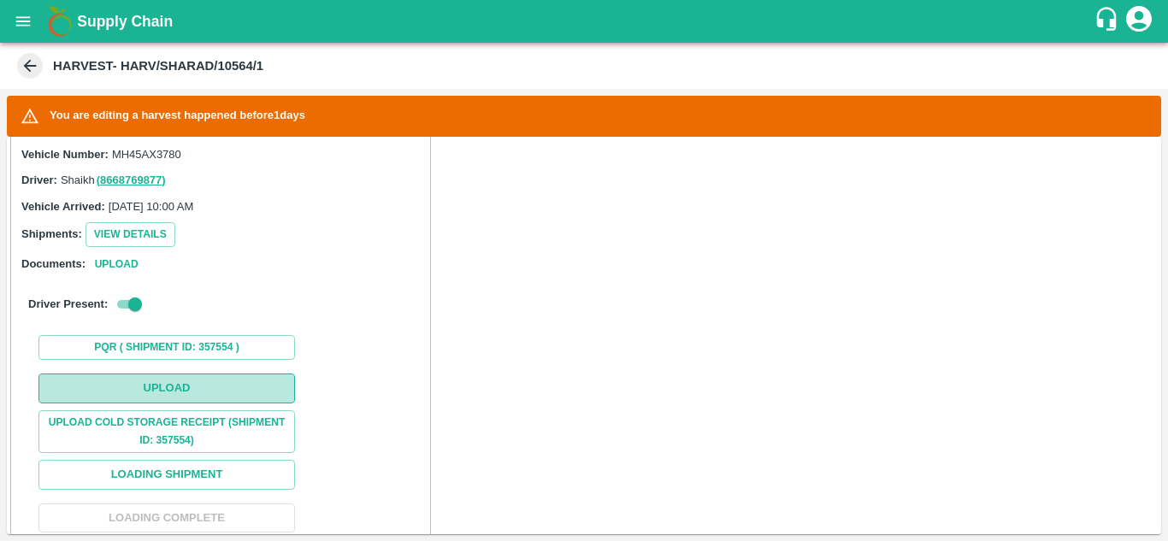
click at [180, 394] on button "Upload" at bounding box center [166, 389] width 257 height 30
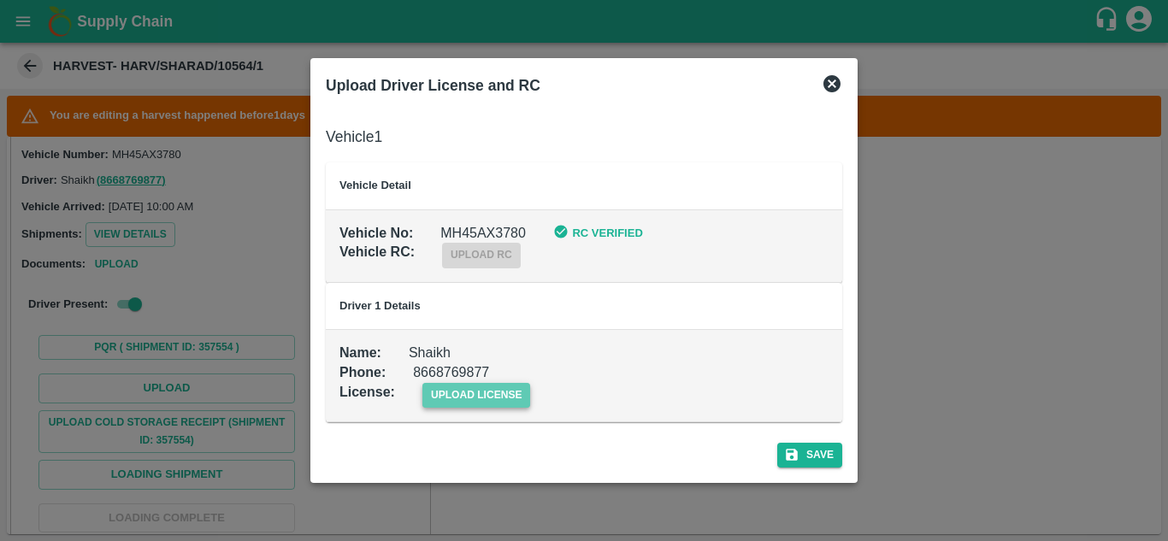
click at [511, 393] on span "upload license" at bounding box center [477, 395] width 109 height 25
click at [0, 0] on input "upload license" at bounding box center [0, 0] width 0 height 0
click at [441, 397] on span "upload license" at bounding box center [477, 395] width 109 height 25
click at [0, 0] on input "upload license" at bounding box center [0, 0] width 0 height 0
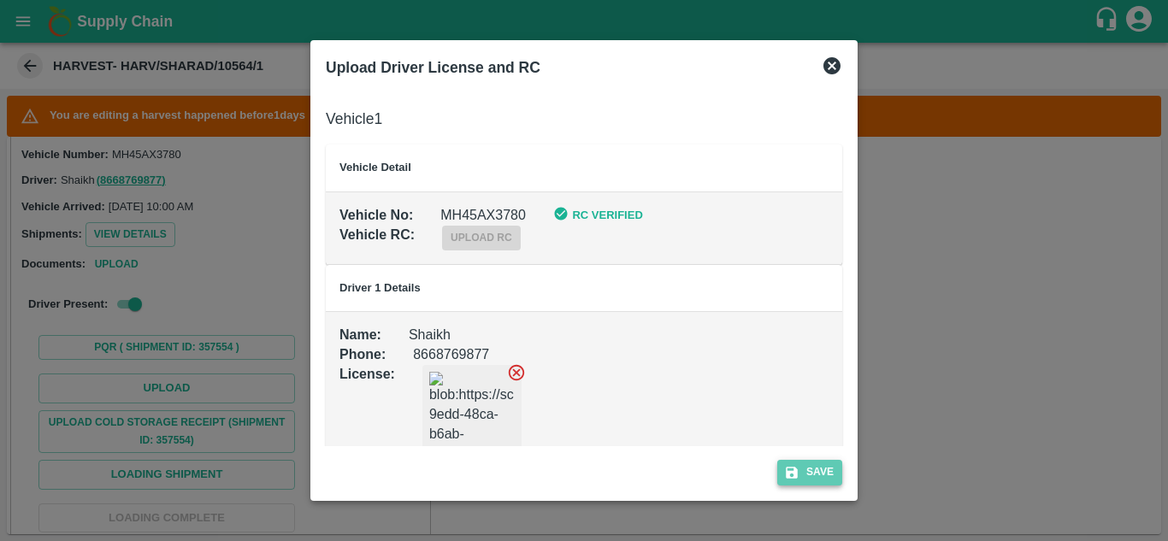
click at [824, 467] on button "Save" at bounding box center [810, 472] width 65 height 25
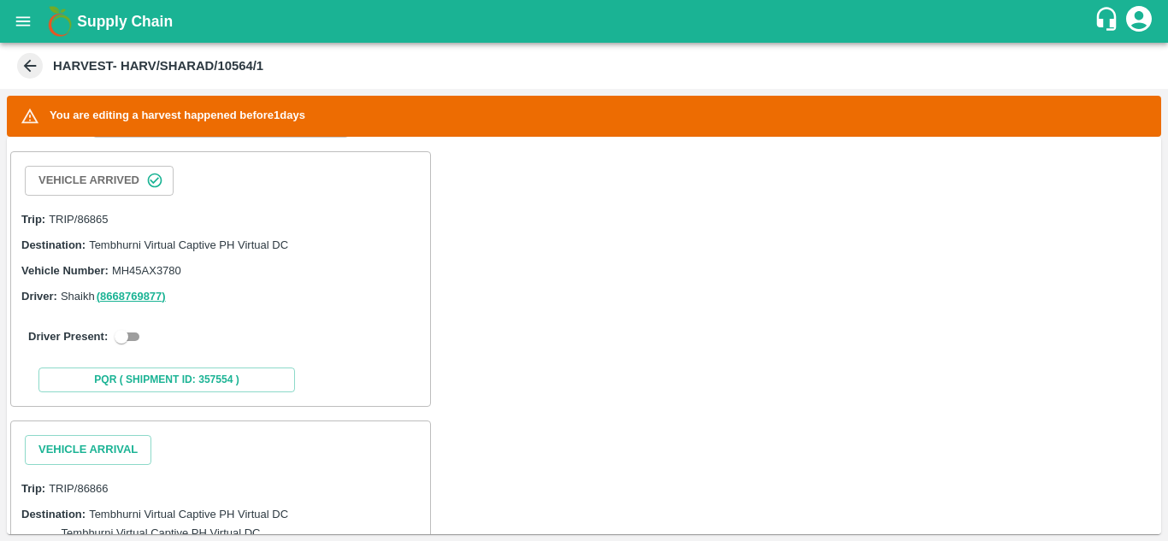
scroll to position [275, 0]
click at [139, 344] on input "checkbox" at bounding box center [122, 336] width 62 height 21
checkbox input "true"
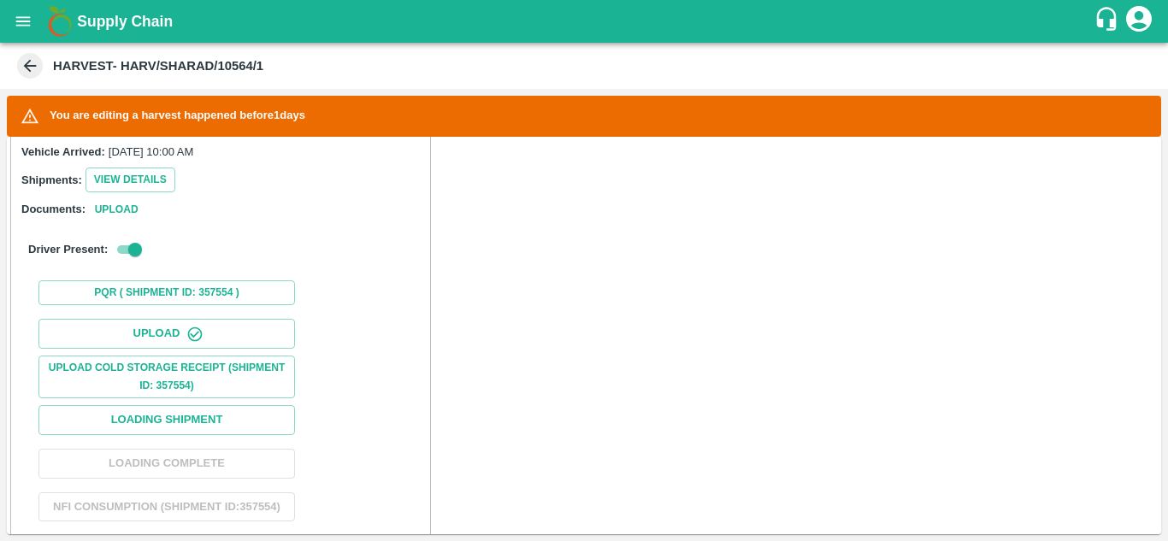
scroll to position [478, 0]
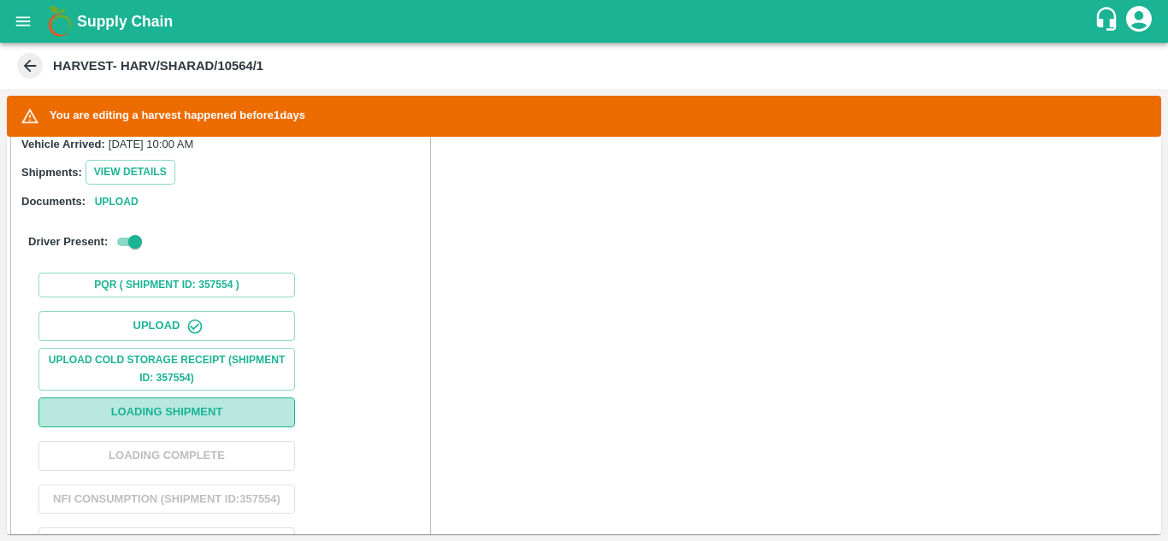
click at [189, 413] on button "Loading Shipment" at bounding box center [166, 413] width 257 height 30
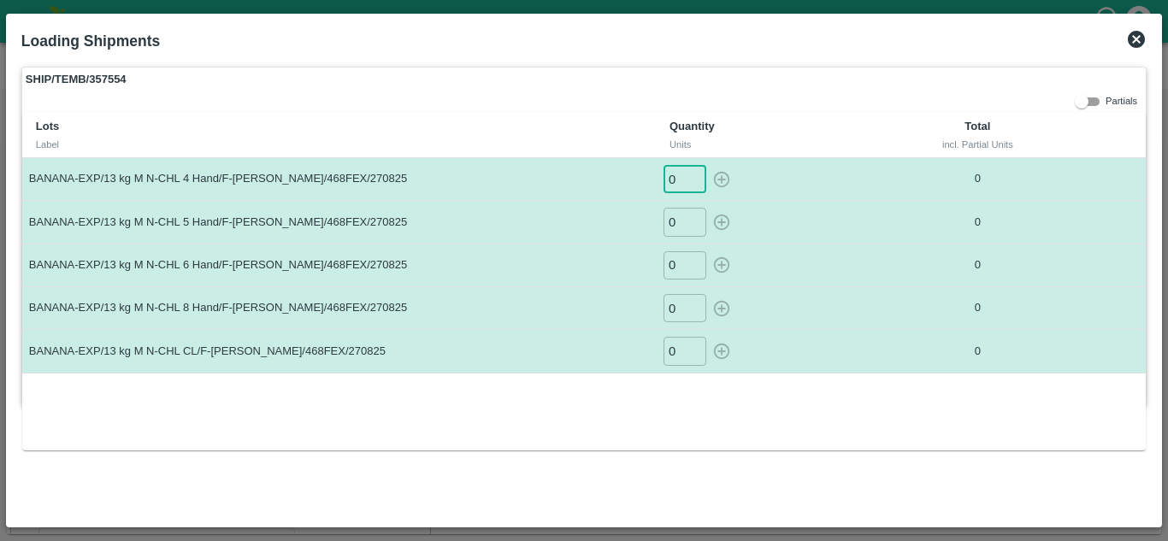
click at [684, 176] on input "0" at bounding box center [685, 179] width 43 height 28
type input "30"
click at [708, 165] on button "button" at bounding box center [721, 179] width 27 height 28
type input "0"
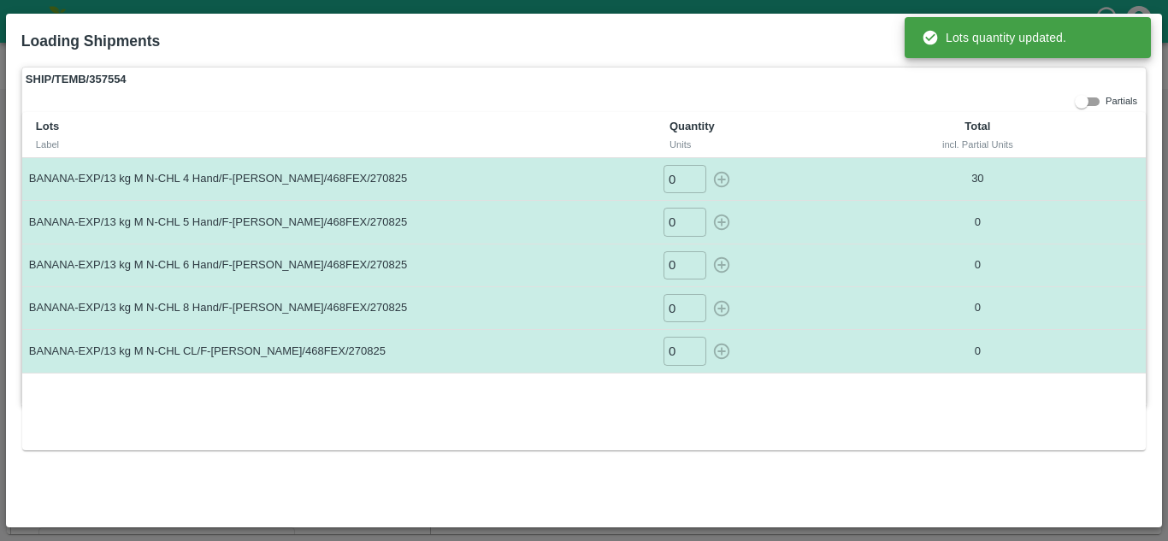
click at [681, 224] on input "0" at bounding box center [685, 222] width 43 height 28
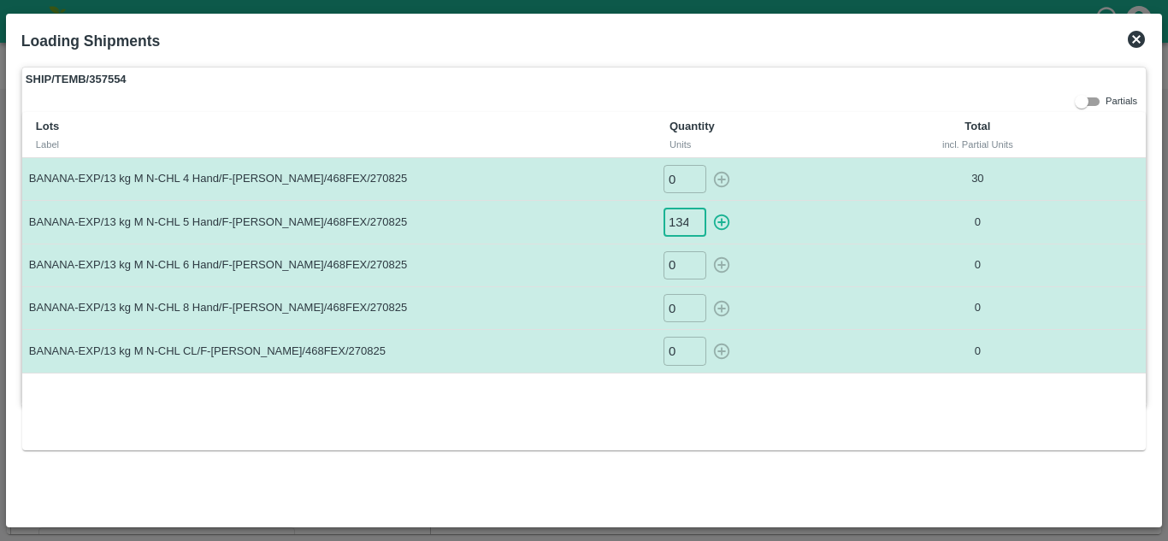
scroll to position [0, 1]
type input "134"
click at [708, 208] on button "button" at bounding box center [721, 222] width 27 height 28
type input "0"
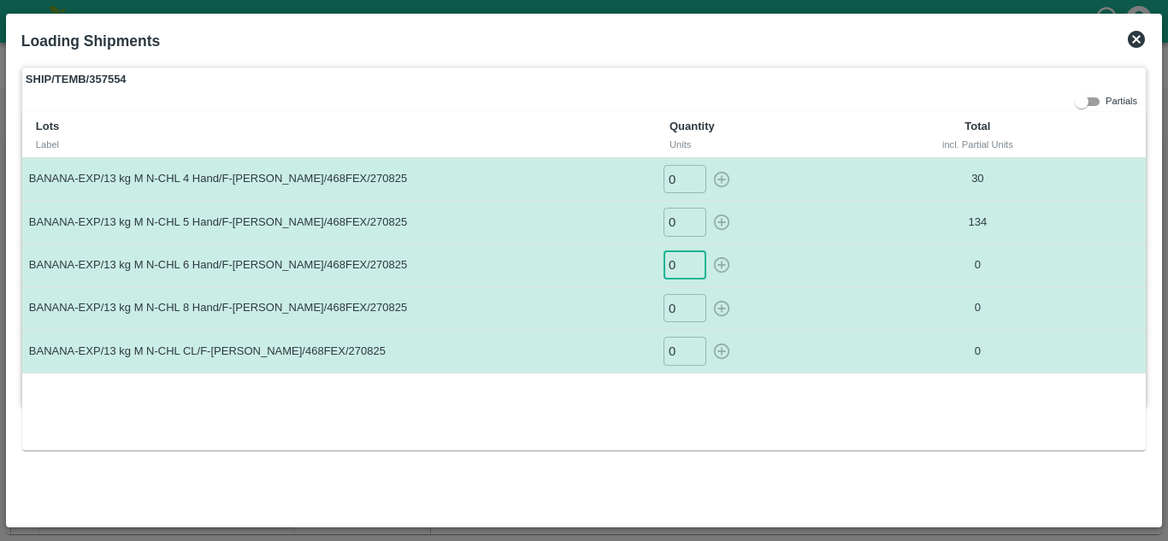
click at [673, 264] on input "0" at bounding box center [685, 265] width 43 height 28
type input "325"
click at [708, 251] on button "button" at bounding box center [721, 265] width 27 height 28
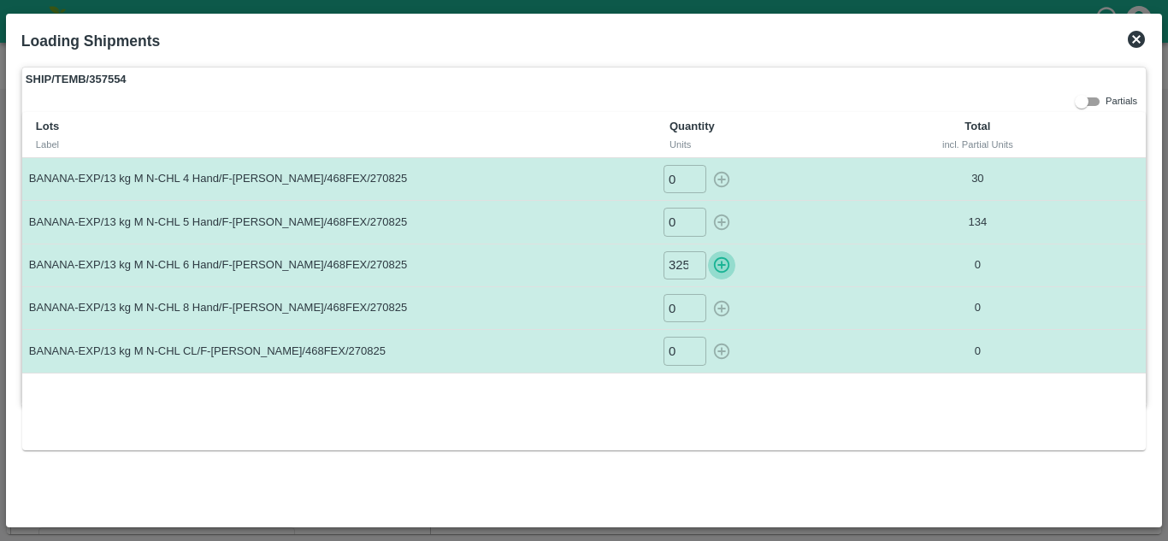
type input "0"
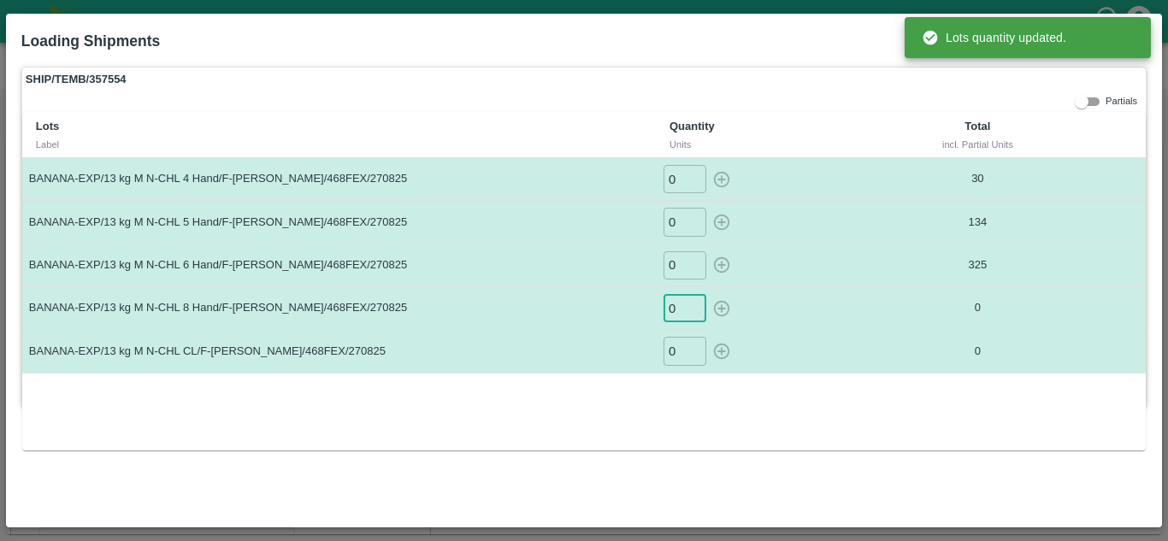
click at [683, 310] on input "0" at bounding box center [685, 308] width 43 height 28
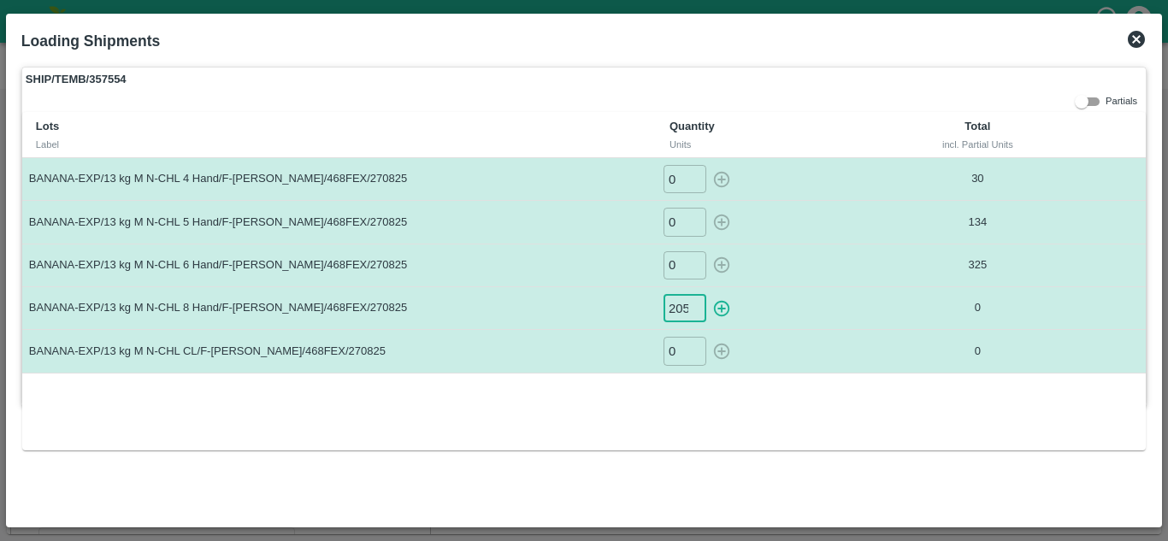
scroll to position [0, 1]
type input "205"
click at [708, 294] on button "button" at bounding box center [721, 308] width 27 height 28
type input "0"
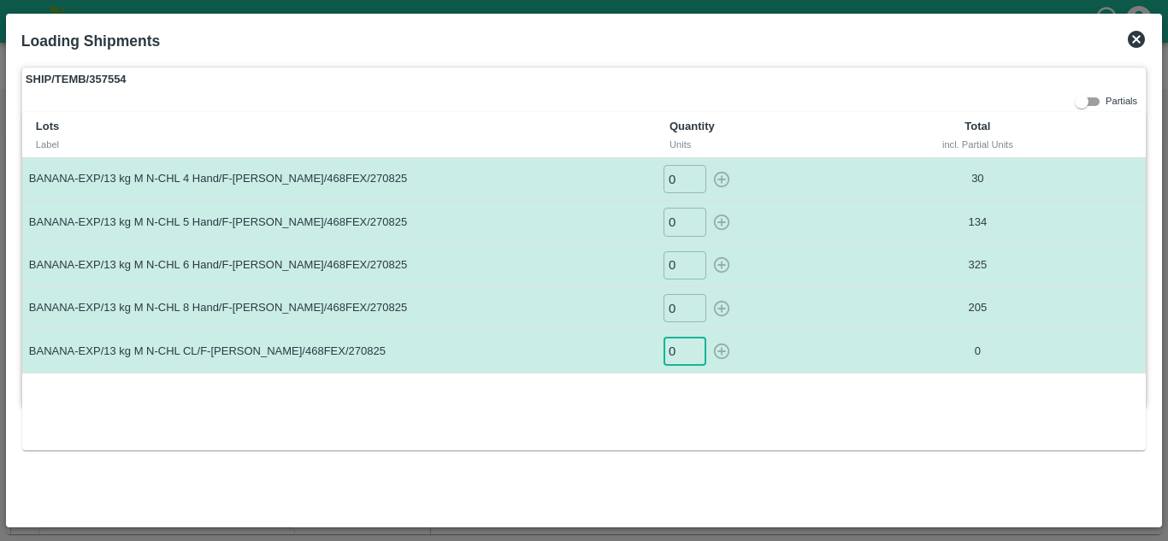
click at [680, 351] on input "0" at bounding box center [685, 351] width 43 height 28
type input "28"
click at [708, 337] on button "button" at bounding box center [721, 351] width 27 height 28
type input "0"
click at [1131, 42] on icon at bounding box center [1136, 39] width 17 height 17
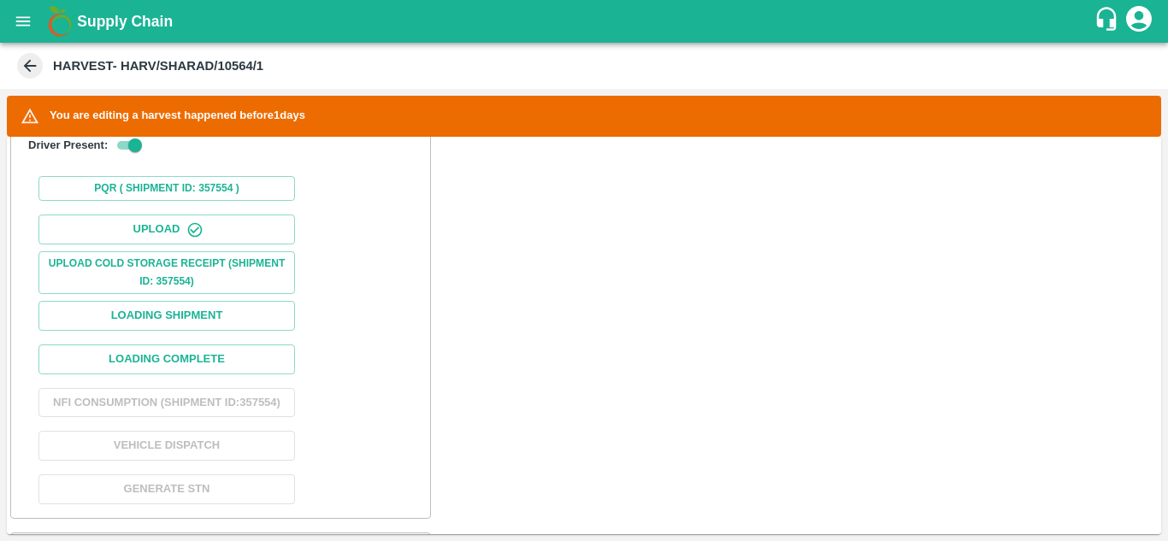
scroll to position [576, 0]
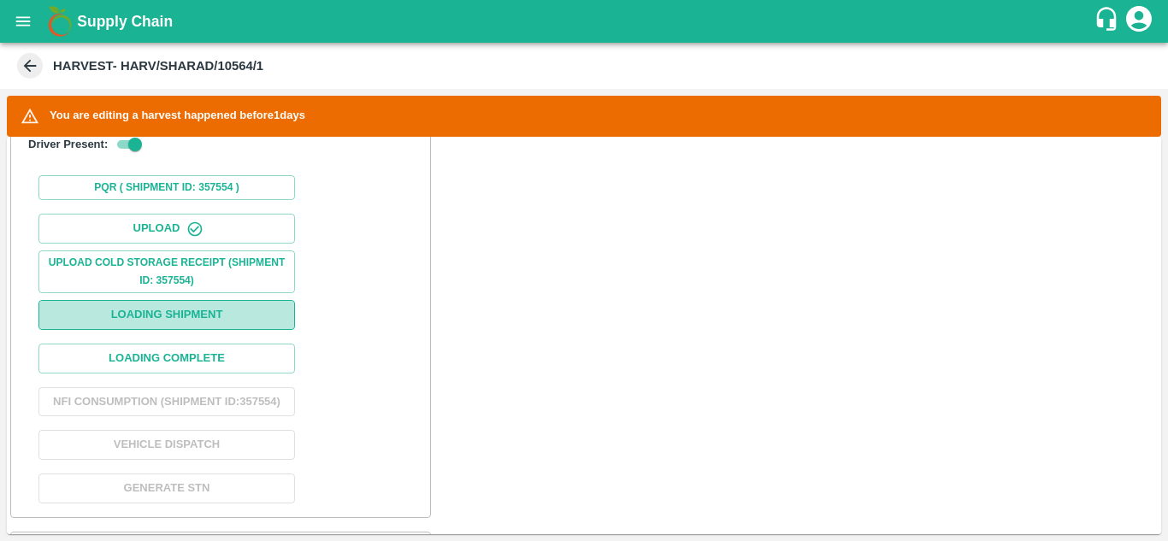
click at [228, 317] on button "Loading Shipment" at bounding box center [166, 315] width 257 height 30
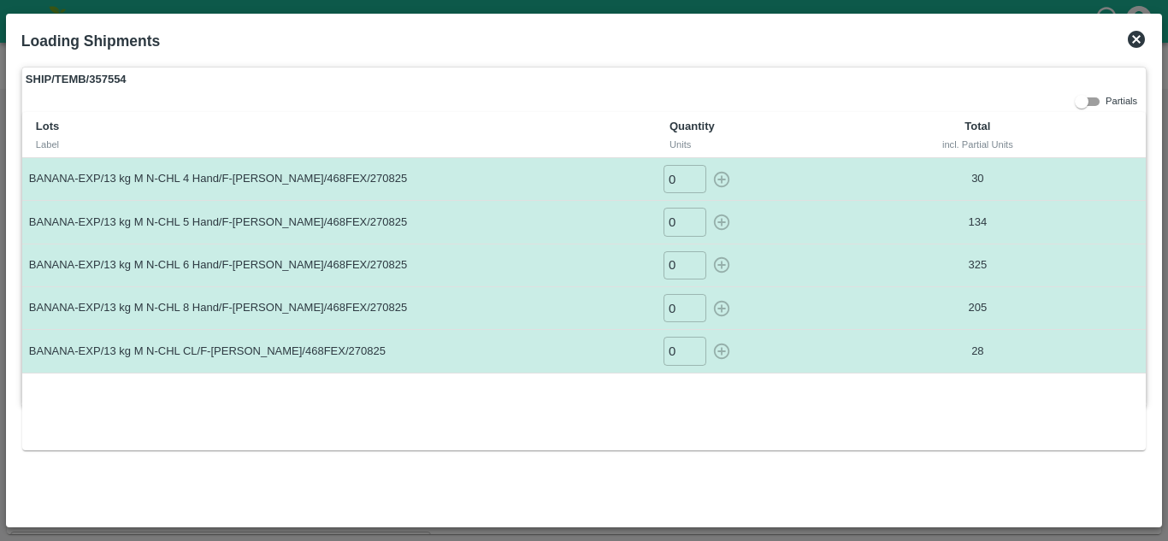
click at [1138, 37] on icon at bounding box center [1136, 39] width 17 height 17
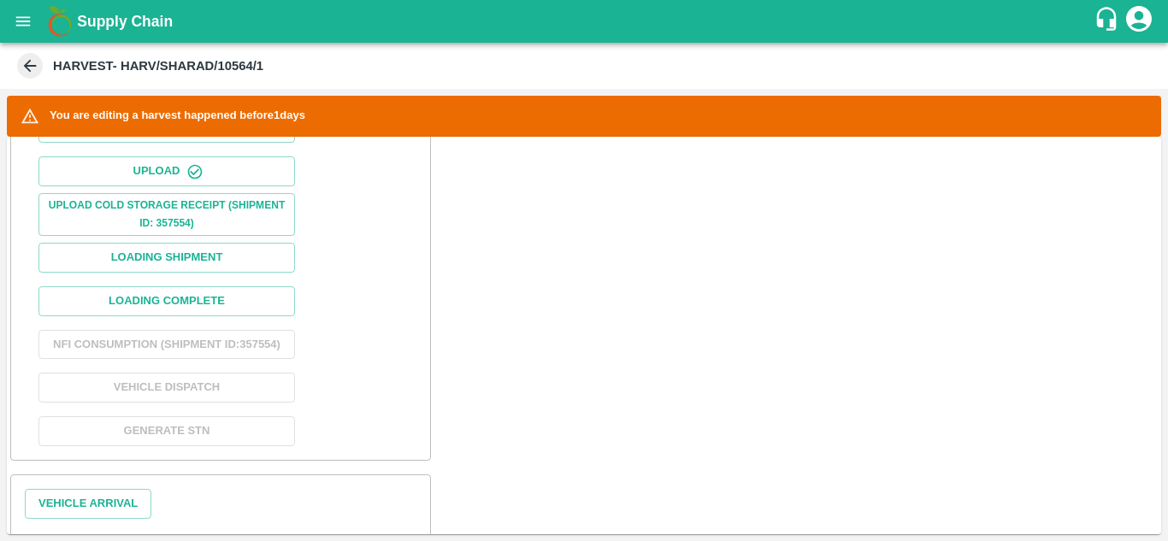
scroll to position [640, 0]
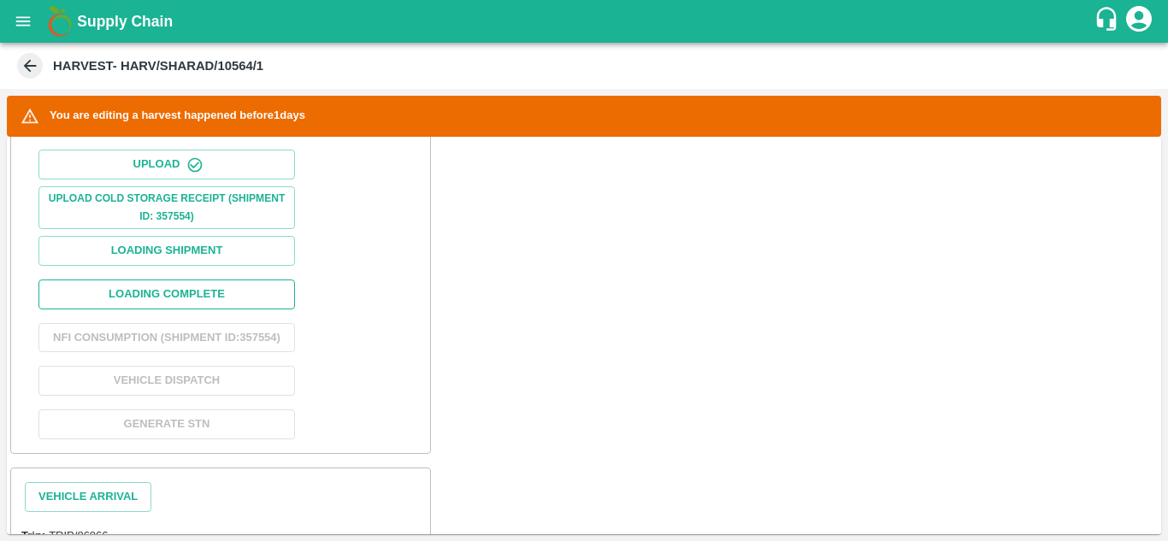
click at [173, 300] on button "Loading Complete" at bounding box center [166, 295] width 257 height 30
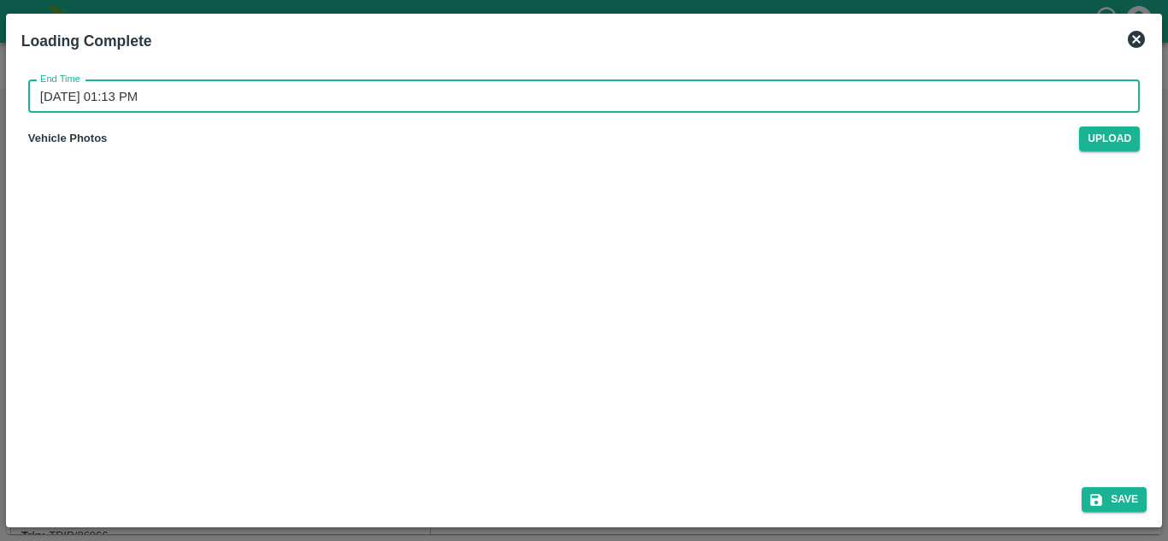
click at [209, 109] on input "28/08/2025 01:13 PM" at bounding box center [578, 96] width 1100 height 33
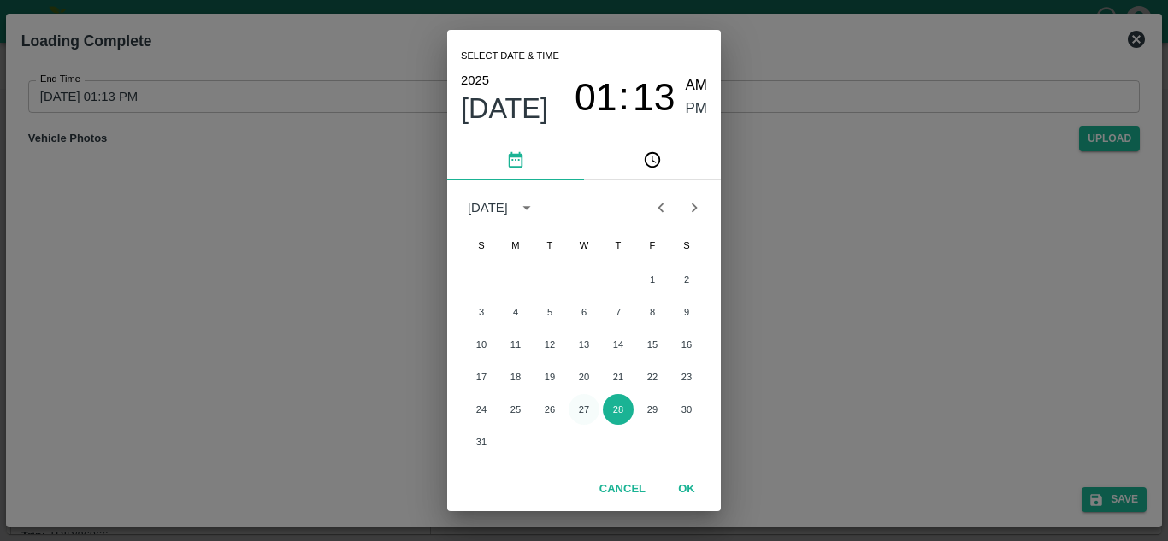
click at [582, 411] on button "27" at bounding box center [584, 409] width 31 height 31
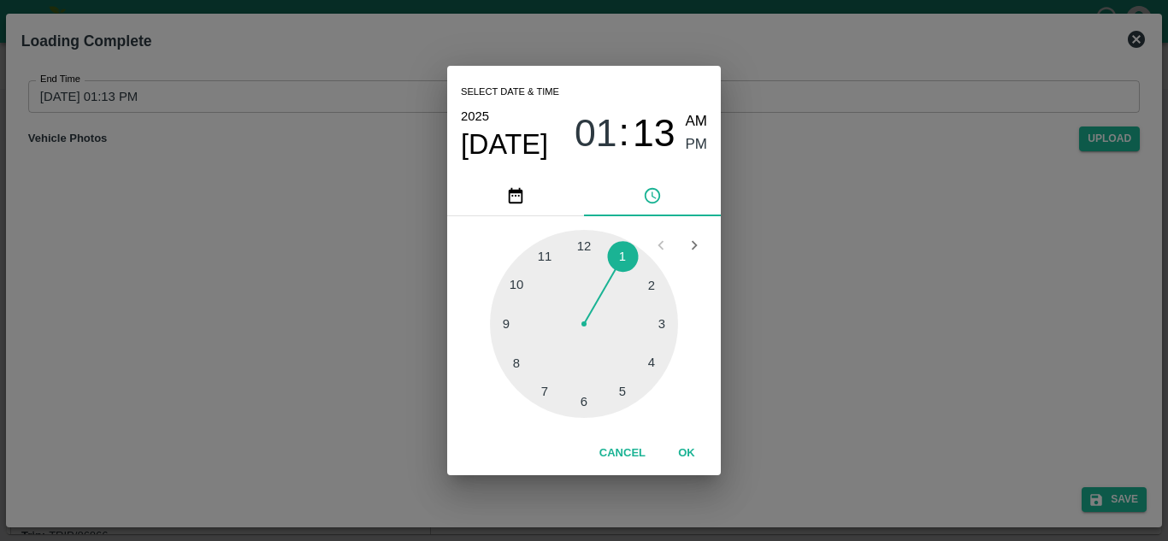
click at [624, 393] on div at bounding box center [584, 324] width 188 height 188
click at [585, 251] on div at bounding box center [584, 324] width 188 height 188
click at [700, 146] on span "PM" at bounding box center [697, 144] width 22 height 23
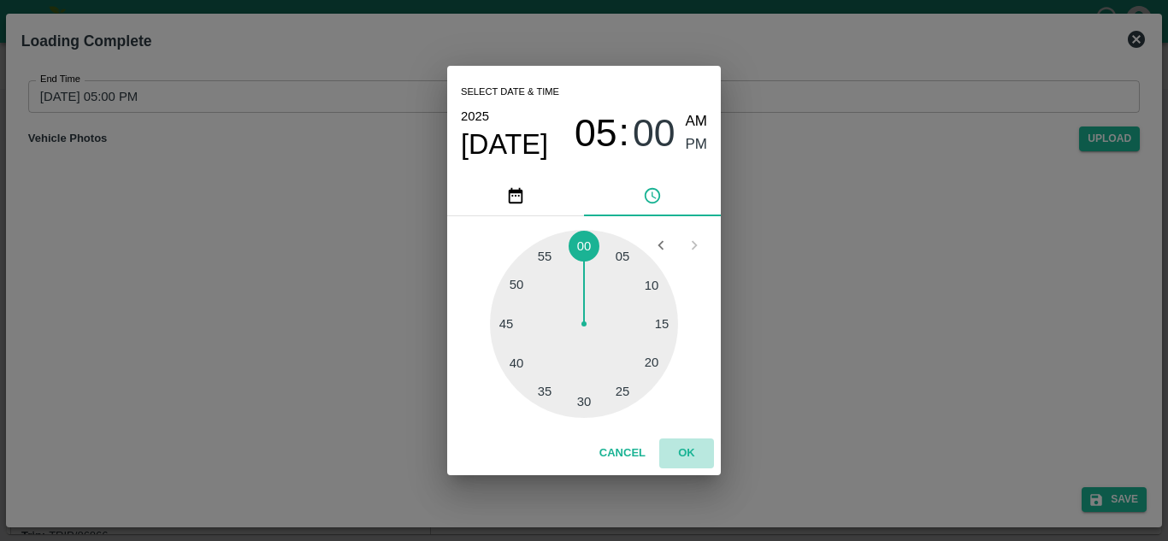
click at [687, 446] on button "OK" at bounding box center [686, 454] width 55 height 30
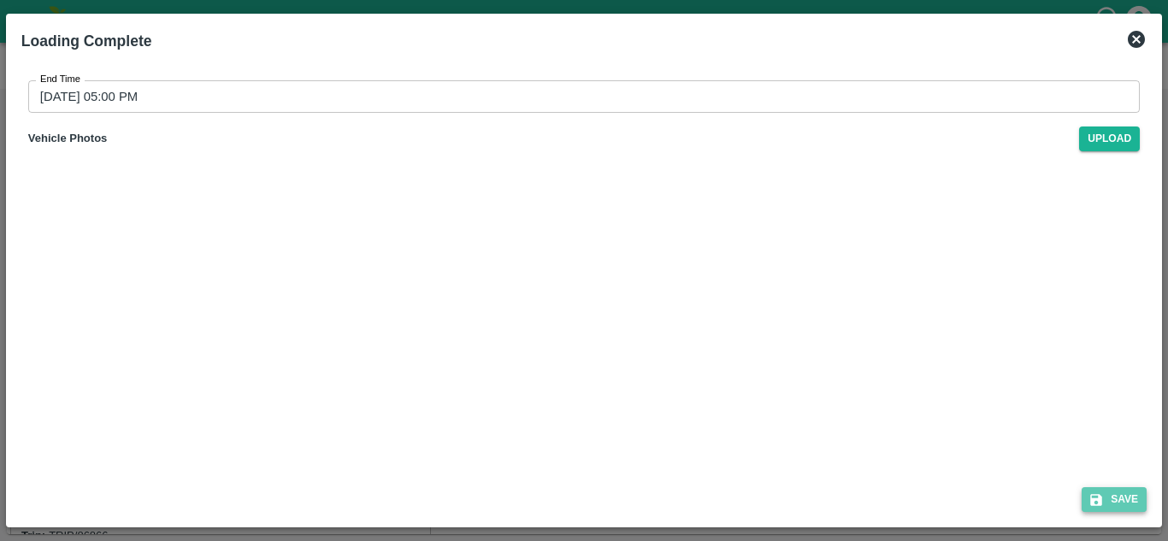
click at [1134, 494] on button "Save" at bounding box center [1114, 500] width 65 height 25
type input "28/08/2025 01:14 PM"
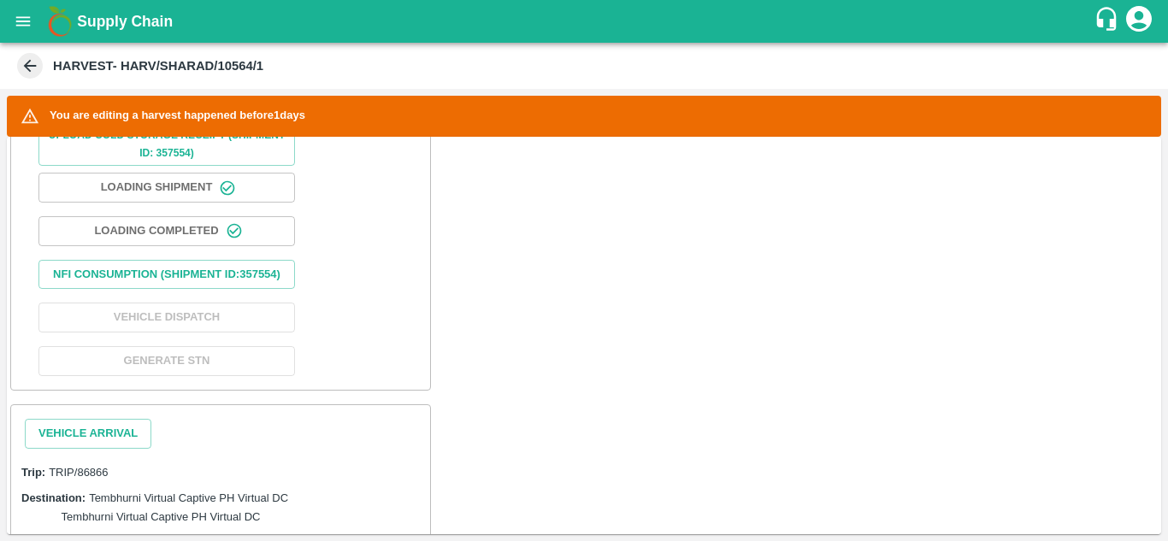
scroll to position [702, 0]
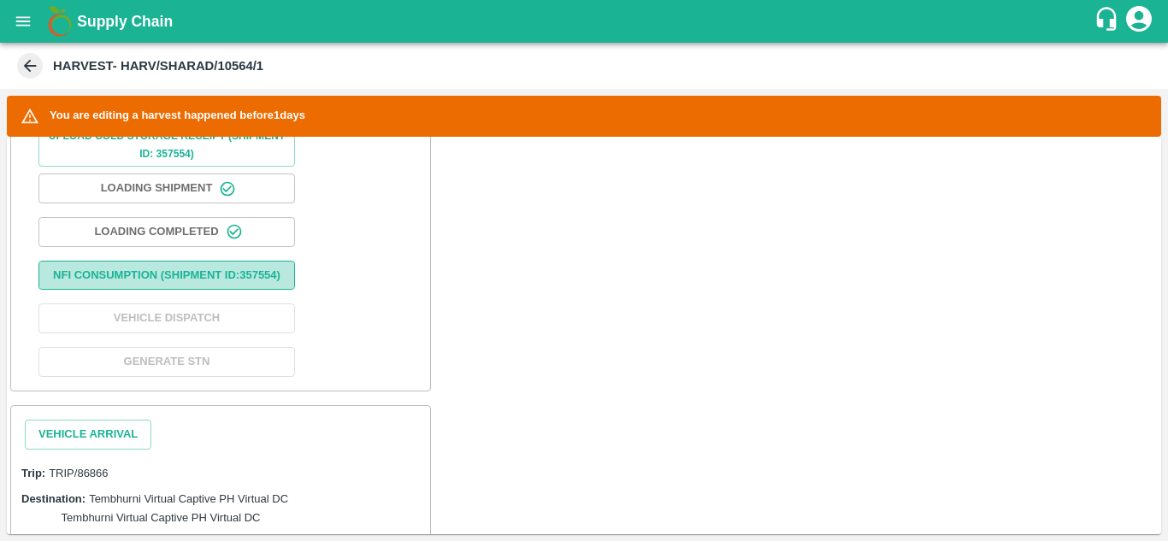
click at [206, 284] on button "Nfi Consumption (SHIPMENT ID: 357554 )" at bounding box center [166, 276] width 257 height 30
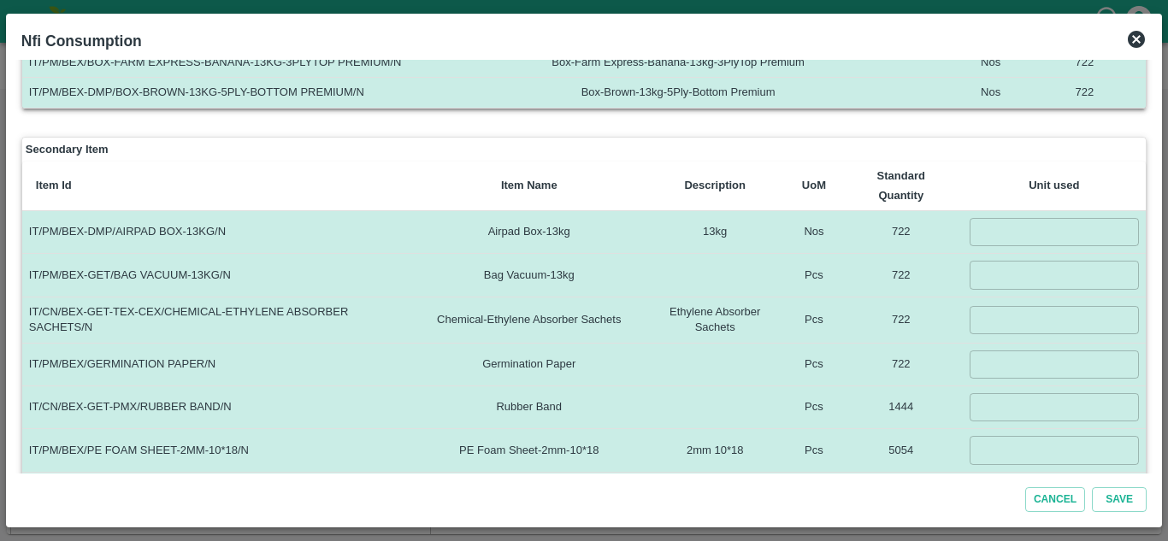
scroll to position [213, 0]
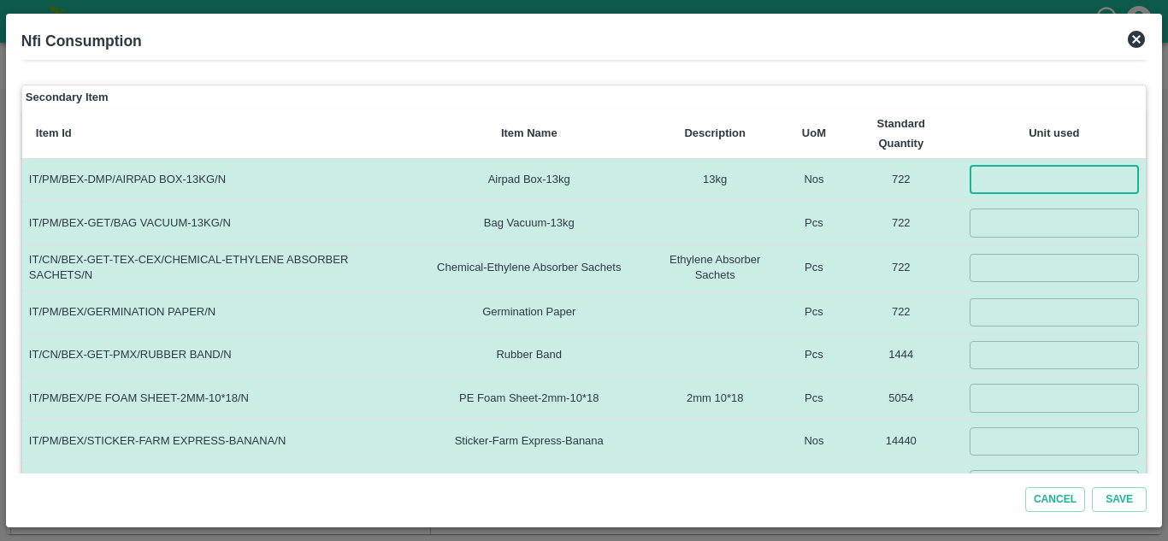
click at [996, 174] on input "number" at bounding box center [1055, 180] width 170 height 28
type input "722"
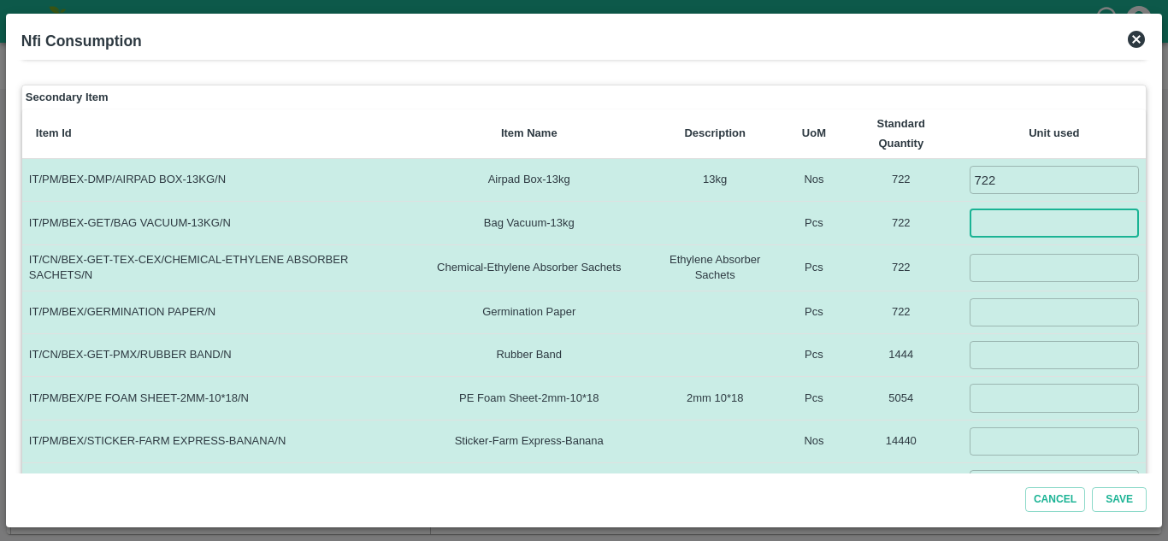
click at [996, 222] on input "number" at bounding box center [1055, 223] width 170 height 28
type input "722"
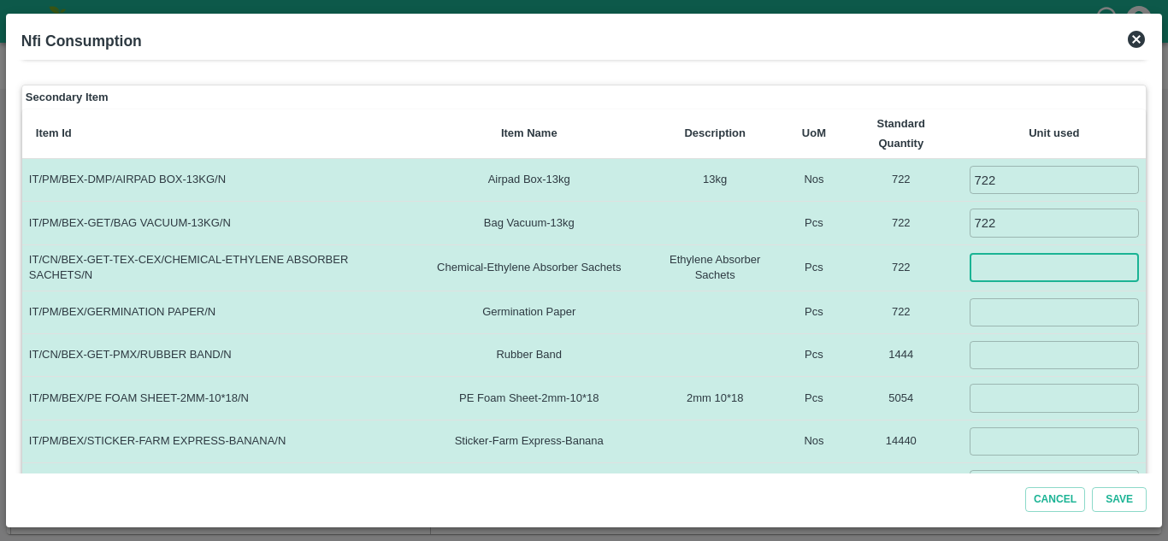
click at [988, 270] on input "number" at bounding box center [1055, 268] width 170 height 28
type input "722"
click at [996, 321] on input "number" at bounding box center [1055, 313] width 170 height 28
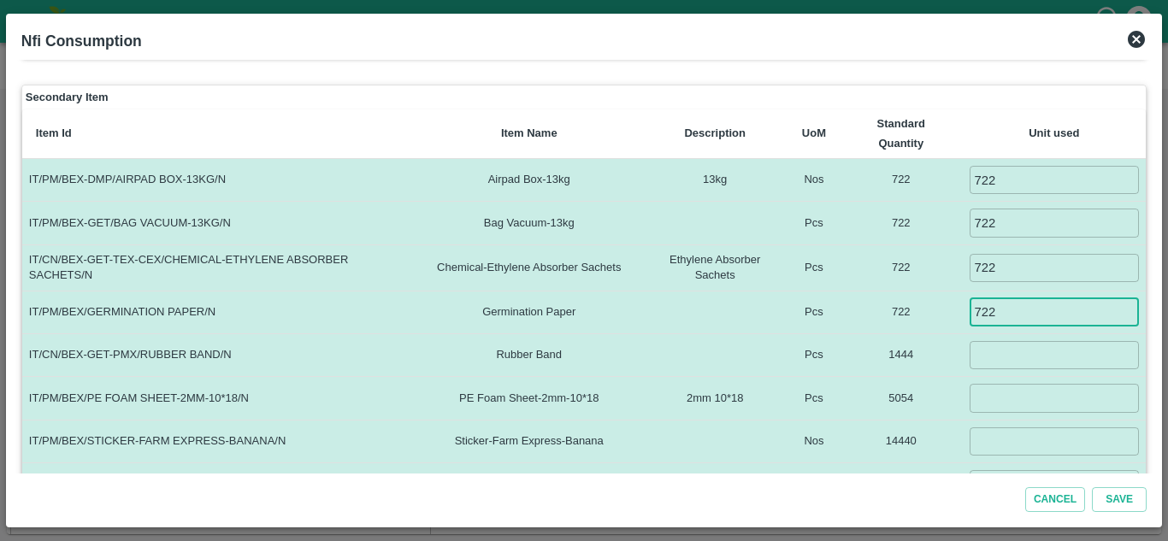
type input "722"
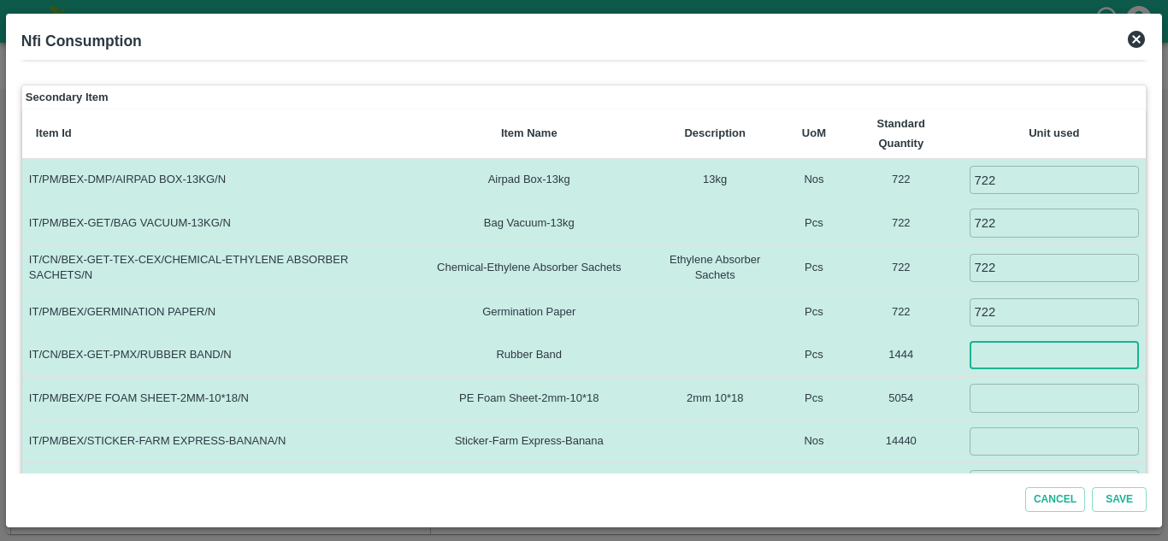
click at [978, 360] on input "number" at bounding box center [1055, 355] width 170 height 28
type input "1444"
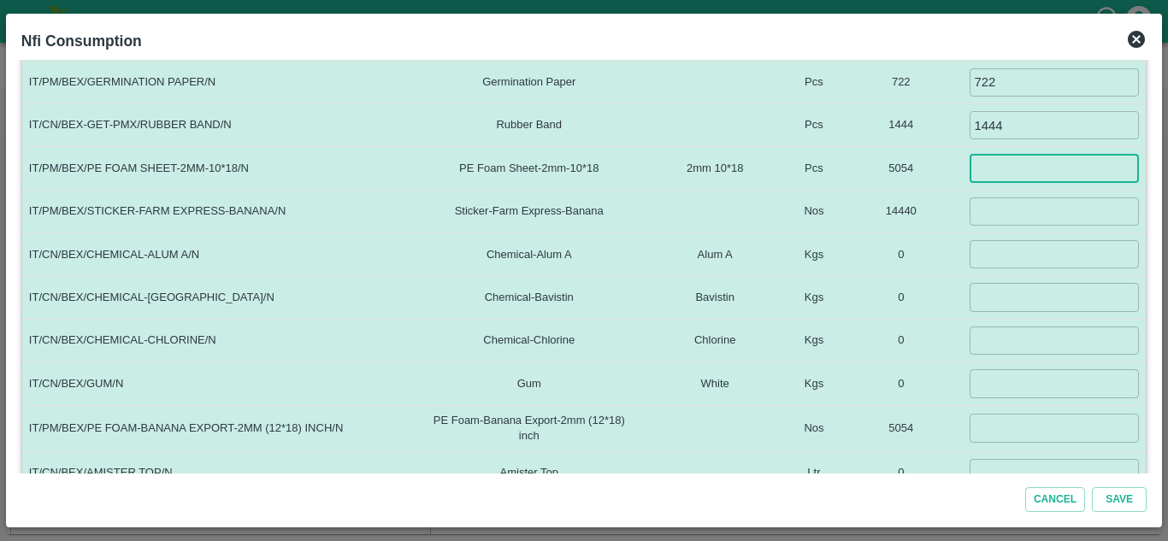
scroll to position [438, 0]
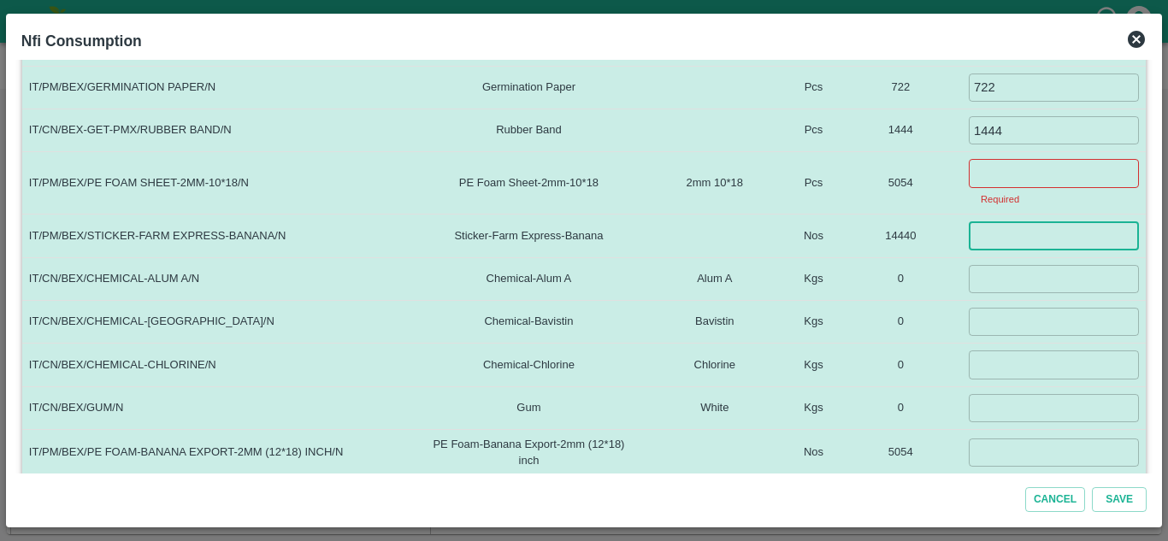
click at [980, 210] on tbody "IT/PM/BEX-DMP/AIRPAD BOX-13KG/N Airpad Box-13kg 13kg Nos 722 722 ​ IT/PM/BEX-GE…" at bounding box center [584, 247] width 1124 height 629
type input "10000"
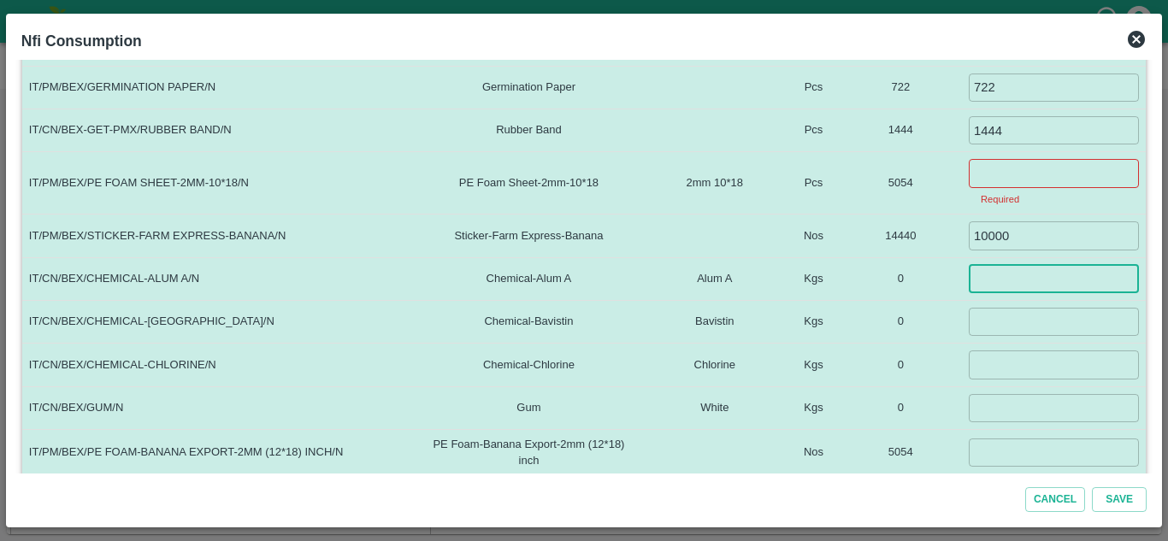
click at [988, 289] on input "number" at bounding box center [1054, 279] width 170 height 28
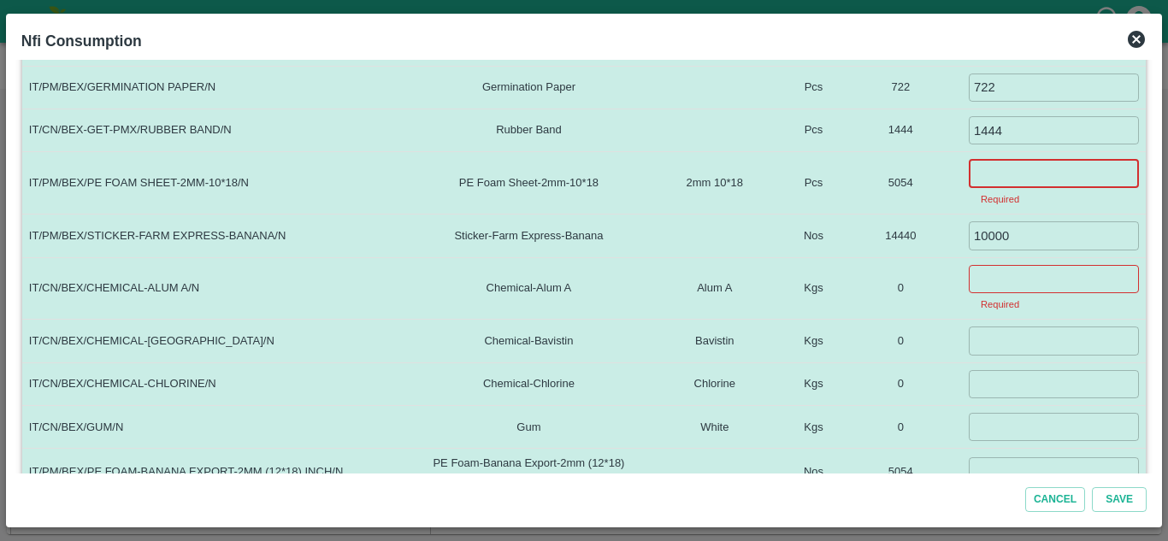
click at [985, 173] on input "number" at bounding box center [1054, 173] width 170 height 28
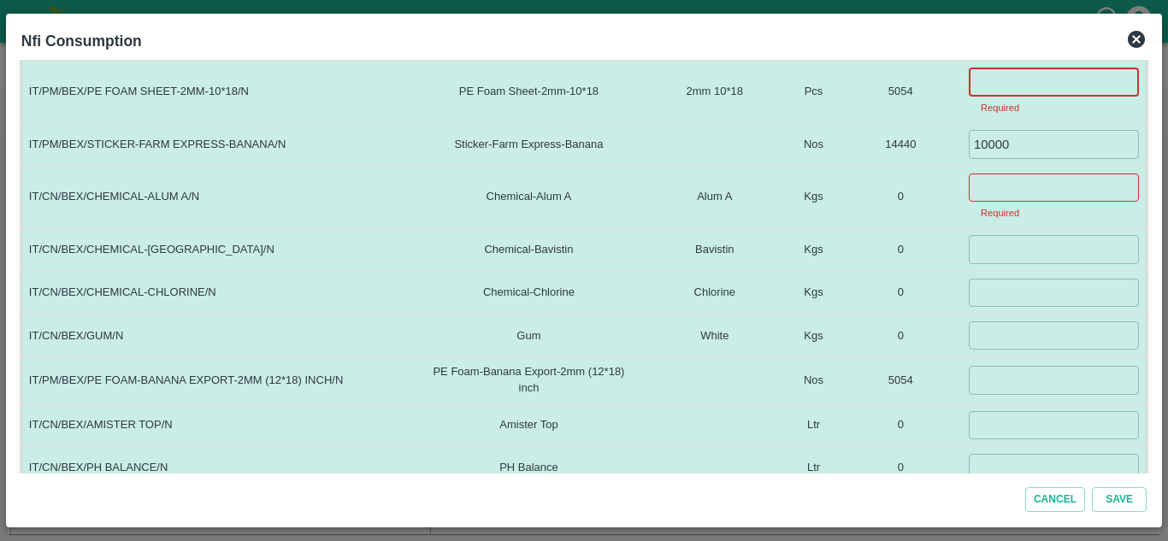
scroll to position [553, 0]
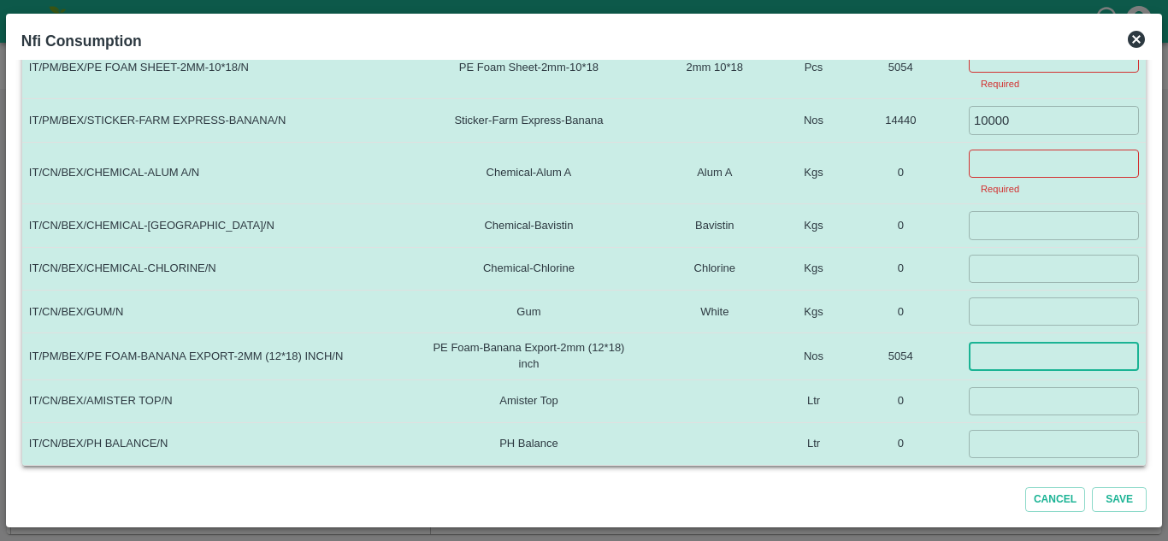
click at [1007, 363] on input "number" at bounding box center [1054, 356] width 170 height 28
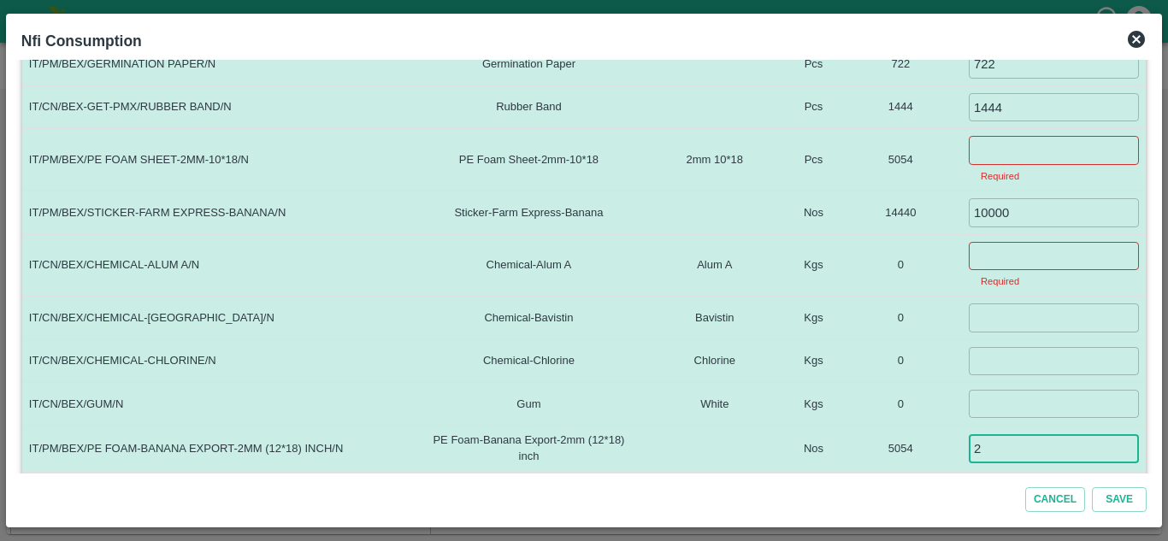
scroll to position [458, 0]
type input "2"
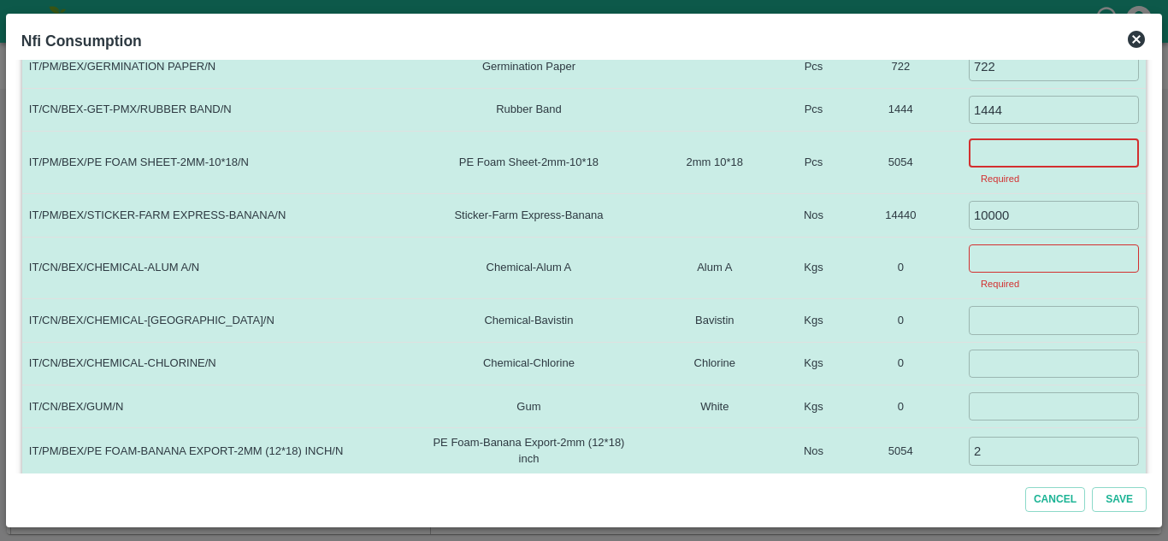
click at [990, 154] on input "number" at bounding box center [1054, 153] width 170 height 28
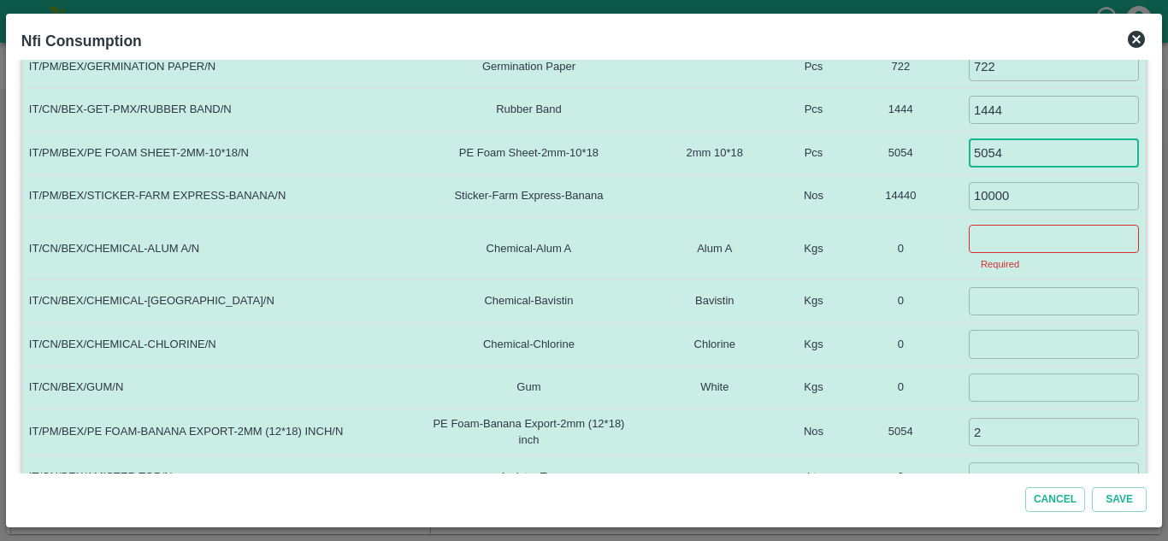
type input "5054"
click at [982, 248] on input "number" at bounding box center [1054, 239] width 170 height 28
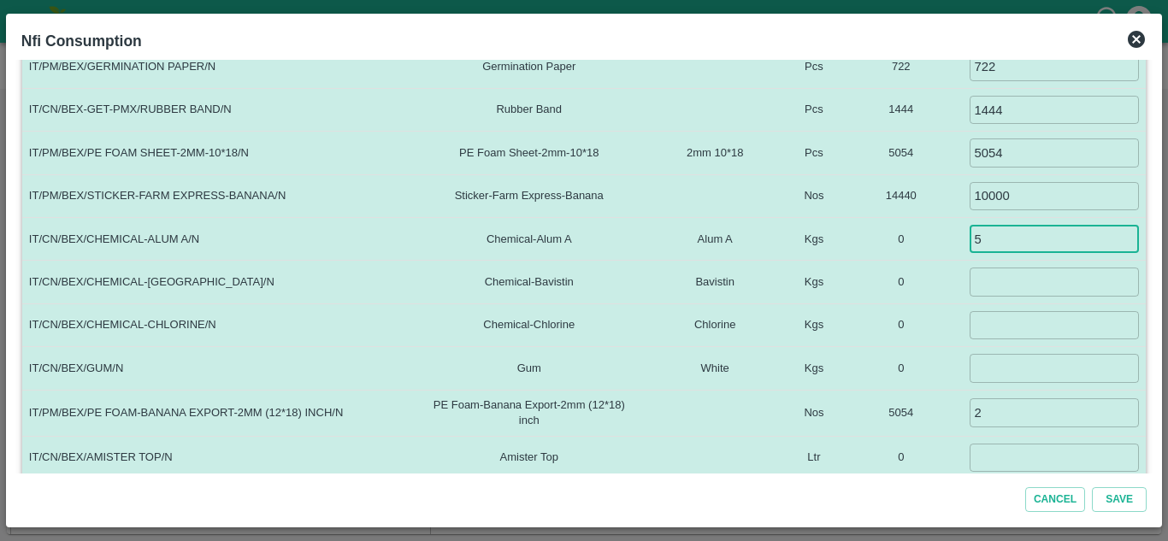
type input "5"
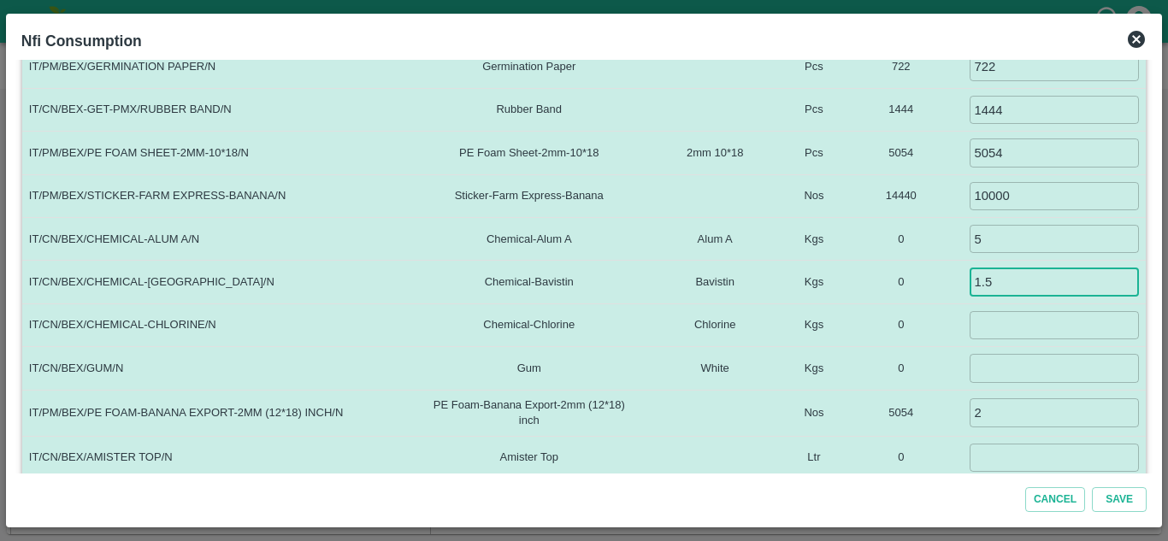
type input "1.5"
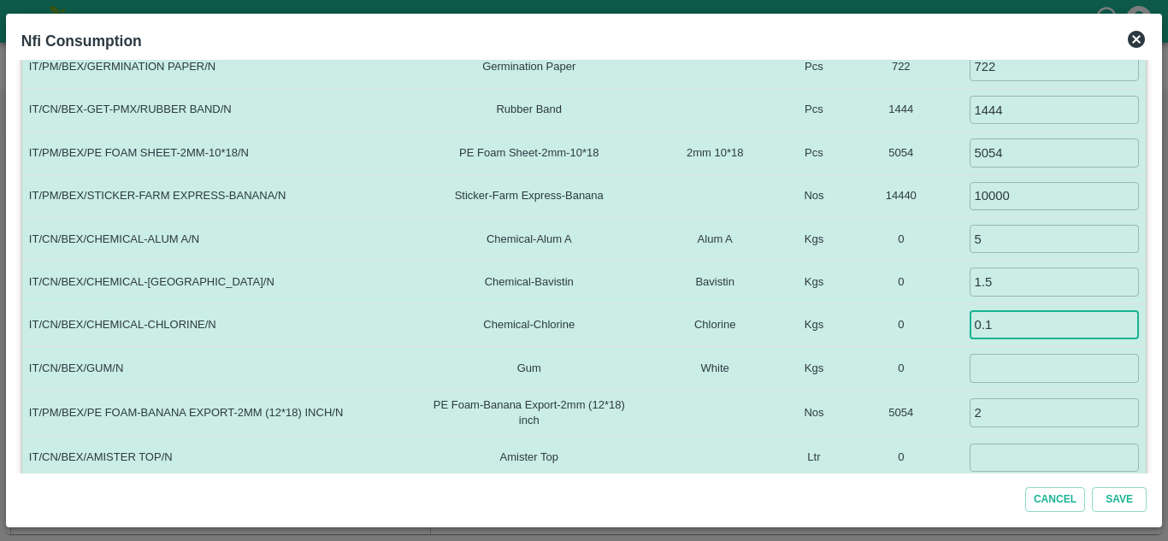
type input "0.1"
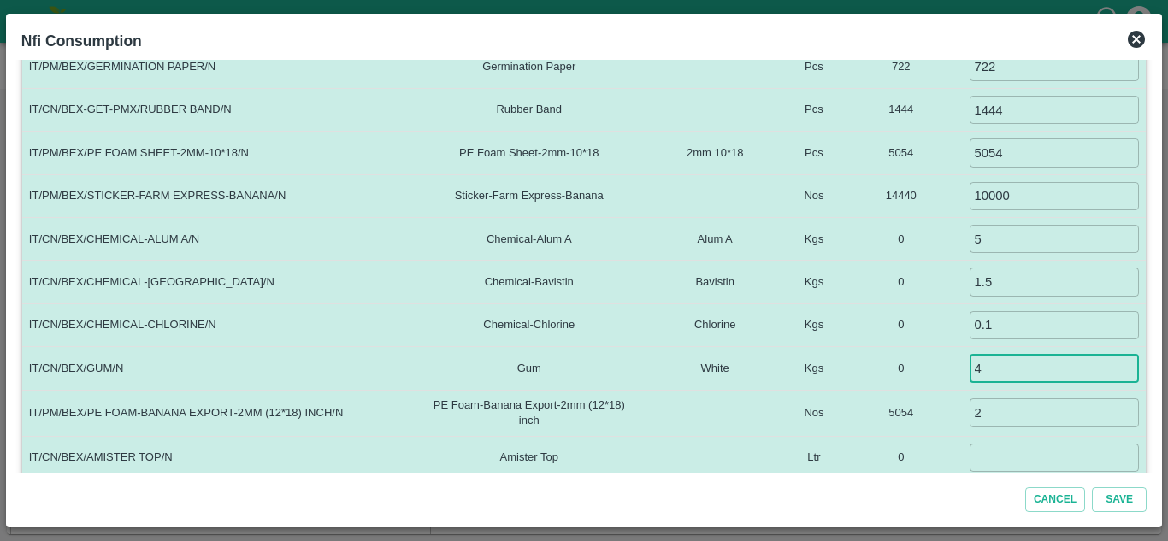
type input "4"
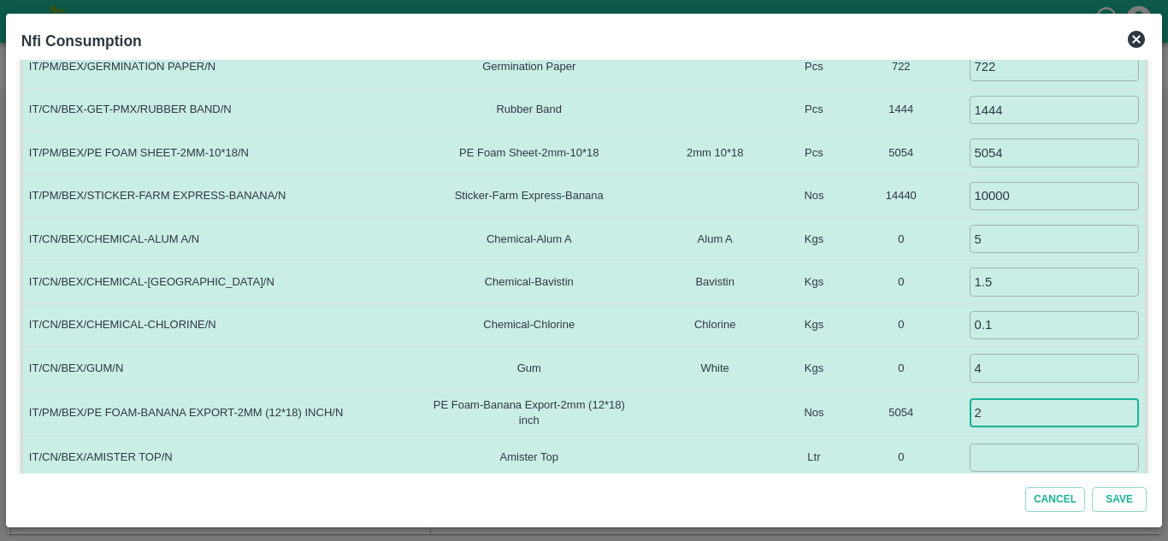
scroll to position [515, 0]
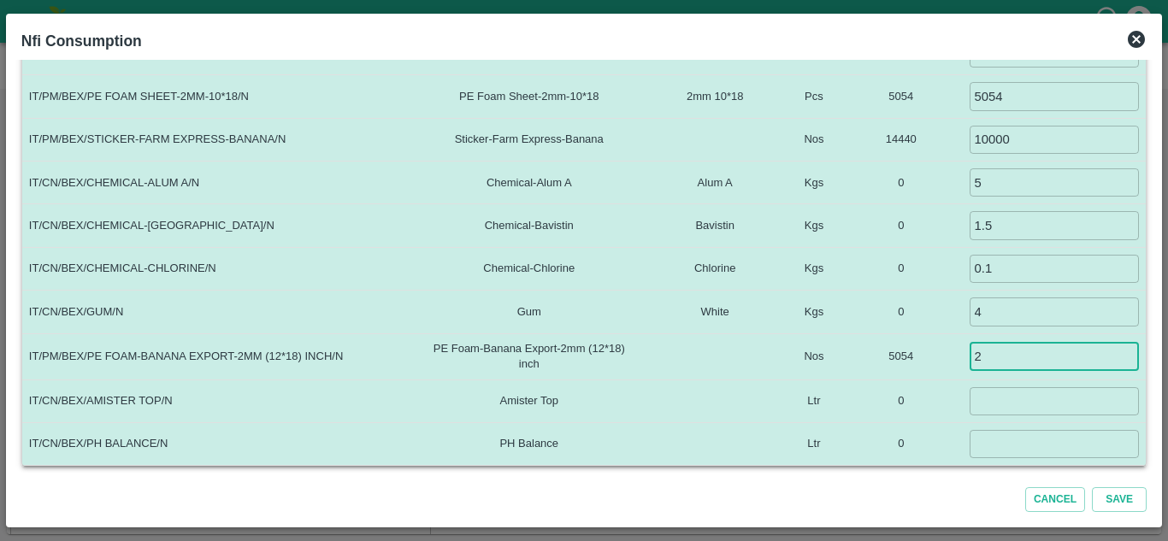
click at [982, 389] on input "number" at bounding box center [1055, 401] width 170 height 28
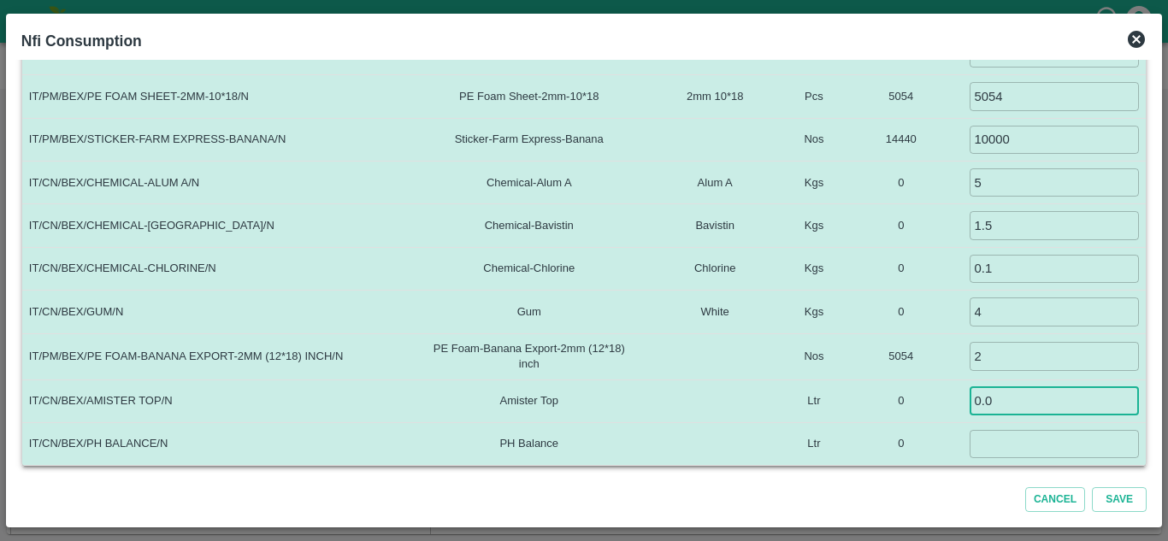
type input "0.0"
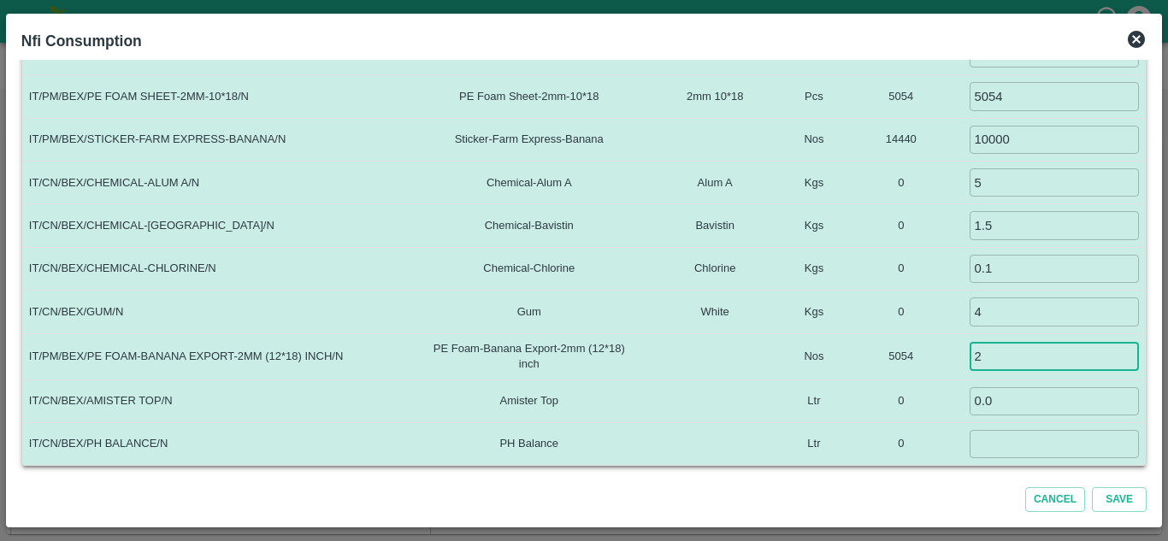
click at [1026, 361] on input "2" at bounding box center [1055, 356] width 170 height 28
type input "0"
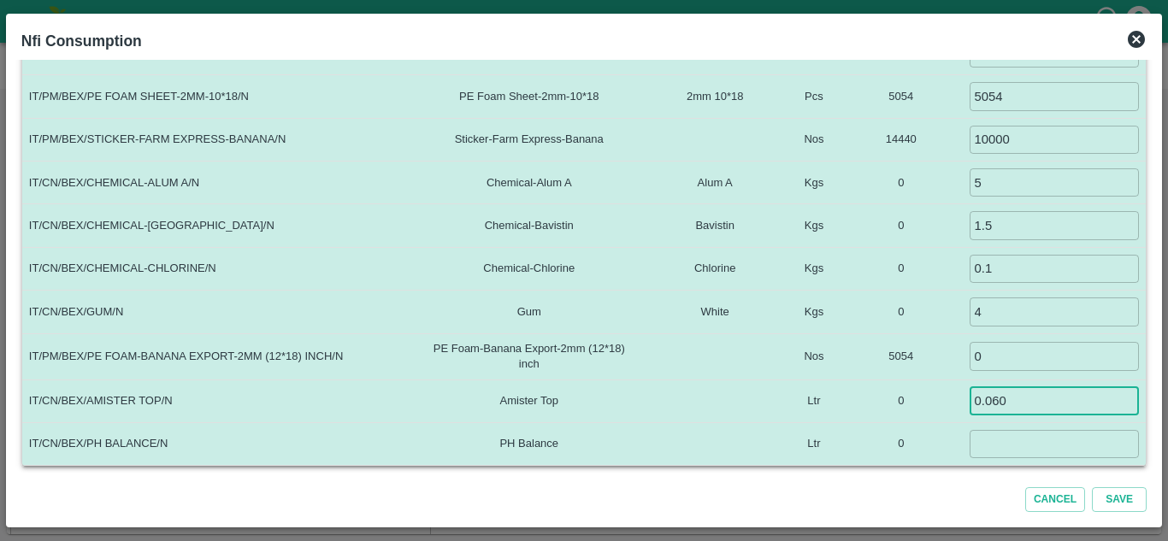
type input "0.060"
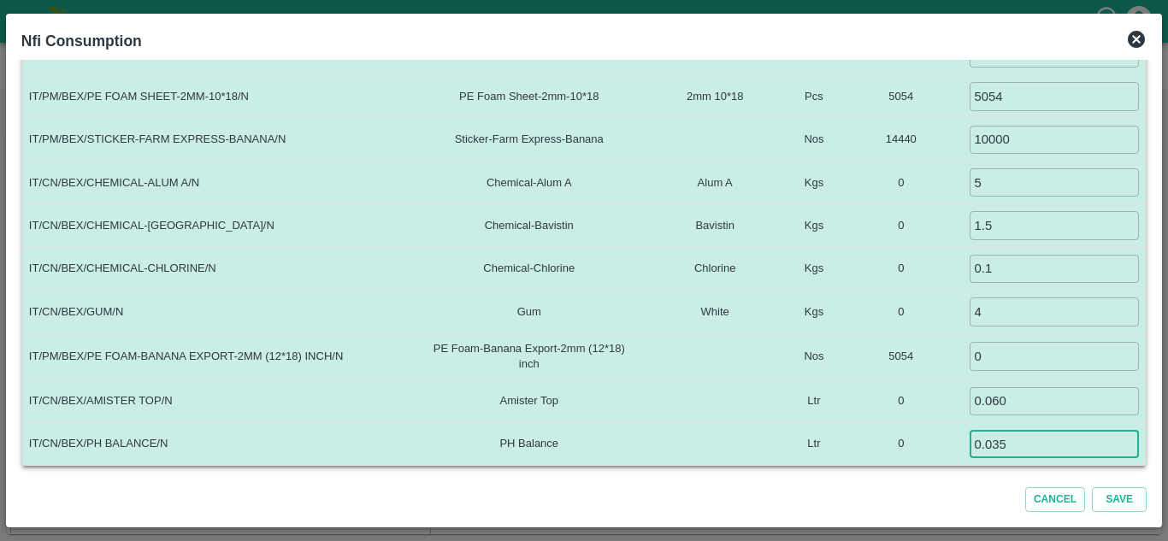
type input "0.035"
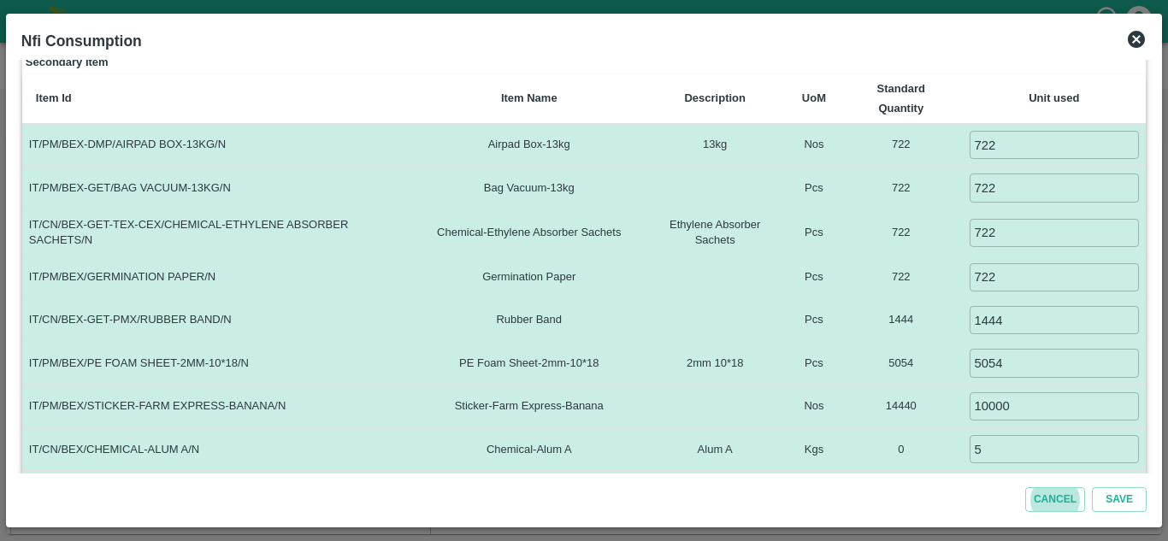
scroll to position [246, 0]
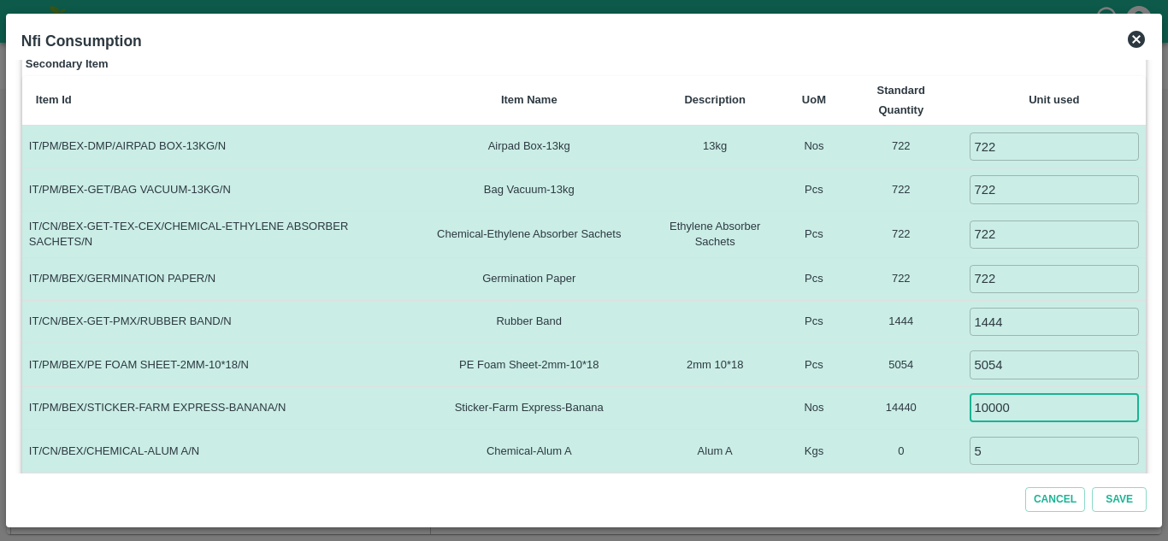
click at [1023, 405] on input "10000" at bounding box center [1055, 408] width 170 height 28
type input "1"
type input "12000"
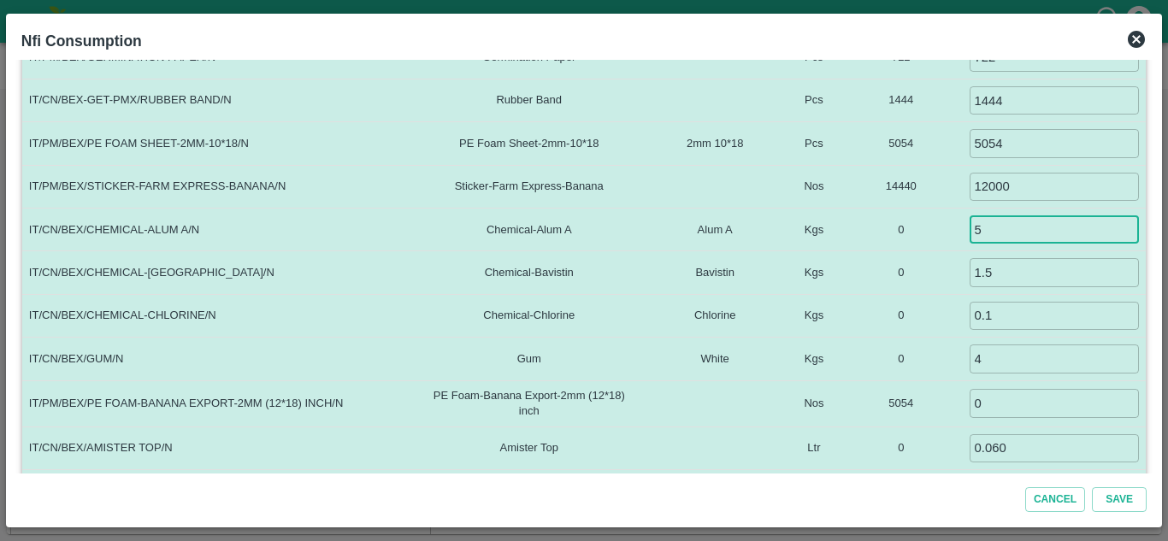
scroll to position [515, 0]
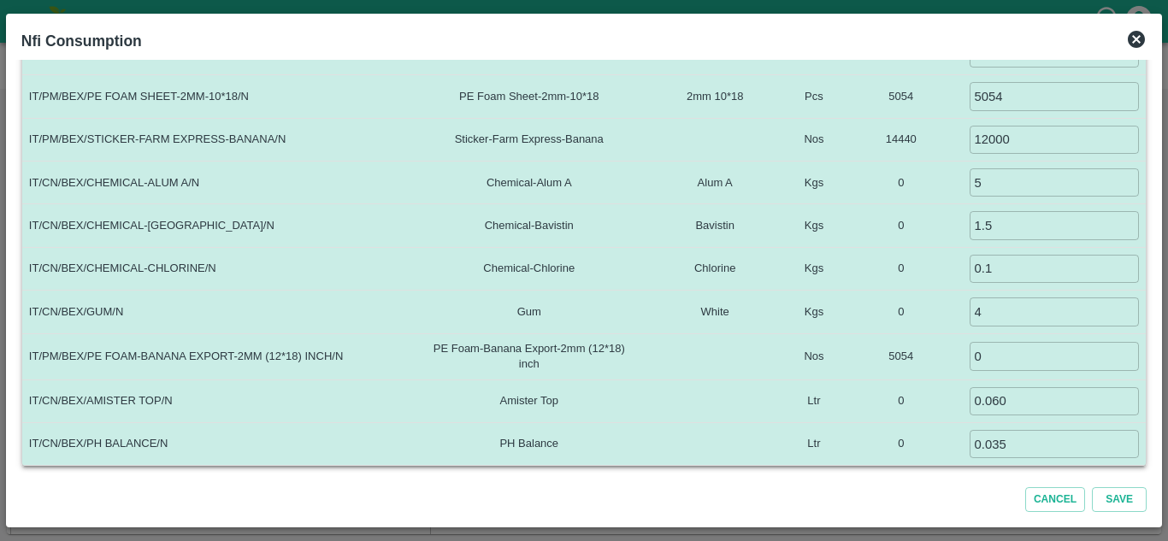
click at [945, 261] on td "0" at bounding box center [901, 268] width 122 height 43
click at [1116, 500] on button "Save" at bounding box center [1119, 500] width 55 height 25
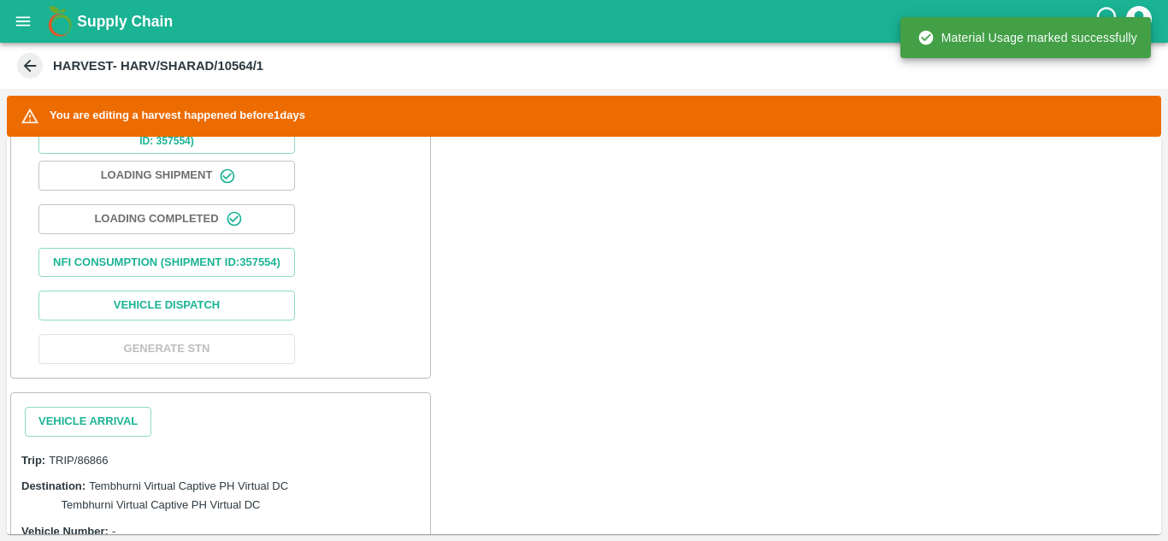
scroll to position [719, 0]
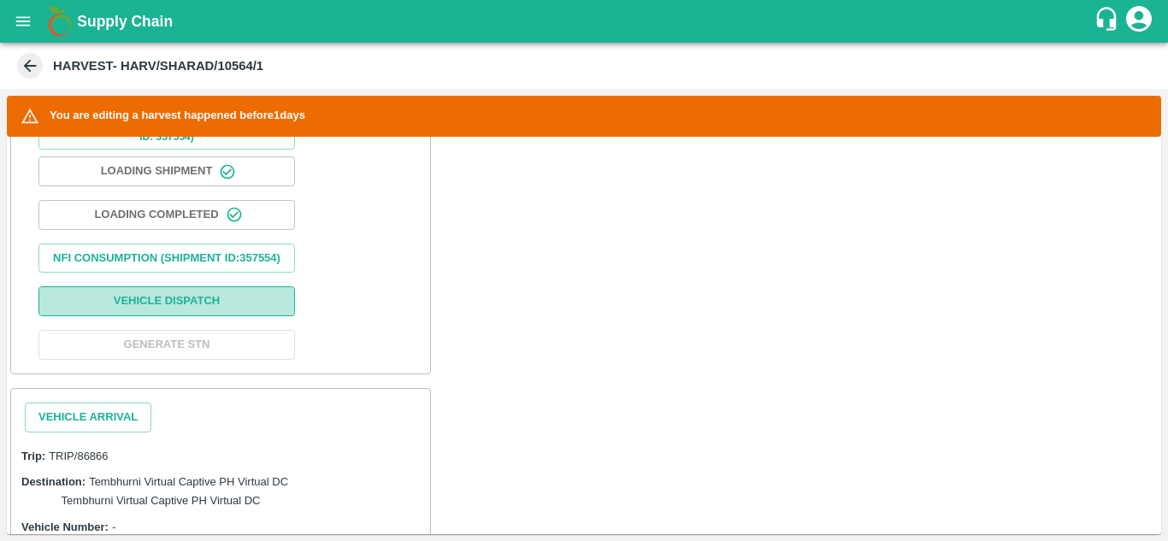
click at [180, 316] on button "Vehicle Dispatch" at bounding box center [166, 302] width 257 height 30
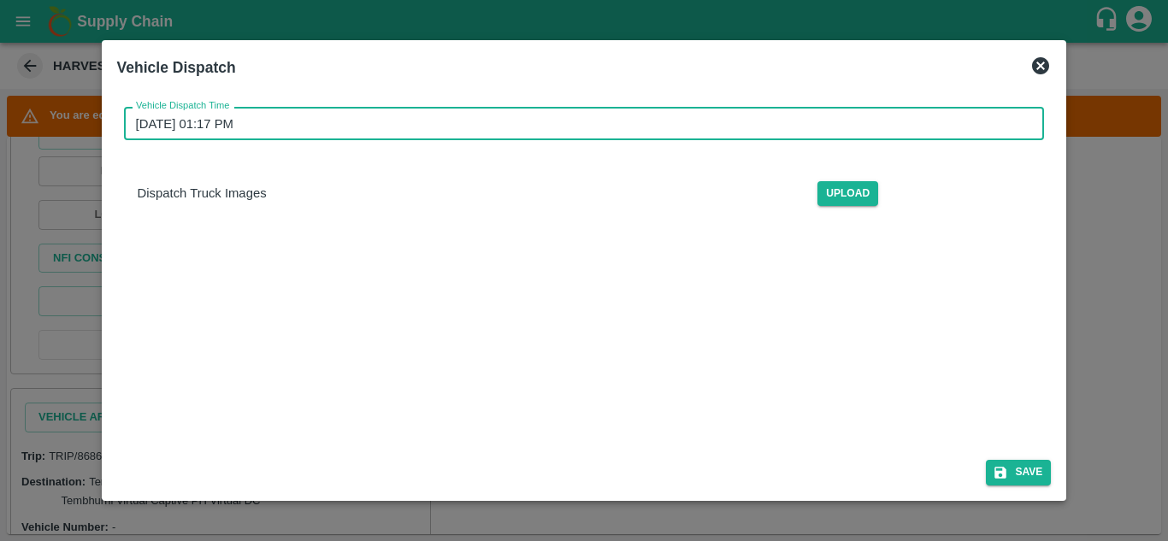
click at [212, 127] on input "28/08/2025 01:17 PM" at bounding box center [578, 123] width 909 height 33
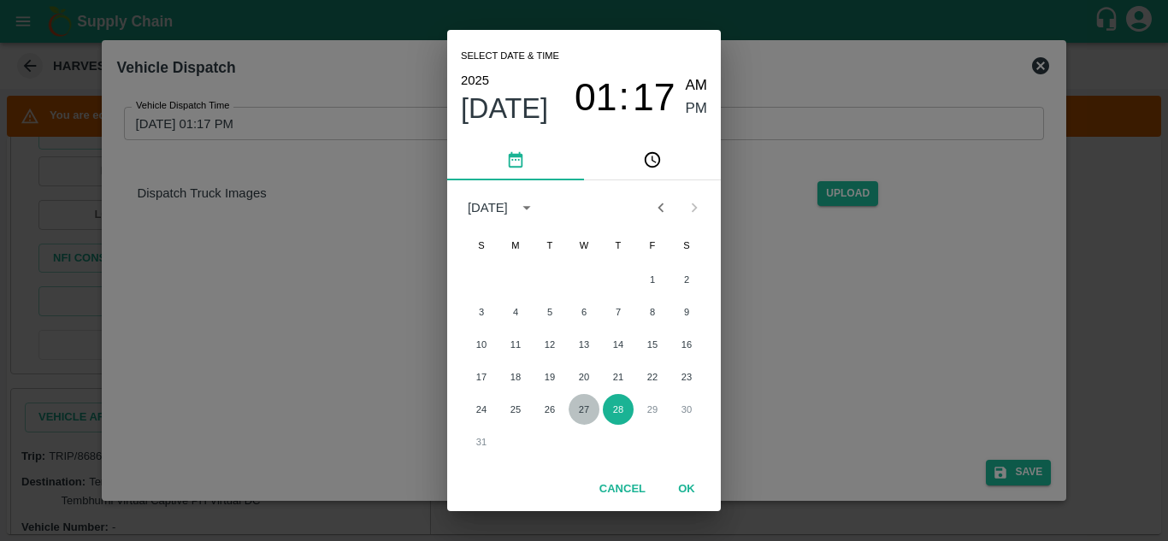
click at [580, 402] on button "27" at bounding box center [584, 409] width 31 height 31
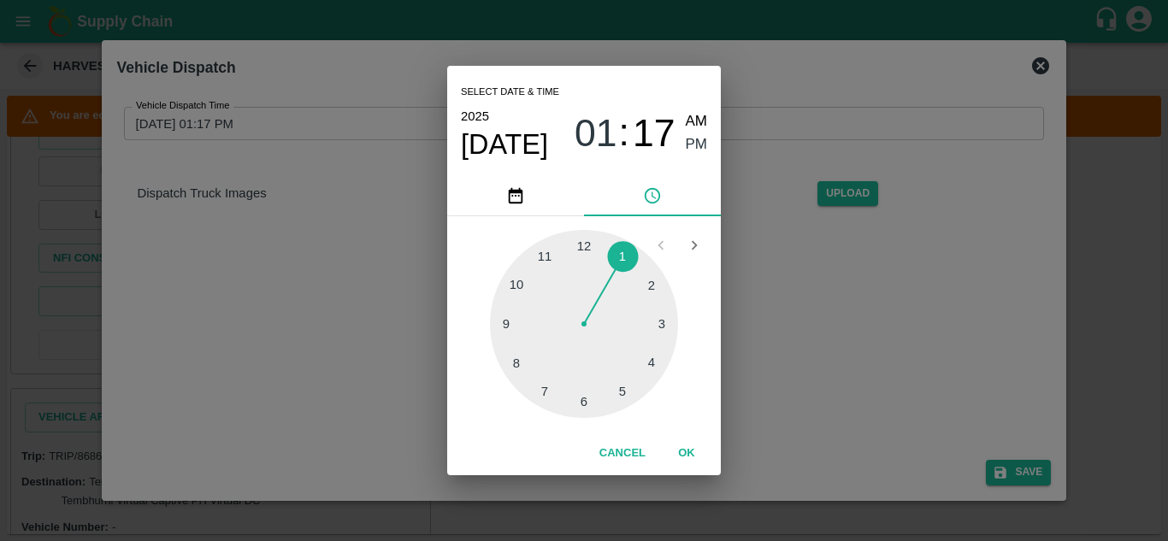
click at [621, 395] on div at bounding box center [584, 324] width 188 height 188
click at [652, 287] on div at bounding box center [584, 324] width 188 height 188
type input "[DATE] 05:10 PM"
click at [694, 142] on span "PM" at bounding box center [697, 144] width 22 height 23
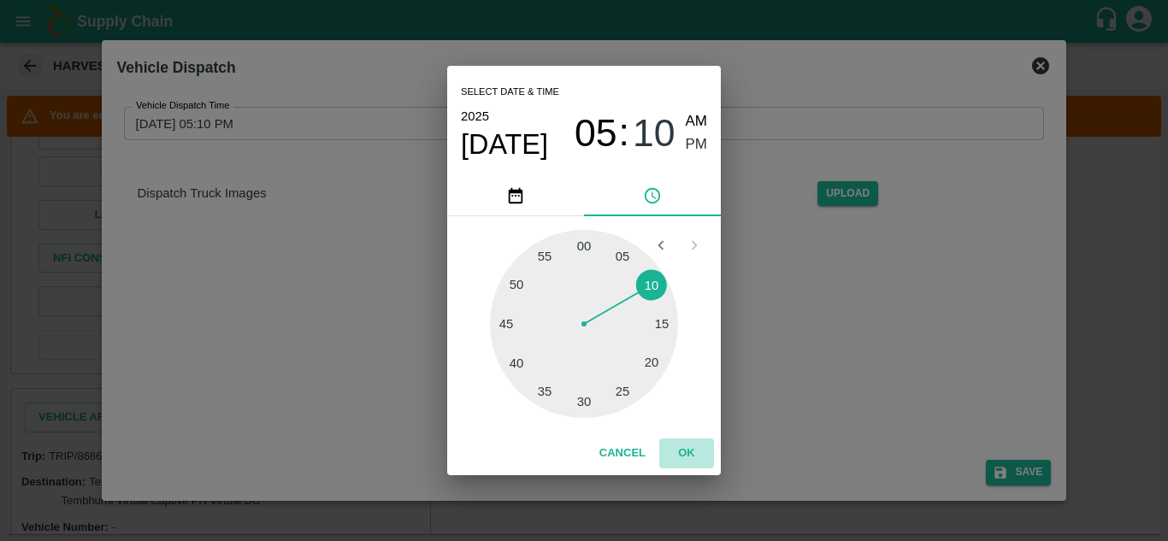
click at [686, 444] on button "OK" at bounding box center [686, 454] width 55 height 30
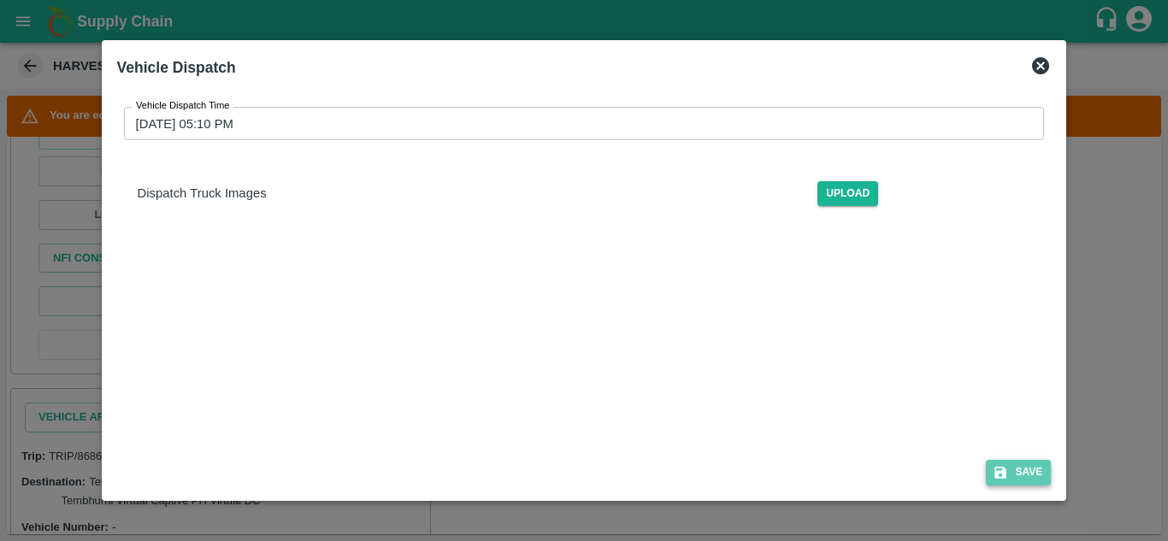
click at [1032, 478] on button "Save" at bounding box center [1018, 472] width 65 height 25
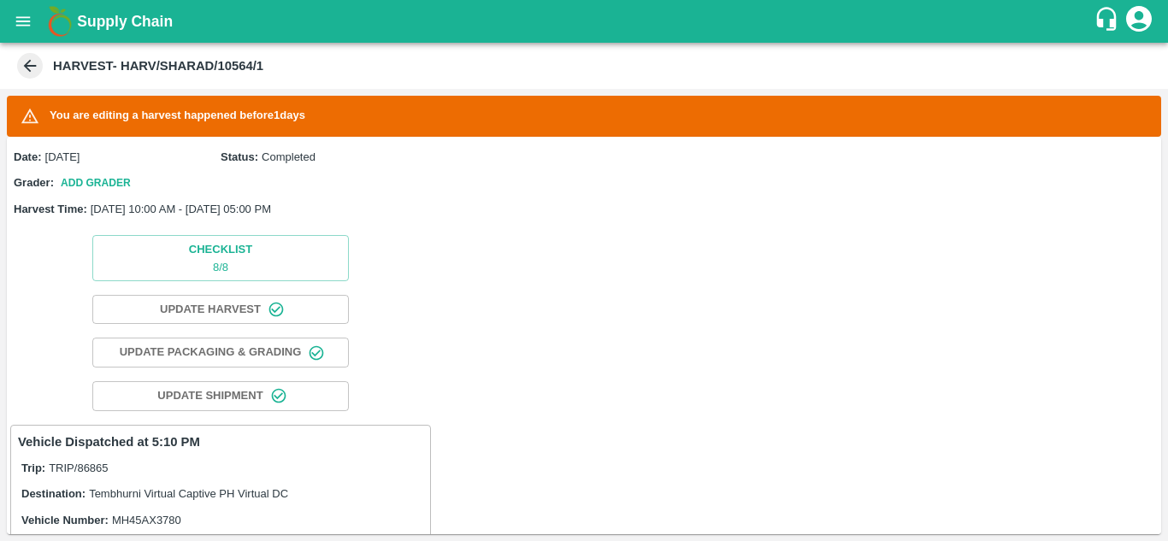
click at [588, 359] on div "Date: 27 Aug 2025 Status: Completed Grader: Add Grader Harvest Time: 27 Aug 202…" at bounding box center [584, 336] width 1155 height 398
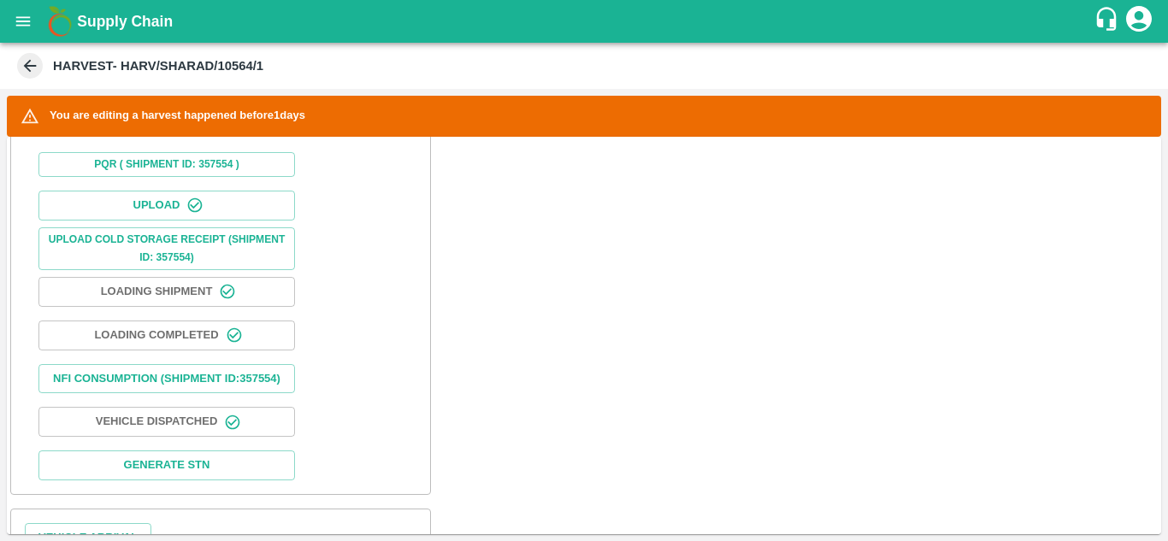
scroll to position [788, 0]
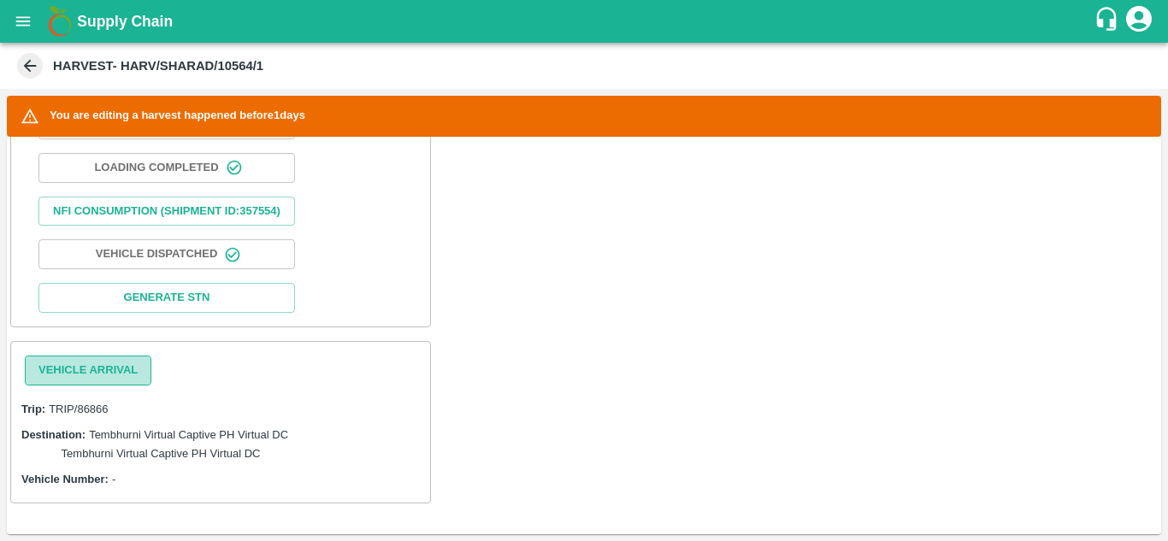
click at [80, 368] on button "Vehicle Arrival" at bounding box center [88, 371] width 127 height 30
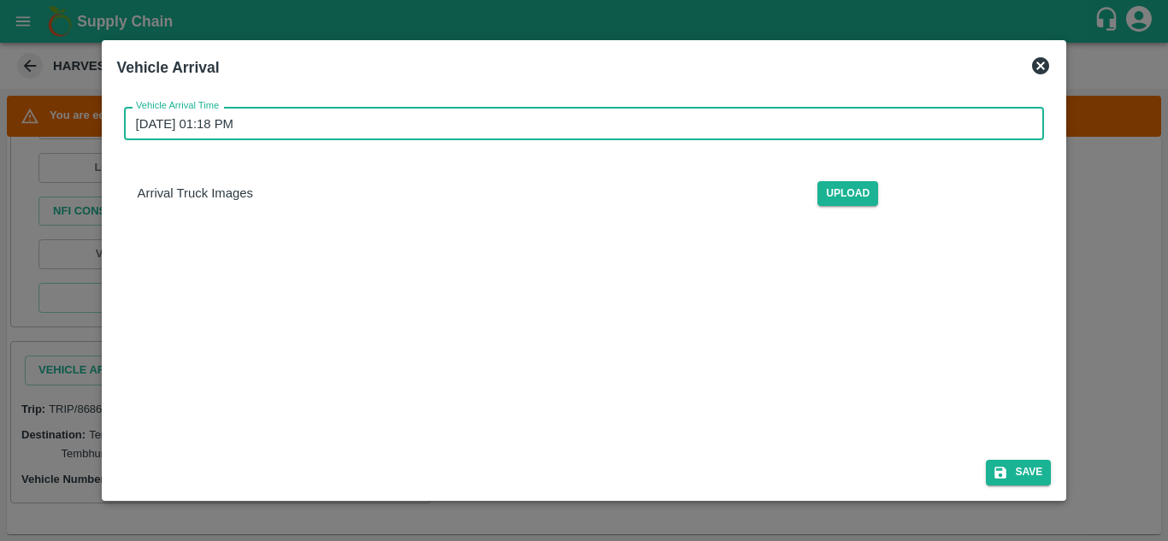
click at [272, 128] on input "28/08/2025 01:18 PM" at bounding box center [578, 123] width 909 height 33
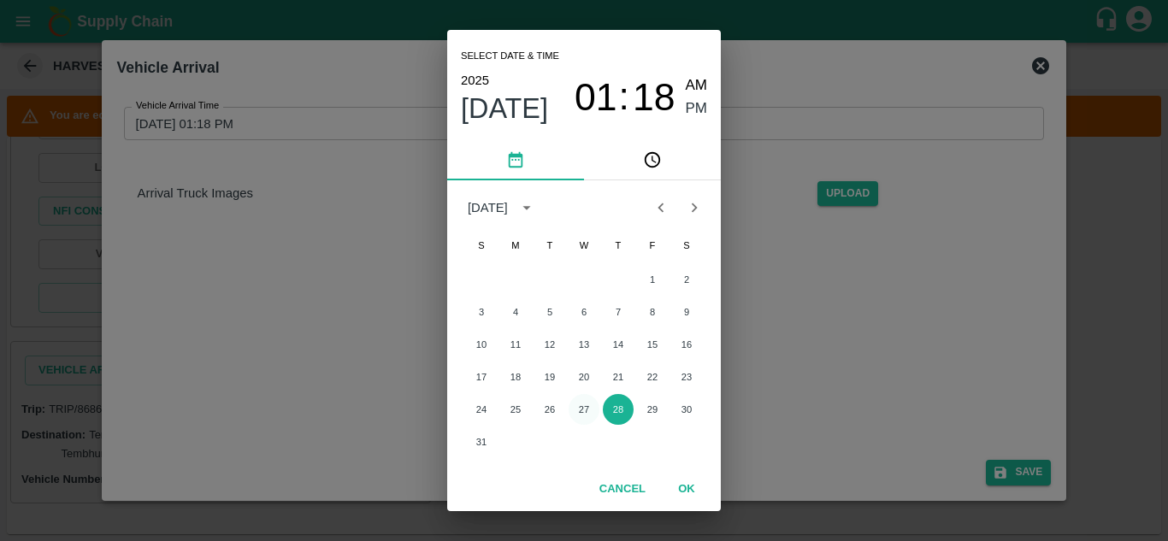
click at [588, 403] on button "27" at bounding box center [584, 409] width 31 height 31
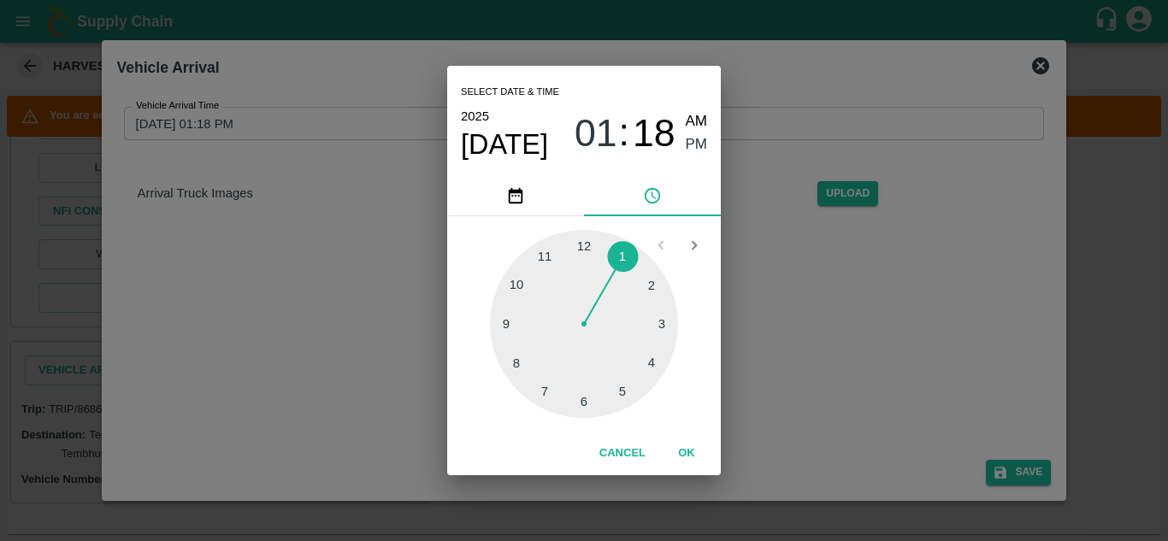
click at [512, 286] on div at bounding box center [584, 324] width 188 height 188
click at [583, 240] on div at bounding box center [584, 324] width 188 height 188
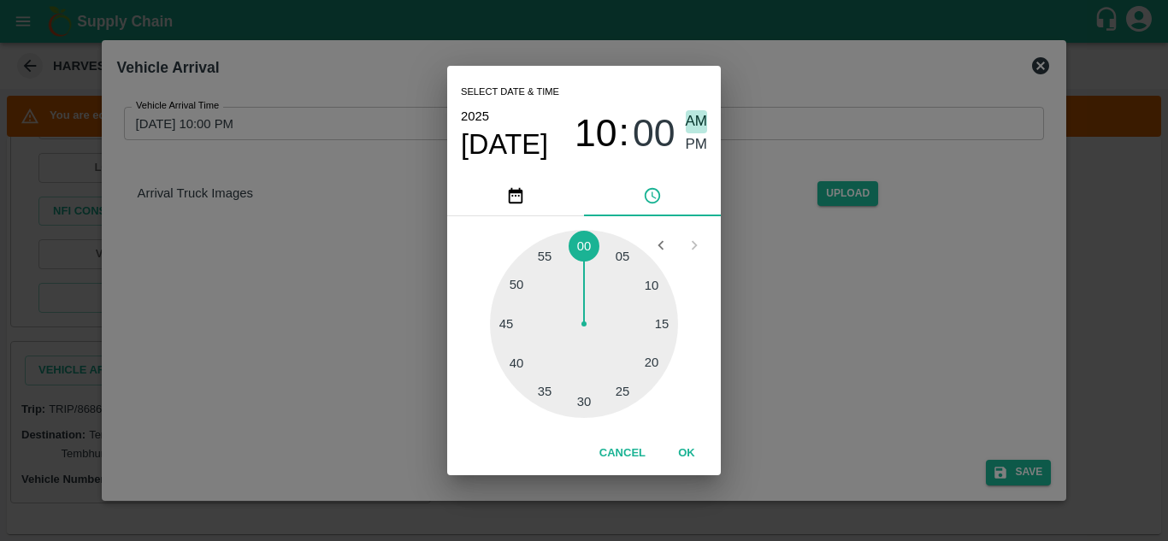
click at [694, 121] on span "AM" at bounding box center [697, 121] width 22 height 23
type input "27/08/2025 10:00 AM"
click at [690, 453] on button "OK" at bounding box center [686, 454] width 55 height 30
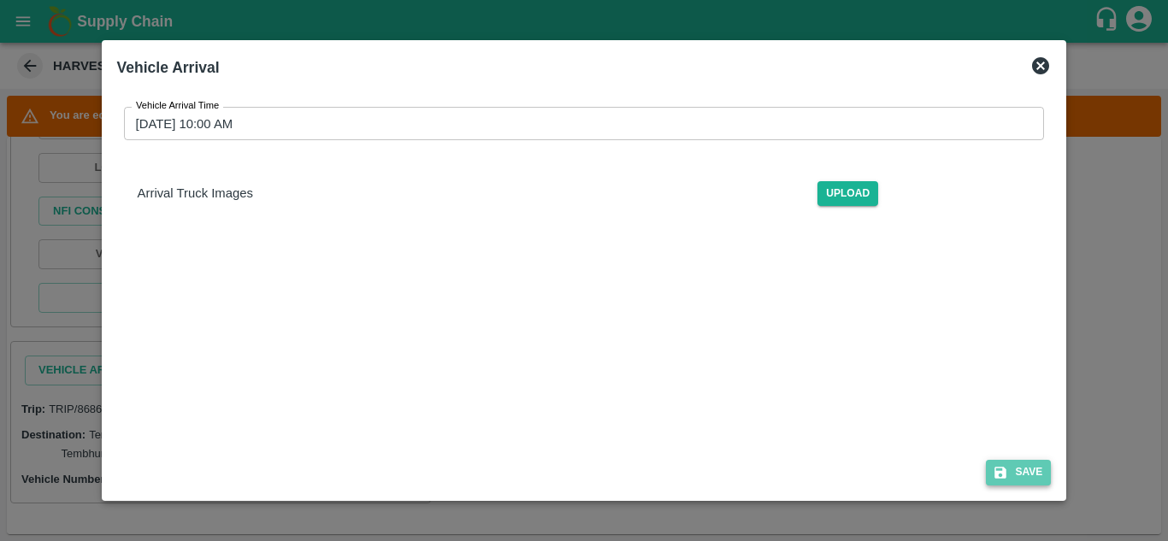
click at [1020, 474] on button "Save" at bounding box center [1018, 472] width 65 height 25
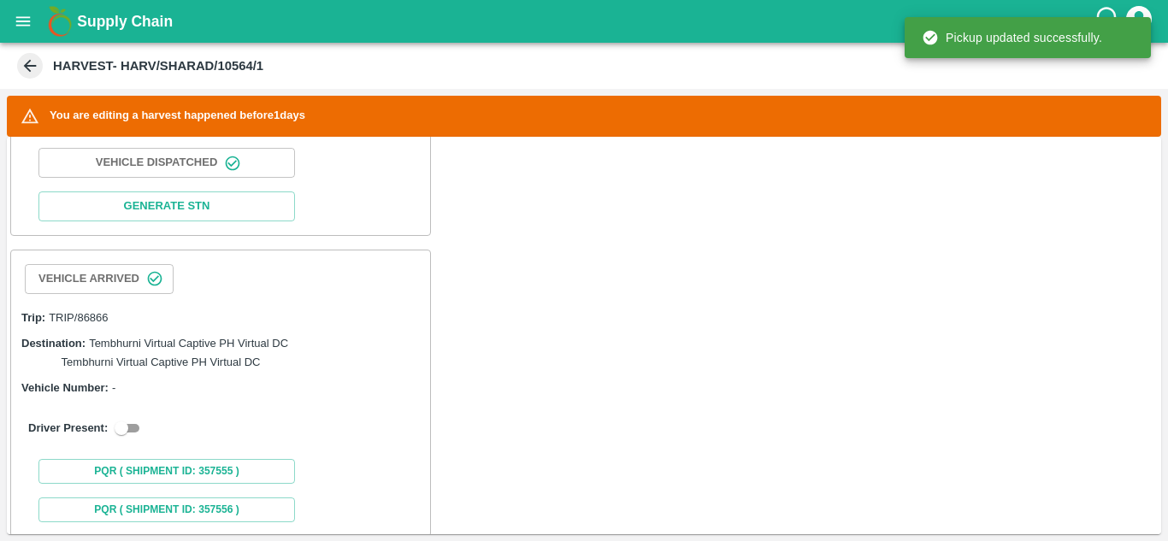
scroll to position [913, 0]
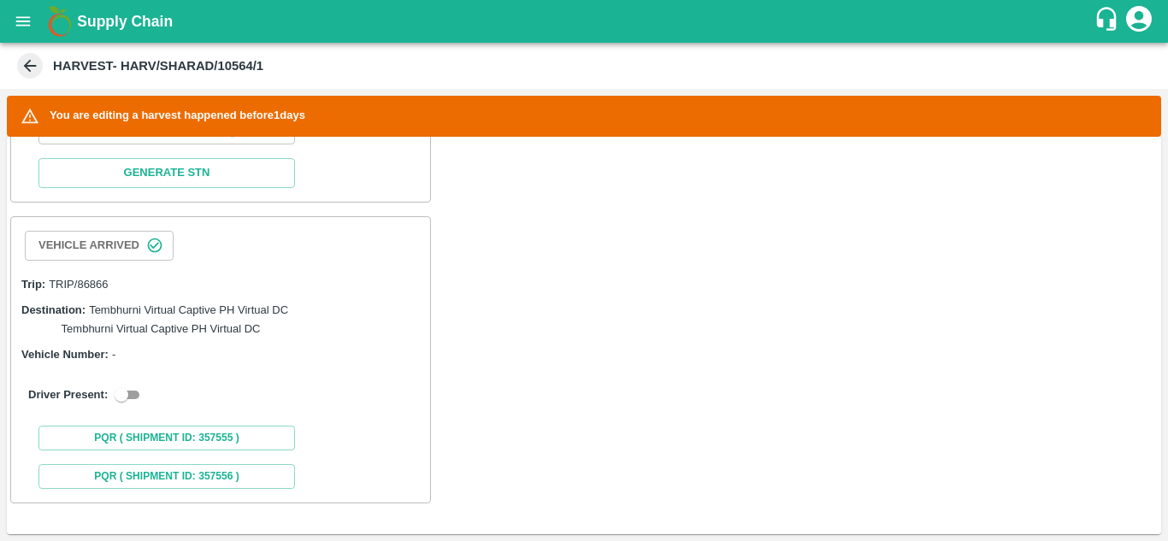
click at [133, 397] on input "checkbox" at bounding box center [122, 395] width 62 height 21
checkbox input "true"
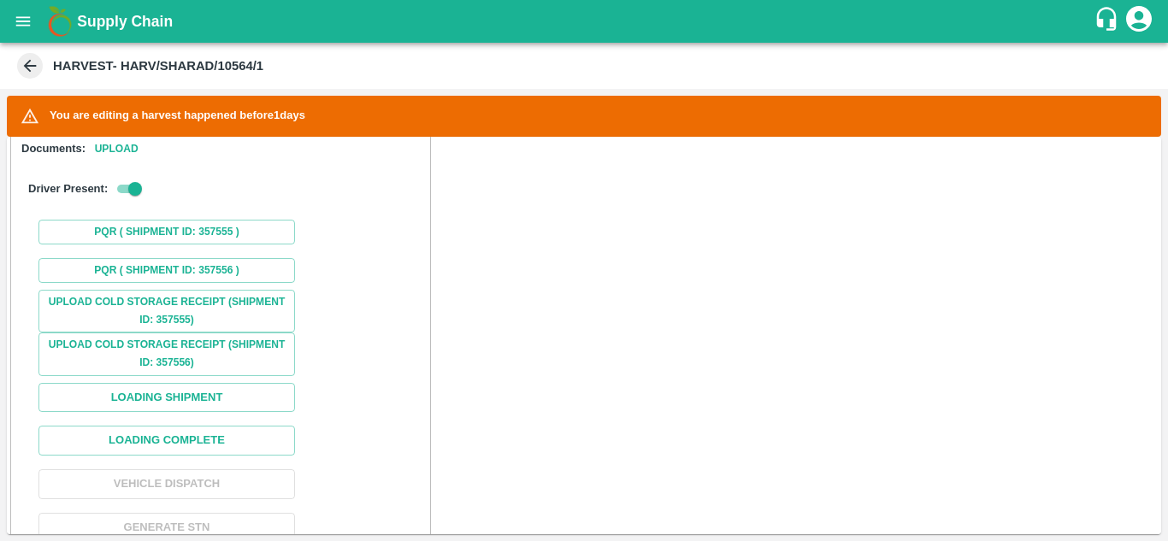
scroll to position [1185, 0]
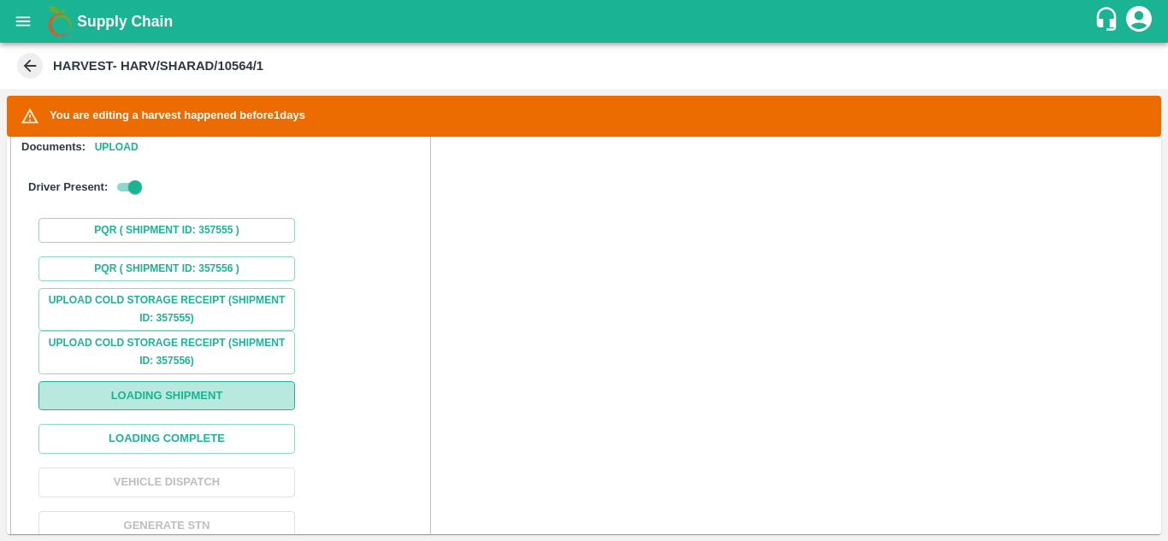
click at [206, 409] on button "Loading Shipment" at bounding box center [166, 396] width 257 height 30
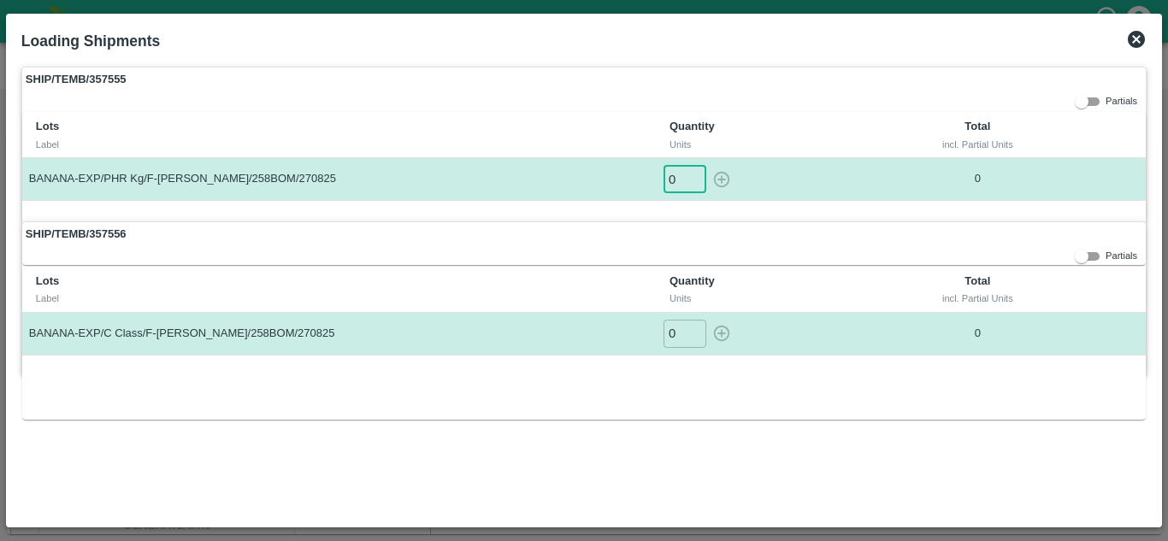
click at [678, 186] on input "0" at bounding box center [685, 179] width 43 height 28
type input "1"
click at [708, 165] on button "button" at bounding box center [721, 179] width 27 height 28
type input "0"
click at [676, 328] on input "0" at bounding box center [685, 334] width 43 height 28
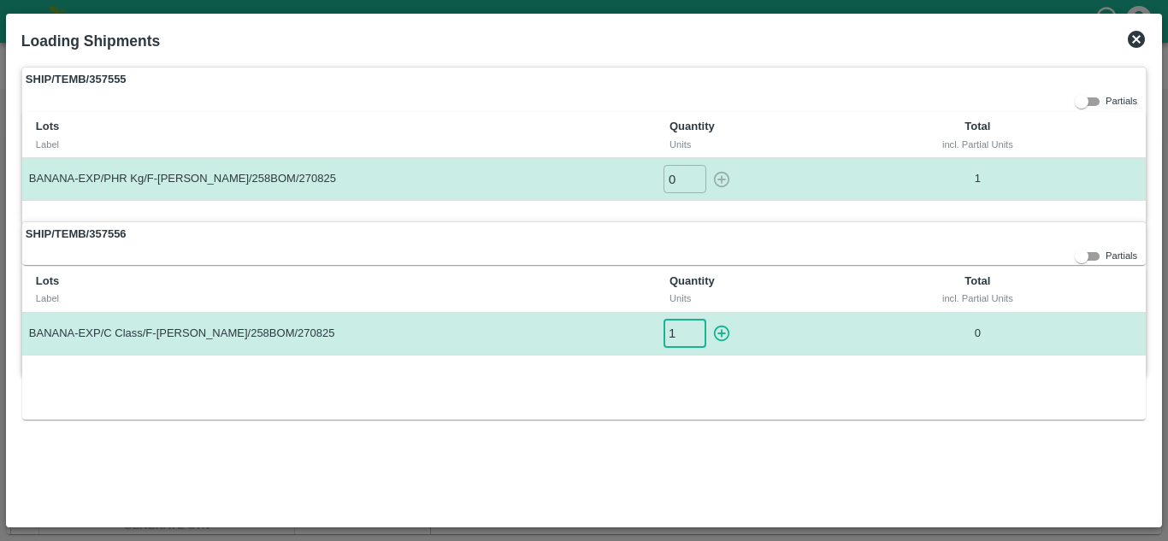
type input "1"
click at [708, 320] on button "button" at bounding box center [721, 334] width 27 height 28
type input "0"
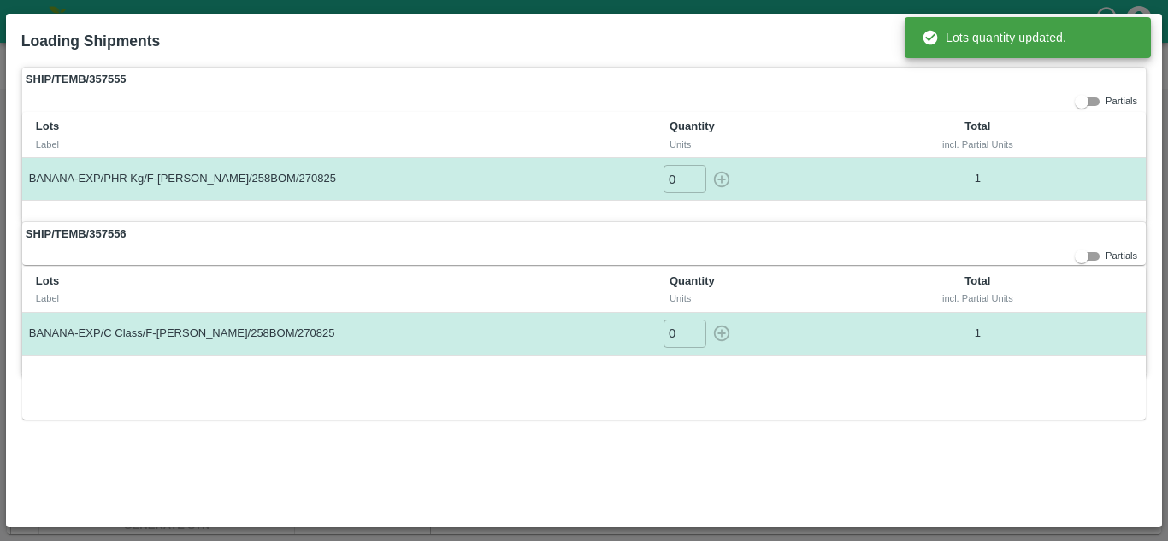
click at [867, 33] on div "Loading Shipments" at bounding box center [564, 37] width 1112 height 44
click at [934, 469] on div "SHIP/TEMB/357555 Partials Lots Label Quantity Units Total incl. Partial Units B…" at bounding box center [584, 289] width 1139 height 459
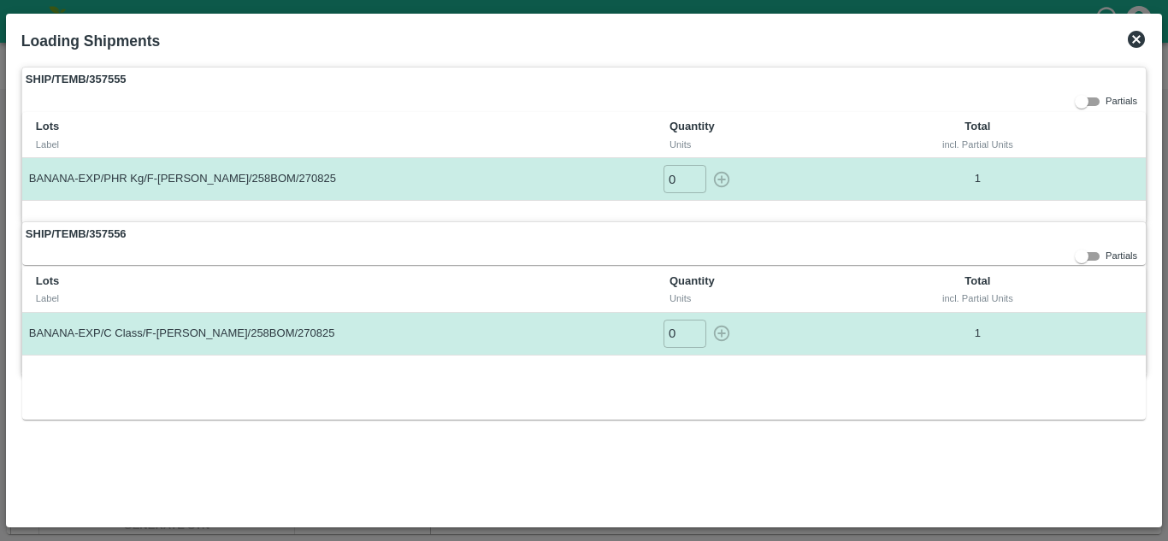
click at [1139, 38] on icon at bounding box center [1137, 39] width 21 height 21
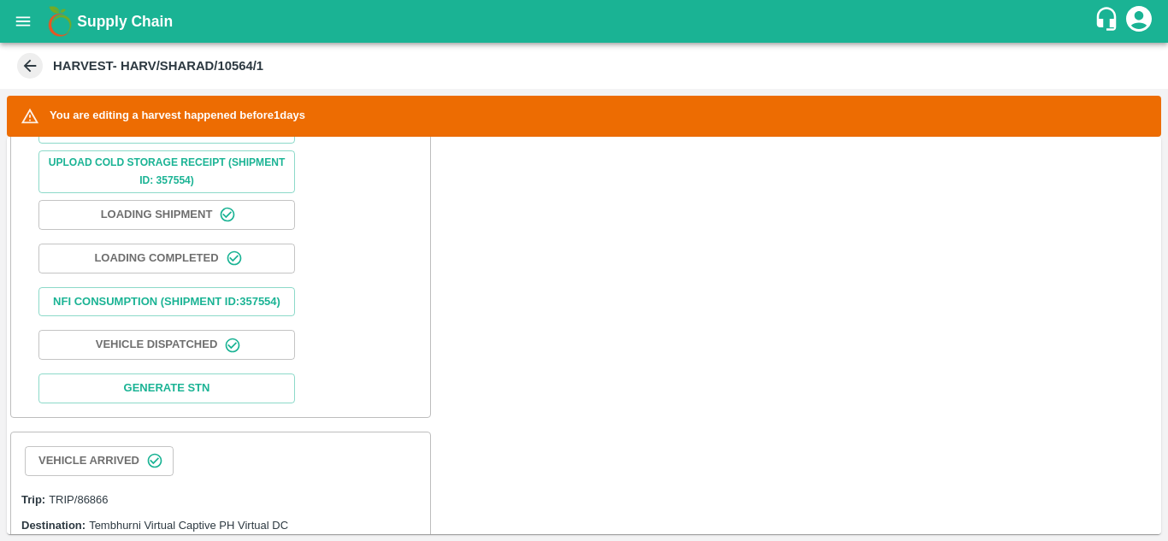
scroll to position [913, 0]
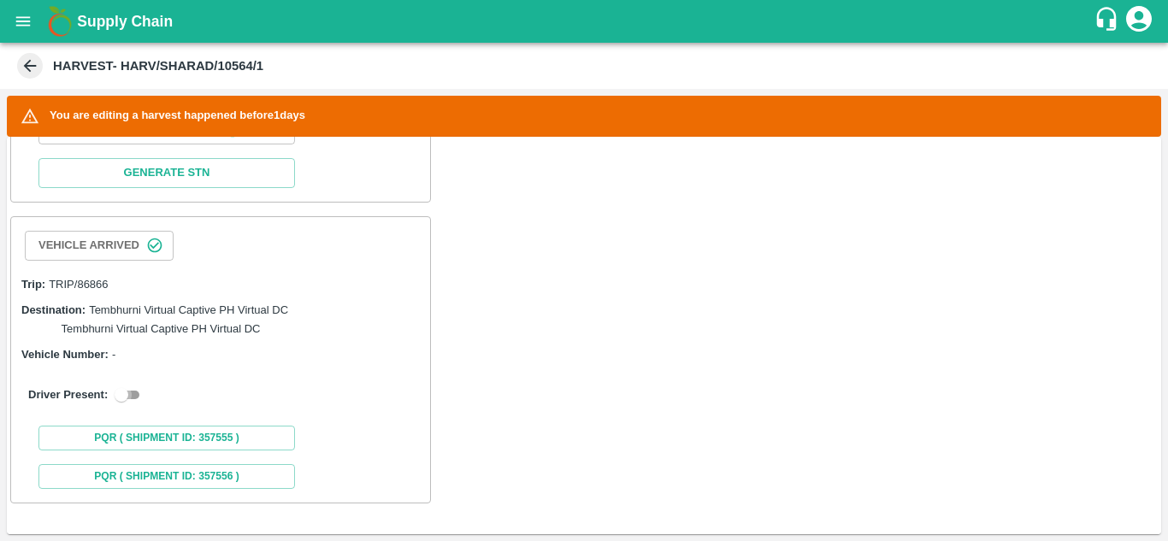
click at [129, 396] on input "checkbox" at bounding box center [122, 395] width 62 height 21
checkbox input "true"
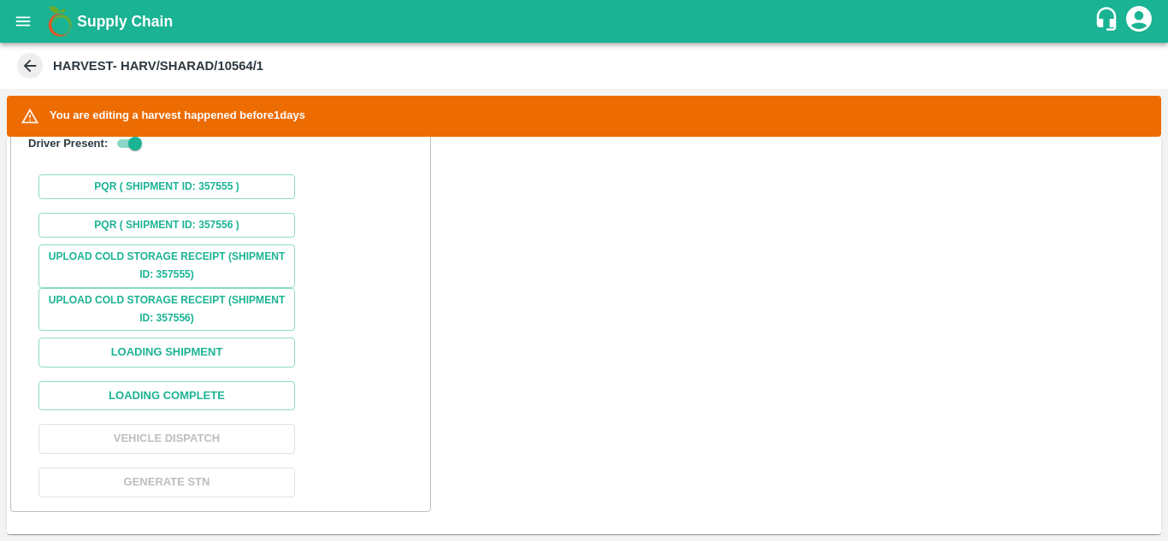
scroll to position [1282, 0]
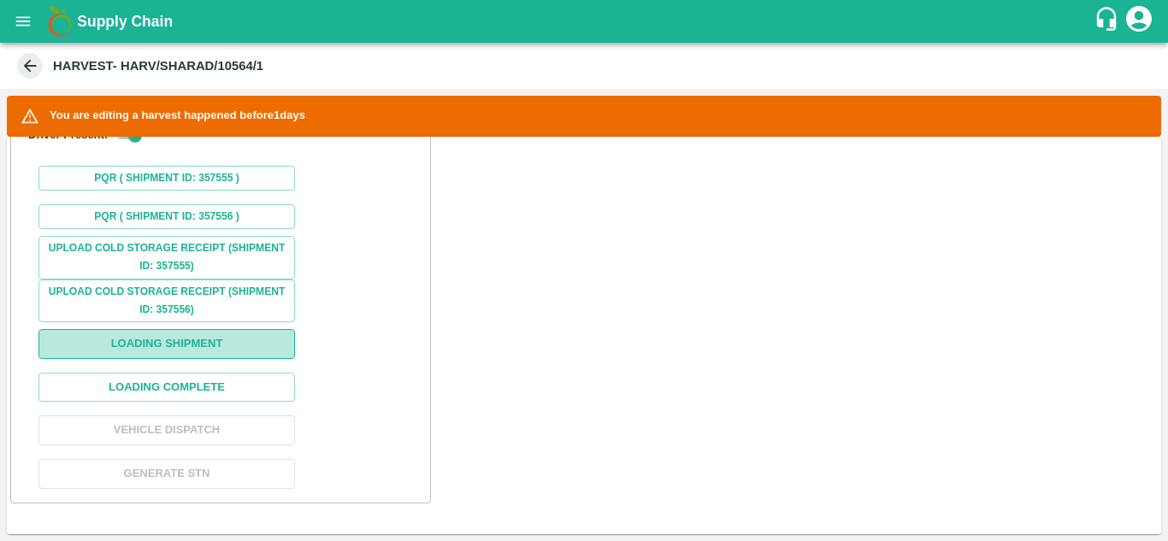
click at [214, 340] on button "Loading Shipment" at bounding box center [166, 344] width 257 height 30
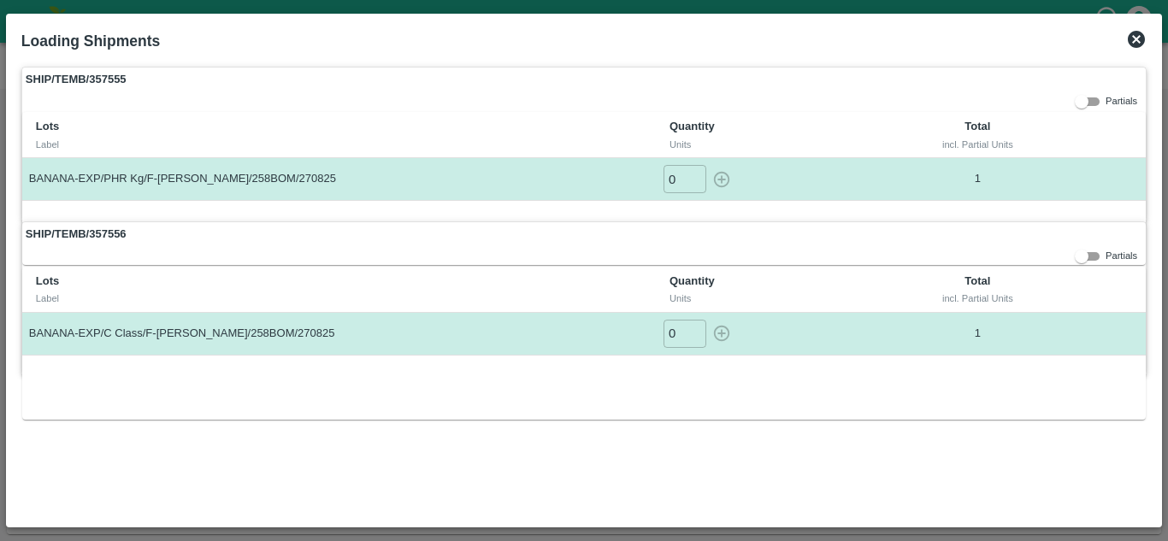
click at [1134, 36] on icon at bounding box center [1137, 39] width 21 height 21
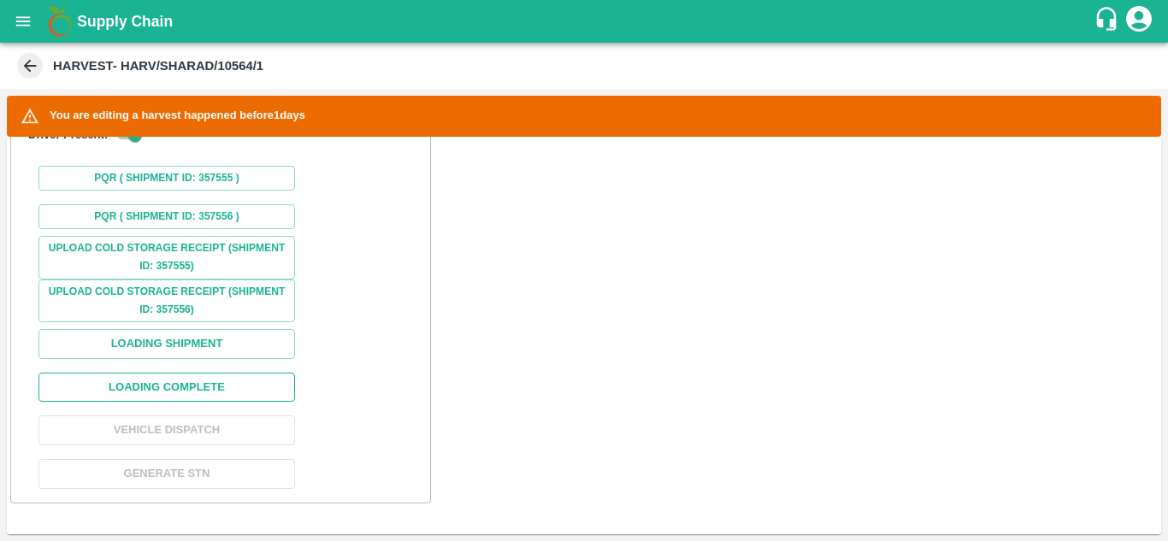
click at [202, 388] on button "Loading Complete" at bounding box center [166, 388] width 257 height 30
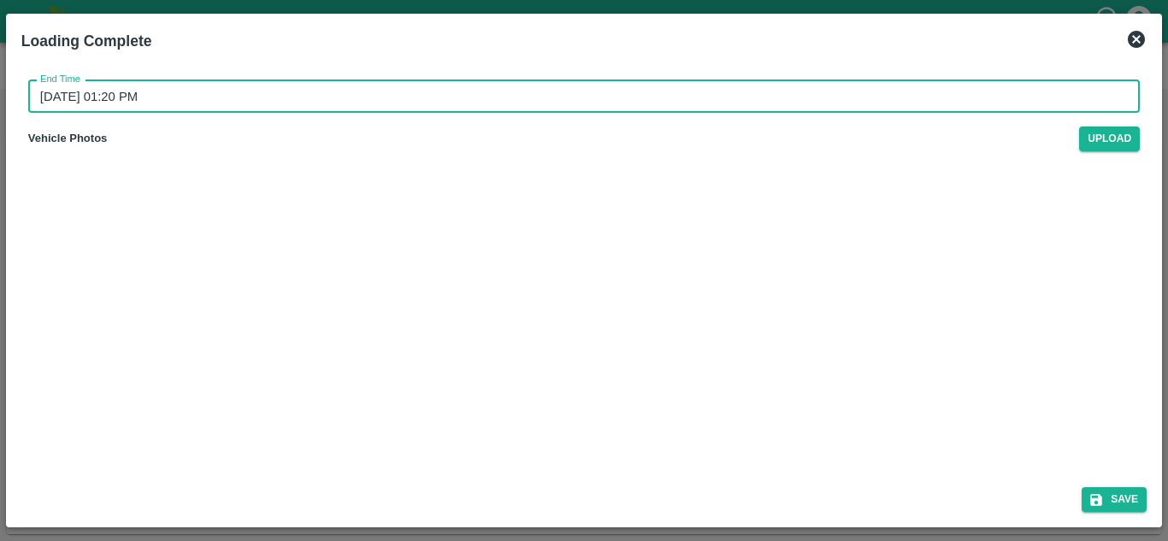
click at [86, 97] on input "28/08/2025 01:20 PM" at bounding box center [578, 96] width 1100 height 33
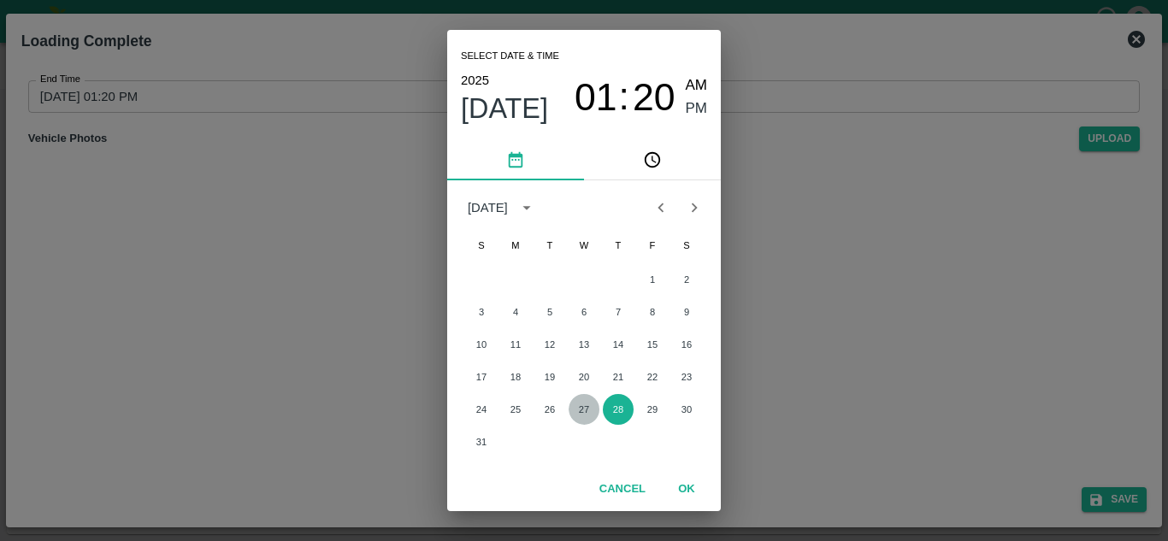
click at [582, 412] on button "27" at bounding box center [584, 409] width 31 height 31
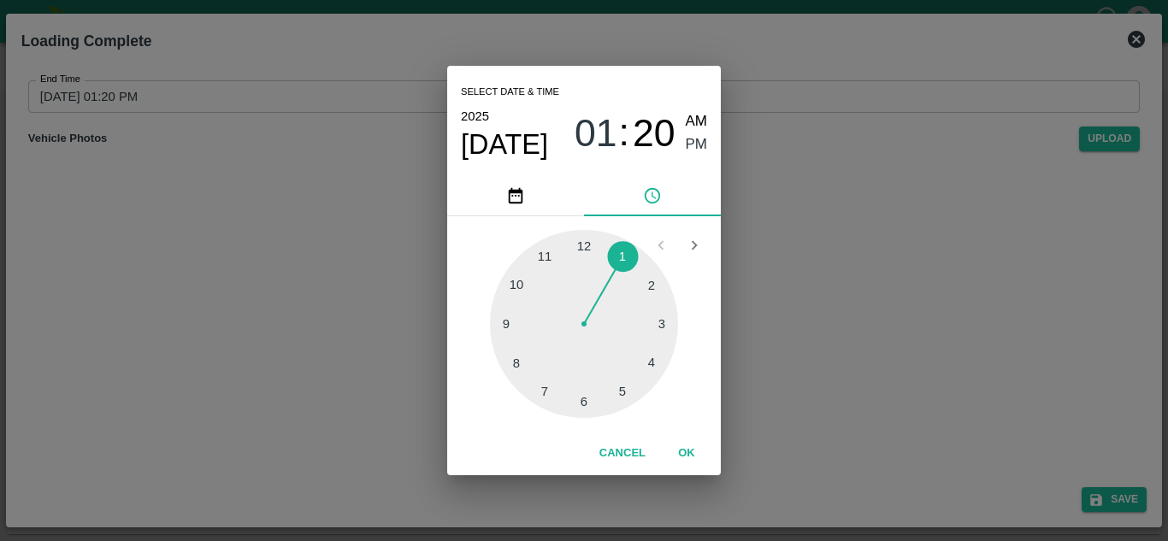
click at [622, 390] on div at bounding box center [584, 324] width 188 height 188
click at [589, 245] on div at bounding box center [584, 324] width 188 height 188
click at [582, 242] on div at bounding box center [584, 324] width 188 height 188
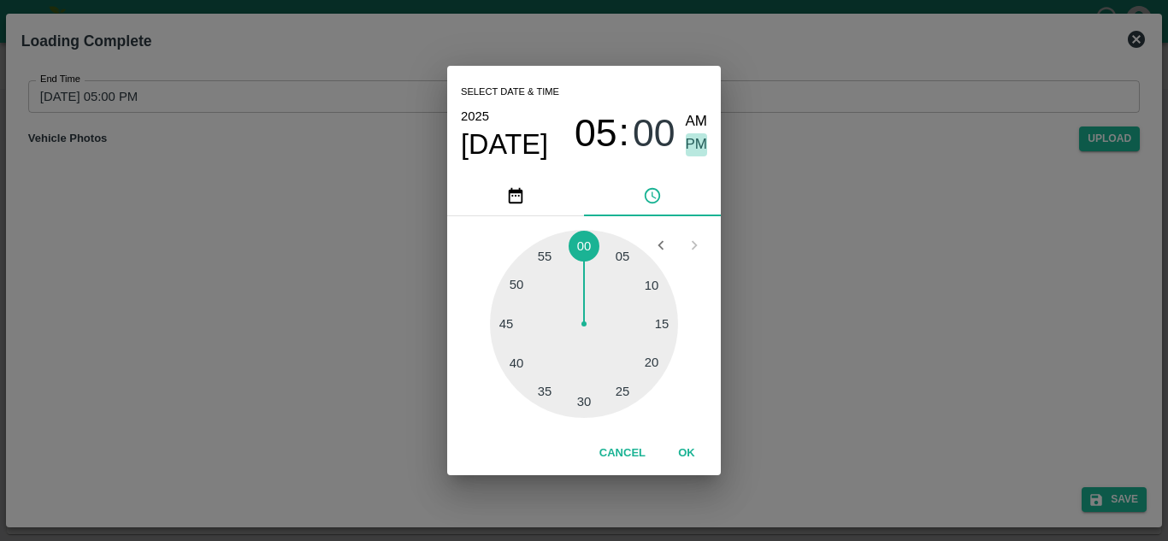
click at [699, 143] on span "PM" at bounding box center [697, 144] width 22 height 23
click at [686, 450] on button "OK" at bounding box center [686, 454] width 55 height 30
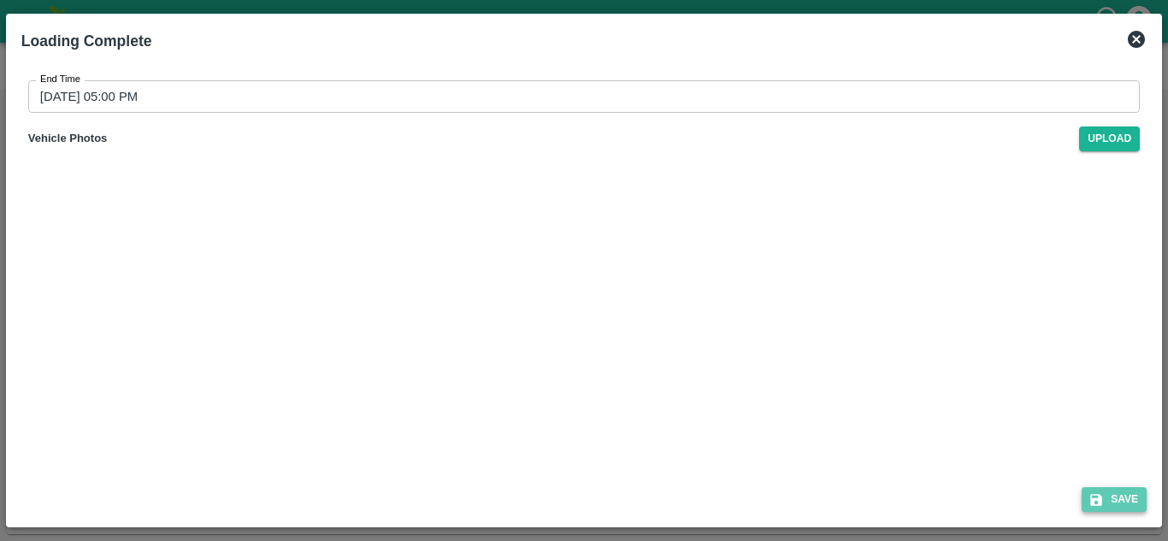
click at [1121, 506] on button "Save" at bounding box center [1114, 500] width 65 height 25
type input "28/08/2025 01:21 PM"
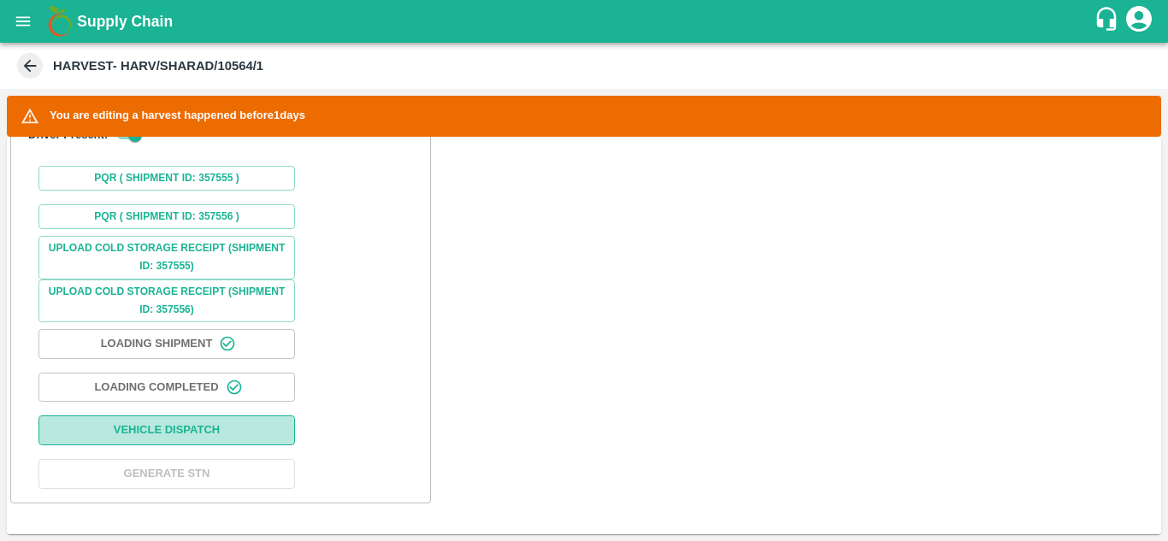
click at [212, 424] on button "Vehicle Dispatch" at bounding box center [166, 431] width 257 height 30
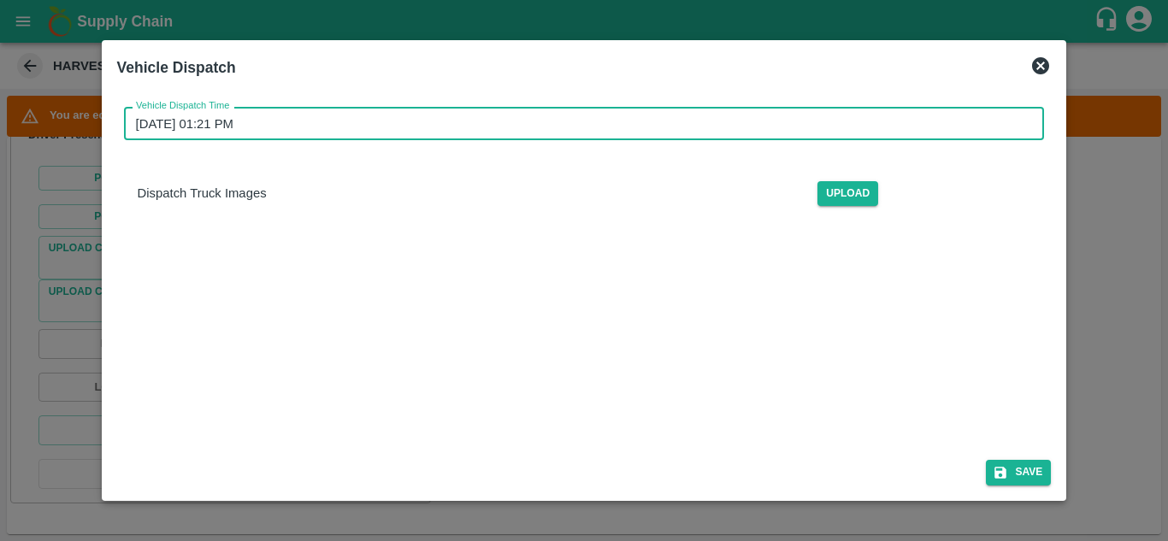
click at [280, 120] on input "28/08/2025 01:21 PM" at bounding box center [578, 123] width 909 height 33
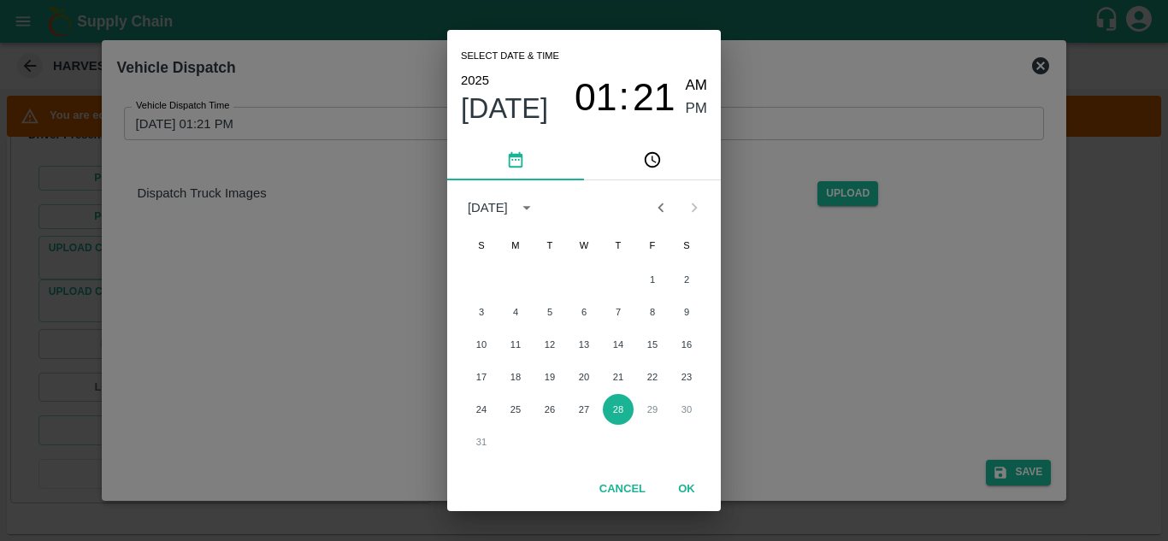
click at [1044, 65] on div "Select date & time 2025 Aug 28 01 : 21 AM PM August 2025 S M T W T F S 1 2 3 4 …" at bounding box center [584, 270] width 1168 height 541
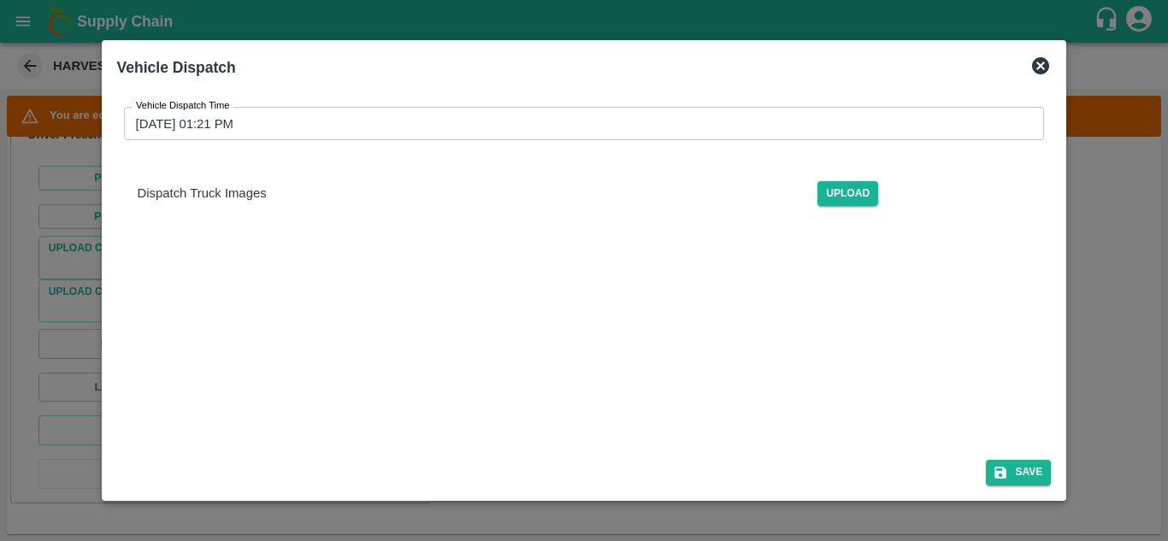
click at [1044, 68] on icon at bounding box center [1040, 65] width 17 height 17
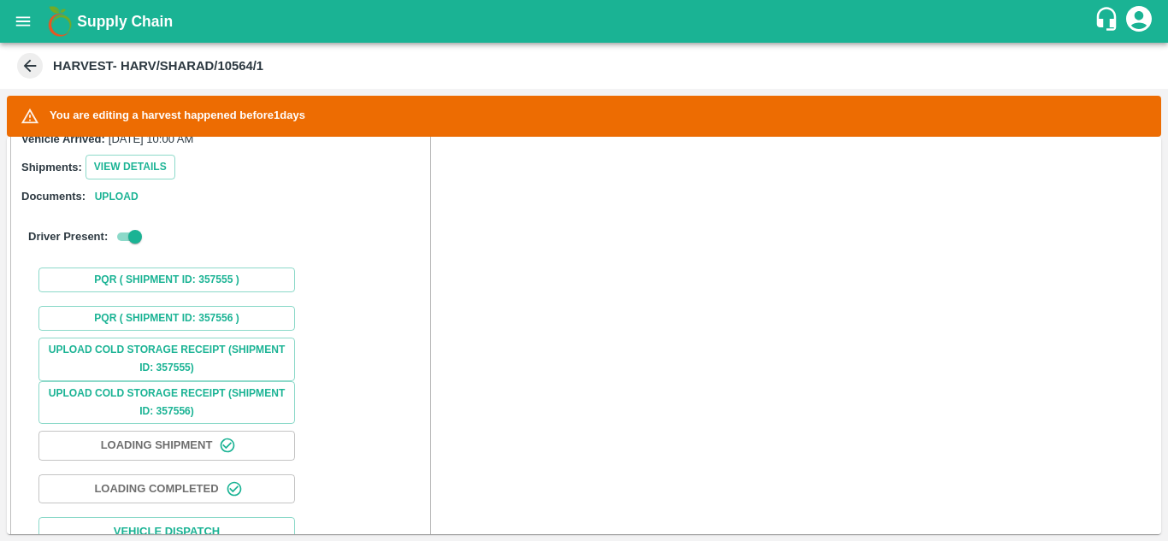
scroll to position [1188, 0]
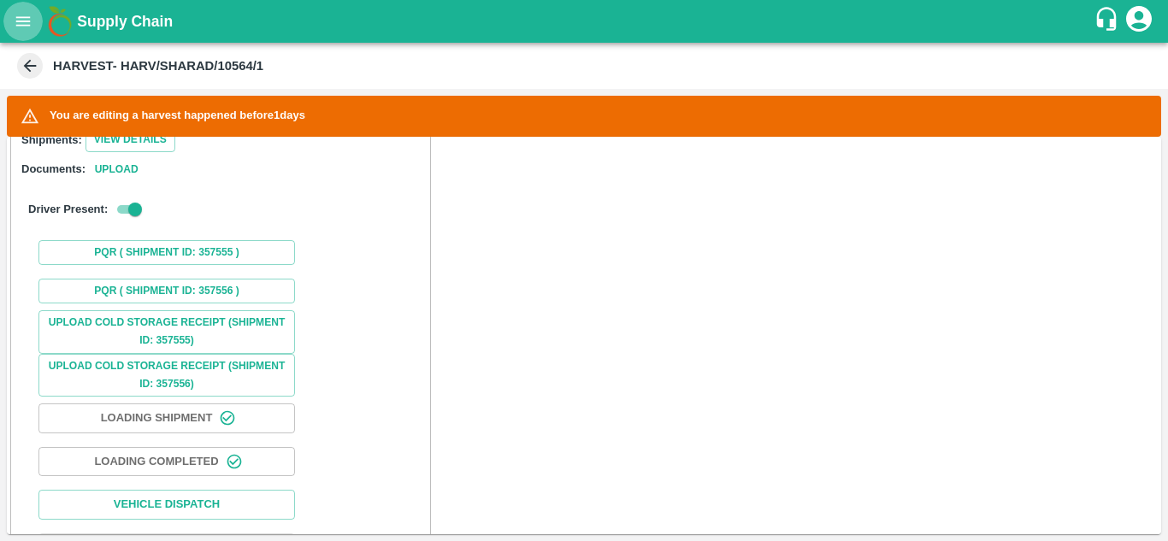
click at [25, 27] on icon "open drawer" at bounding box center [23, 21] width 19 height 19
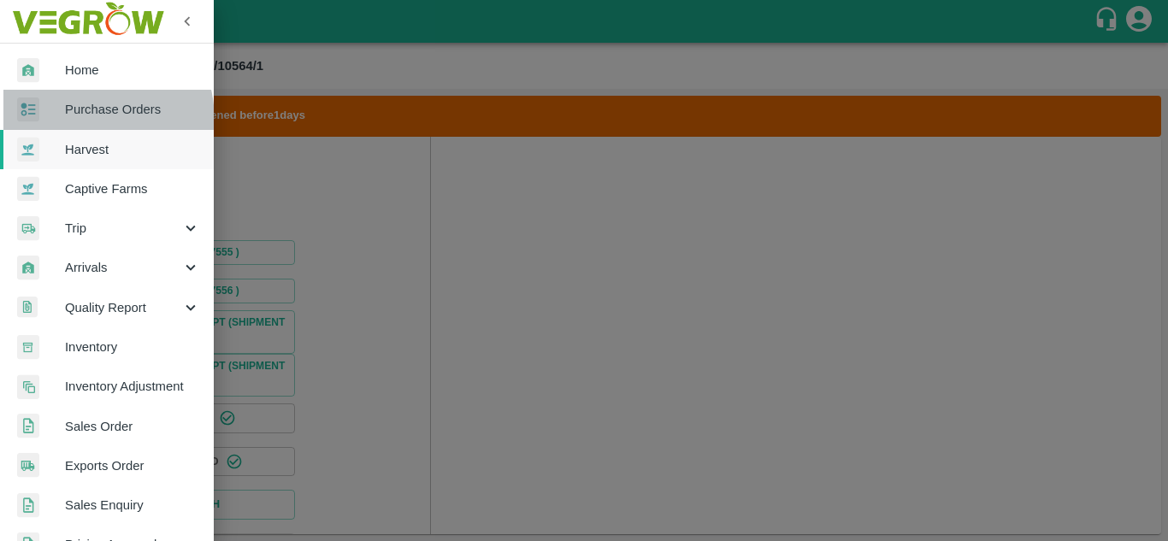
click at [72, 121] on link "Purchase Orders" at bounding box center [107, 109] width 214 height 39
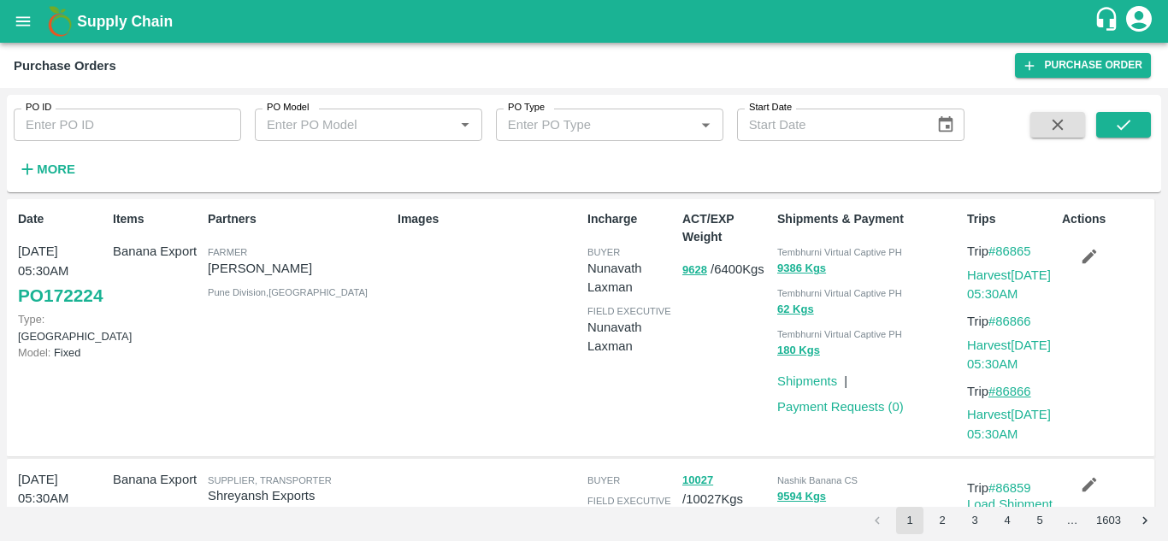
click at [1019, 396] on link "#86866" at bounding box center [1010, 392] width 43 height 14
click at [1006, 417] on link "Harvest [DATE] 05:30AM" at bounding box center [1009, 424] width 84 height 33
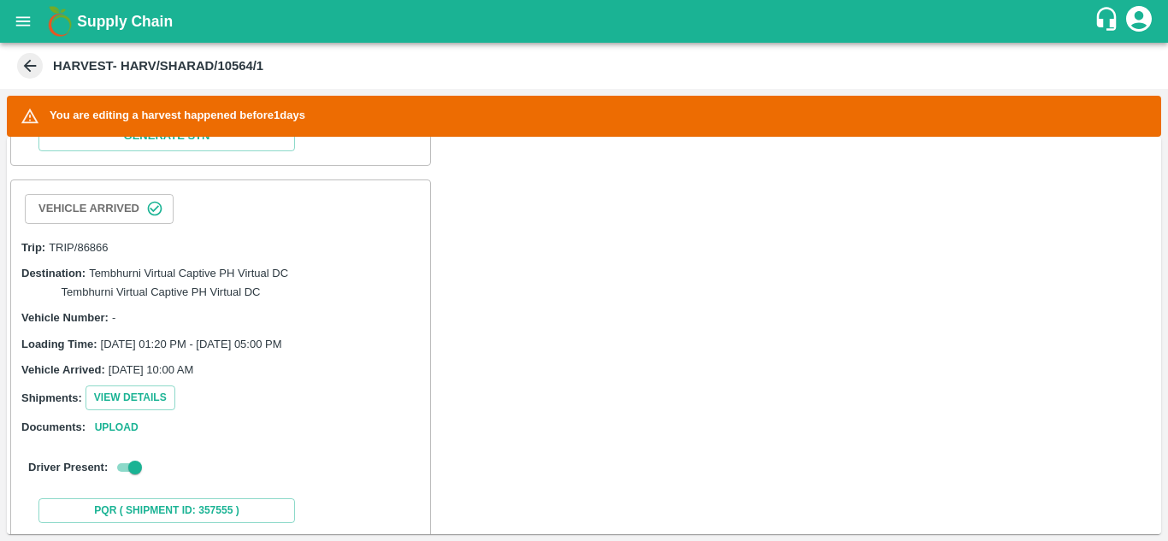
scroll to position [1282, 0]
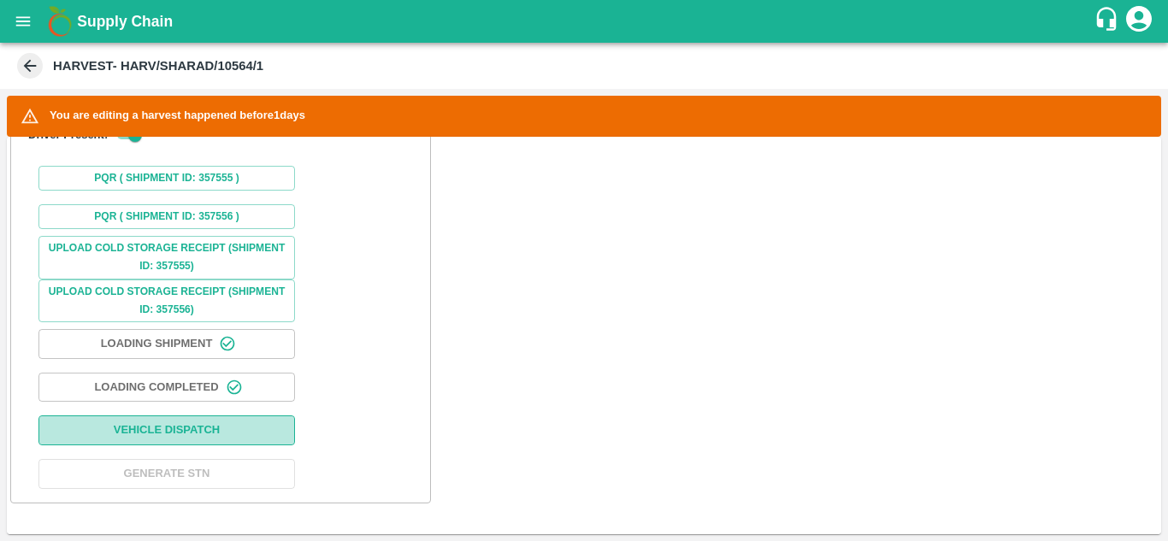
click at [180, 428] on button "Vehicle Dispatch" at bounding box center [166, 431] width 257 height 30
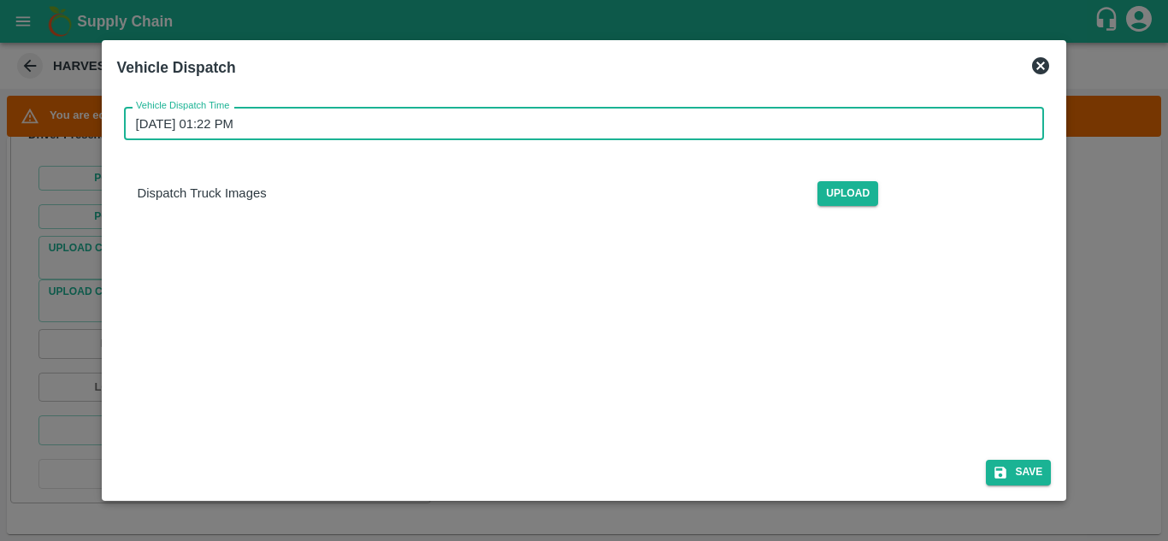
click at [309, 129] on input "[DATE] 01:22 PM" at bounding box center [578, 123] width 909 height 33
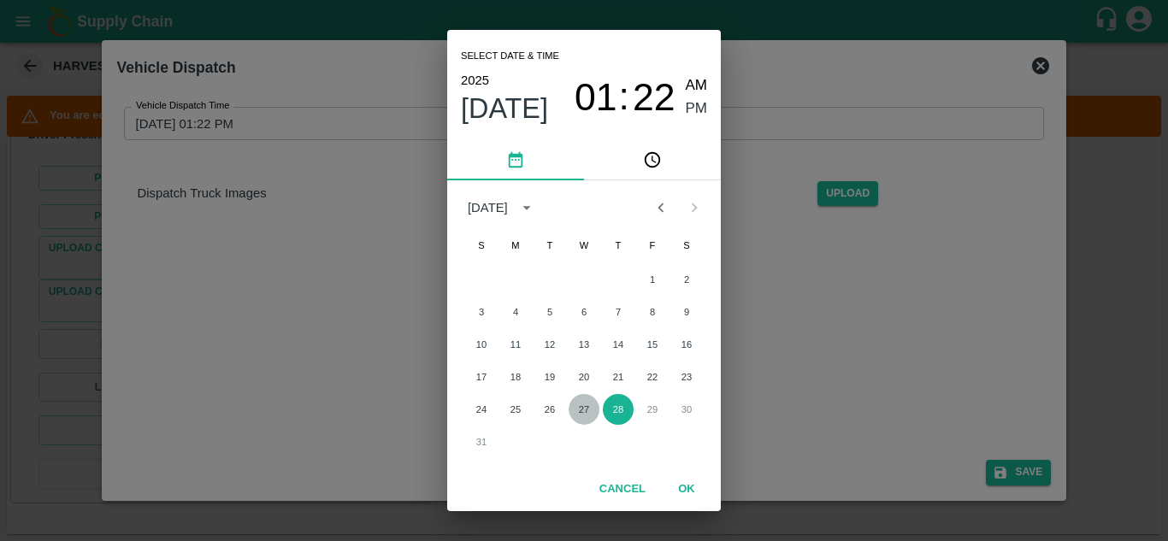
click at [585, 417] on button "27" at bounding box center [584, 409] width 31 height 31
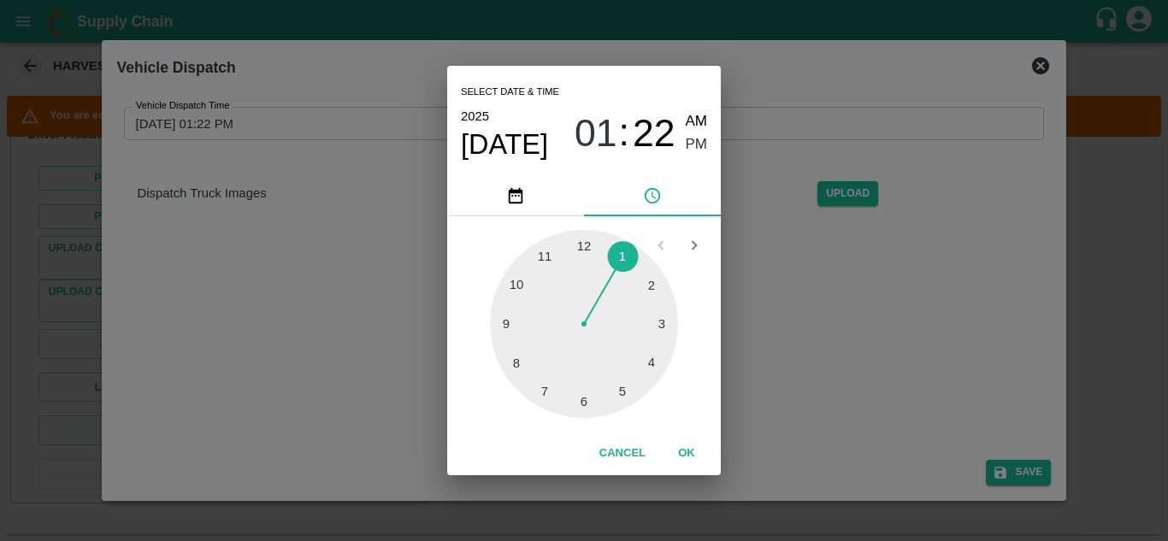
click at [623, 387] on div at bounding box center [584, 324] width 188 height 188
click at [581, 247] on div at bounding box center [584, 324] width 188 height 188
click at [646, 286] on div at bounding box center [584, 324] width 188 height 188
type input "[DATE] 05:10 PM"
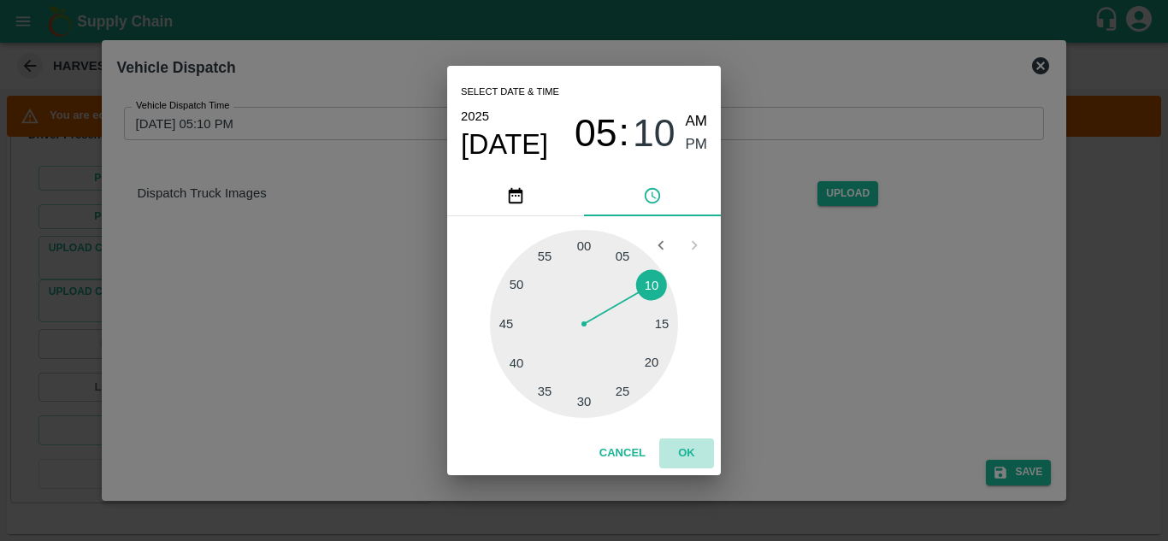
click at [689, 448] on button "OK" at bounding box center [686, 454] width 55 height 30
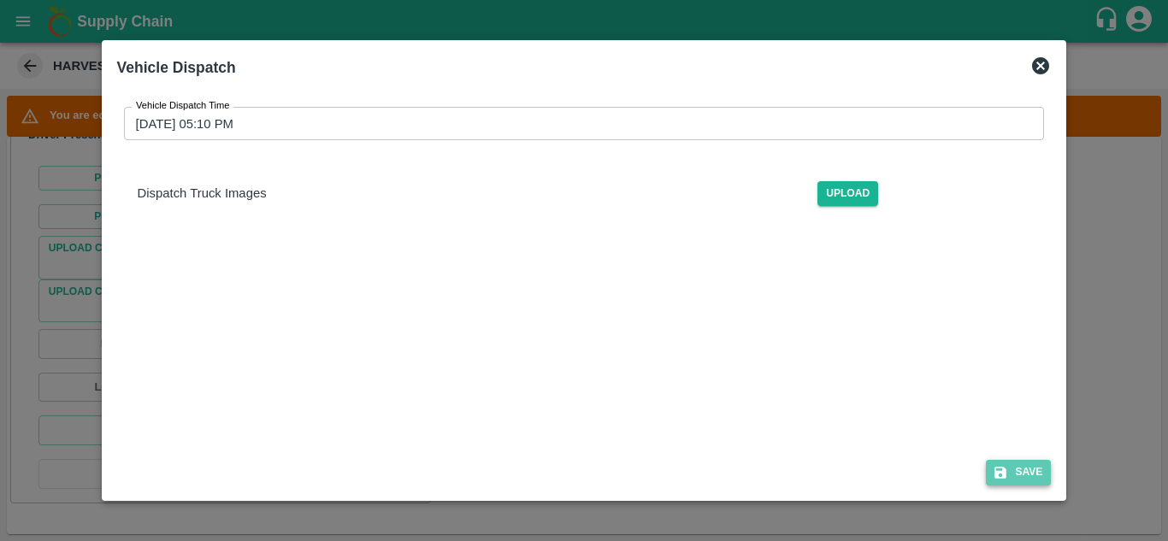
click at [1042, 472] on button "Save" at bounding box center [1018, 472] width 65 height 25
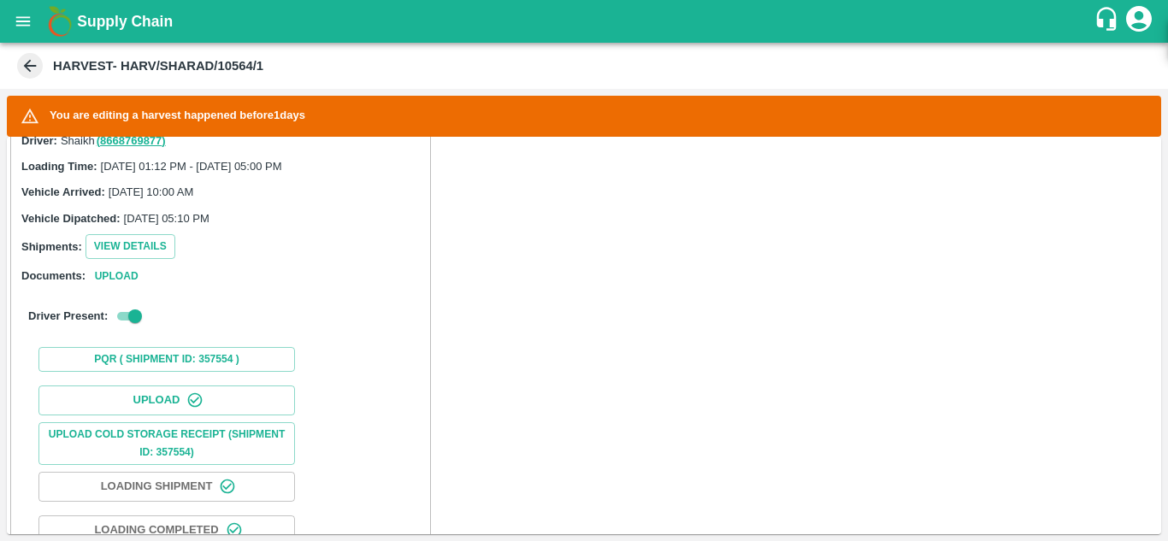
scroll to position [0, 0]
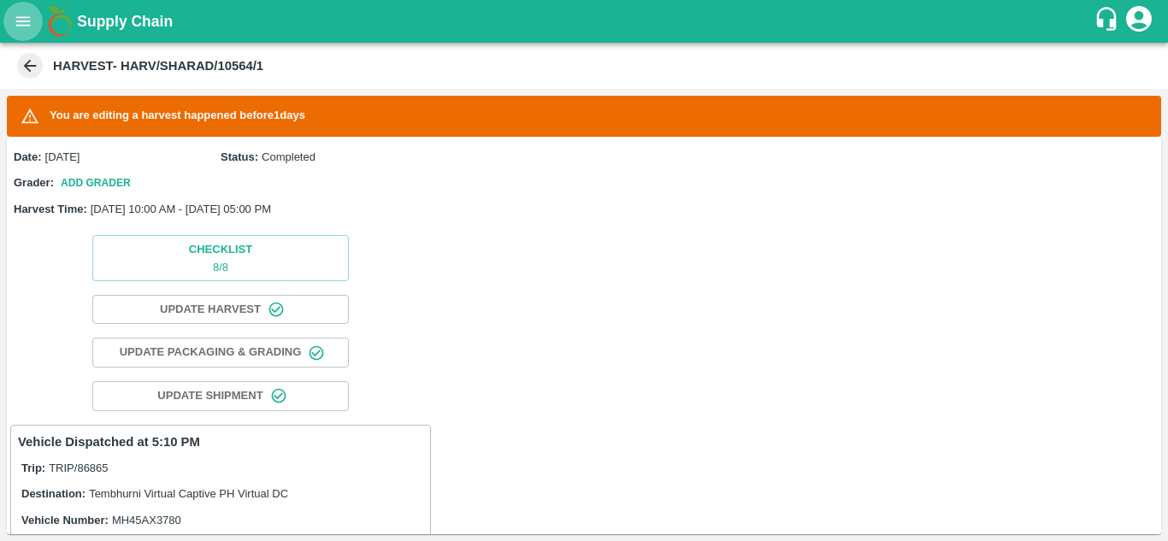
click at [24, 21] on icon "open drawer" at bounding box center [23, 21] width 19 height 19
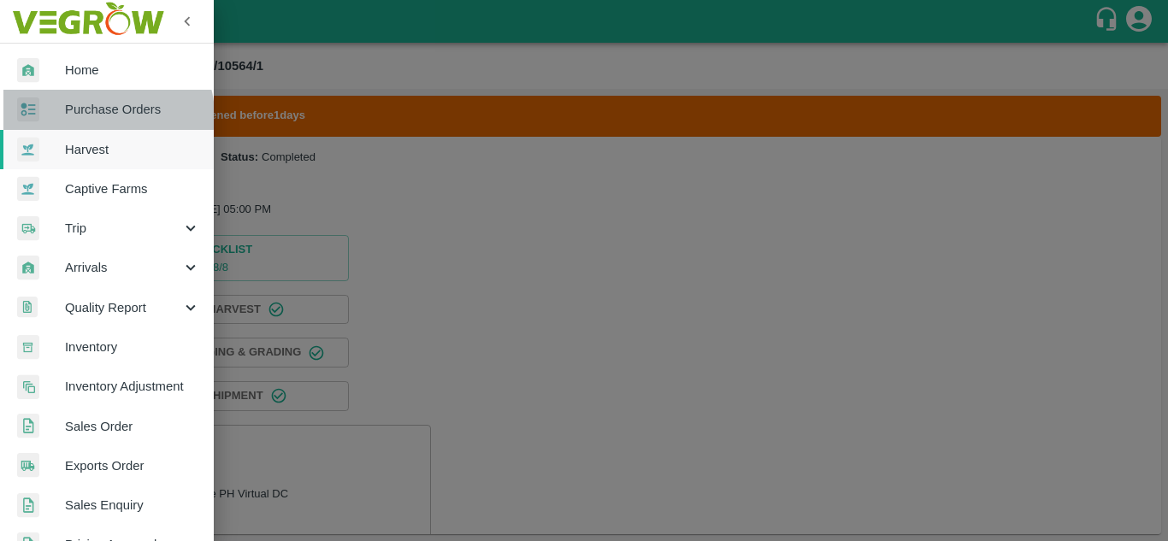
click at [107, 115] on span "Purchase Orders" at bounding box center [132, 109] width 135 height 19
